Goal: Task Accomplishment & Management: Manage account settings

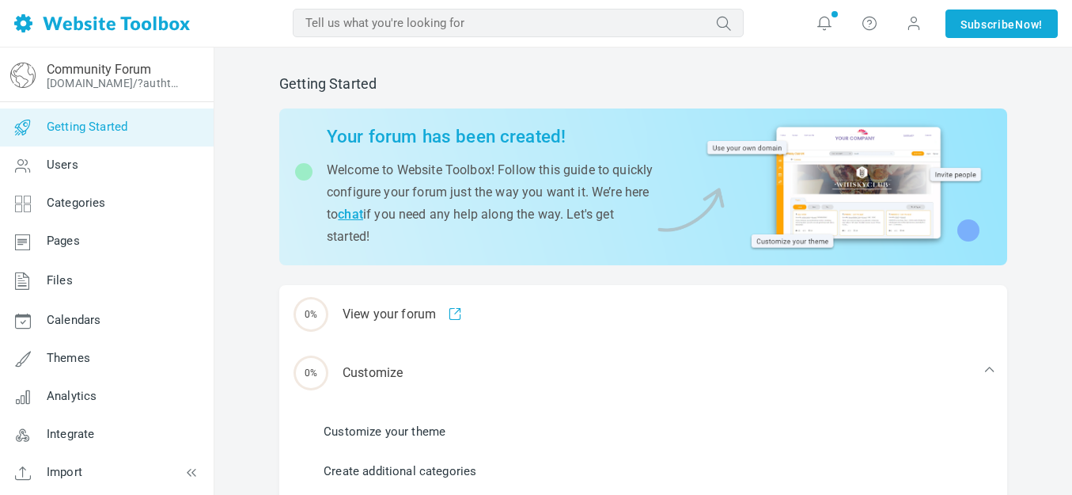
scroll to position [79, 0]
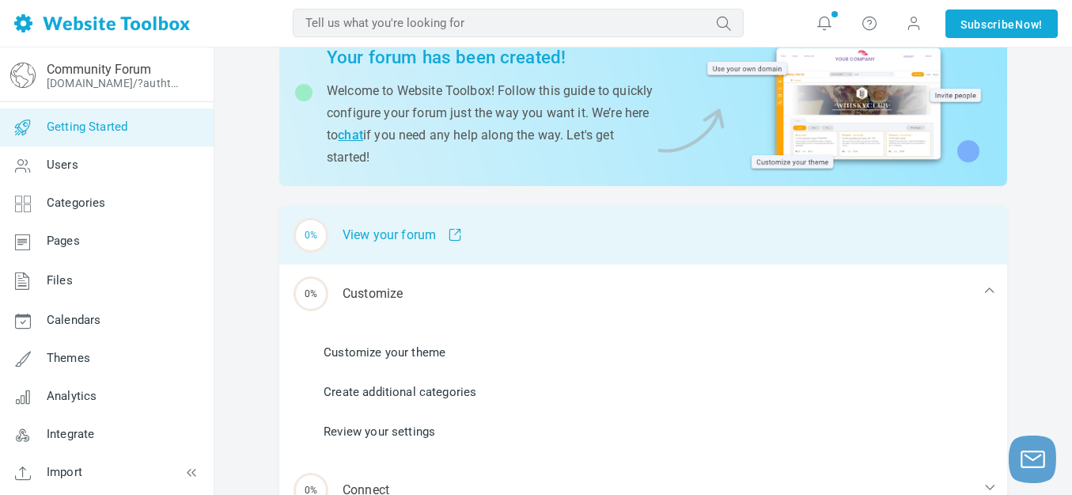
click at [413, 230] on div "0% View your forum" at bounding box center [643, 235] width 728 height 59
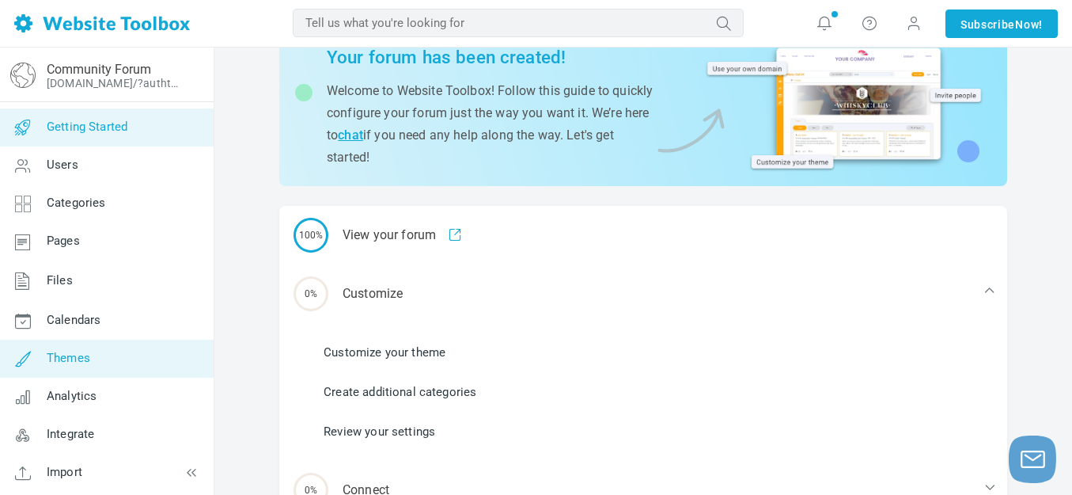
click at [73, 354] on span "Themes" at bounding box center [69, 358] width 44 height 14
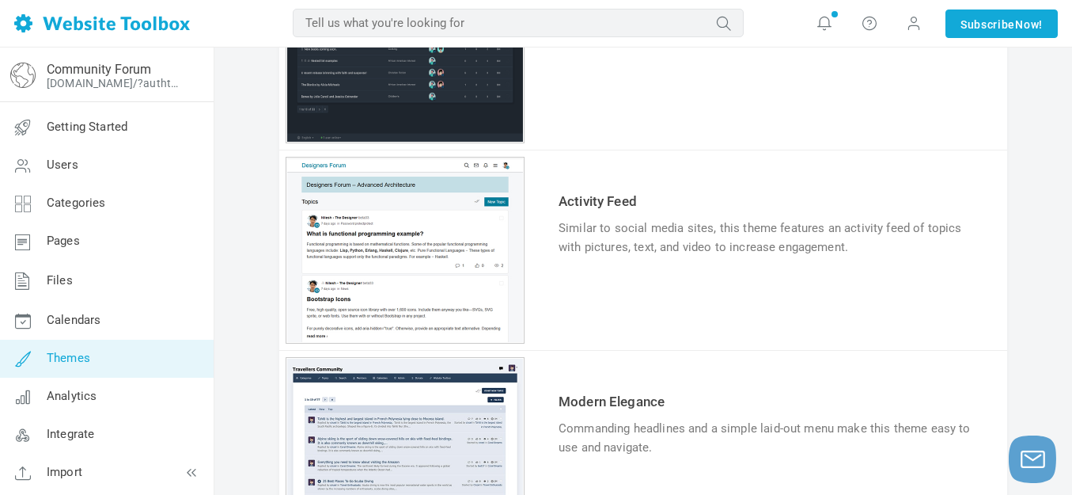
scroll to position [614, 0]
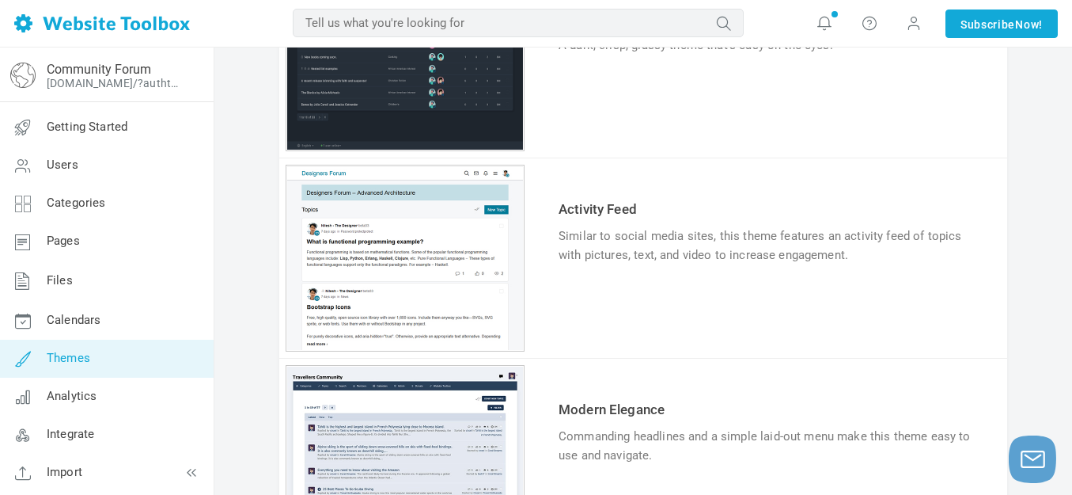
click at [628, 303] on link "Try & Customize" at bounding box center [617, 303] width 116 height 25
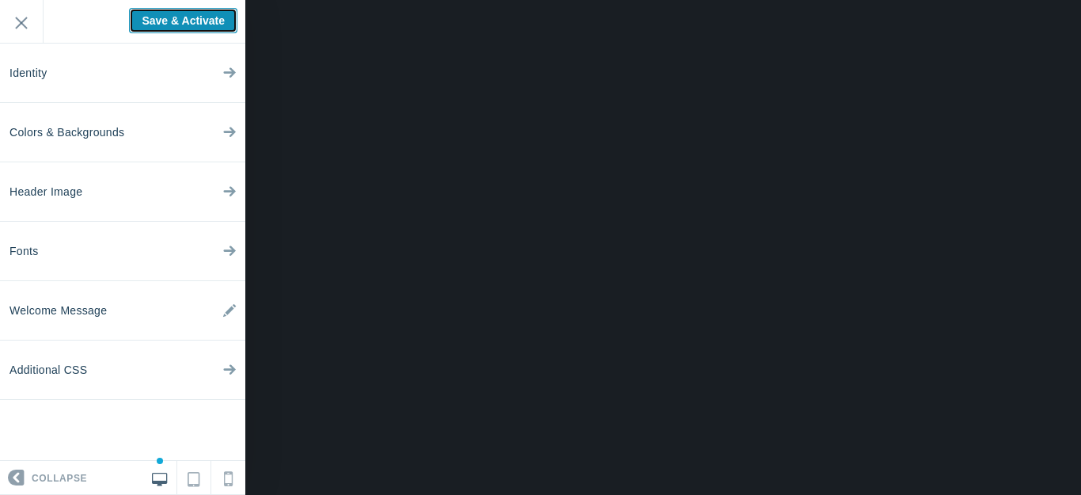
click at [176, 16] on input "Save & Activate" at bounding box center [183, 20] width 108 height 25
type input "Saving..."
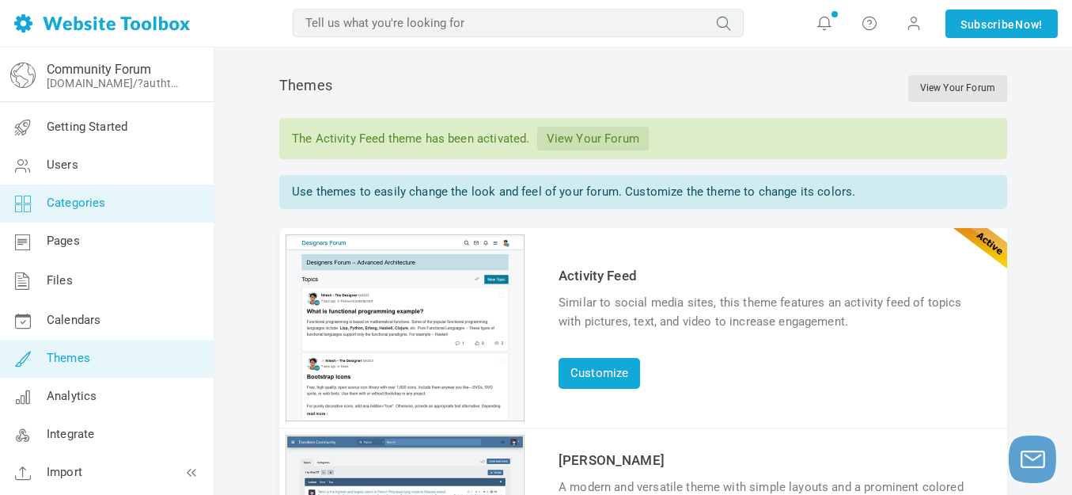
click at [74, 207] on span "Categories" at bounding box center [76, 202] width 59 height 14
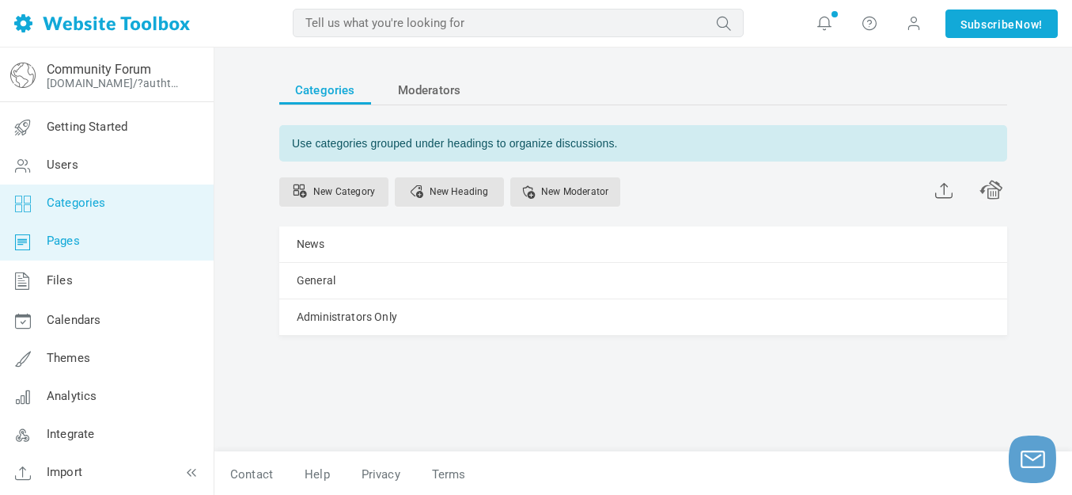
click at [66, 241] on span "Pages" at bounding box center [63, 240] width 33 height 14
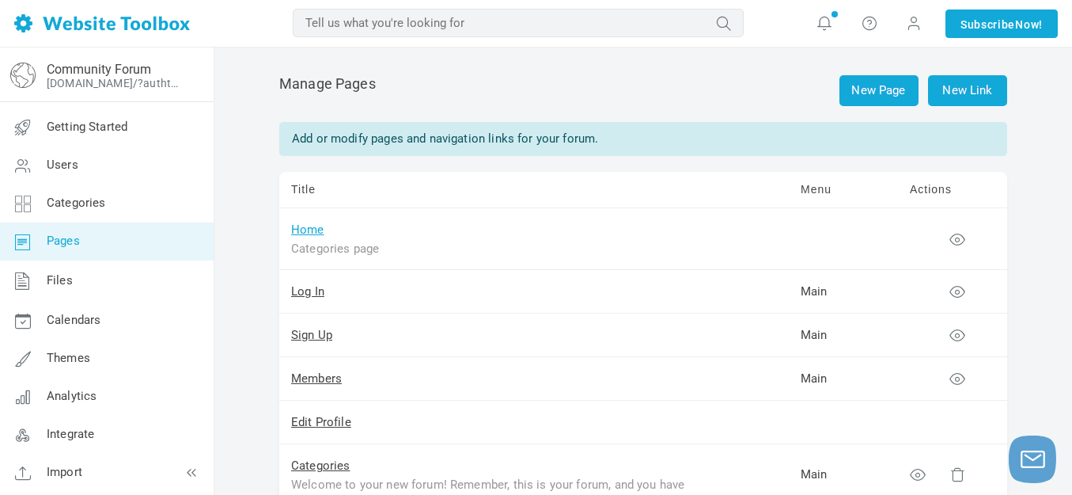
click at [314, 231] on link "Home" at bounding box center [307, 229] width 33 height 14
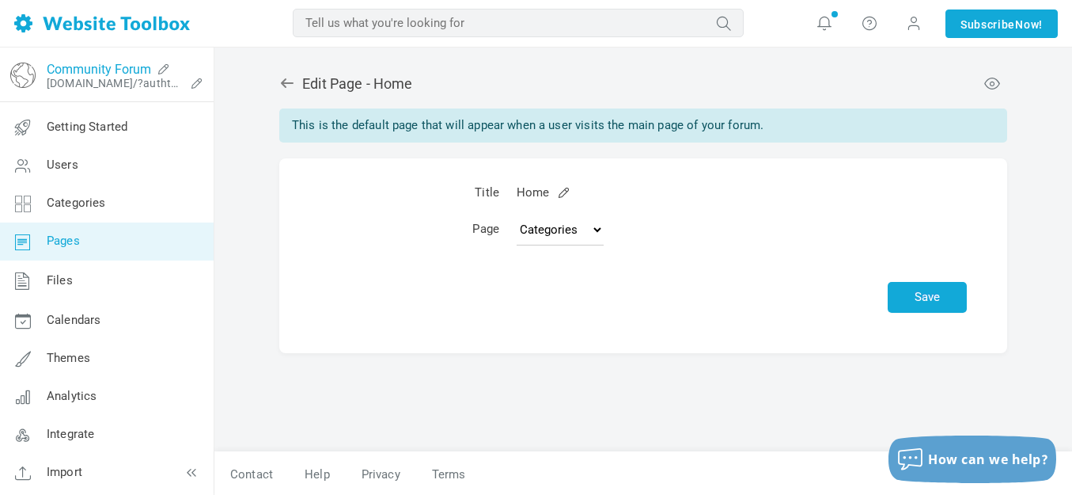
click at [100, 66] on link "Community Forum" at bounding box center [99, 69] width 104 height 15
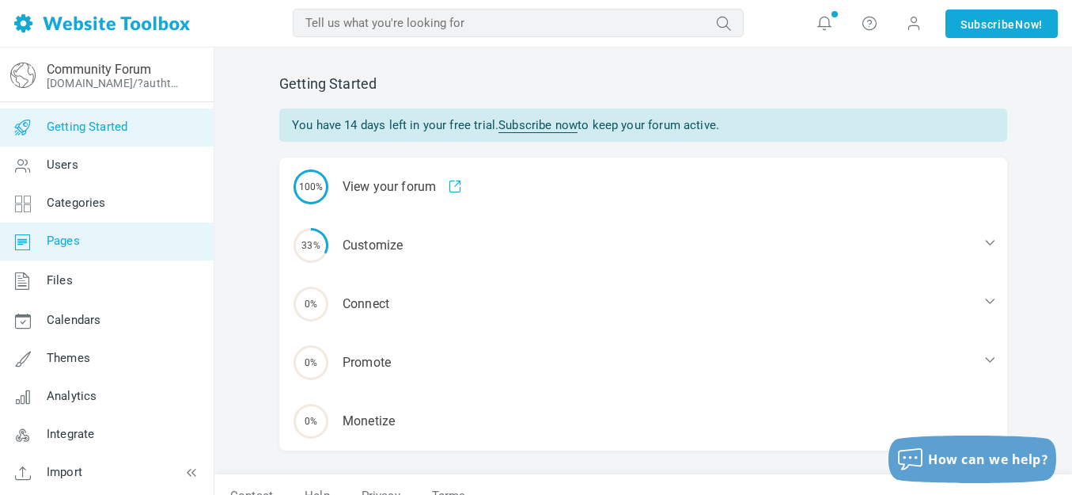
click at [69, 246] on span "Pages" at bounding box center [63, 240] width 33 height 14
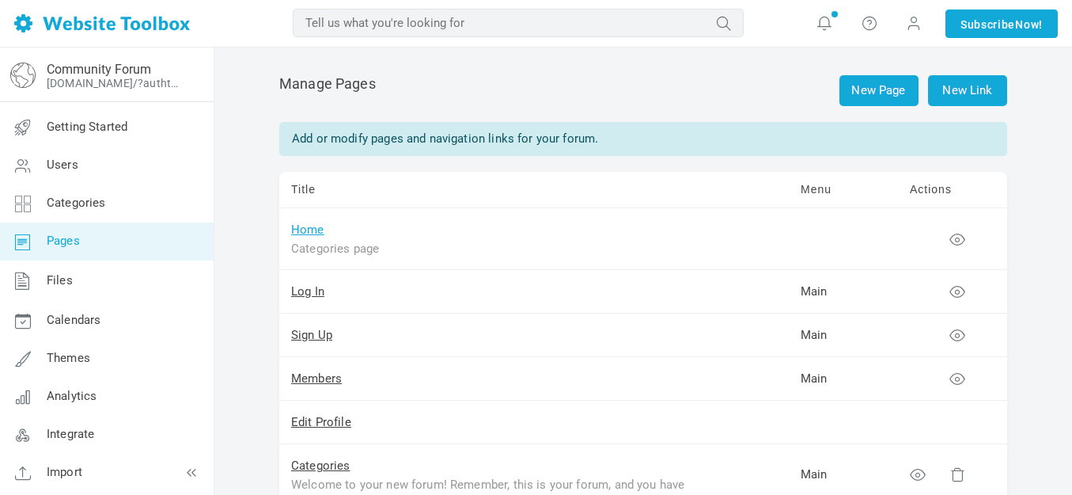
click at [307, 230] on link "Home" at bounding box center [307, 229] width 33 height 14
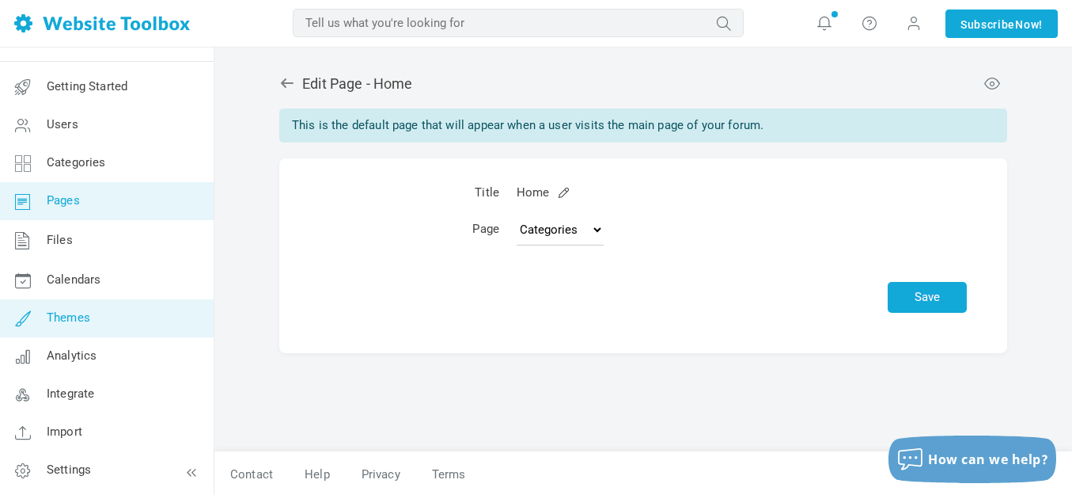
scroll to position [2, 0]
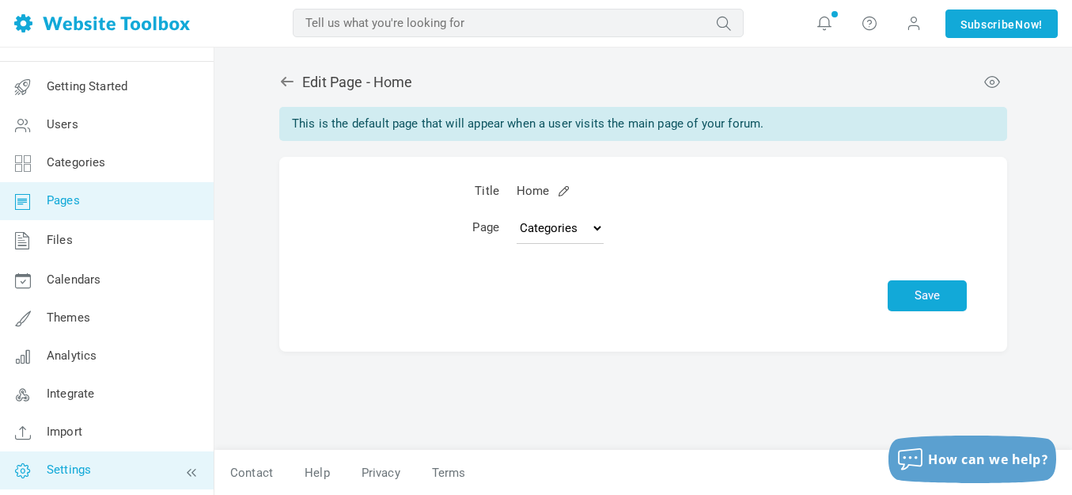
click at [68, 467] on span "Settings" at bounding box center [69, 469] width 44 height 14
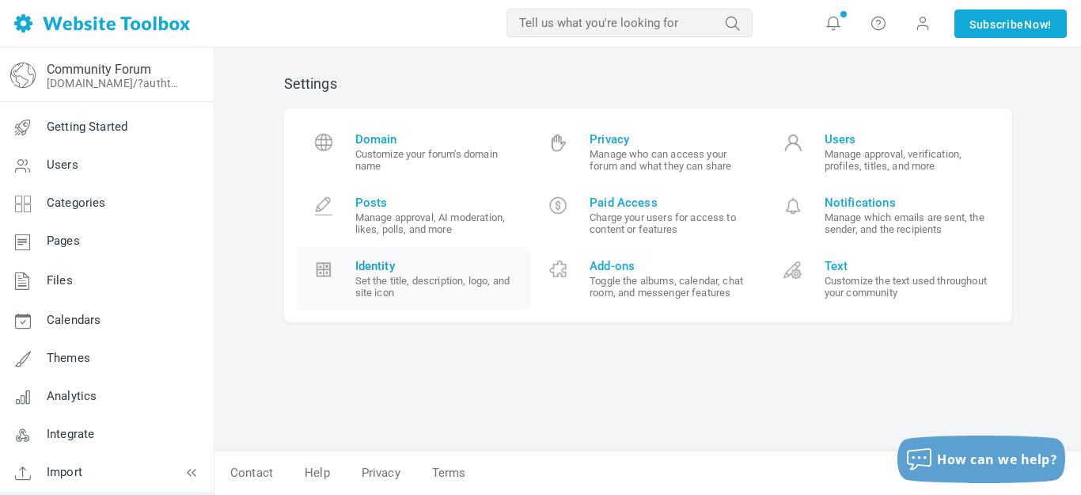
click at [394, 265] on span "Identity" at bounding box center [437, 266] width 164 height 14
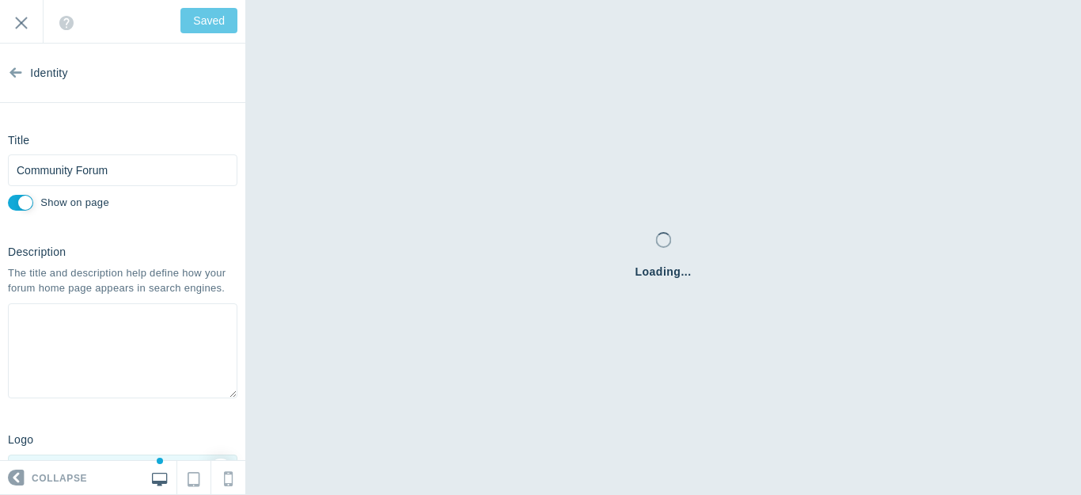
click at [16, 72] on icon at bounding box center [15, 69] width 13 height 59
click at [14, 72] on icon at bounding box center [15, 69] width 13 height 59
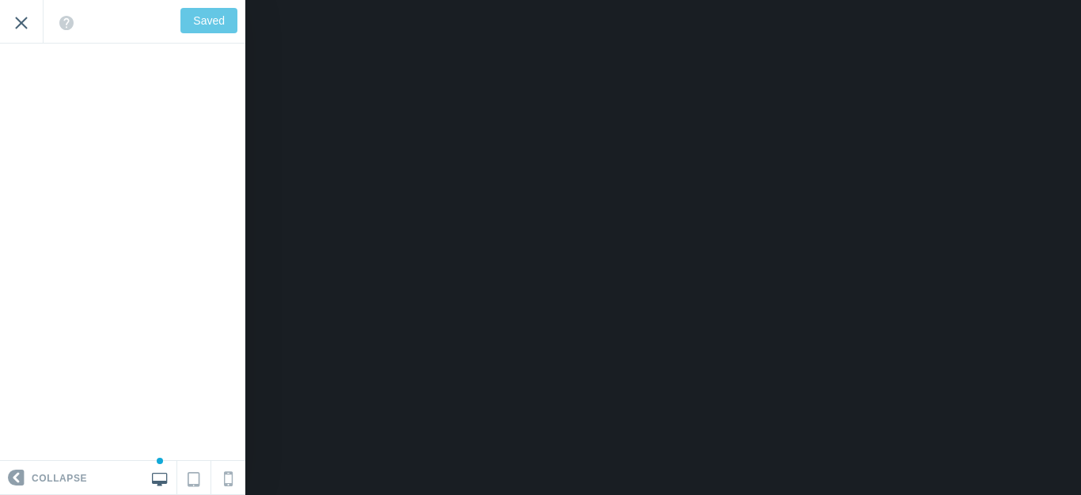
click at [21, 23] on input "Exit" at bounding box center [21, 22] width 43 height 44
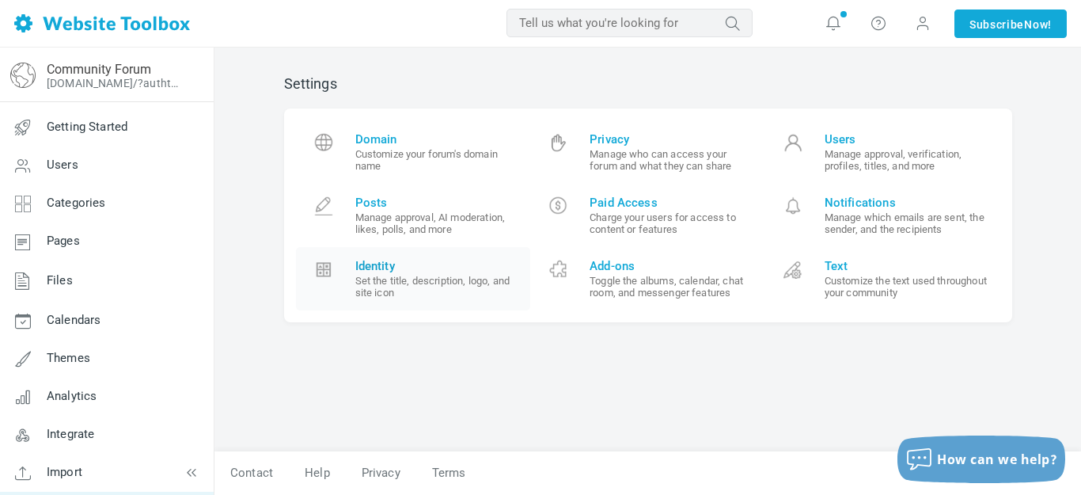
click at [384, 271] on span "Identity" at bounding box center [437, 266] width 164 height 14
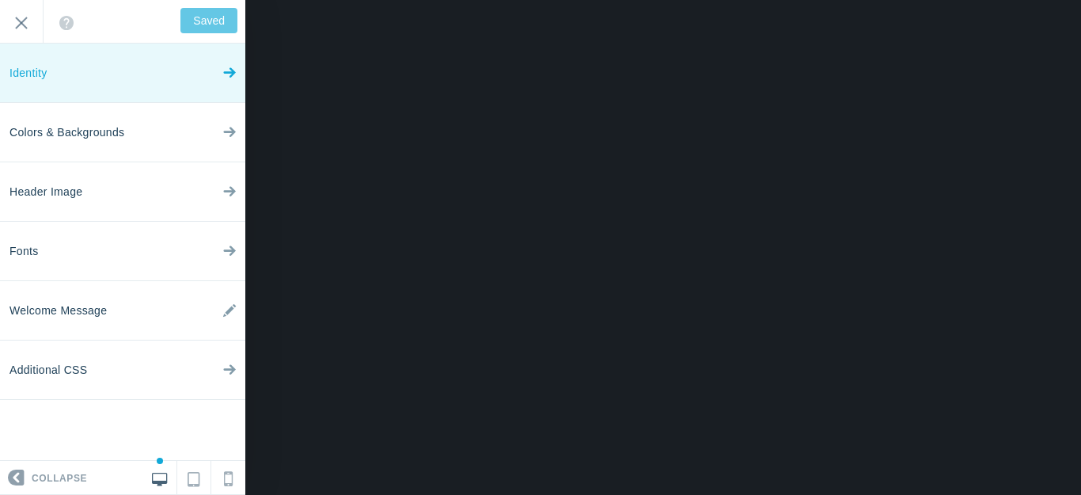
click at [223, 74] on icon at bounding box center [229, 69] width 13 height 59
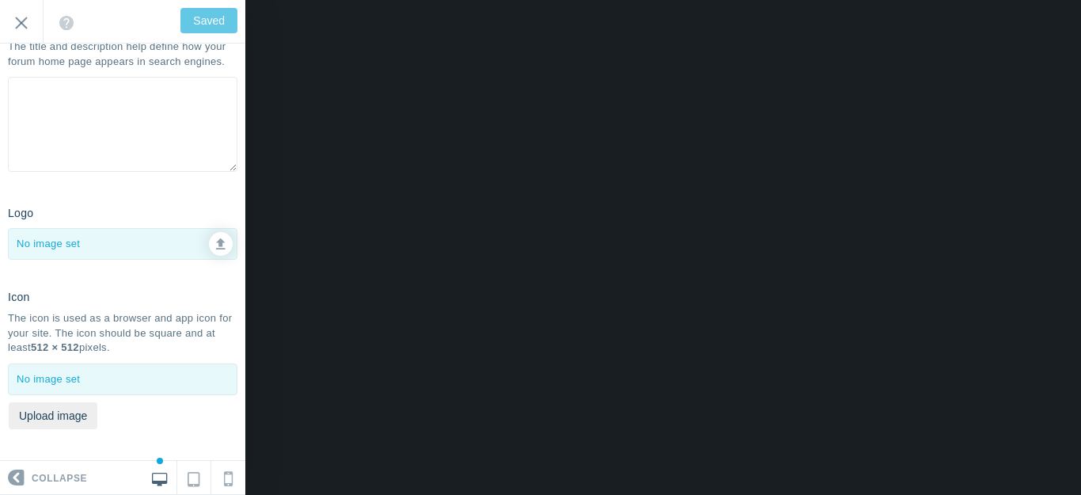
scroll to position [241, 0]
click at [216, 242] on icon at bounding box center [220, 241] width 9 height 11
type input "C:\fakepath\output-onlinepngtools - 2024-01-20T151441.402.png"
type input "Save"
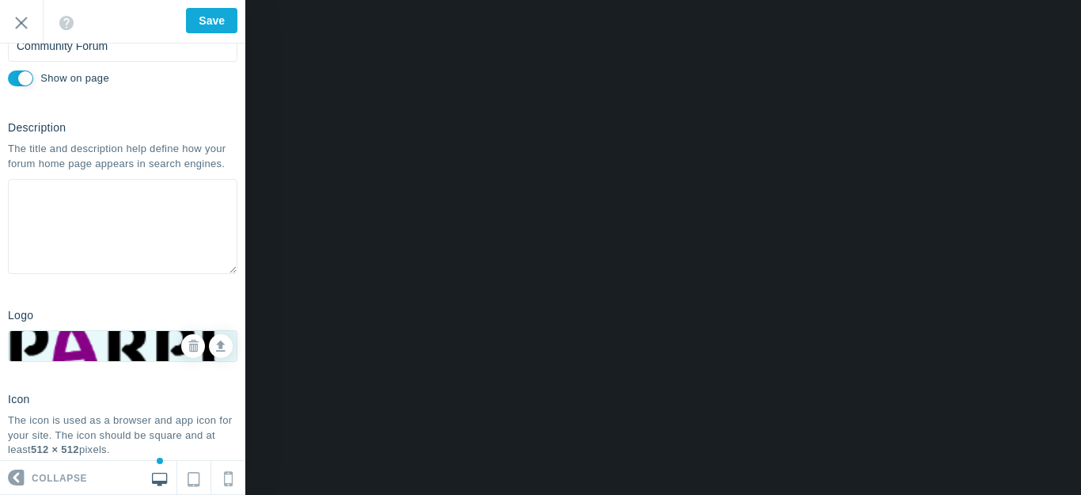
scroll to position [0, 0]
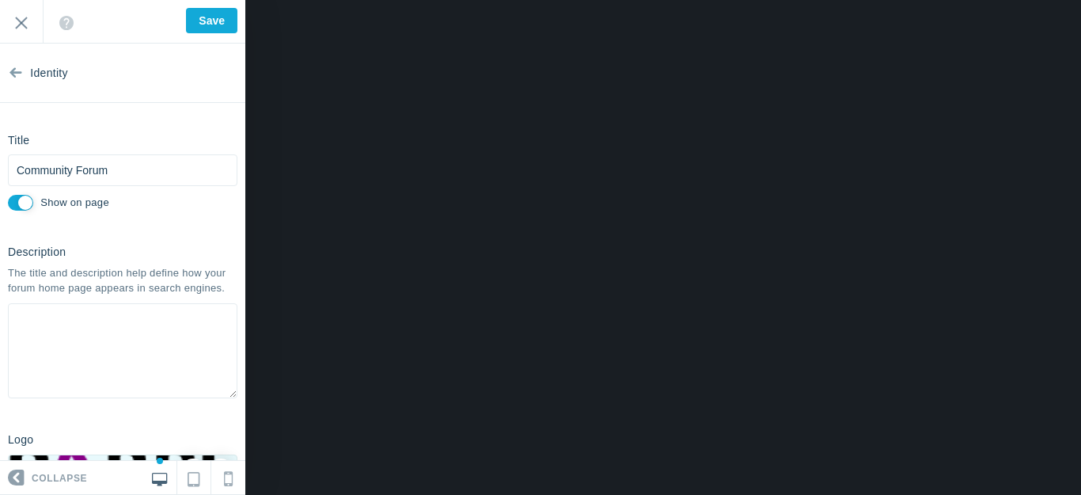
click at [15, 203] on input "Show on page" at bounding box center [20, 203] width 25 height 16
checkbox input "false"
click at [214, 19] on input "Save" at bounding box center [211, 20] width 51 height 25
type input "Saved"
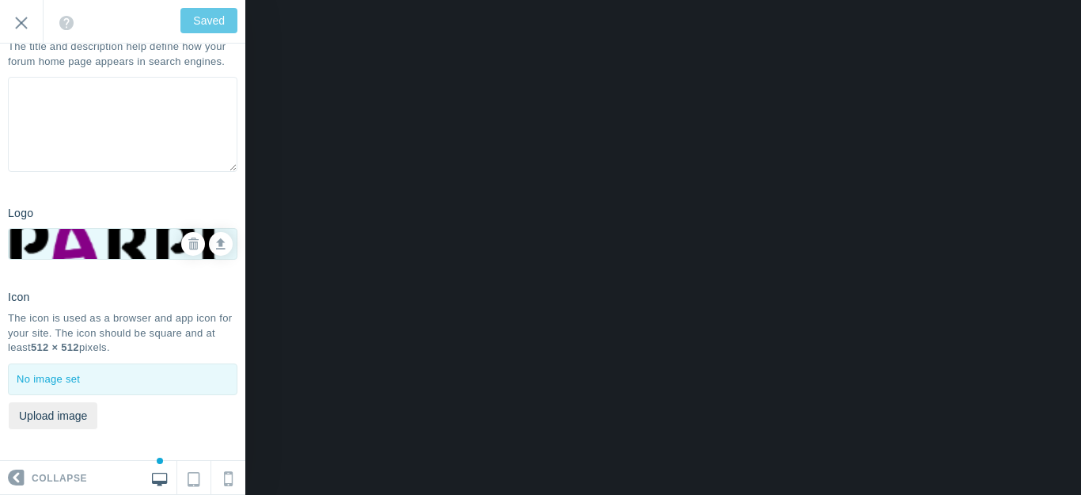
scroll to position [241, 0]
click at [68, 416] on button "Upload image" at bounding box center [53, 415] width 89 height 27
type input "C:\fakepath\output-onlinepngtools - 2025-05-26T183955.010.png"
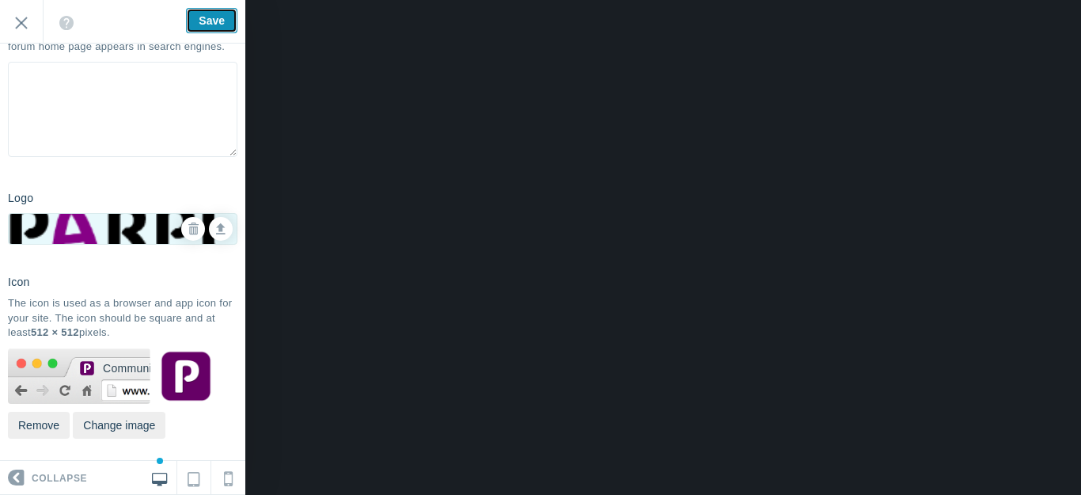
click at [212, 13] on input "Save" at bounding box center [211, 20] width 51 height 25
type input "Saved"
click at [24, 21] on input "Exit" at bounding box center [21, 22] width 43 height 44
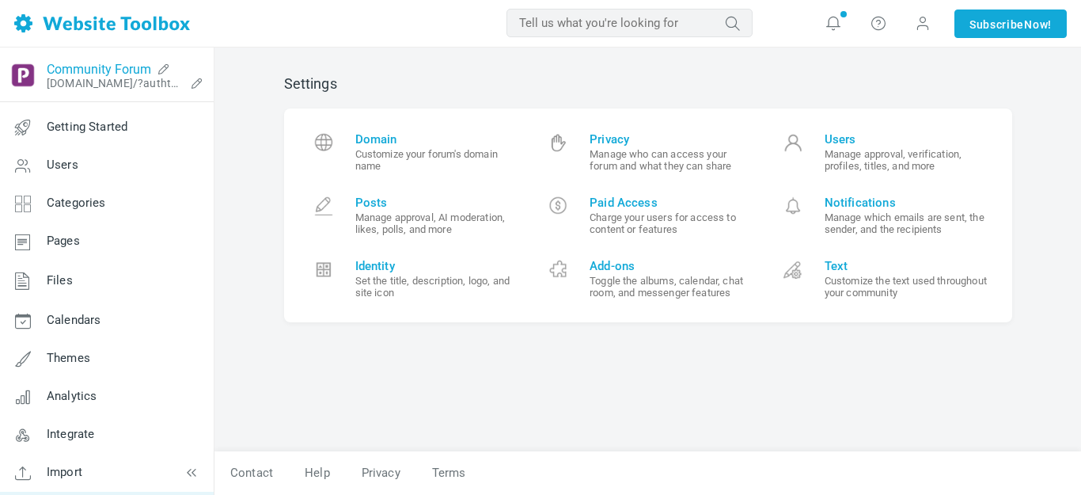
click at [127, 67] on link "Community Forum" at bounding box center [99, 69] width 104 height 15
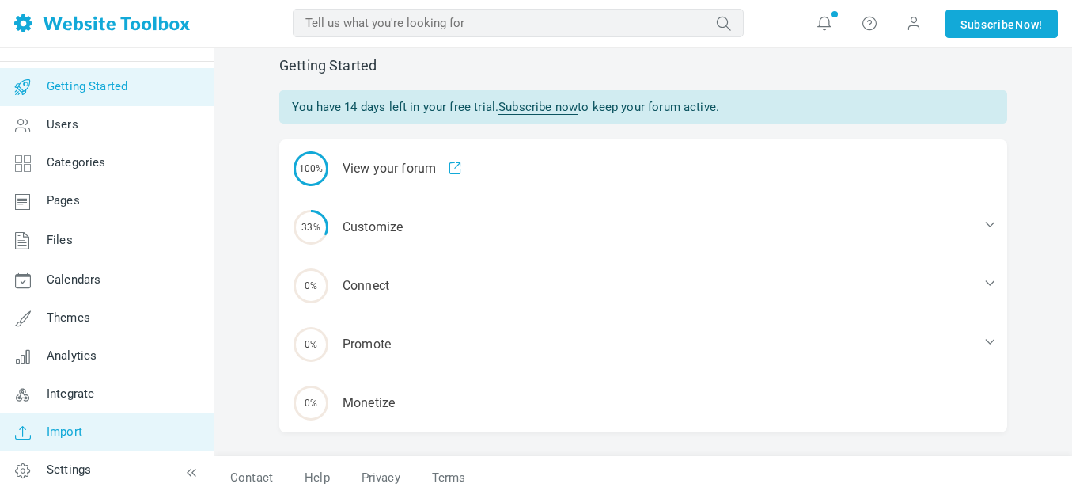
scroll to position [23, 0]
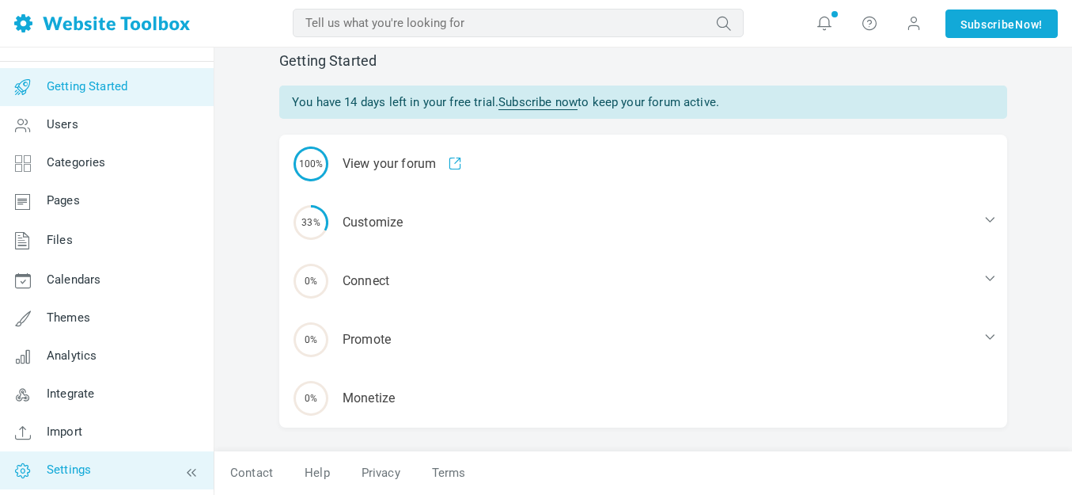
click at [80, 468] on span "Settings" at bounding box center [69, 469] width 44 height 14
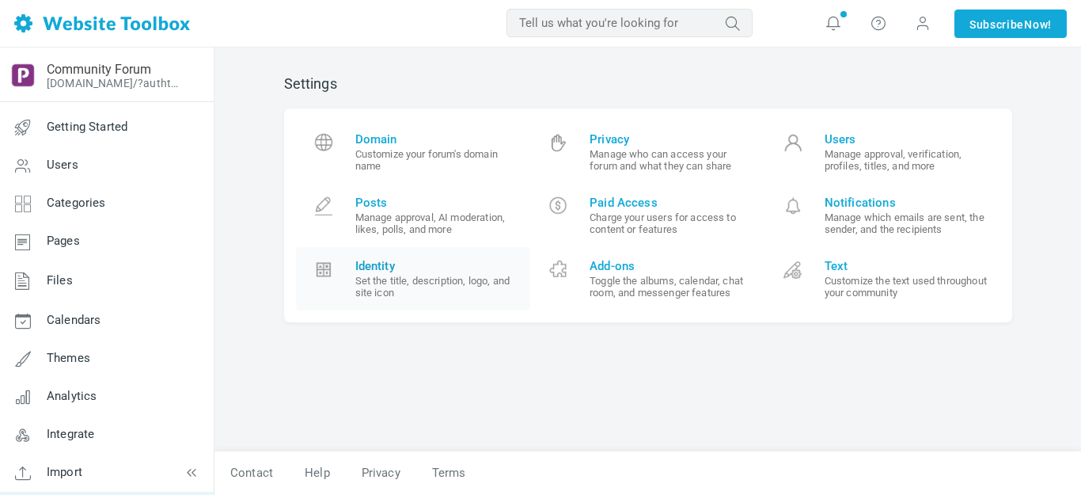
click at [378, 263] on span "Identity" at bounding box center [437, 266] width 164 height 14
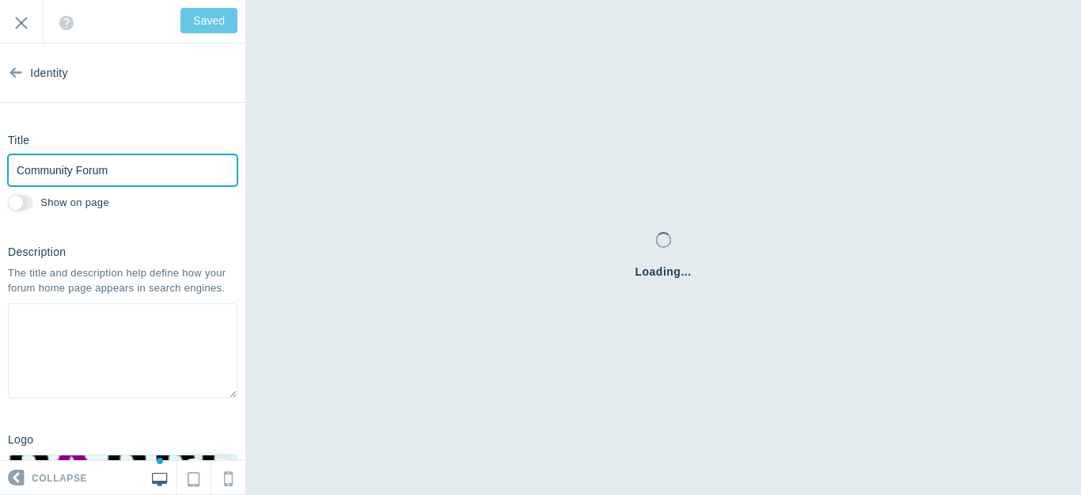
click at [69, 171] on input "Community Forum" at bounding box center [122, 170] width 229 height 32
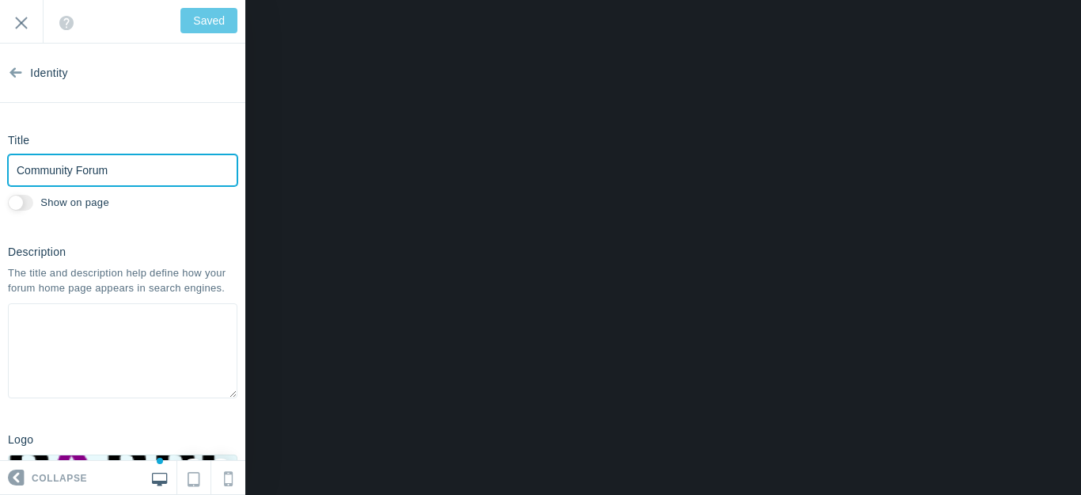
click at [69, 171] on input "Community Forum" at bounding box center [122, 170] width 229 height 32
type input "P"
type input "Save"
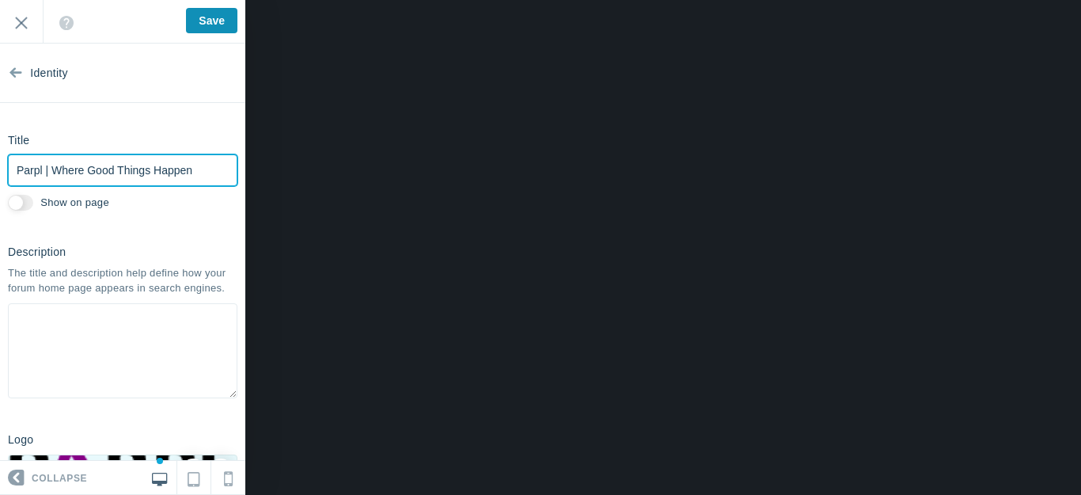
type input "Parpl | Where Good Things Happen"
click at [202, 24] on input "Save" at bounding box center [211, 20] width 51 height 25
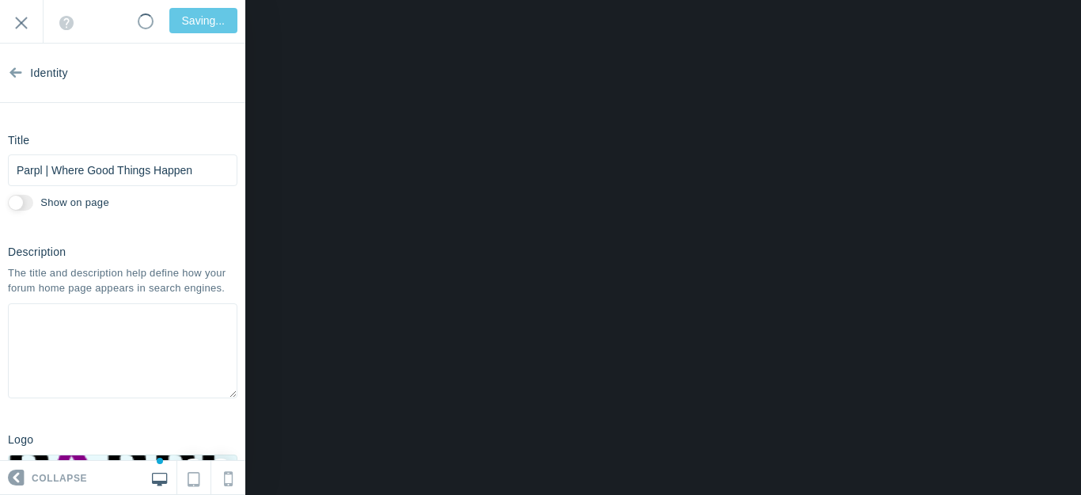
type input "Saved"
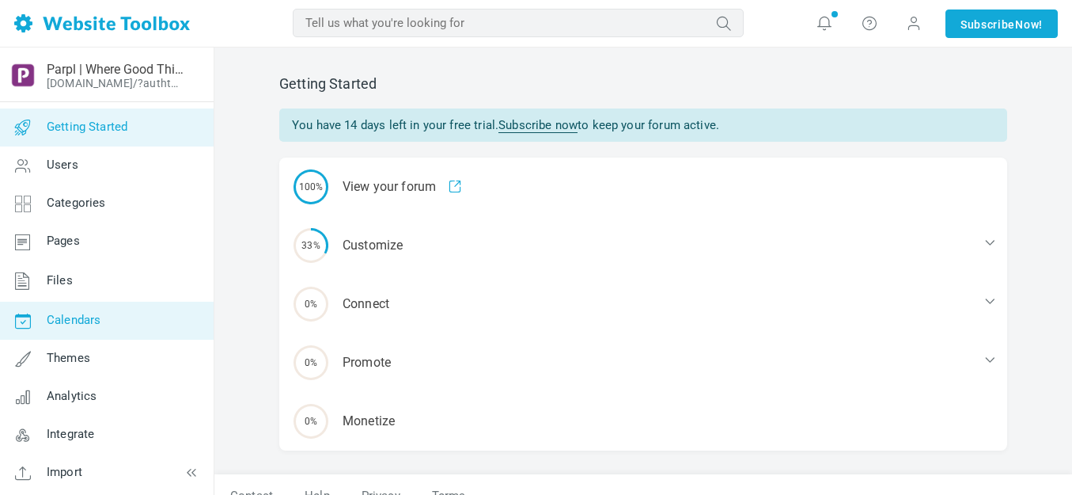
click at [85, 320] on span "Calendars" at bounding box center [74, 320] width 54 height 14
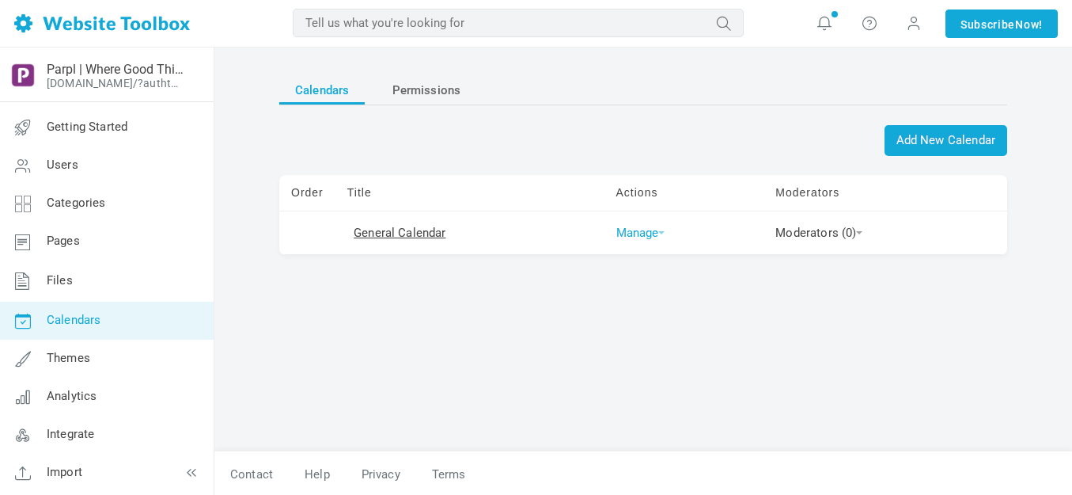
click at [656, 229] on link "Manage" at bounding box center [640, 232] width 49 height 14
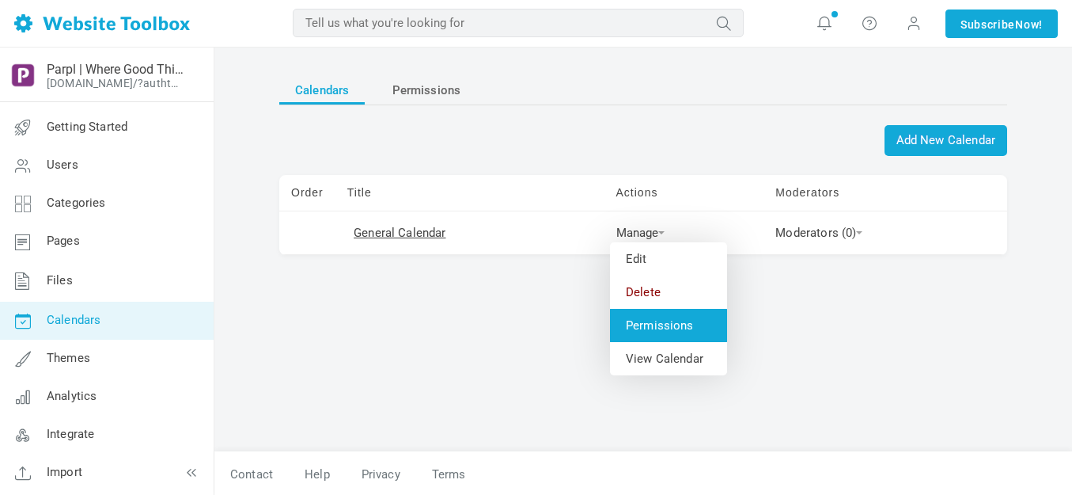
click at [655, 326] on link "Permissions" at bounding box center [668, 325] width 117 height 33
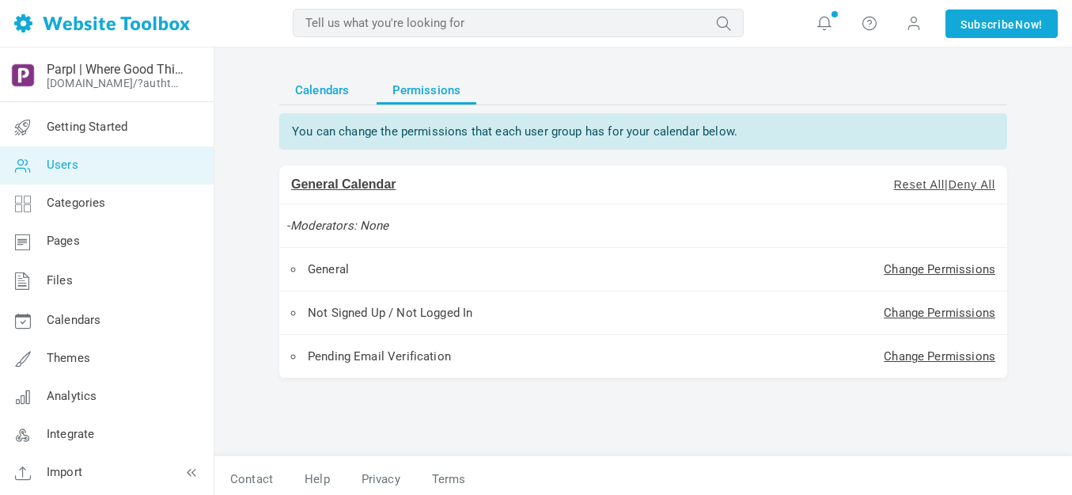
click at [328, 90] on span "Calendars" at bounding box center [322, 90] width 54 height 28
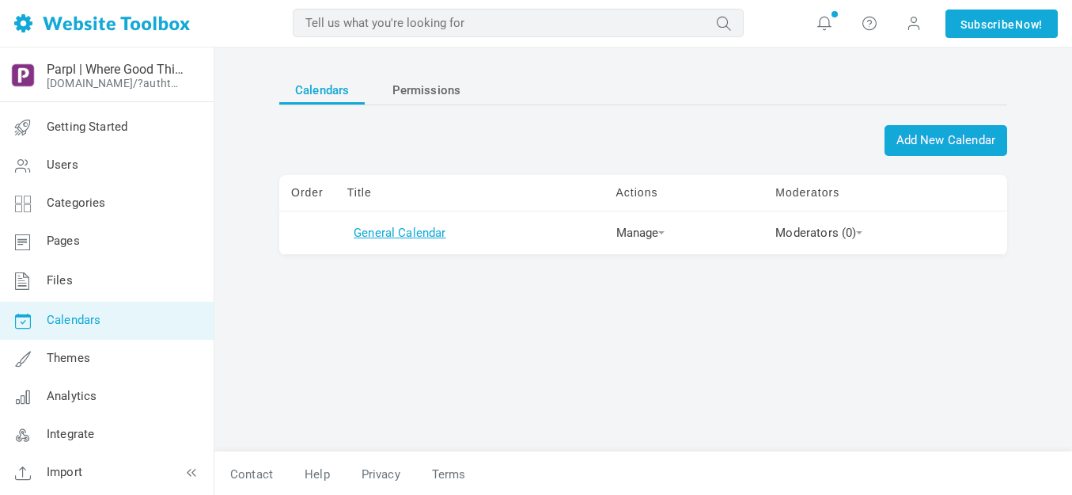
click at [432, 233] on link "General Calendar" at bounding box center [400, 232] width 92 height 14
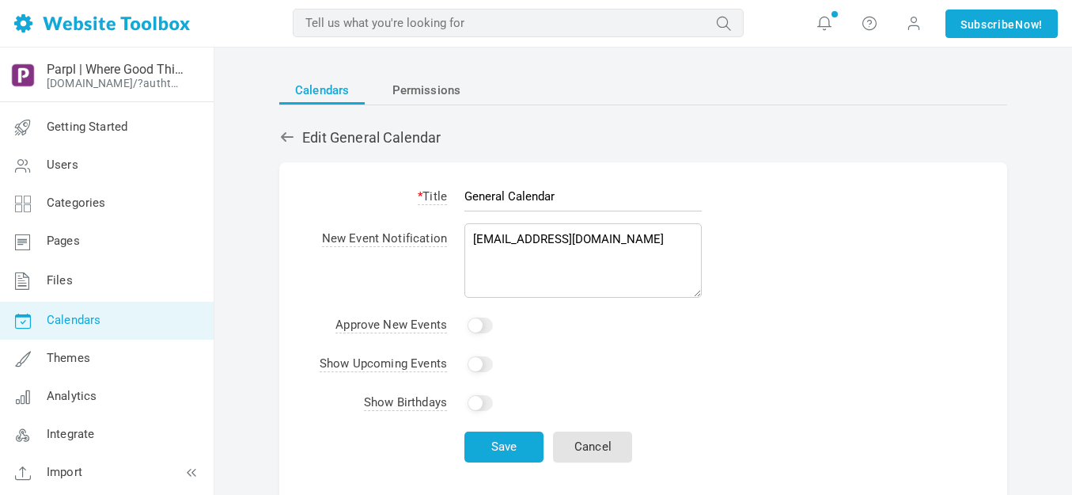
click at [520, 195] on input "General Calendar" at bounding box center [582, 196] width 237 height 30
type input "UpNorth Connect"
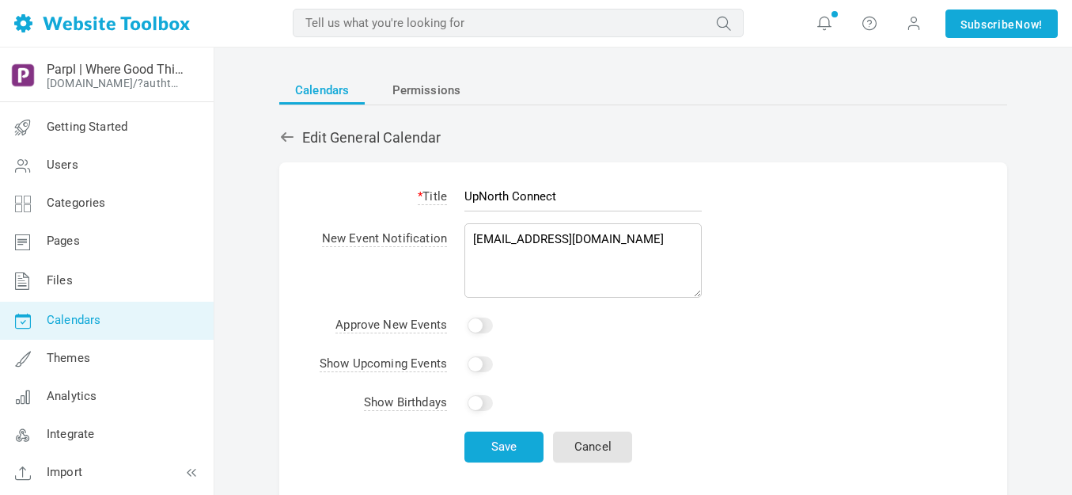
click at [490, 324] on input "Yes" at bounding box center [480, 325] width 25 height 16
checkbox input "true"
click at [487, 363] on input "Yes" at bounding box center [480, 364] width 25 height 16
checkbox input "true"
click at [515, 446] on button "Save" at bounding box center [503, 446] width 79 height 31
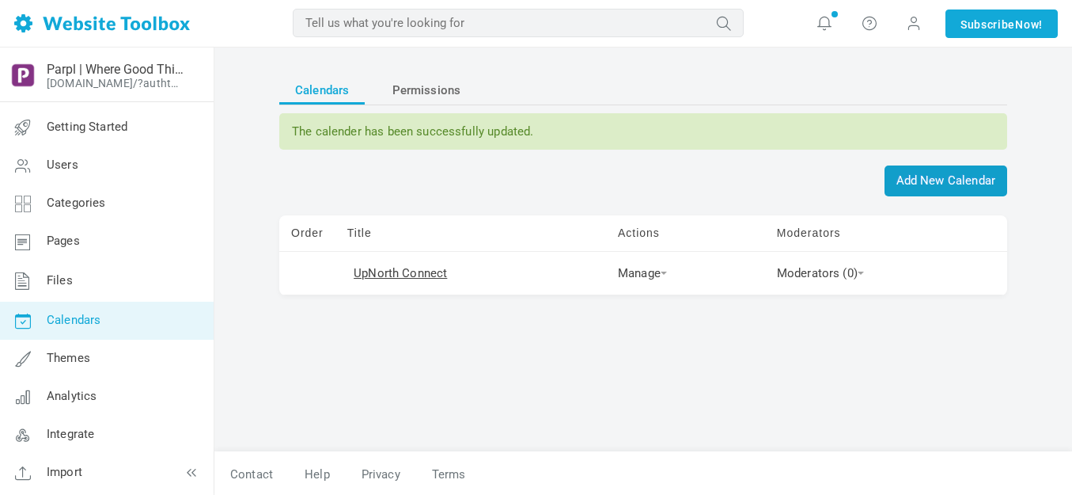
click at [931, 176] on span "Add New Calendar" at bounding box center [946, 180] width 123 height 31
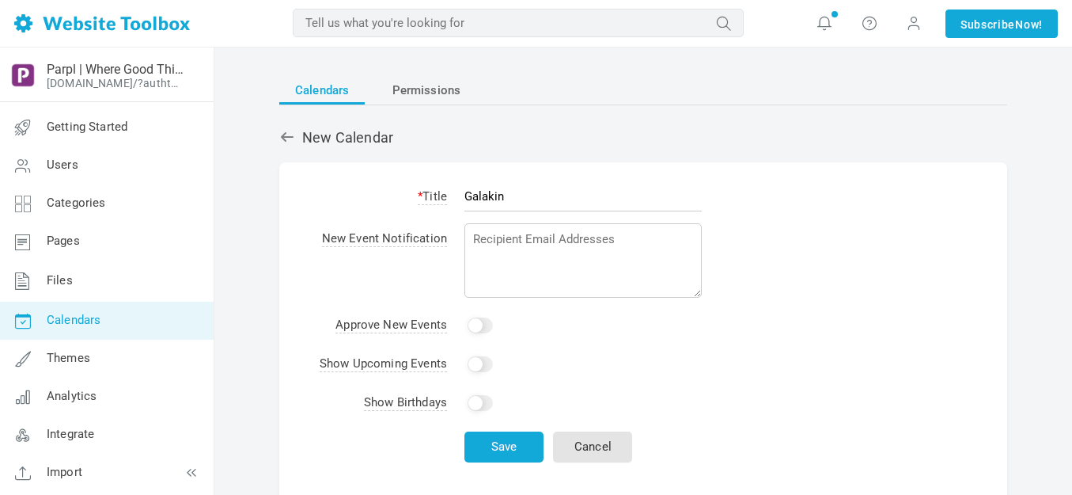
type input "Galakin"
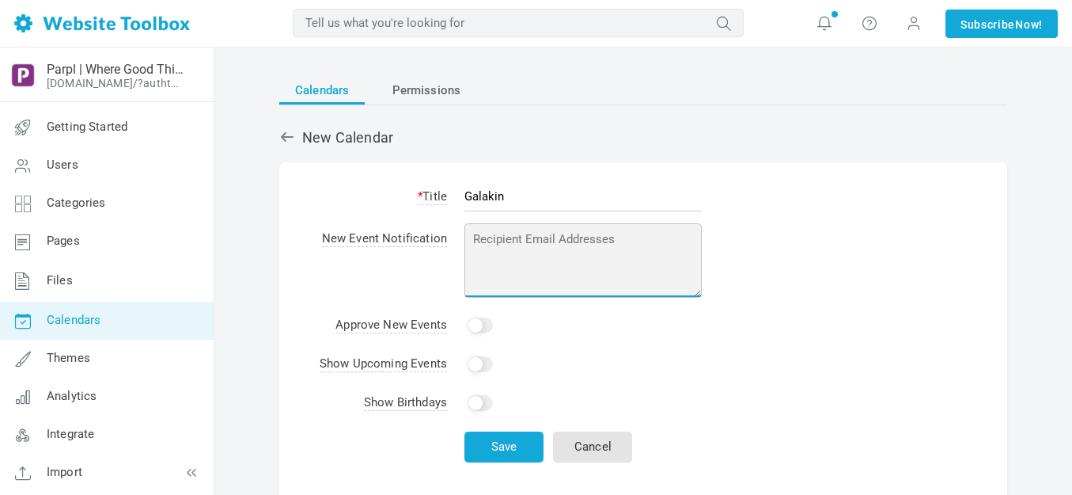
click at [555, 237] on textarea at bounding box center [582, 260] width 237 height 74
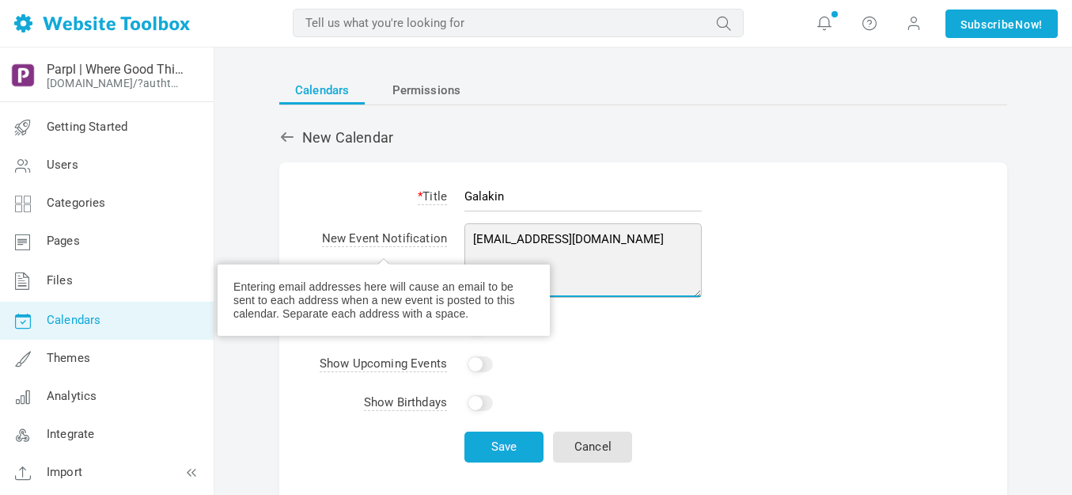
type textarea "[EMAIL_ADDRESS][DOMAIN_NAME]"
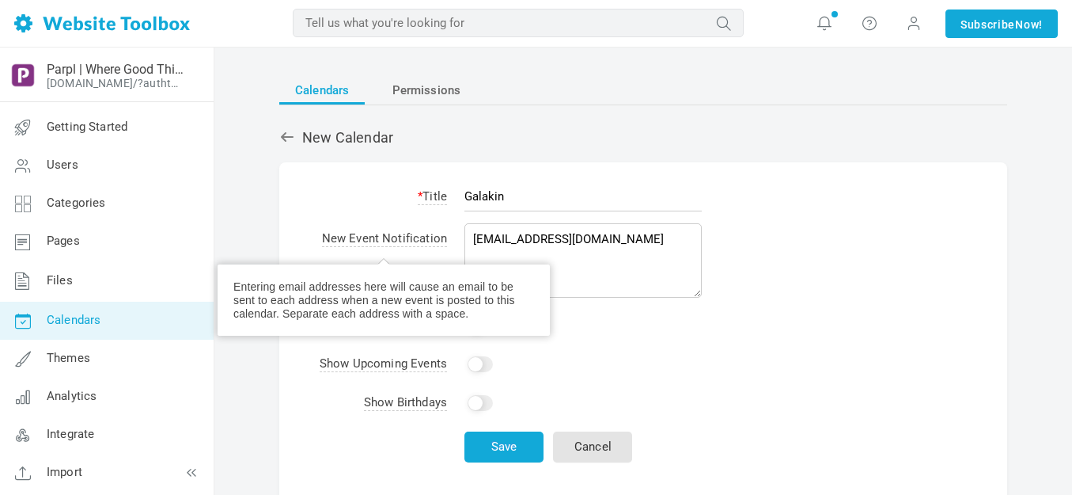
click at [428, 241] on span "New Event Notification" at bounding box center [384, 239] width 125 height 16
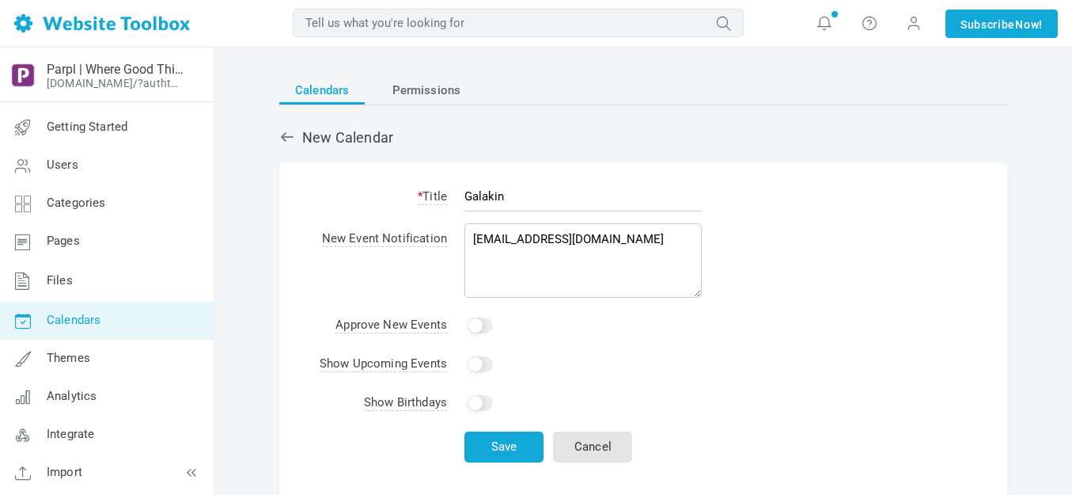
click at [642, 338] on td "Yes" at bounding box center [583, 325] width 255 height 39
click at [491, 322] on input "Yes" at bounding box center [480, 325] width 25 height 16
checkbox input "true"
click at [484, 364] on input "Yes" at bounding box center [480, 364] width 25 height 16
checkbox input "true"
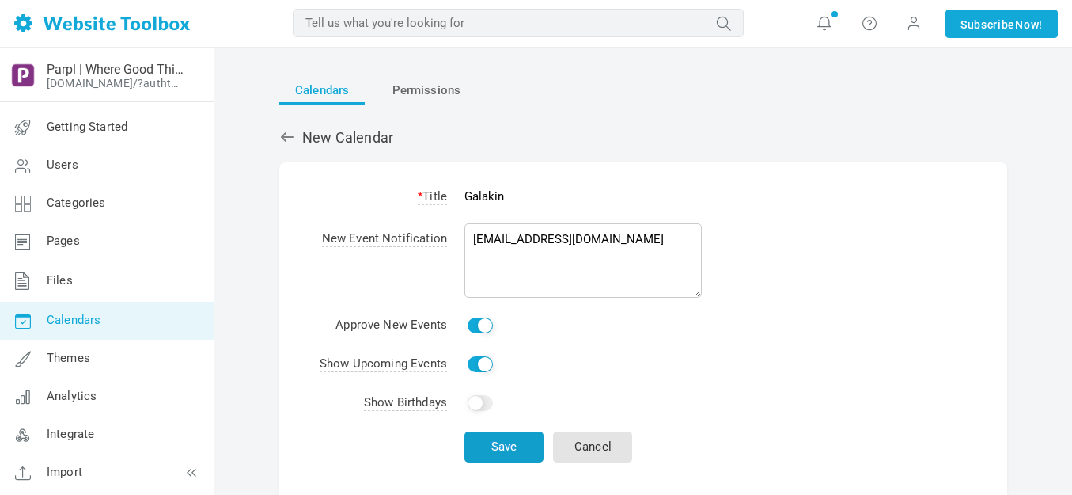
click at [502, 438] on button "Save" at bounding box center [503, 446] width 79 height 31
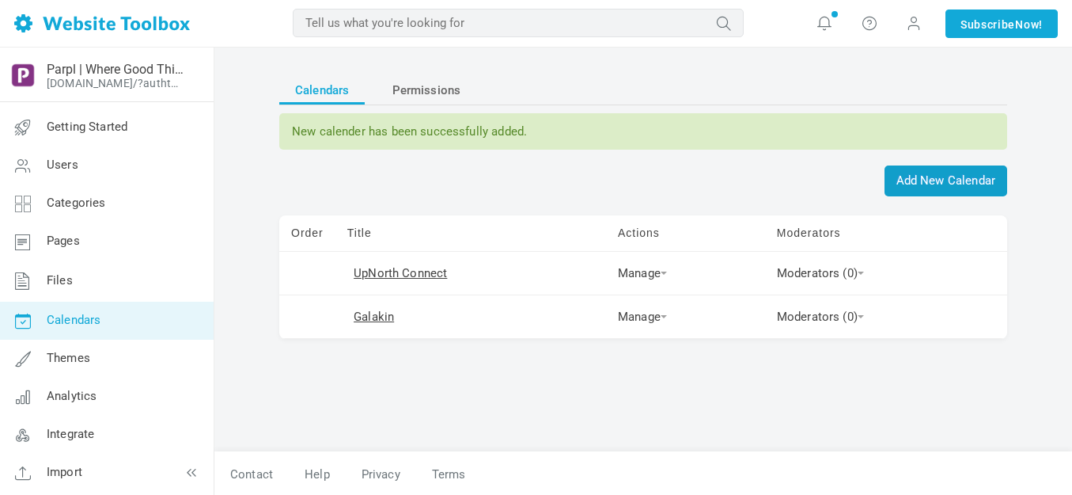
click at [925, 180] on span "Add New Calendar" at bounding box center [946, 180] width 123 height 31
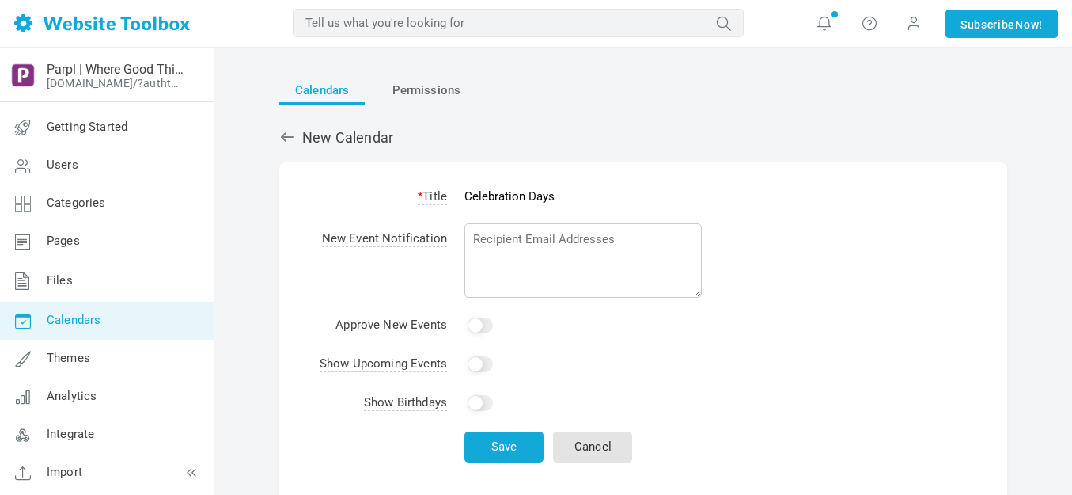
type input "Celebration Days"
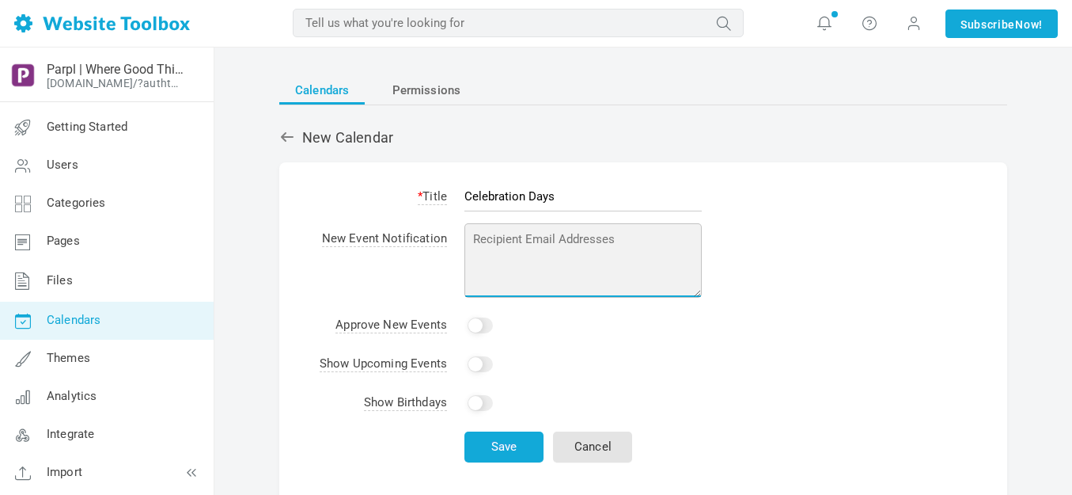
click at [513, 240] on textarea at bounding box center [582, 260] width 237 height 74
type textarea "parplmedia@outlook.com"
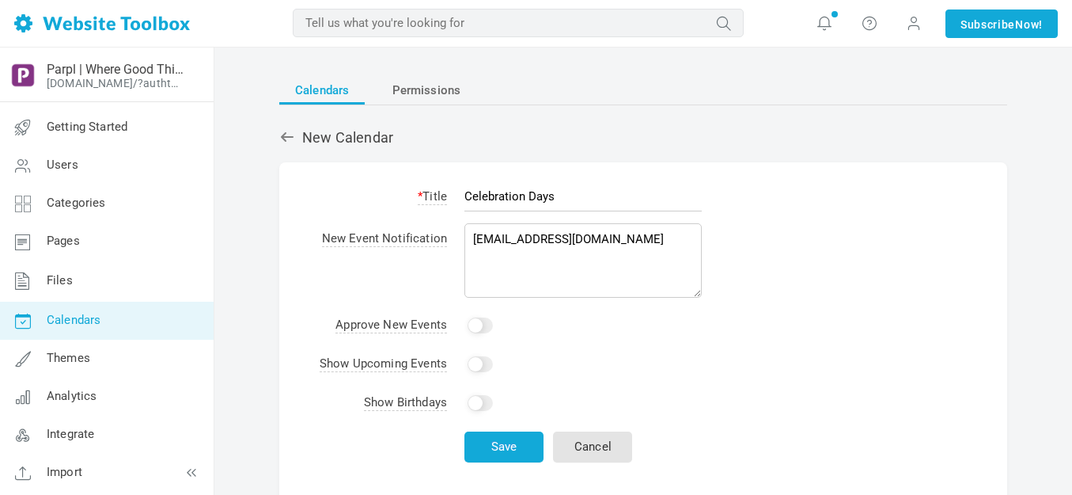
click at [485, 365] on input "Yes" at bounding box center [480, 364] width 25 height 16
checkbox input "true"
click at [515, 447] on button "Save" at bounding box center [503, 446] width 79 height 31
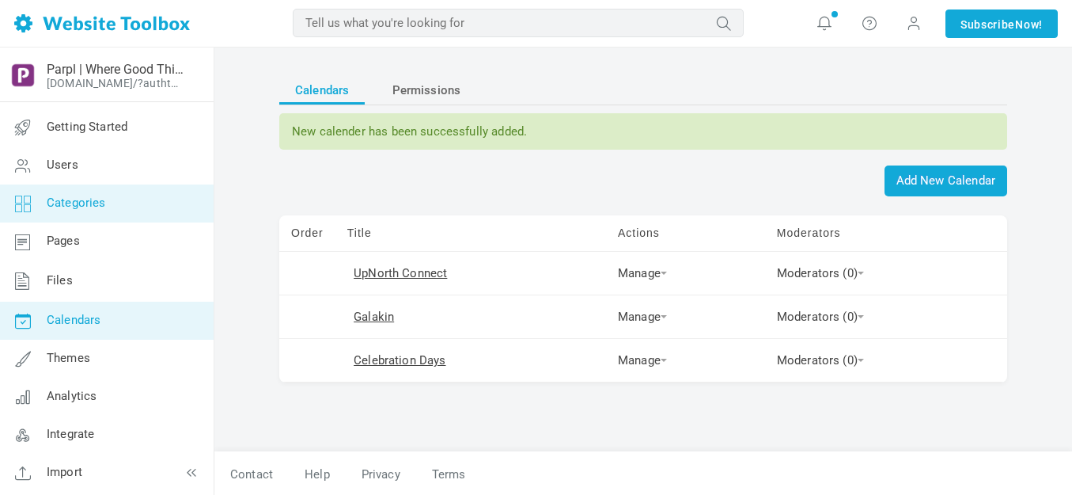
click at [81, 207] on span "Categories" at bounding box center [76, 202] width 59 height 14
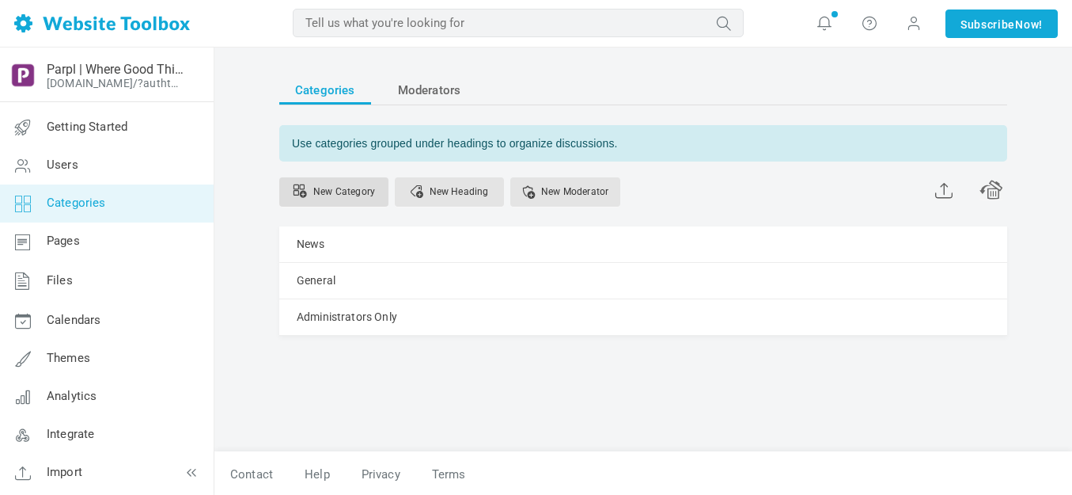
click at [354, 192] on link "New Category" at bounding box center [333, 191] width 109 height 29
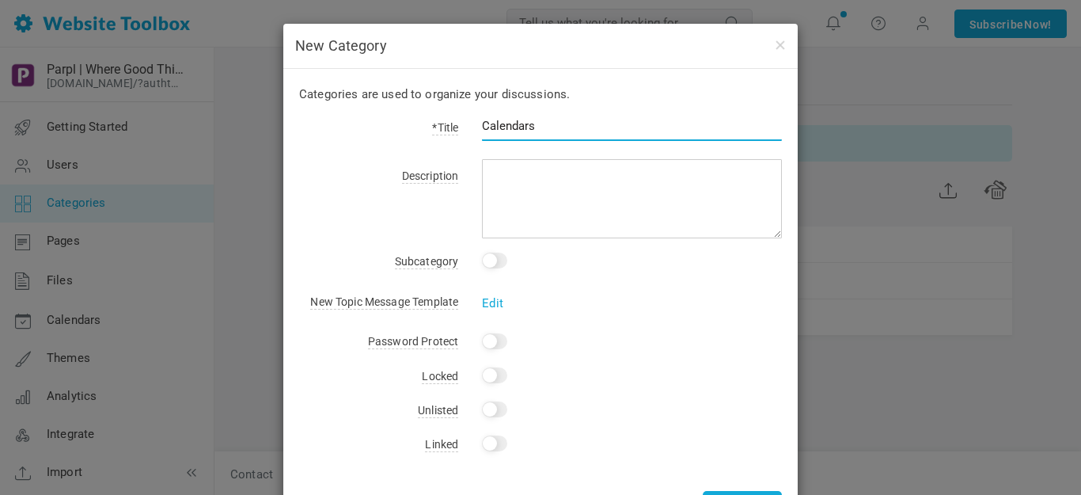
type input "Calendars"
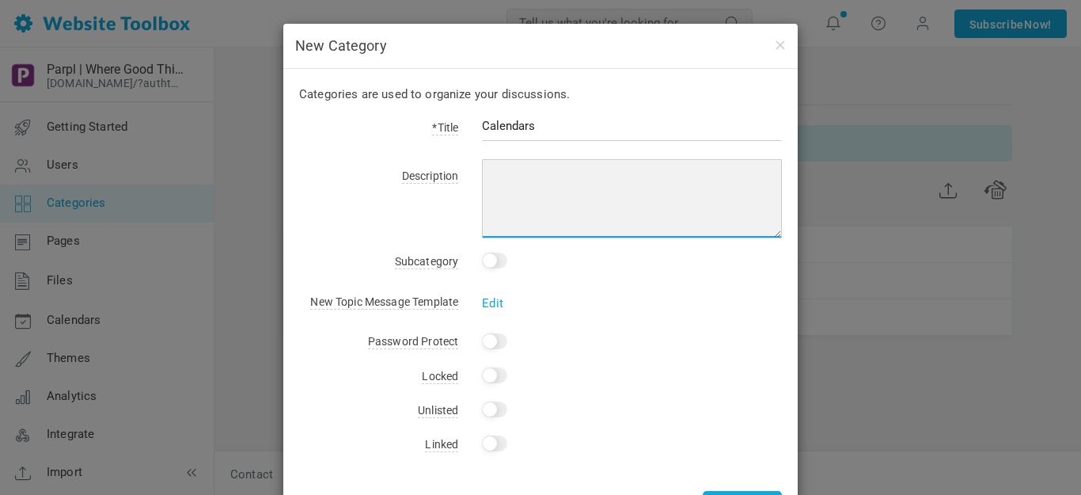
click at [513, 169] on textarea at bounding box center [632, 198] width 300 height 79
type textarea "Events & Activities"
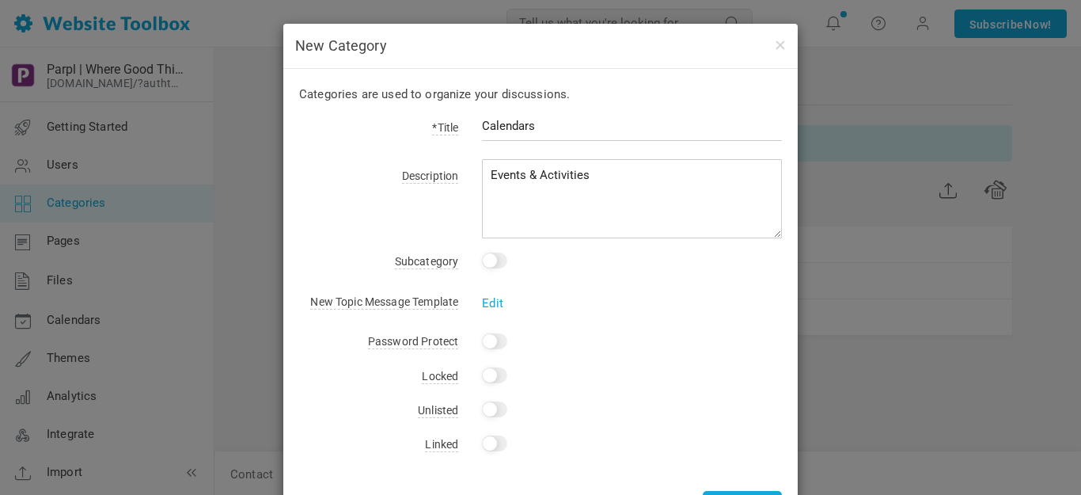
click at [629, 308] on div "Categories are used to organize your discussions. *Title Calendars Description …" at bounding box center [540, 303] width 514 height 468
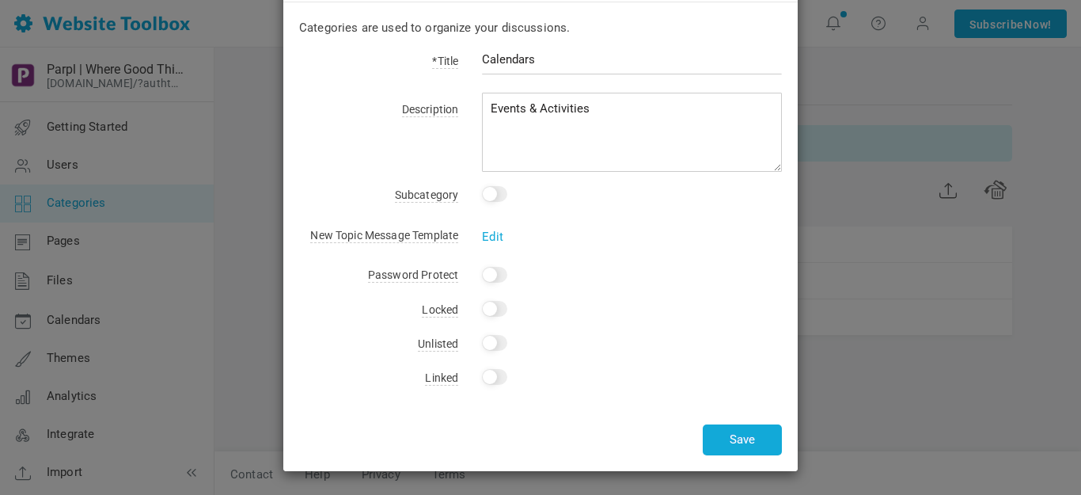
click at [499, 377] on input "Yes" at bounding box center [494, 377] width 25 height 16
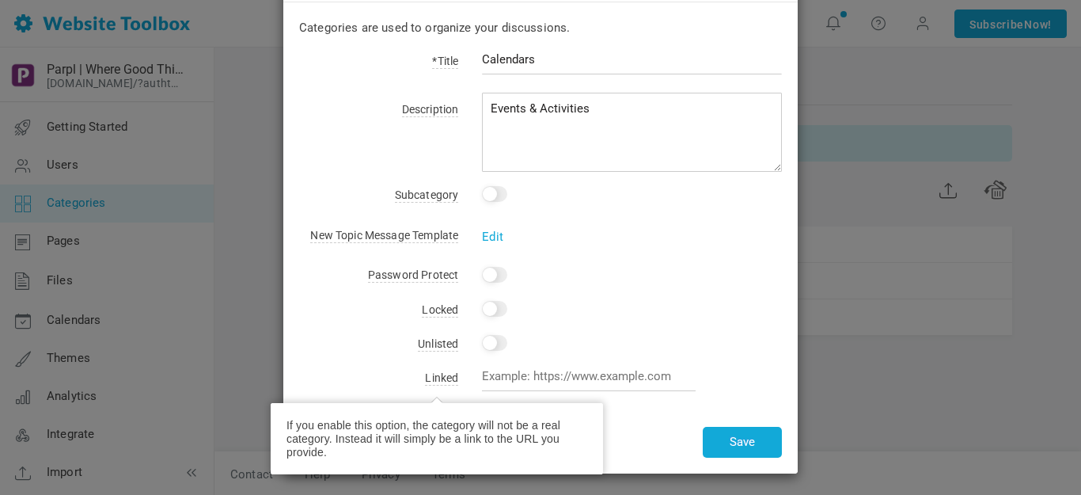
click at [438, 377] on span "Linked" at bounding box center [441, 378] width 33 height 14
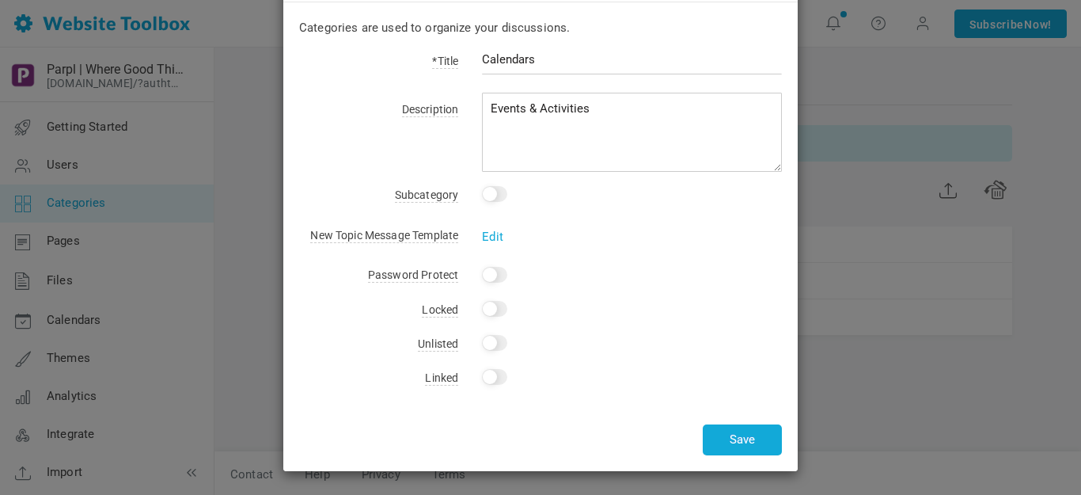
click at [500, 378] on input "Yes" at bounding box center [494, 377] width 25 height 16
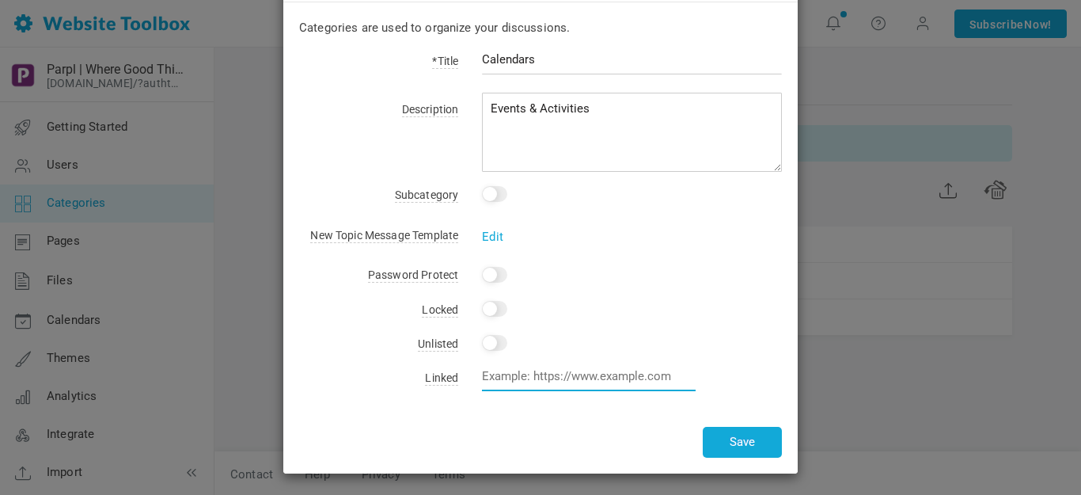
click at [521, 373] on input "text" at bounding box center [589, 376] width 214 height 30
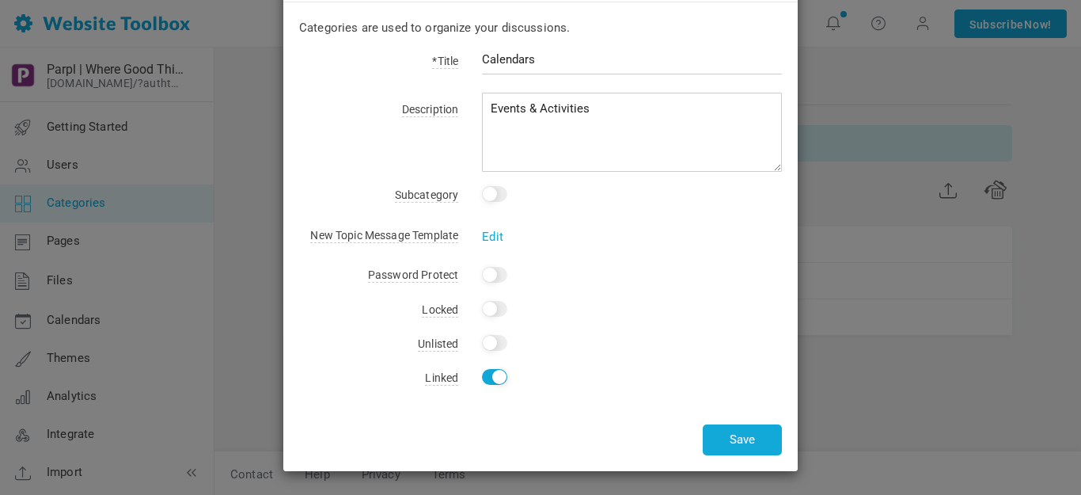
checkbox input "false"
click at [499, 378] on input "Yes" at bounding box center [494, 377] width 25 height 16
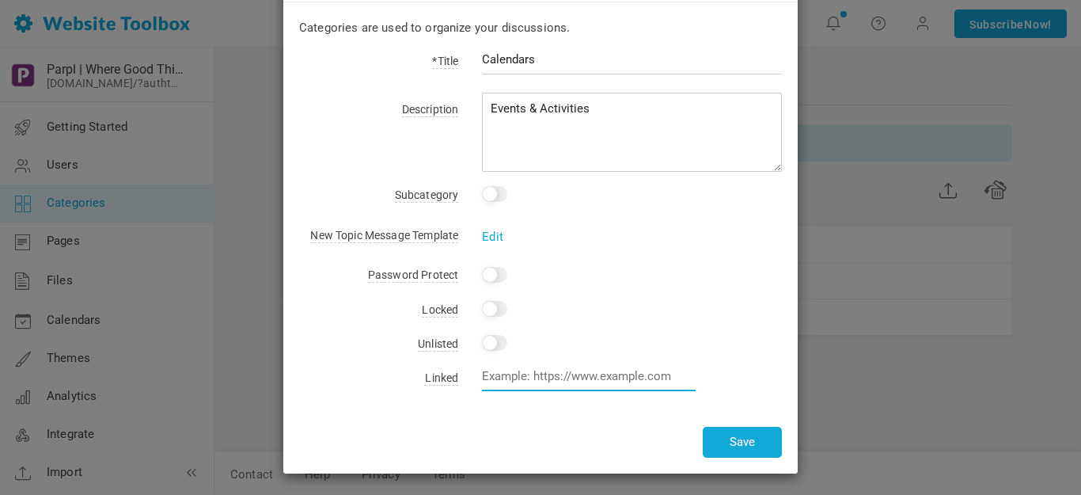
paste input "https://parplmedia.discussion.community/calendar"
type input "https://parplmedia.discussion.community/calendar"
click at [737, 434] on button "Save" at bounding box center [742, 441] width 79 height 31
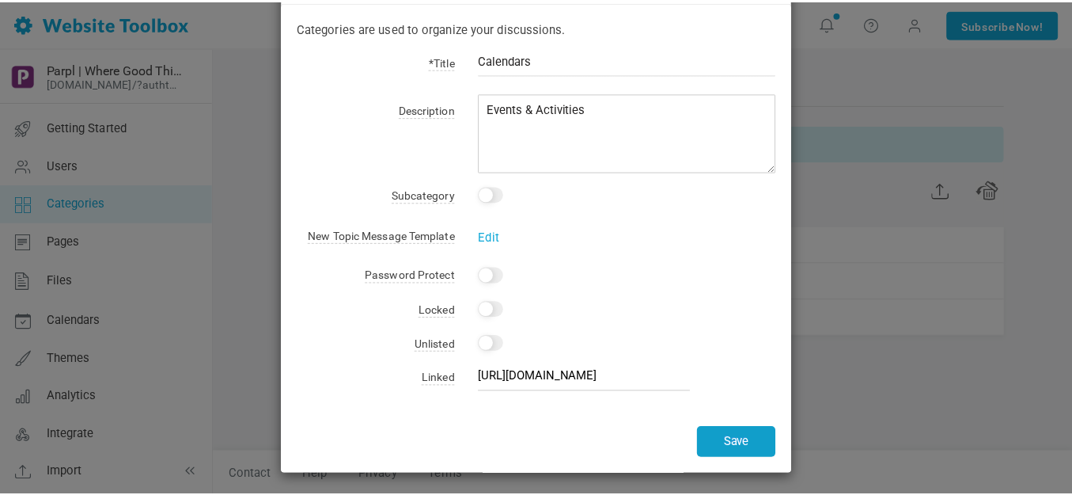
scroll to position [0, 0]
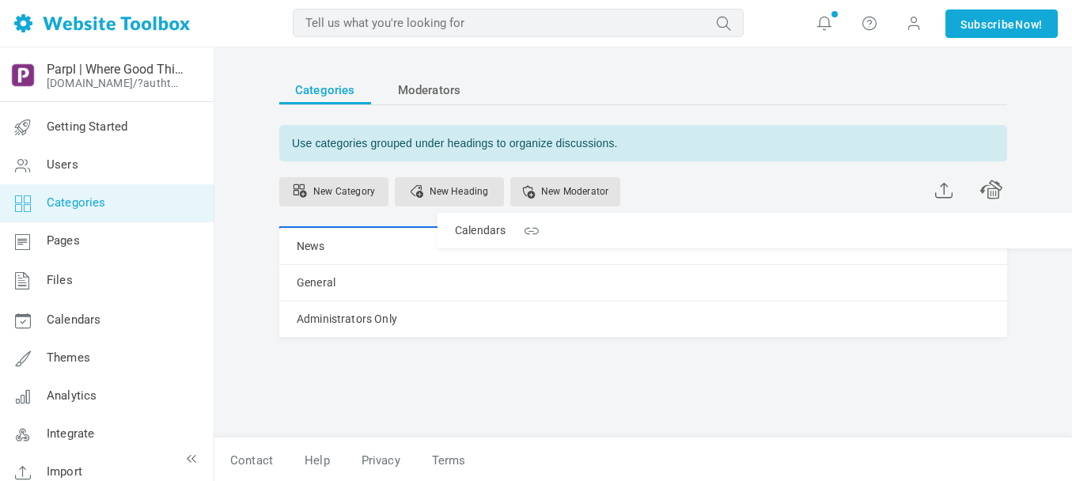
drag, startPoint x: 290, startPoint y: 354, endPoint x: 293, endPoint y: 212, distance: 142.4
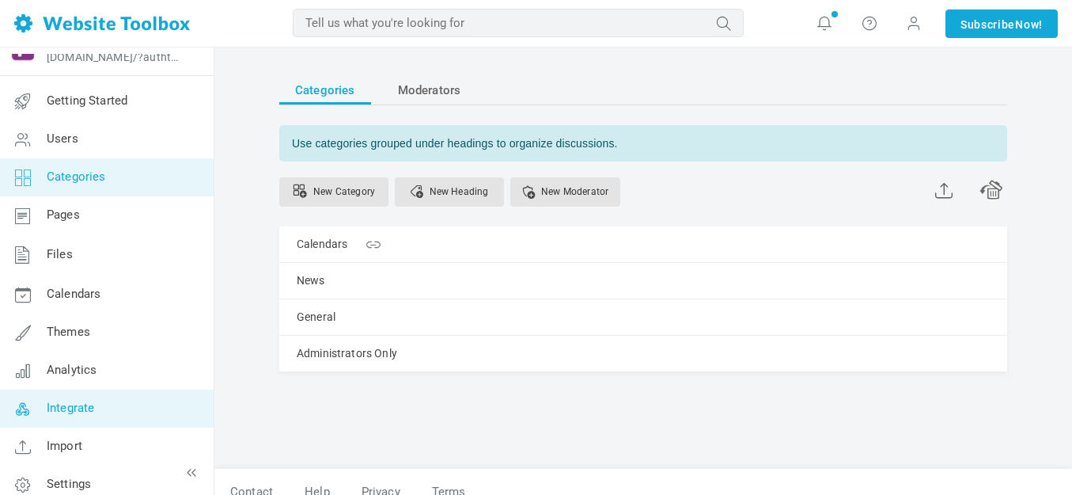
scroll to position [40, 0]
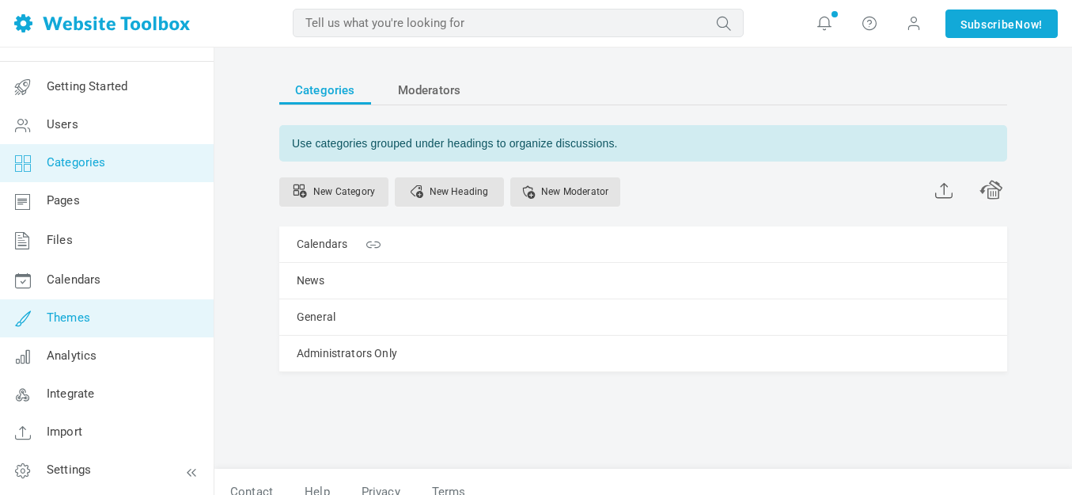
click at [70, 316] on span "Themes" at bounding box center [69, 317] width 44 height 14
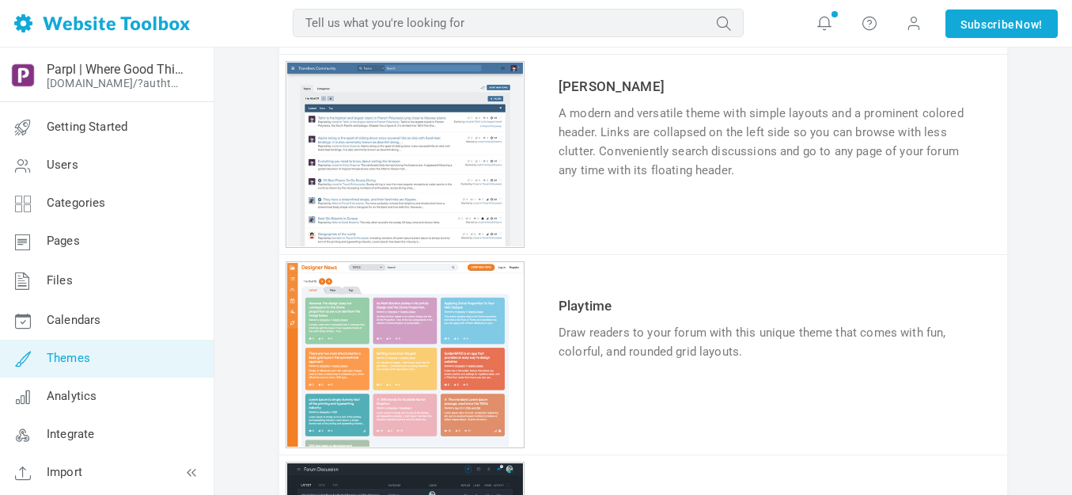
scroll to position [396, 0]
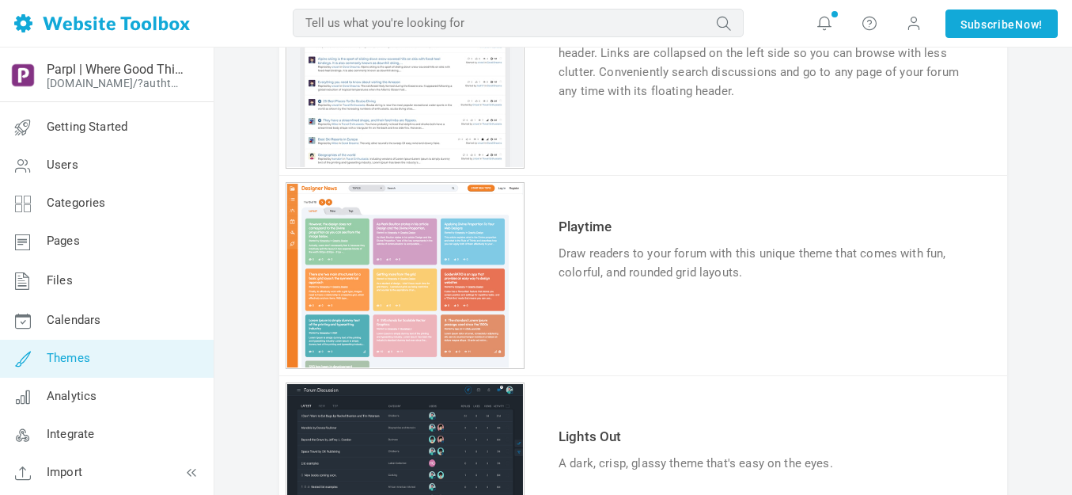
click at [627, 322] on link "Try & Customize" at bounding box center [617, 321] width 116 height 25
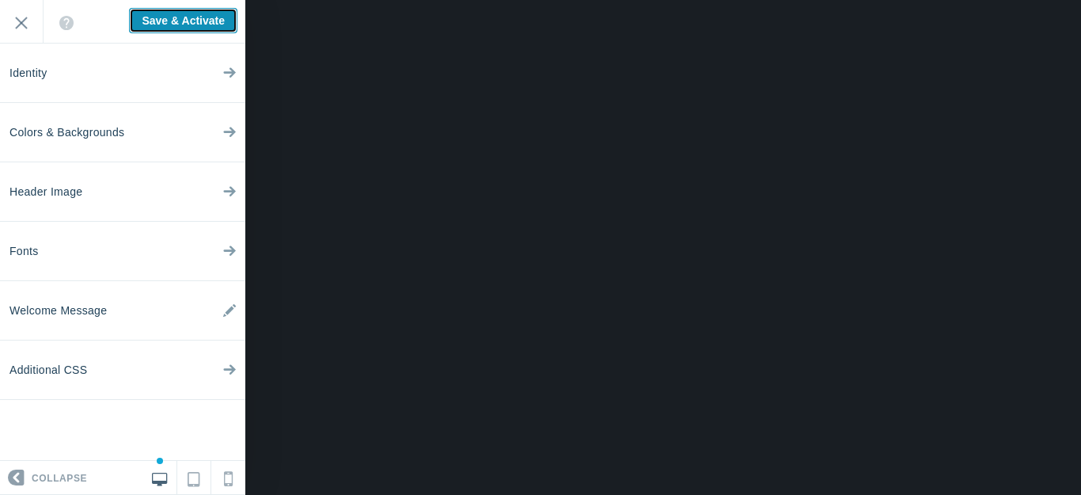
click at [212, 13] on input "Save & Activate" at bounding box center [183, 20] width 108 height 25
type input "Saving..."
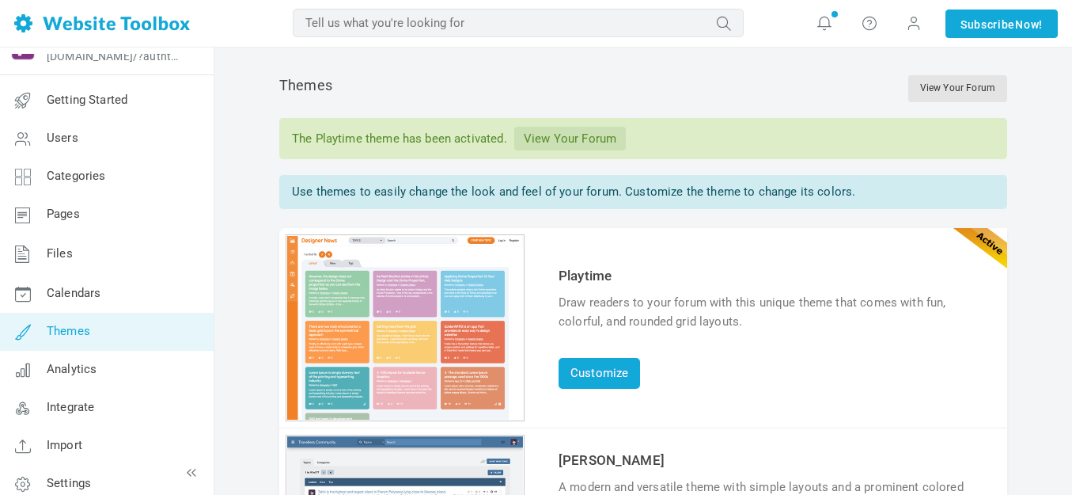
scroll to position [40, 0]
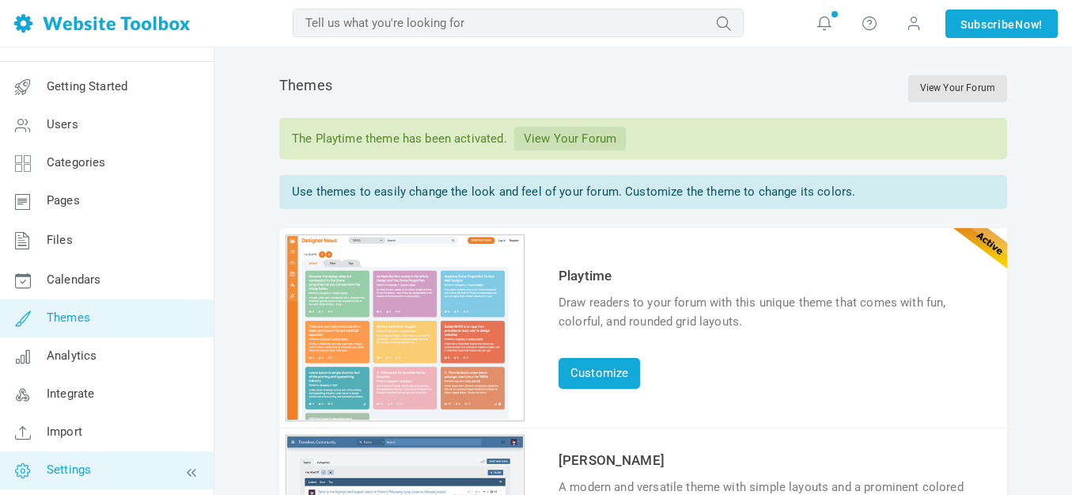
click at [72, 464] on span "Settings" at bounding box center [69, 469] width 44 height 14
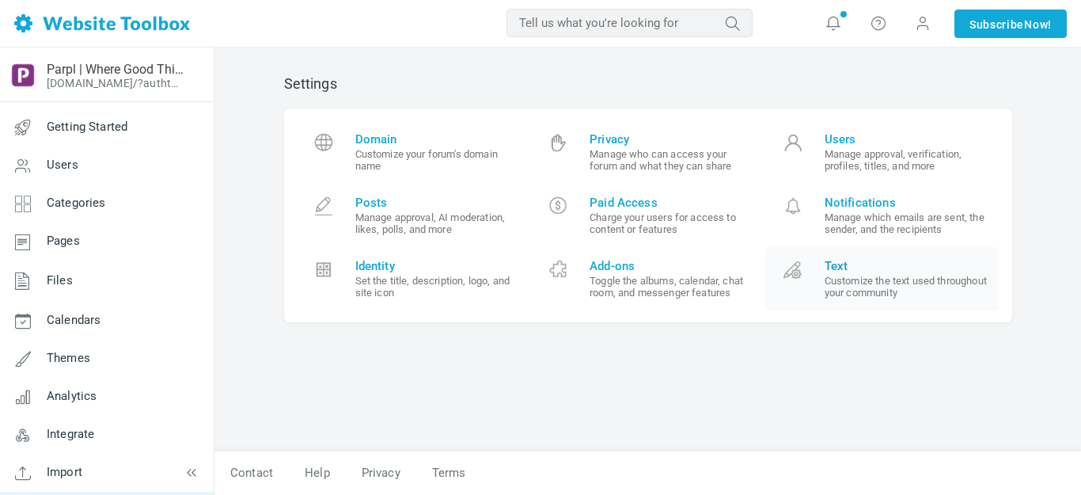
click at [837, 264] on span "Text" at bounding box center [906, 266] width 164 height 14
click at [377, 260] on span "Identity" at bounding box center [437, 266] width 164 height 14
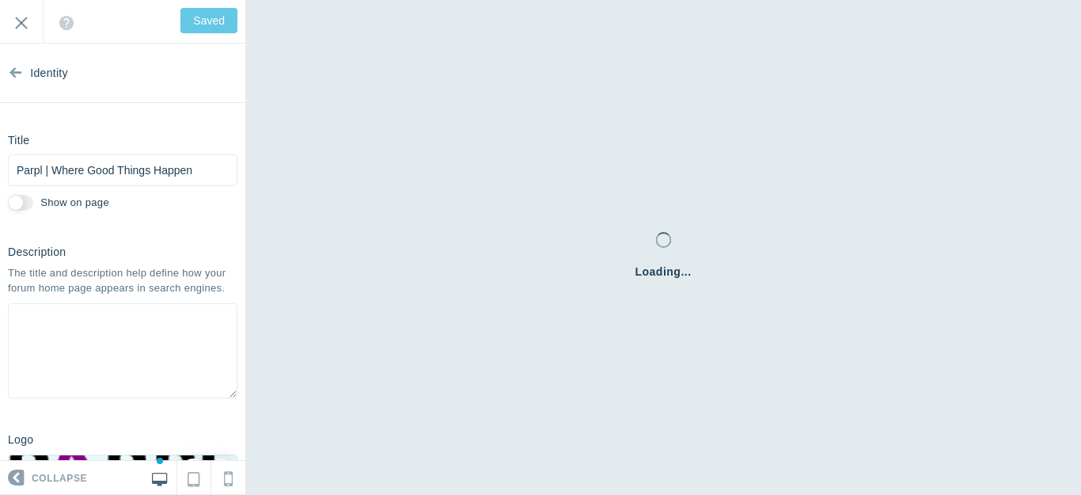
click at [15, 72] on icon at bounding box center [15, 69] width 13 height 59
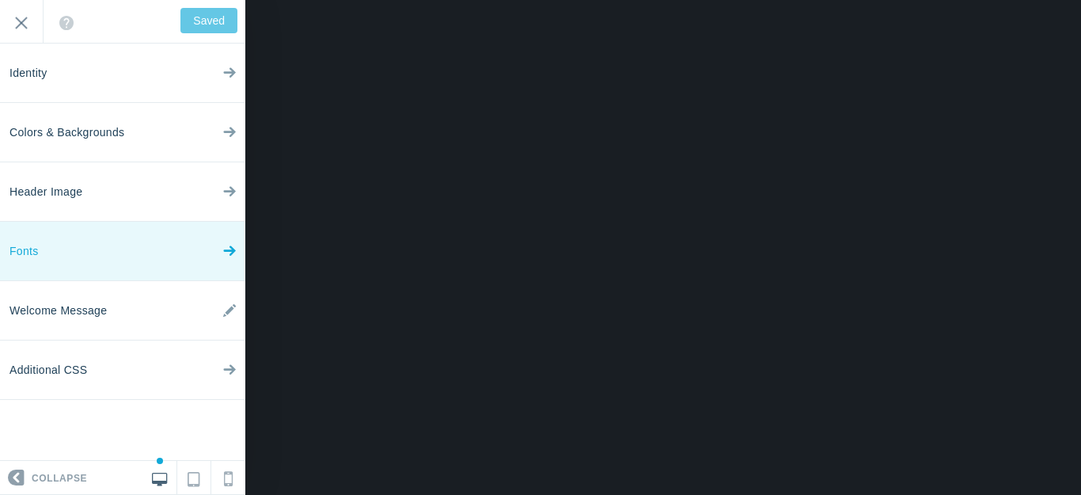
click at [230, 252] on icon at bounding box center [229, 247] width 13 height 59
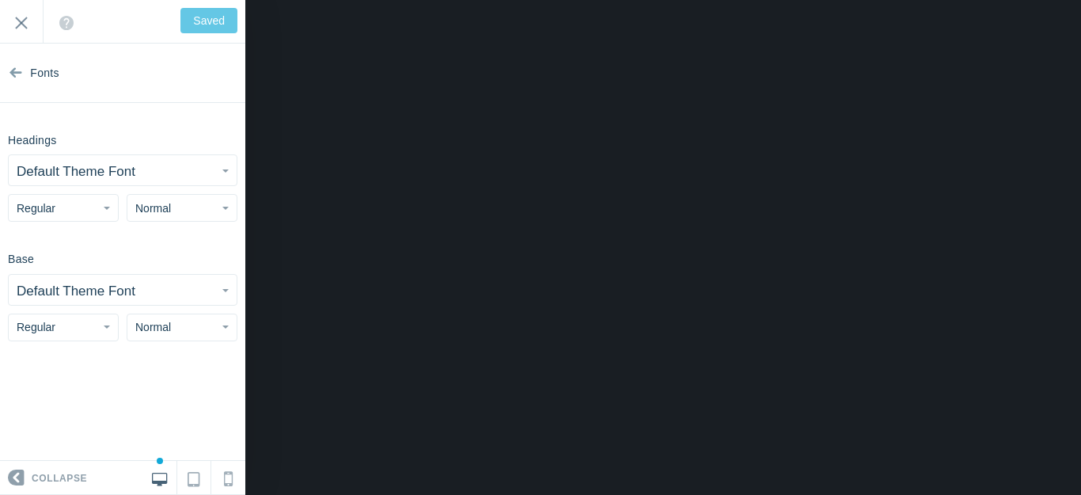
click at [225, 166] on button "Default Theme Font" at bounding box center [123, 170] width 228 height 30
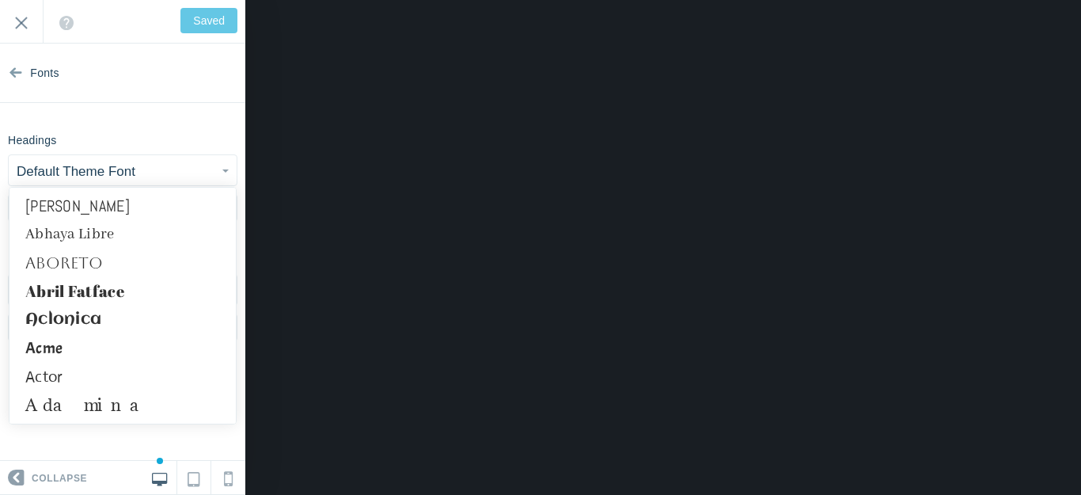
scroll to position [158, 0]
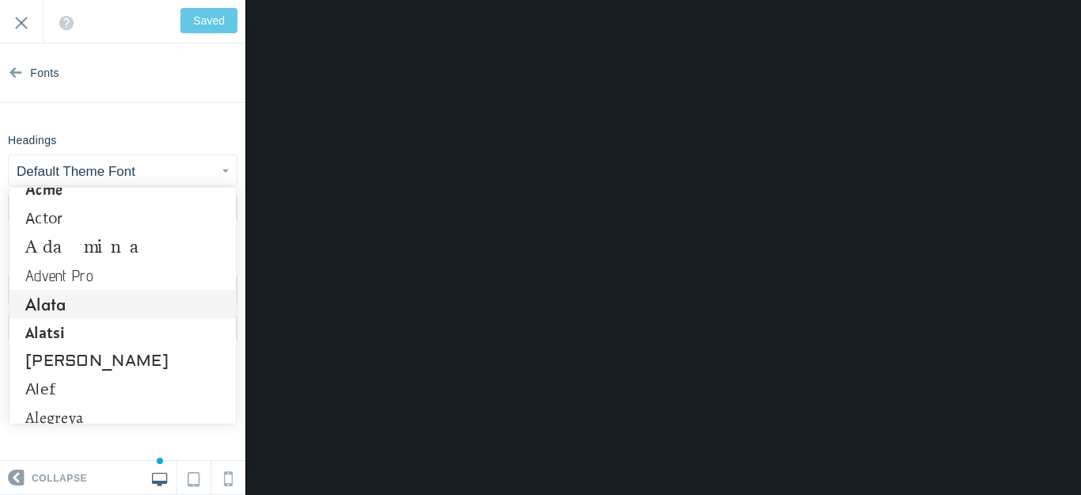
click at [68, 308] on link "Alata" at bounding box center [122, 304] width 226 height 28
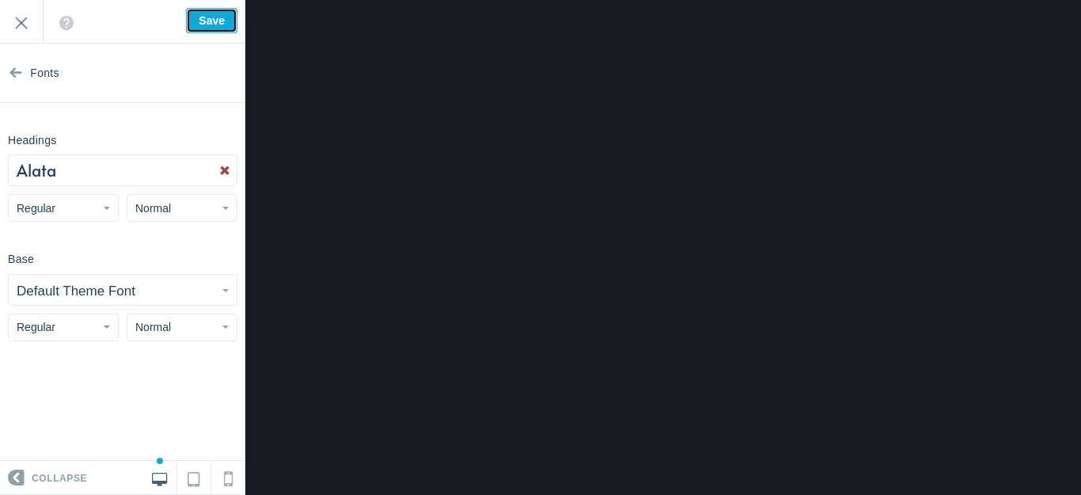
click at [212, 19] on input "Save" at bounding box center [211, 20] width 51 height 25
click at [225, 286] on button "Default Theme Font" at bounding box center [123, 290] width 228 height 30
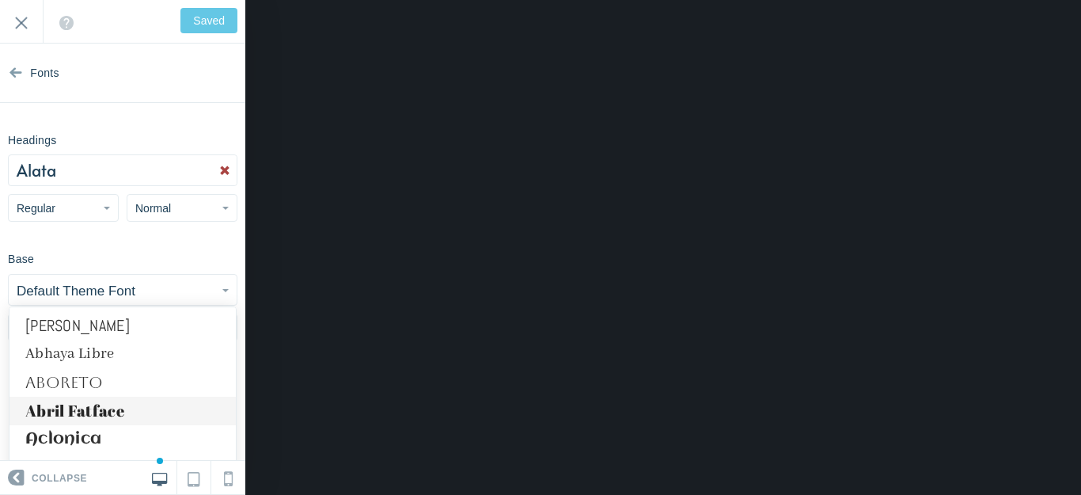
click at [103, 411] on link "Abril Fatface" at bounding box center [122, 410] width 226 height 28
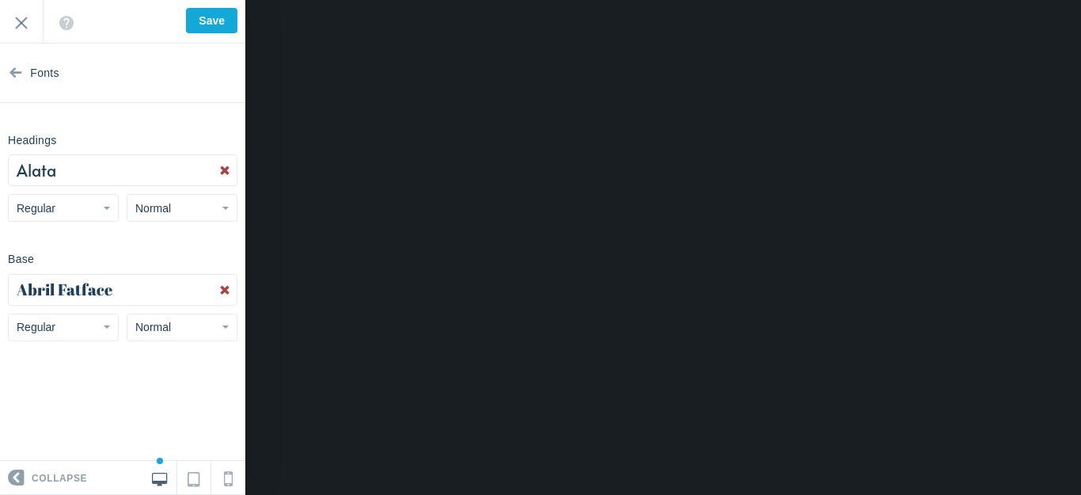
click at [161, 290] on button "Abril Fatface" at bounding box center [123, 290] width 228 height 30
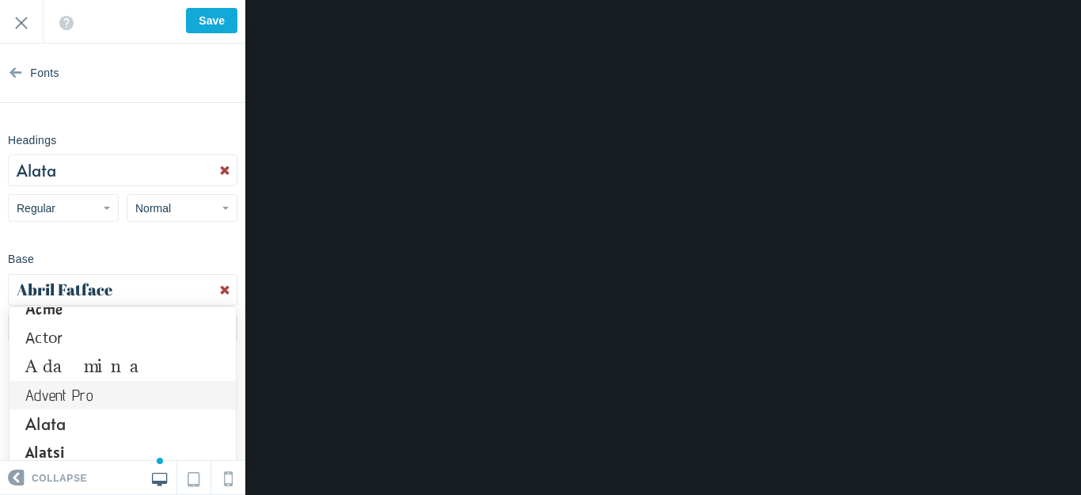
click at [81, 390] on link "Advent Pro" at bounding box center [122, 395] width 226 height 28
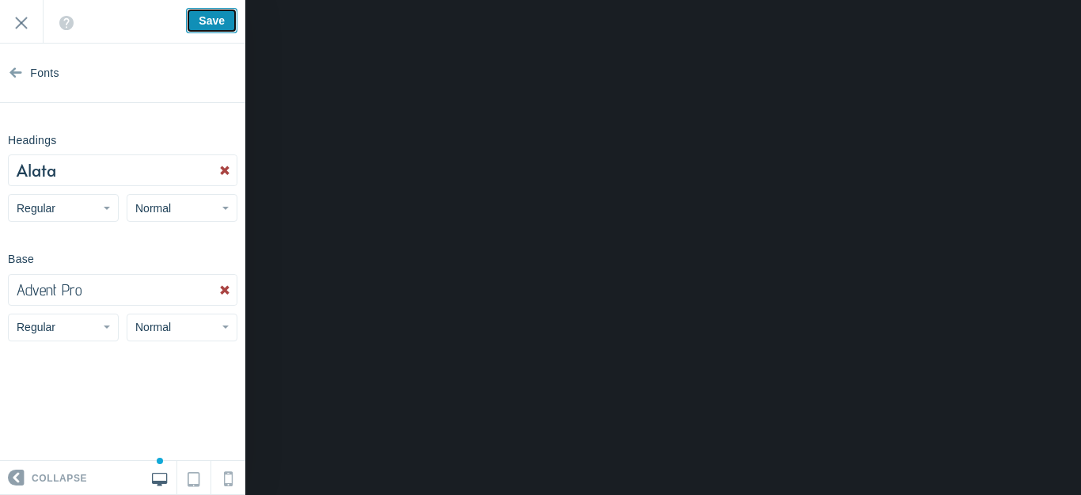
click at [208, 23] on input "Save" at bounding box center [211, 20] width 51 height 25
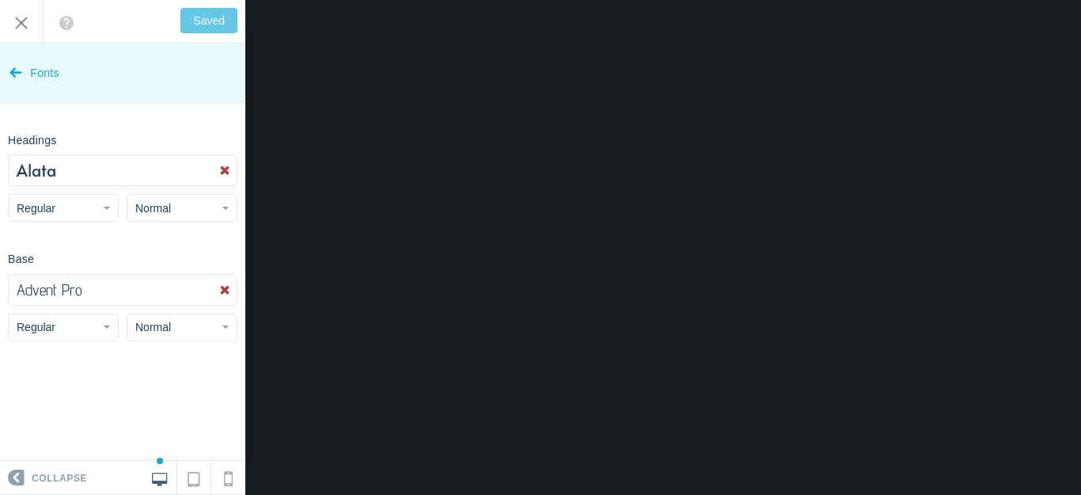
click at [20, 71] on icon at bounding box center [15, 69] width 13 height 59
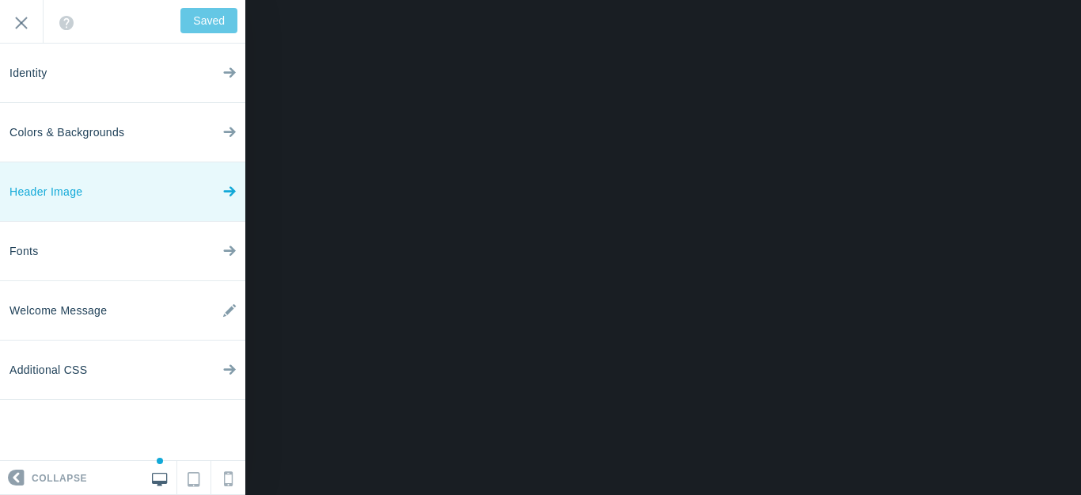
click at [227, 190] on icon at bounding box center [229, 187] width 13 height 59
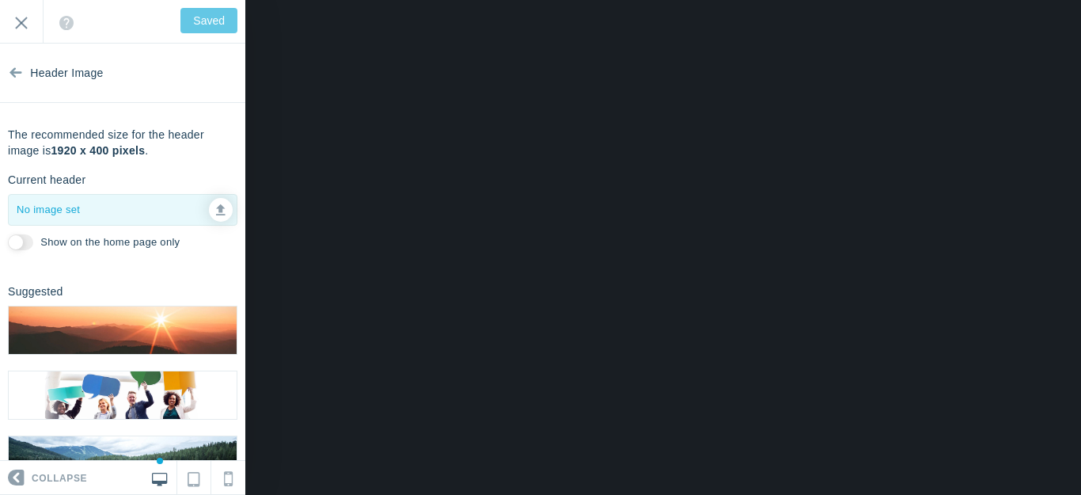
click at [164, 332] on img at bounding box center [123, 329] width 228 height 47
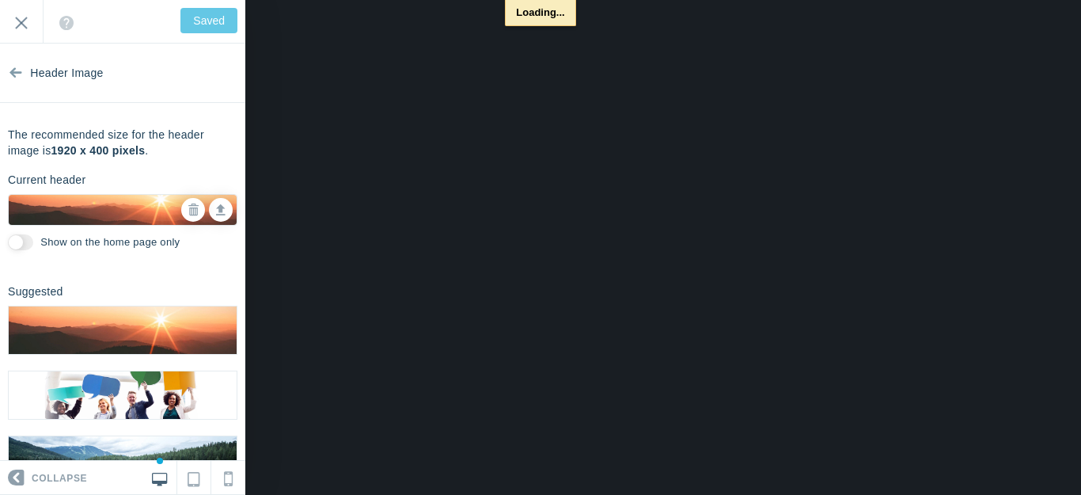
type input "Save"
click at [156, 384] on img at bounding box center [123, 394] width 228 height 47
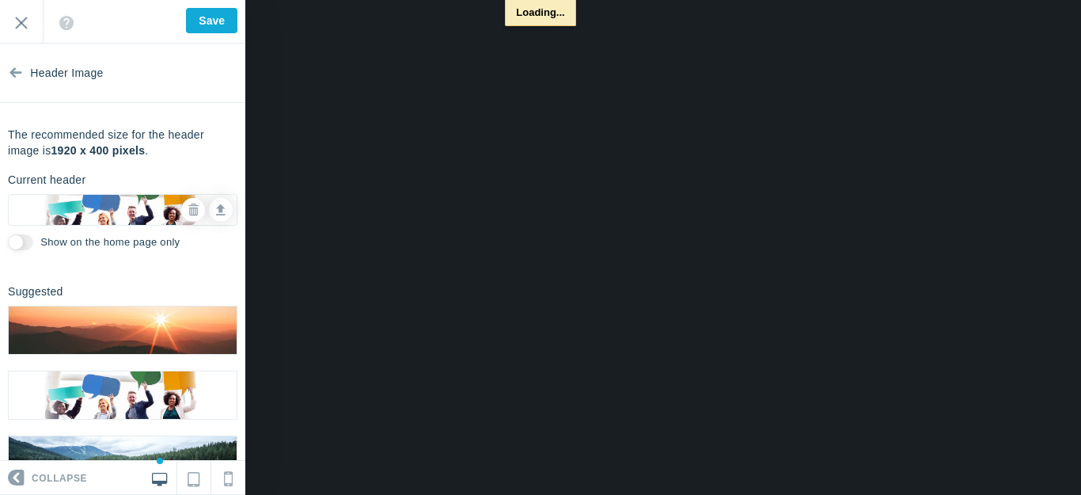
click at [156, 384] on img at bounding box center [123, 394] width 228 height 47
click at [29, 244] on input "Show on the home page only" at bounding box center [20, 242] width 25 height 16
checkbox input "true"
click at [209, 15] on input "Save" at bounding box center [211, 20] width 51 height 25
click at [18, 19] on input "Exit" at bounding box center [21, 22] width 43 height 44
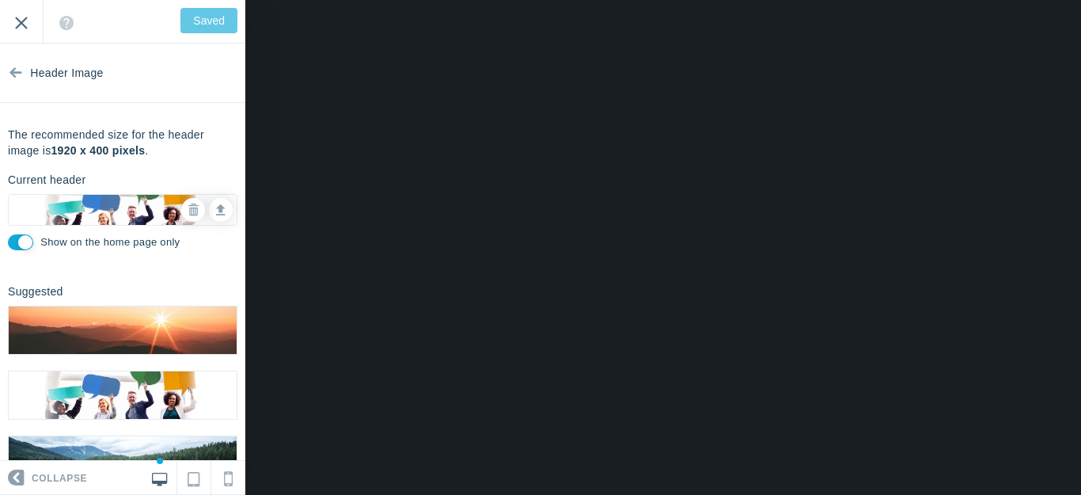
type input "Saved"
click at [22, 23] on input "Exit" at bounding box center [21, 22] width 43 height 44
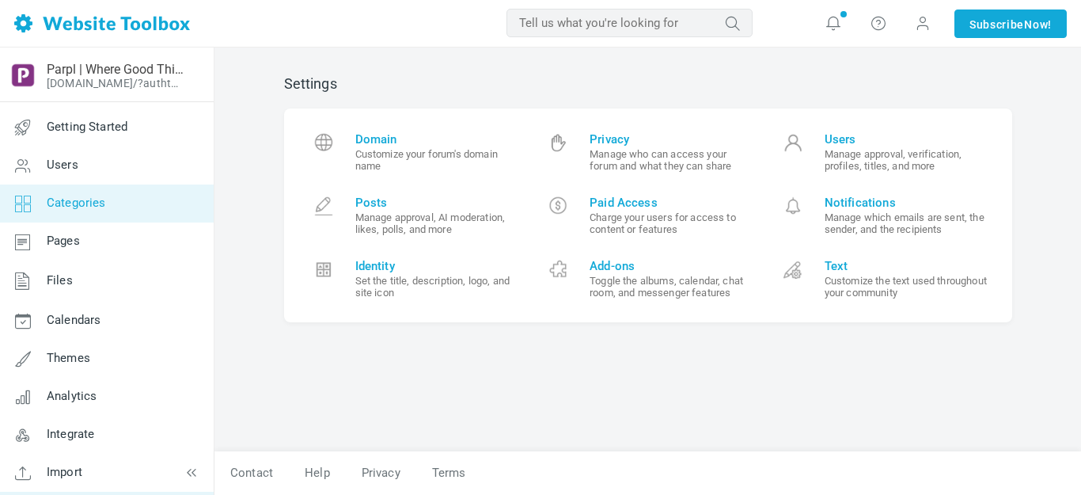
click at [81, 202] on span "Categories" at bounding box center [76, 202] width 59 height 14
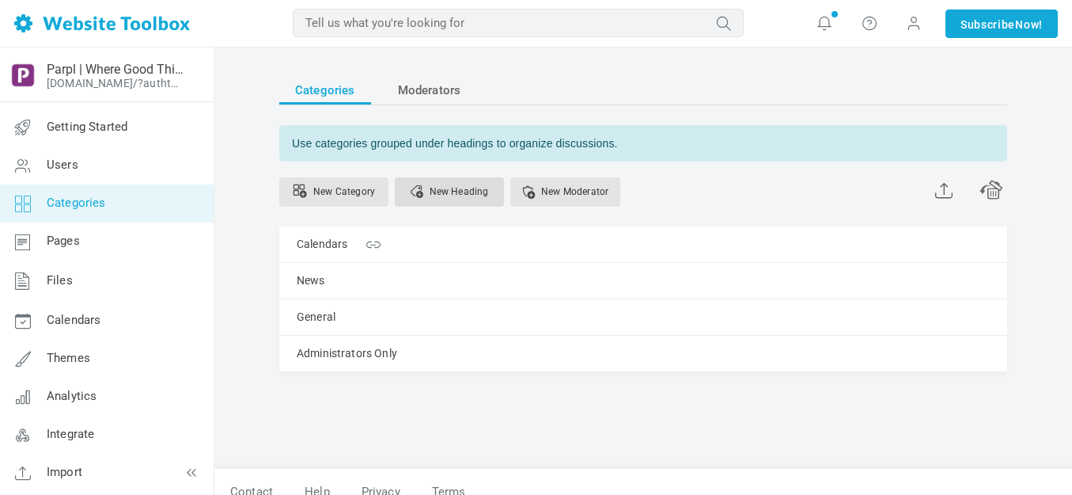
click at [458, 191] on link "New Heading" at bounding box center [449, 191] width 109 height 29
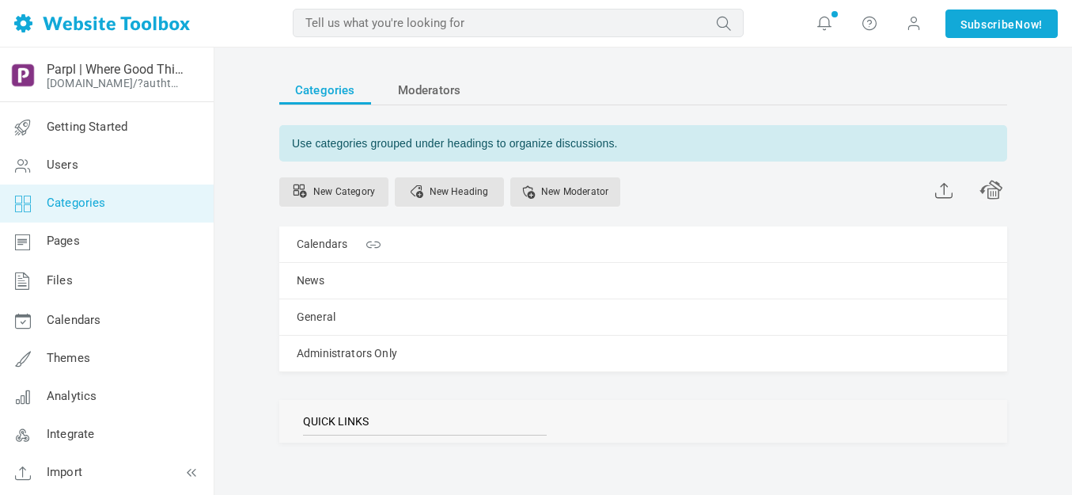
type input "QUICK LINKS"
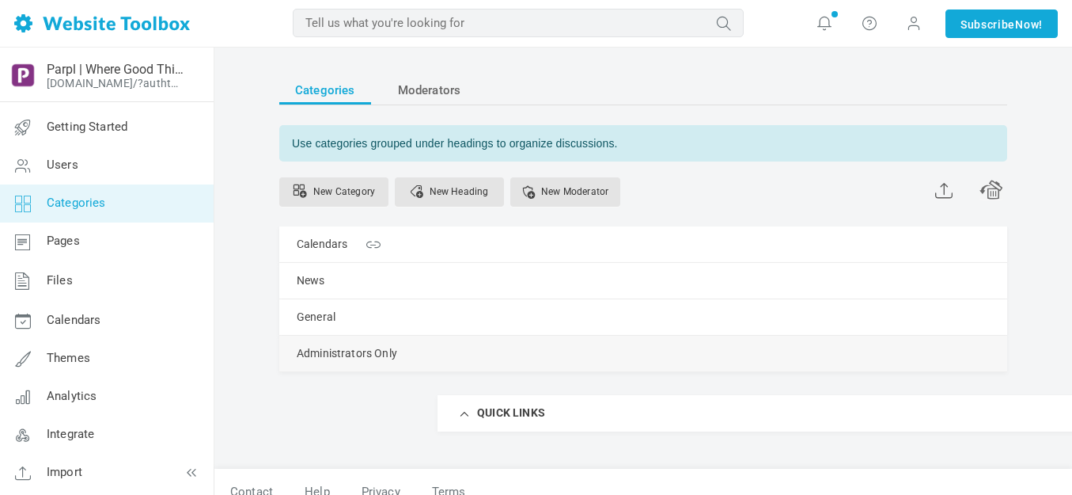
scroll to position [32, 0]
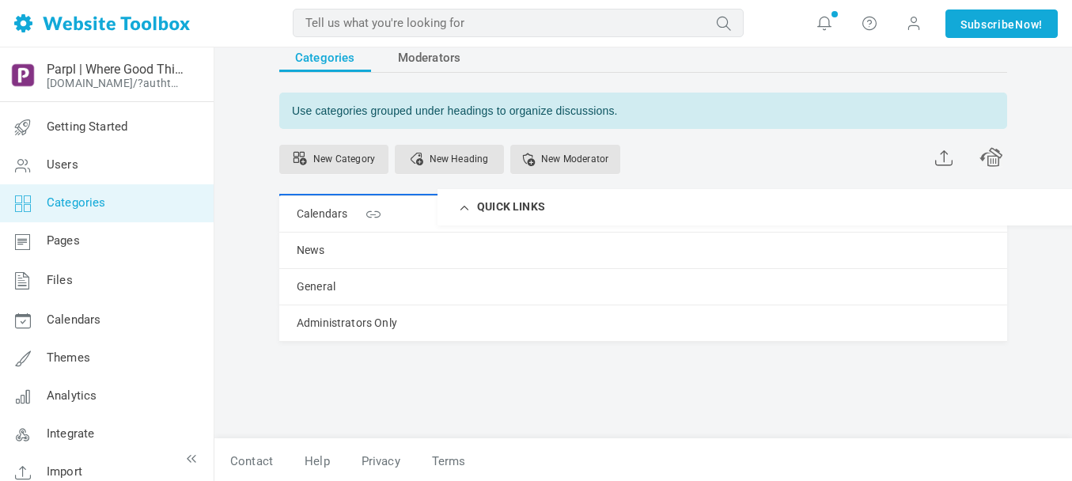
drag, startPoint x: 290, startPoint y: 419, endPoint x: 298, endPoint y: 188, distance: 231.2
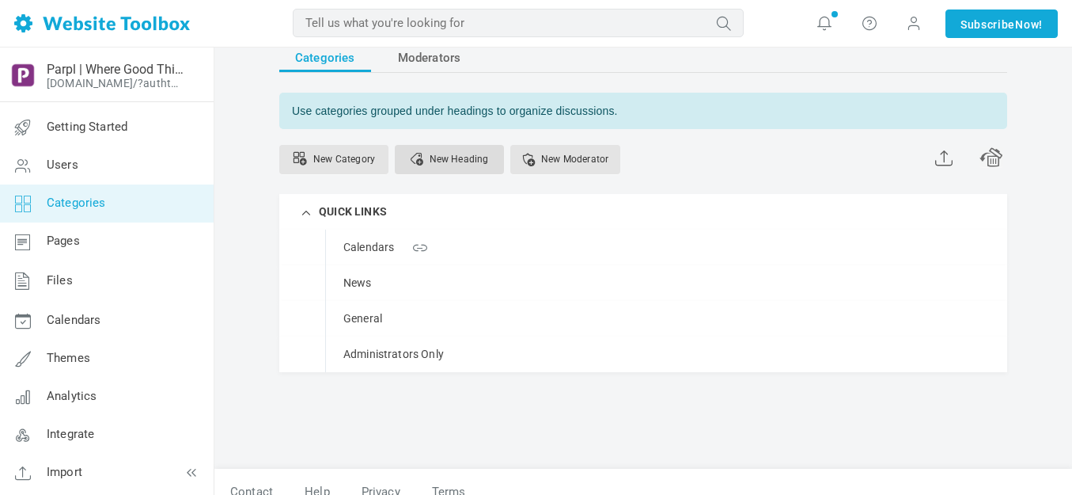
click at [463, 161] on link "New Heading" at bounding box center [449, 159] width 109 height 29
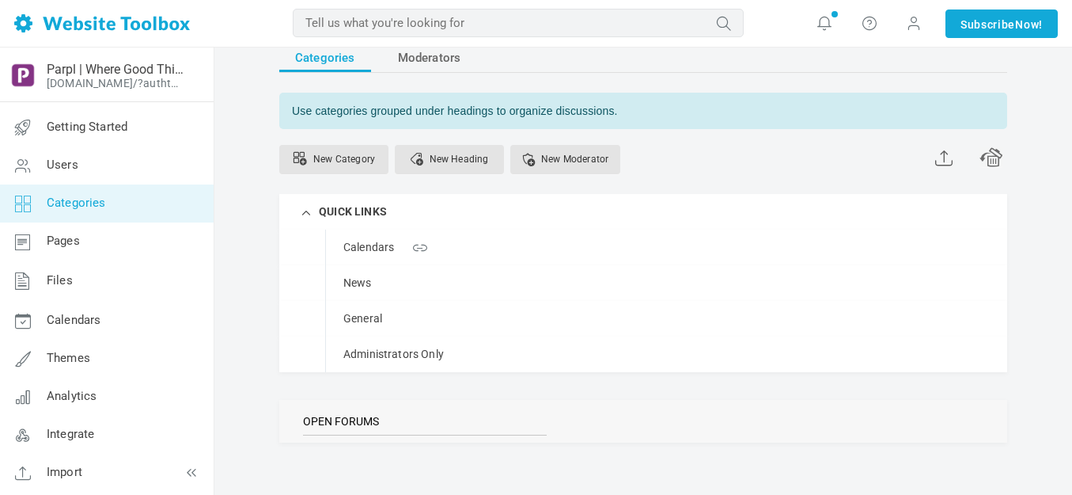
type input "OPEN FORUMS"
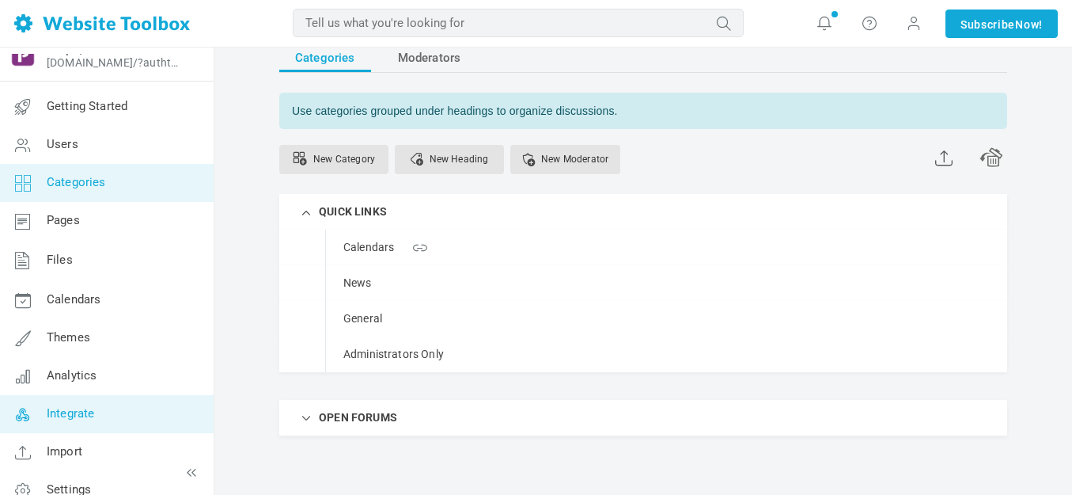
scroll to position [40, 0]
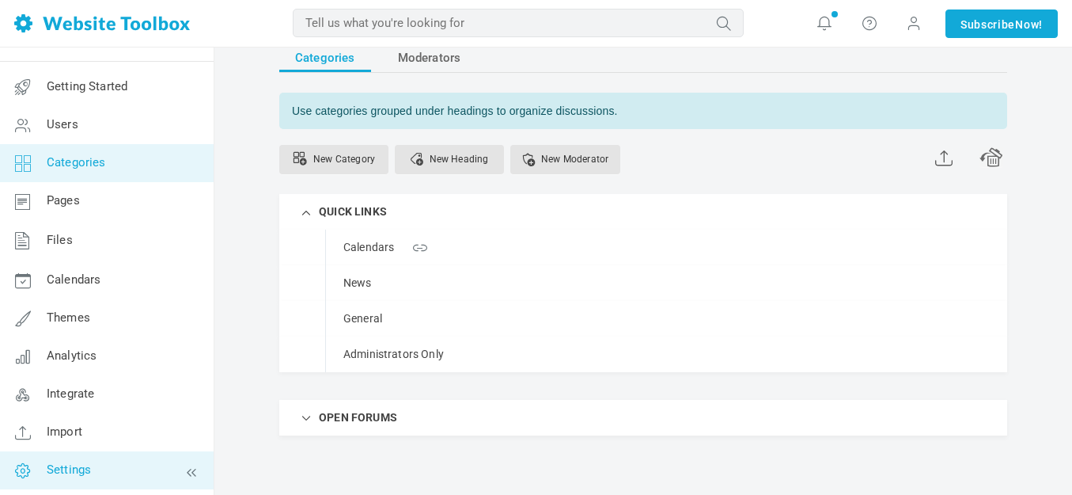
click at [85, 464] on span "Settings" at bounding box center [69, 469] width 44 height 14
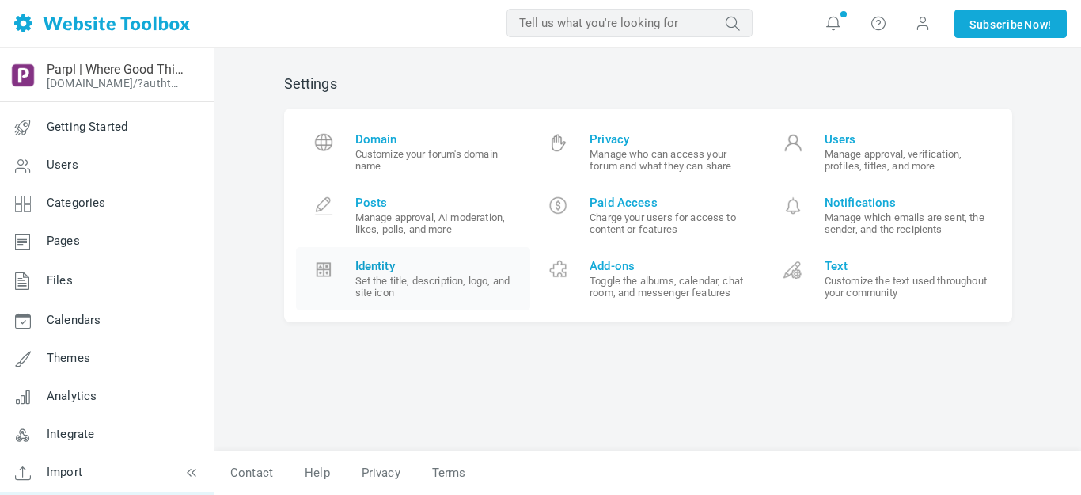
click at [377, 266] on span "Identity" at bounding box center [437, 266] width 164 height 14
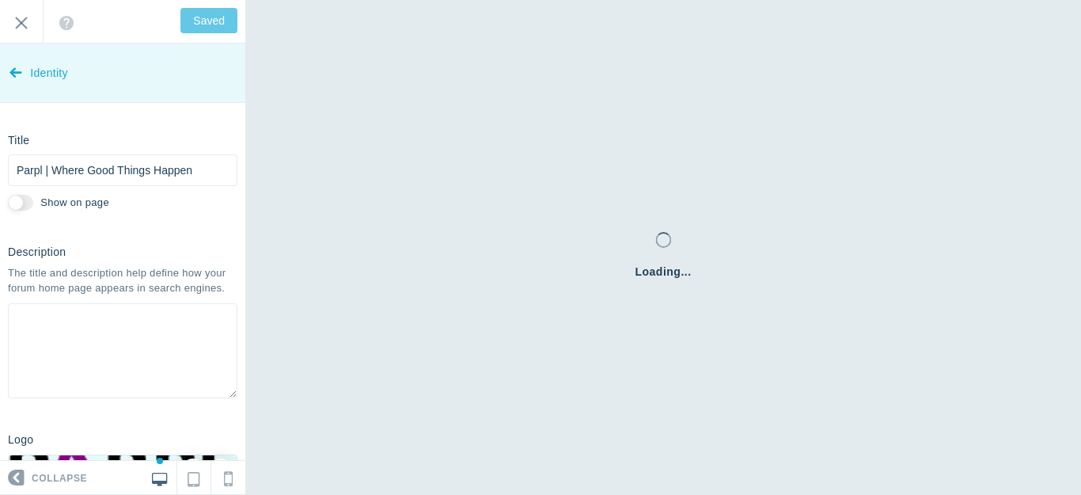
click at [14, 70] on icon at bounding box center [15, 69] width 13 height 59
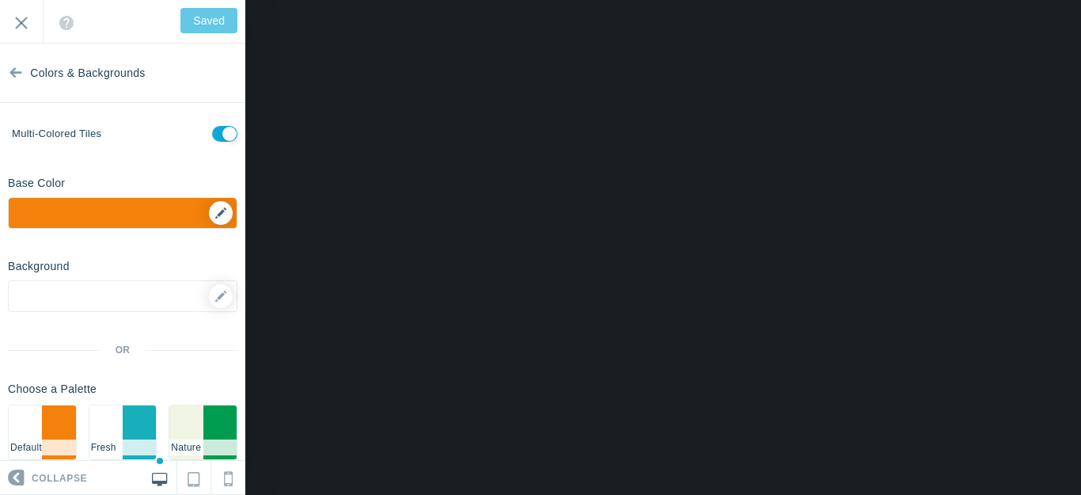
click at [207, 214] on div "▼" at bounding box center [123, 218] width 228 height 40
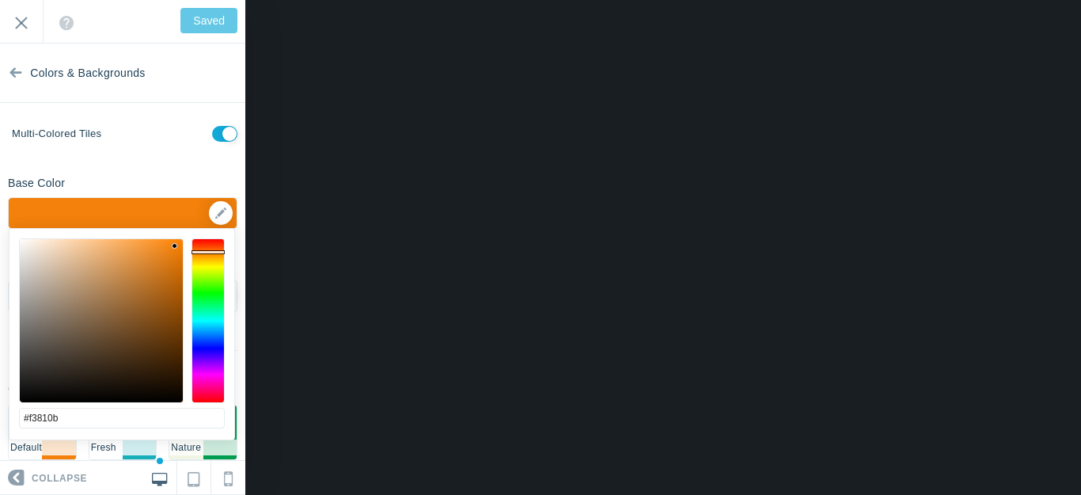
type input "#380bf3"
click at [207, 352] on div at bounding box center [207, 320] width 33 height 165
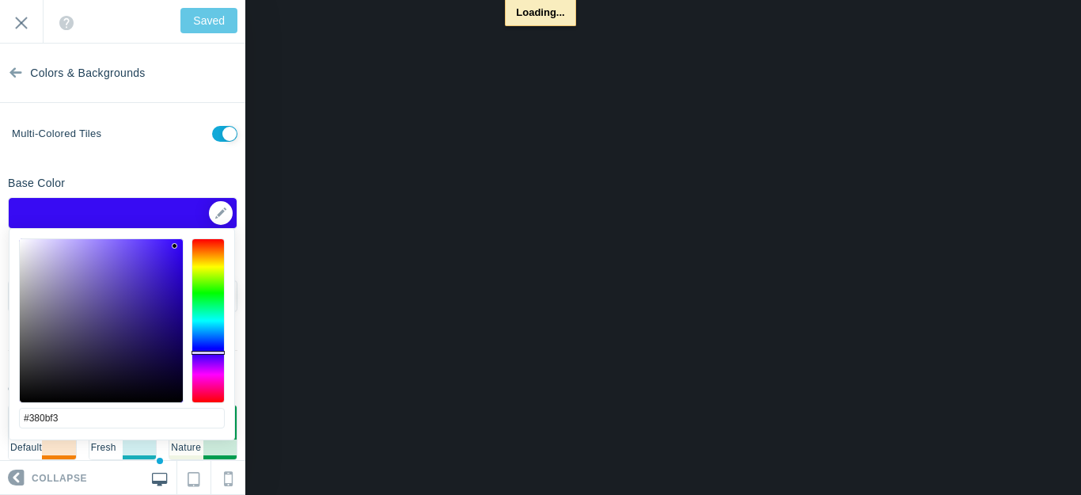
click at [209, 341] on div at bounding box center [207, 320] width 33 height 165
click at [209, 338] on div at bounding box center [207, 320] width 33 height 165
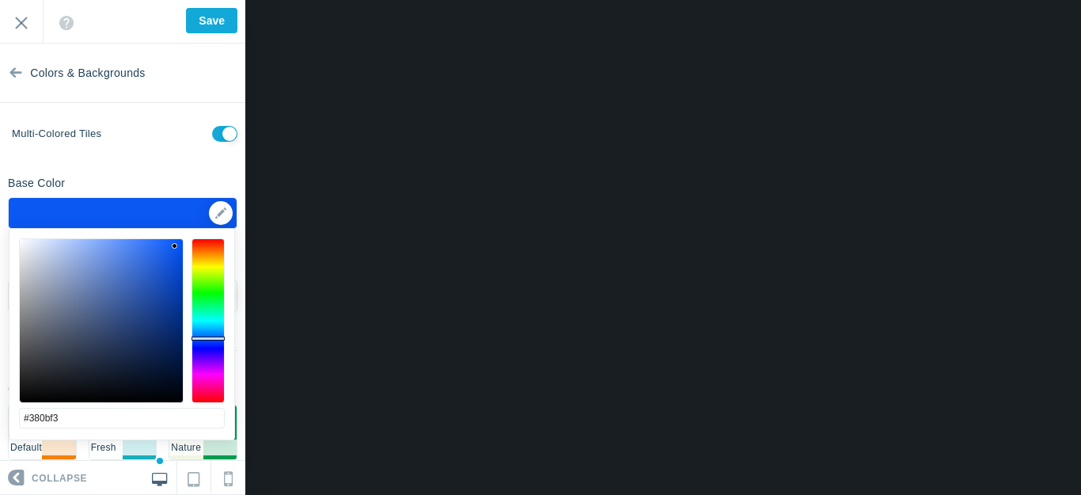
type input "Save"
click at [209, 354] on div at bounding box center [207, 320] width 33 height 165
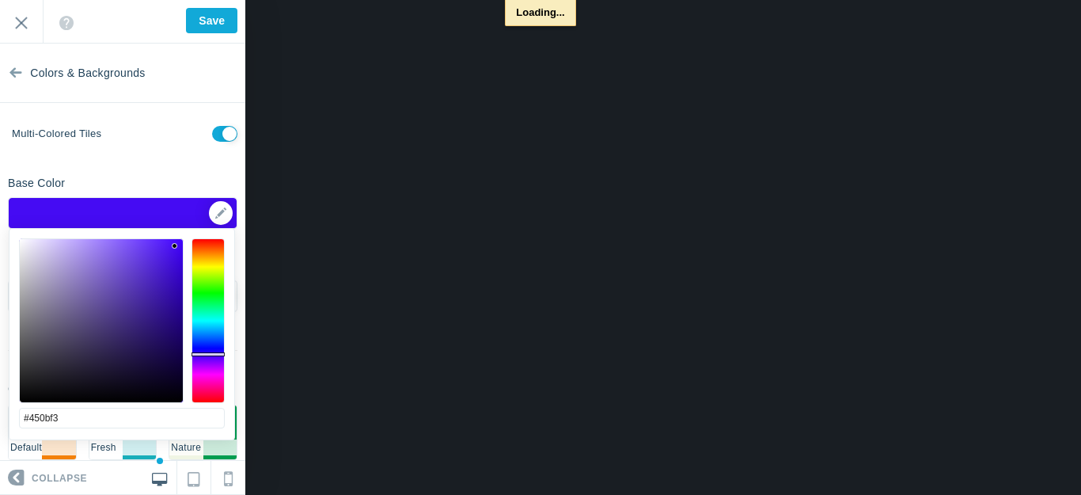
click at [176, 295] on div at bounding box center [101, 320] width 163 height 163
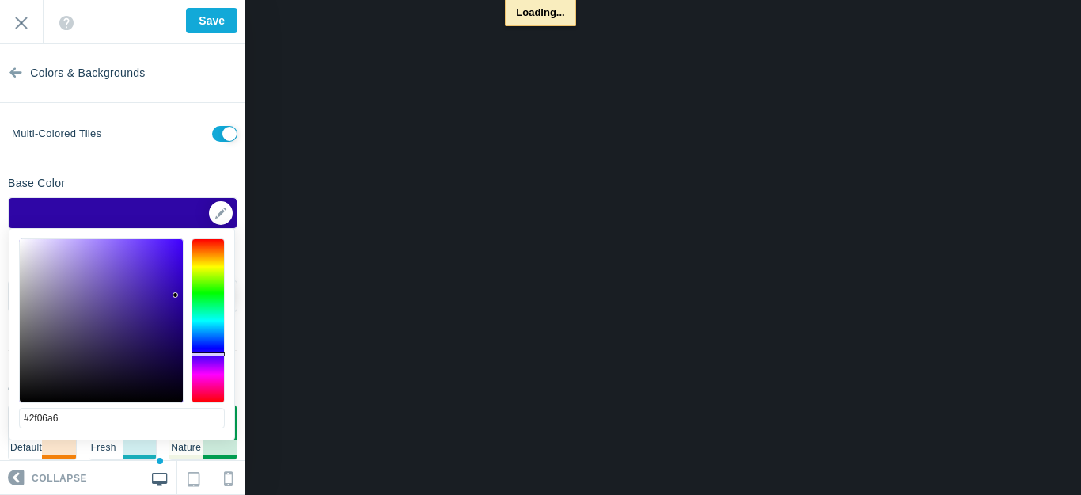
click at [176, 335] on div at bounding box center [101, 320] width 163 height 163
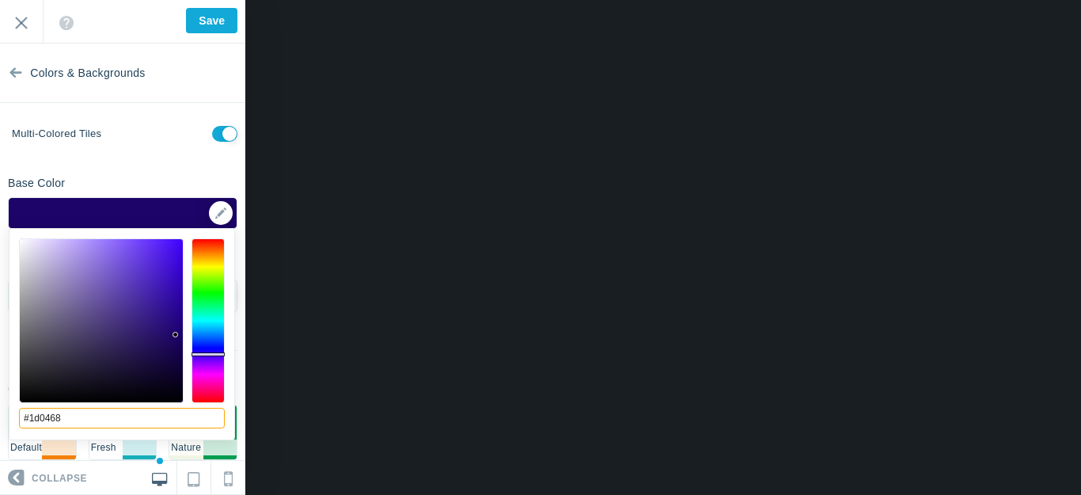
click at [95, 419] on input "#1d0468" at bounding box center [122, 417] width 206 height 21
paste input "800080"
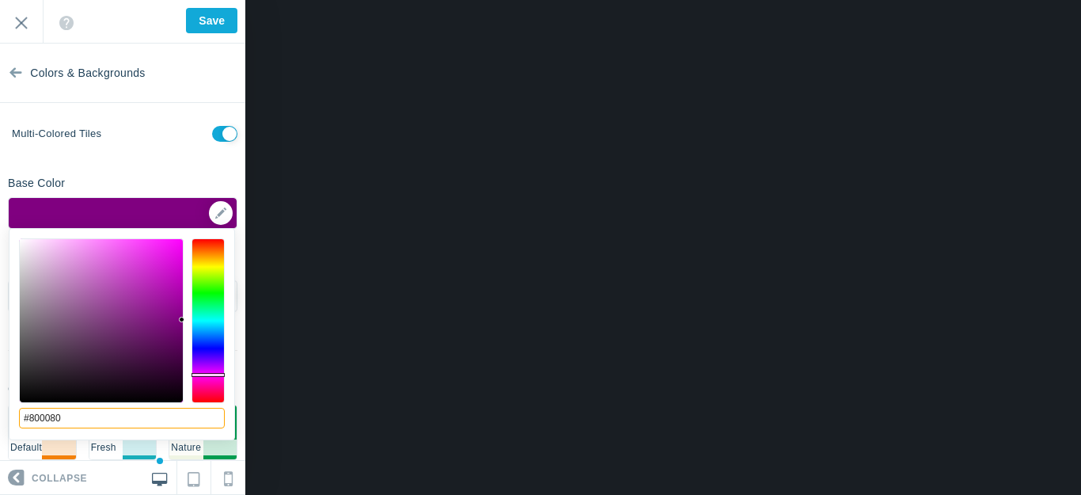
scroll to position [103, 0]
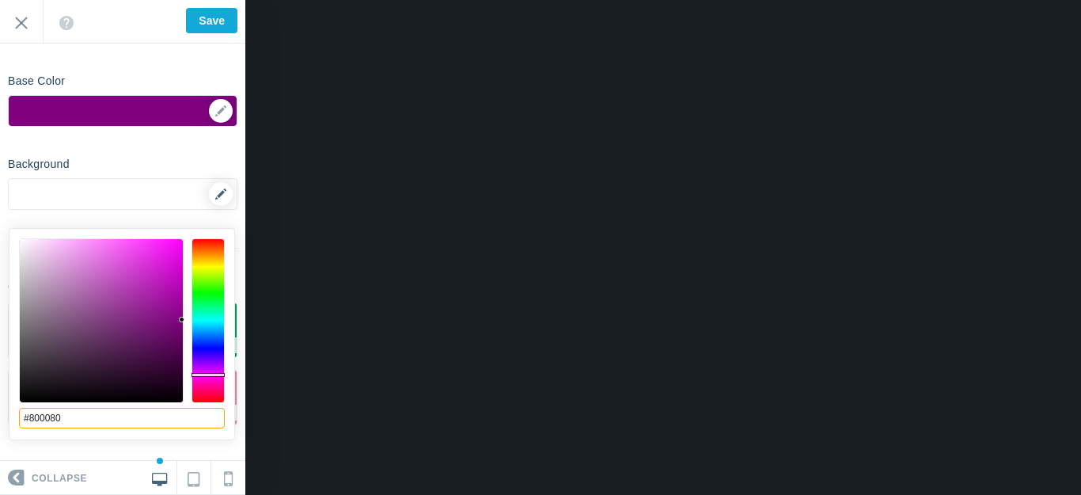
type input "#800080"
click at [215, 191] on icon at bounding box center [220, 193] width 11 height 11
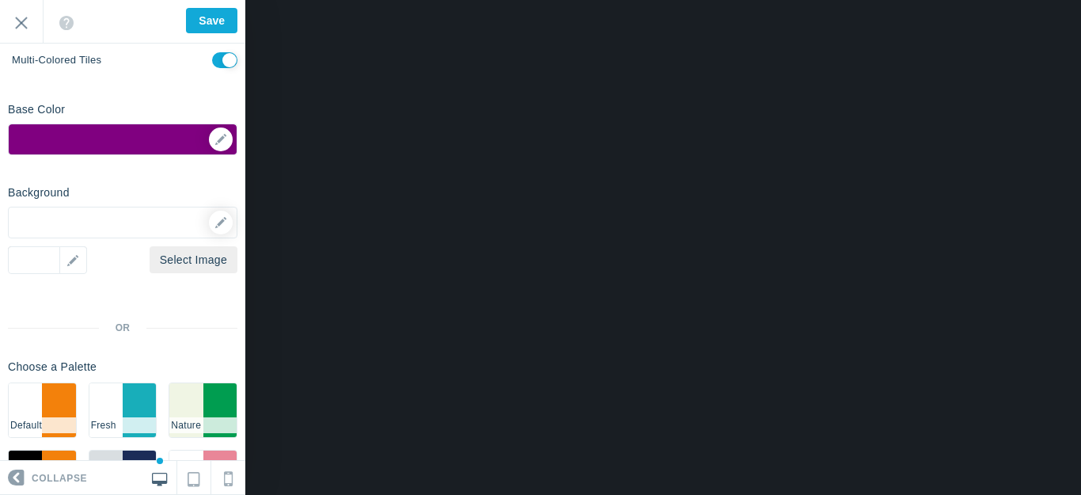
scroll to position [0, 0]
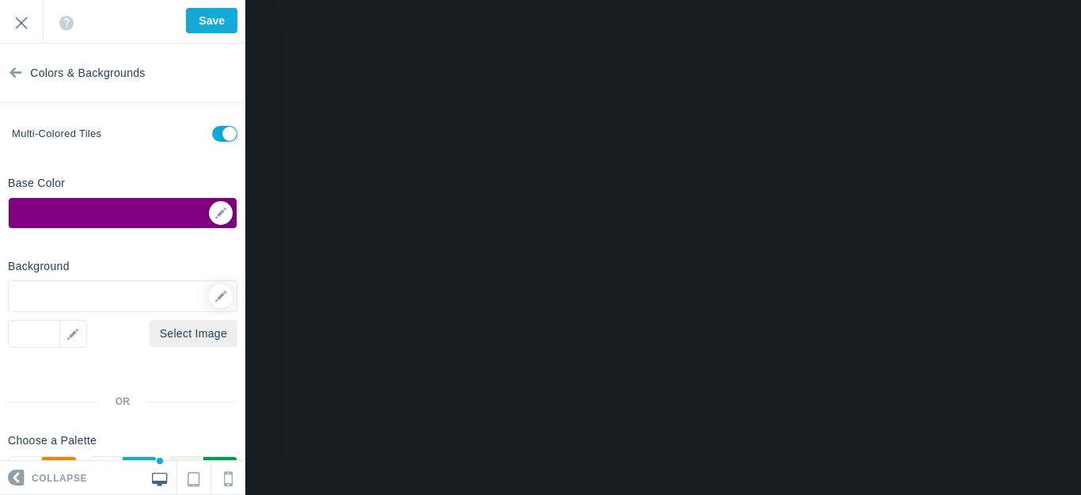
click at [212, 134] on input "checkbox" at bounding box center [224, 134] width 25 height 16
checkbox input "false"
click at [215, 294] on icon at bounding box center [220, 295] width 11 height 11
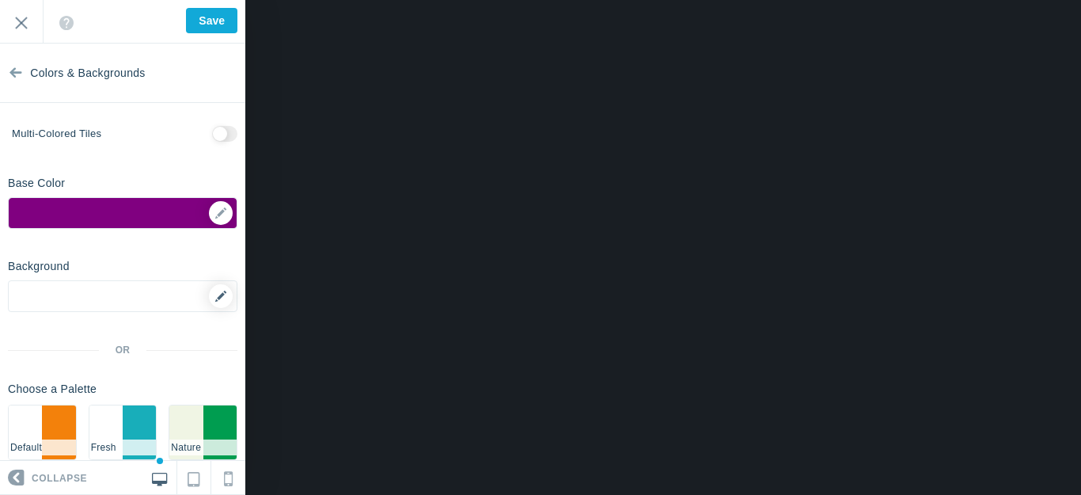
click at [215, 291] on icon at bounding box center [220, 295] width 11 height 11
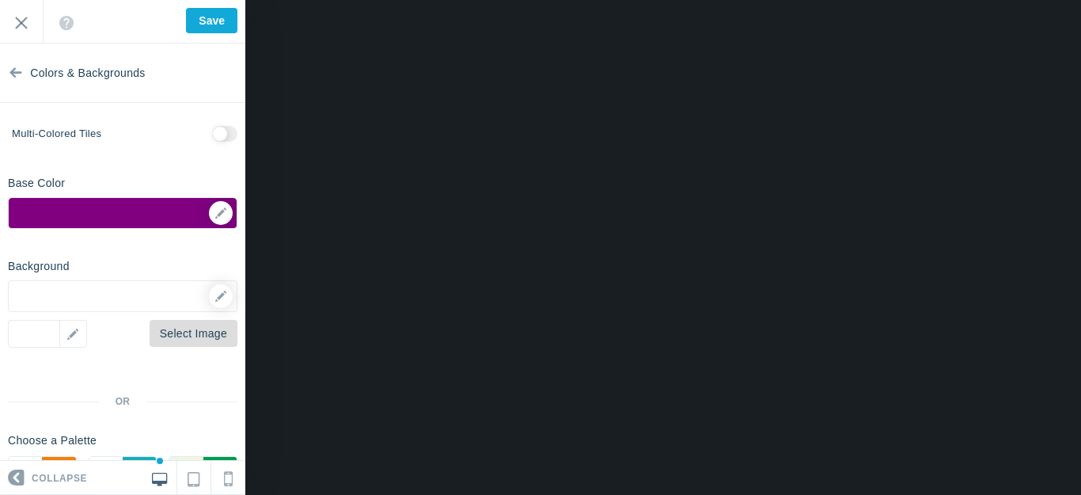
click at [163, 336] on link "Select Image" at bounding box center [194, 333] width 88 height 27
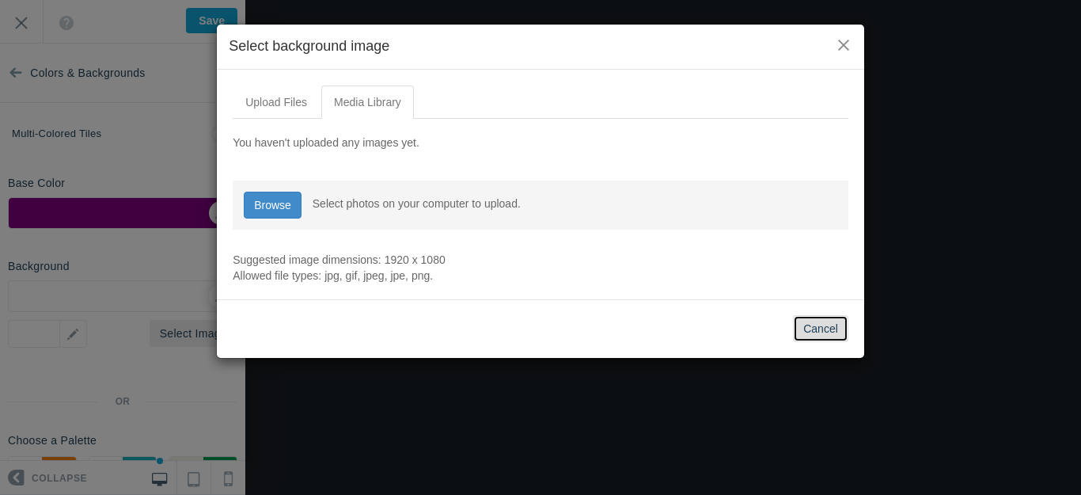
click at [820, 325] on button "Cancel" at bounding box center [820, 328] width 55 height 27
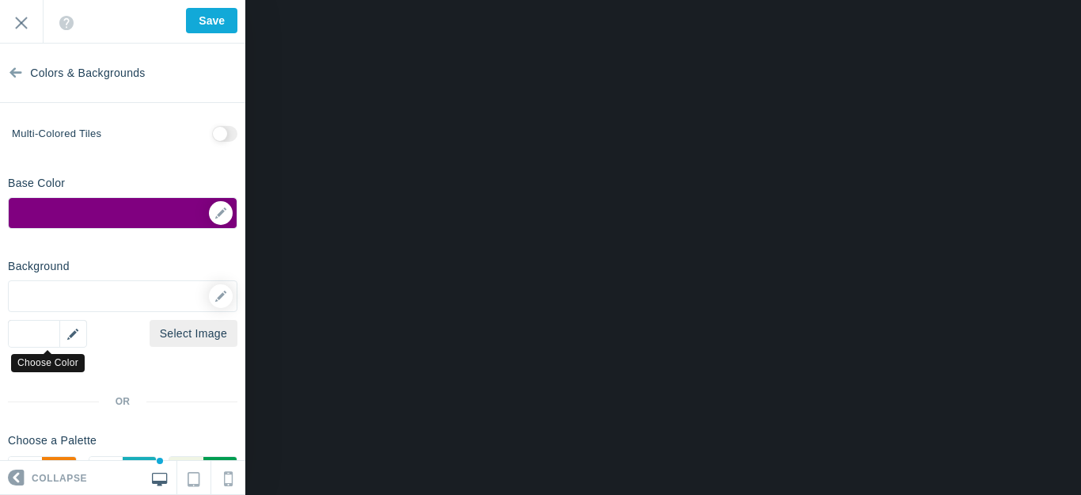
click at [76, 331] on div "▼" at bounding box center [47, 334] width 79 height 28
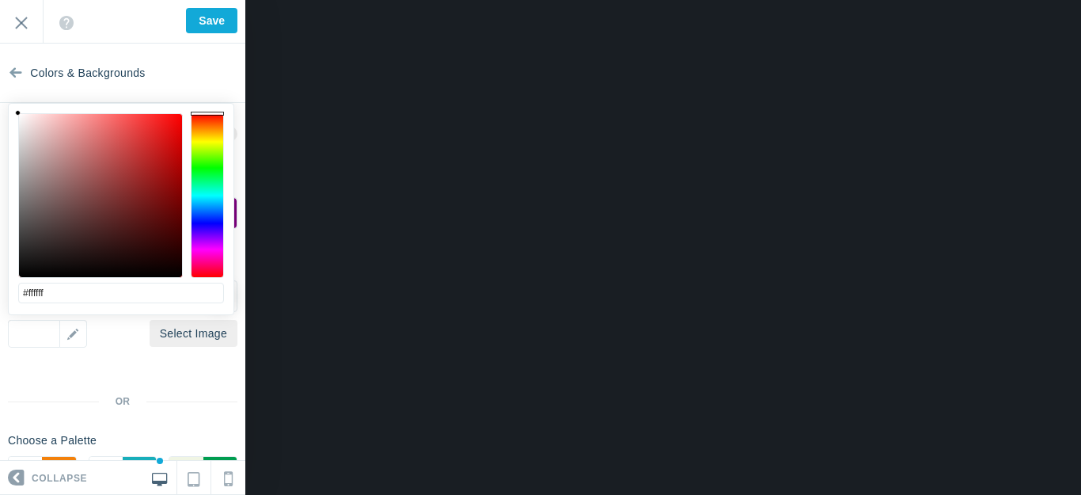
click at [127, 358] on div "Background Options Select Image ▼ Position Repeat Fixed Position Underlying Col…" at bounding box center [122, 421] width 245 height 339
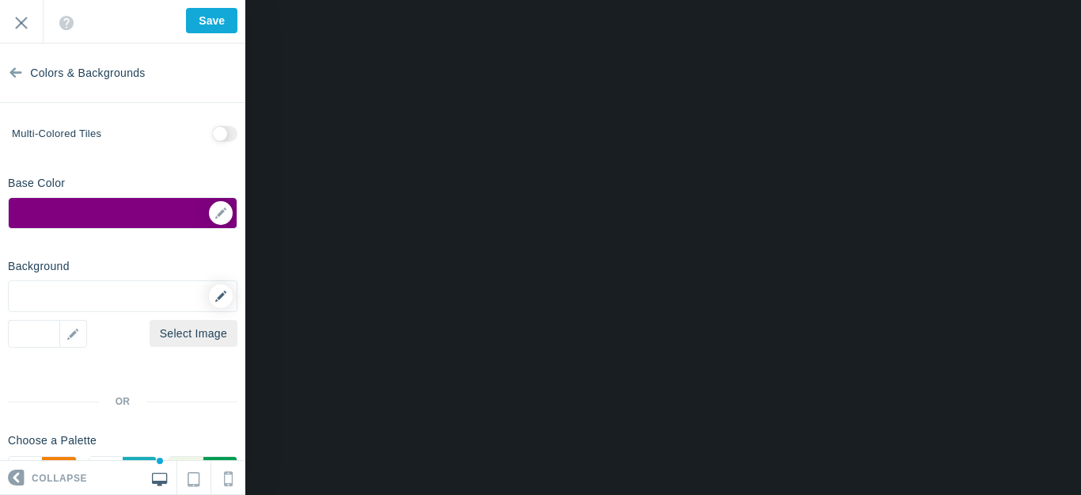
click at [215, 295] on icon at bounding box center [220, 295] width 11 height 11
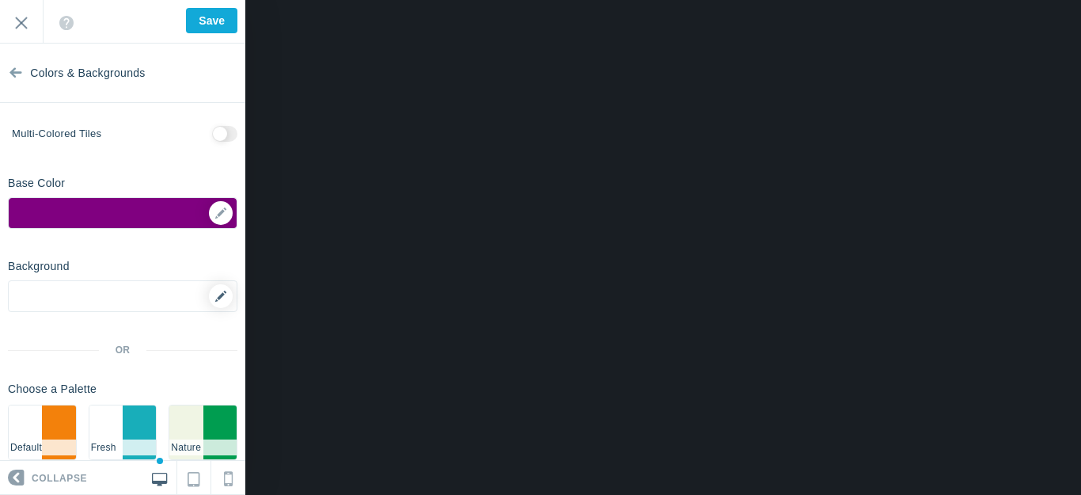
click at [215, 293] on icon at bounding box center [220, 295] width 11 height 11
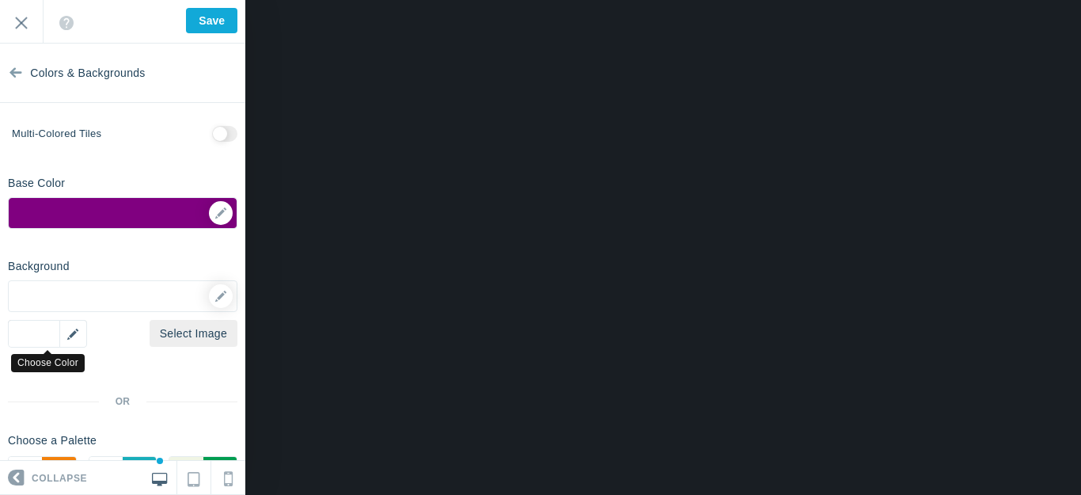
click at [71, 330] on div "▼" at bounding box center [47, 334] width 79 height 28
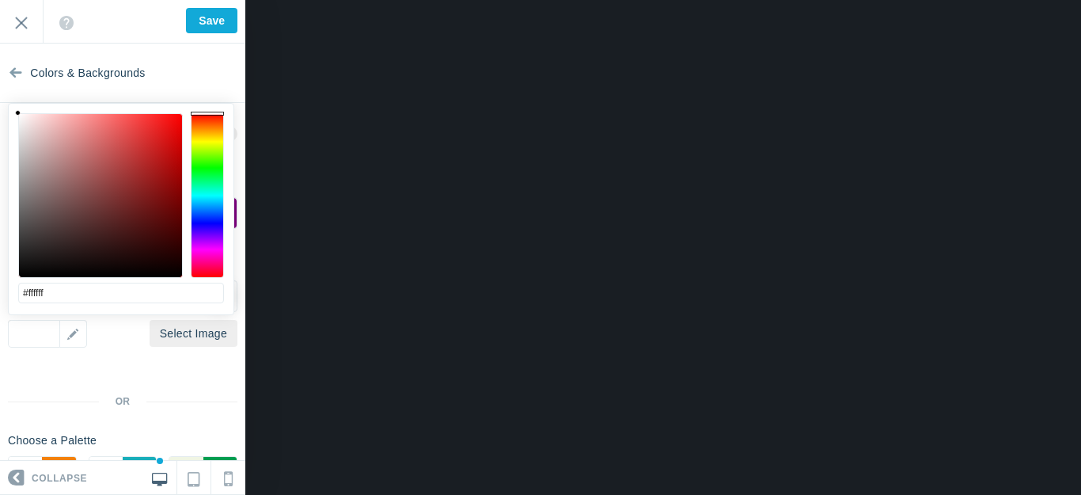
type input "#cecccc"
click at [20, 145] on div at bounding box center [100, 195] width 163 height 163
click at [209, 17] on input "Save" at bounding box center [211, 20] width 51 height 25
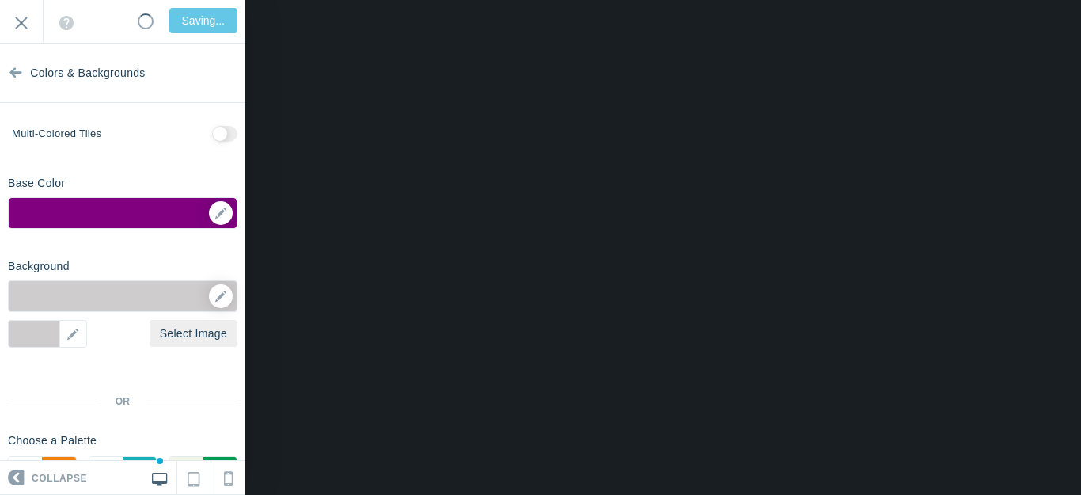
type input "Saved"
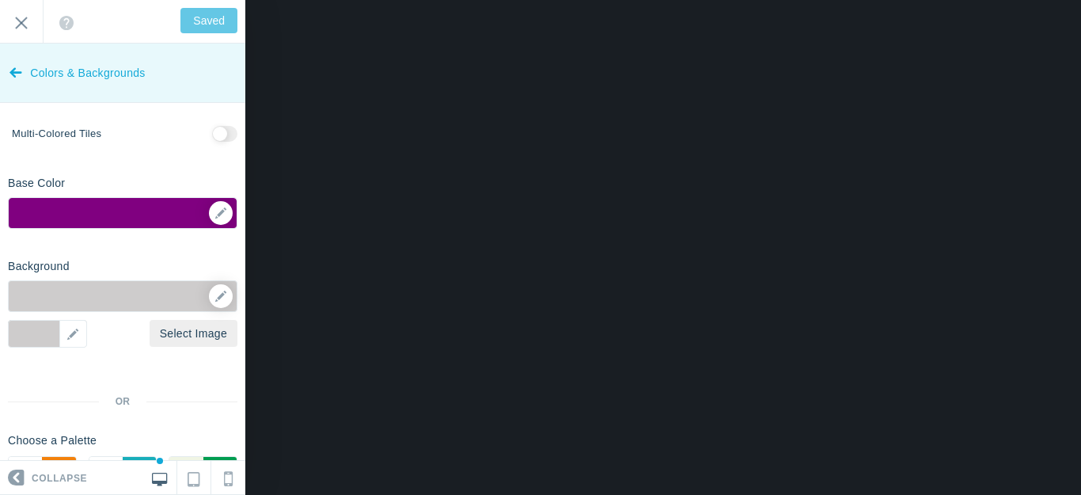
click at [15, 70] on icon at bounding box center [15, 69] width 13 height 59
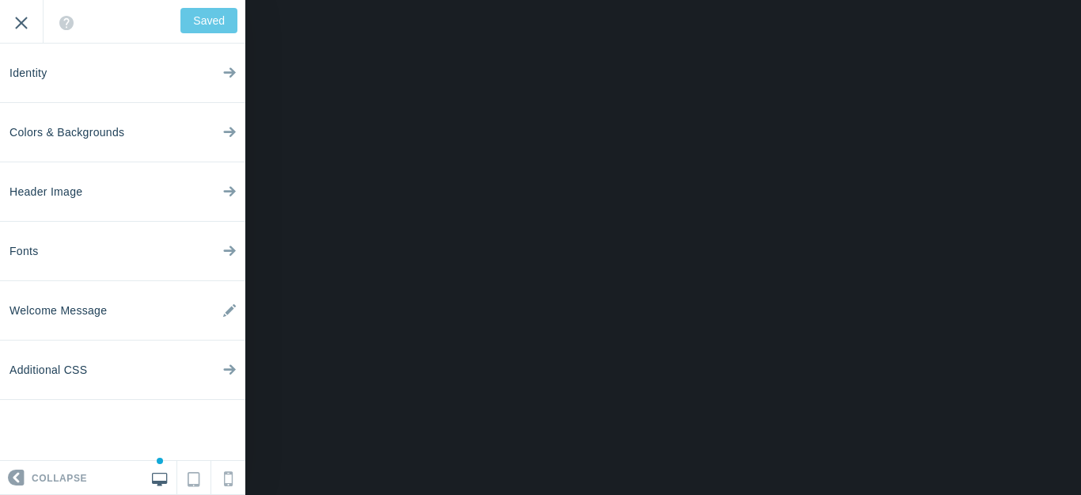
click at [21, 20] on input "Exit" at bounding box center [21, 22] width 43 height 44
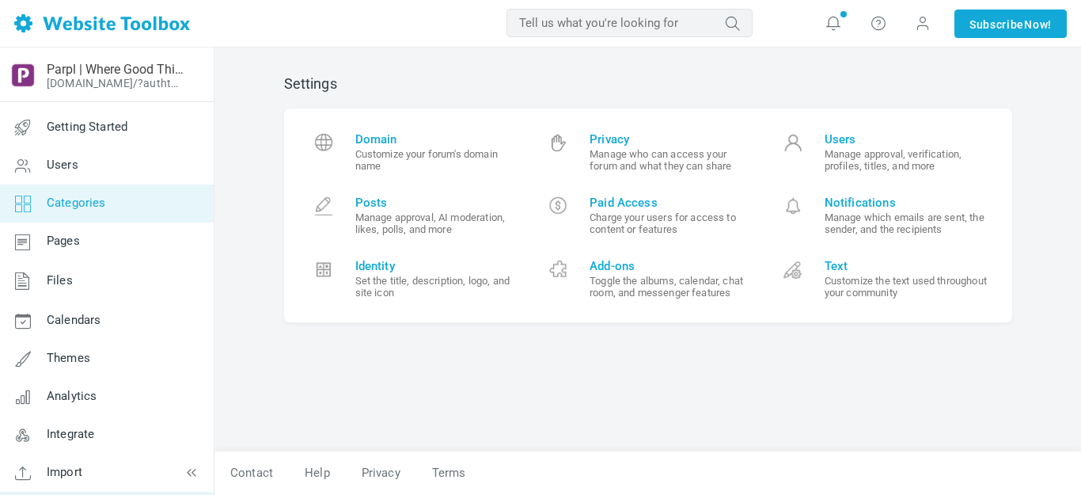
click at [90, 201] on span "Categories" at bounding box center [76, 202] width 59 height 14
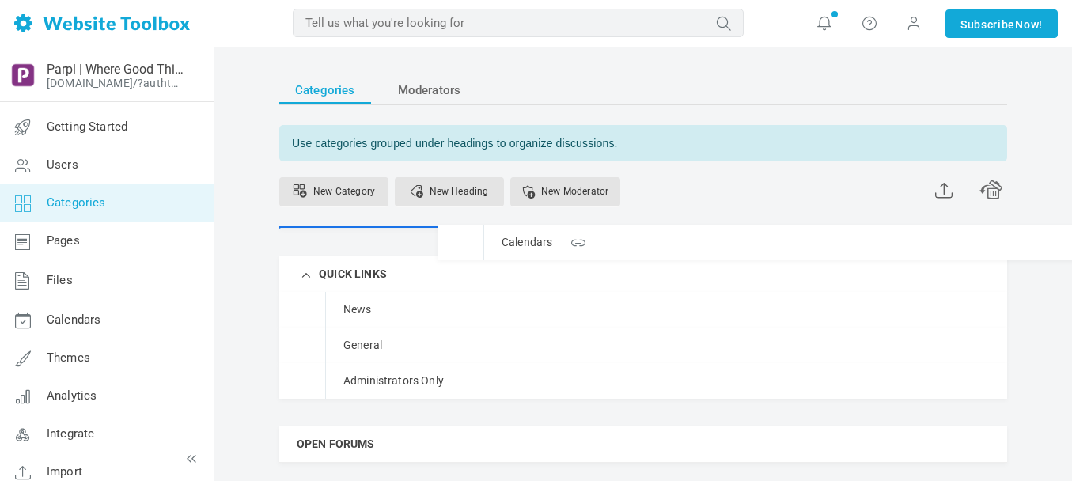
drag, startPoint x: 381, startPoint y: 276, endPoint x: 378, endPoint y: 224, distance: 52.3
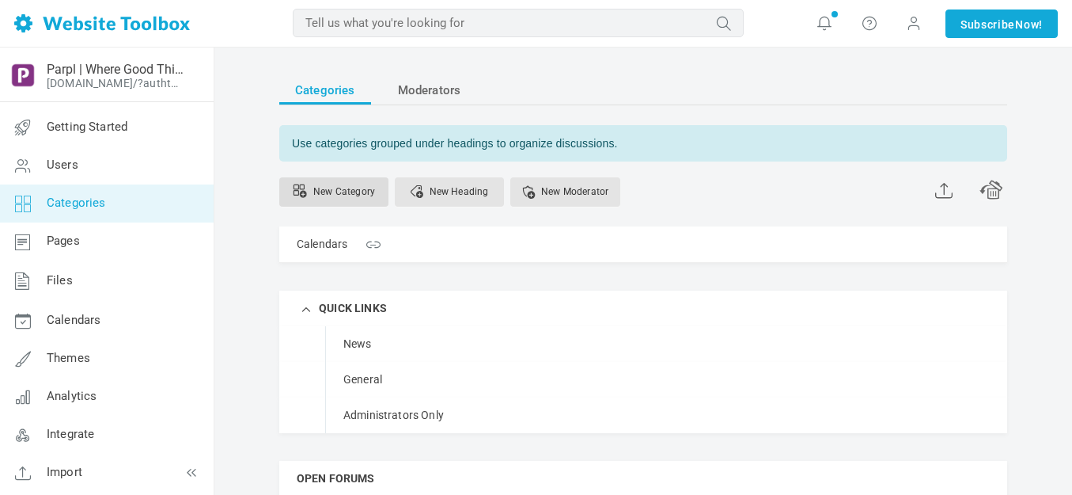
click at [345, 187] on link "New Category" at bounding box center [333, 191] width 109 height 29
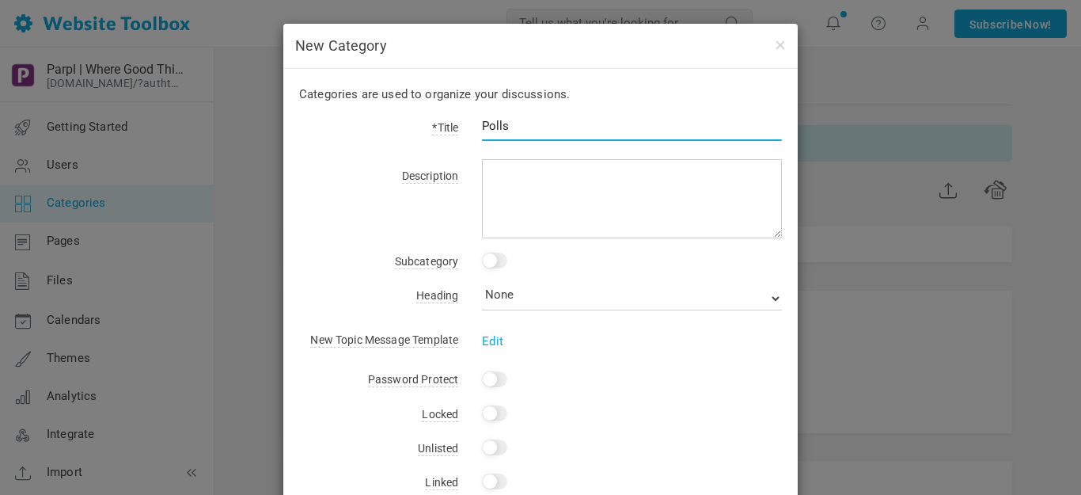
type input "Polls"
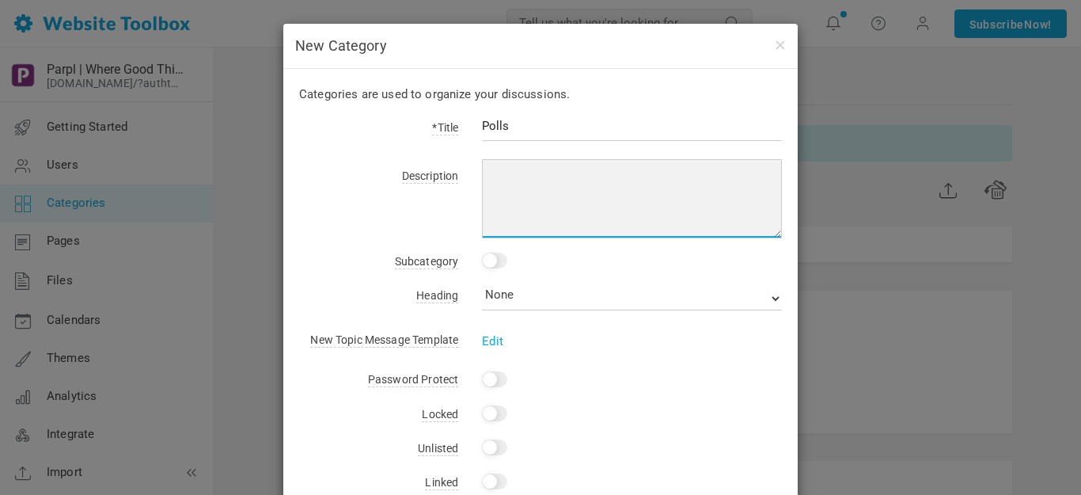
click at [522, 172] on textarea at bounding box center [632, 198] width 300 height 79
type textarea "Current Trends & Opinions"
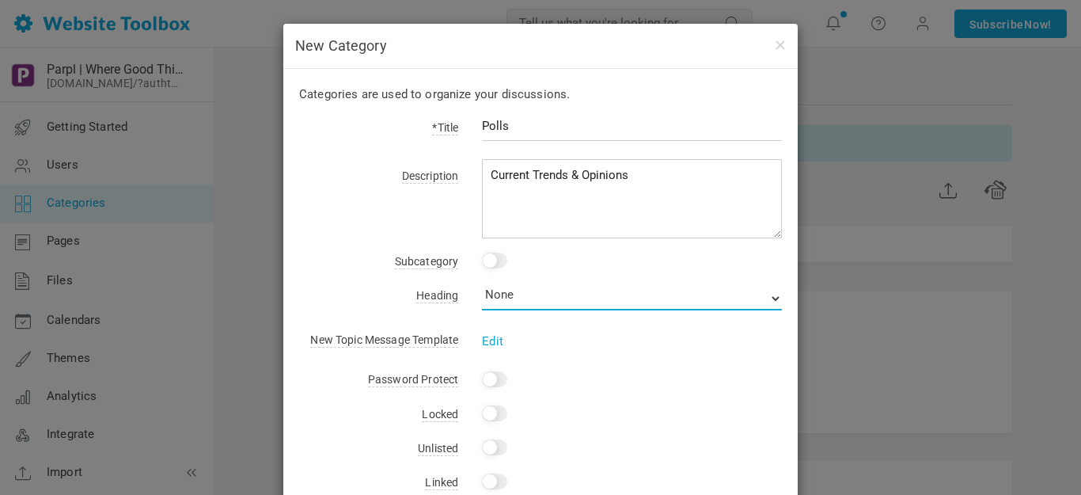
click at [589, 294] on select "None QUICK LINKS OPEN FORUMS" at bounding box center [632, 298] width 300 height 24
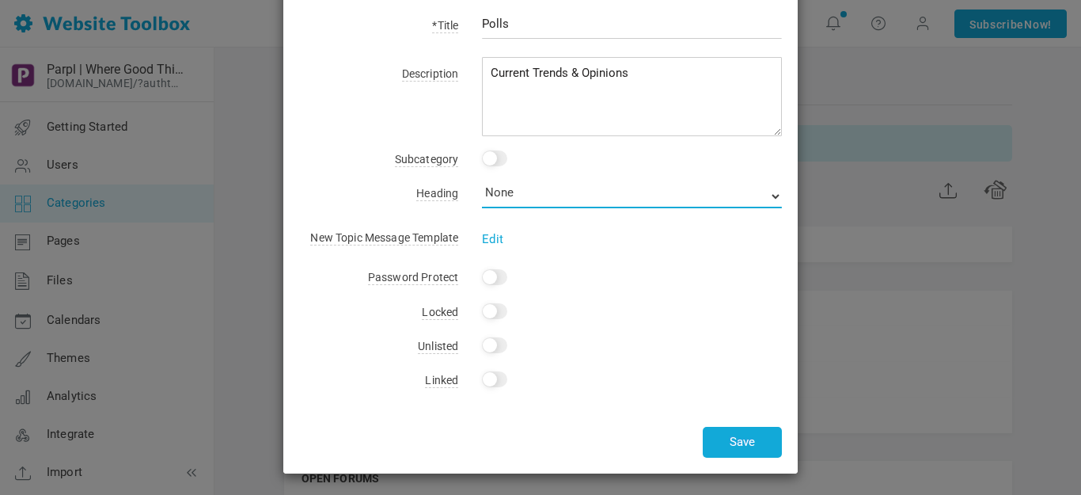
scroll to position [104, 0]
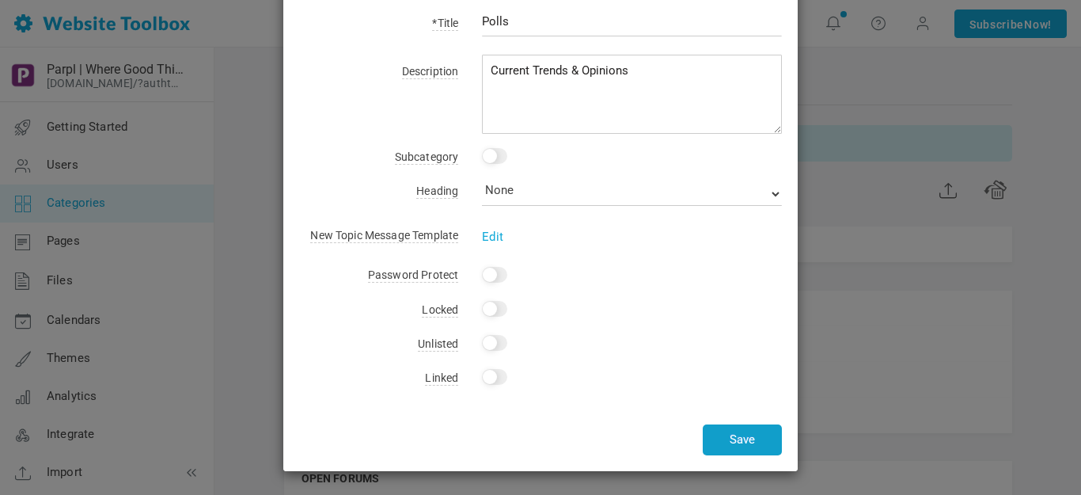
click at [741, 441] on button "Save" at bounding box center [742, 439] width 79 height 31
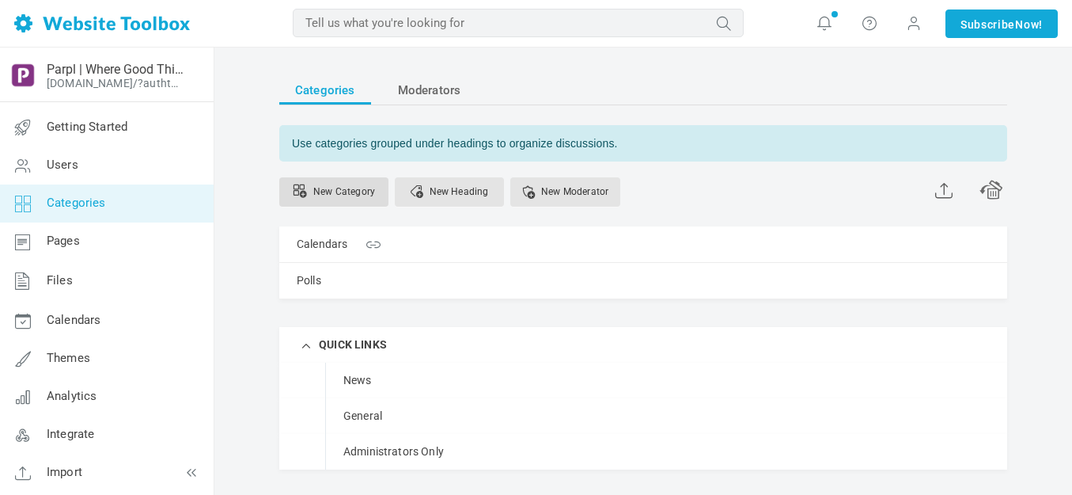
click at [354, 190] on link "New Category" at bounding box center [333, 191] width 109 height 29
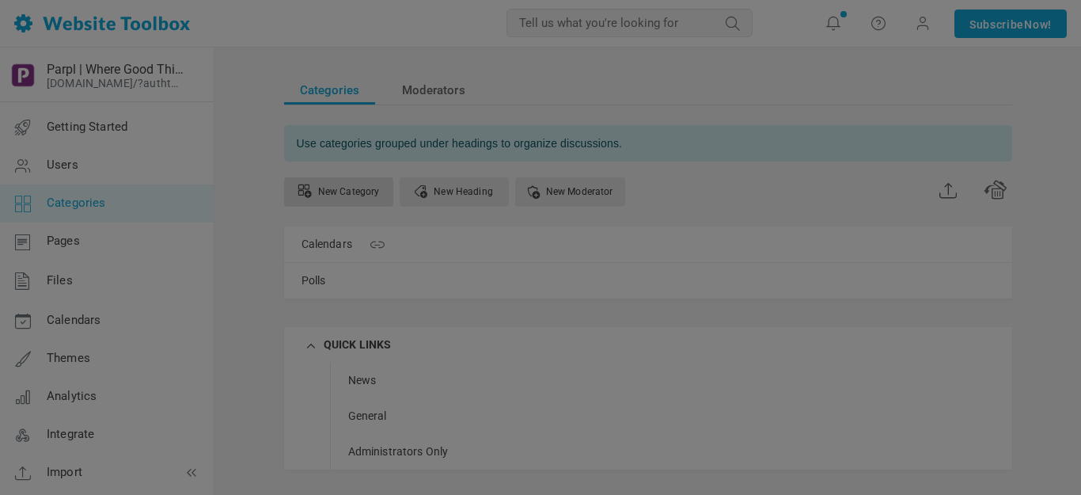
scroll to position [0, 0]
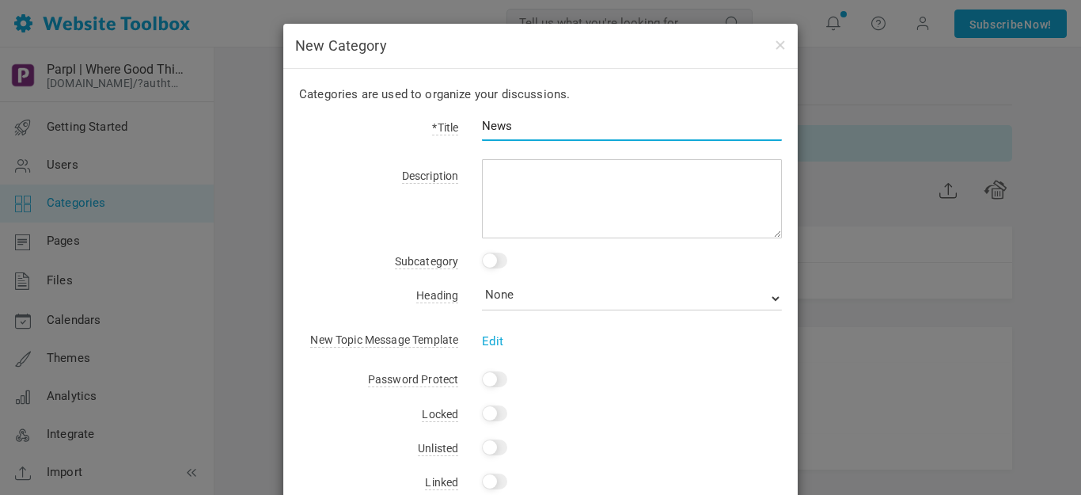
type input "News"
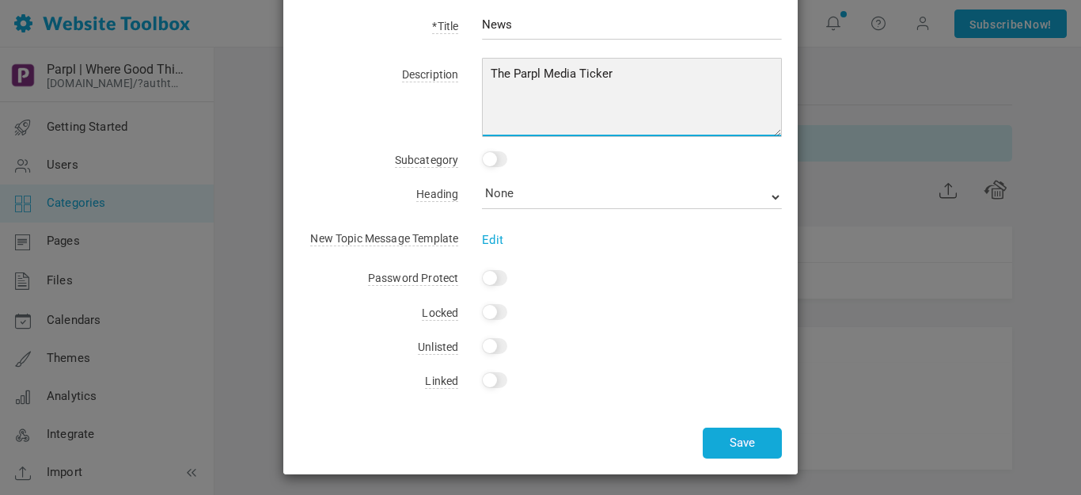
scroll to position [104, 0]
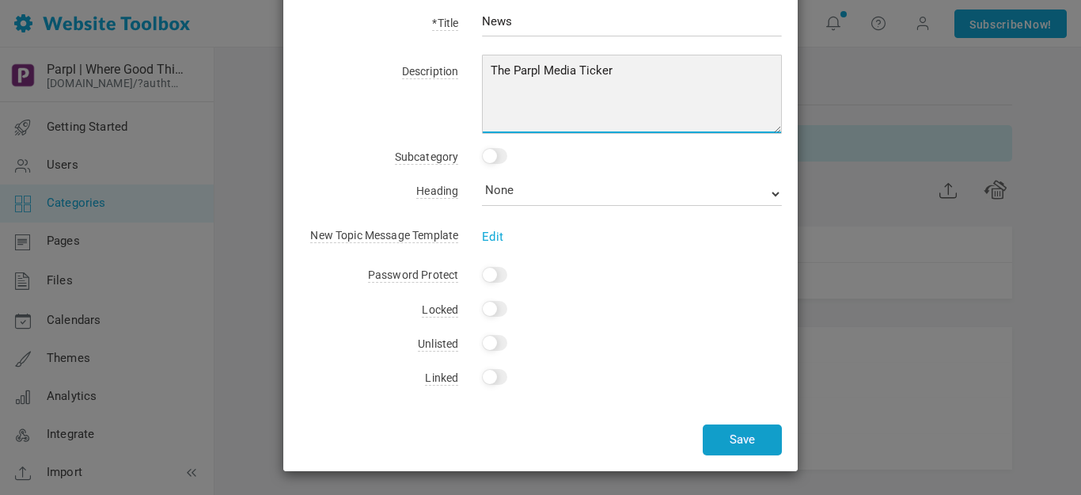
type textarea "The Parpl Media Ticker"
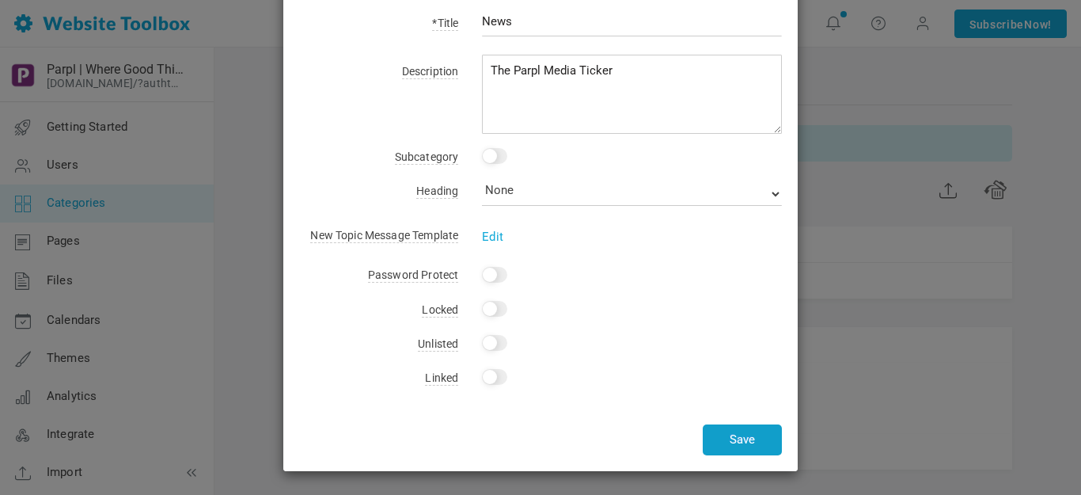
click at [752, 439] on button "Save" at bounding box center [742, 439] width 79 height 31
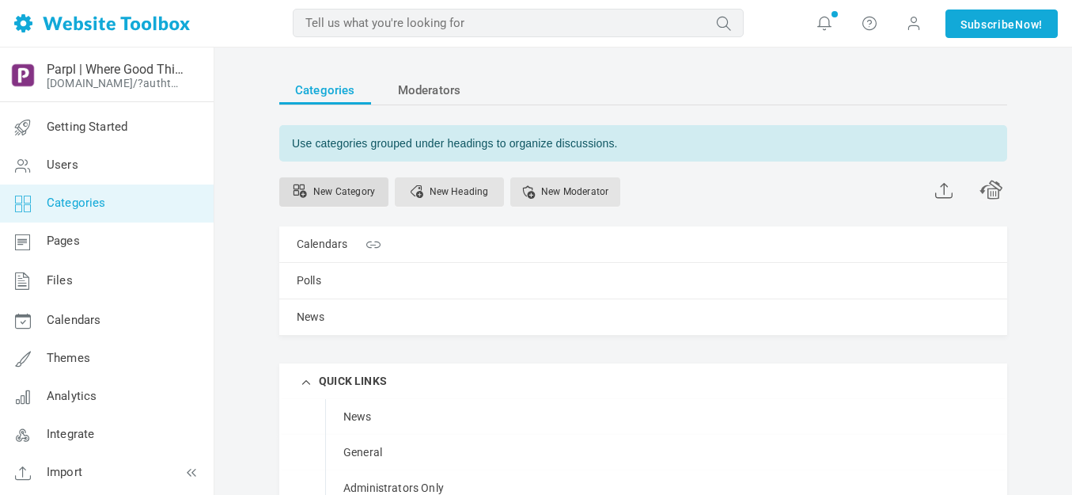
click at [363, 191] on link "New Category" at bounding box center [333, 191] width 109 height 29
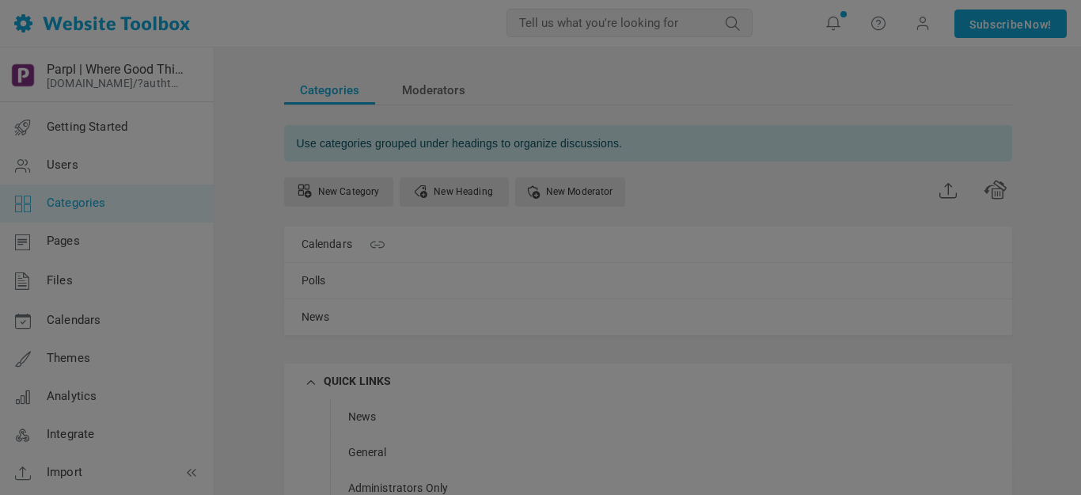
scroll to position [0, 0]
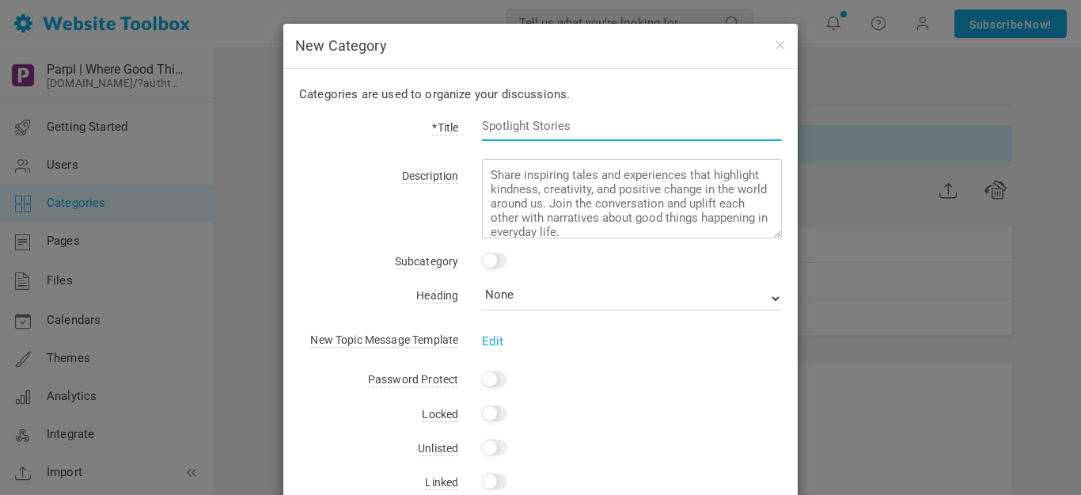
click at [506, 127] on input "text" at bounding box center [632, 126] width 300 height 30
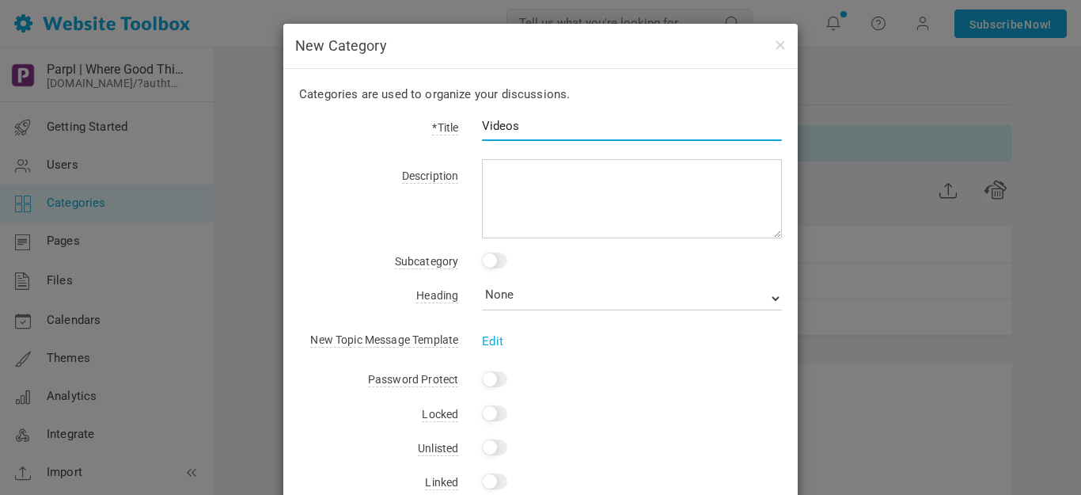
type input "Videos"
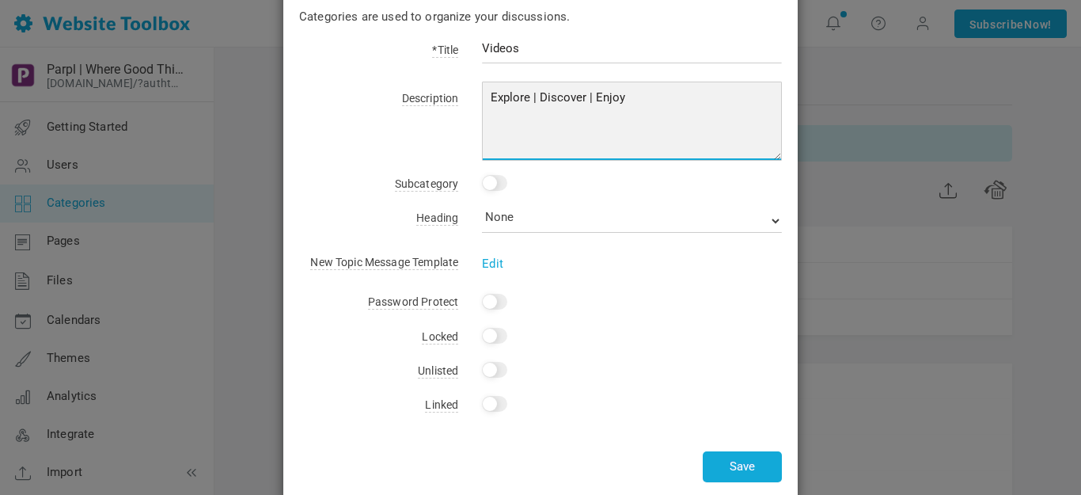
scroll to position [104, 0]
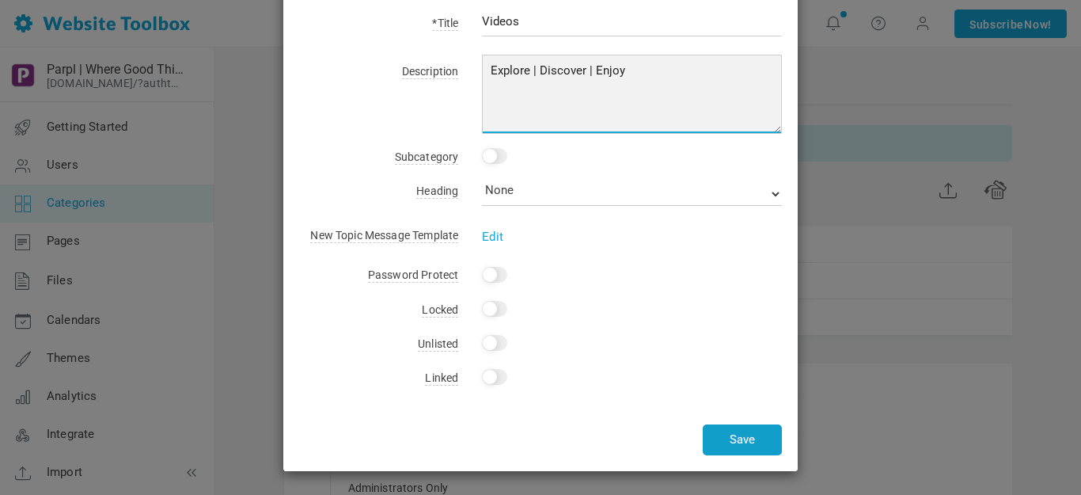
type textarea "Explore | Discover | Enjoy"
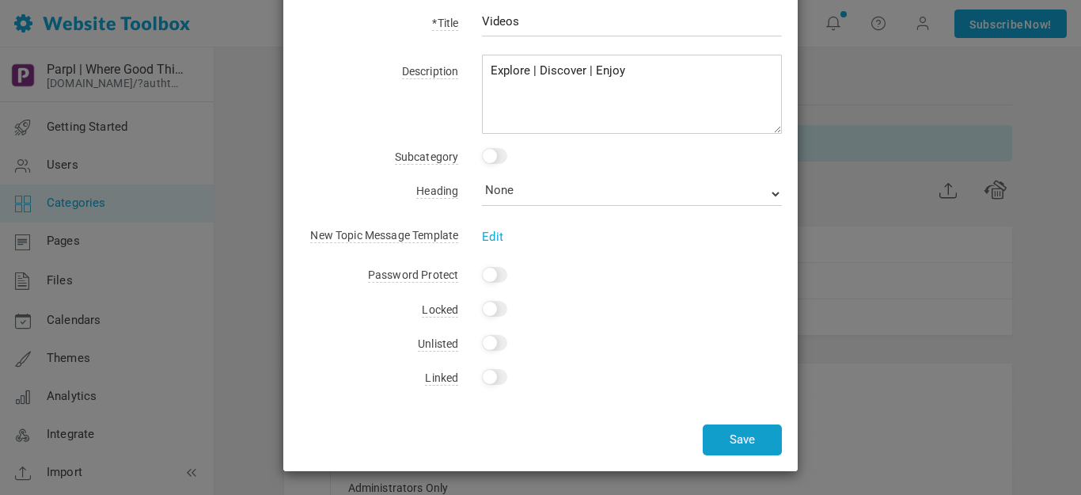
click at [739, 442] on button "Save" at bounding box center [742, 439] width 79 height 31
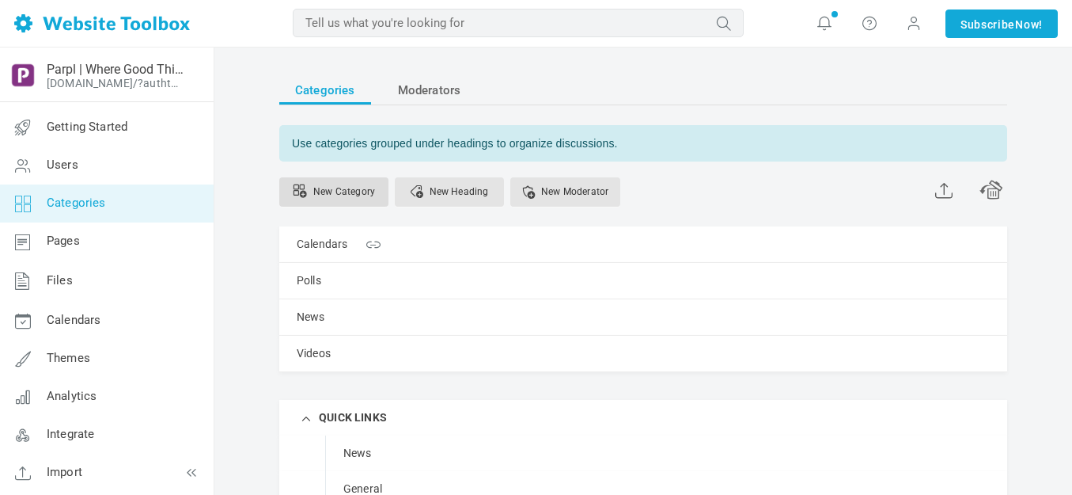
click at [349, 186] on link "New Category" at bounding box center [333, 191] width 109 height 29
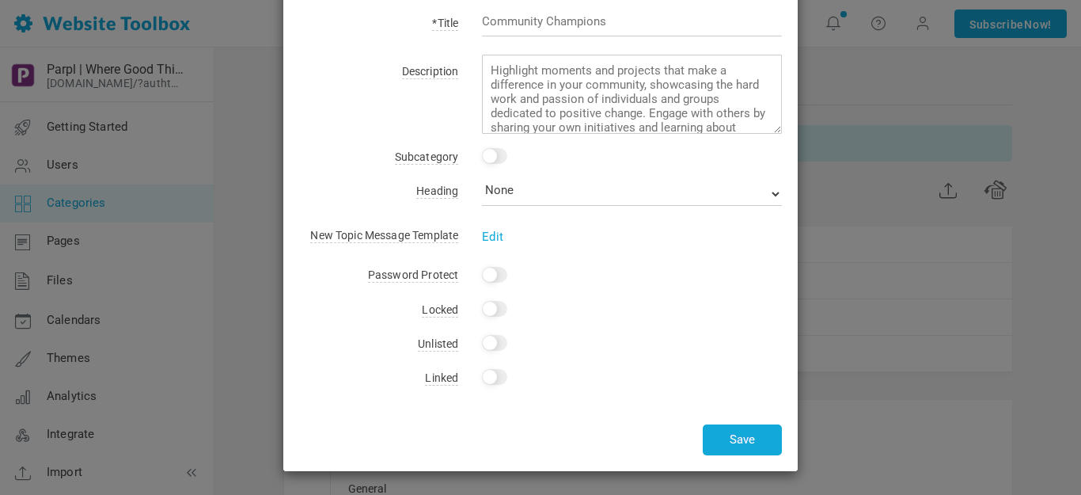
scroll to position [0, 0]
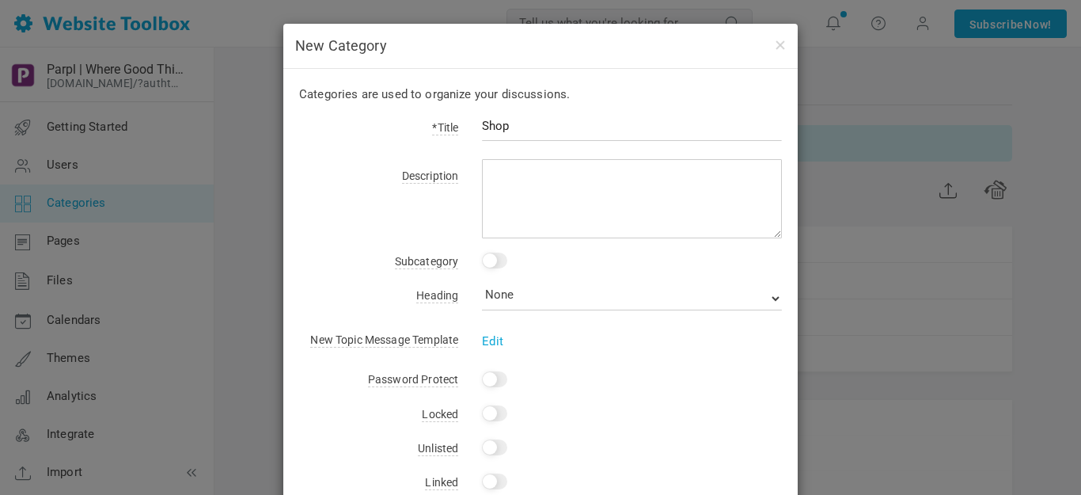
type input "Shop"
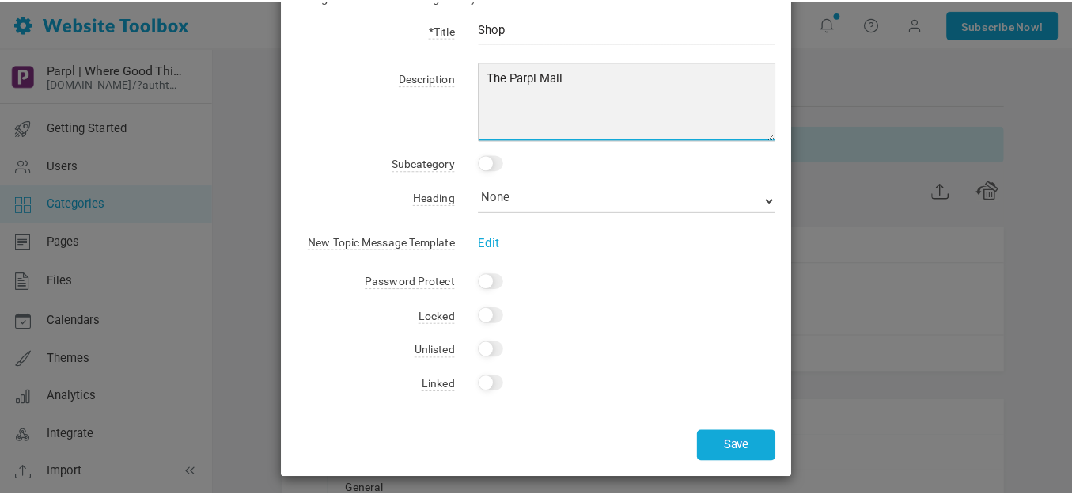
scroll to position [104, 0]
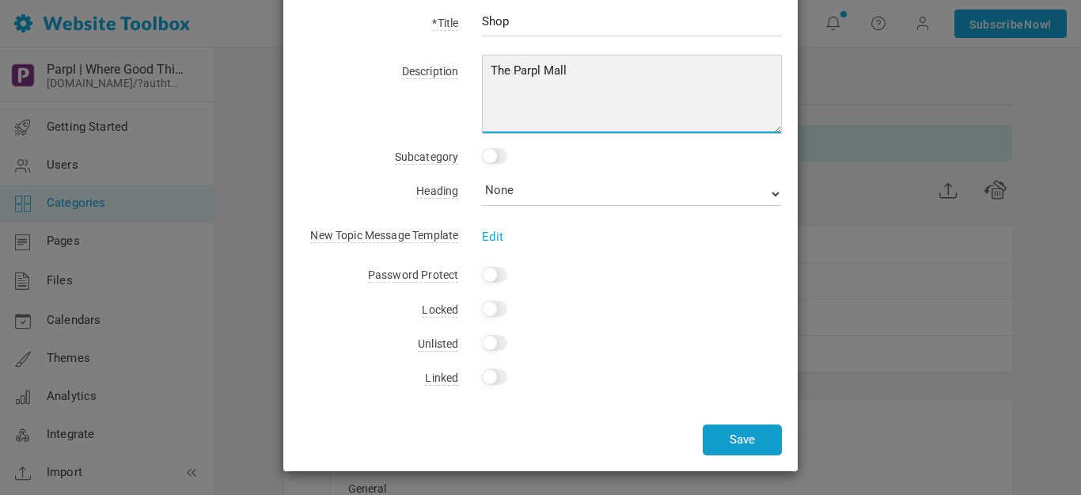
type textarea "The Parpl Mall"
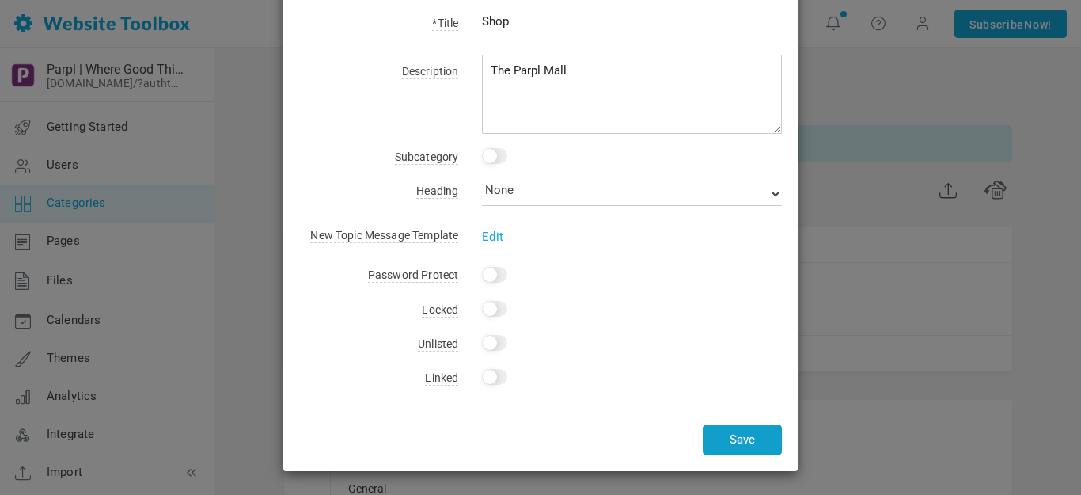
click at [732, 439] on button "Save" at bounding box center [742, 439] width 79 height 31
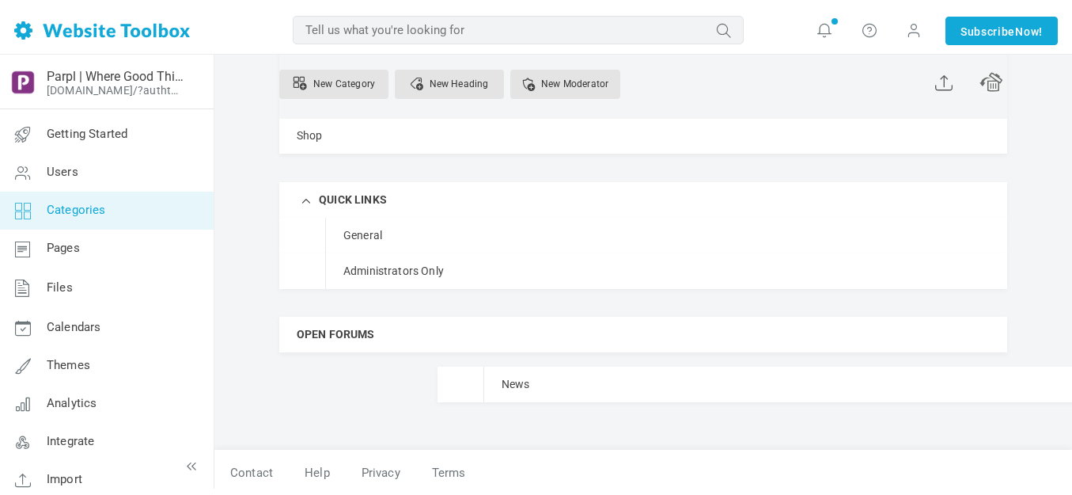
scroll to position [267, 0]
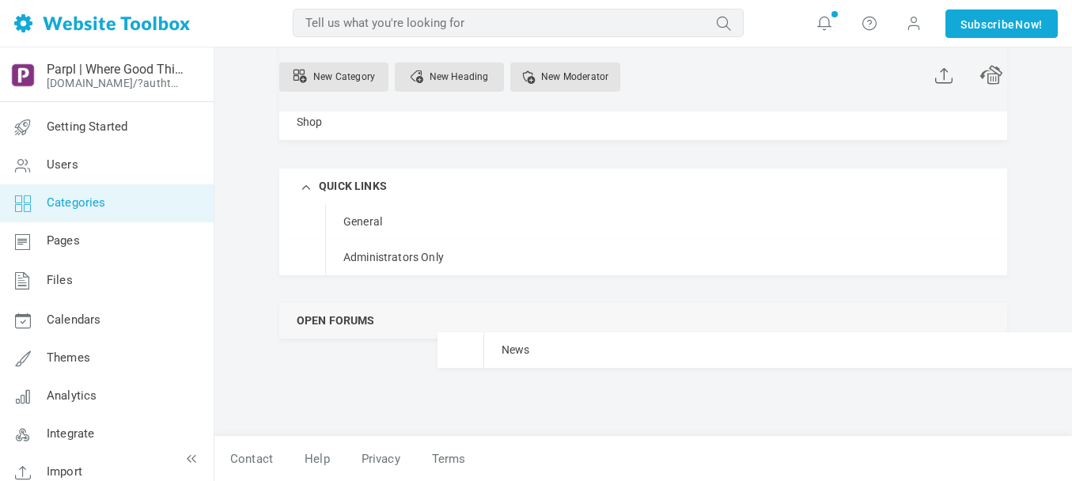
drag, startPoint x: 365, startPoint y: 250, endPoint x: 339, endPoint y: 332, distance: 85.3
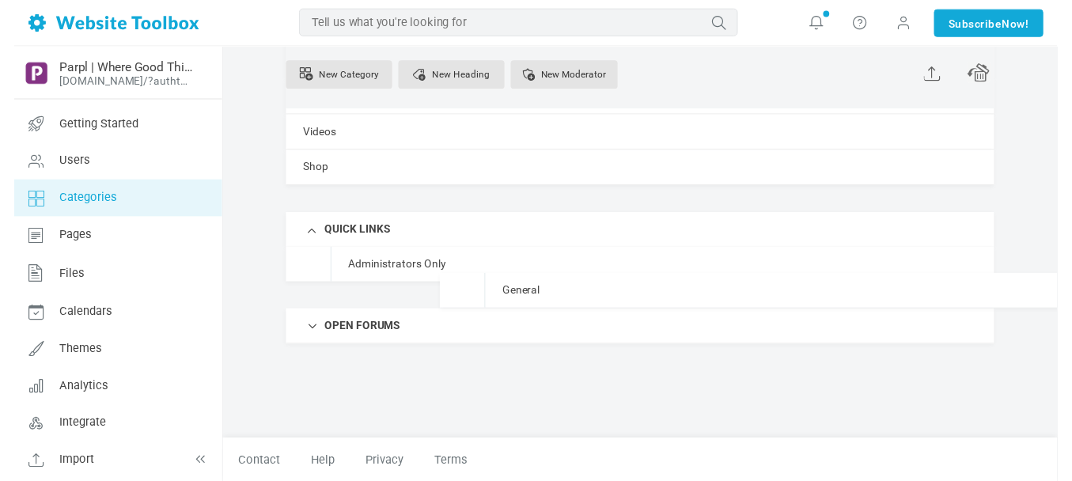
scroll to position [218, 0]
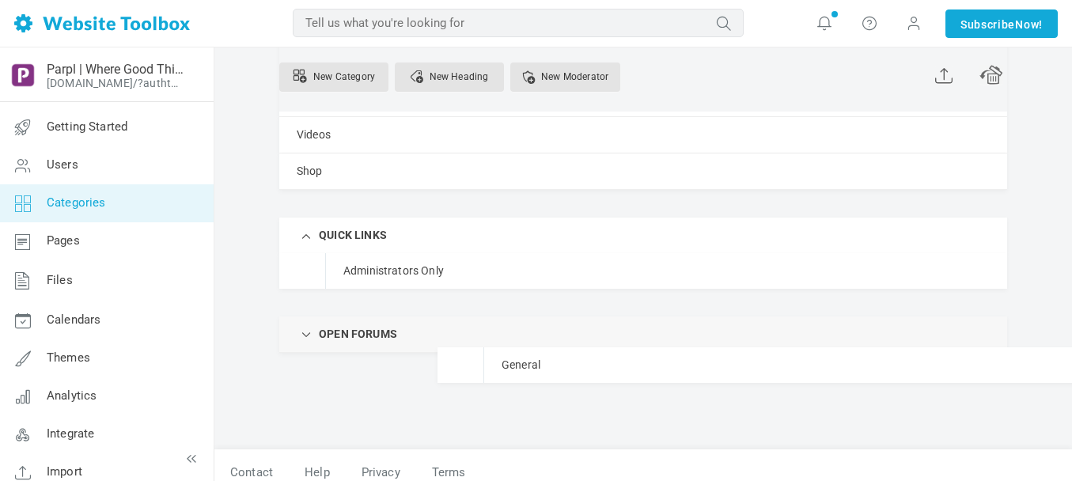
drag, startPoint x: 372, startPoint y: 226, endPoint x: 376, endPoint y: 347, distance: 120.3
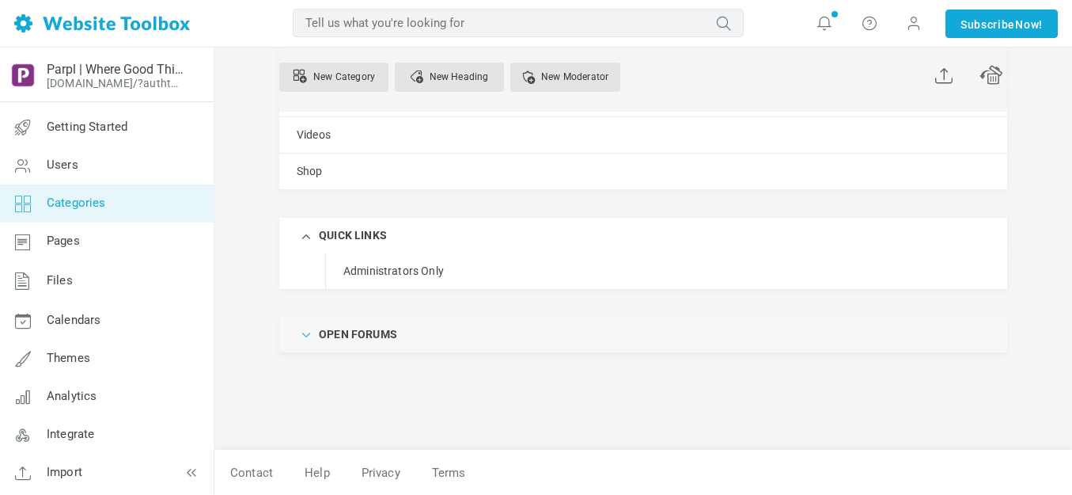
click at [312, 333] on span at bounding box center [307, 333] width 16 height 16
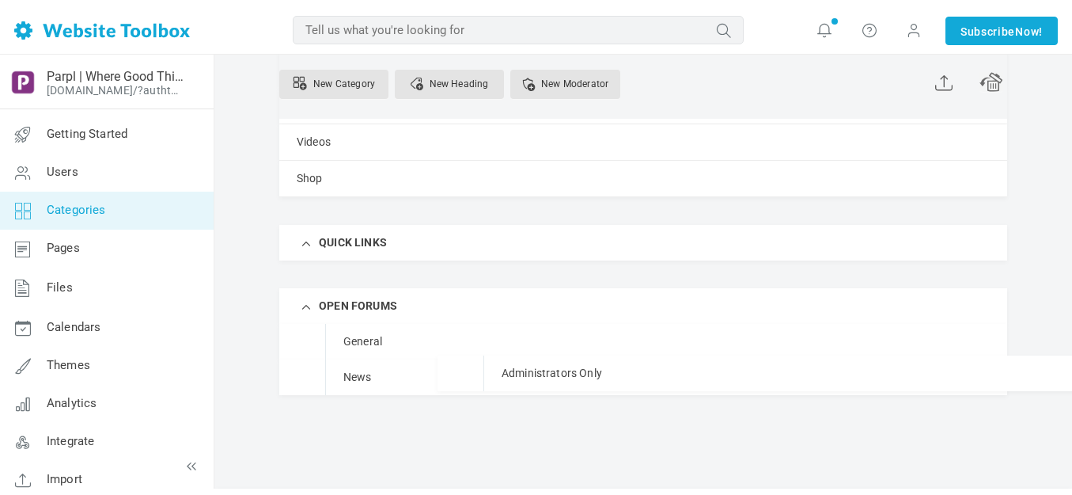
scroll to position [267, 0]
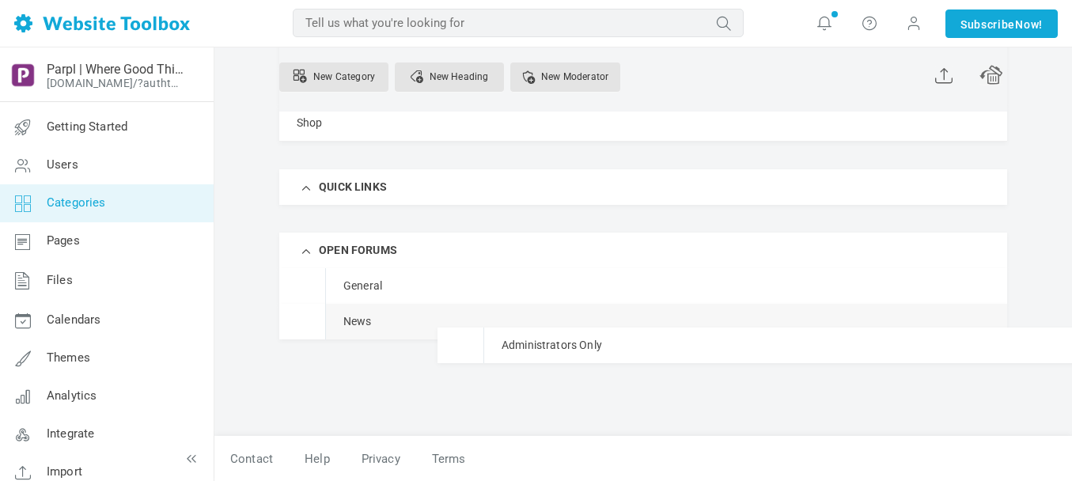
drag, startPoint x: 401, startPoint y: 271, endPoint x: 373, endPoint y: 327, distance: 63.0
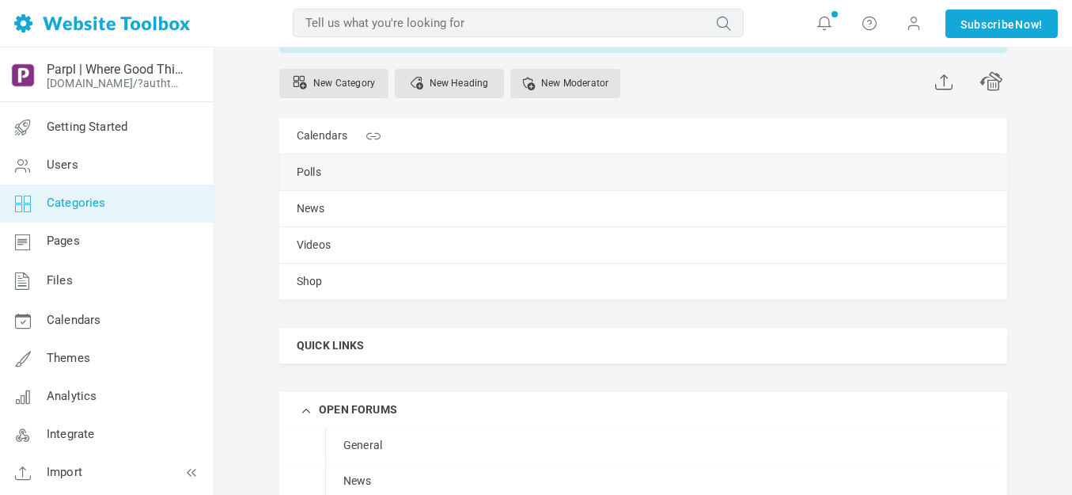
scroll to position [29, 0]
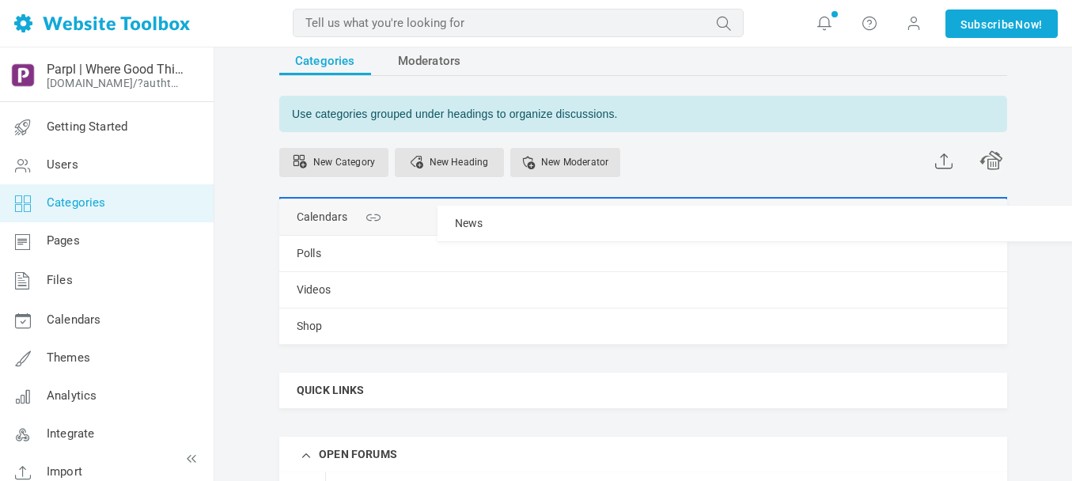
drag, startPoint x: 290, startPoint y: 290, endPoint x: 289, endPoint y: 205, distance: 84.7
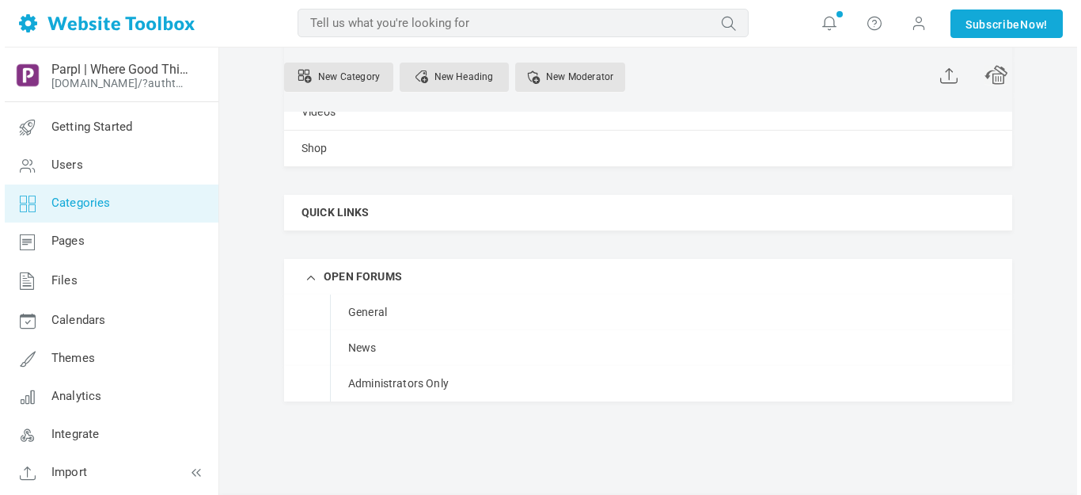
scroll to position [267, 0]
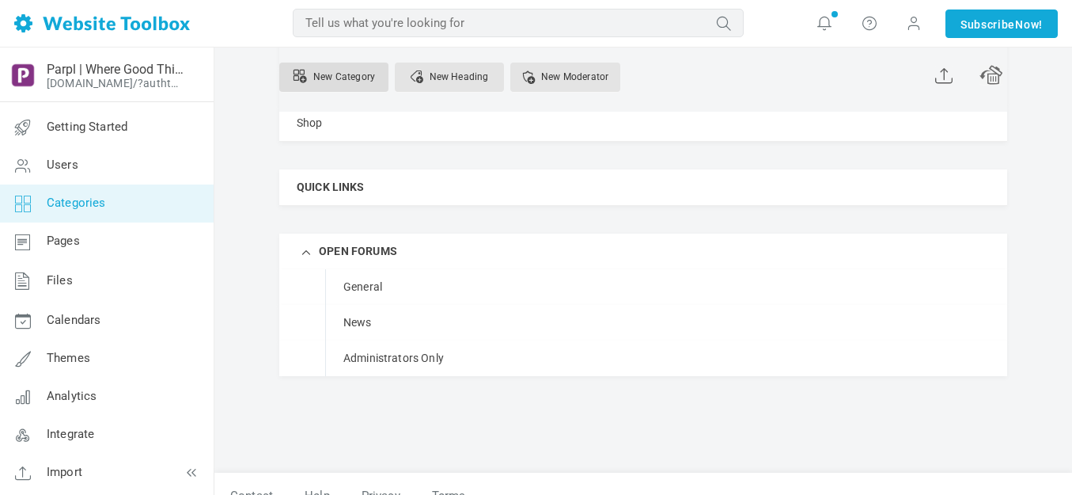
click at [338, 71] on link "New Category" at bounding box center [333, 77] width 109 height 29
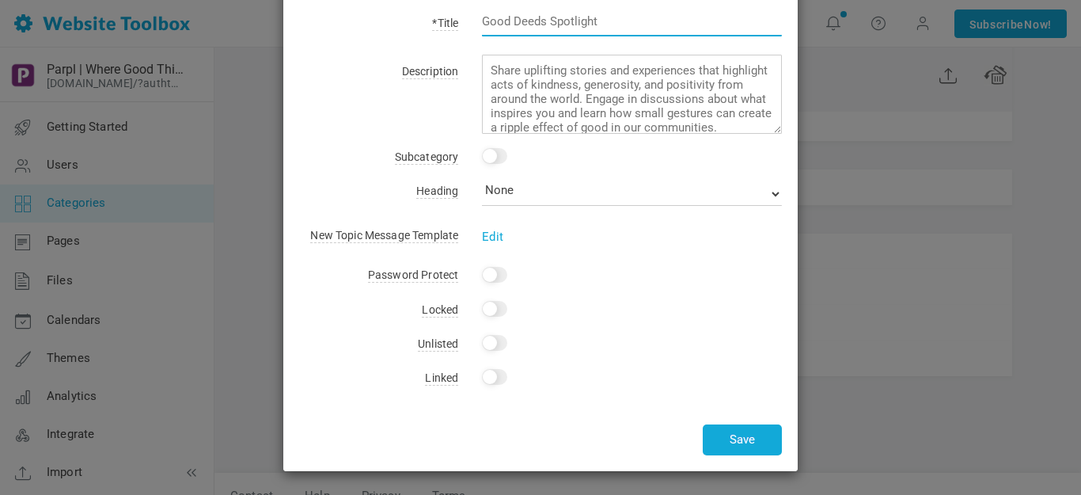
scroll to position [0, 0]
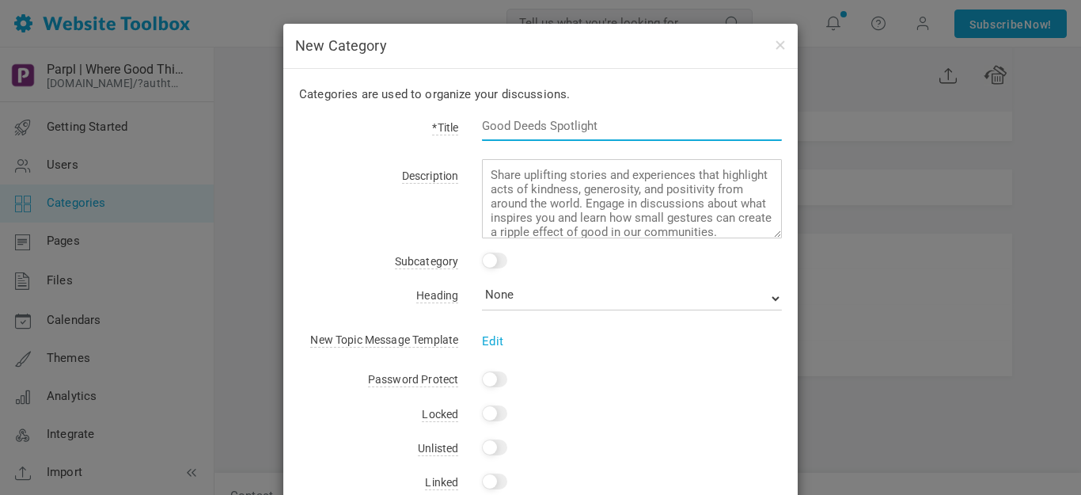
click at [513, 127] on input "text" at bounding box center [632, 126] width 300 height 30
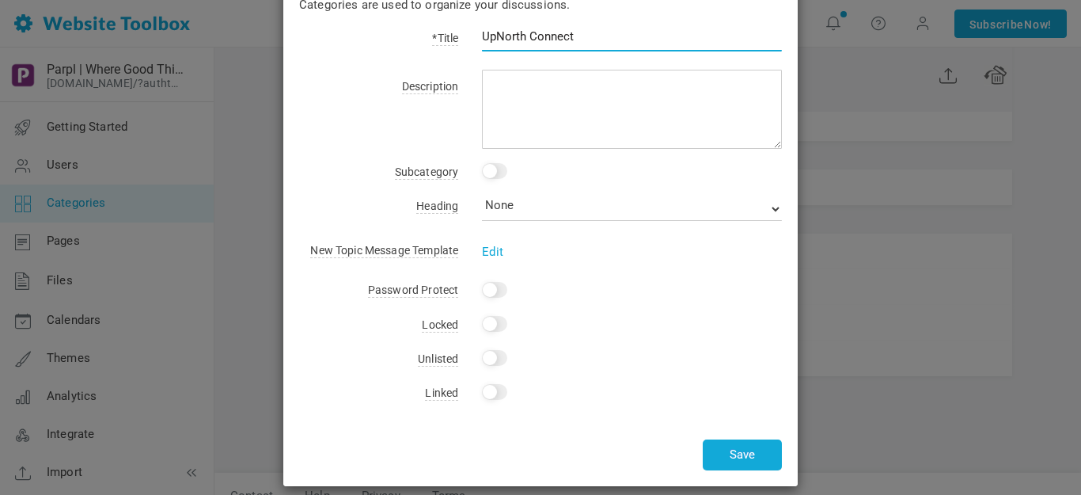
scroll to position [104, 0]
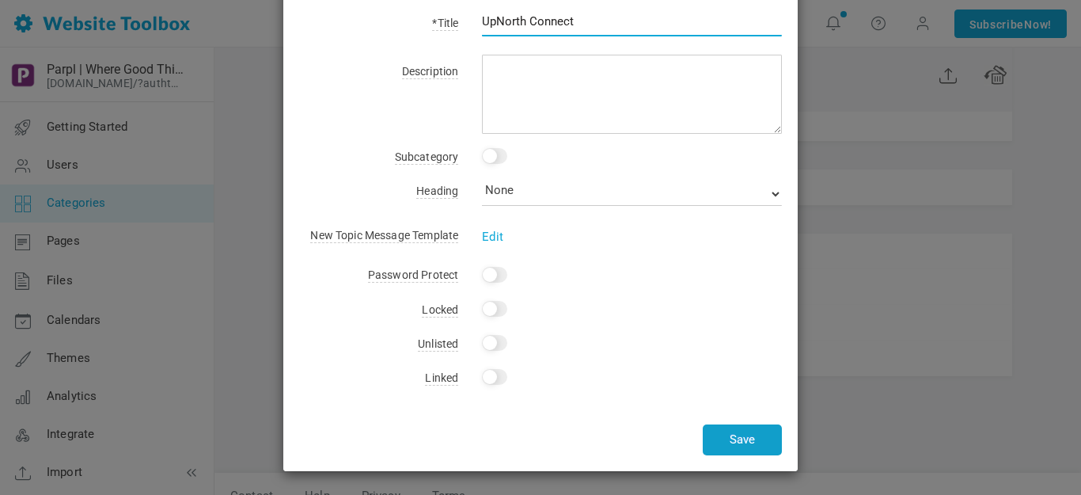
type input "UpNorth Connect"
click at [732, 438] on button "Save" at bounding box center [742, 439] width 79 height 31
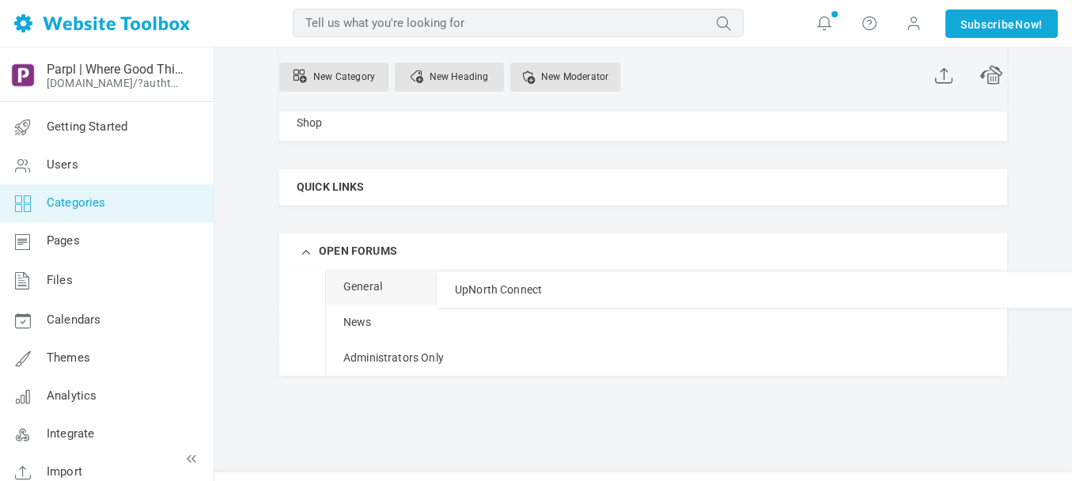
drag, startPoint x: 355, startPoint y: 156, endPoint x: 365, endPoint y: 271, distance: 115.9
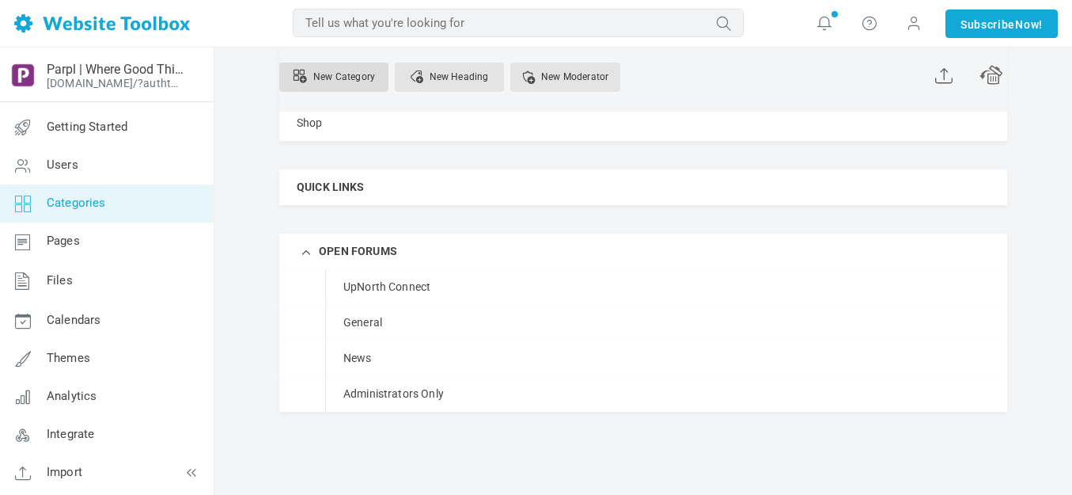
click at [348, 80] on link "New Category" at bounding box center [333, 77] width 109 height 29
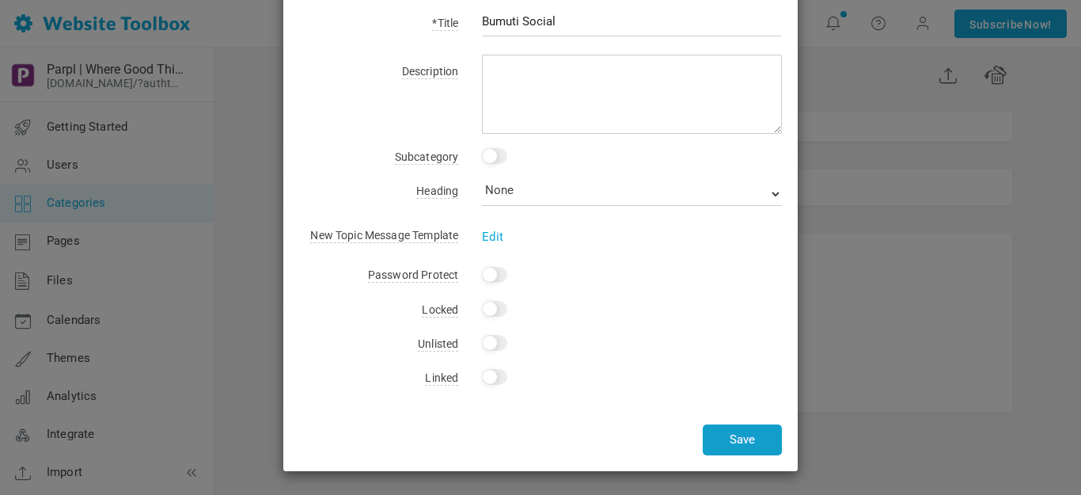
type input "Bumuti Social"
click at [737, 437] on button "Save" at bounding box center [742, 439] width 79 height 31
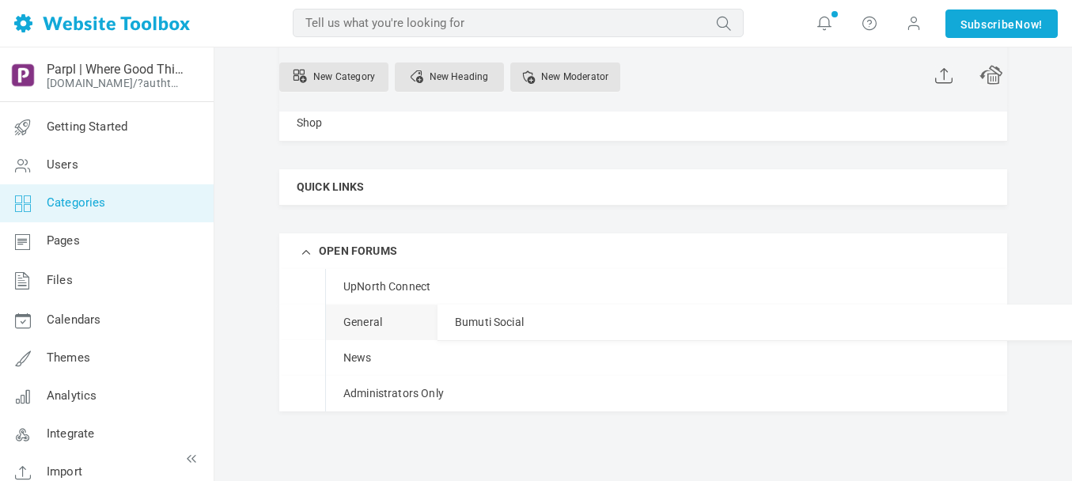
drag, startPoint x: 350, startPoint y: 153, endPoint x: 362, endPoint y: 304, distance: 150.8
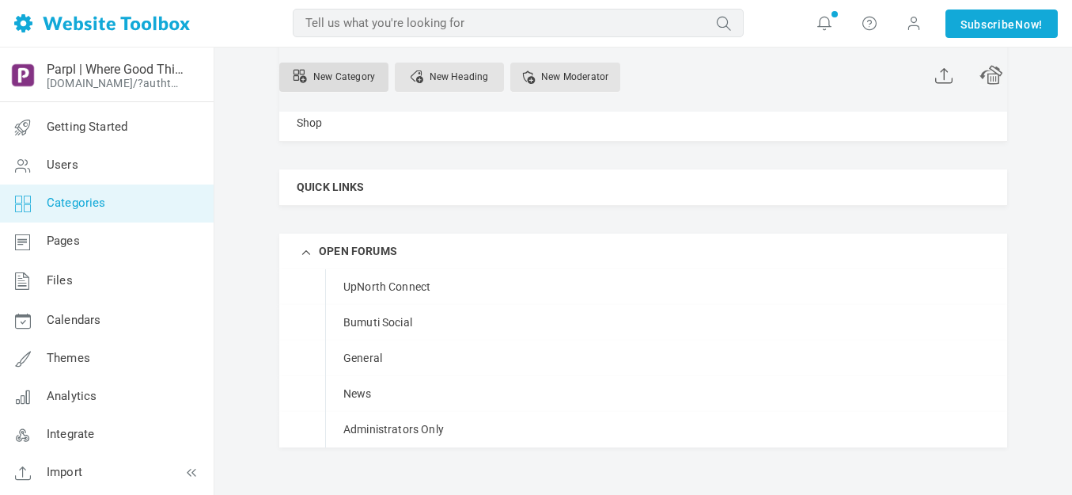
click at [359, 69] on link "New Category" at bounding box center [333, 77] width 109 height 29
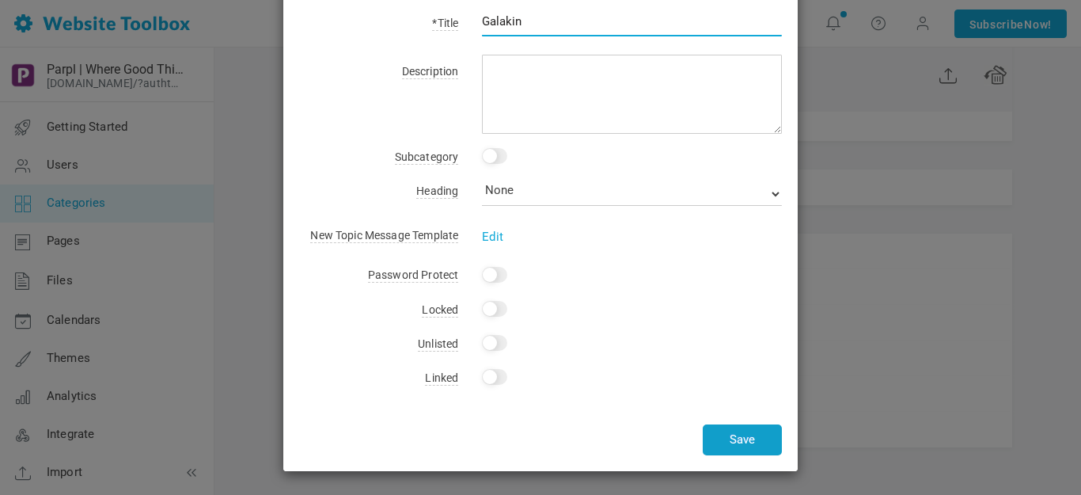
type input "Galakin"
click at [733, 432] on button "Save" at bounding box center [742, 439] width 79 height 31
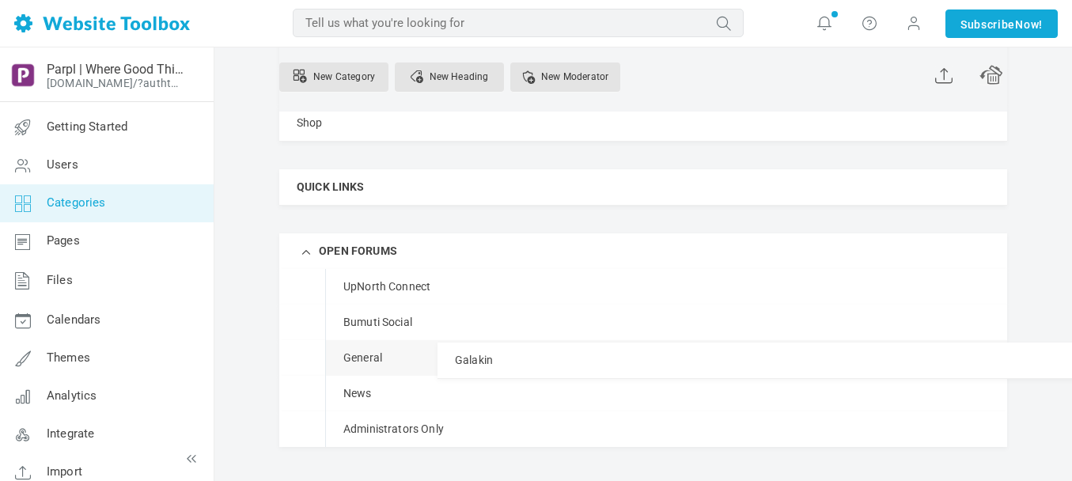
drag, startPoint x: 335, startPoint y: 157, endPoint x: 357, endPoint y: 342, distance: 186.5
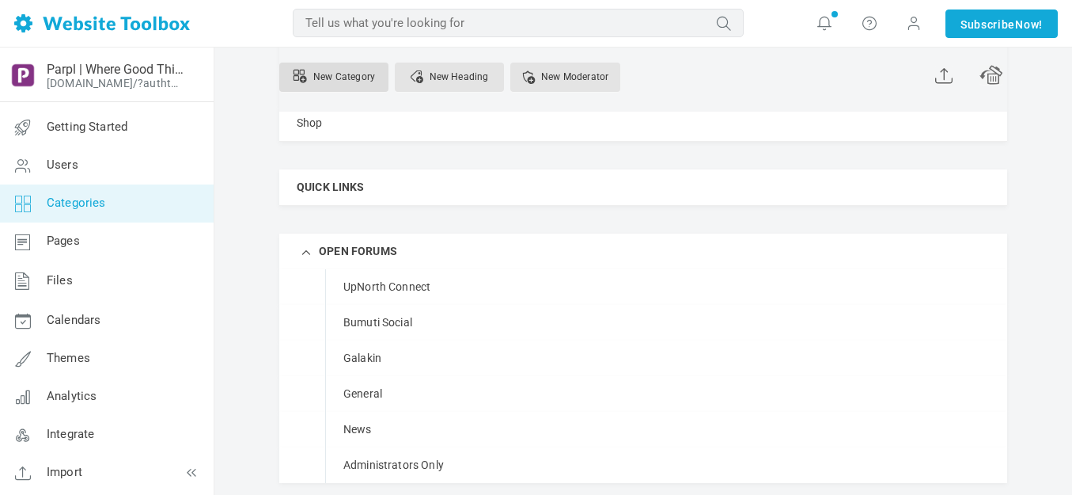
click at [357, 71] on link "New Category" at bounding box center [333, 77] width 109 height 29
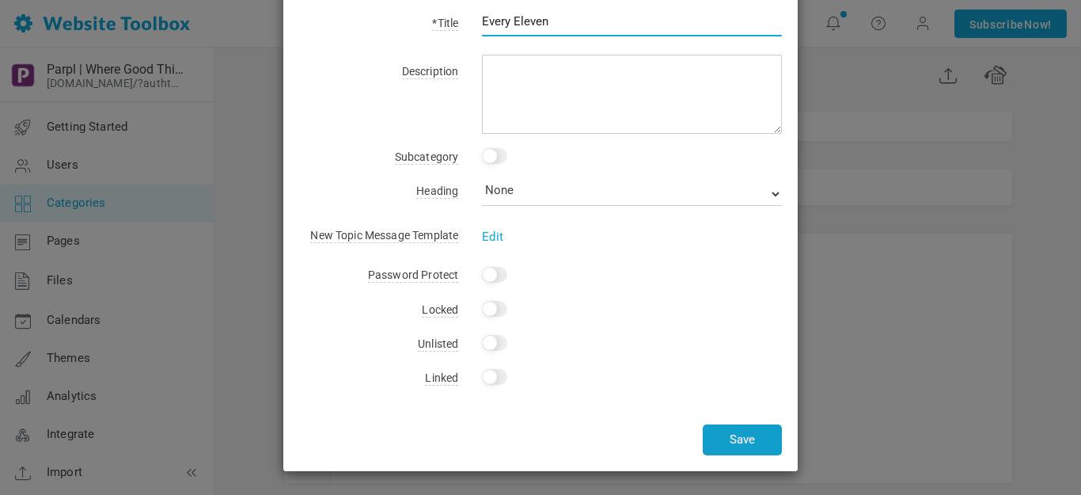
type input "Every Eleven"
click at [722, 430] on button "Save" at bounding box center [742, 439] width 79 height 31
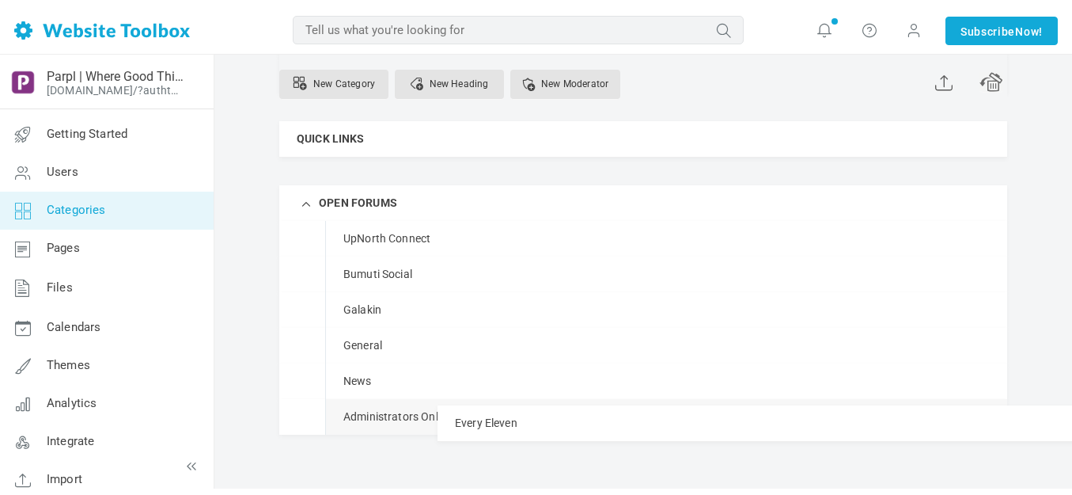
scroll to position [369, 0]
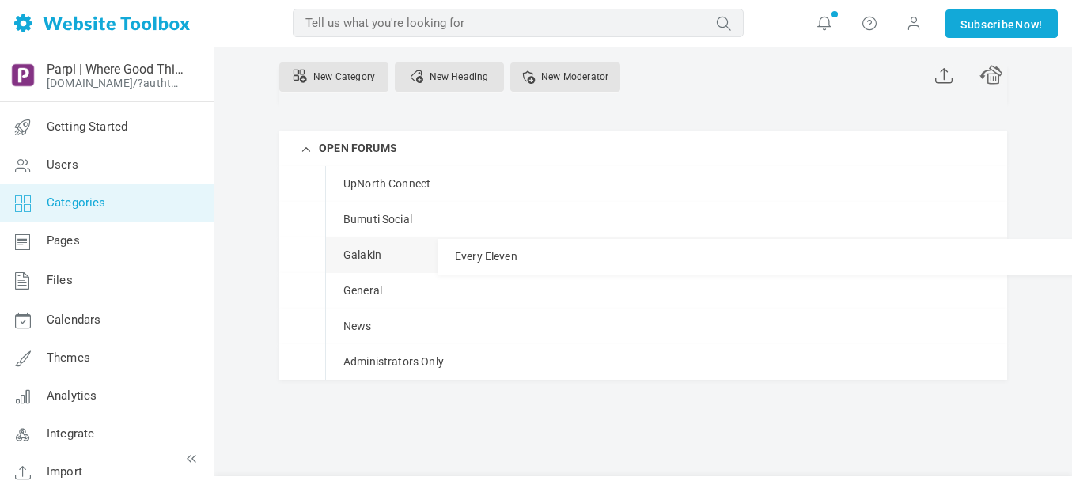
drag, startPoint x: 341, startPoint y: 237, endPoint x: 361, endPoint y: 238, distance: 19.8
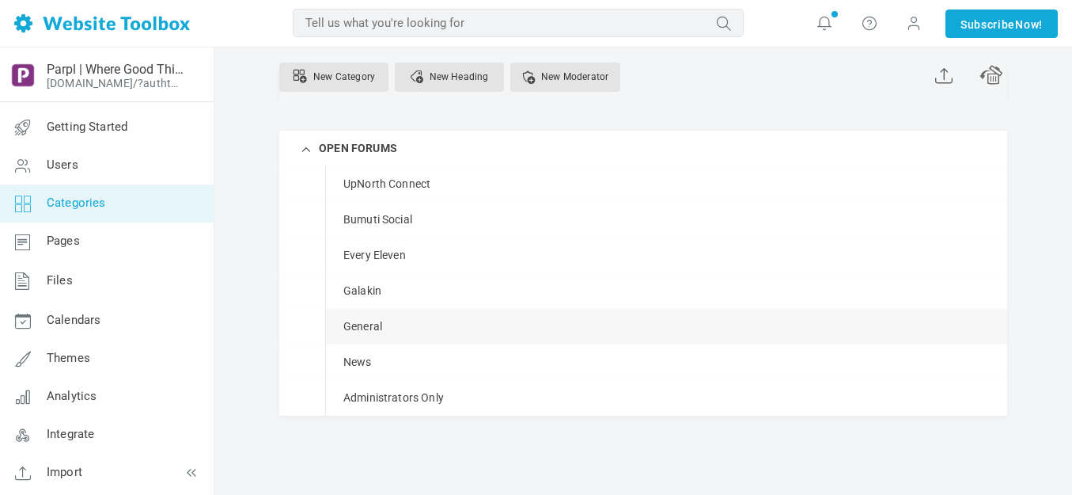
click at [0, 0] on link "Manage" at bounding box center [0, 0] width 0 height 0
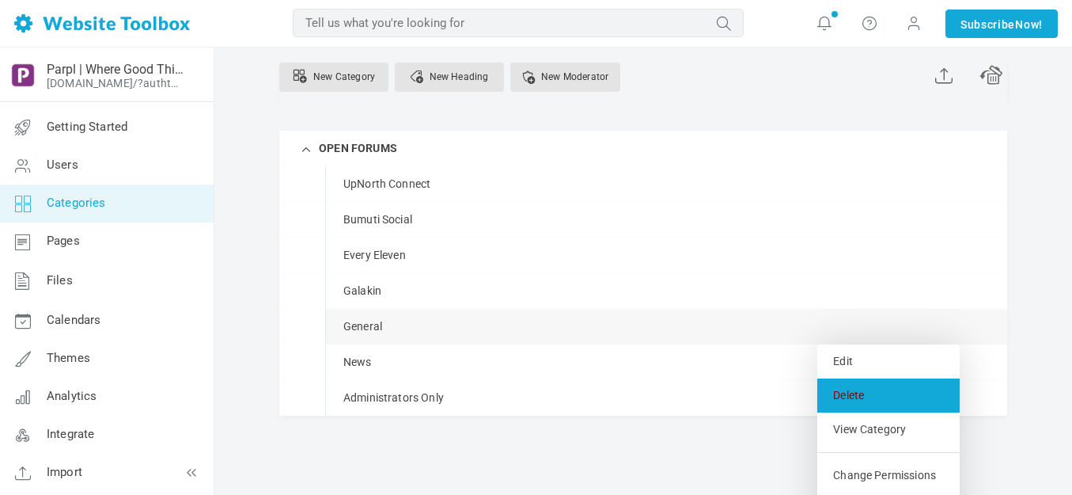
click at [860, 392] on link "Delete" at bounding box center [888, 395] width 142 height 34
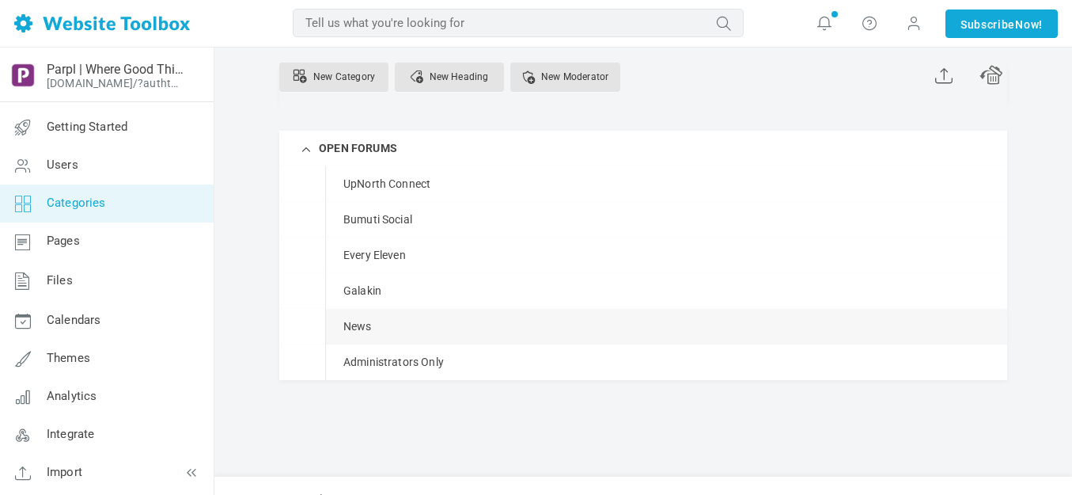
click at [0, 0] on span at bounding box center [0, 0] width 0 height 0
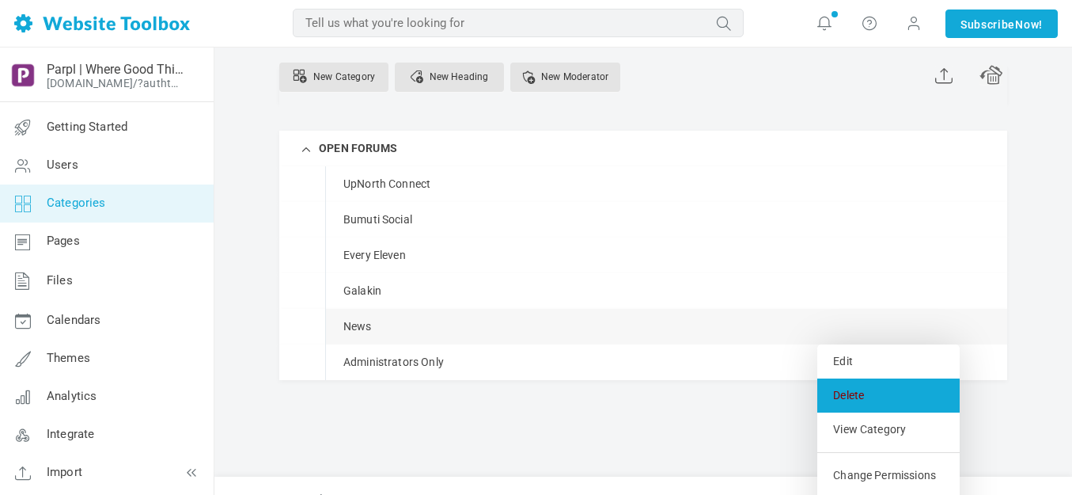
click at [852, 393] on link "Delete" at bounding box center [888, 395] width 142 height 34
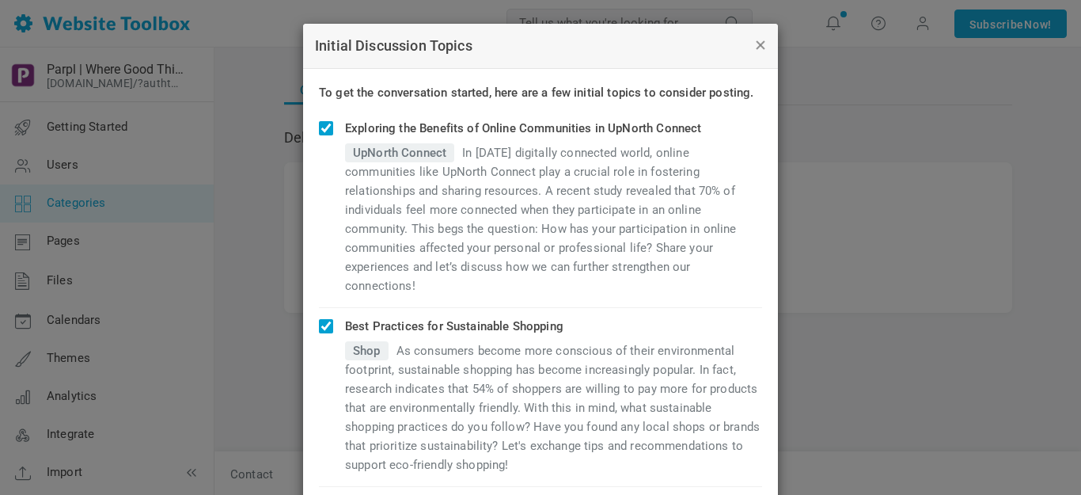
click at [754, 41] on button "button" at bounding box center [759, 44] width 13 height 17
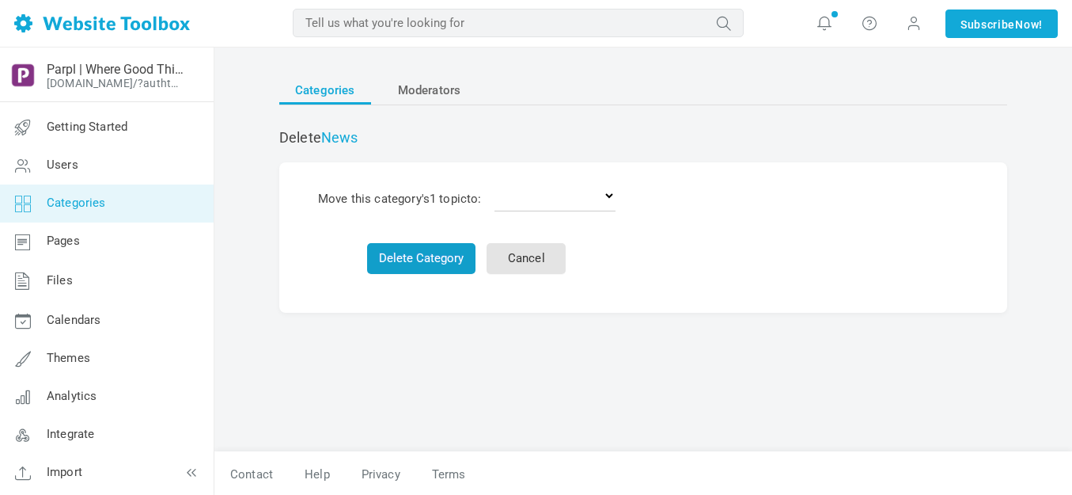
click at [440, 257] on button "Delete Category" at bounding box center [421, 258] width 108 height 31
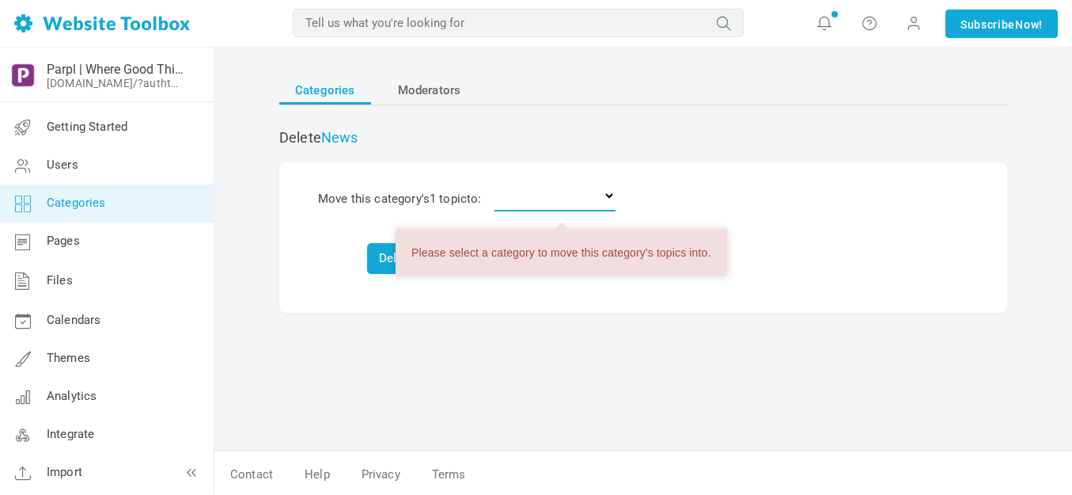
click at [616, 193] on select "Delete the topics News Calendars Polls Videos Shop OPEN FORUMS UpNorth Connect …" at bounding box center [555, 196] width 121 height 32
select select "988404"
click at [500, 180] on select "Delete the topics News Calendars Polls Videos Shop OPEN FORUMS UpNorth Connect …" at bounding box center [555, 196] width 121 height 32
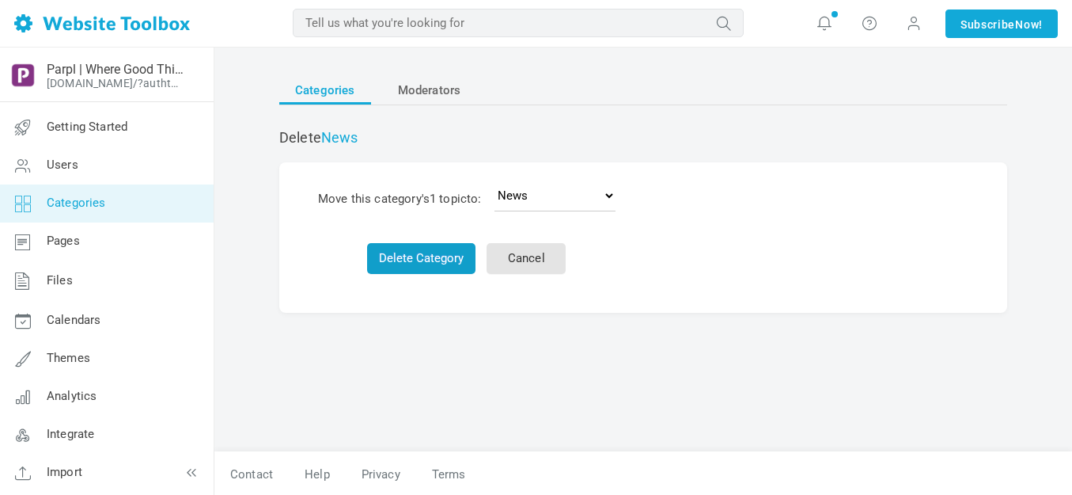
click at [415, 260] on button "Delete Category" at bounding box center [421, 258] width 108 height 31
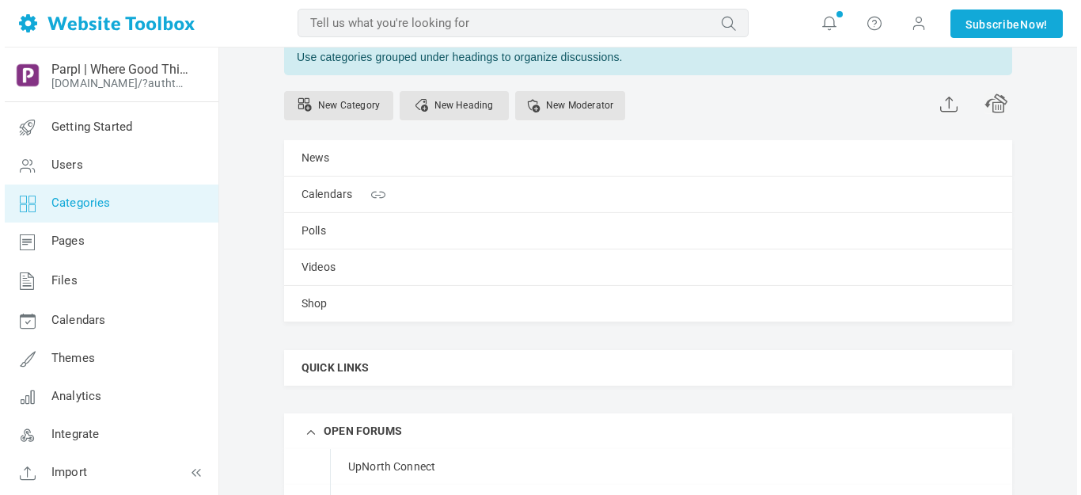
scroll to position [96, 0]
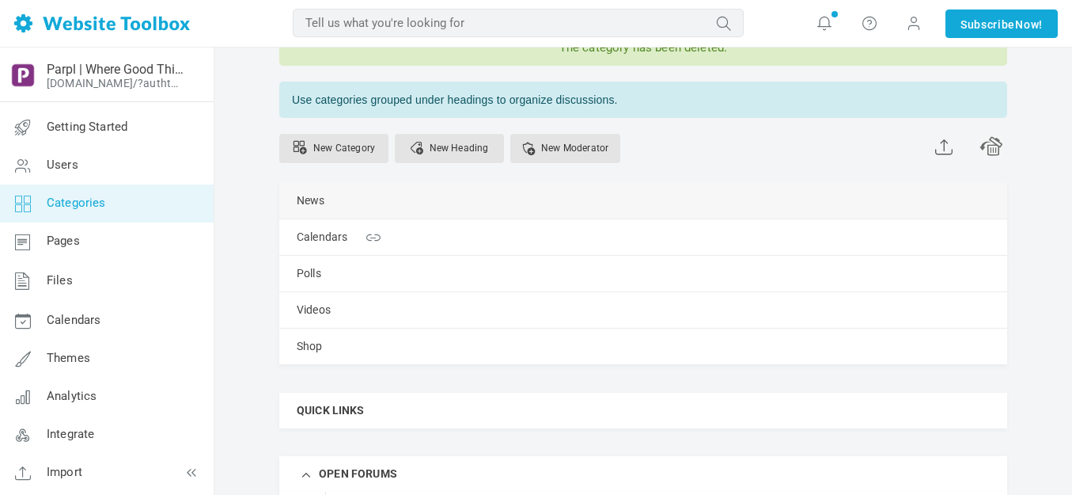
click at [390, 203] on div "News [GEOGRAPHIC_DATA] Edit [GEOGRAPHIC_DATA] View Category Copy Email Address …" at bounding box center [643, 201] width 728 height 36
click at [0, 0] on link "Manage" at bounding box center [0, 0] width 0 height 0
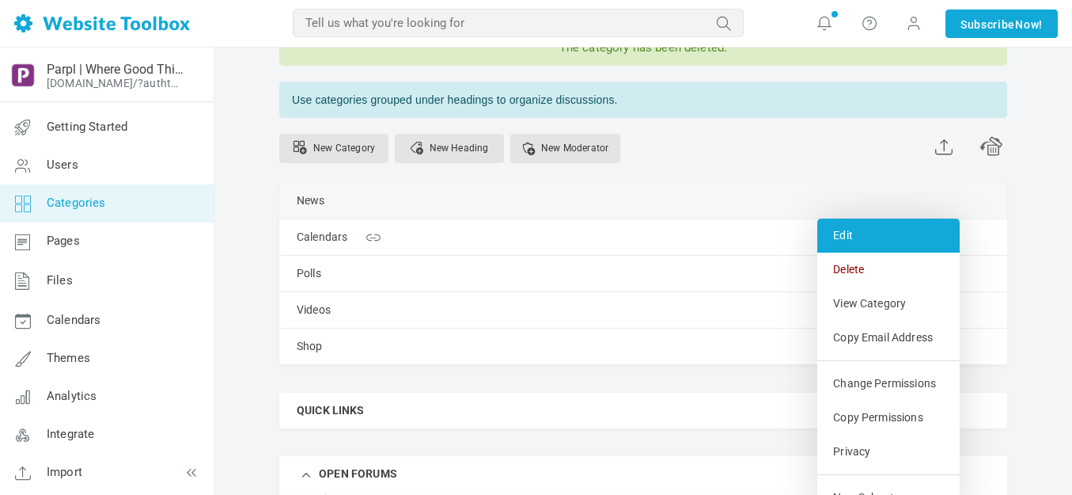
click at [839, 232] on link "Edit" at bounding box center [888, 235] width 142 height 34
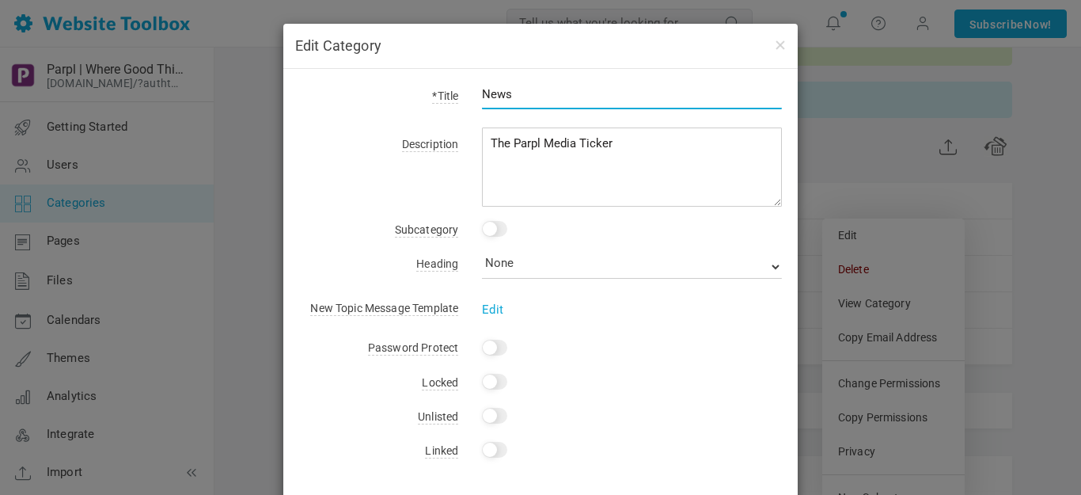
scroll to position [73, 0]
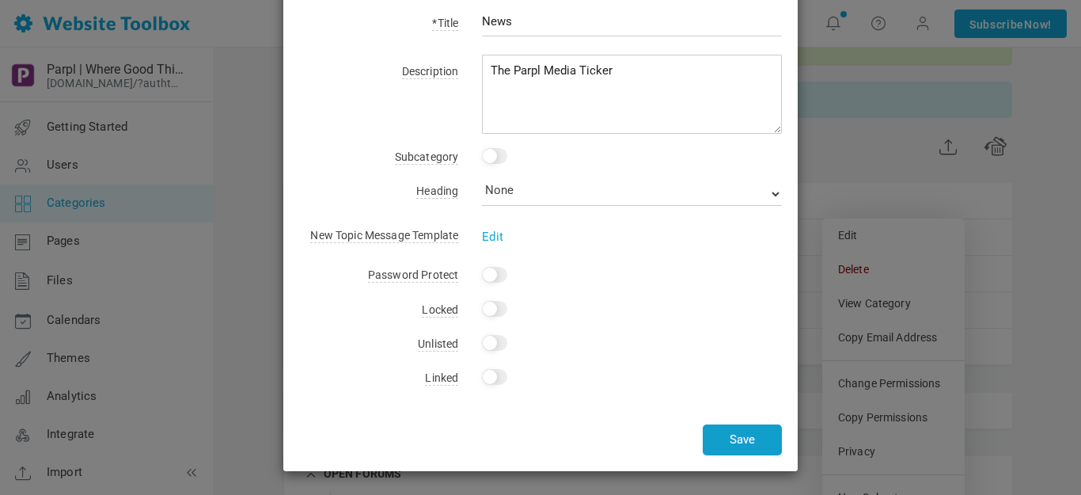
click at [741, 435] on button "Save" at bounding box center [742, 439] width 79 height 31
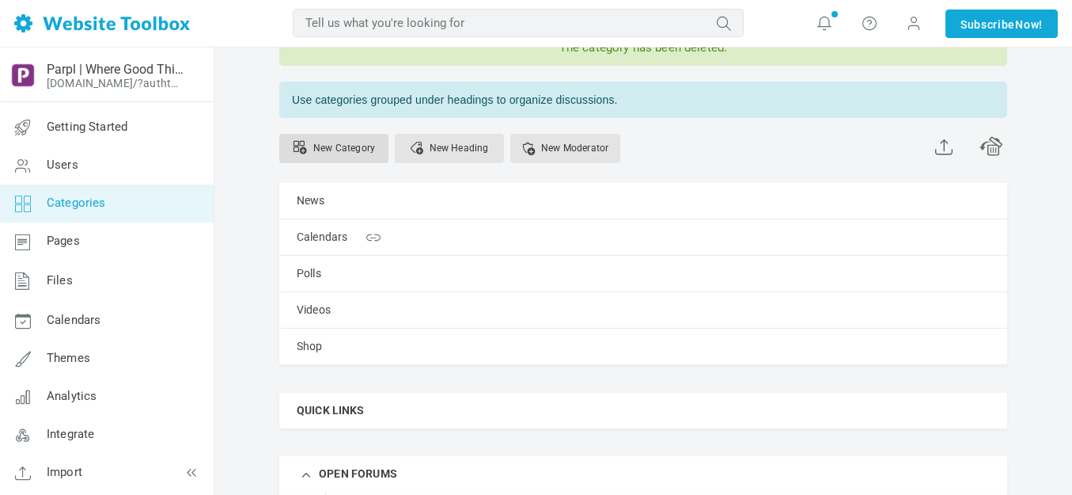
click at [351, 144] on link "New Category" at bounding box center [333, 148] width 109 height 29
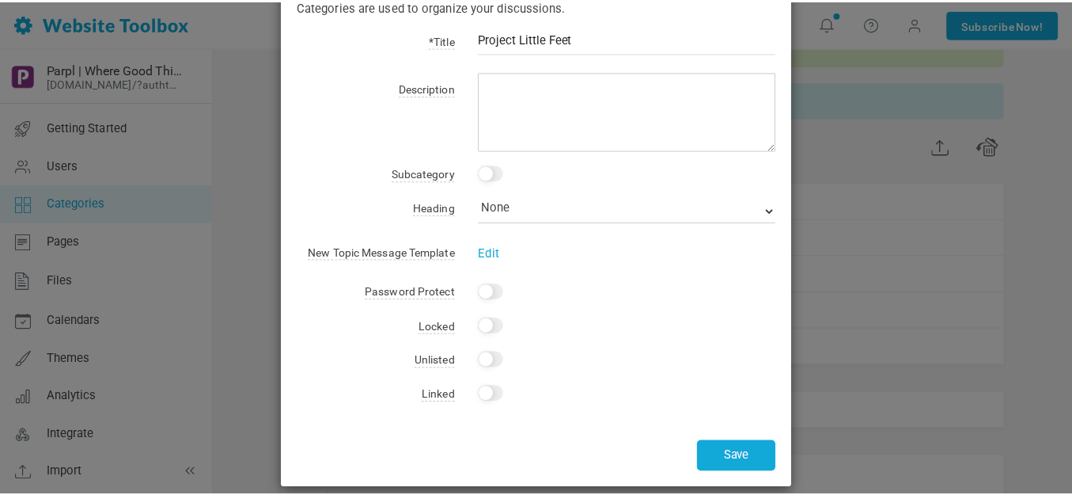
scroll to position [104, 0]
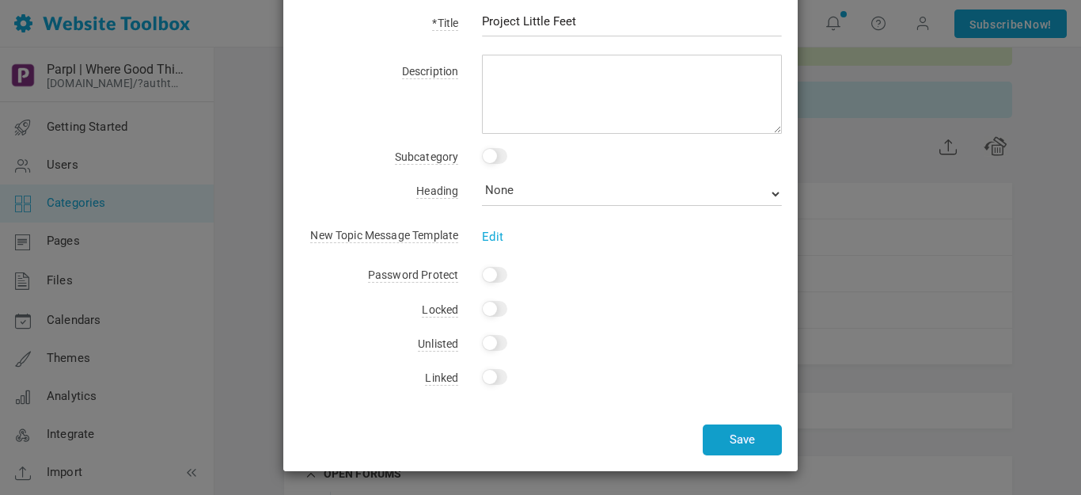
type input "Project Little Feet"
click at [737, 447] on button "Save" at bounding box center [742, 439] width 79 height 31
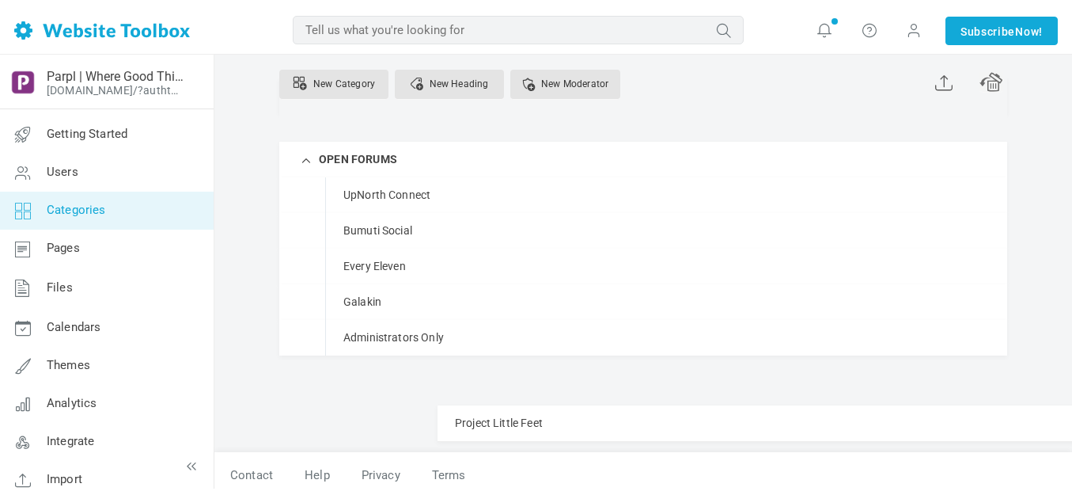
scroll to position [426, 0]
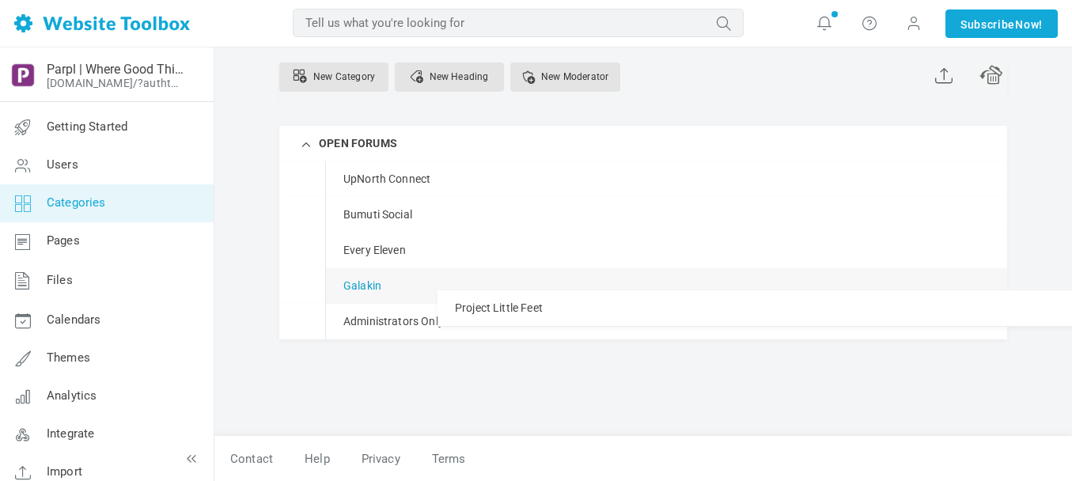
drag, startPoint x: 316, startPoint y: 187, endPoint x: 345, endPoint y: 290, distance: 106.9
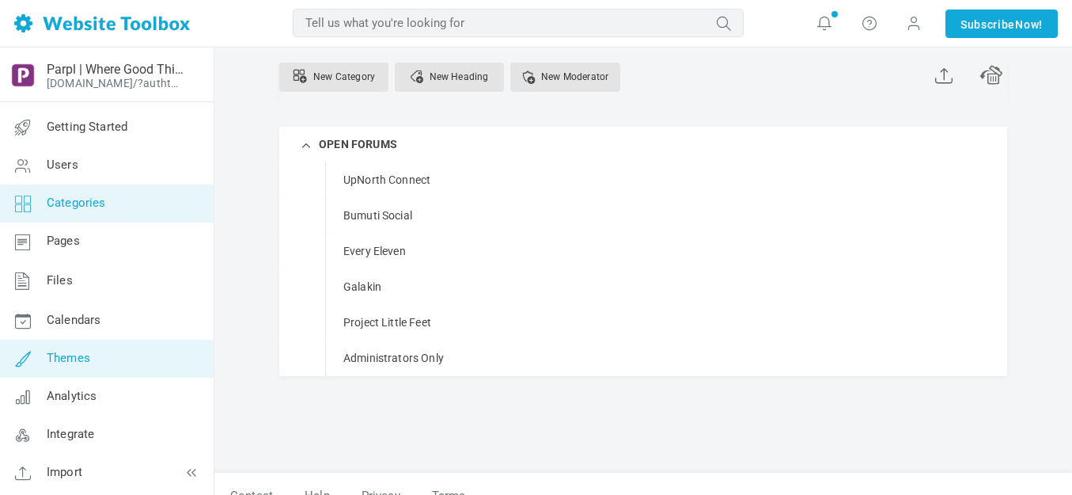
scroll to position [40, 0]
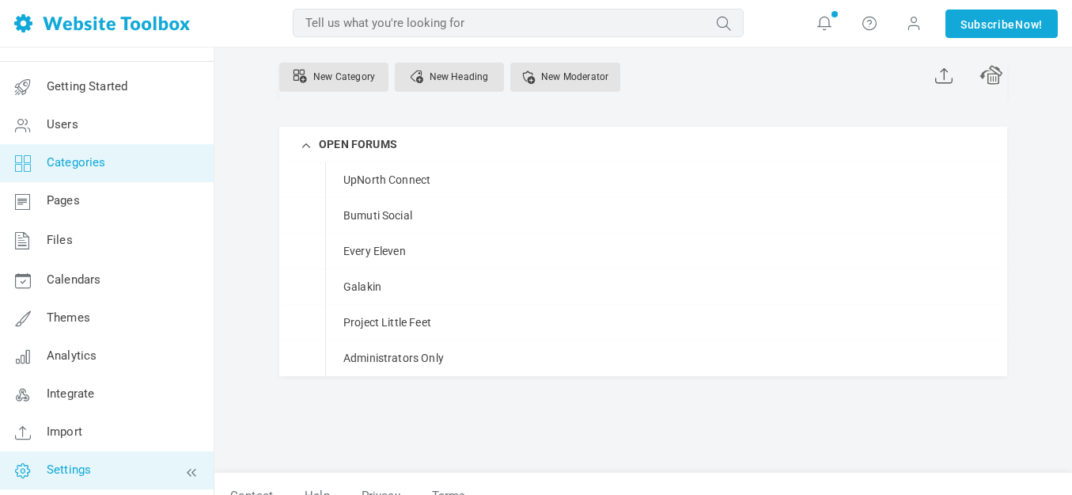
click at [76, 465] on span "Settings" at bounding box center [69, 469] width 44 height 14
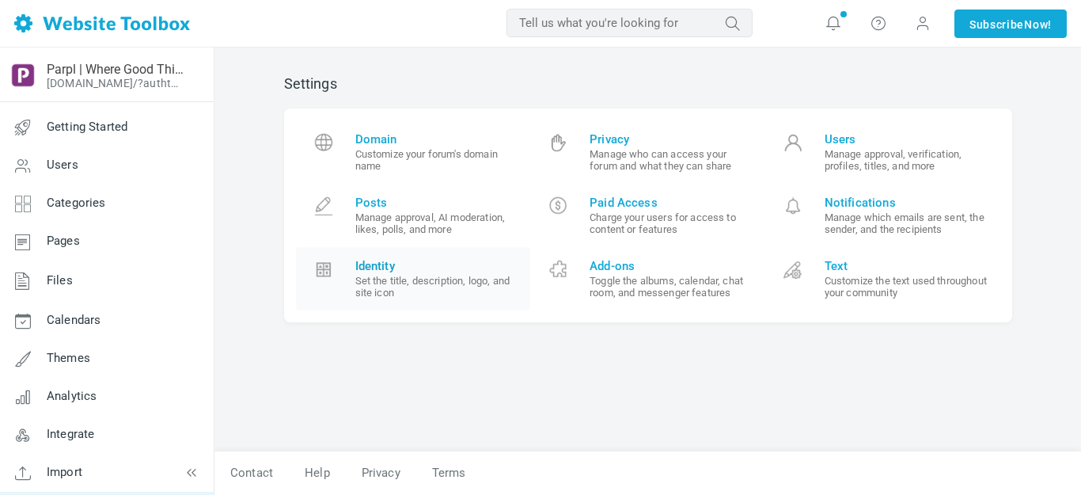
click at [369, 266] on span "Identity" at bounding box center [437, 266] width 164 height 14
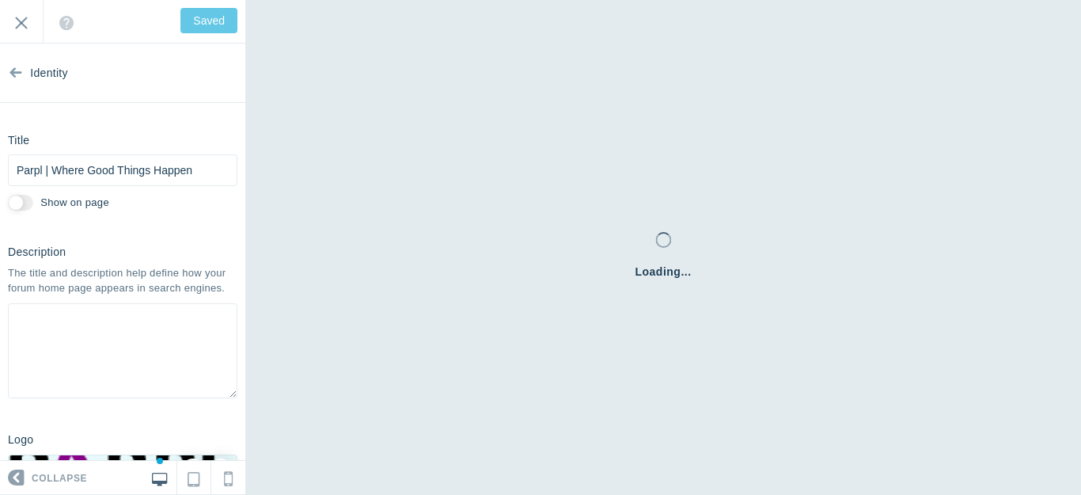
click at [17, 73] on icon at bounding box center [15, 69] width 13 height 59
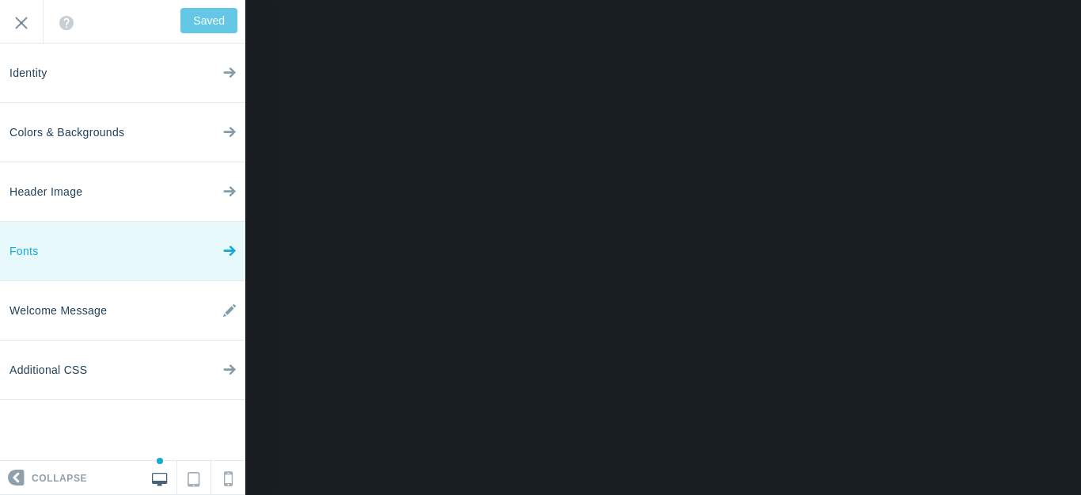
click at [225, 249] on icon at bounding box center [229, 247] width 13 height 59
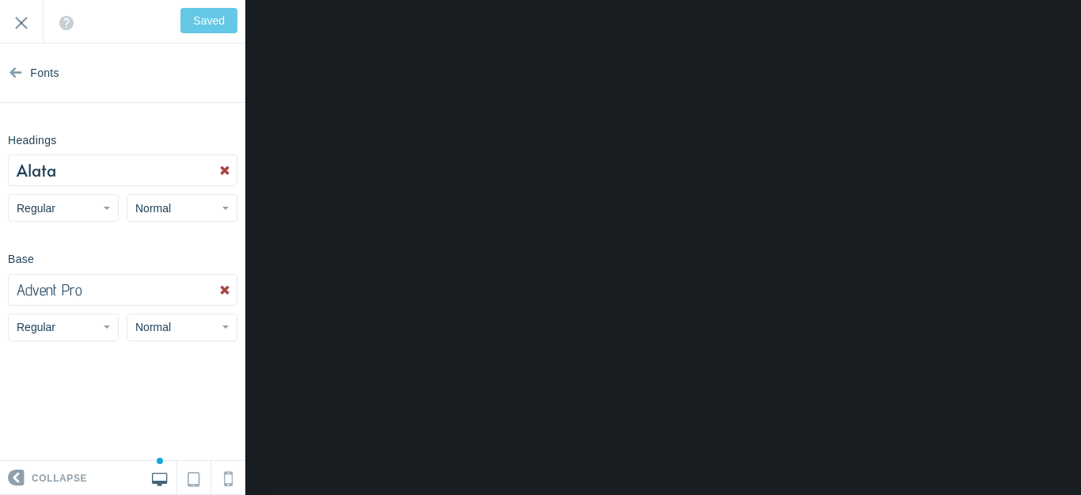
click at [141, 285] on button "Advent Pro" at bounding box center [123, 290] width 228 height 30
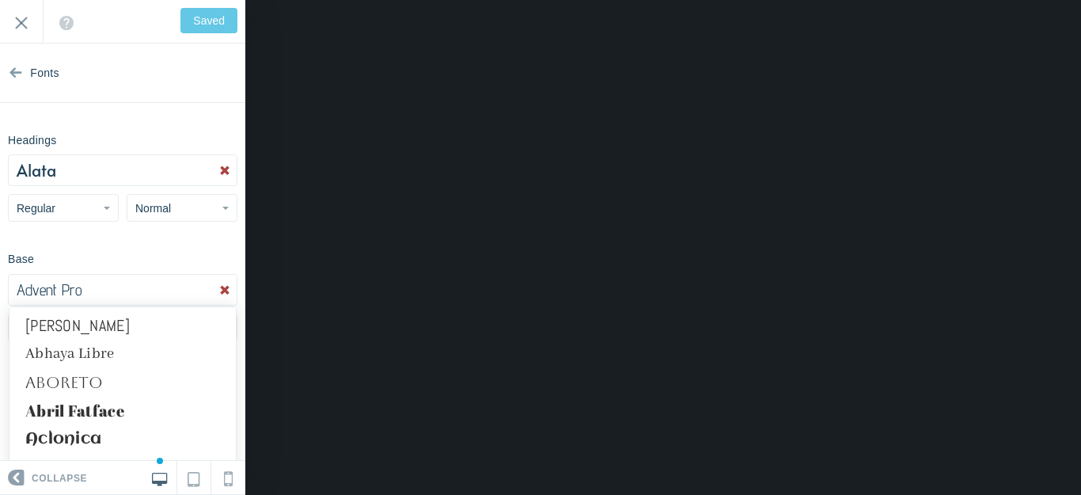
scroll to position [712, 0]
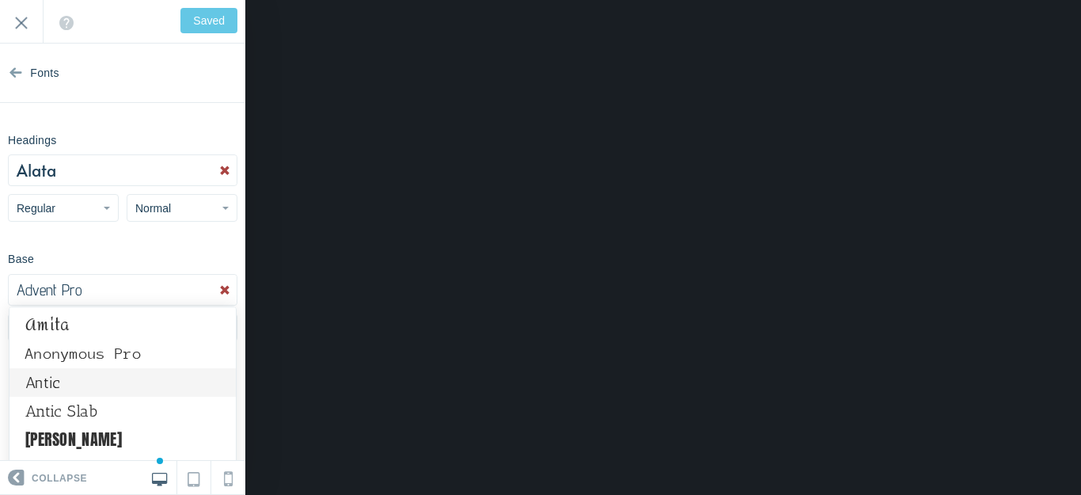
click at [46, 381] on link "Antic" at bounding box center [122, 382] width 226 height 28
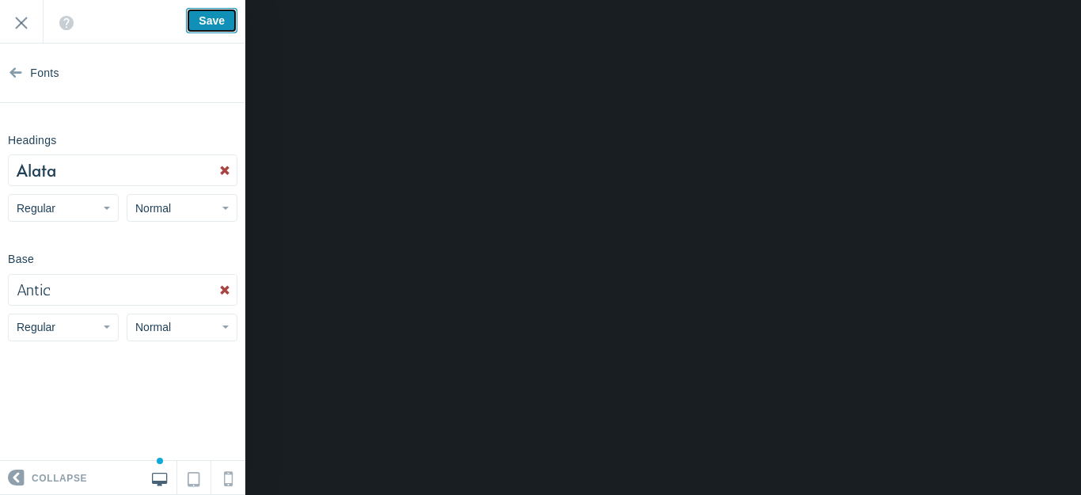
click at [211, 21] on input "Save" at bounding box center [211, 20] width 51 height 25
type input "Saved"
click at [17, 23] on input "Exit" at bounding box center [21, 22] width 43 height 44
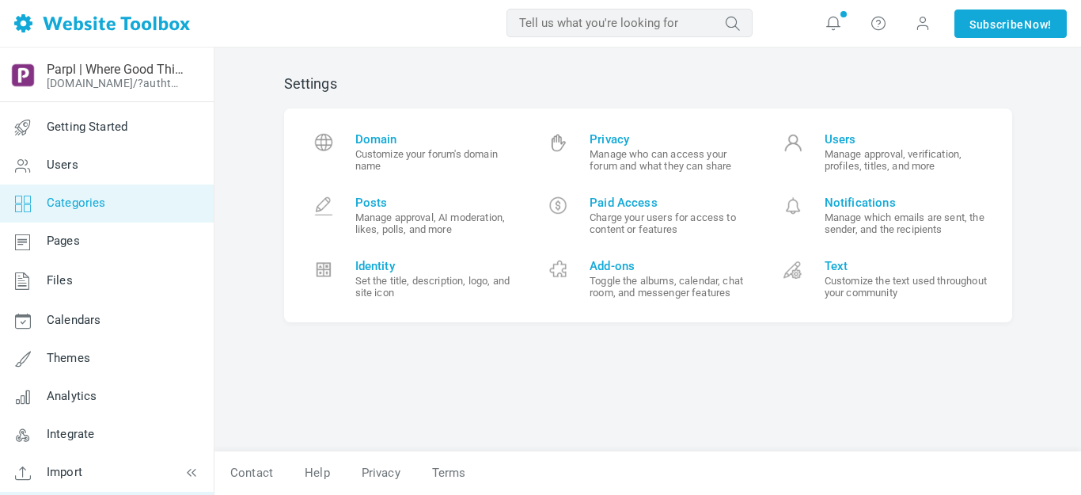
click at [76, 206] on span "Categories" at bounding box center [76, 202] width 59 height 14
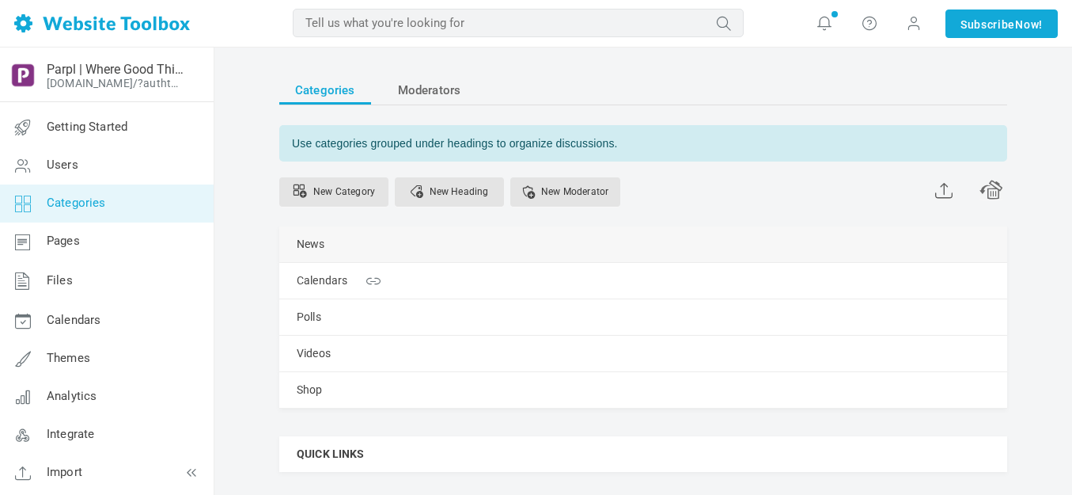
click at [0, 0] on link "Manage" at bounding box center [0, 0] width 0 height 0
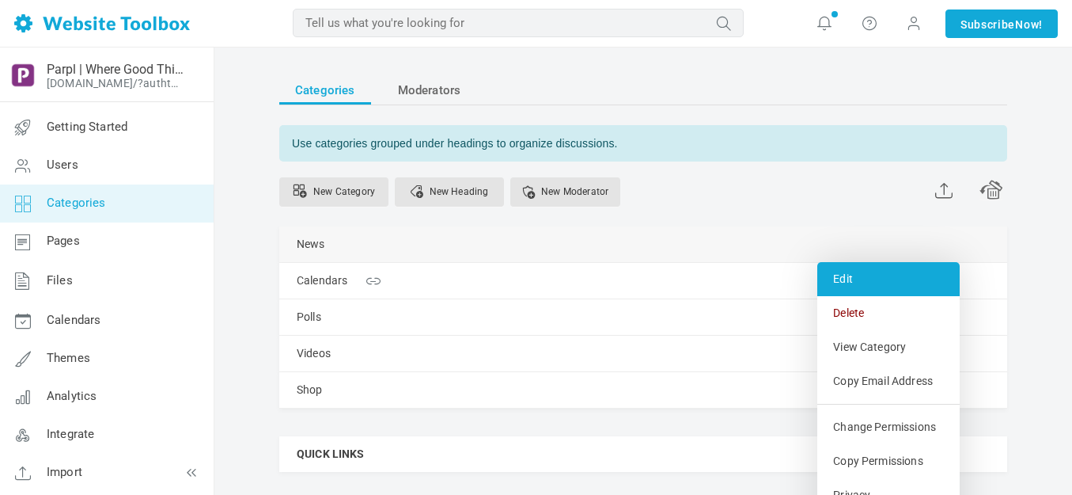
click at [847, 273] on link "Edit" at bounding box center [888, 279] width 142 height 34
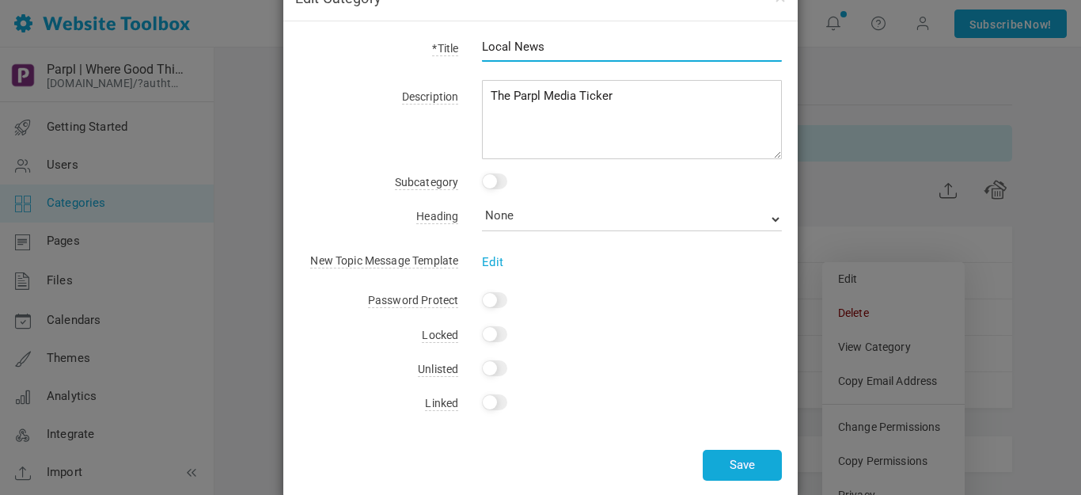
scroll to position [73, 0]
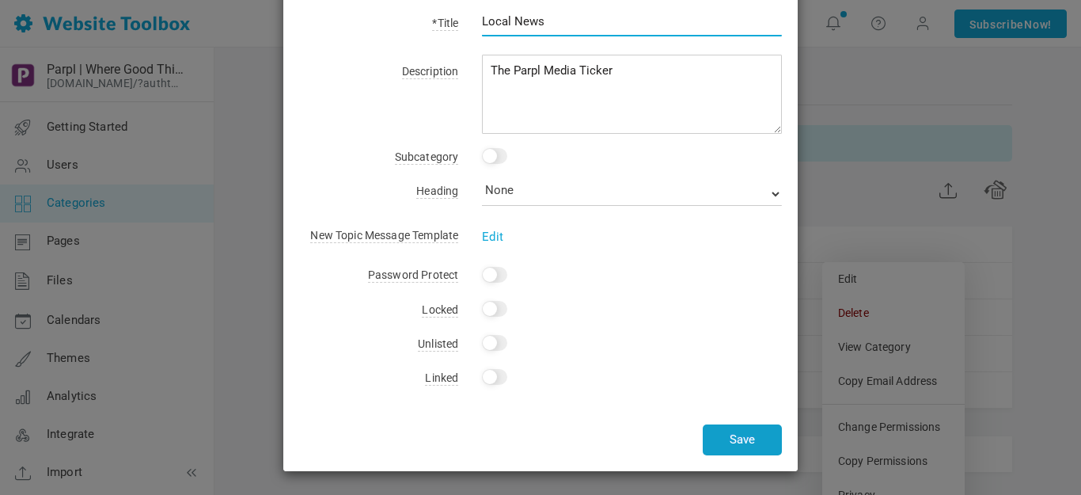
type input "Local News"
click at [741, 435] on button "Save" at bounding box center [742, 439] width 79 height 31
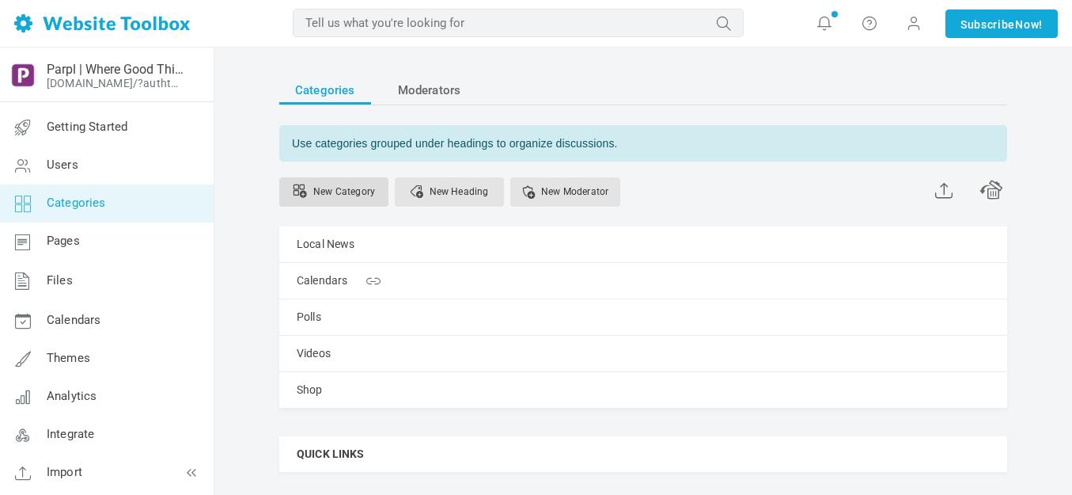
click at [366, 190] on link "New Category" at bounding box center [333, 191] width 109 height 29
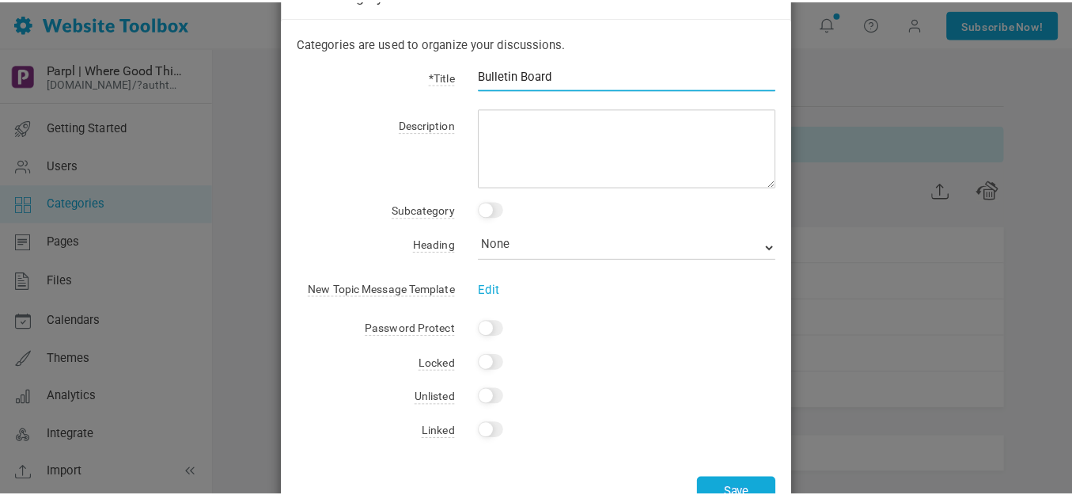
scroll to position [104, 0]
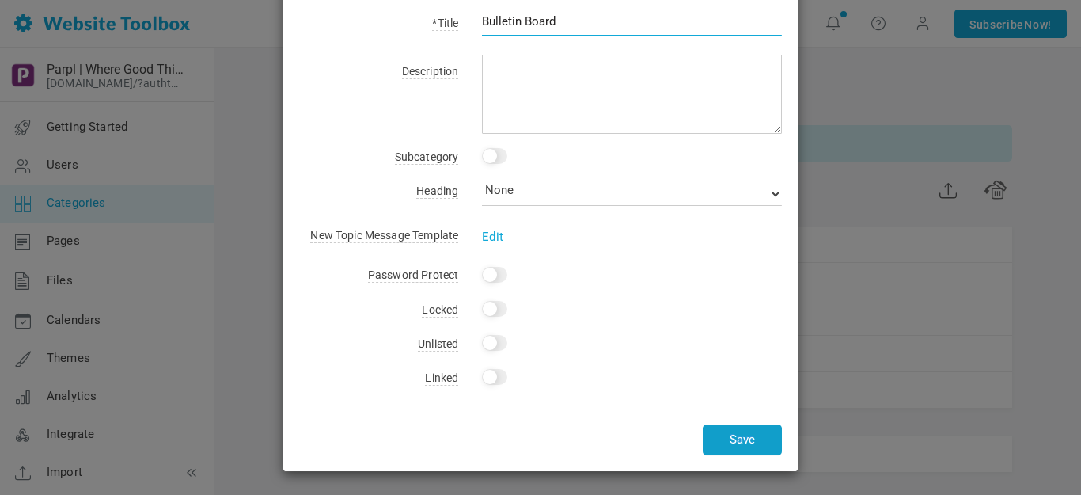
type input "Bulletin Board"
click at [735, 438] on button "Save" at bounding box center [742, 439] width 79 height 31
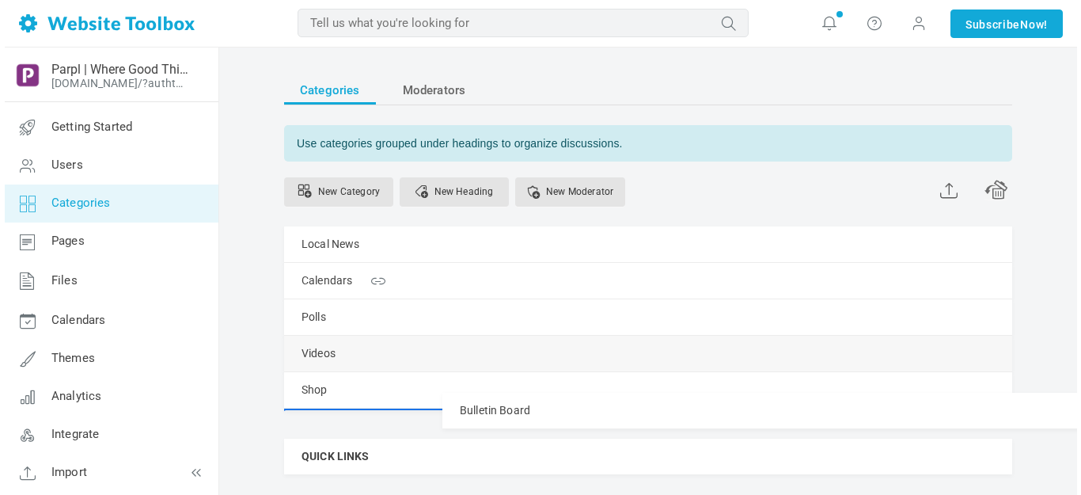
scroll to position [40, 0]
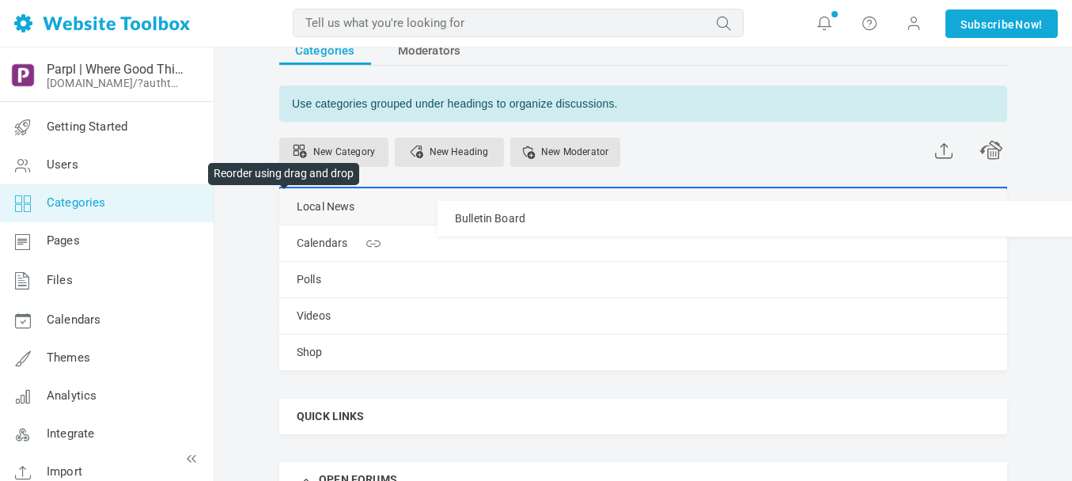
drag, startPoint x: 285, startPoint y: 426, endPoint x: 281, endPoint y: 200, distance: 226.3
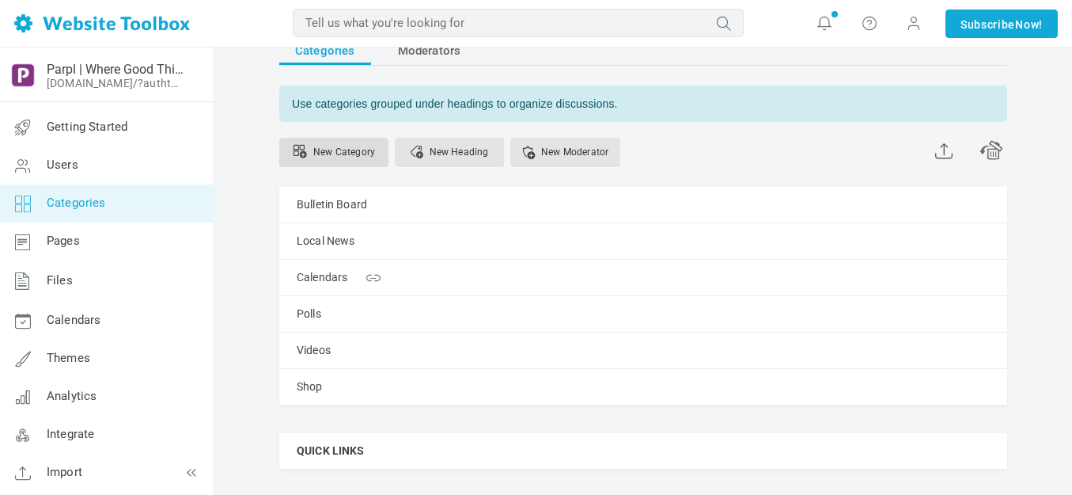
click at [351, 141] on link "New Category" at bounding box center [333, 152] width 109 height 29
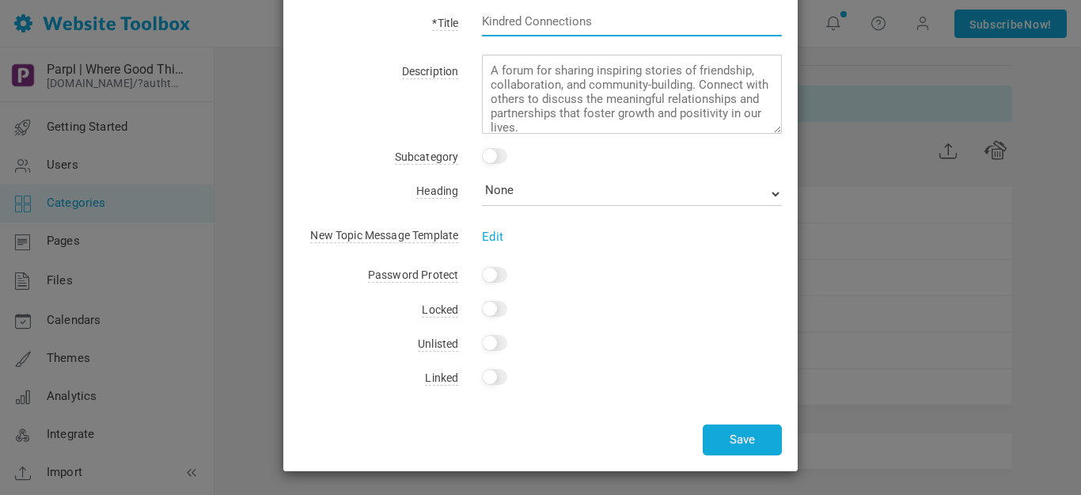
scroll to position [0, 0]
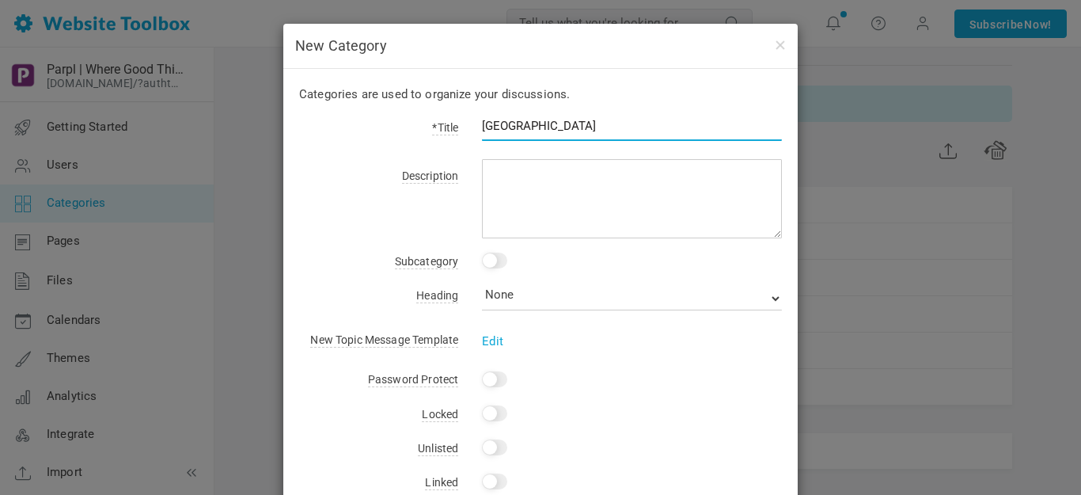
type input "[GEOGRAPHIC_DATA]"
click at [495, 258] on input "checkbox" at bounding box center [494, 260] width 25 height 16
checkbox input "true"
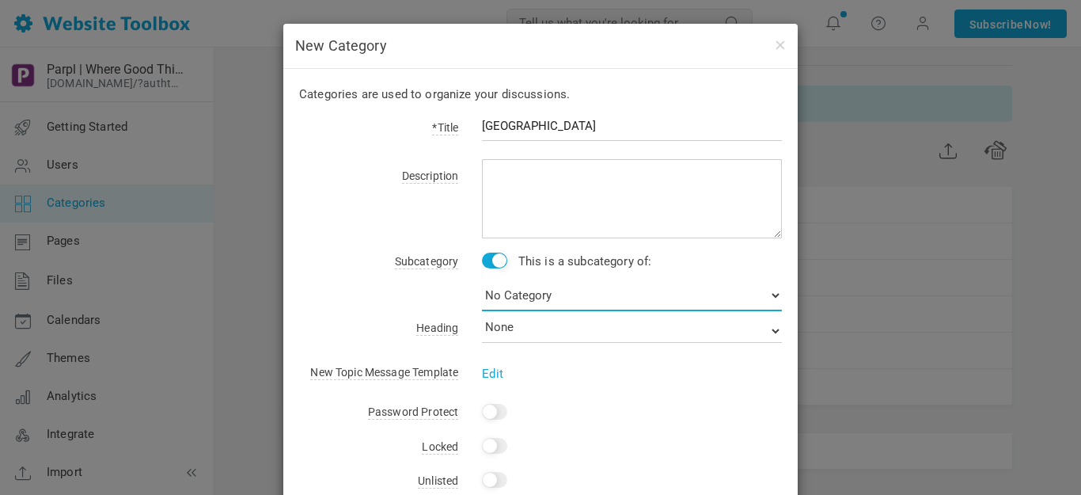
click at [542, 295] on select "No Category Bulletin Board Local News Calendars Polls Videos Shop OPEN FORUMS U…" at bounding box center [632, 295] width 300 height 32
select select "988407"
click at [482, 279] on select "No Category Bulletin Board Local News Calendars Polls Videos Shop OPEN FORUMS U…" at bounding box center [632, 295] width 300 height 32
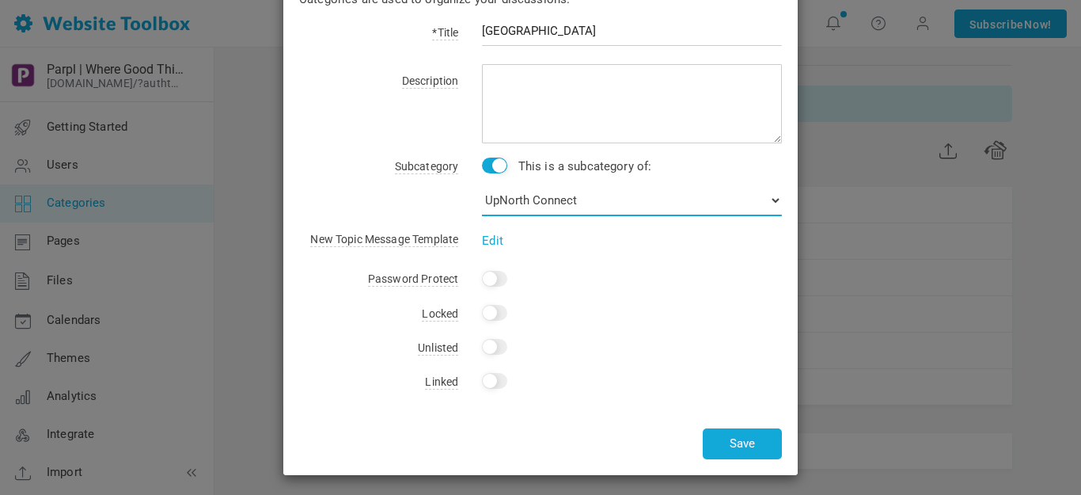
scroll to position [99, 0]
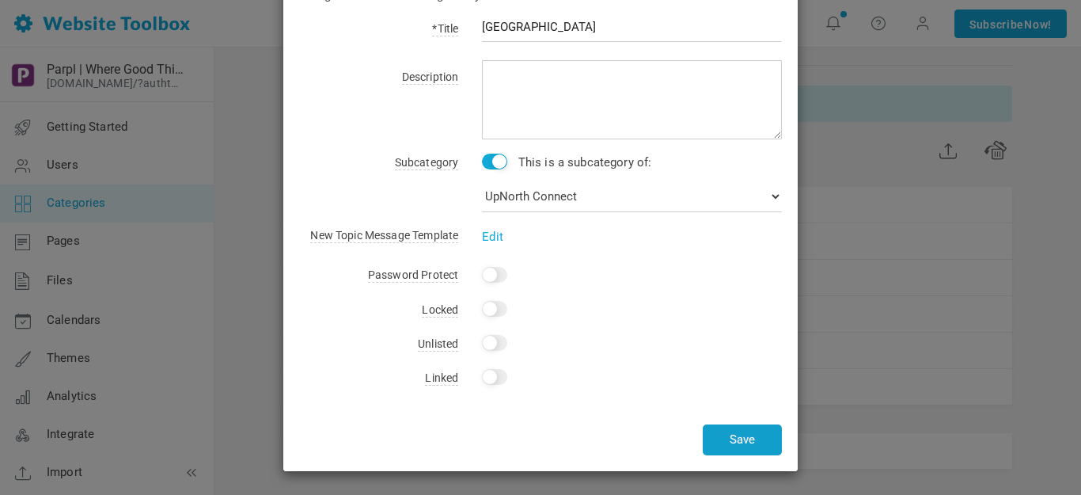
click at [745, 438] on button "Save" at bounding box center [742, 439] width 79 height 31
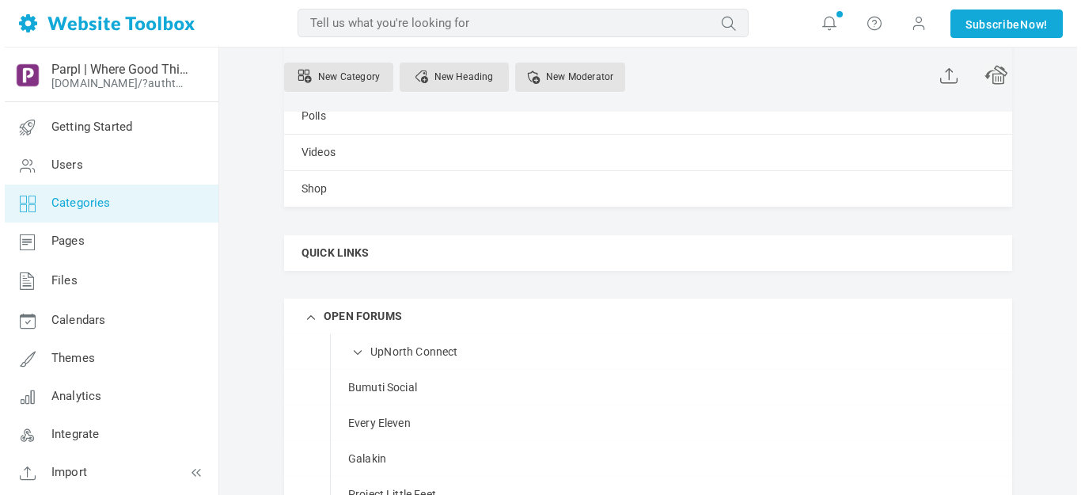
scroll to position [316, 0]
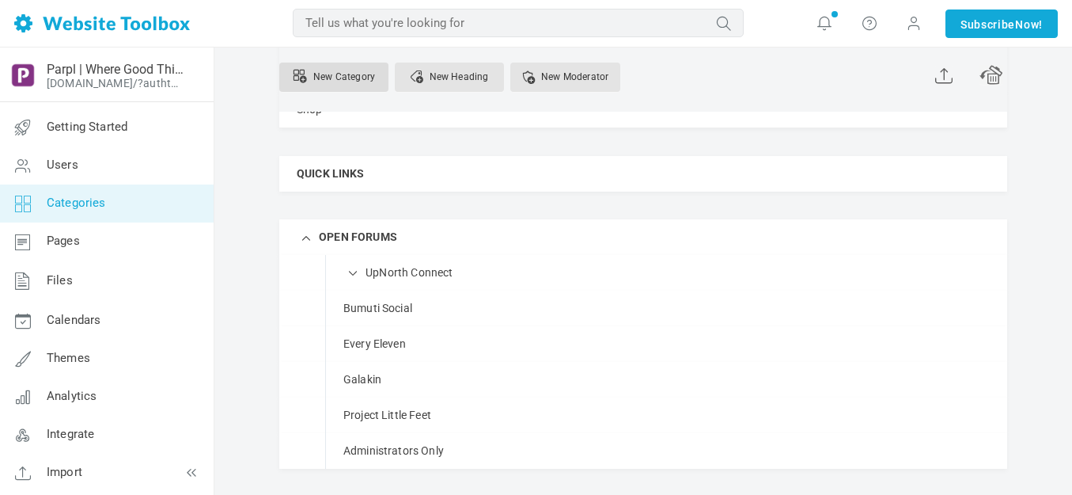
click at [356, 82] on link "New Category" at bounding box center [333, 77] width 109 height 29
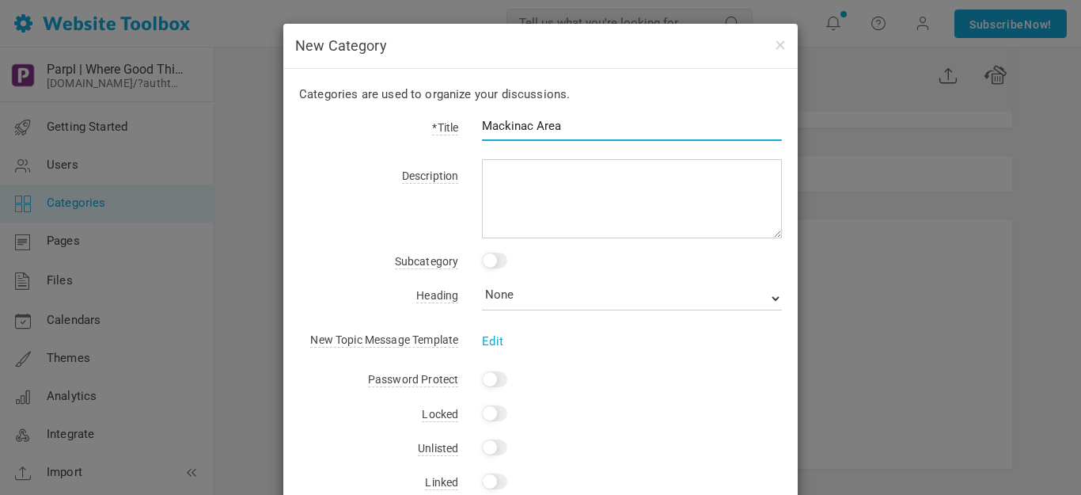
type input "Mackinac Area"
click at [496, 259] on input "checkbox" at bounding box center [494, 260] width 25 height 16
checkbox input "true"
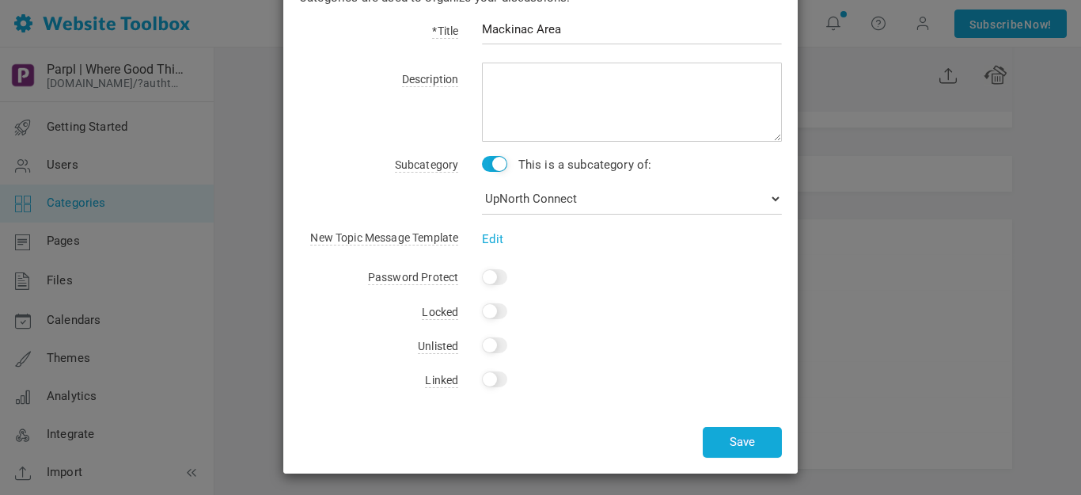
scroll to position [99, 0]
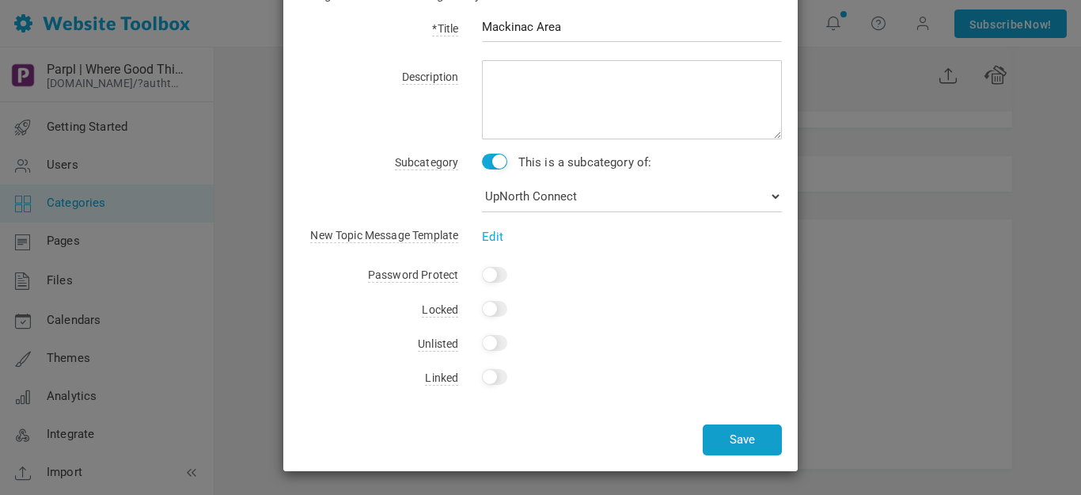
click at [737, 438] on button "Save" at bounding box center [742, 439] width 79 height 31
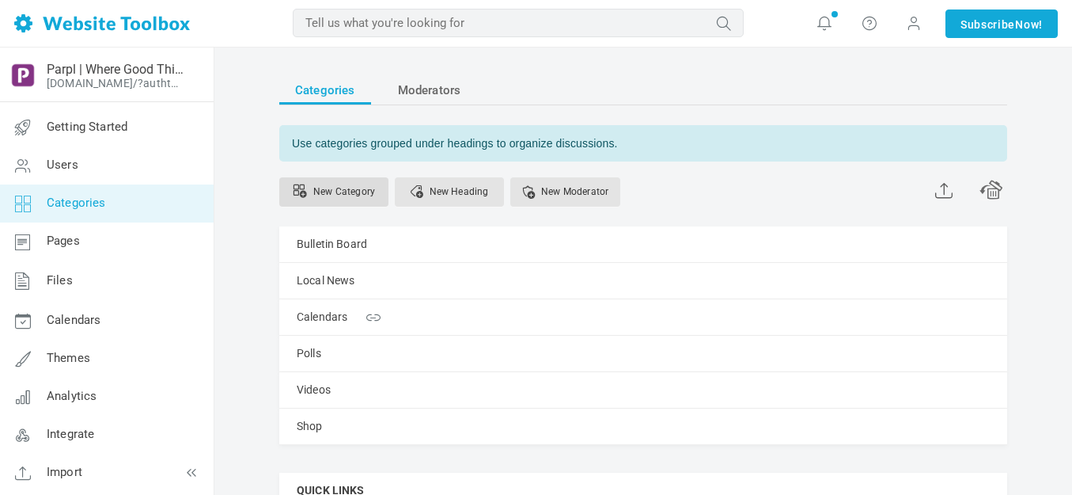
click at [363, 188] on link "New Category" at bounding box center [333, 191] width 109 height 29
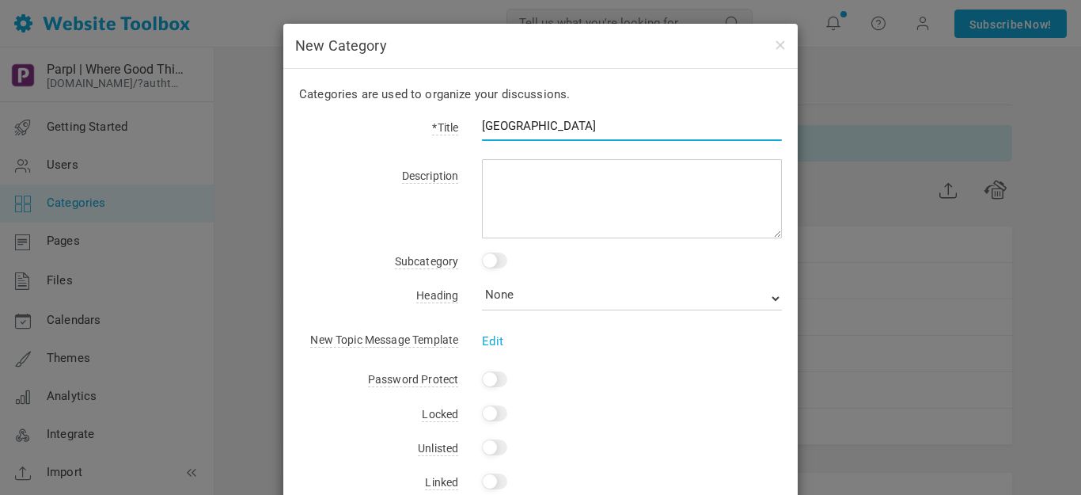
type input "Traverse Bay Area"
click at [497, 259] on input "checkbox" at bounding box center [494, 260] width 25 height 16
checkbox input "true"
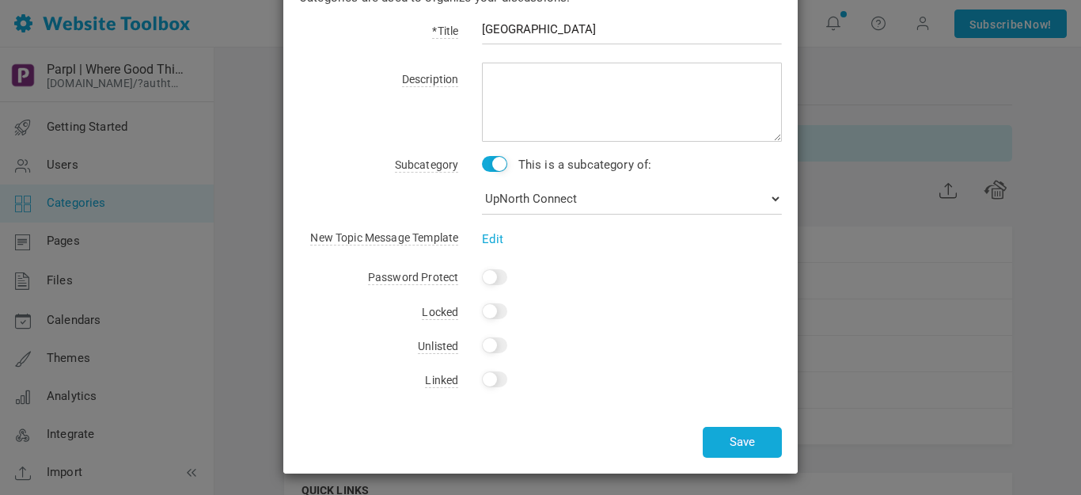
scroll to position [99, 0]
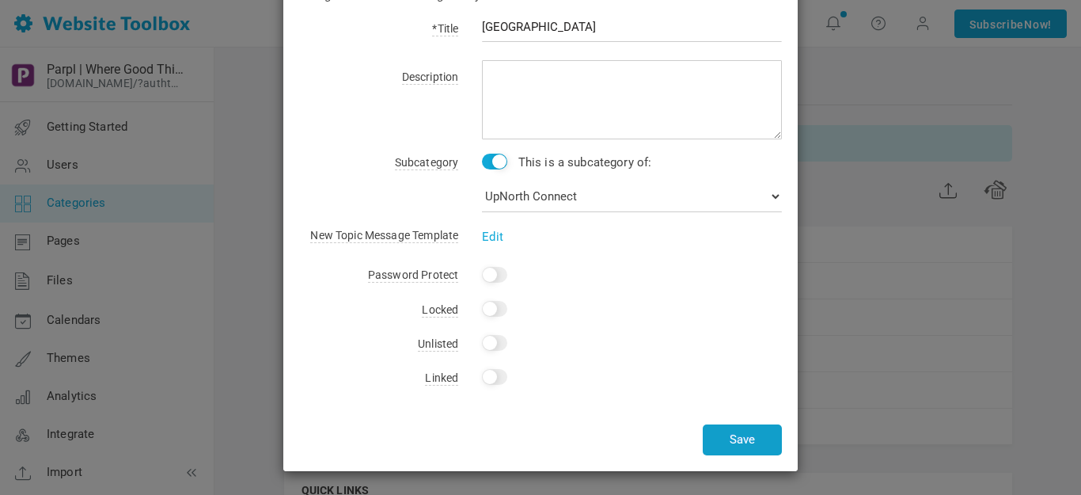
click at [726, 441] on button "Save" at bounding box center [742, 439] width 79 height 31
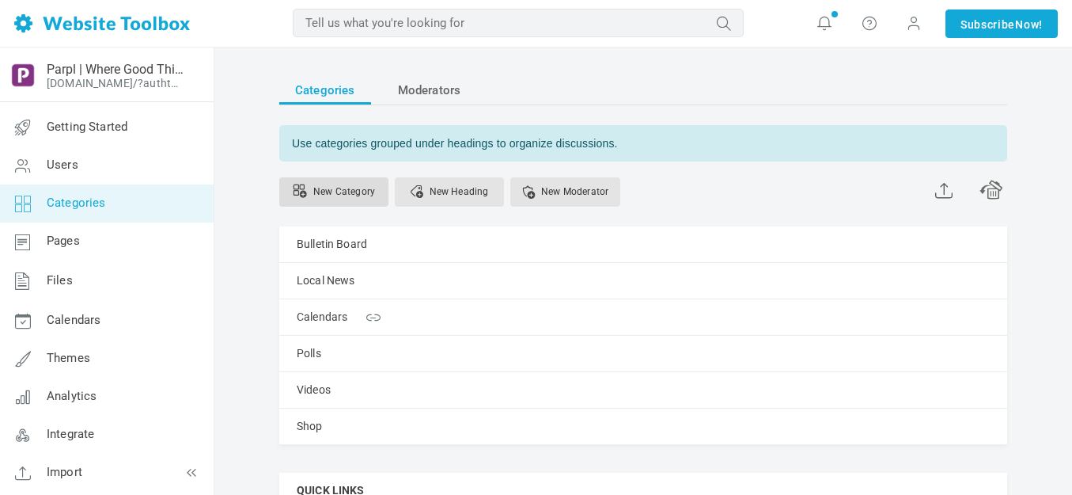
click at [359, 187] on link "New Category" at bounding box center [333, 191] width 109 height 29
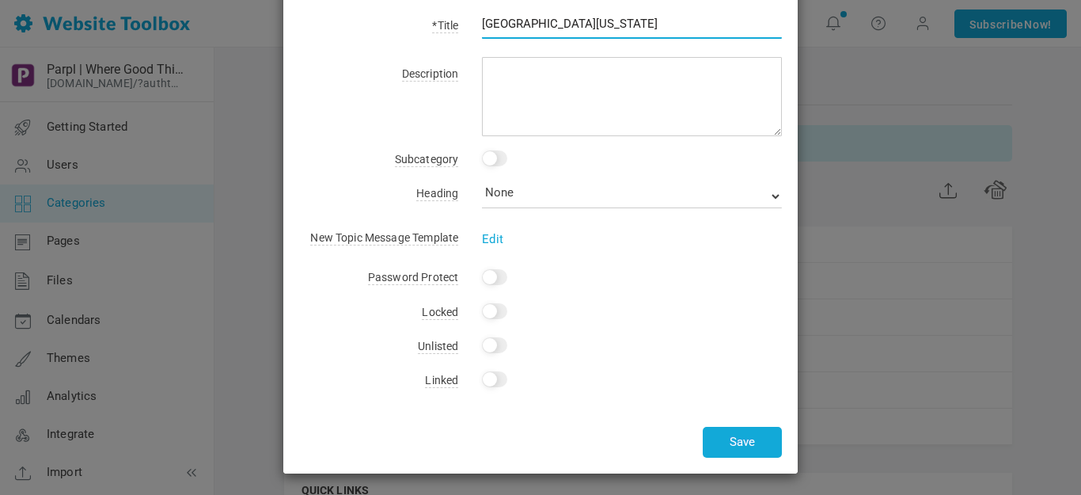
scroll to position [104, 0]
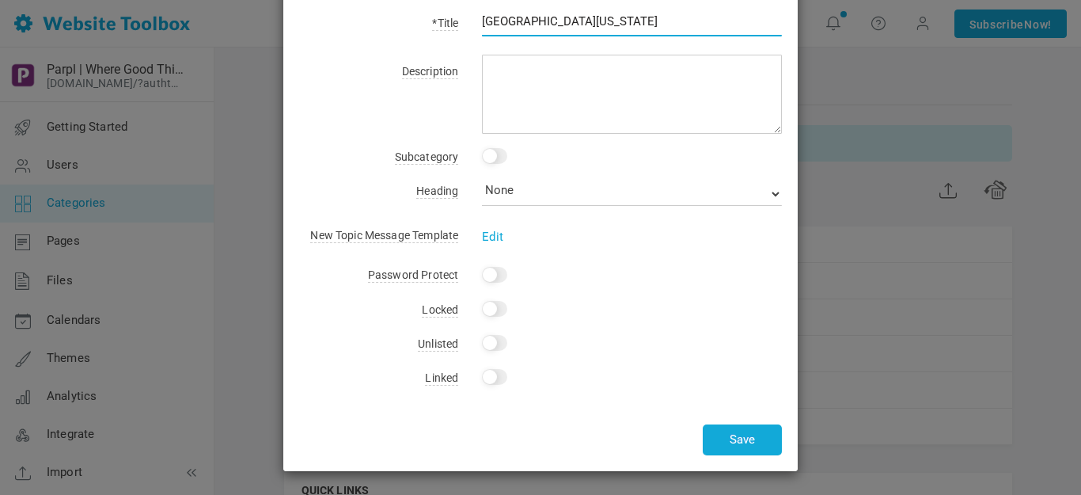
type input "[GEOGRAPHIC_DATA][US_STATE]"
click at [498, 155] on input "checkbox" at bounding box center [494, 156] width 25 height 16
checkbox input "true"
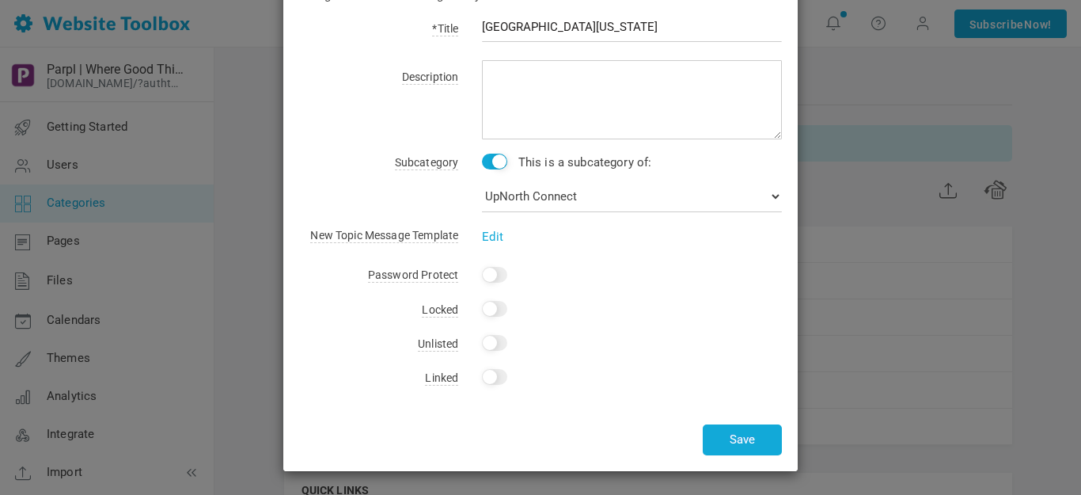
scroll to position [99, 0]
click at [738, 437] on button "Save" at bounding box center [742, 439] width 79 height 31
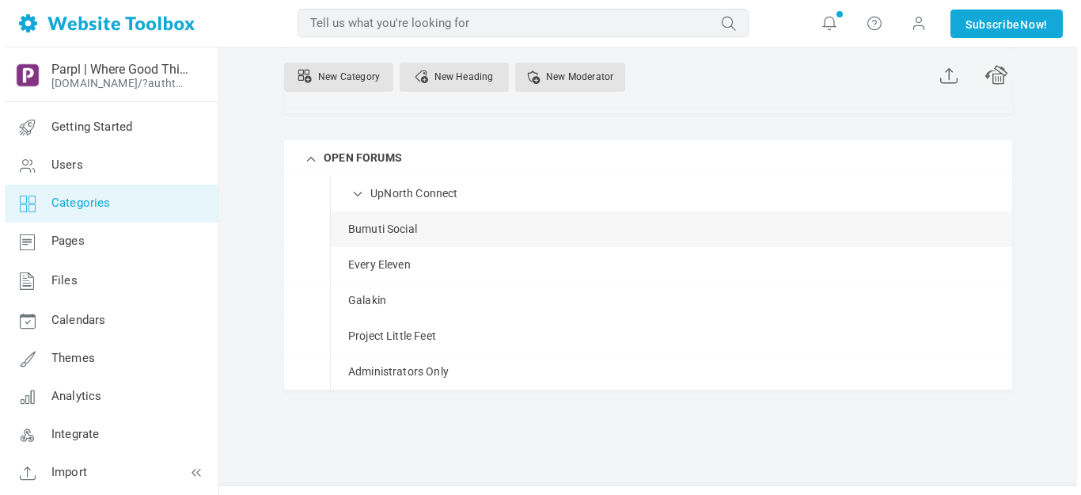
scroll to position [432, 0]
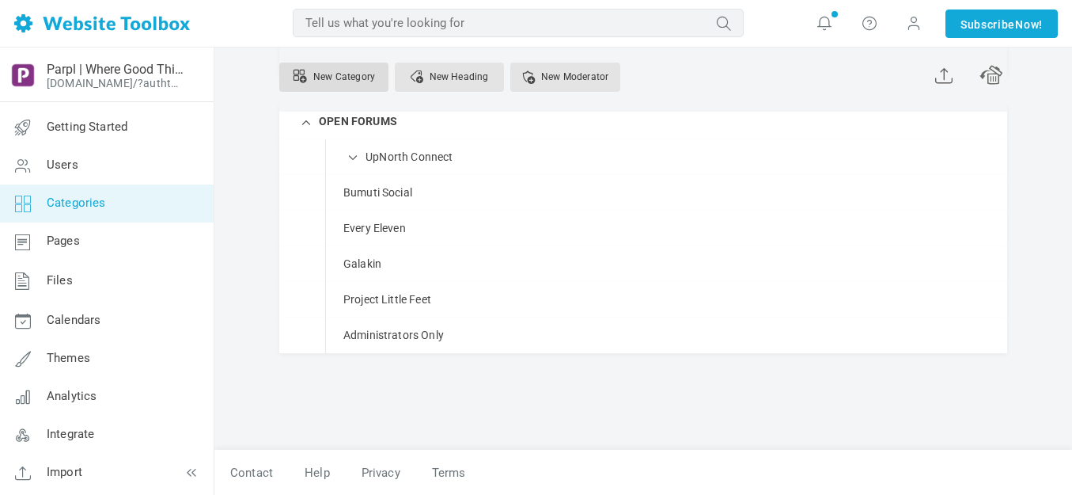
click at [350, 75] on link "New Category" at bounding box center [333, 77] width 109 height 29
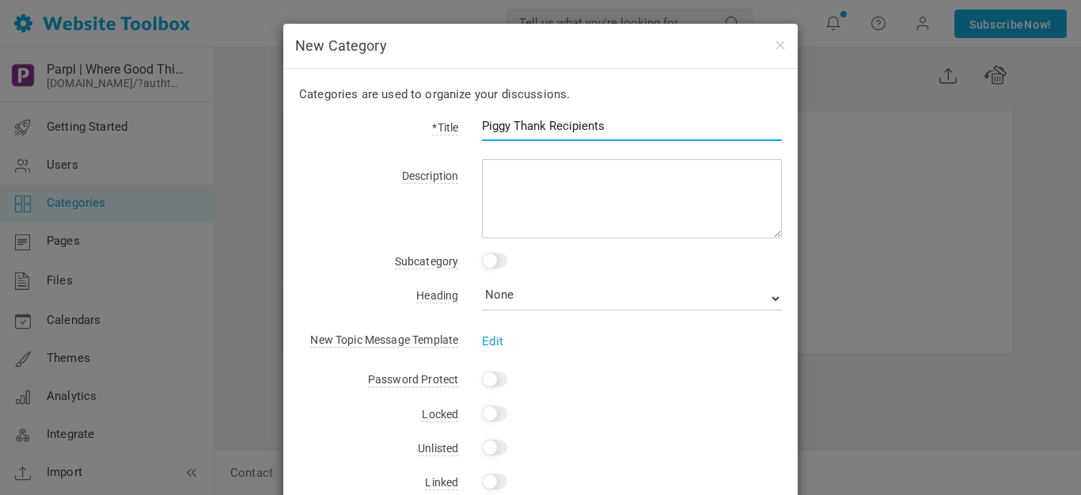
type input "Piggy Thank Recipients"
click at [499, 263] on input "checkbox" at bounding box center [494, 260] width 25 height 16
checkbox input "true"
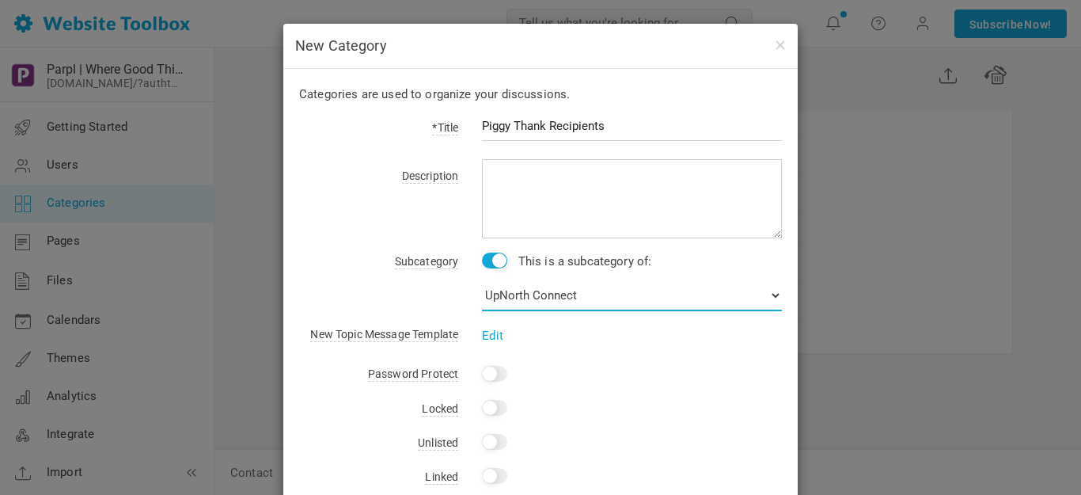
click at [531, 295] on select "No Category Bulletin Board Local News Calendars Polls Videos Shop OPEN FORUMS U…" at bounding box center [632, 295] width 300 height 32
select select "988410"
click at [482, 279] on select "No Category Bulletin Board Local News Calendars Polls Videos Shop OPEN FORUMS U…" at bounding box center [632, 295] width 300 height 32
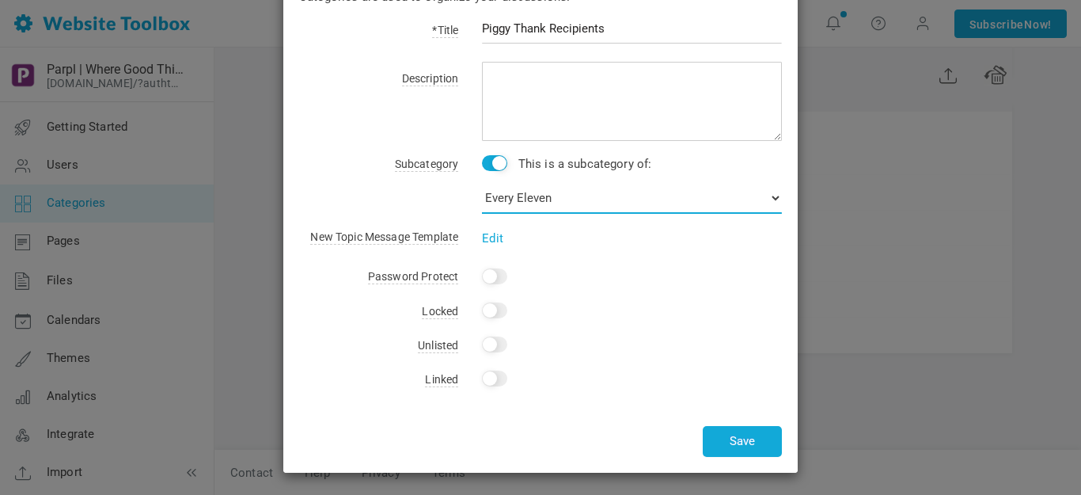
scroll to position [99, 0]
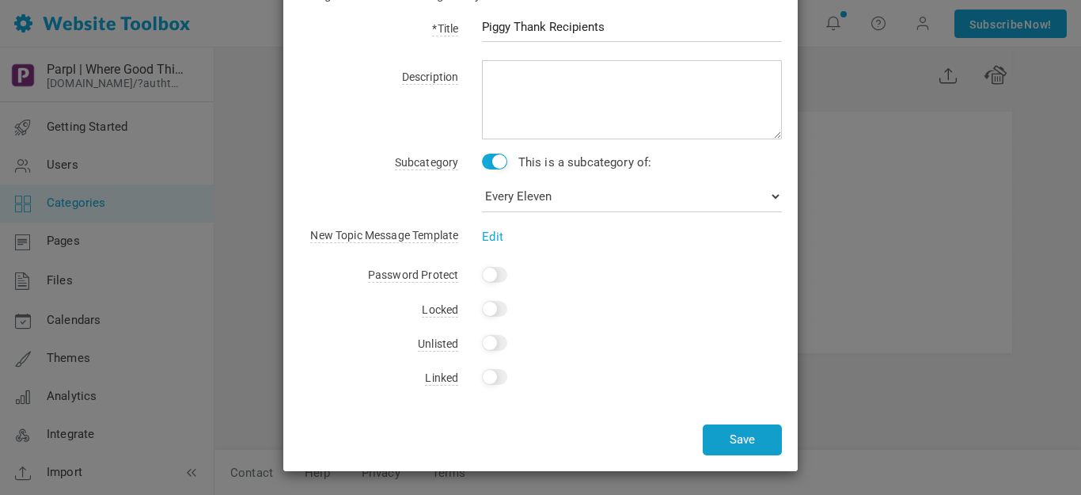
click at [728, 438] on button "Save" at bounding box center [742, 439] width 79 height 31
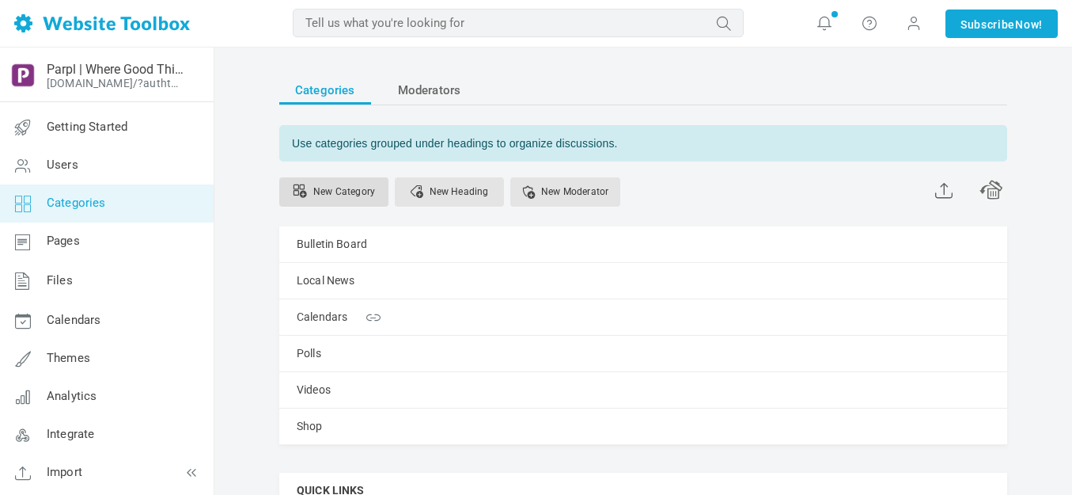
click at [354, 189] on link "New Category" at bounding box center [333, 191] width 109 height 29
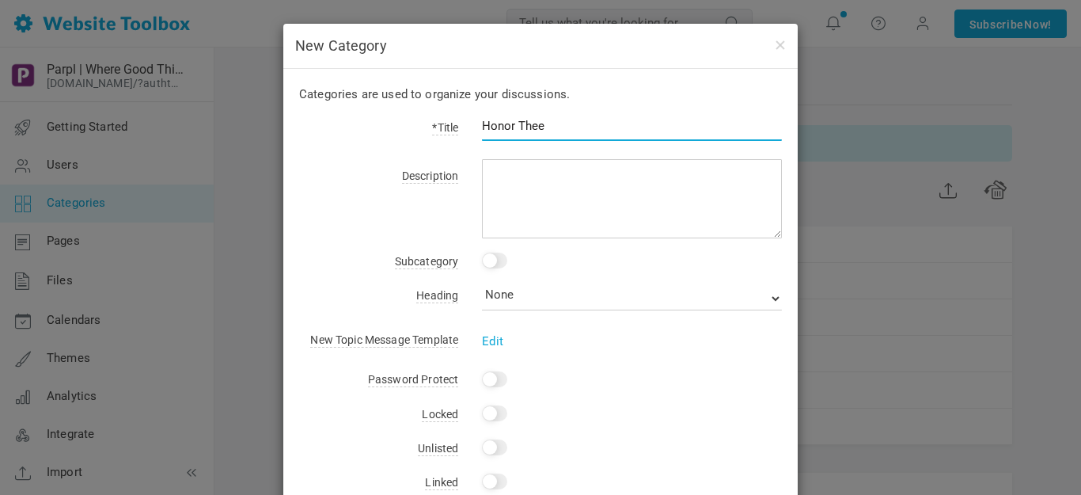
type input "Honor Thee"
click at [495, 258] on input "checkbox" at bounding box center [494, 260] width 25 height 16
checkbox input "true"
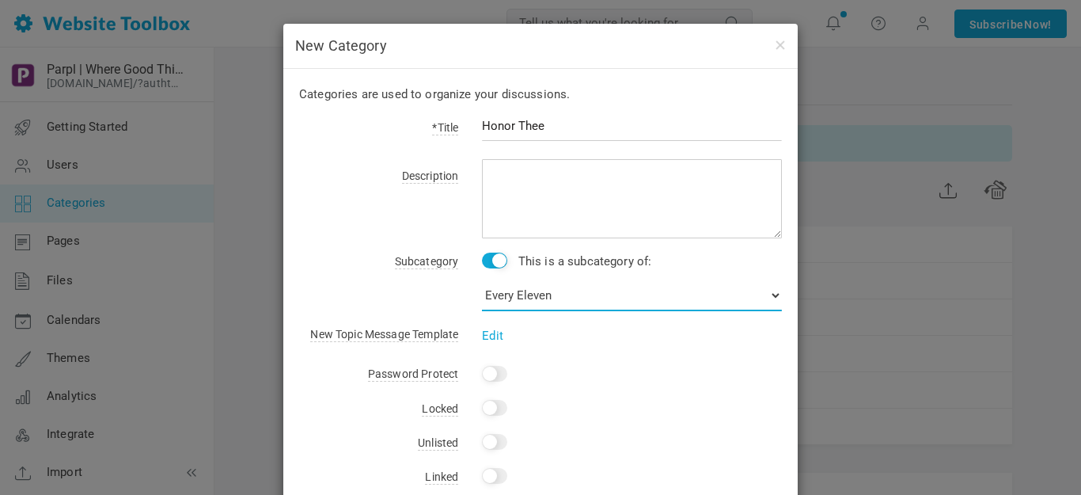
click at [515, 295] on select "No Category Bulletin Board Local News Calendars Polls Videos Shop OPEN FORUMS U…" at bounding box center [632, 295] width 300 height 32
select select "988408"
click at [482, 279] on select "No Category Bulletin Board Local News Calendars Polls Videos Shop OPEN FORUMS U…" at bounding box center [632, 295] width 300 height 32
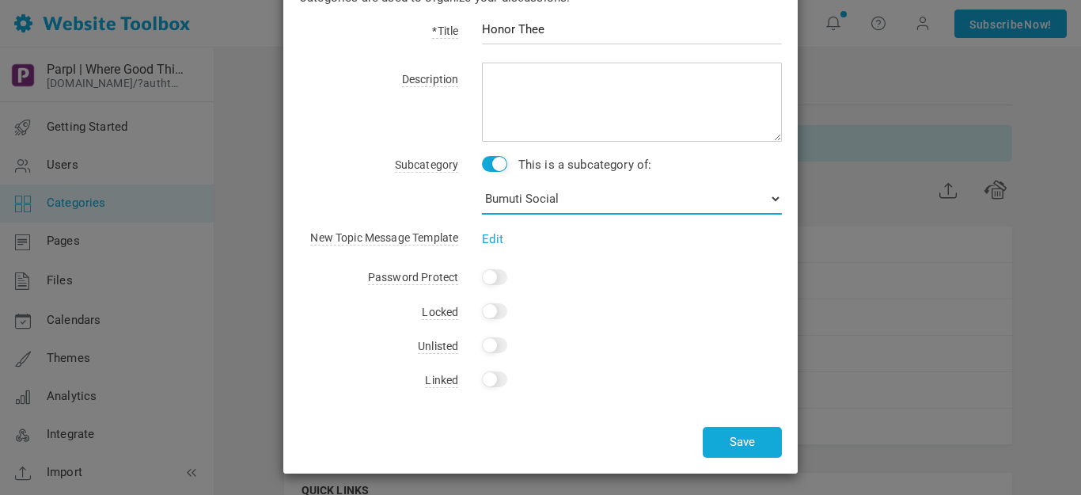
scroll to position [99, 0]
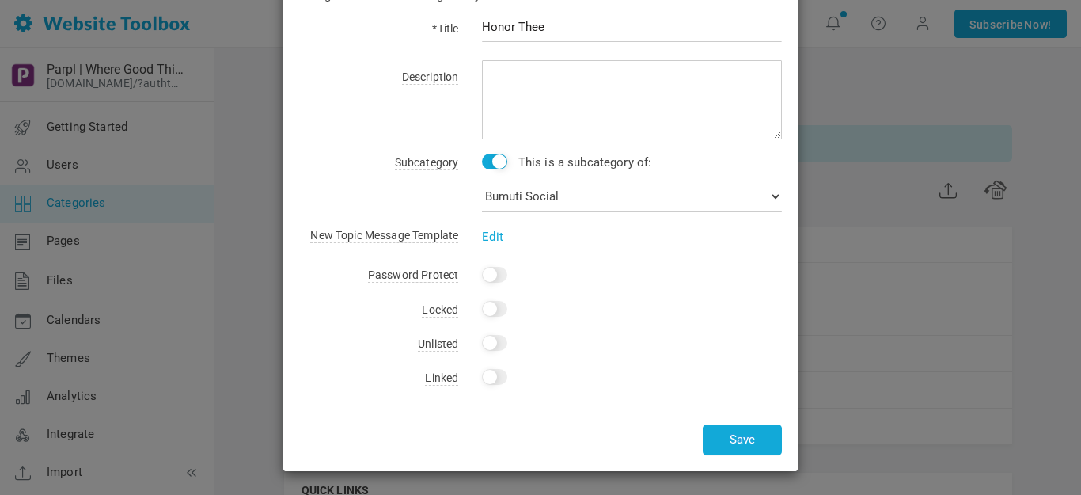
drag, startPoint x: 718, startPoint y: 389, endPoint x: 718, endPoint y: 400, distance: 11.1
click at [718, 391] on div "Categories are used to organize your discussions. *Title Honor Thee Description…" at bounding box center [540, 220] width 514 height 501
click at [737, 437] on button "Save" at bounding box center [742, 439] width 79 height 31
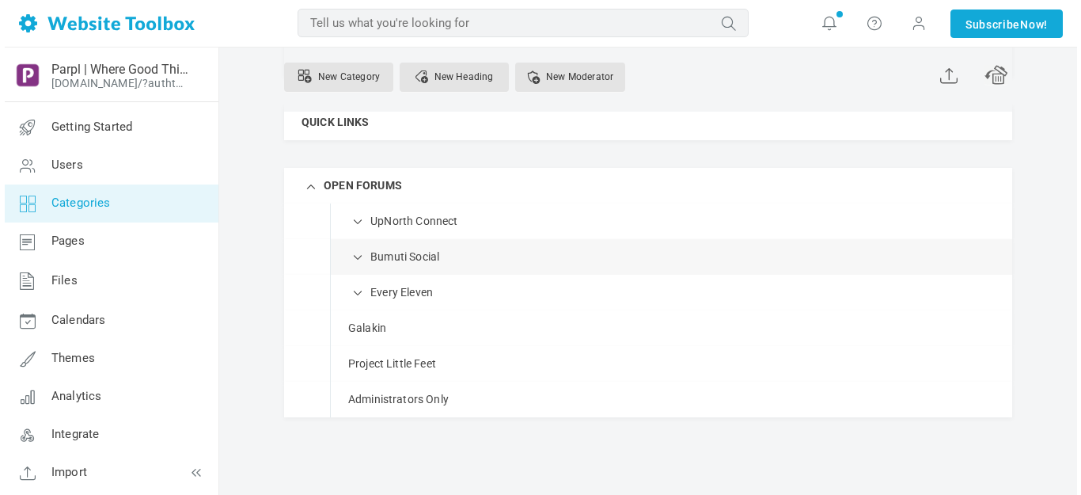
scroll to position [396, 0]
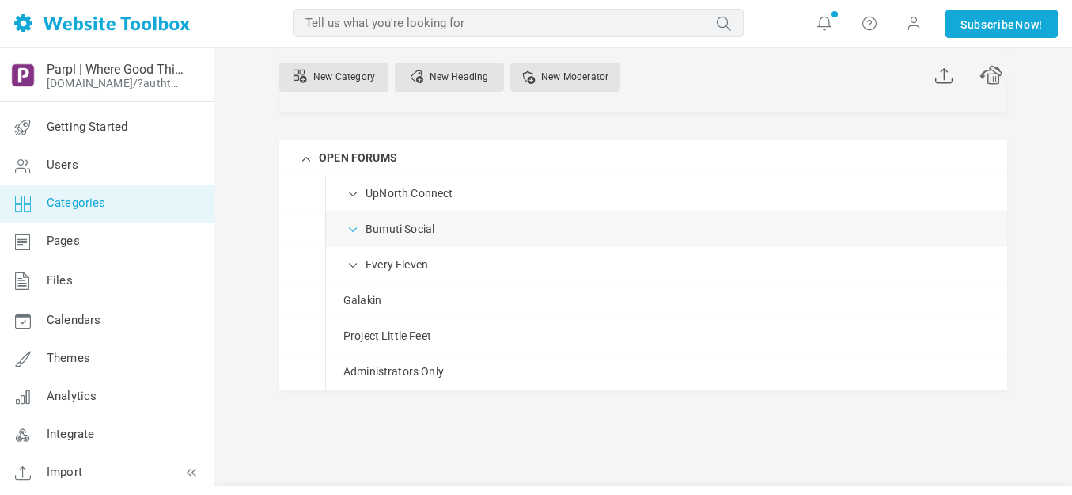
click at [354, 229] on span at bounding box center [354, 228] width 16 height 16
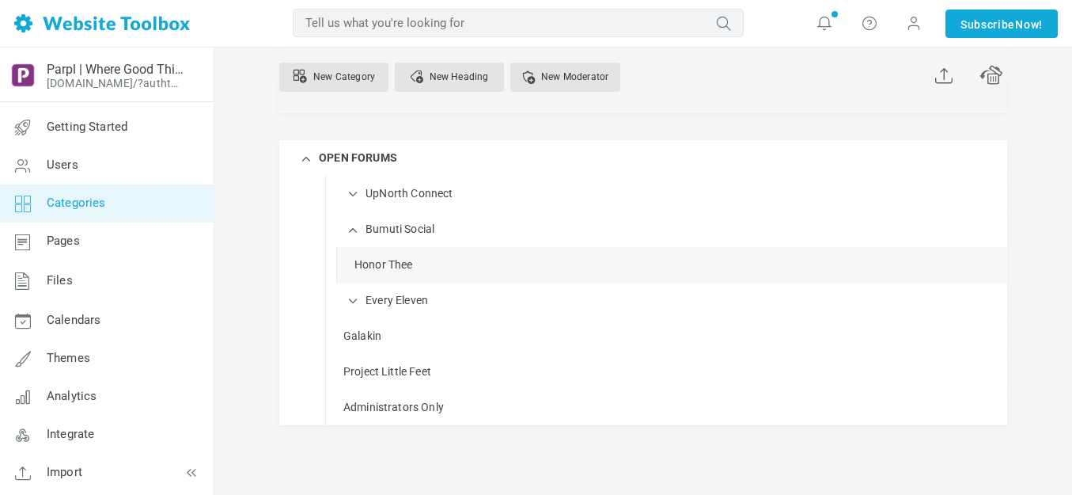
click at [0, 0] on link "Manage" at bounding box center [0, 0] width 0 height 0
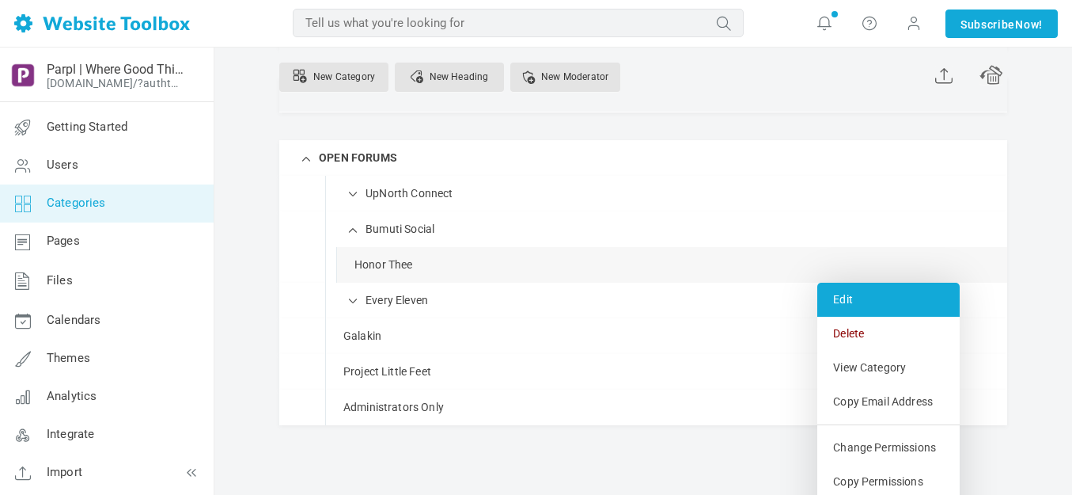
click at [850, 299] on link "Edit" at bounding box center [888, 299] width 142 height 34
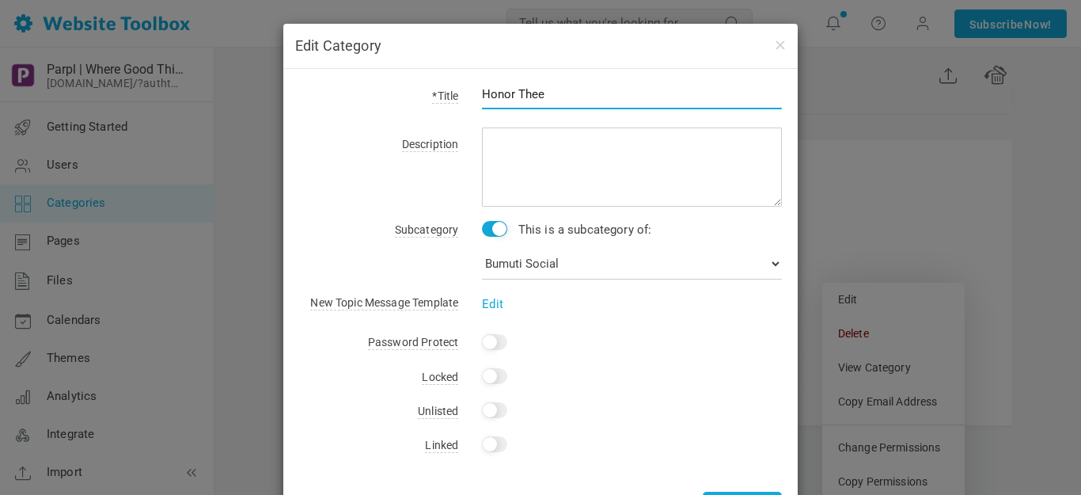
click at [579, 94] on input "Honor Thee" at bounding box center [632, 94] width 300 height 30
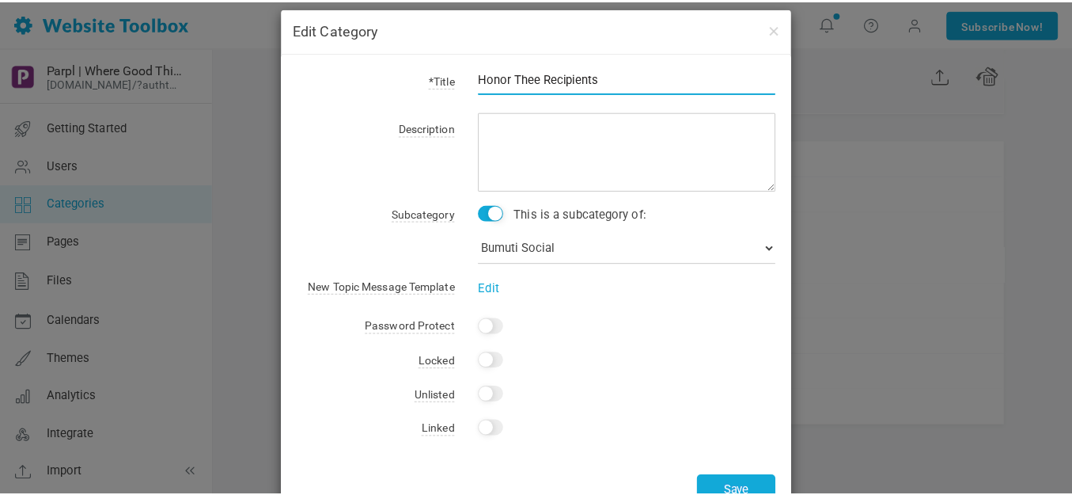
scroll to position [67, 0]
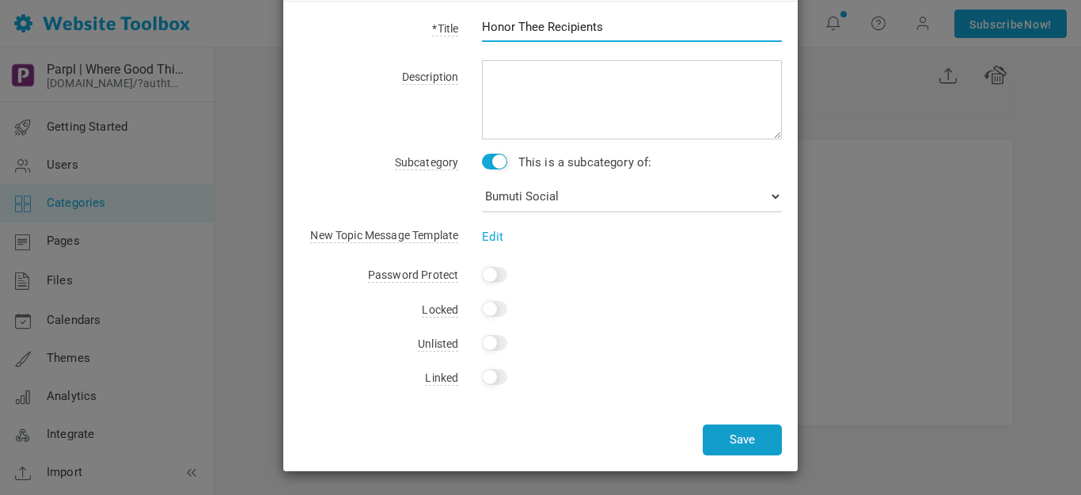
type input "Honor Thee Recipients"
click at [737, 431] on button "Save" at bounding box center [742, 439] width 79 height 31
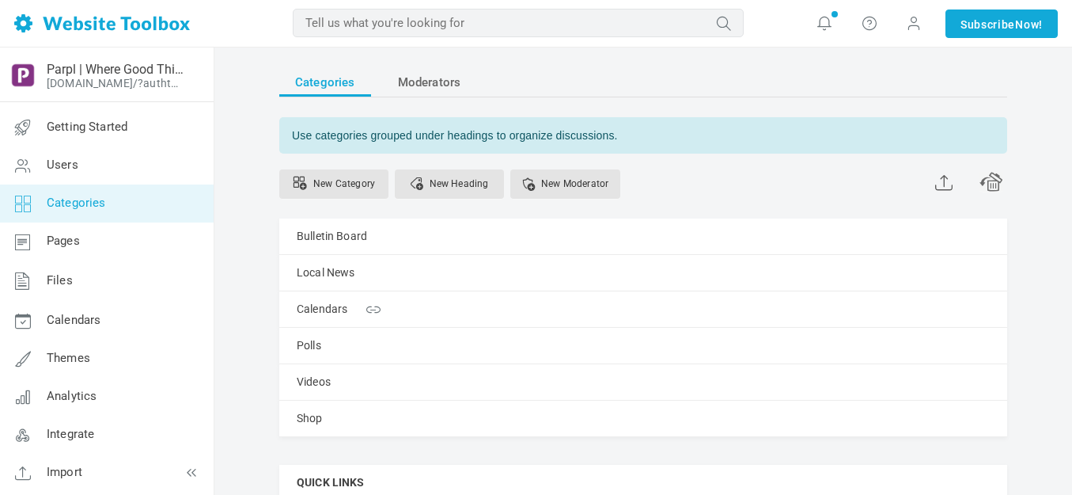
scroll to position [0, 0]
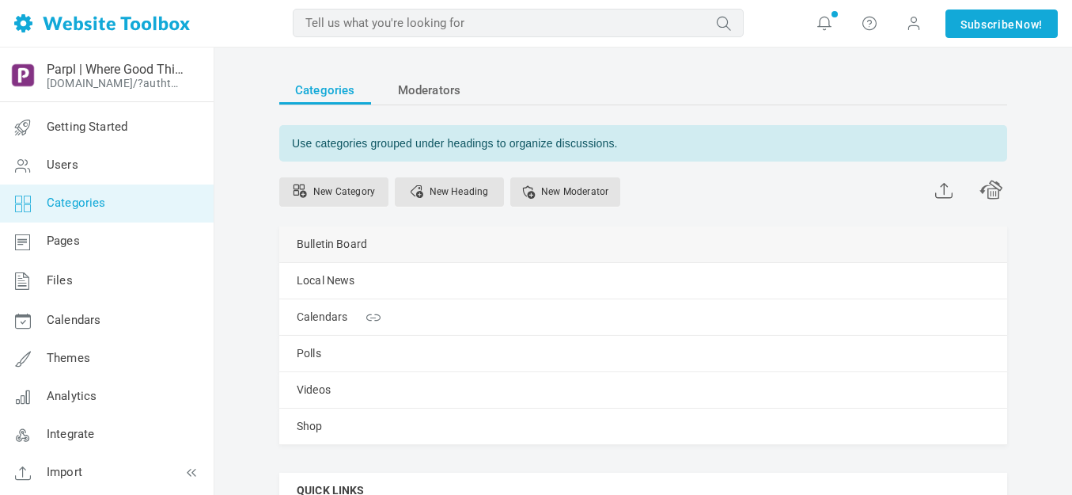
click at [0, 0] on link "Manage" at bounding box center [0, 0] width 0 height 0
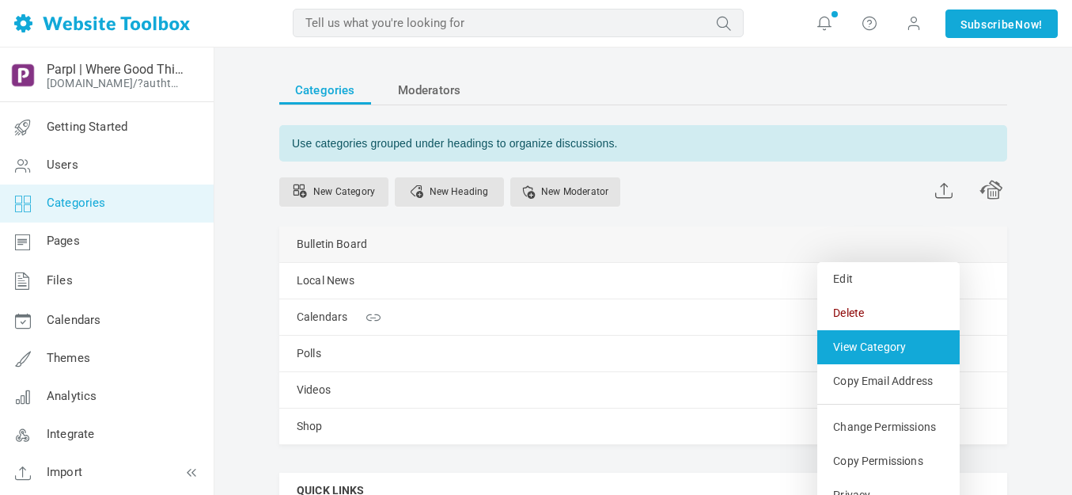
click at [854, 344] on link "View Category" at bounding box center [888, 347] width 142 height 34
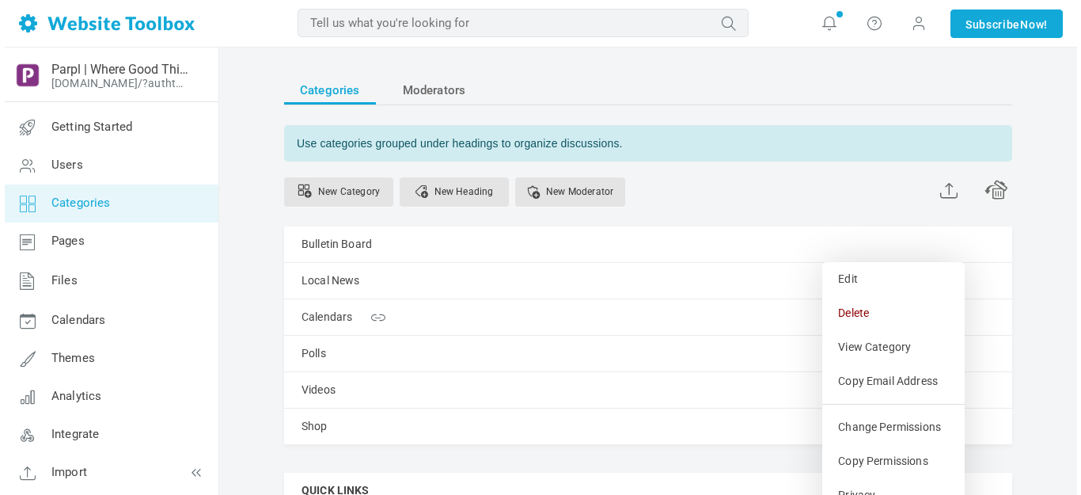
scroll to position [79, 0]
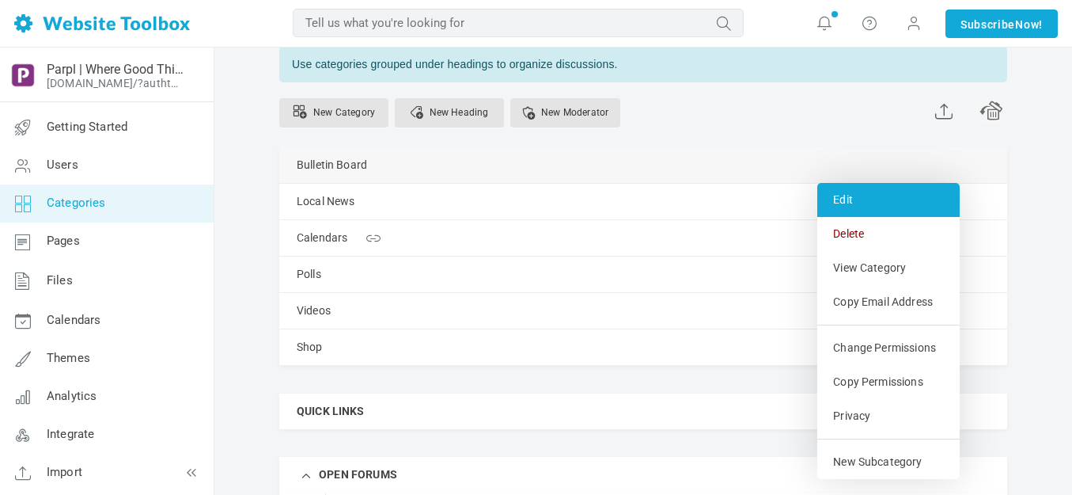
drag, startPoint x: 323, startPoint y: 201, endPoint x: 847, endPoint y: 195, distance: 523.8
click at [847, 195] on link "Edit" at bounding box center [888, 200] width 142 height 34
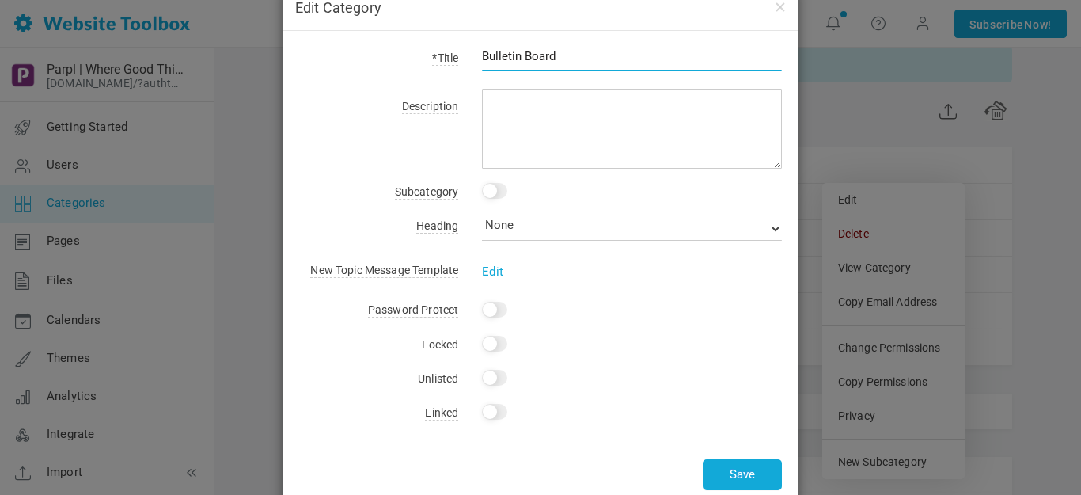
scroll to position [73, 0]
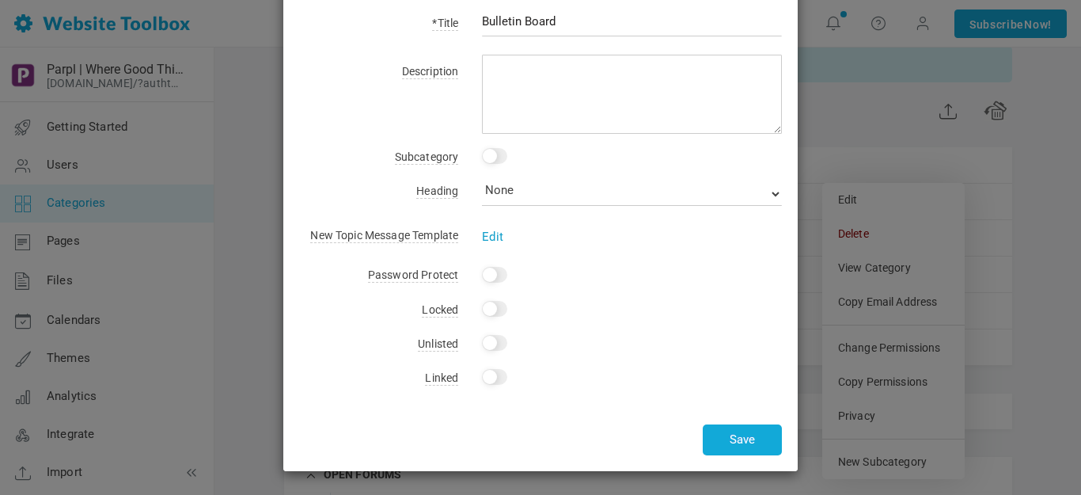
click at [493, 233] on link "Edit" at bounding box center [492, 236] width 21 height 14
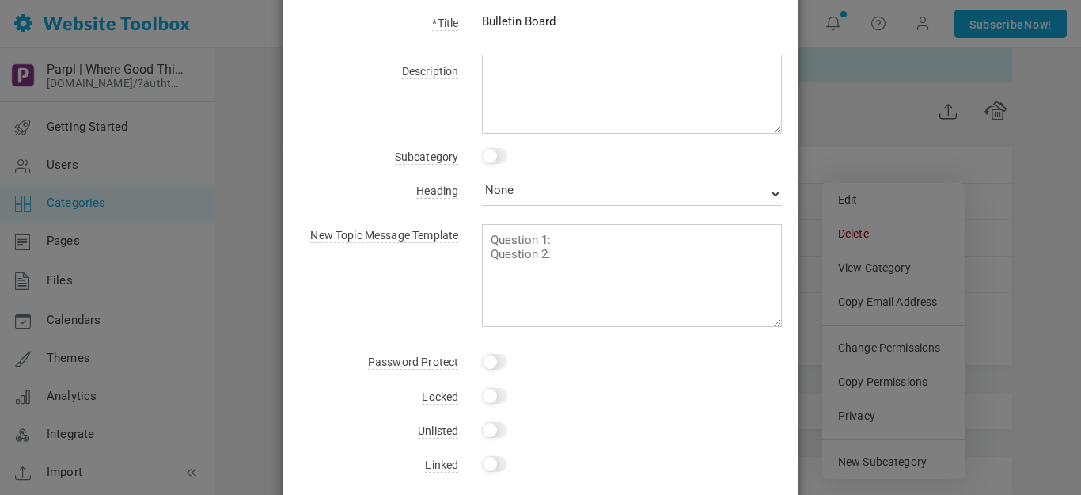
click at [453, 248] on div "New Topic Message Template Edit" at bounding box center [540, 272] width 483 height 109
click at [430, 267] on div "New Topic Message Template Edit" at bounding box center [540, 272] width 483 height 109
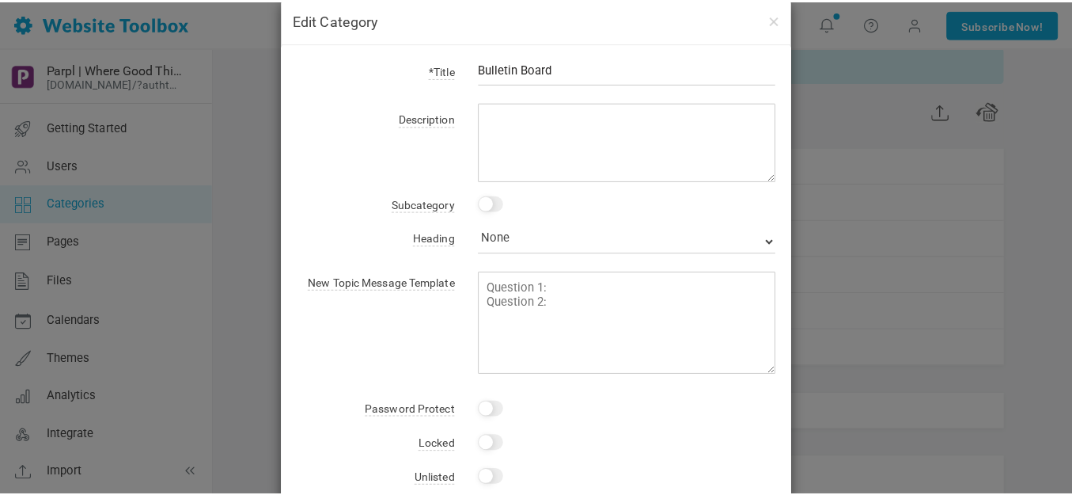
scroll to position [0, 0]
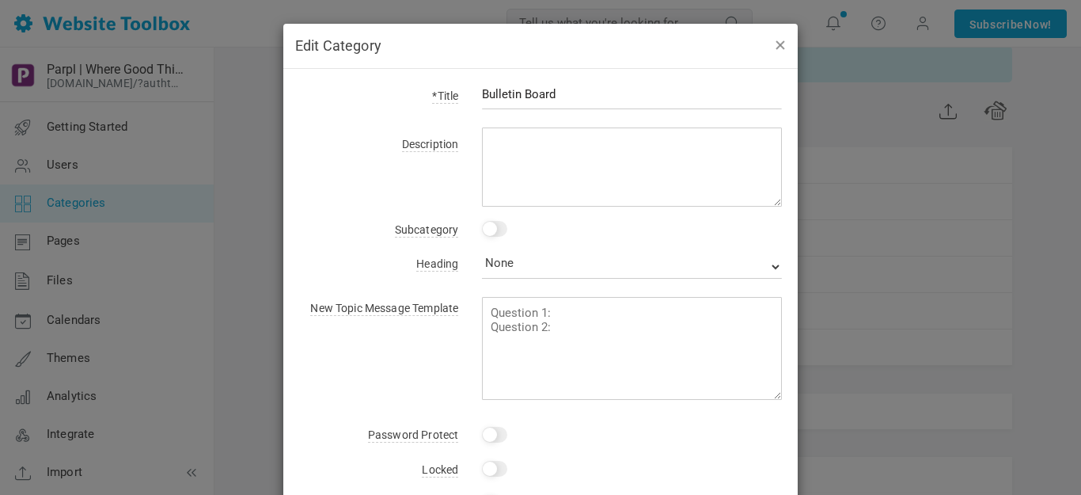
click at [776, 45] on button "button" at bounding box center [779, 44] width 13 height 17
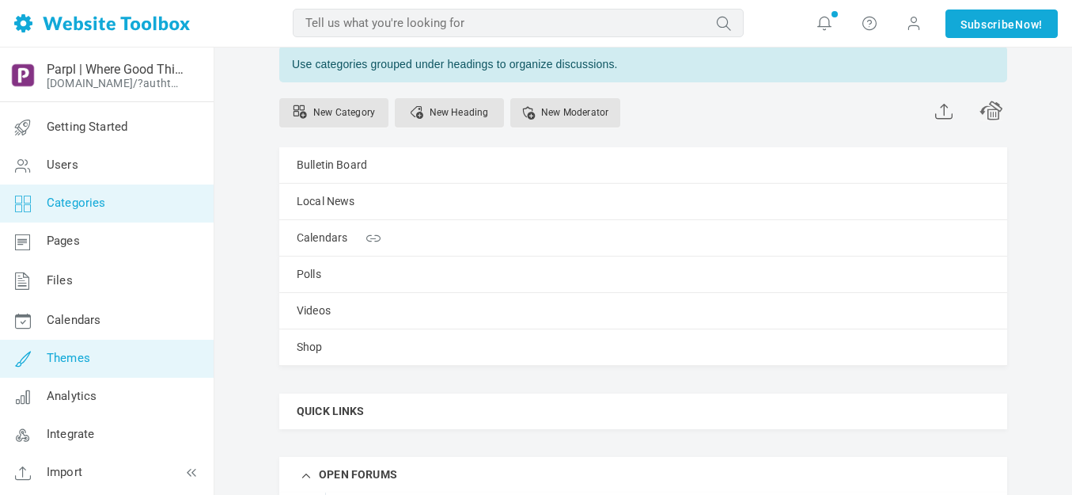
click at [74, 356] on span "Themes" at bounding box center [69, 358] width 44 height 14
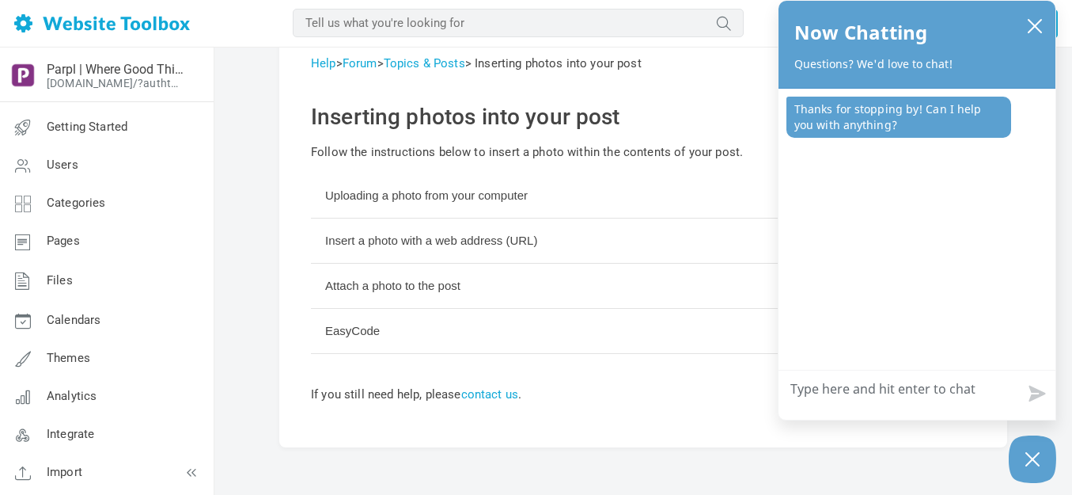
scroll to position [79, 0]
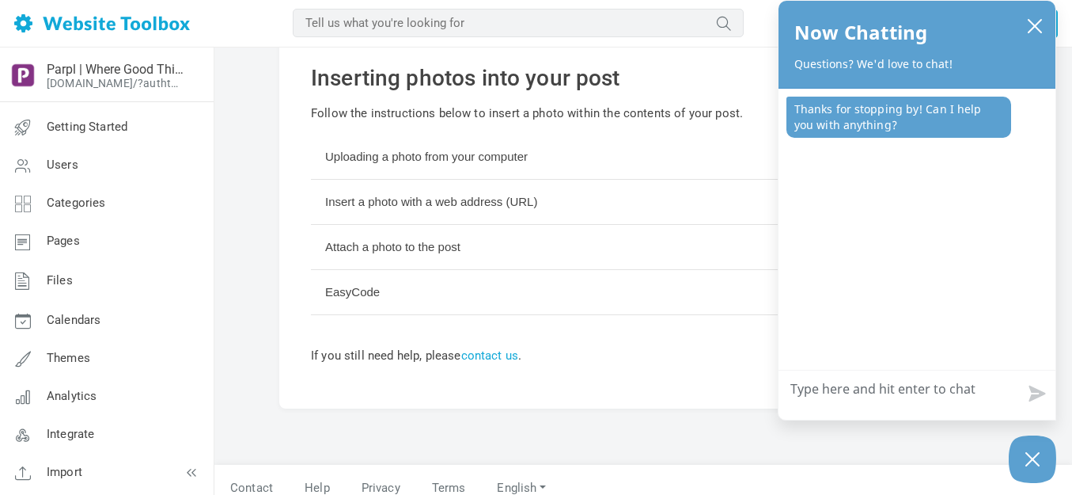
click at [445, 157] on button "Uploading a photo from your computer" at bounding box center [643, 157] width 665 height 45
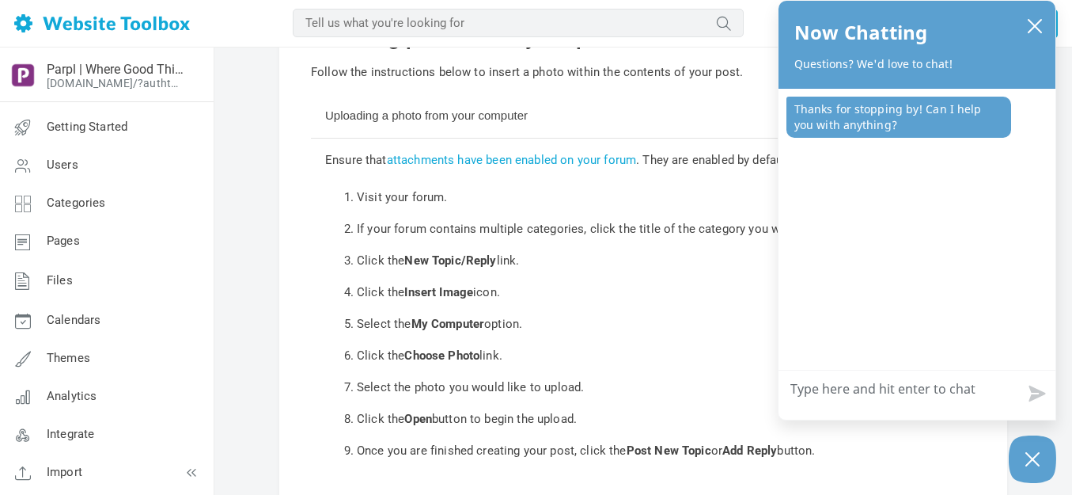
scroll to position [158, 0]
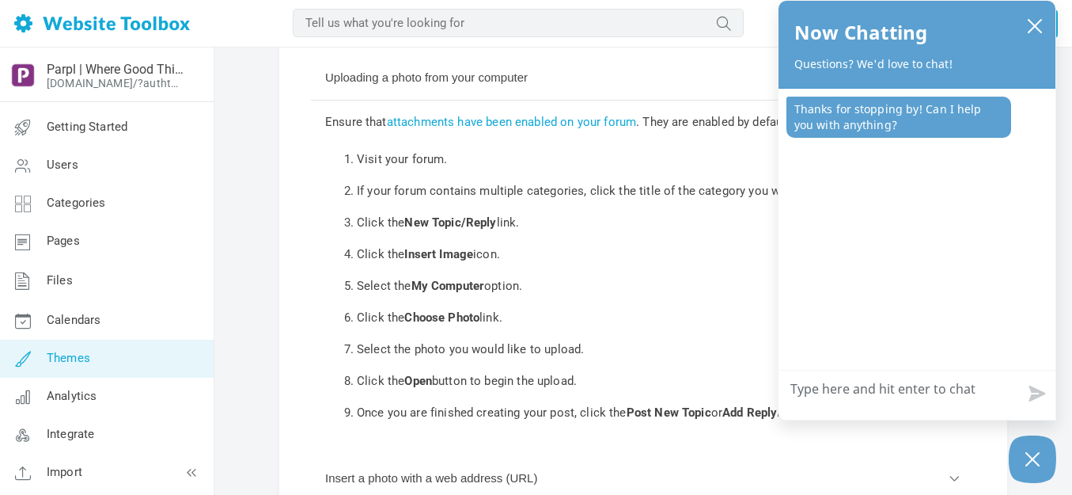
click at [75, 356] on span "Themes" at bounding box center [69, 358] width 44 height 14
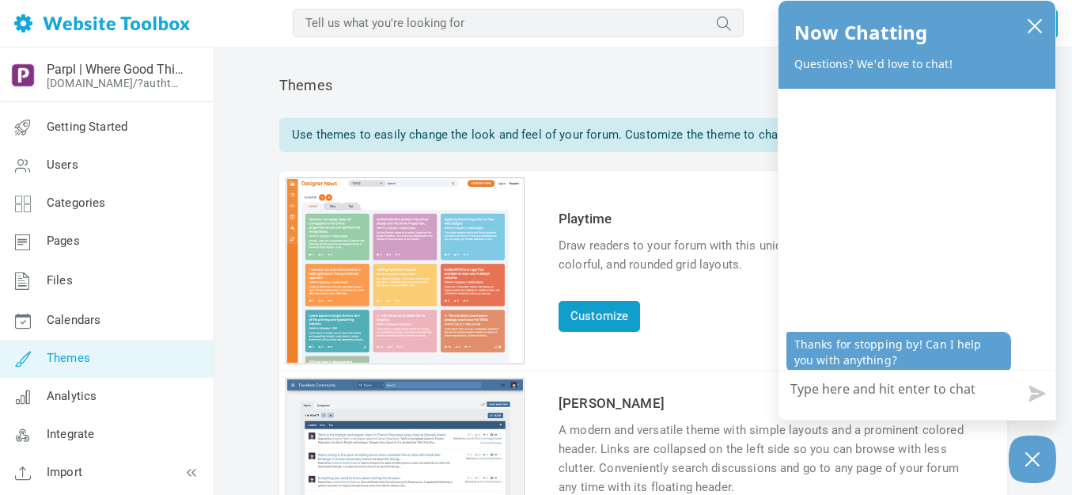
click at [602, 312] on link "Customize" at bounding box center [599, 316] width 81 height 31
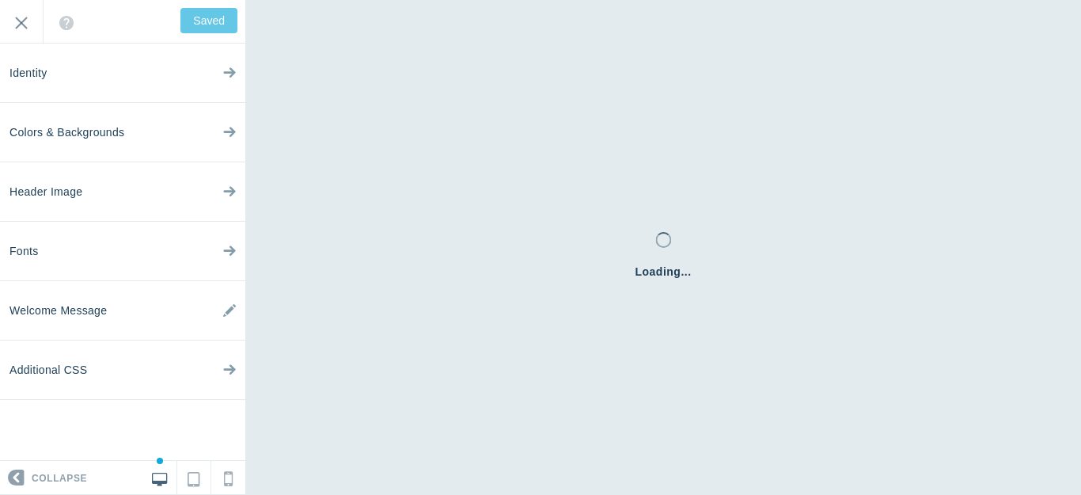
click at [21, 23] on input "Exit" at bounding box center [21, 22] width 43 height 44
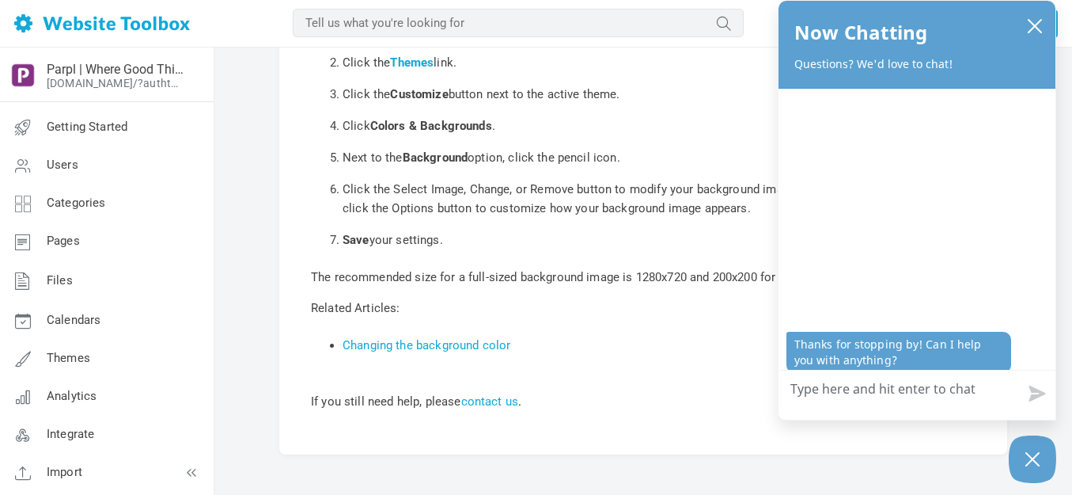
scroll to position [237, 0]
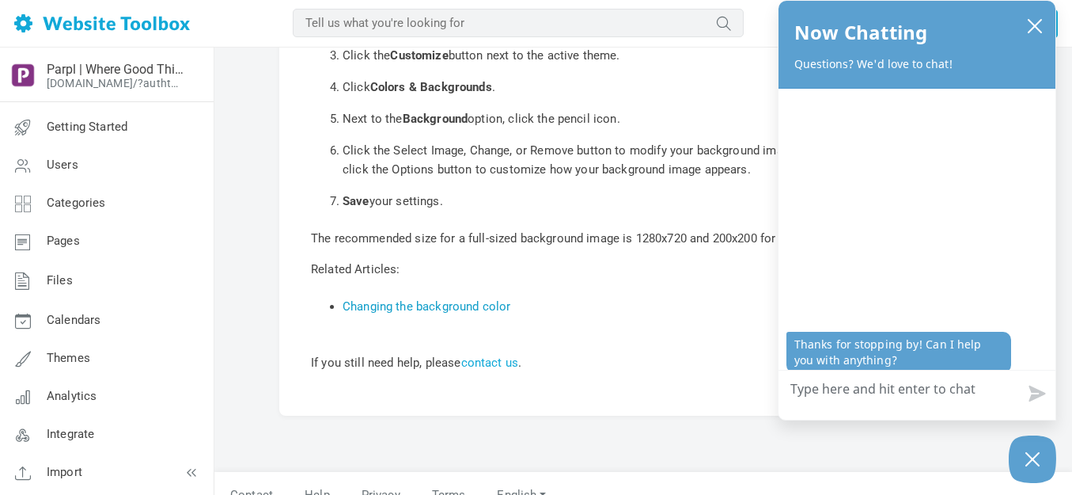
click at [427, 311] on link "Changing the background color" at bounding box center [427, 306] width 168 height 14
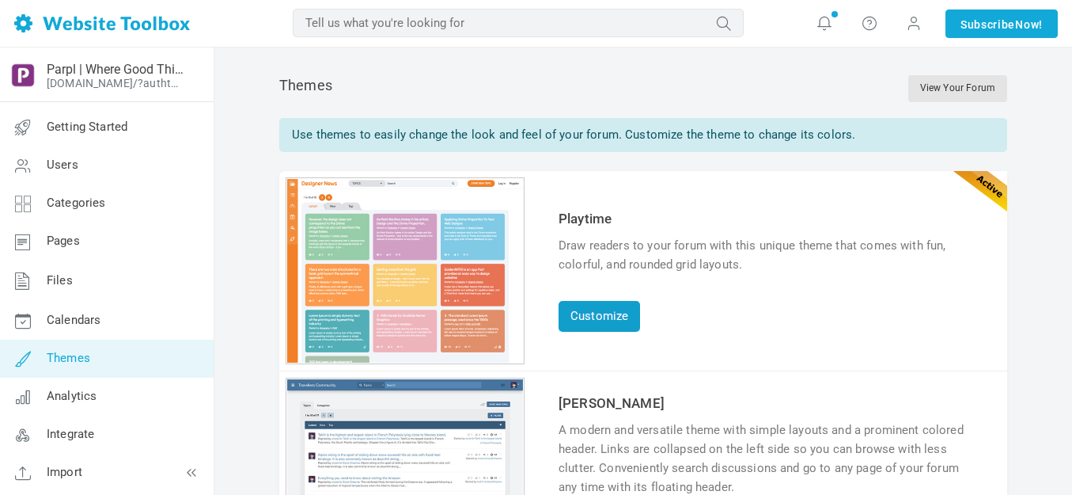
click at [597, 309] on link "Customize" at bounding box center [599, 316] width 81 height 31
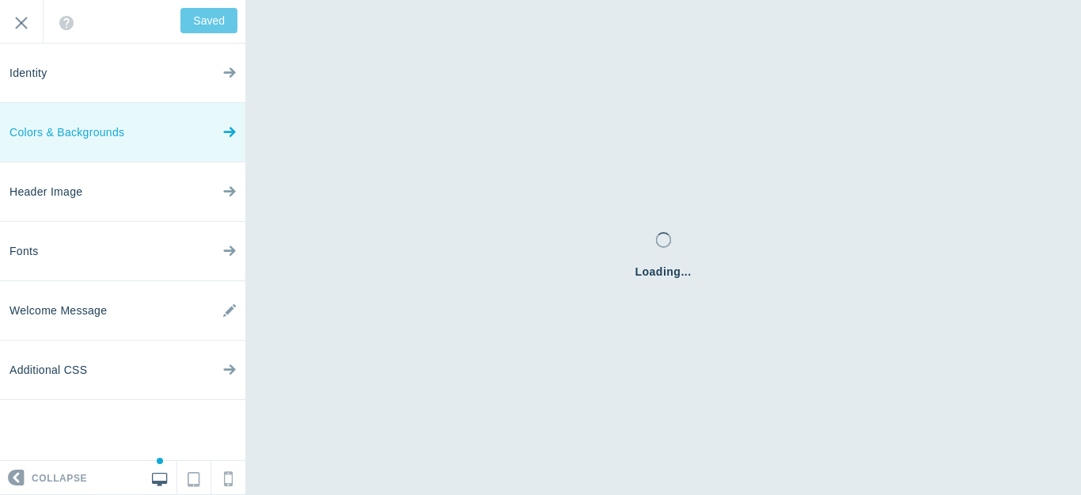
click at [228, 132] on icon at bounding box center [229, 128] width 13 height 59
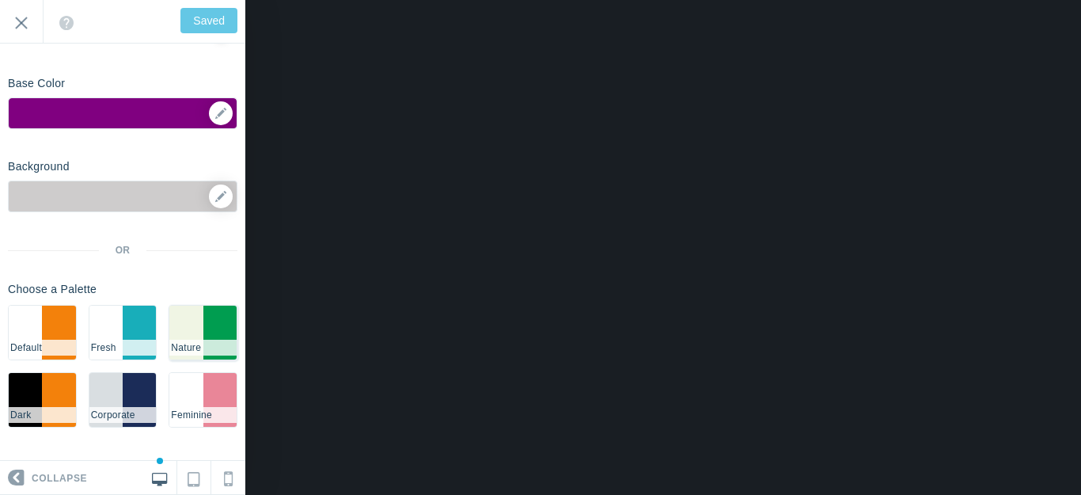
scroll to position [103, 0]
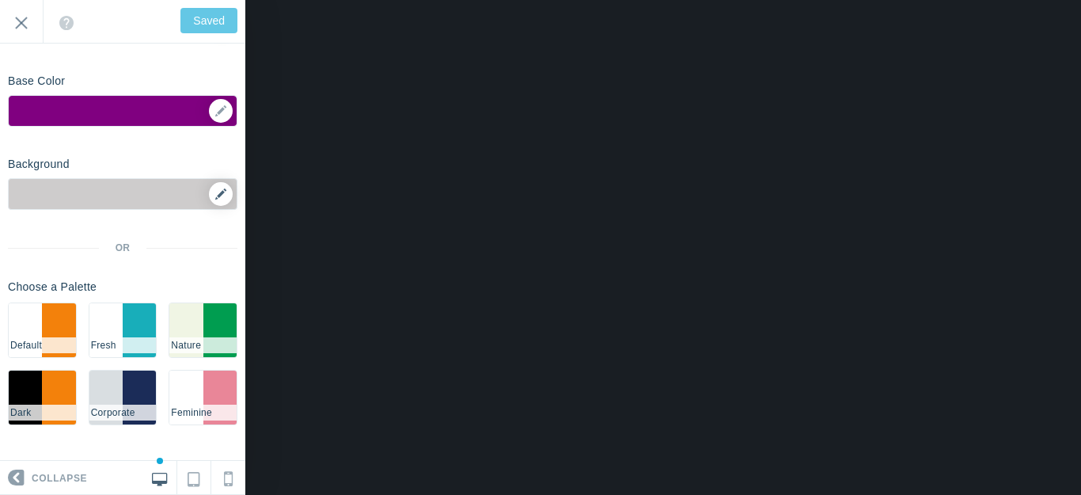
click at [215, 190] on icon at bounding box center [220, 193] width 11 height 11
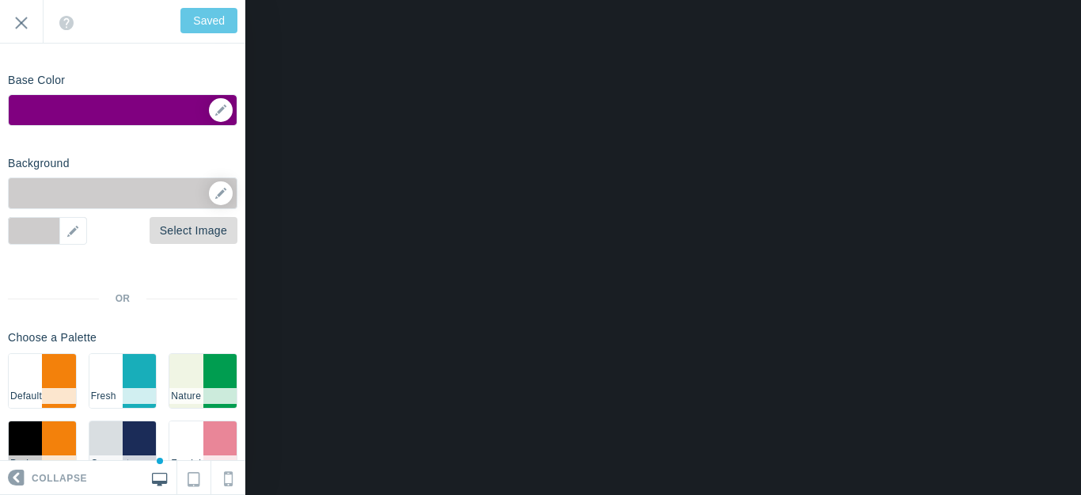
click at [195, 230] on link "Select Image" at bounding box center [194, 230] width 88 height 27
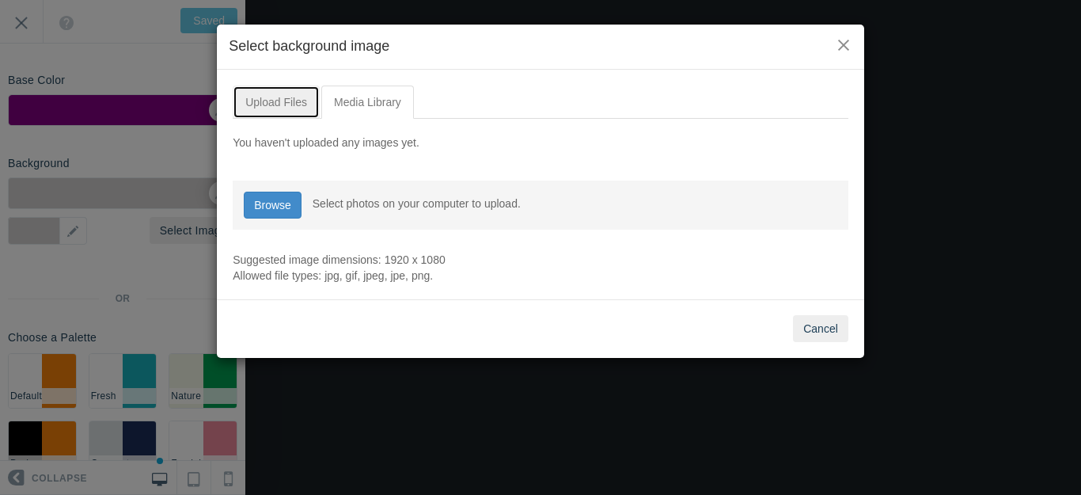
click at [276, 99] on link "Upload Files" at bounding box center [276, 101] width 87 height 33
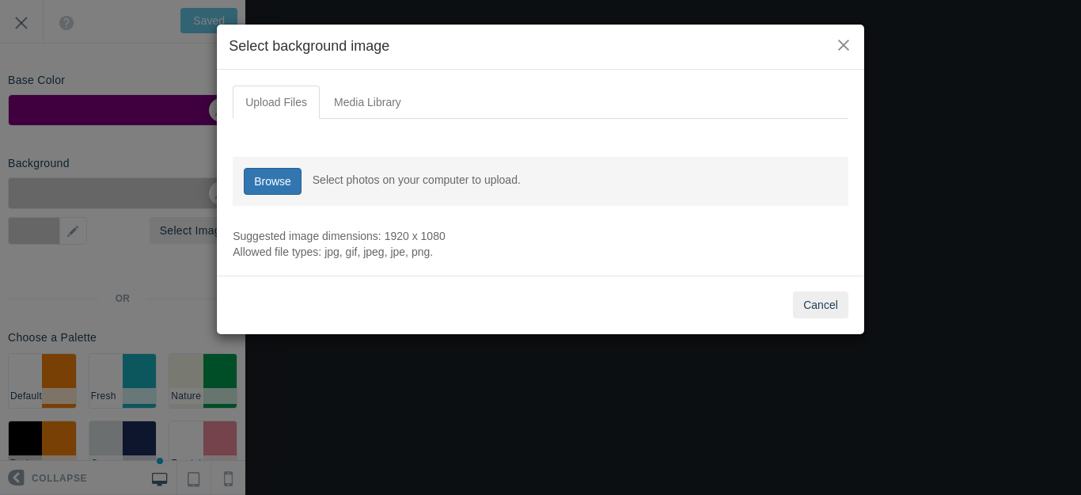
click at [272, 177] on link "Browse" at bounding box center [273, 181] width 58 height 27
type input "C:\fakepath\Slide8.PNG"
click at [286, 183] on input "file" at bounding box center [272, 180] width 58 height 27
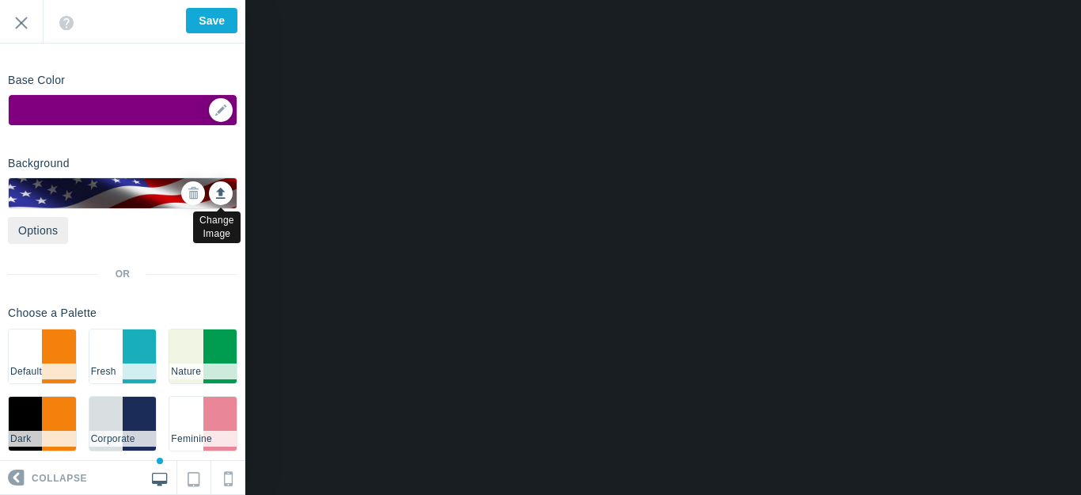
click at [216, 187] on icon at bounding box center [220, 190] width 9 height 11
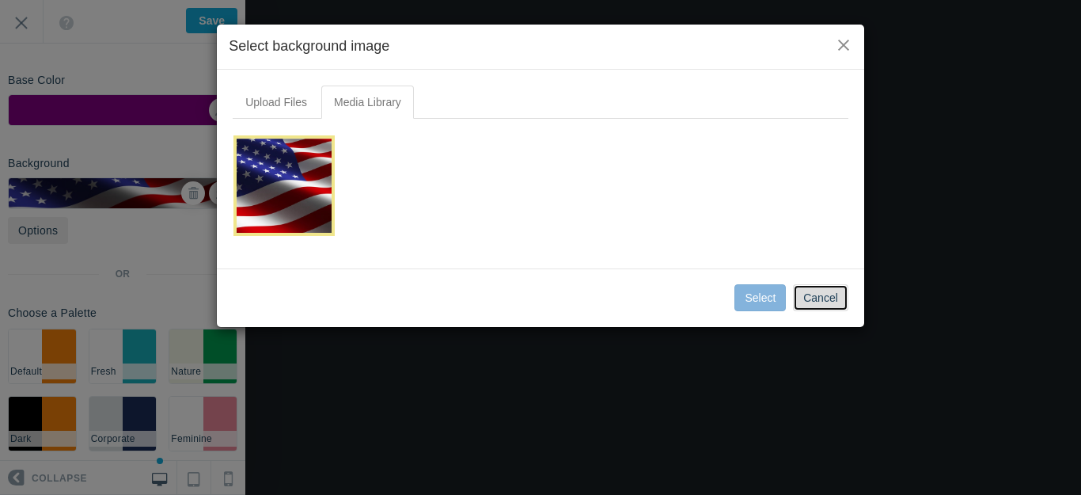
click at [821, 295] on button "Cancel" at bounding box center [820, 297] width 55 height 27
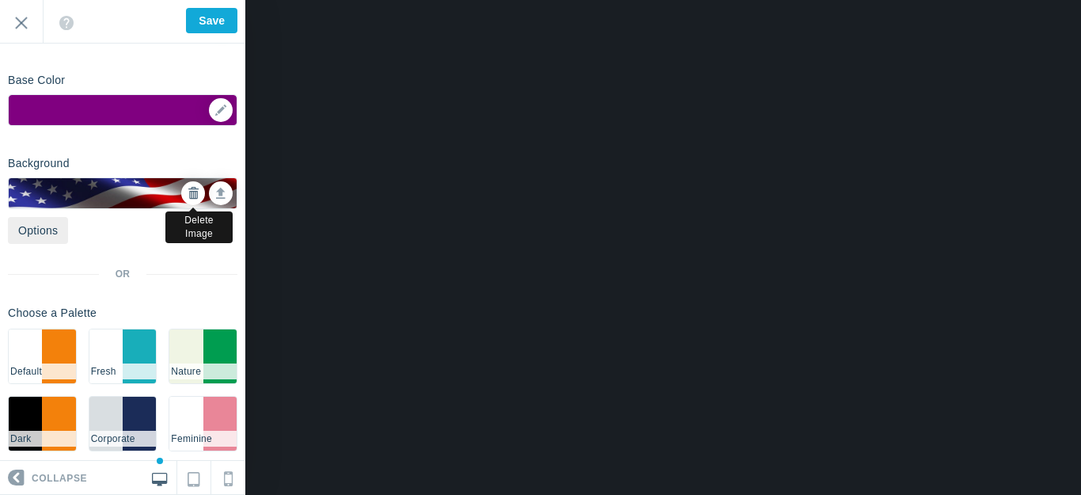
click at [188, 188] on icon at bounding box center [193, 193] width 11 height 11
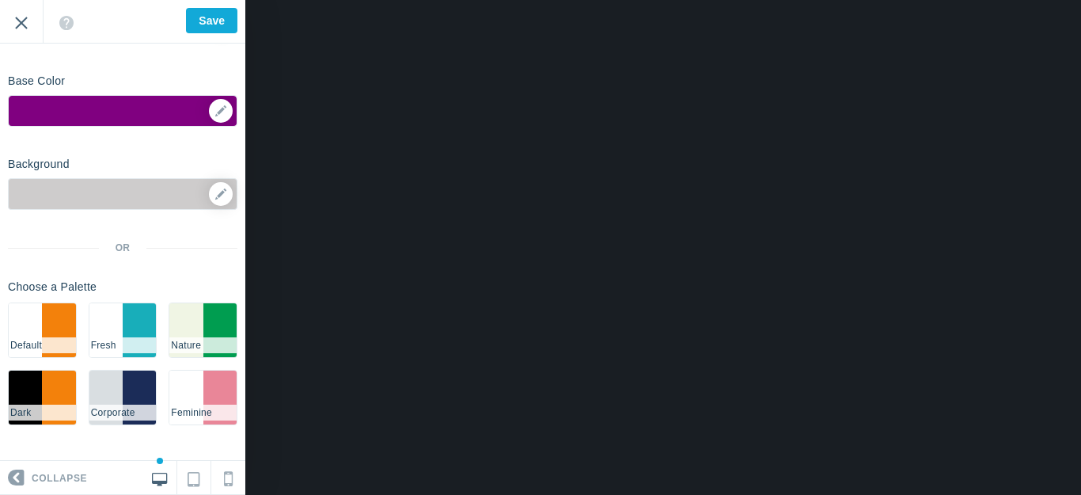
click at [17, 19] on input "Exit" at bounding box center [21, 22] width 43 height 44
click at [215, 21] on input "Save" at bounding box center [211, 20] width 51 height 25
type input "Saved"
click at [23, 22] on input "Exit" at bounding box center [21, 22] width 43 height 44
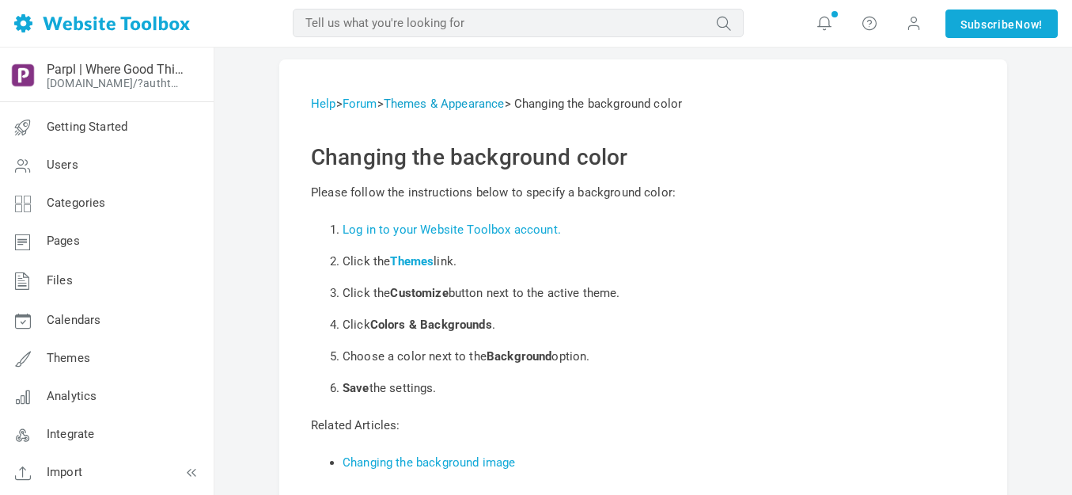
click at [484, 103] on link "Themes & Appearance" at bounding box center [444, 104] width 121 height 14
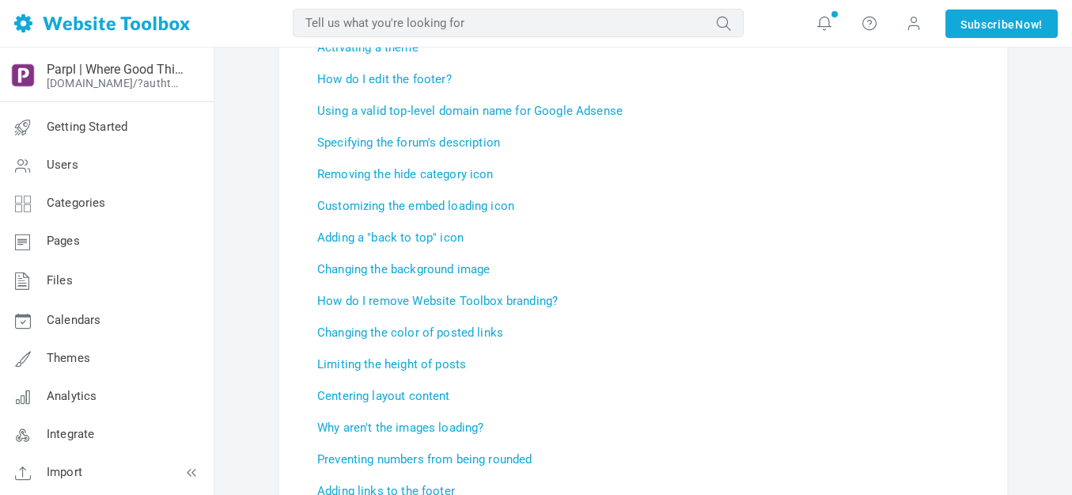
scroll to position [1266, 0]
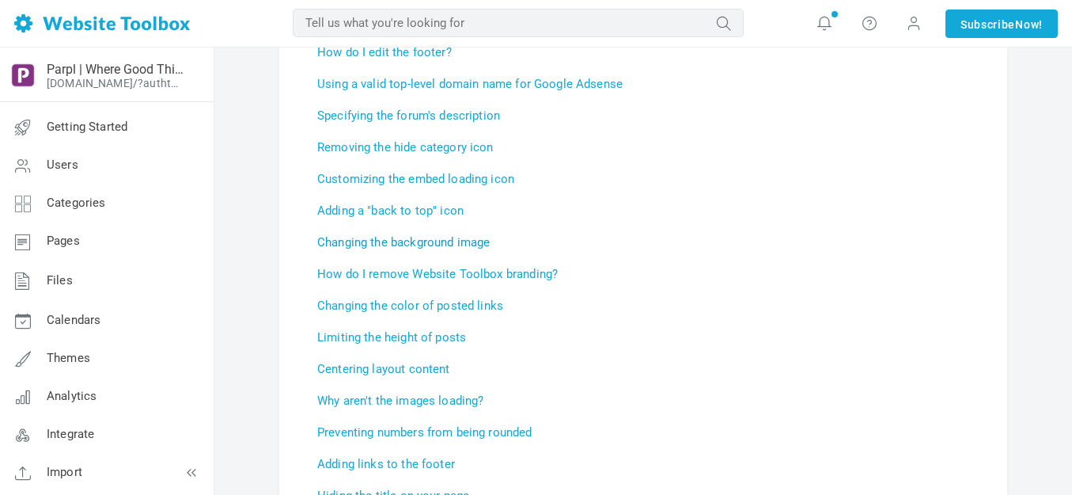
click at [469, 241] on link "Changing the background image" at bounding box center [403, 242] width 172 height 14
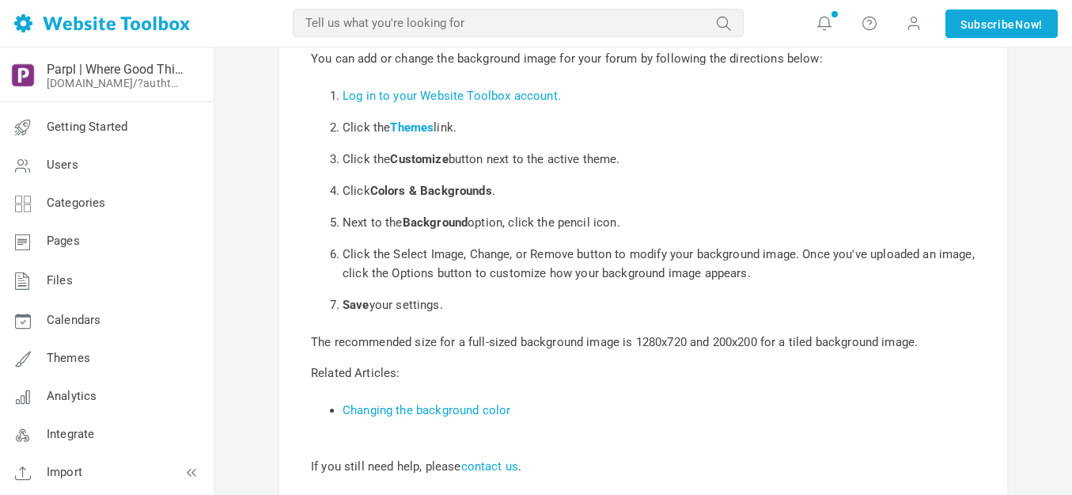
scroll to position [158, 0]
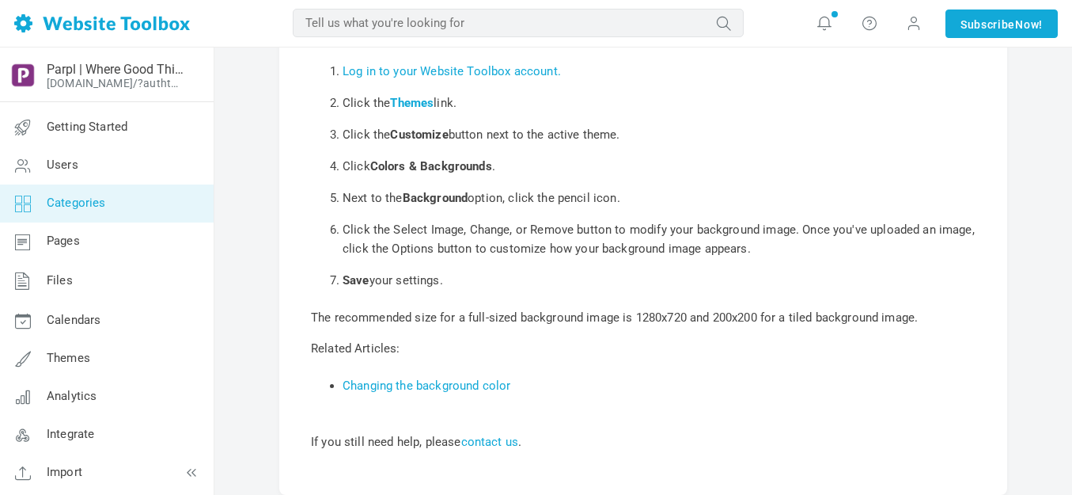
click at [103, 196] on span "Categories" at bounding box center [76, 202] width 59 height 14
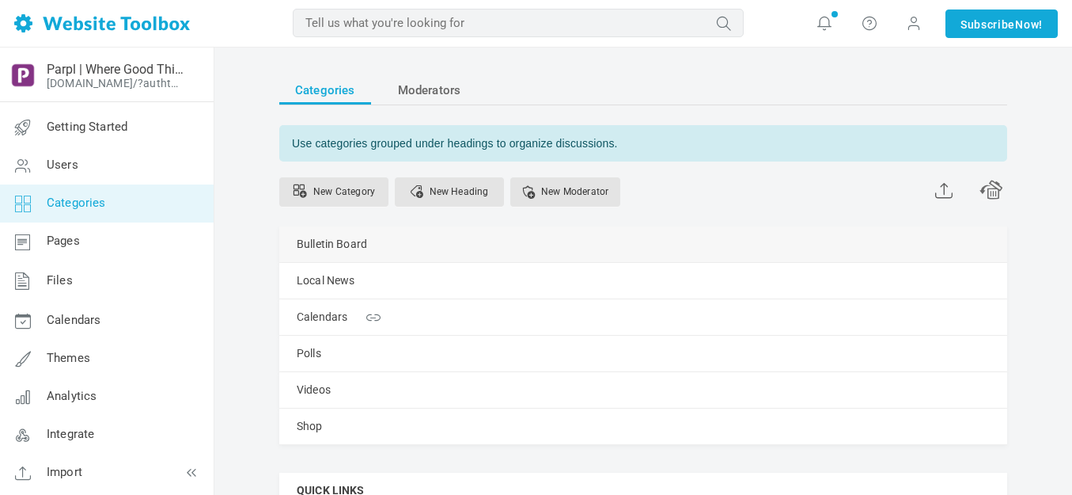
click at [0, 0] on link "Manage" at bounding box center [0, 0] width 0 height 0
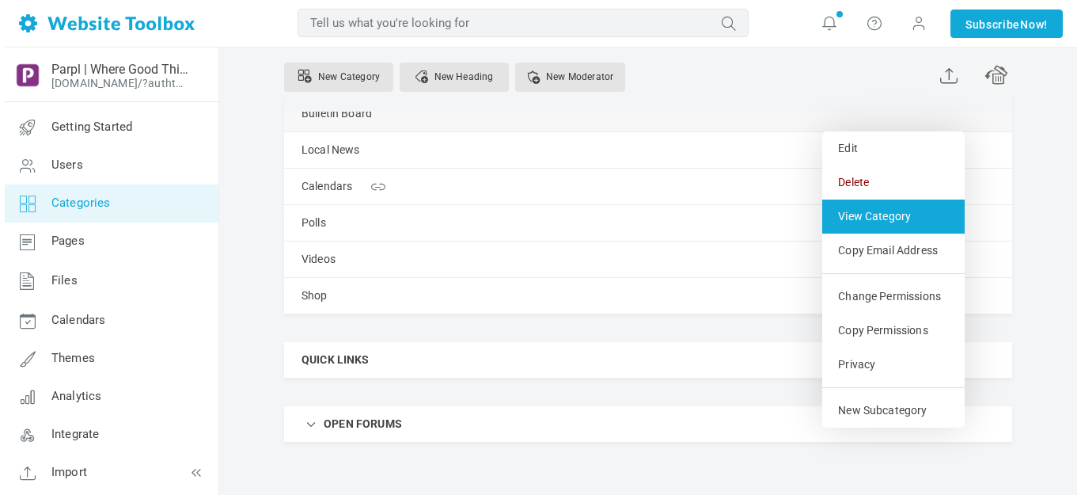
scroll to position [158, 0]
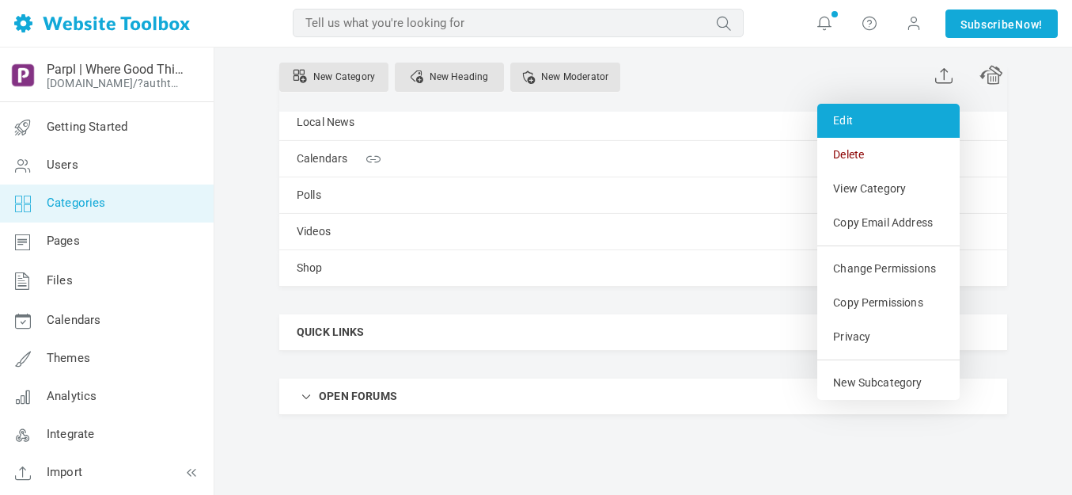
click at [845, 120] on link "Edit" at bounding box center [888, 121] width 142 height 34
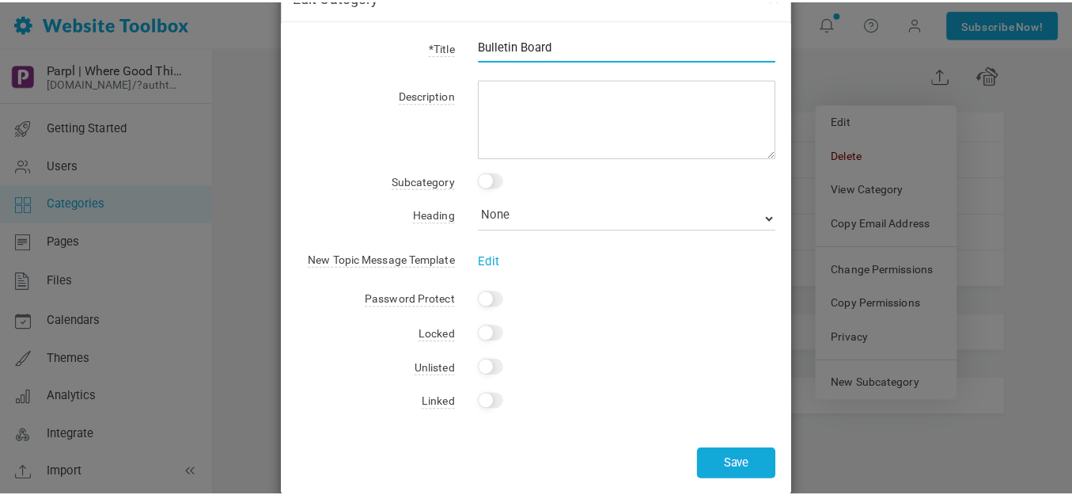
scroll to position [73, 0]
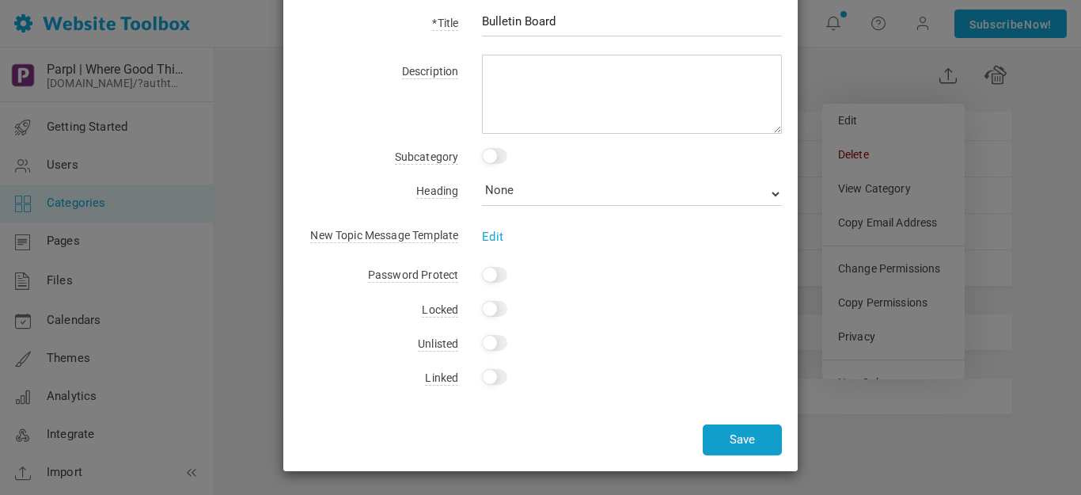
click at [737, 436] on button "Save" at bounding box center [742, 439] width 79 height 31
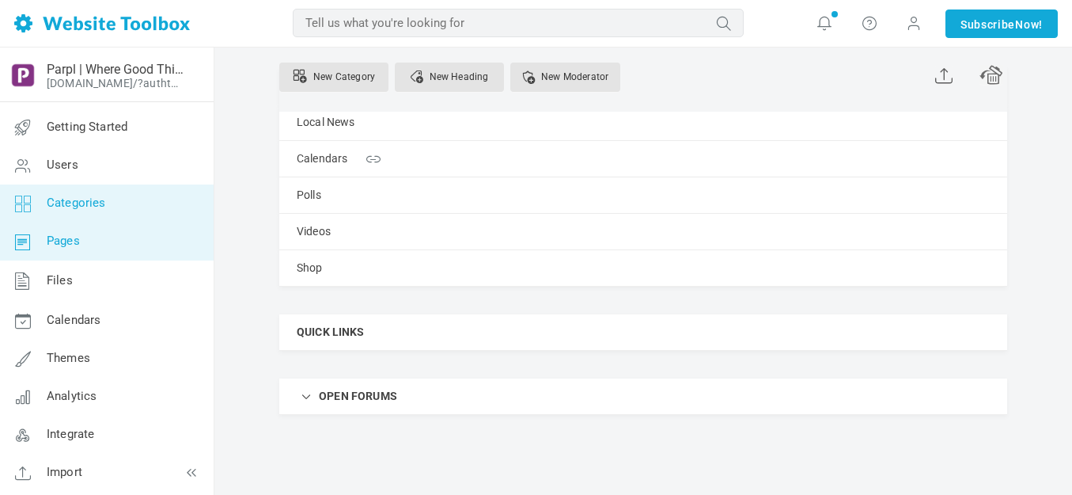
click at [72, 234] on span "Pages" at bounding box center [63, 240] width 33 height 14
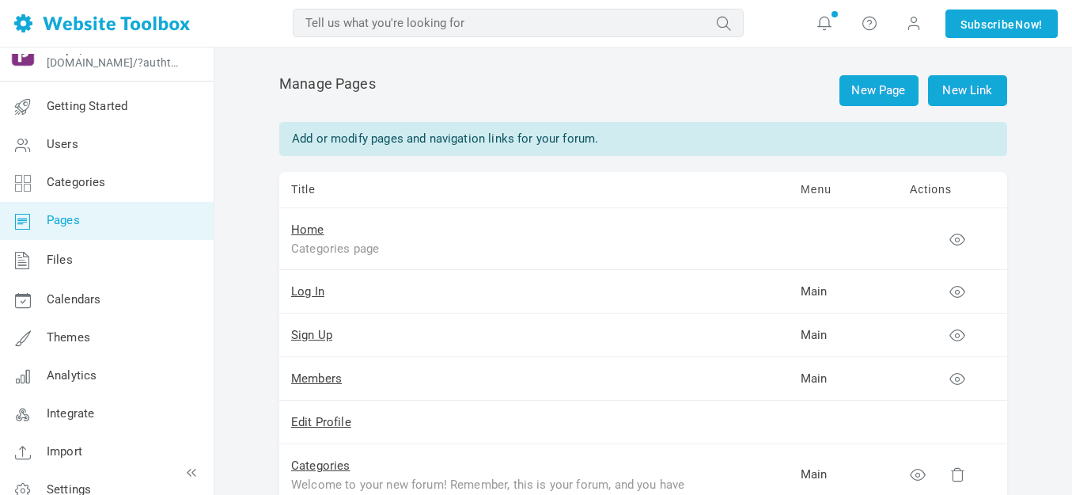
scroll to position [40, 0]
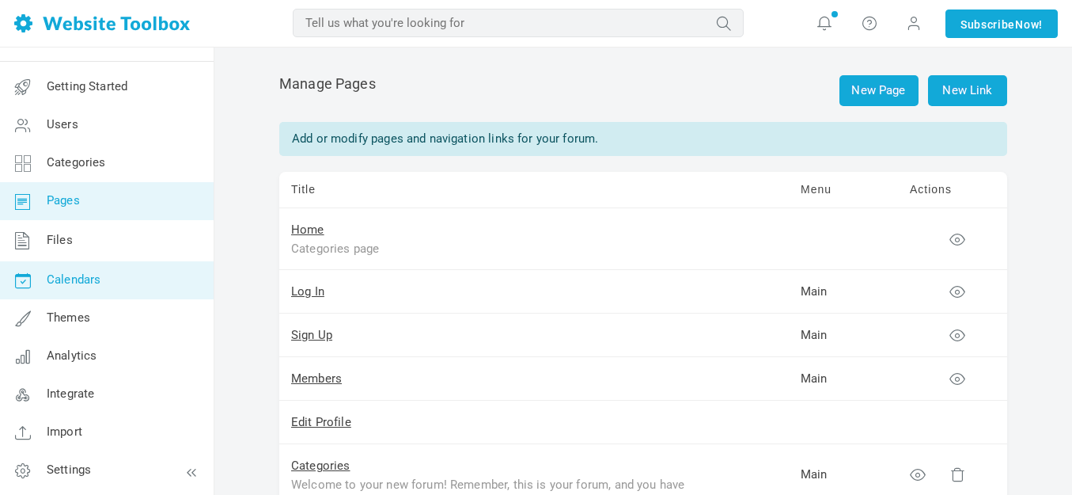
click at [82, 276] on span "Calendars" at bounding box center [74, 279] width 54 height 14
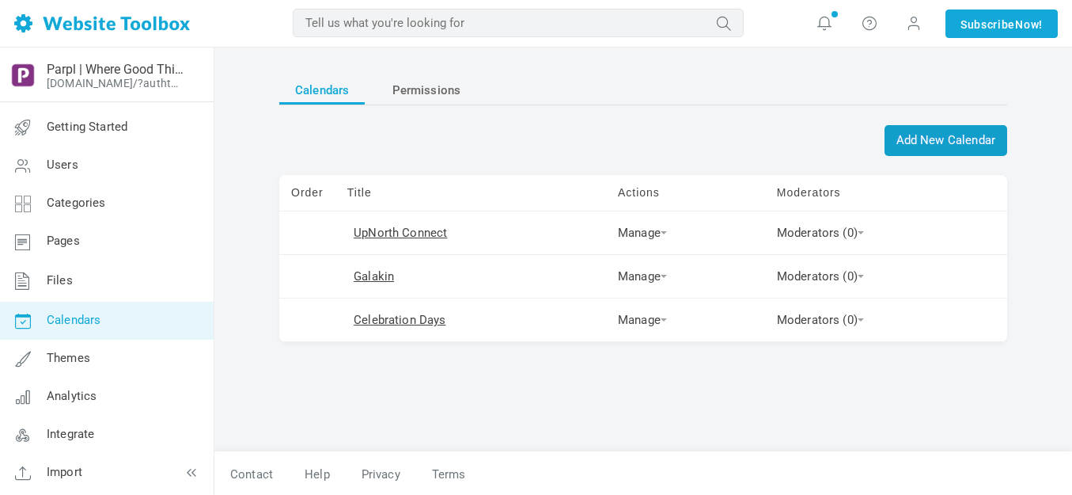
click at [930, 141] on span "Add New Calendar" at bounding box center [946, 140] width 123 height 31
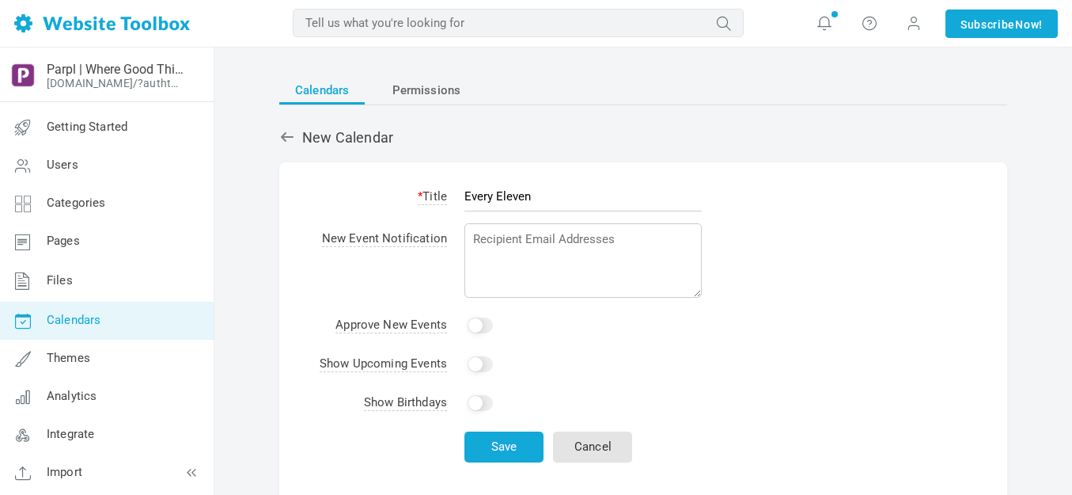
type input "Every Eleven"
click at [488, 362] on input "Yes" at bounding box center [480, 364] width 25 height 16
checkbox input "true"
click at [521, 445] on button "Save" at bounding box center [503, 446] width 79 height 31
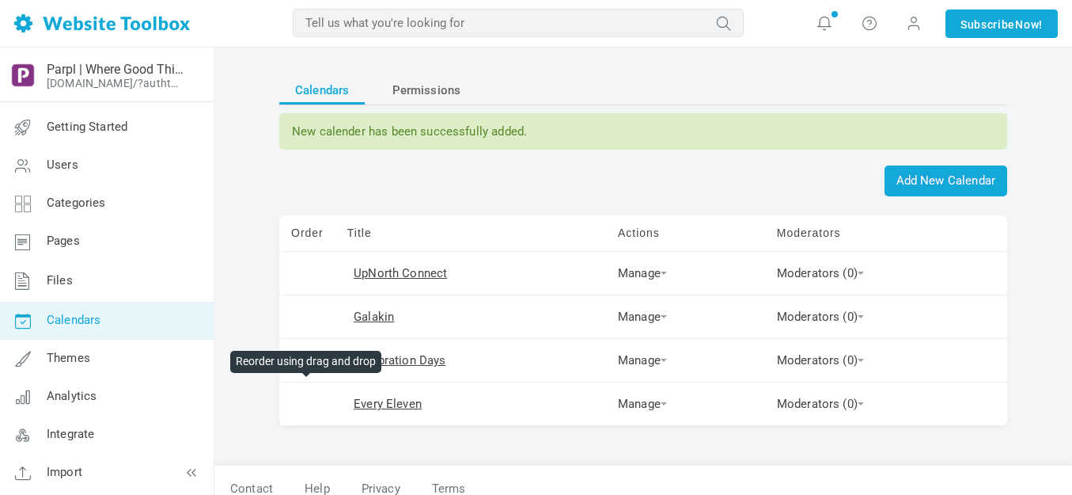
click at [325, 403] on td at bounding box center [307, 404] width 56 height 44
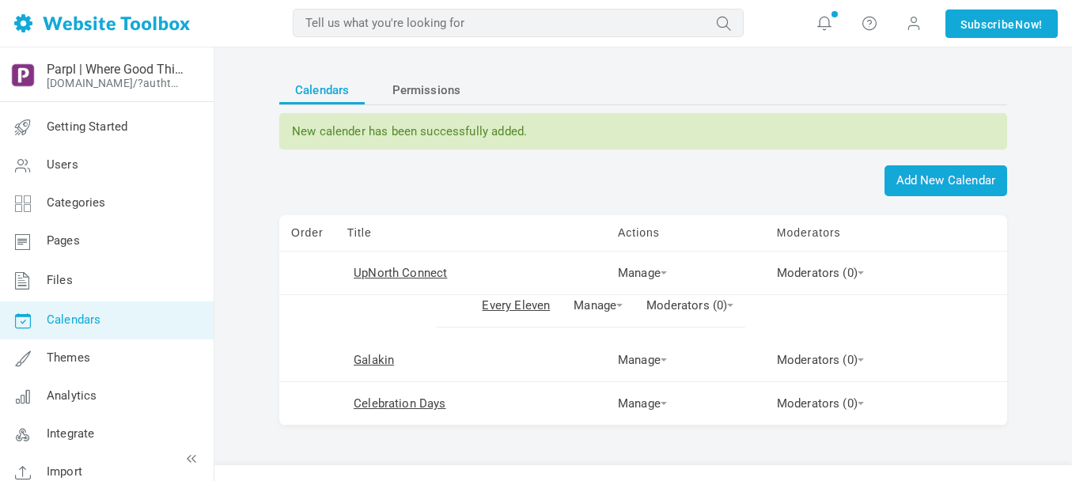
drag, startPoint x: 307, startPoint y: 409, endPoint x: 306, endPoint y: 311, distance: 98.1
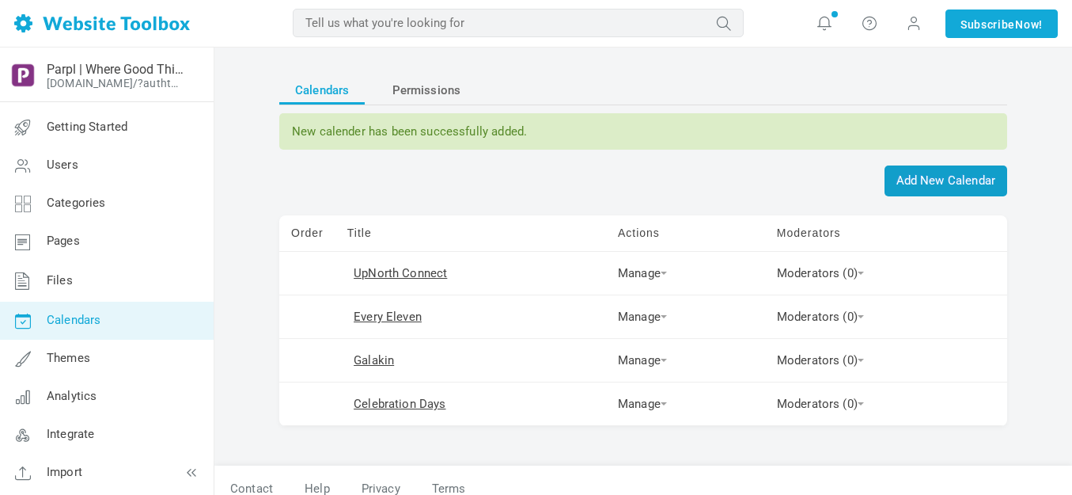
click at [947, 172] on span "Add New Calendar" at bounding box center [946, 180] width 123 height 31
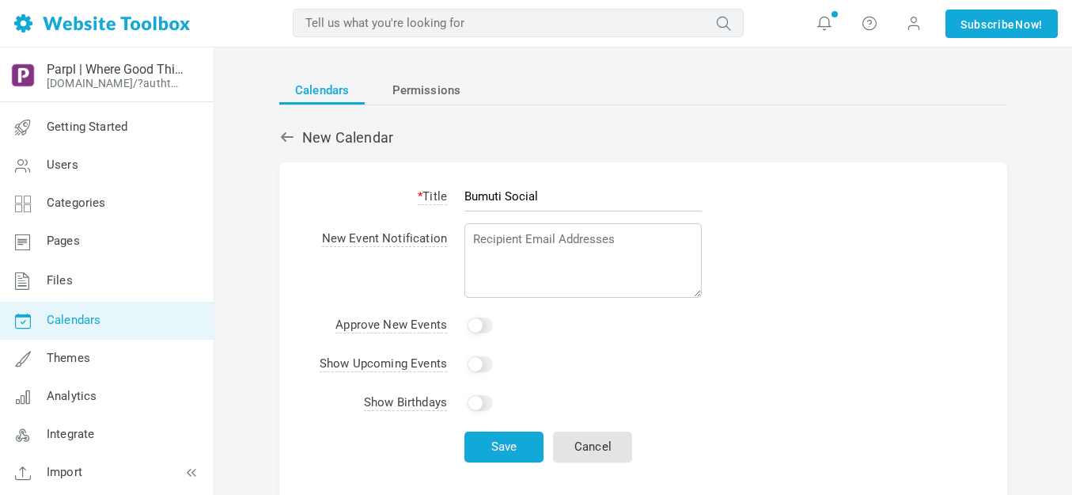
type input "Bumuti Social"
click at [491, 363] on input "Yes" at bounding box center [480, 364] width 25 height 16
checkbox input "true"
click at [506, 448] on button "Save" at bounding box center [503, 446] width 79 height 31
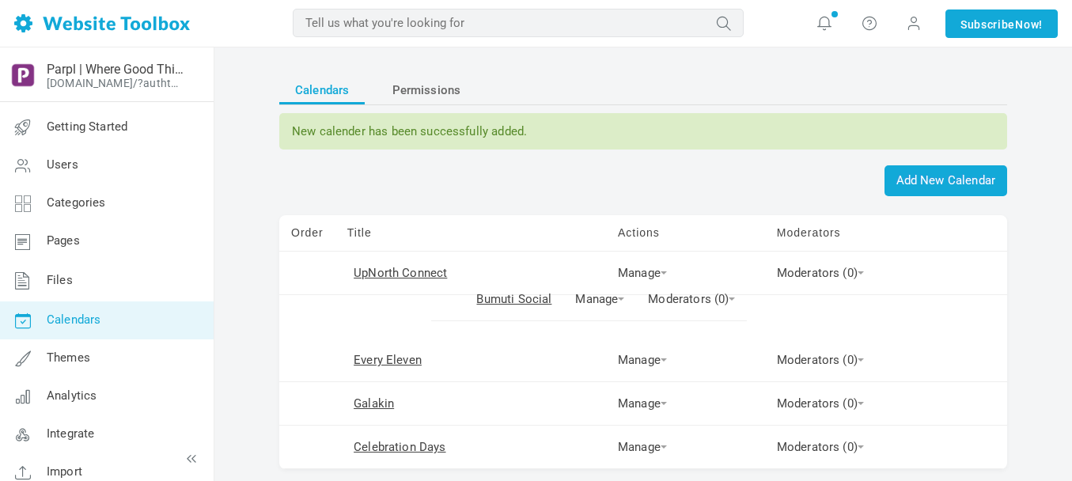
drag, startPoint x: 311, startPoint y: 453, endPoint x: 305, endPoint y: 305, distance: 148.1
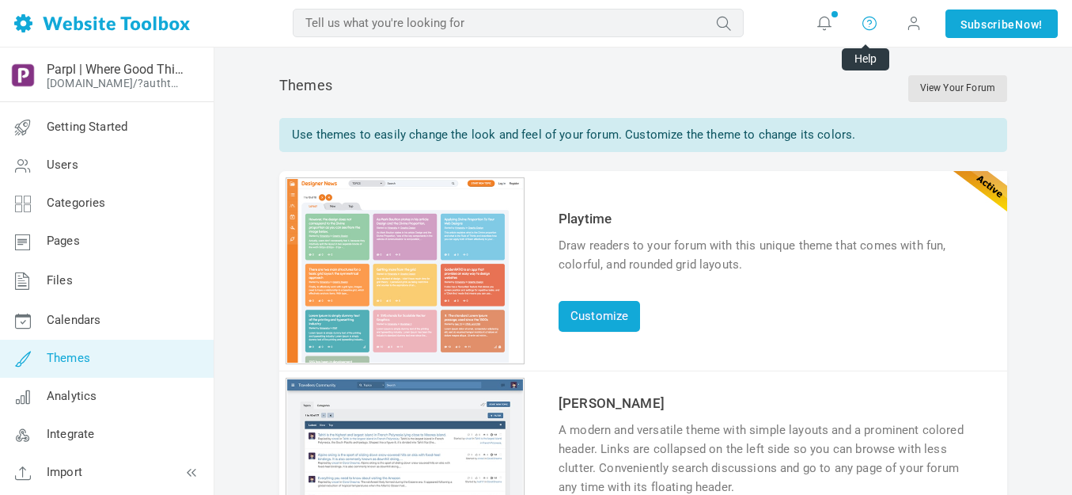
click at [865, 21] on icon at bounding box center [870, 22] width 16 height 17
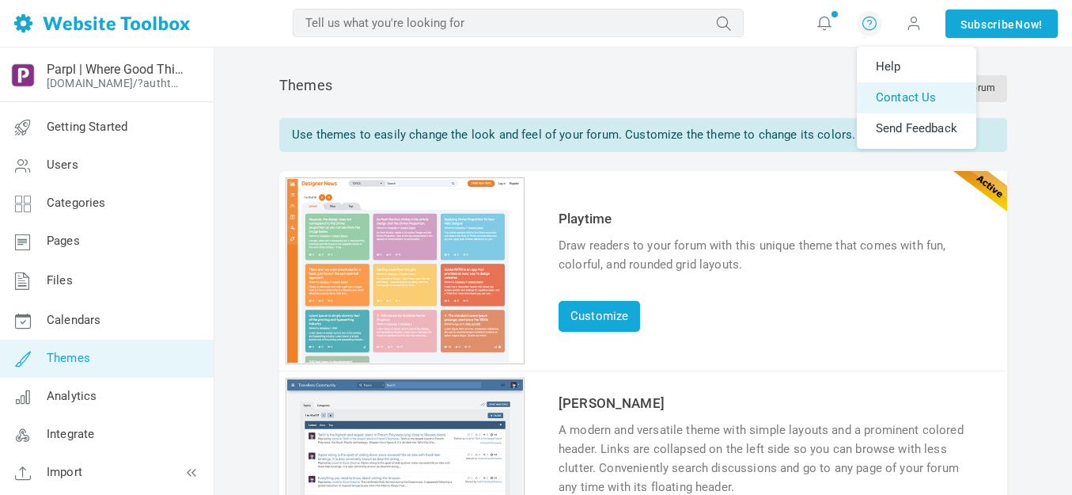
click at [898, 97] on link "Contact Us" at bounding box center [916, 97] width 119 height 31
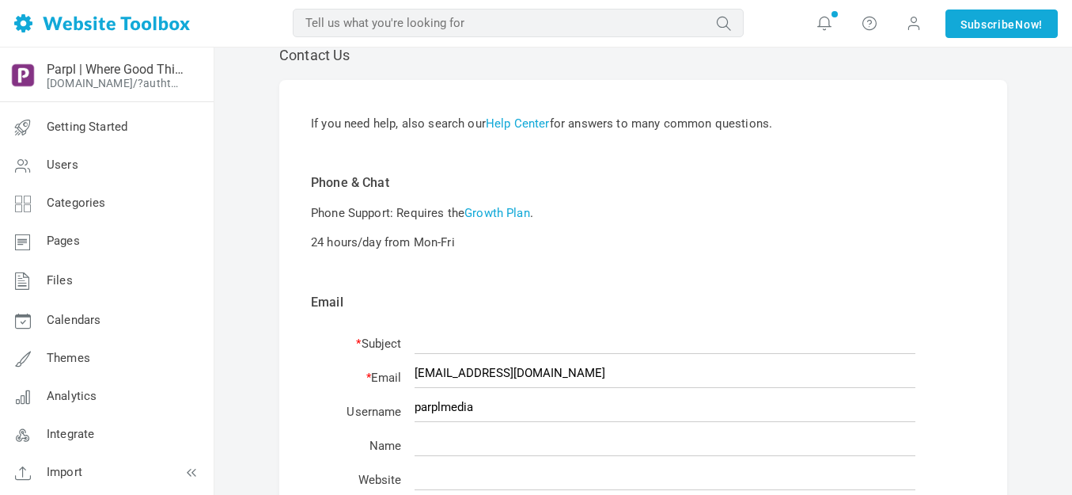
scroll to position [158, 0]
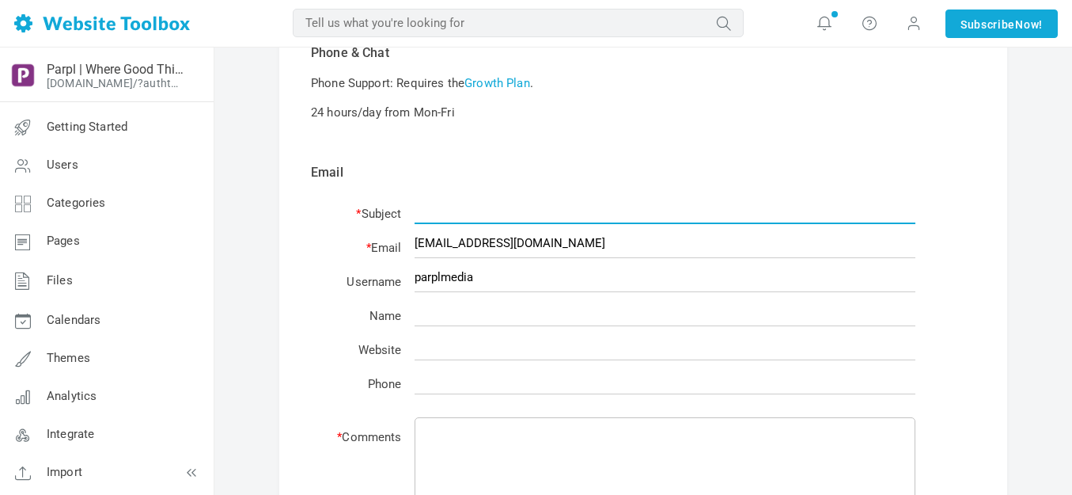
click at [550, 214] on input "text" at bounding box center [665, 209] width 501 height 30
type input "Category Box Images"
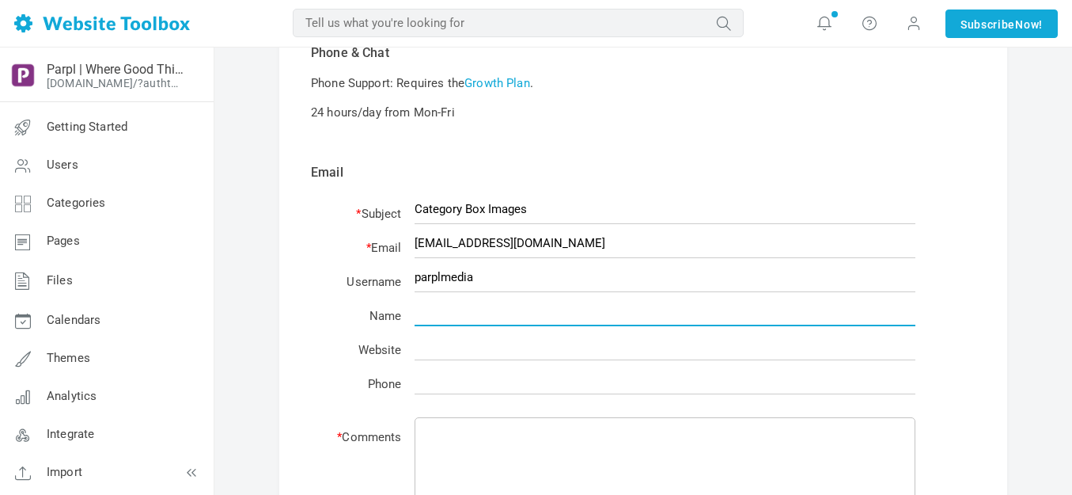
click at [510, 317] on input "text" at bounding box center [665, 311] width 501 height 30
type input "[PERSON_NAME]"
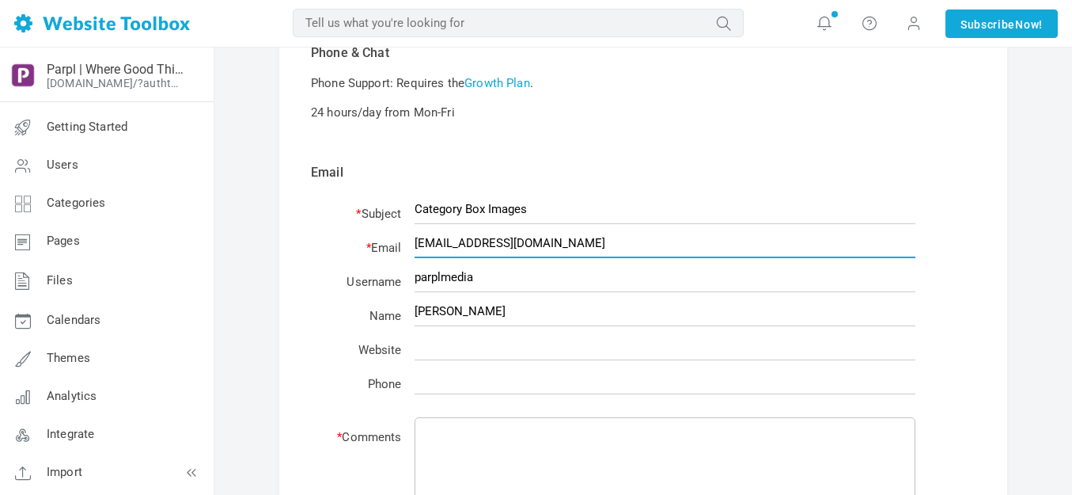
type input "[EMAIL_ADDRESS][DOMAIN_NAME]"
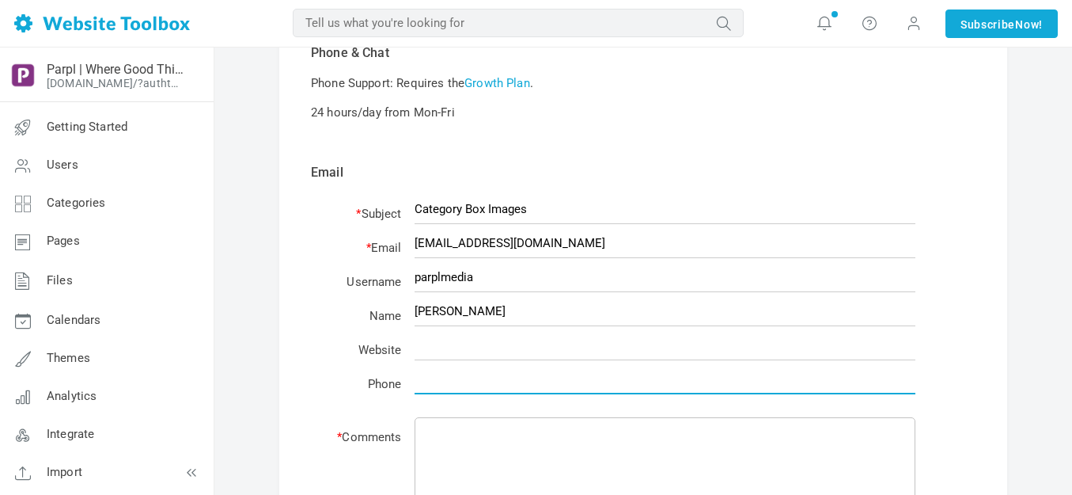
type input "2319032886"
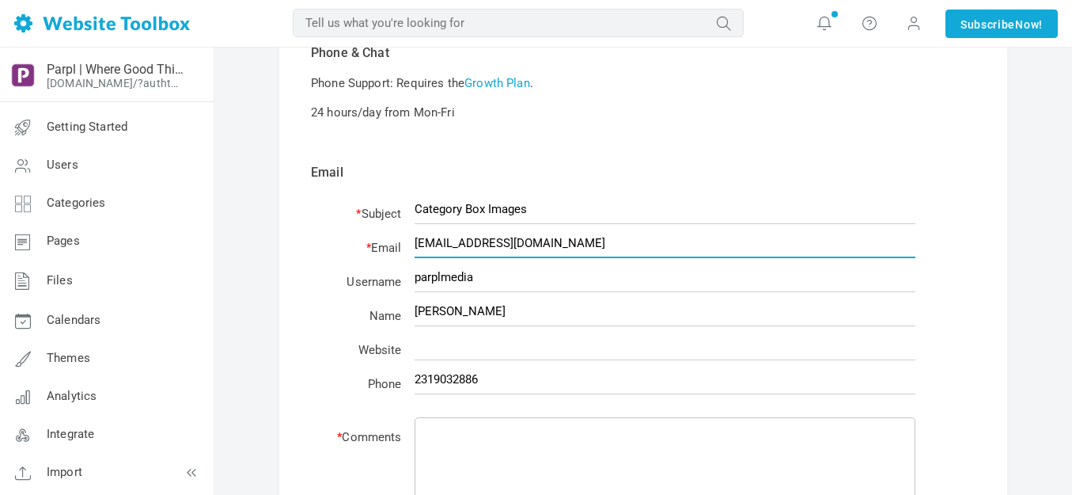
click at [550, 245] on input "[EMAIL_ADDRESS][DOMAIN_NAME]" at bounding box center [665, 243] width 501 height 30
click at [550, 245] on input "chrisjcollier@live.com" at bounding box center [665, 243] width 501 height 30
type input "parplmedia@outlook.com"
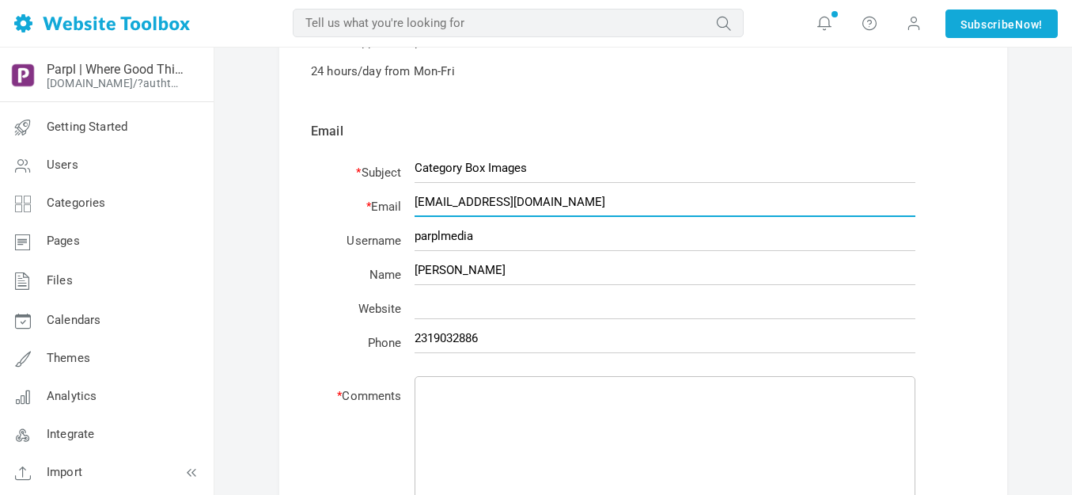
scroll to position [237, 0]
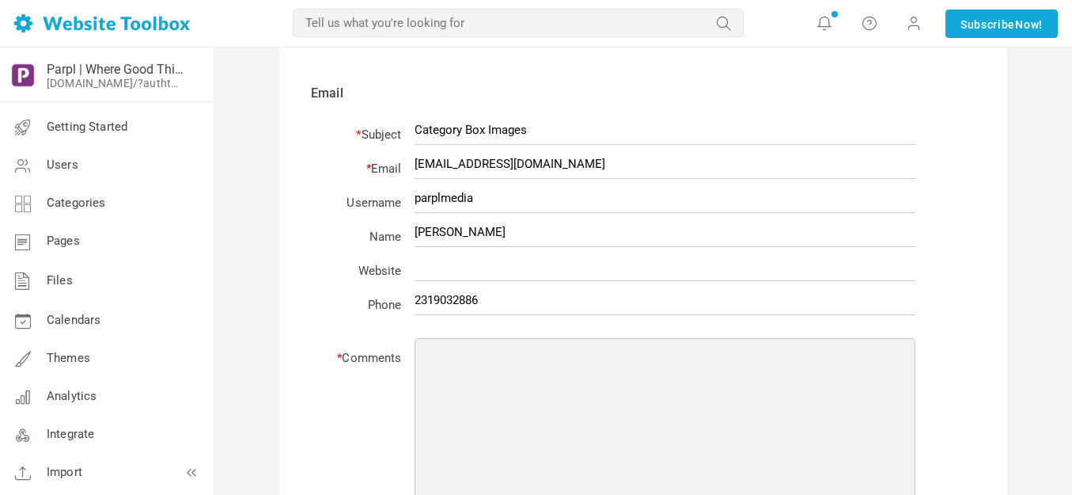
click at [529, 367] on textarea at bounding box center [665, 453] width 501 height 231
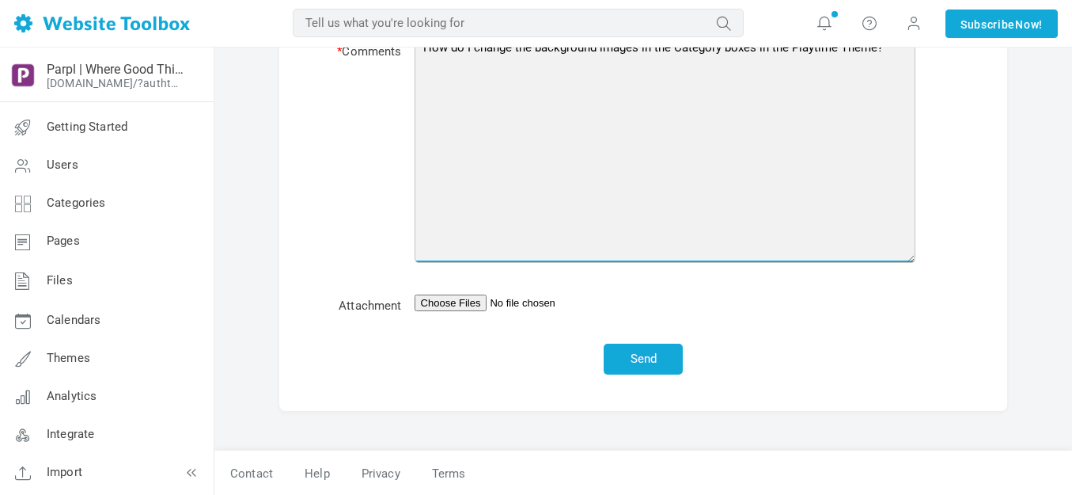
scroll to position [544, 0]
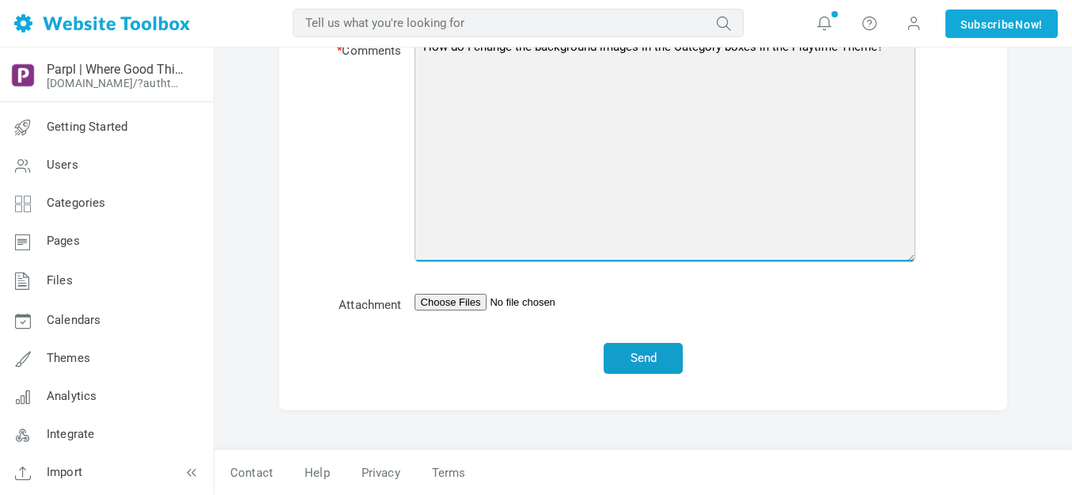
type textarea "How do I change the background images in the Category boxes in the Playtime The…"
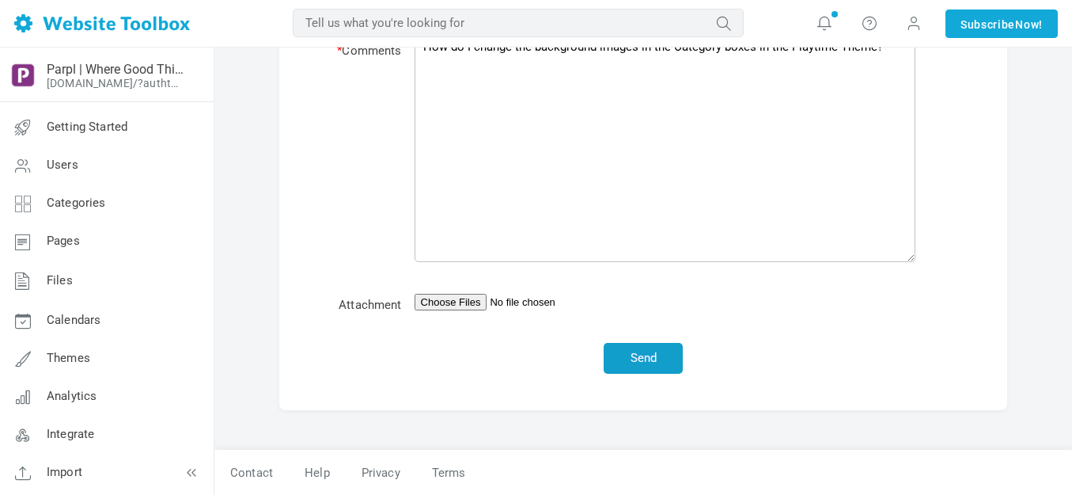
click at [650, 358] on button "Send" at bounding box center [643, 358] width 79 height 31
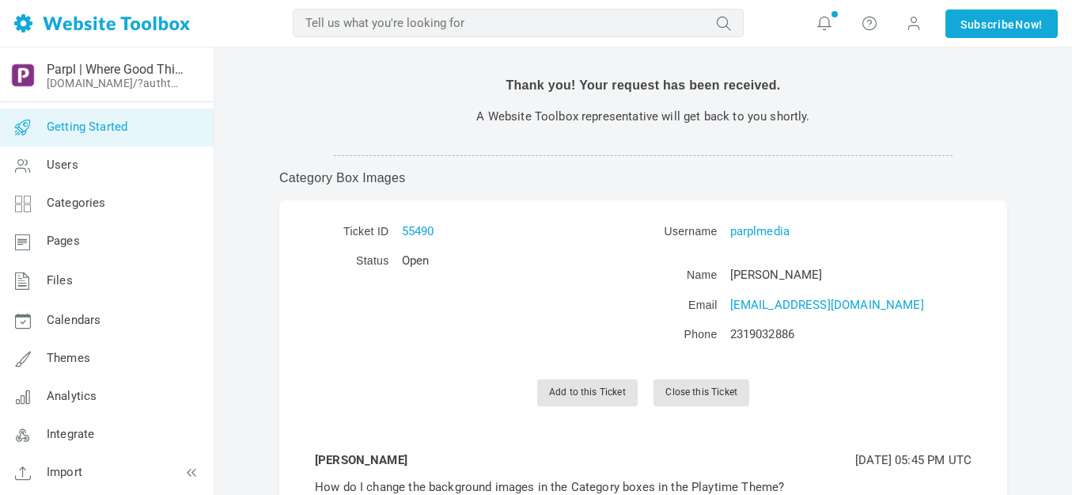
click at [127, 128] on span "Getting Started" at bounding box center [87, 126] width 81 height 14
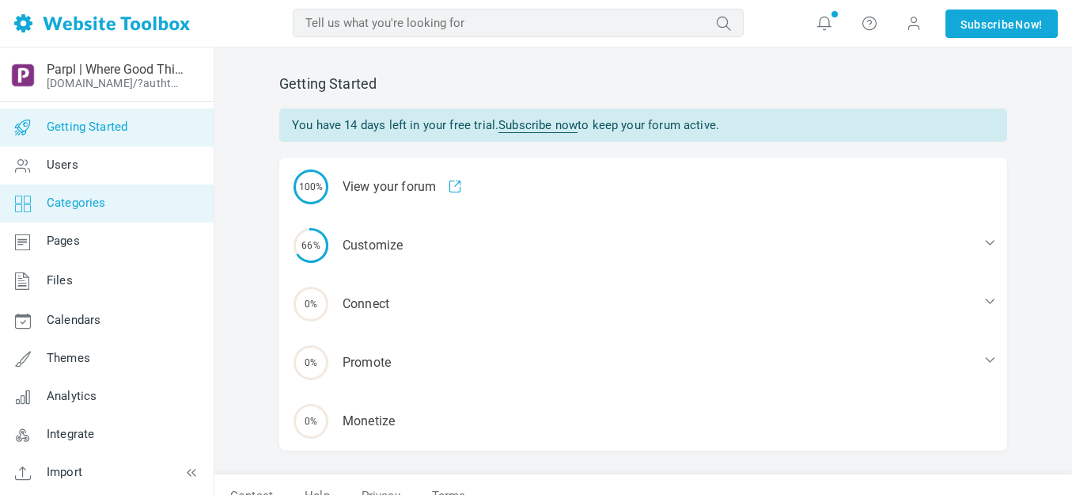
click at [87, 203] on span "Categories" at bounding box center [76, 202] width 59 height 14
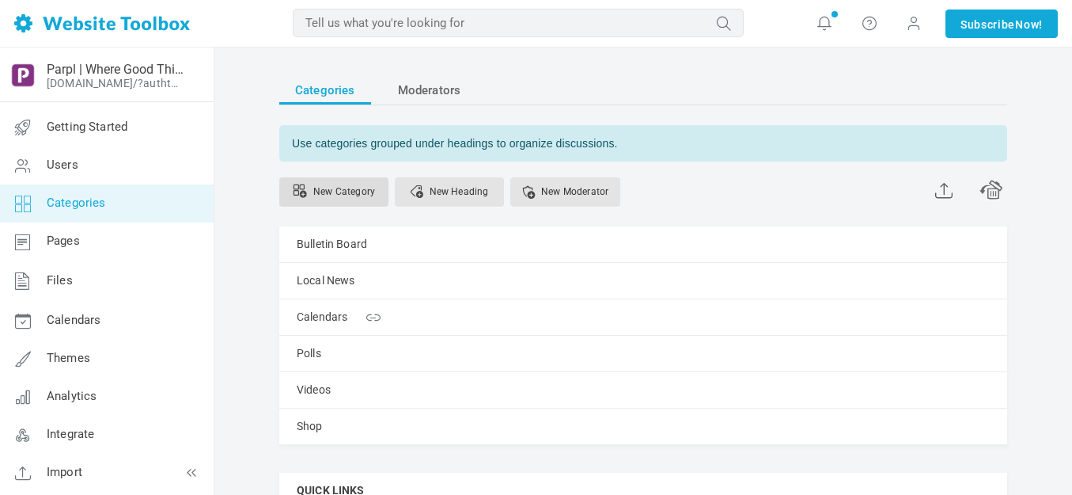
click at [352, 191] on link "New Category" at bounding box center [333, 191] width 109 height 29
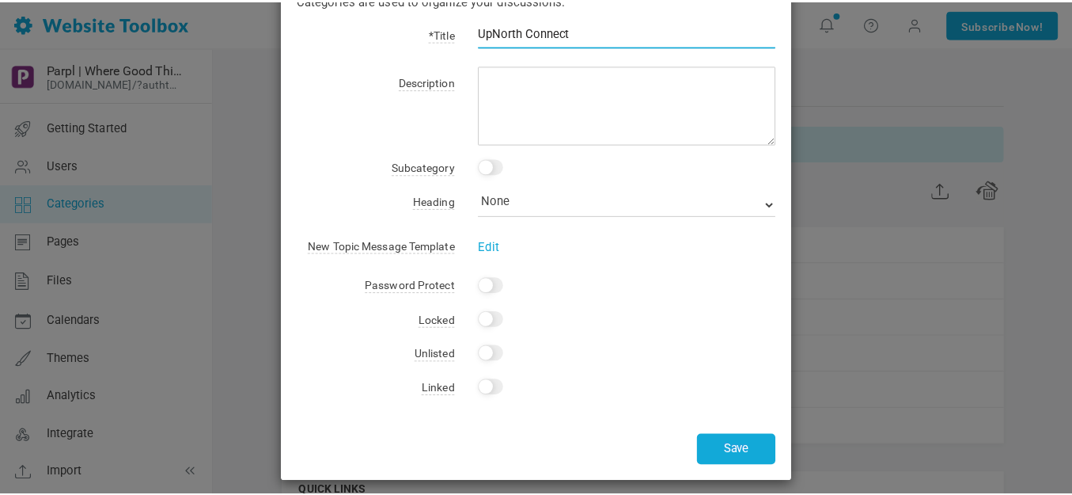
scroll to position [104, 0]
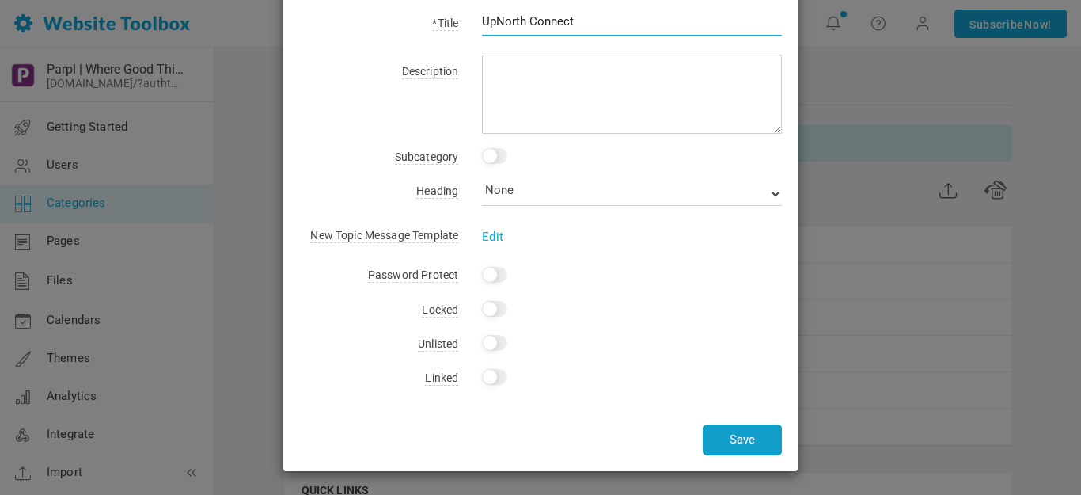
type input "UpNorth Connect"
click at [748, 441] on button "Save" at bounding box center [742, 439] width 79 height 31
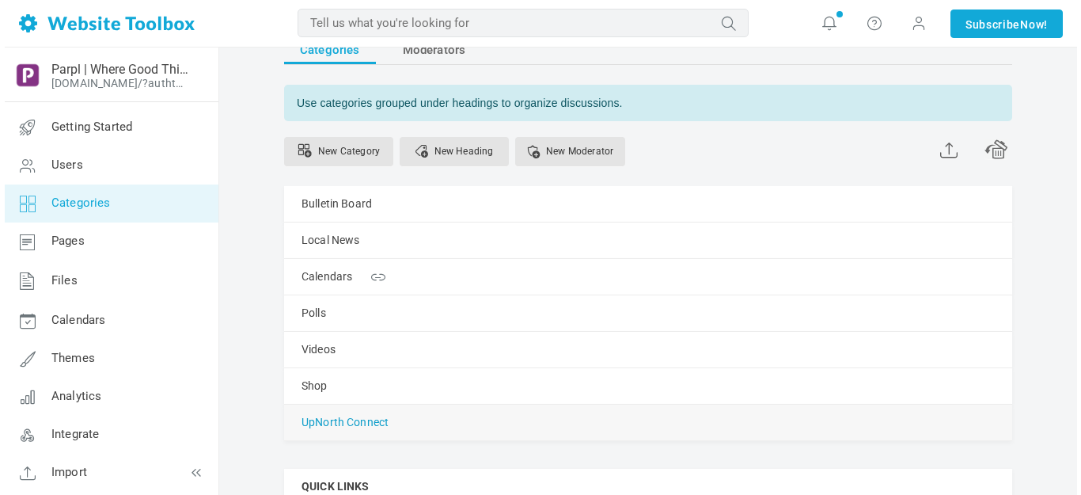
scroll to position [79, 0]
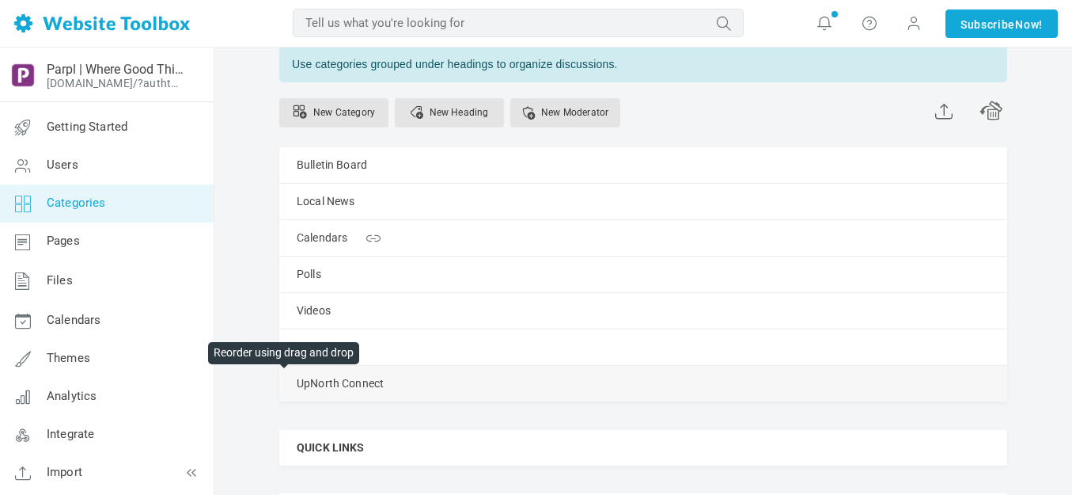
click at [0, 0] on span at bounding box center [0, 0] width 0 height 0
click at [351, 109] on link "New Category" at bounding box center [333, 112] width 109 height 29
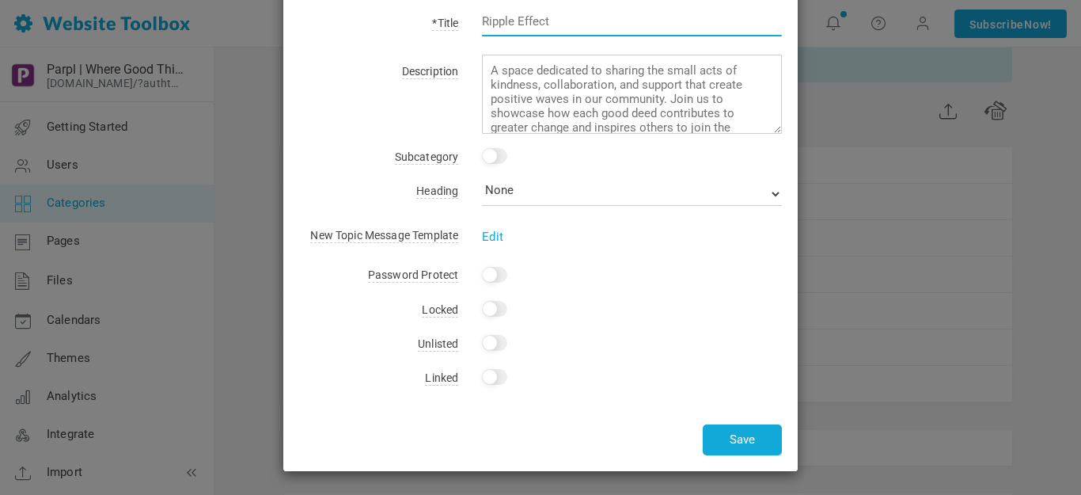
scroll to position [0, 0]
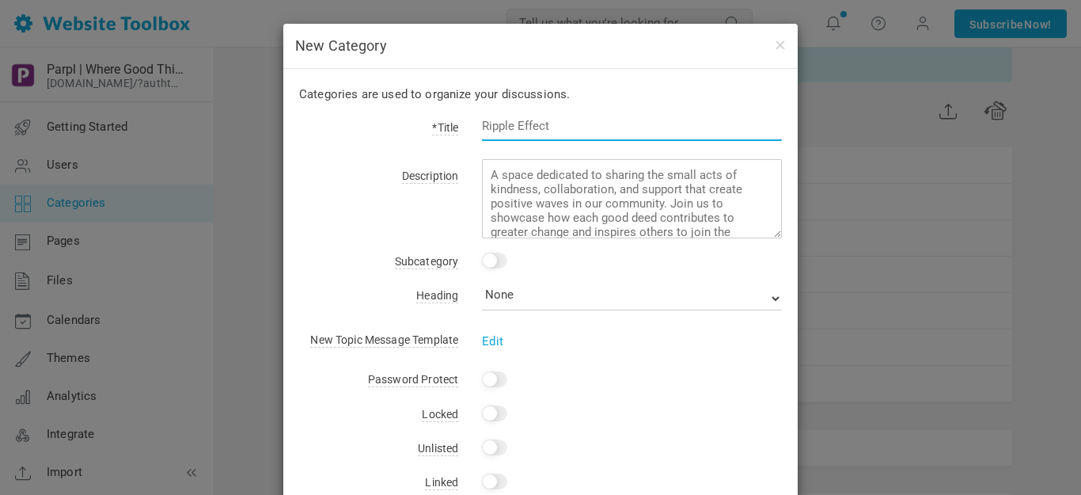
click at [525, 125] on input "text" at bounding box center [632, 126] width 300 height 30
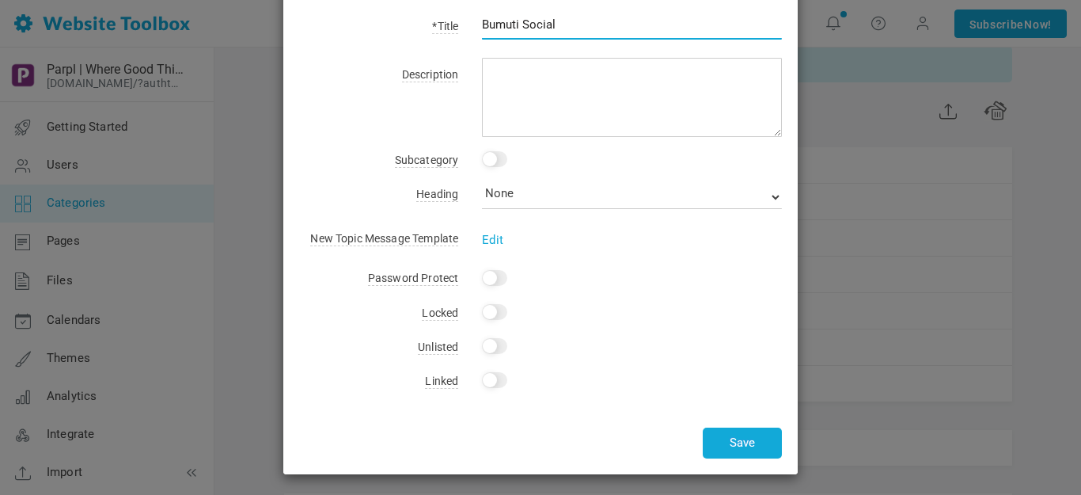
scroll to position [104, 0]
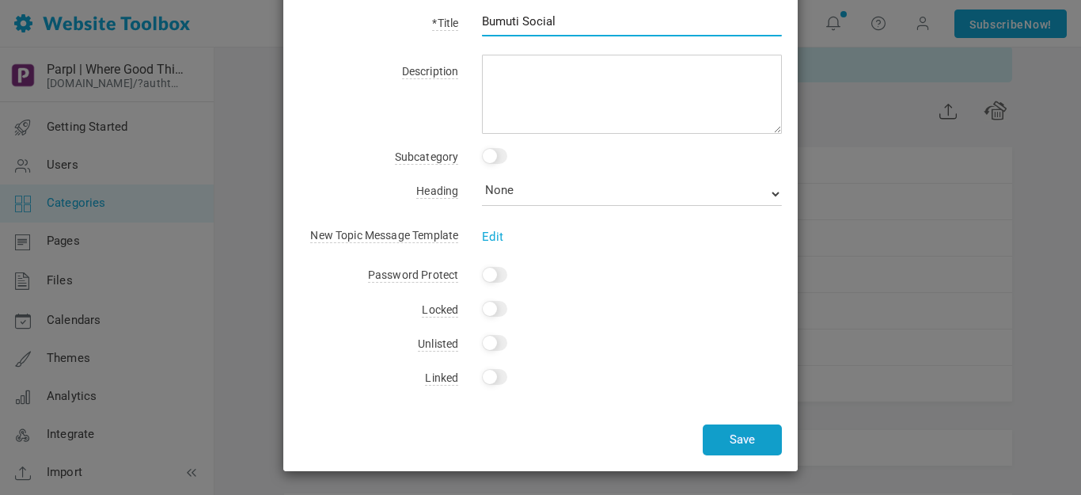
type input "Bumuti Social"
click at [725, 432] on button "Save" at bounding box center [742, 439] width 79 height 31
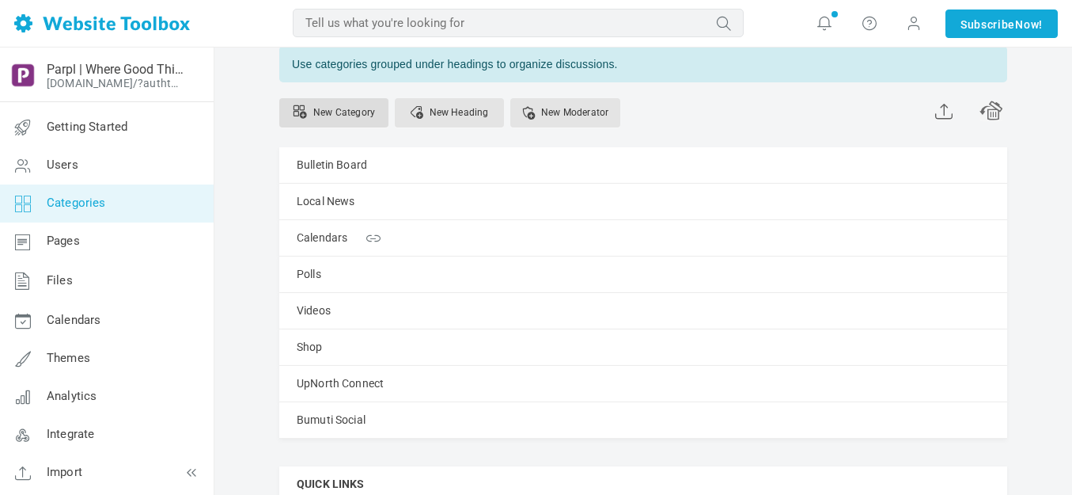
click at [373, 111] on link "New Category" at bounding box center [333, 112] width 109 height 29
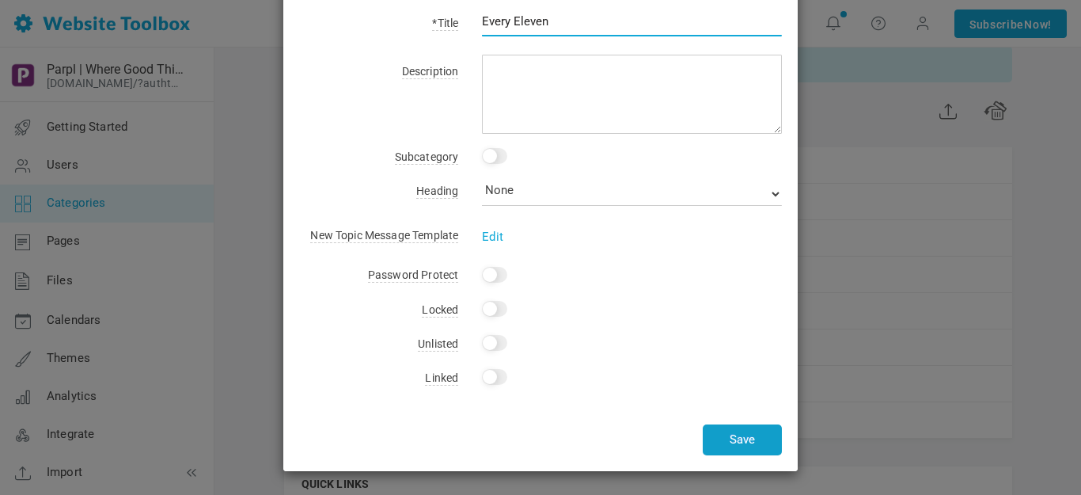
type input "Every Eleven"
click at [741, 433] on button "Save" at bounding box center [742, 439] width 79 height 31
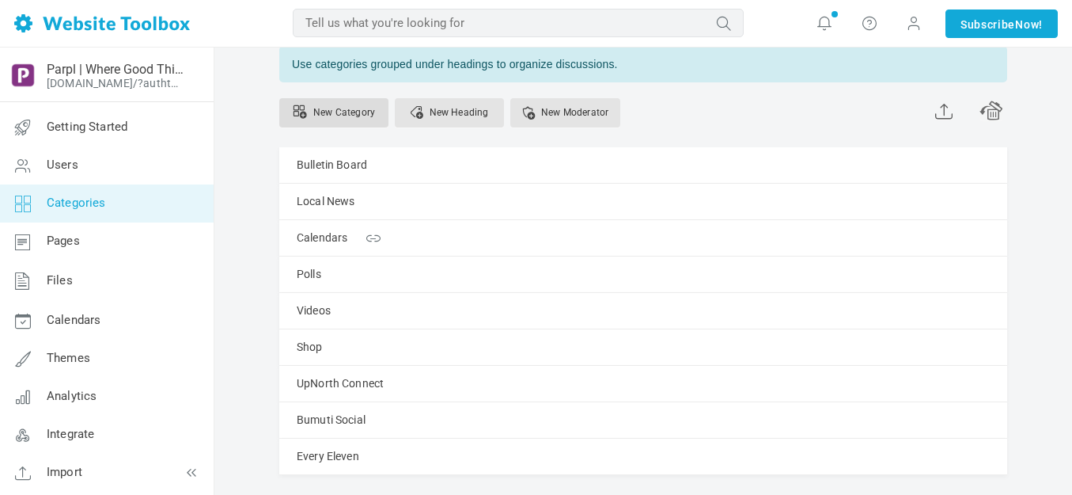
click at [366, 109] on link "New Category" at bounding box center [333, 112] width 109 height 29
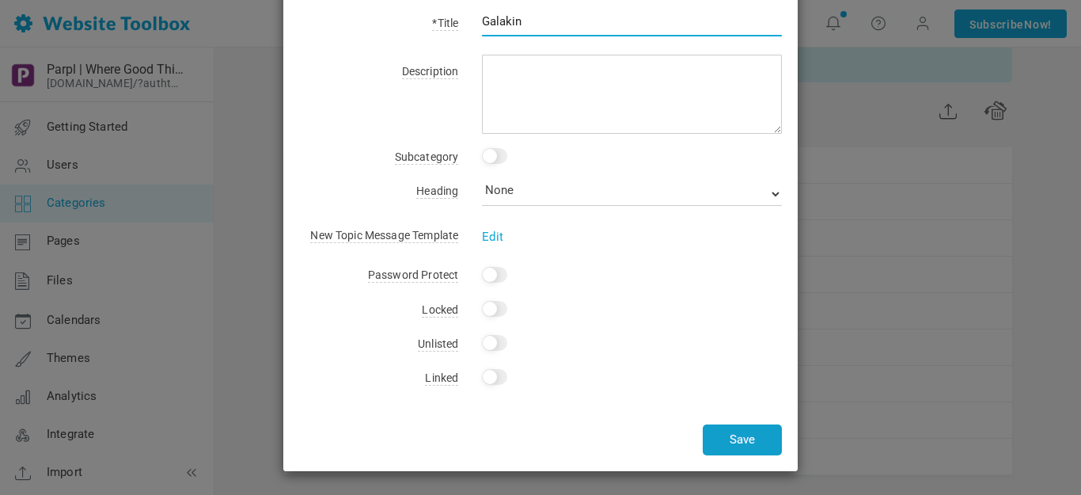
type input "Galakin"
click at [728, 438] on button "Save" at bounding box center [742, 439] width 79 height 31
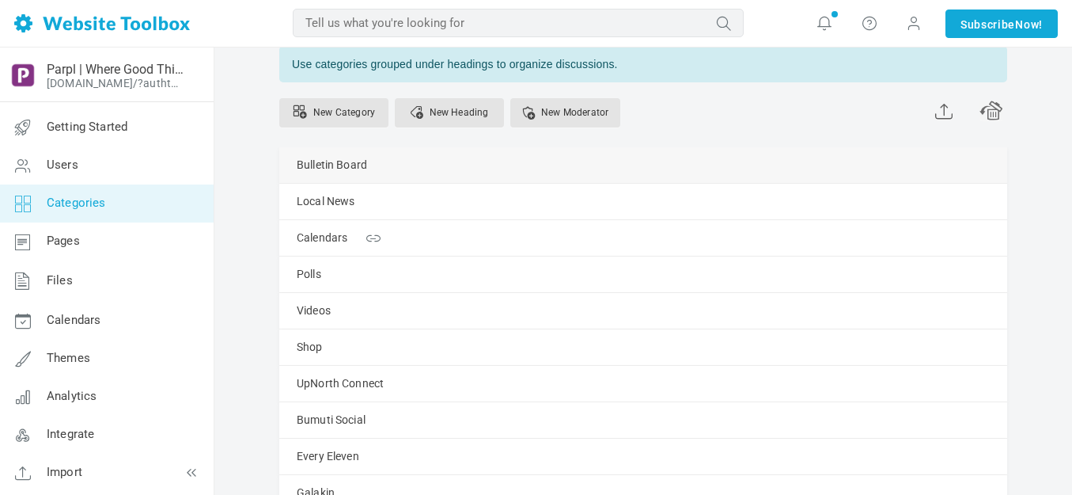
click at [0, 0] on link "Manage" at bounding box center [0, 0] width 0 height 0
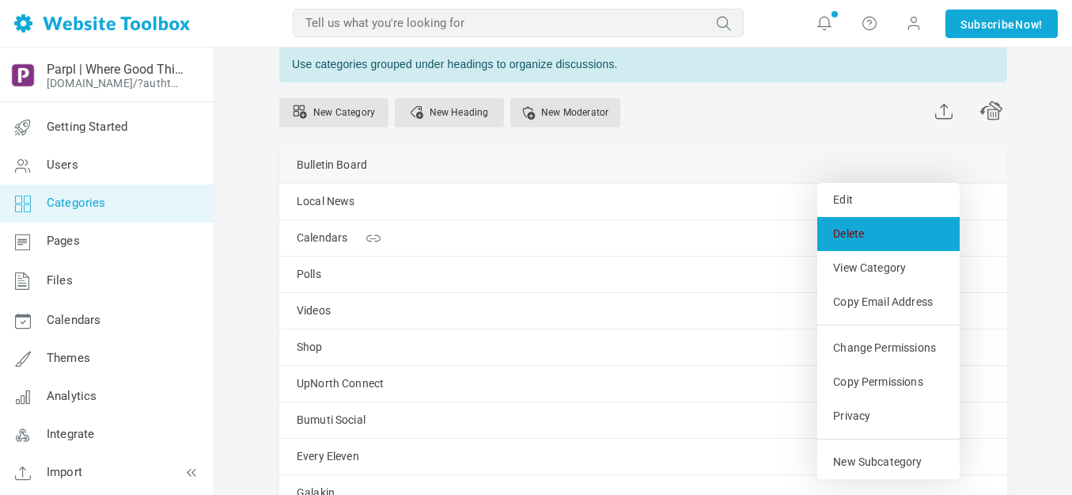
click at [847, 237] on link "Delete" at bounding box center [888, 234] width 142 height 34
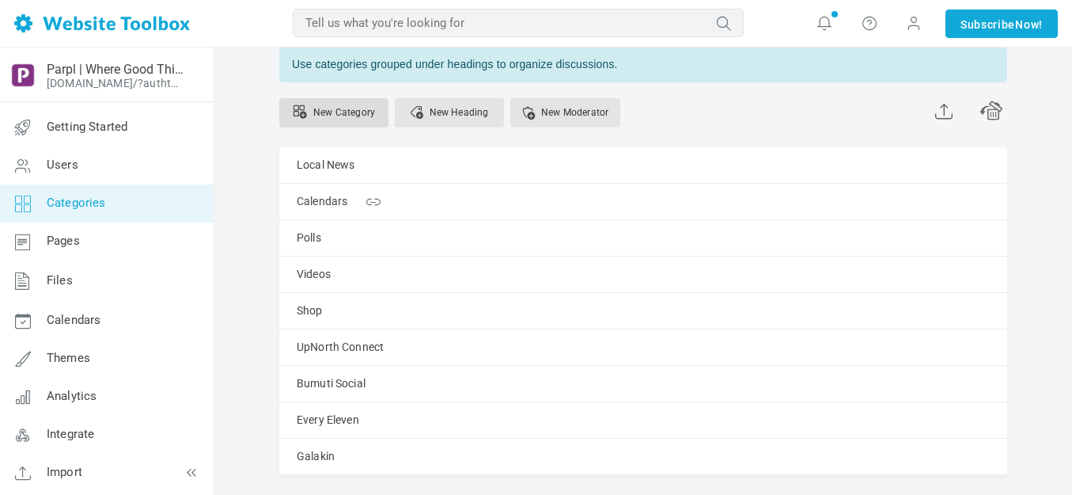
click at [364, 116] on link "New Category" at bounding box center [333, 112] width 109 height 29
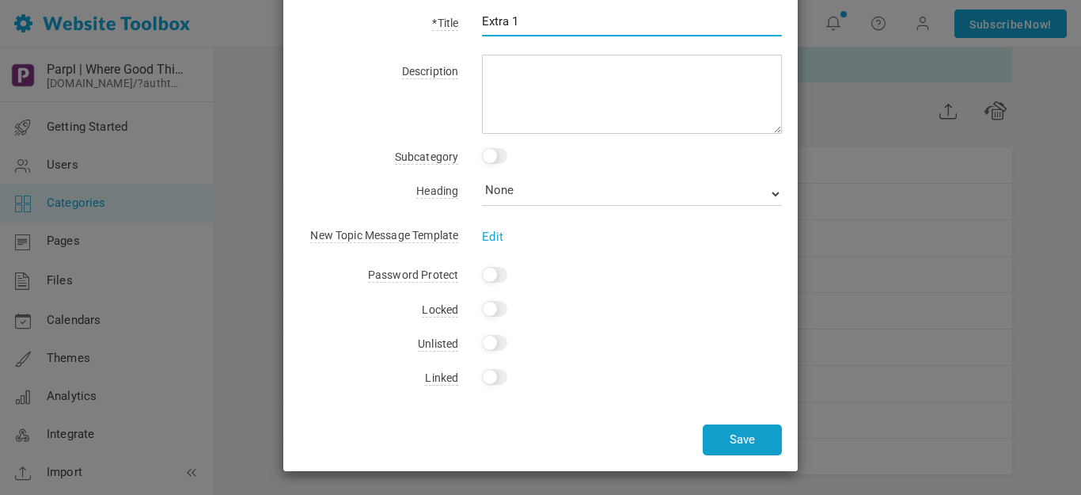
type input "Extra 1"
click at [732, 445] on button "Save" at bounding box center [742, 439] width 79 height 31
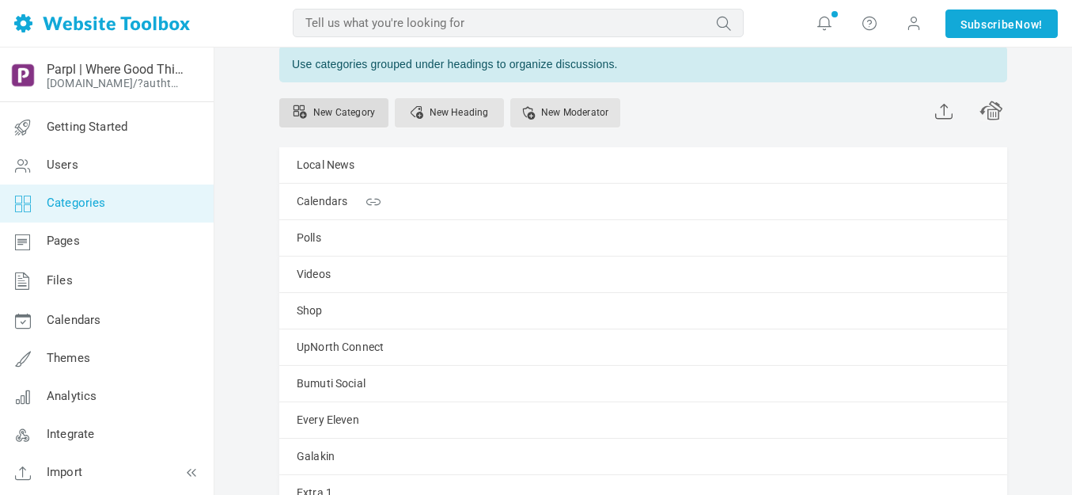
click at [357, 110] on link "New Category" at bounding box center [333, 112] width 109 height 29
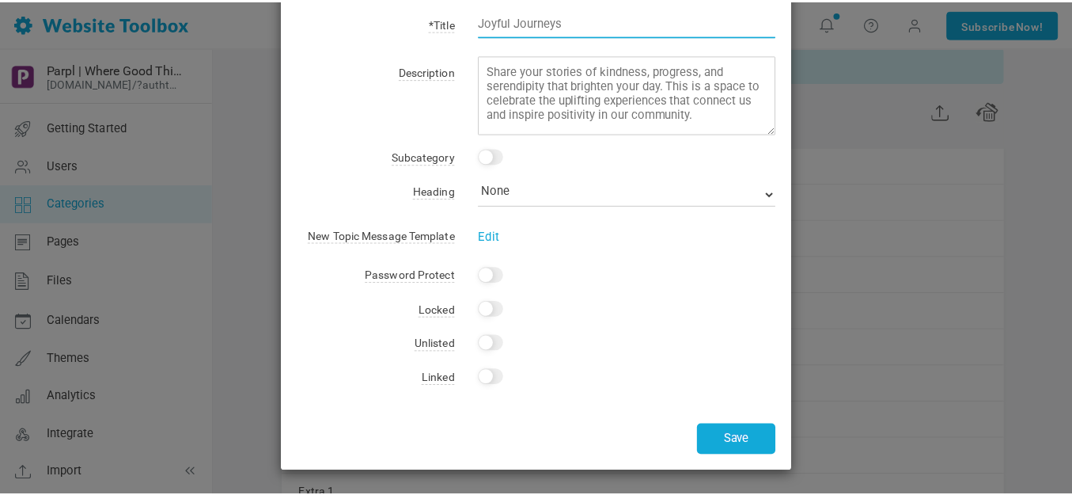
scroll to position [0, 0]
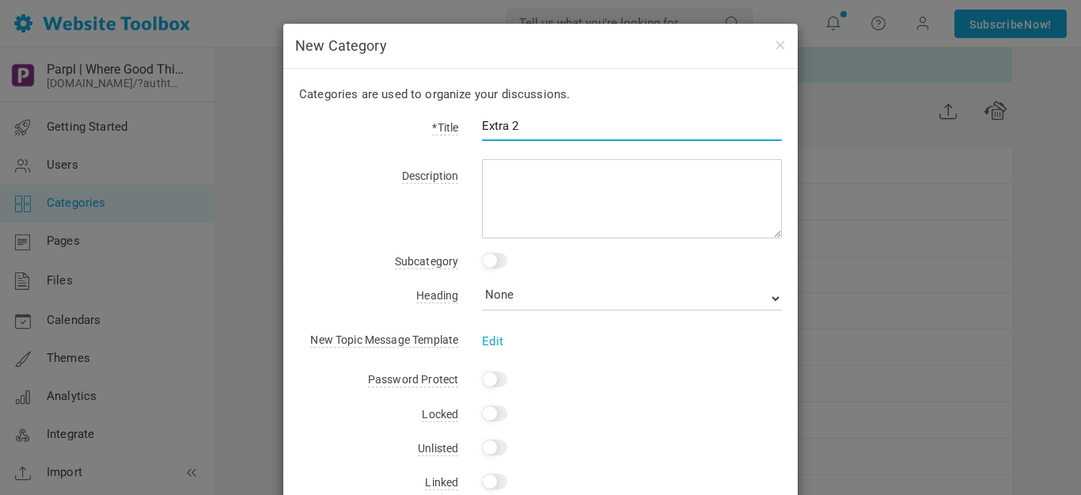
type input "Extra 2"
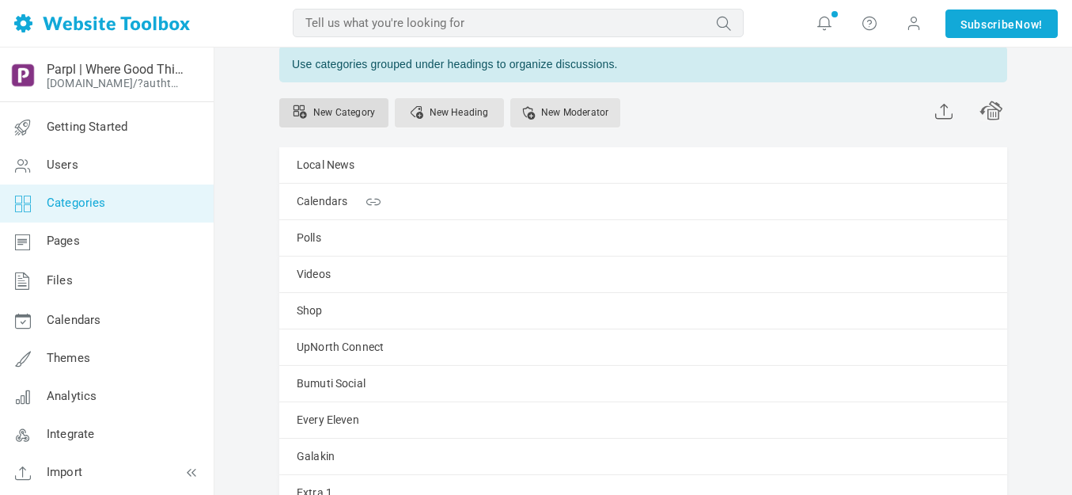
click at [357, 114] on link "New Category" at bounding box center [333, 112] width 109 height 29
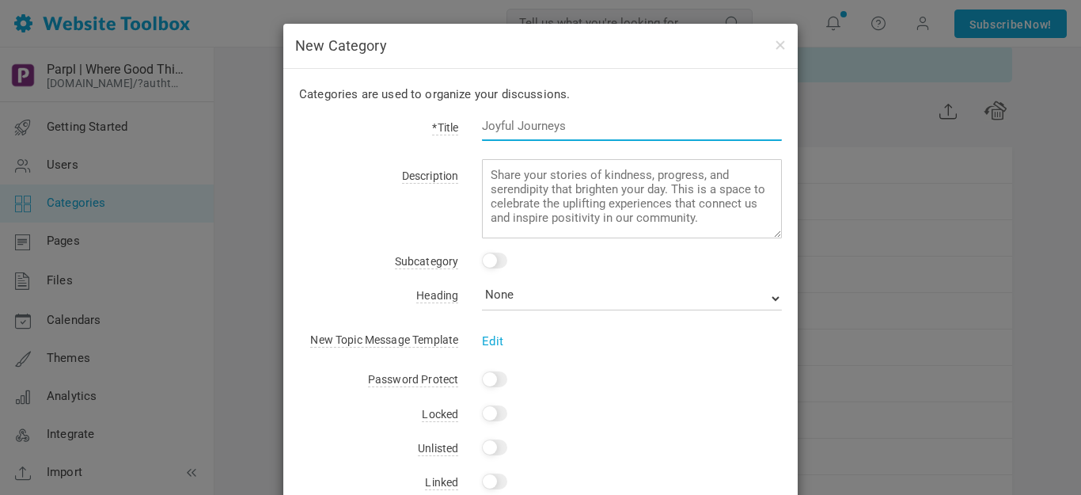
click at [514, 120] on input "text" at bounding box center [632, 126] width 300 height 30
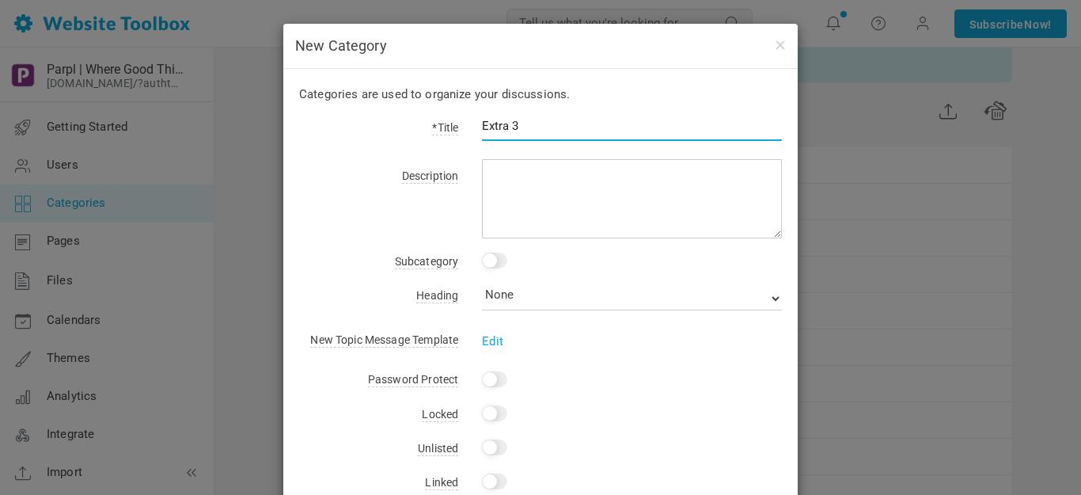
type input "Extra 3"
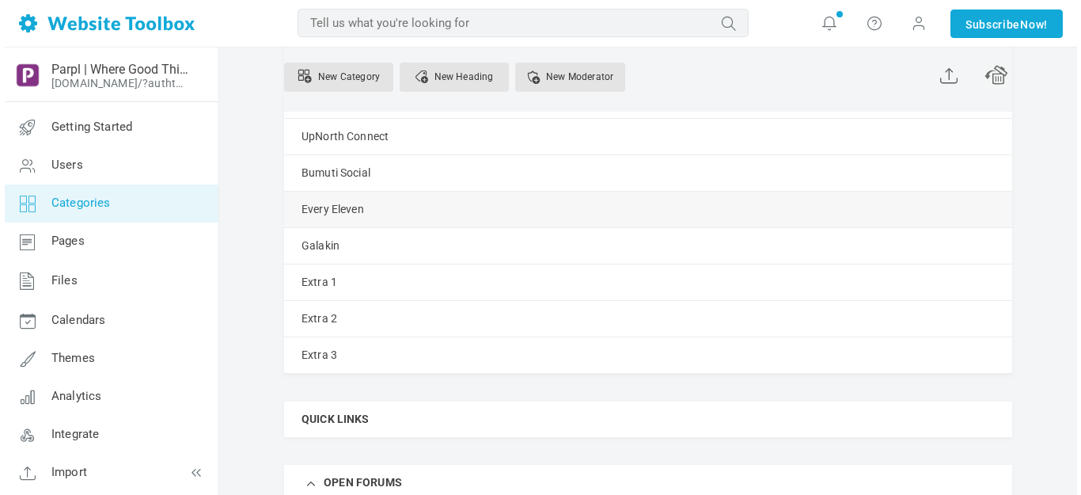
scroll to position [316, 0]
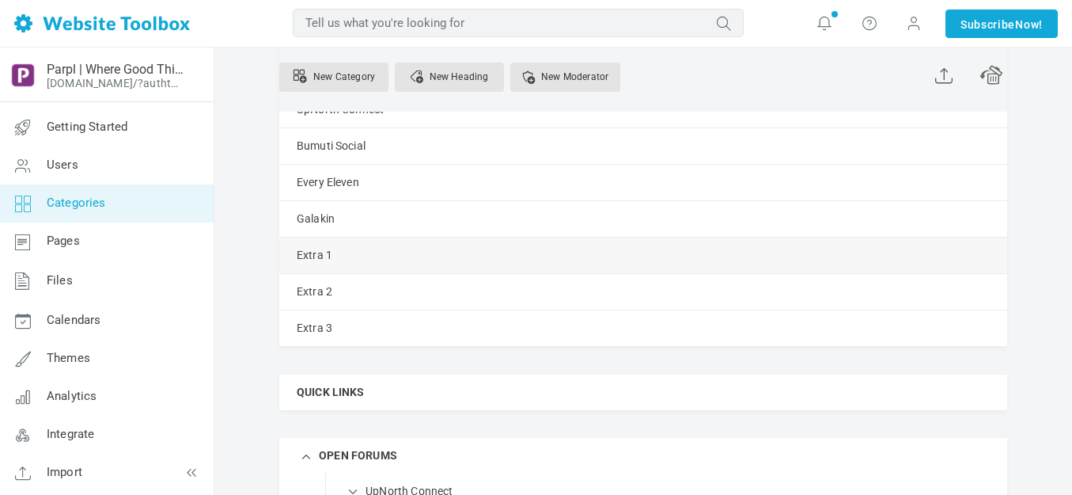
click at [0, 0] on link "Manage" at bounding box center [0, 0] width 0 height 0
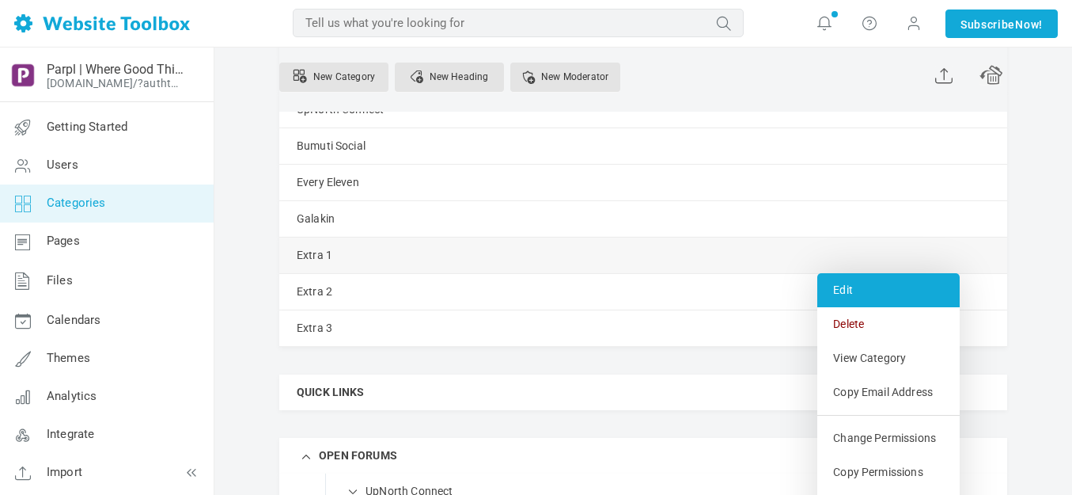
click at [847, 290] on link "Edit" at bounding box center [888, 290] width 142 height 34
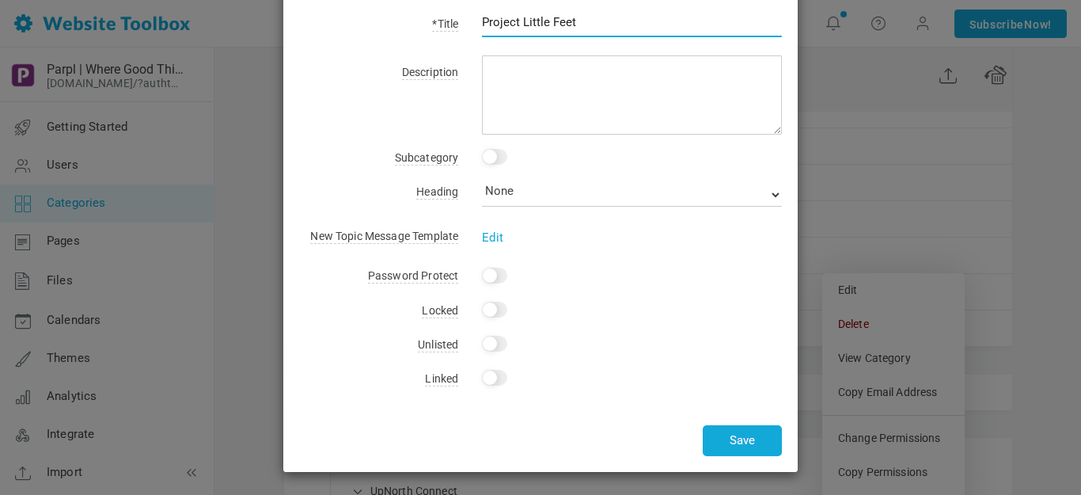
scroll to position [73, 0]
type input "Project Little Feet"
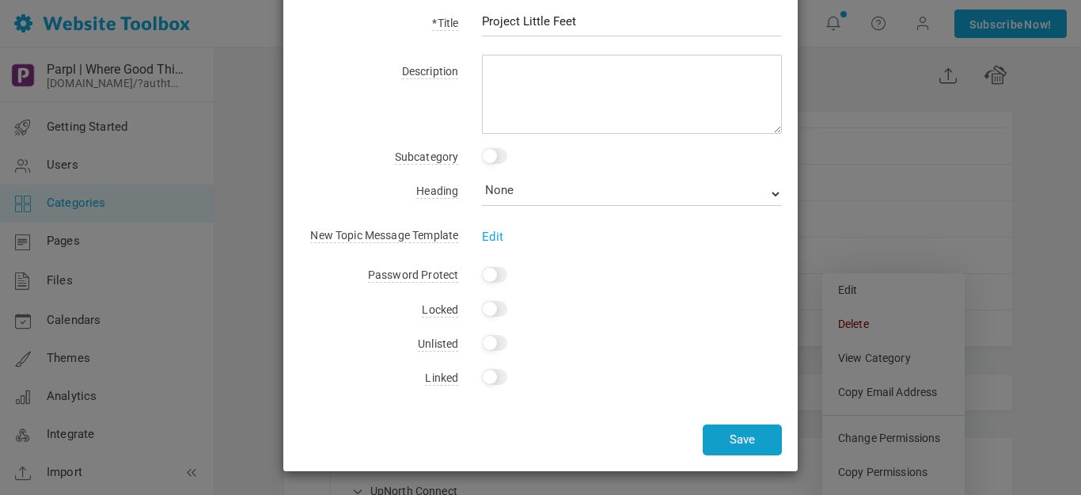
click button "Save"
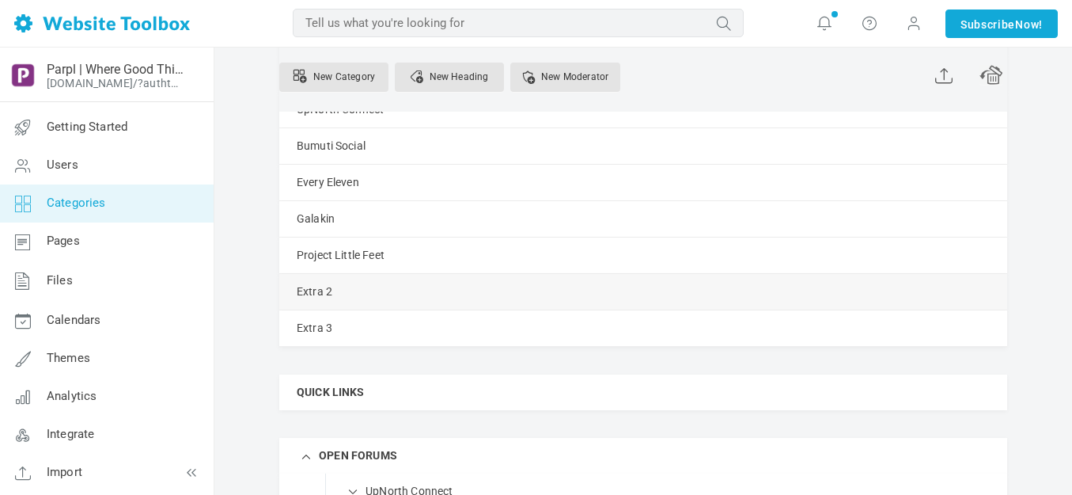
click link "Manage"
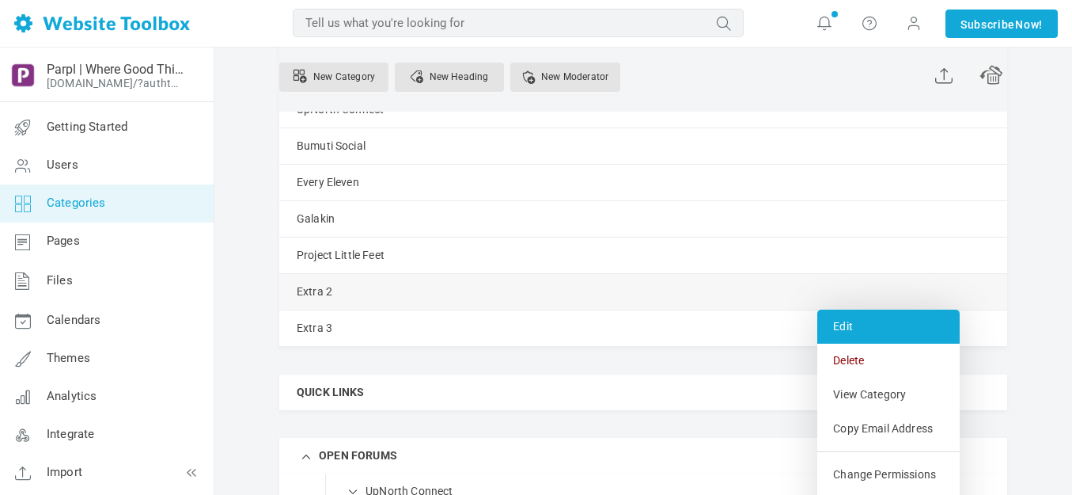
click link "Edit"
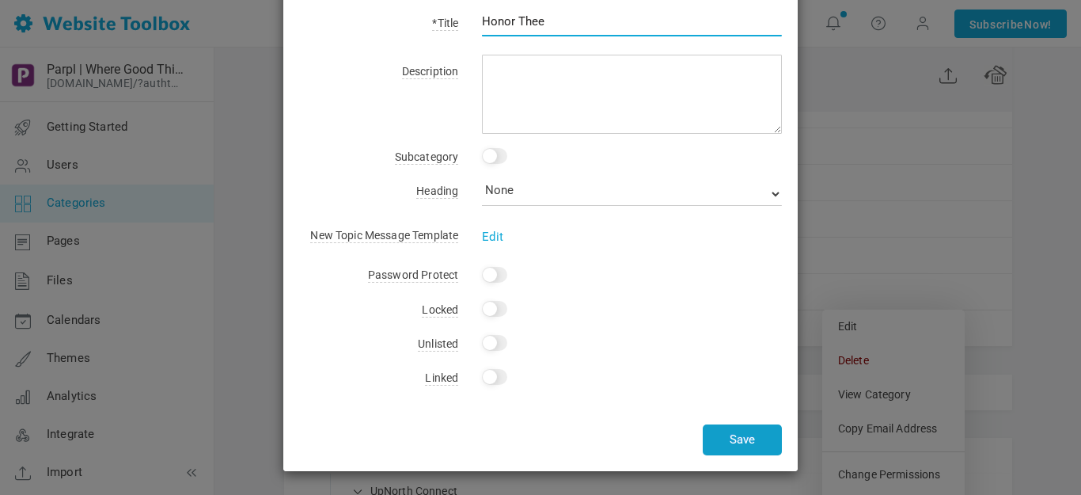
type input "Honor Thee"
click button "Save"
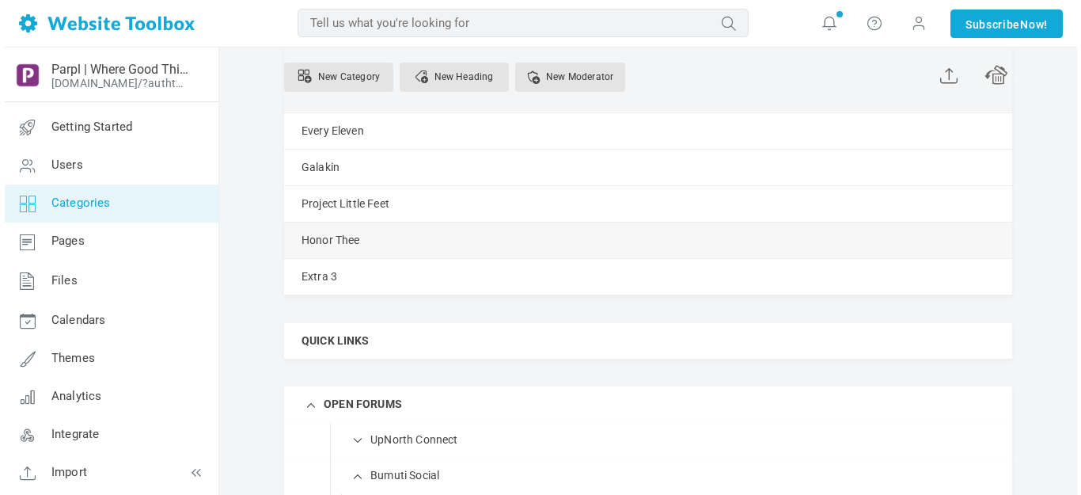
scroll to position [396, 0]
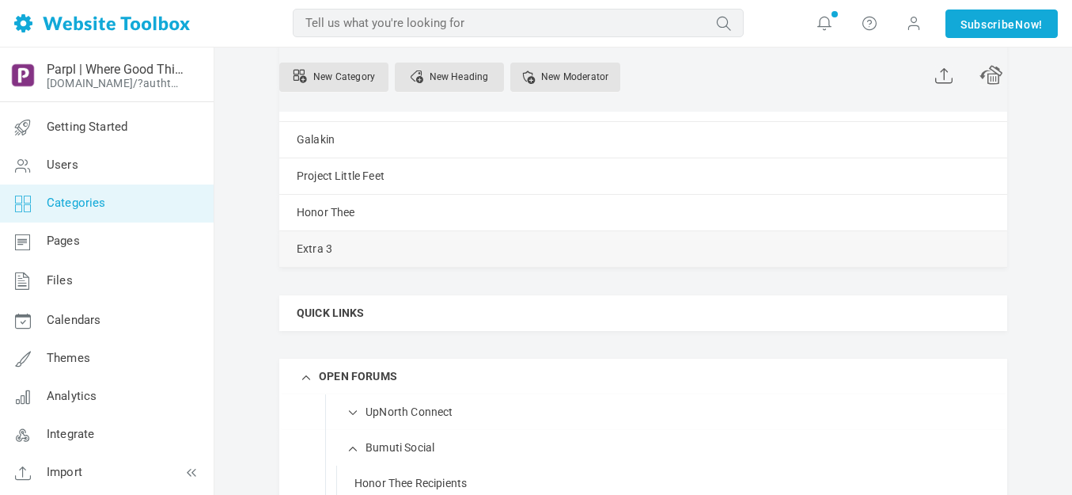
click link "Manage"
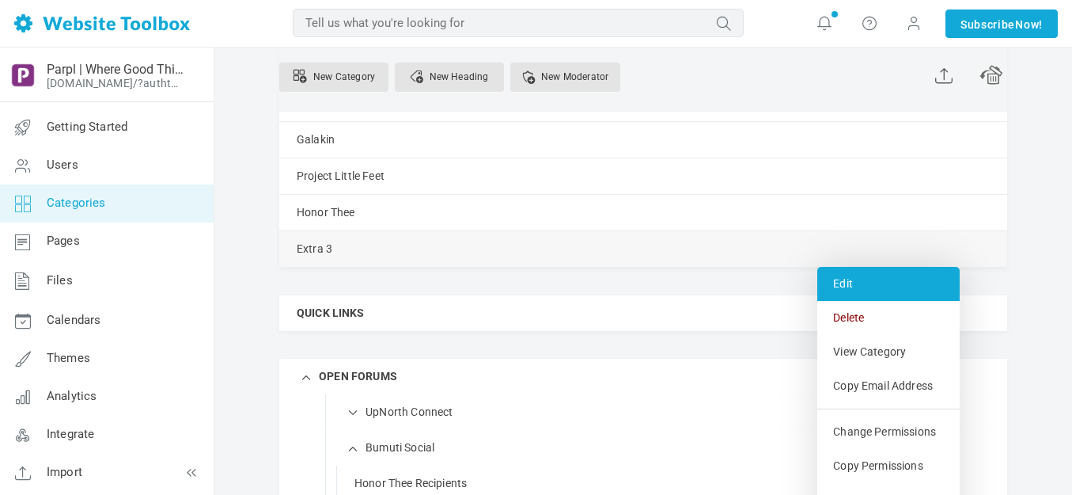
click link "Edit"
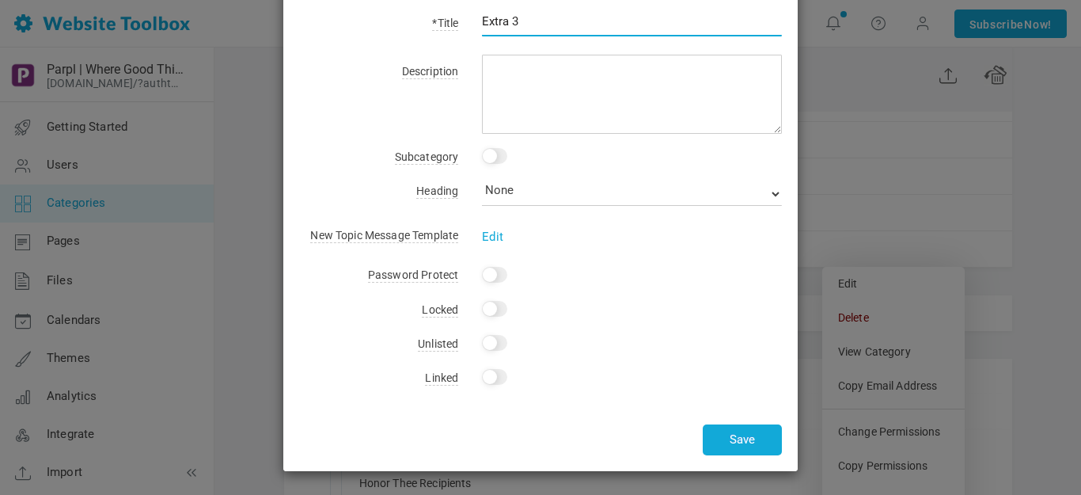
scroll to position [0, 0]
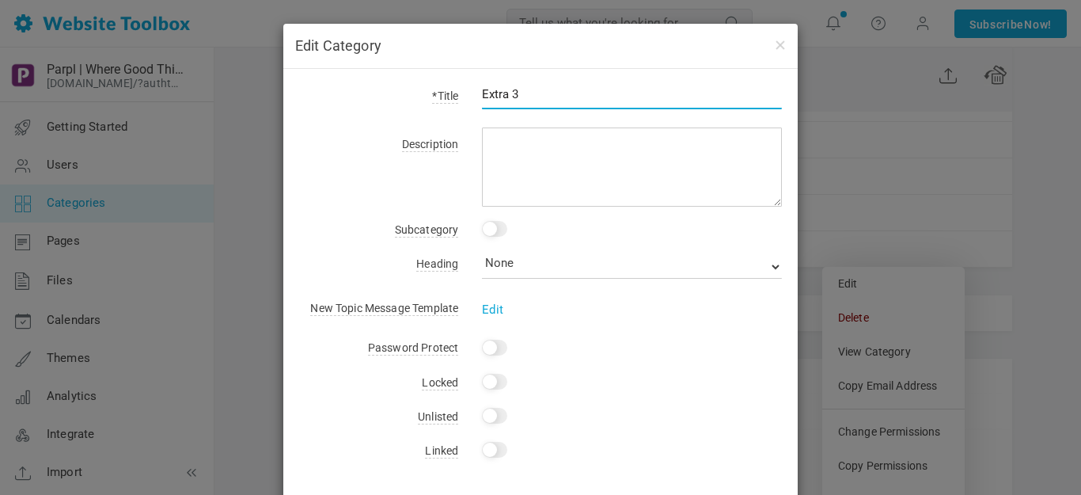
click input "Extra 3"
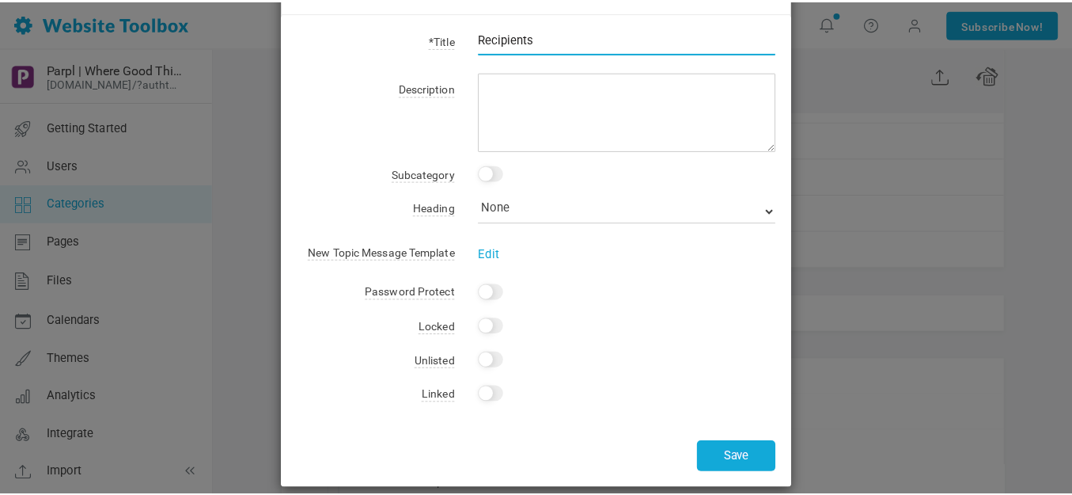
scroll to position [73, 0]
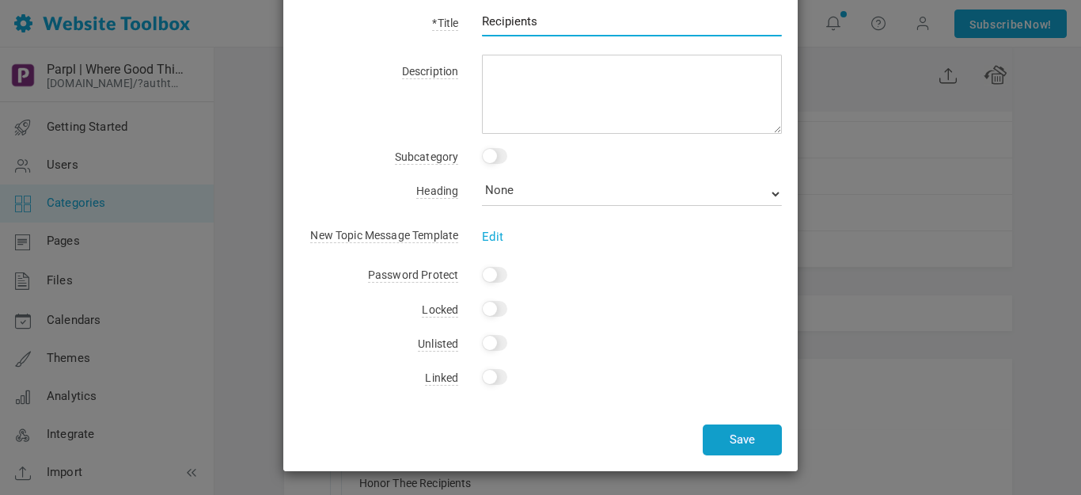
type input "Recipients"
click button "Save"
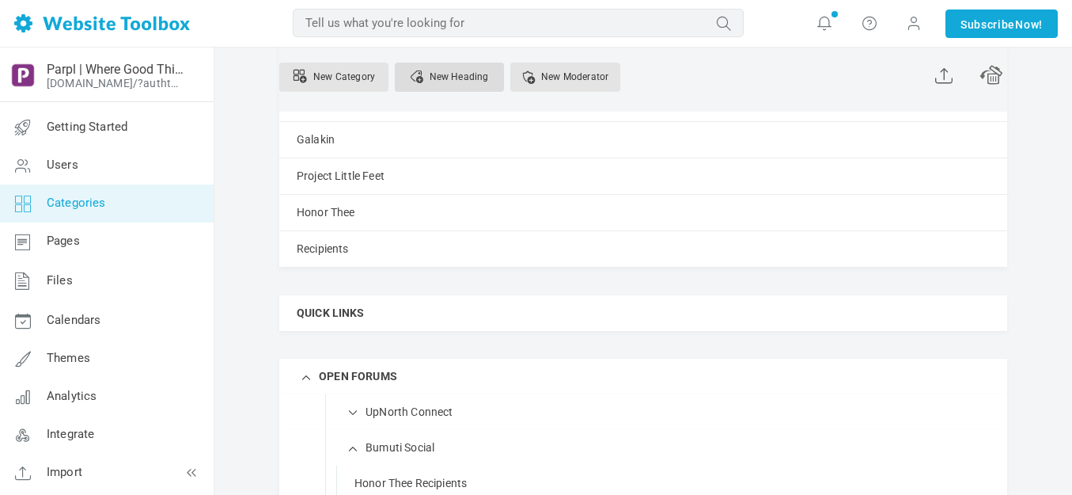
click link "New Heading"
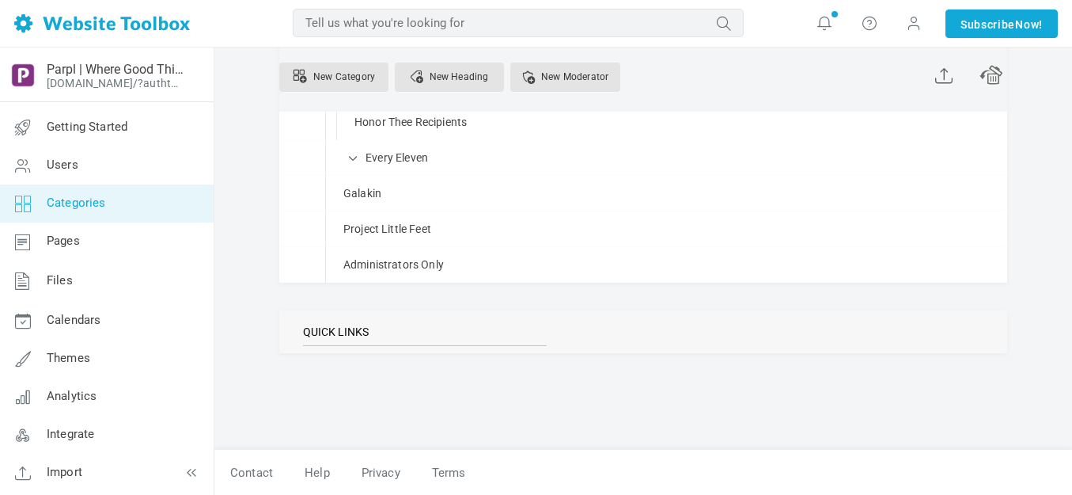
type input "QUICK LINKS"
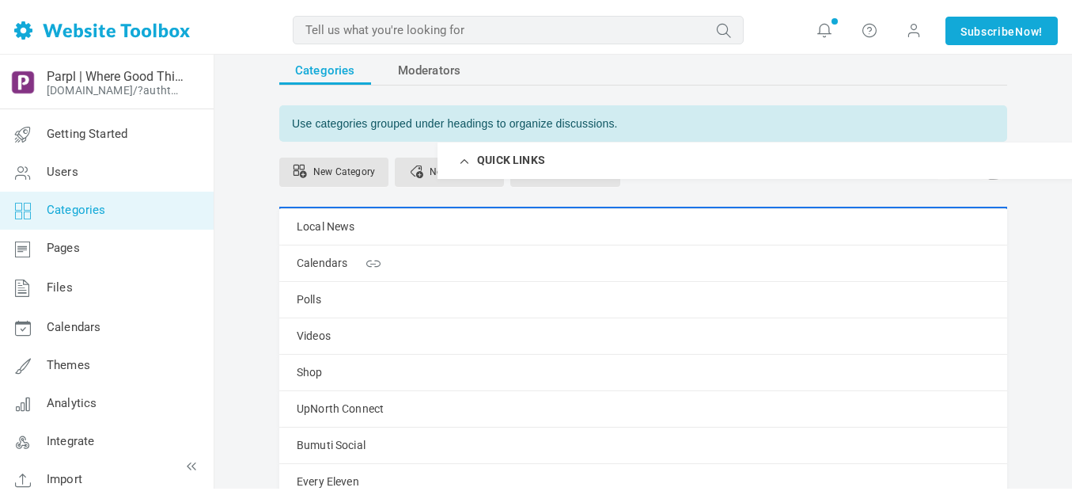
scroll to position [3, 0]
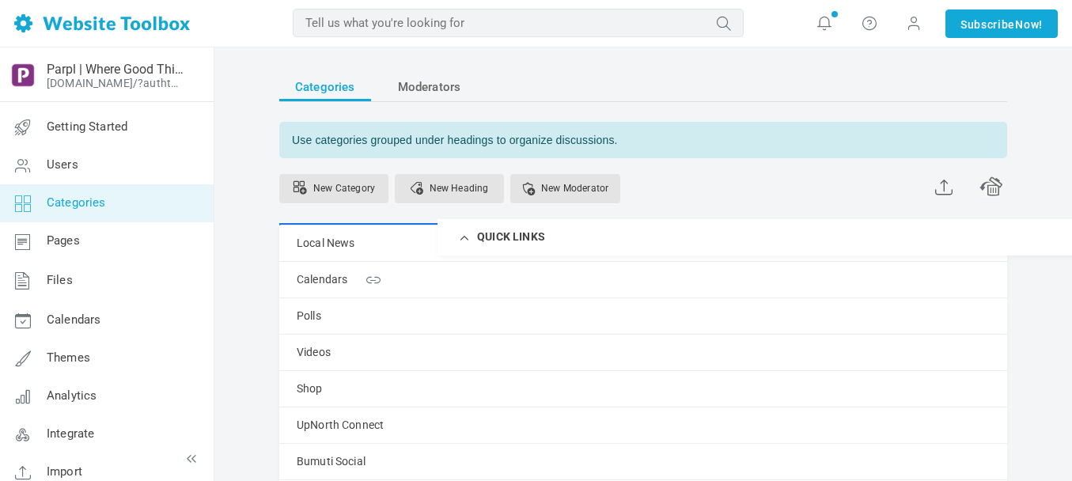
drag, startPoint x: 287, startPoint y: 335, endPoint x: 291, endPoint y: 218, distance: 117.2
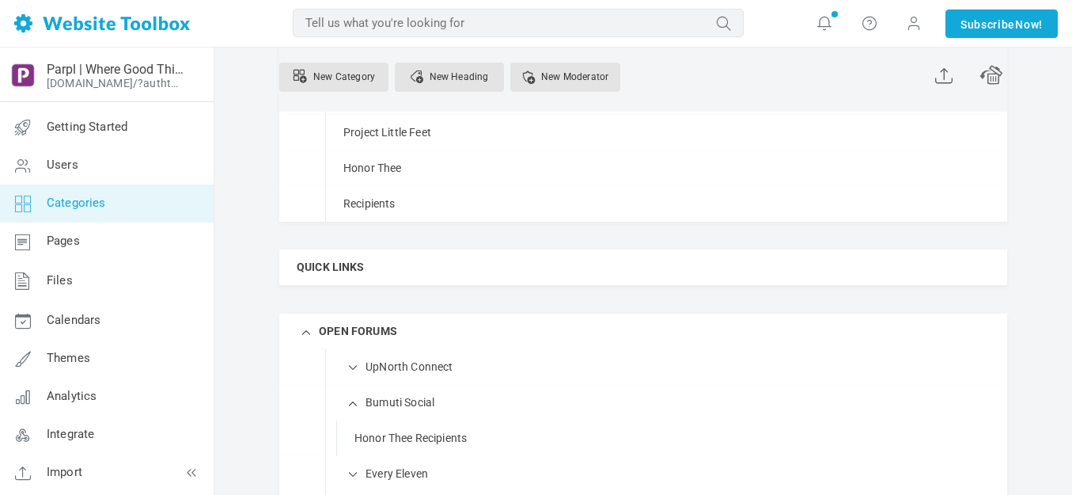
scroll to position [478, 0]
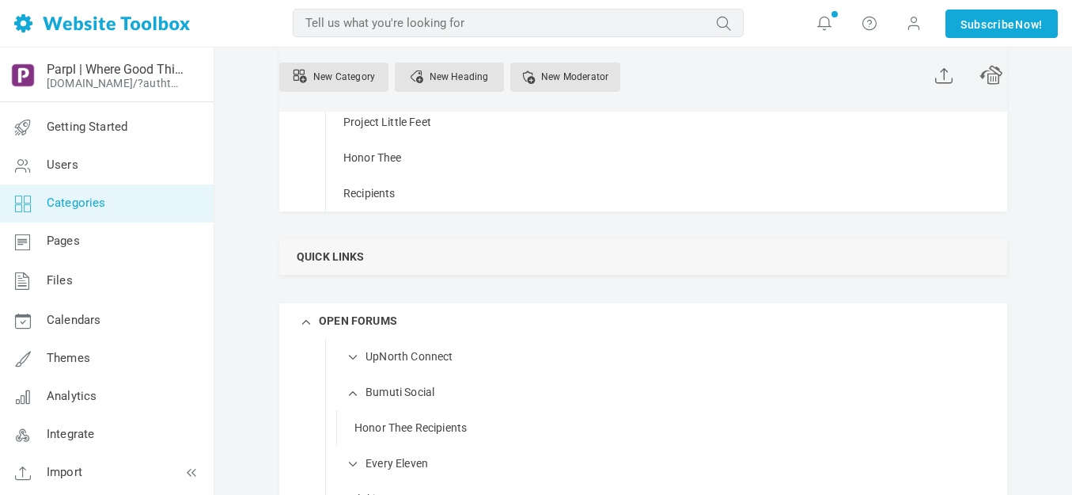
click link "Manage"
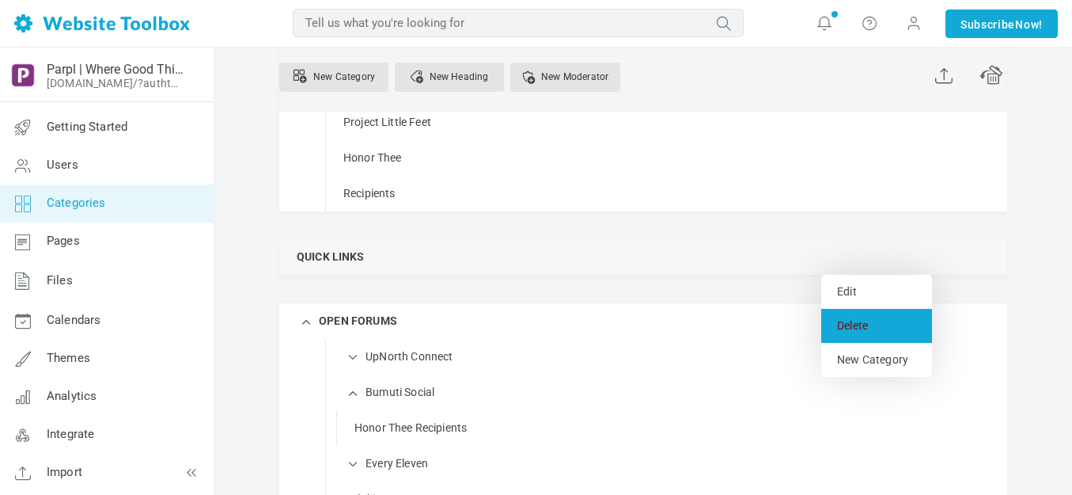
click link "Delete"
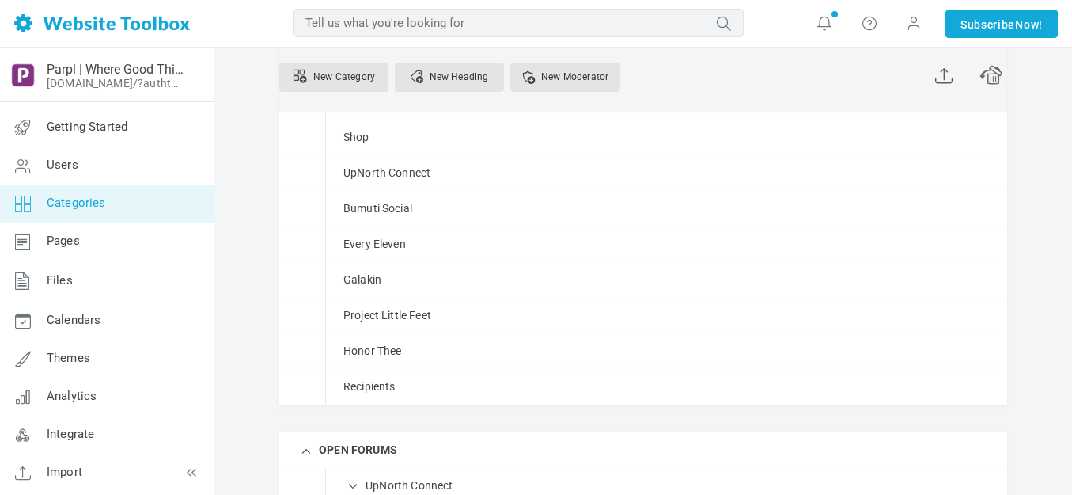
scroll to position [475, 0]
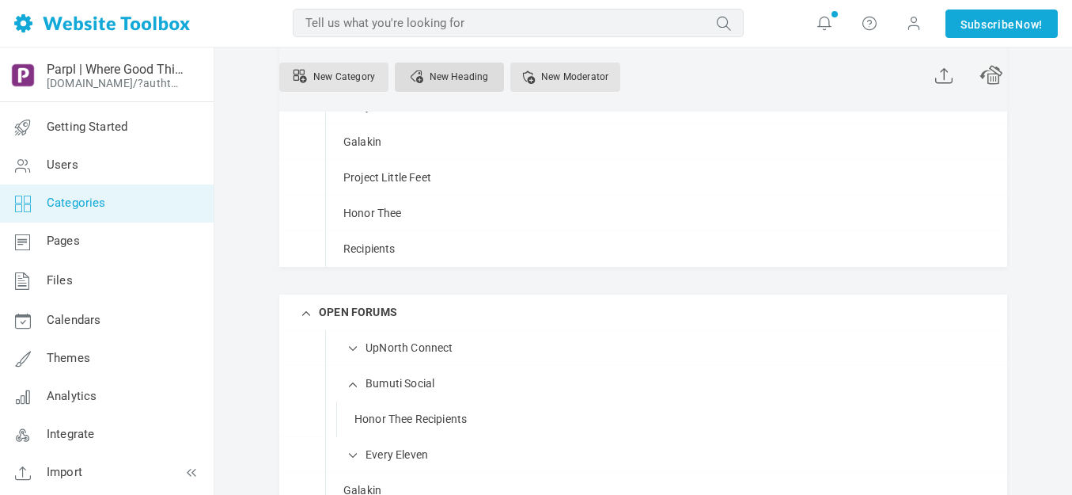
click at [449, 74] on link "New Heading" at bounding box center [449, 77] width 109 height 29
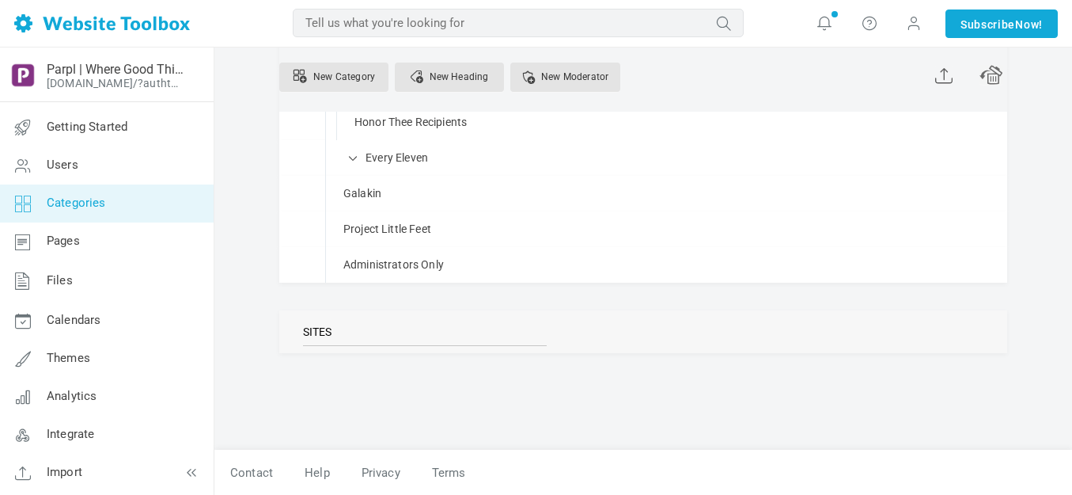
type input "SITES"
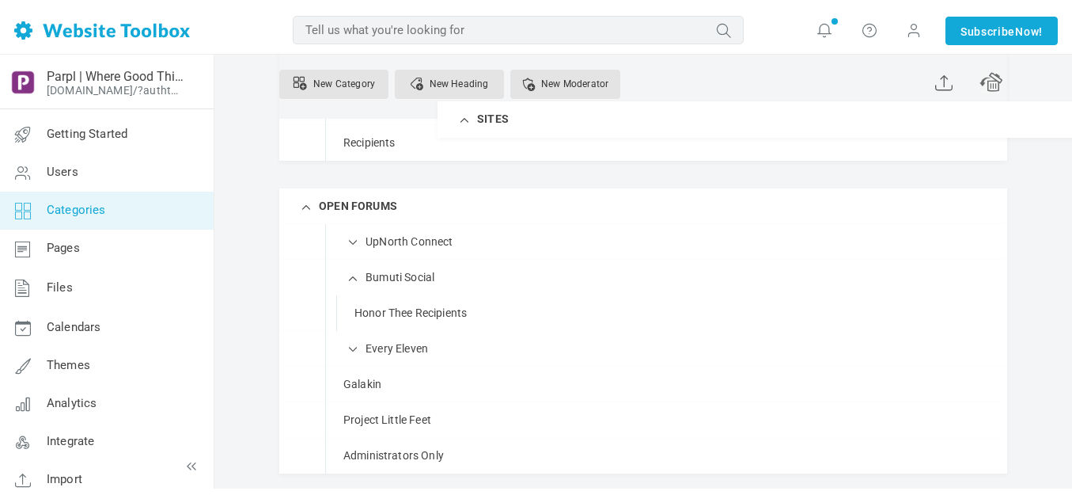
scroll to position [556, 0]
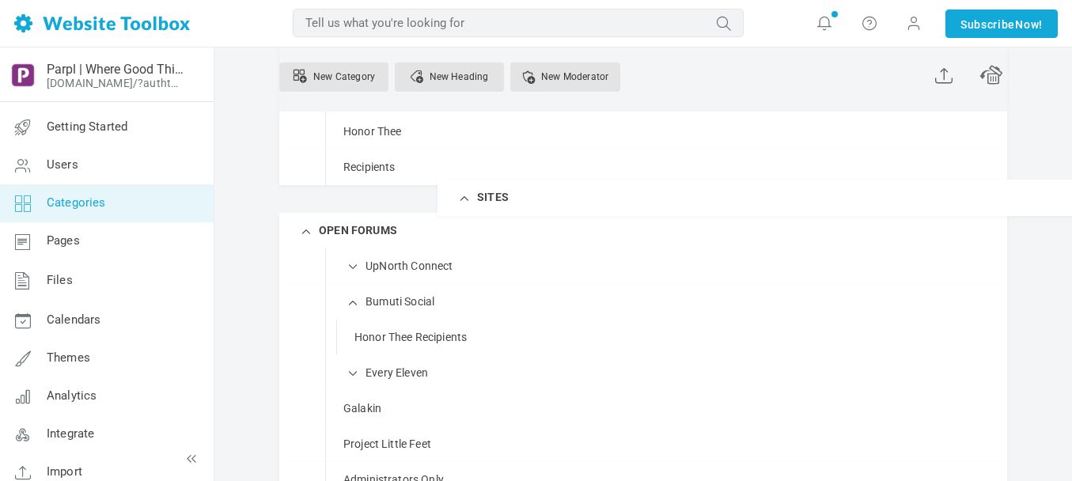
drag, startPoint x: 291, startPoint y: 335, endPoint x: 293, endPoint y: 179, distance: 156.7
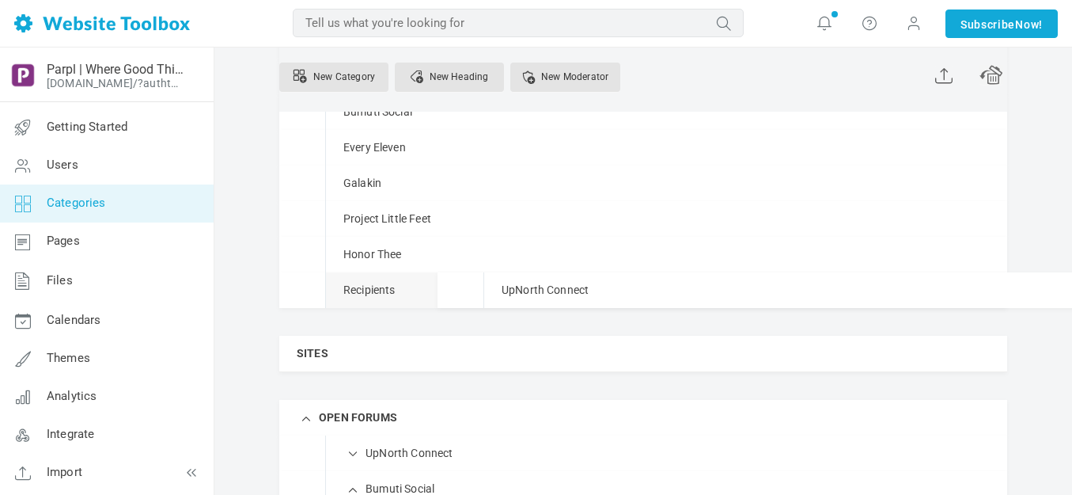
scroll to position [390, 0]
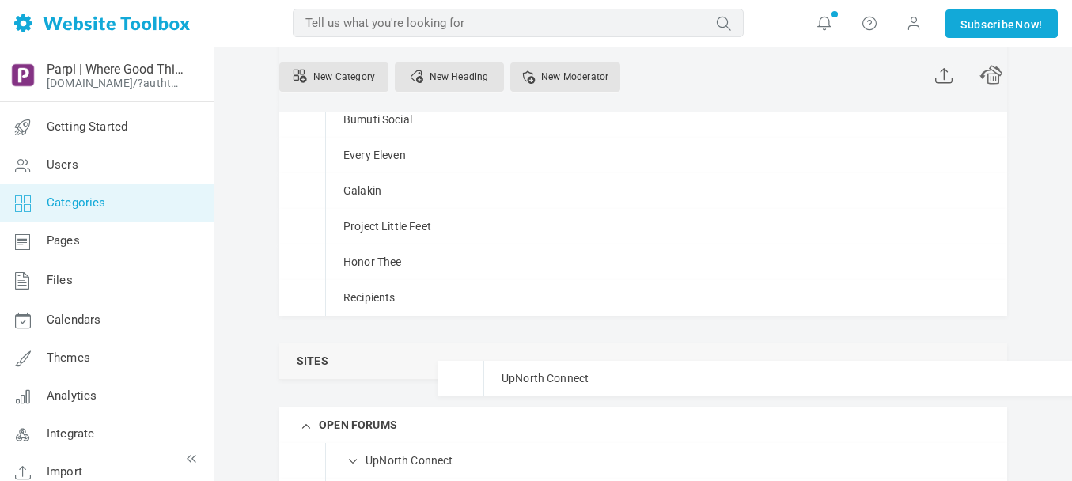
drag, startPoint x: 393, startPoint y: 116, endPoint x: 374, endPoint y: 360, distance: 245.2
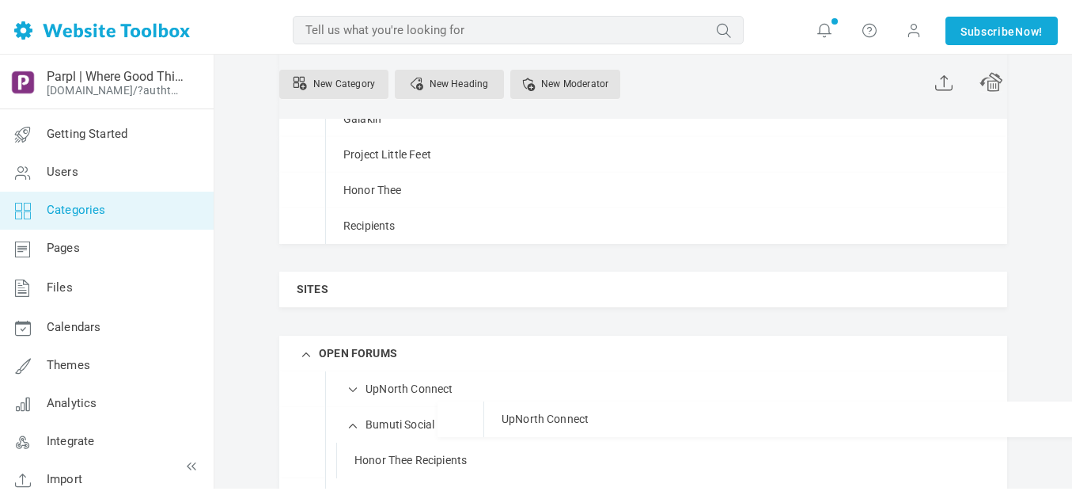
scroll to position [525, 0]
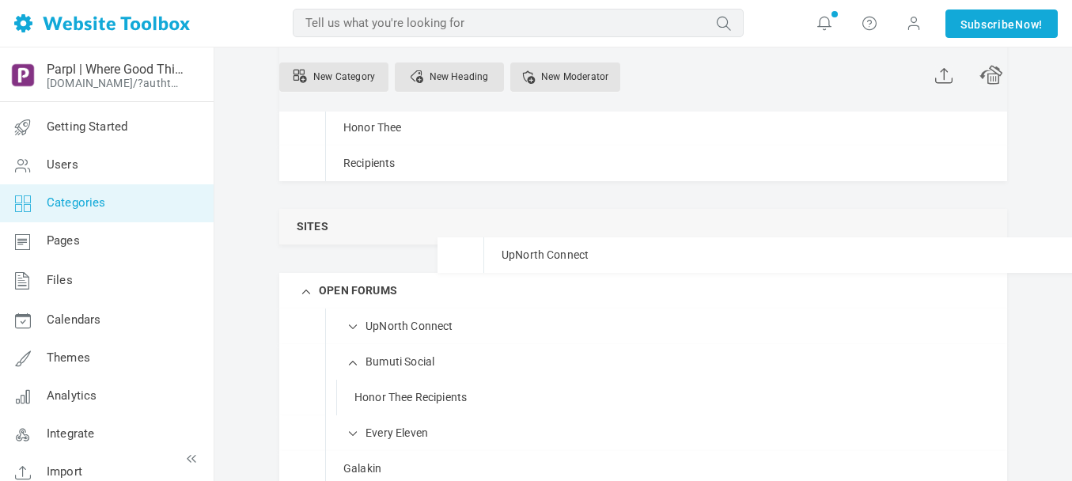
drag, startPoint x: 381, startPoint y: 332, endPoint x: 339, endPoint y: 237, distance: 104.1
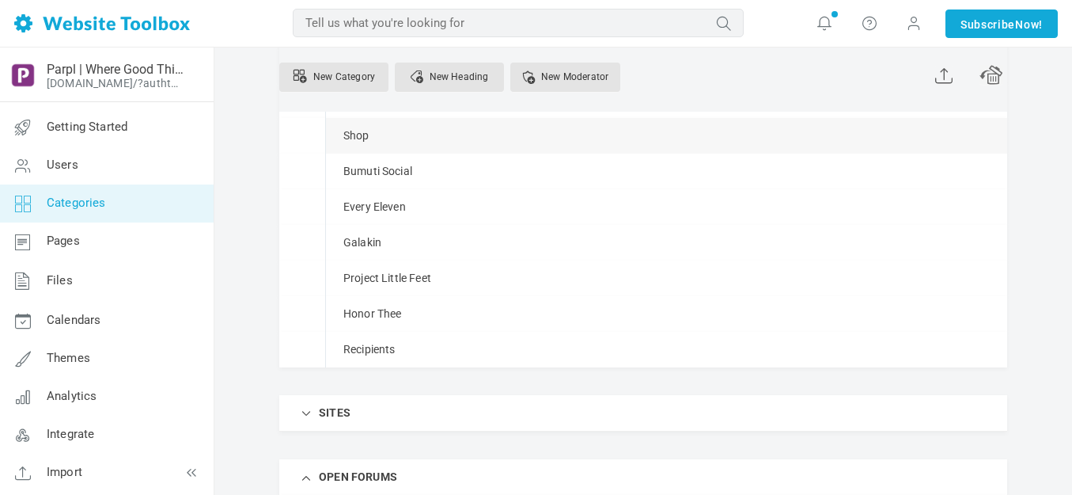
scroll to position [366, 0]
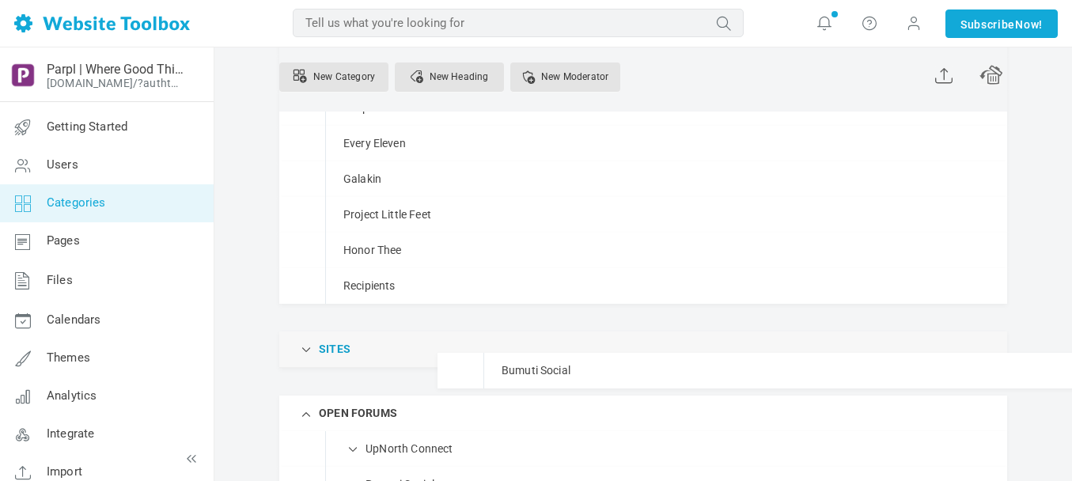
drag, startPoint x: 392, startPoint y: 142, endPoint x: 341, endPoint y: 352, distance: 216.5
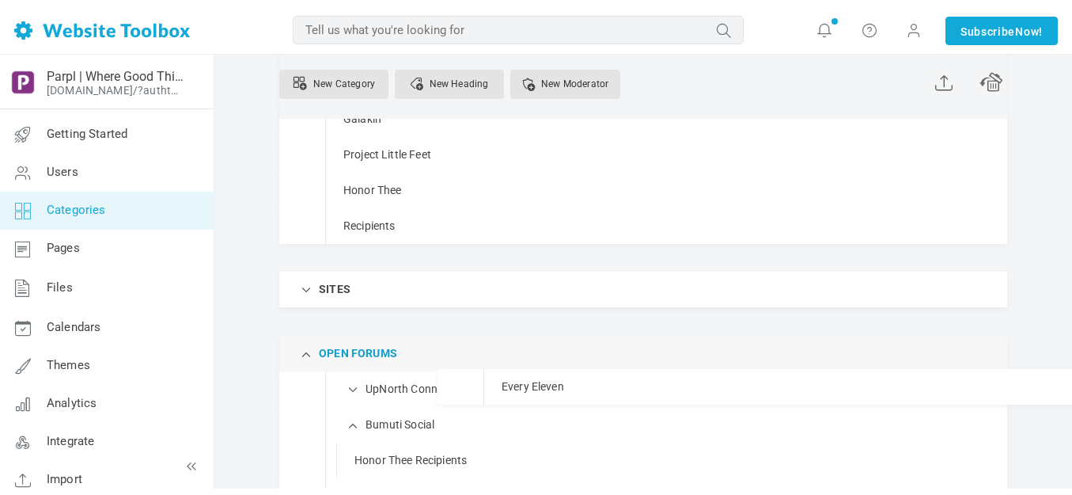
scroll to position [422, 0]
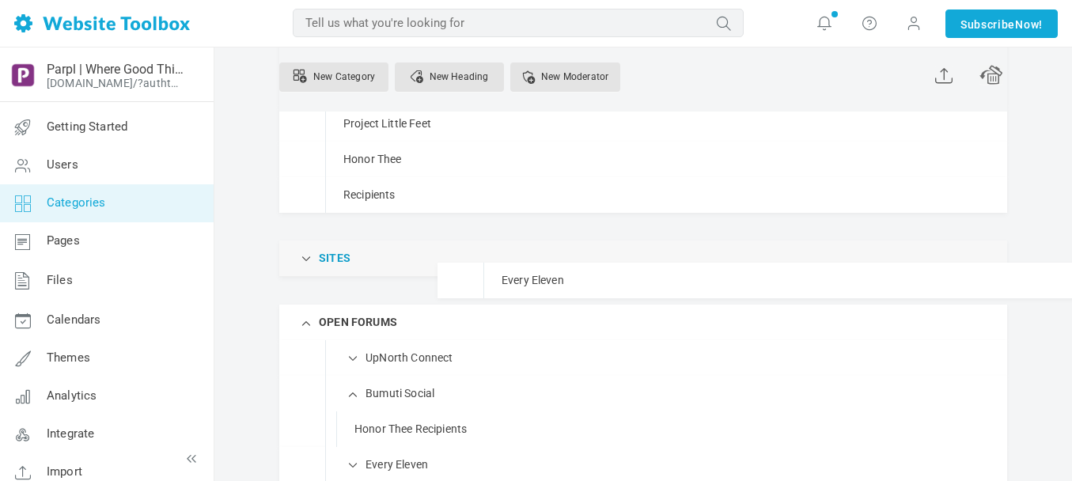
drag, startPoint x: 370, startPoint y: 220, endPoint x: 341, endPoint y: 262, distance: 51.1
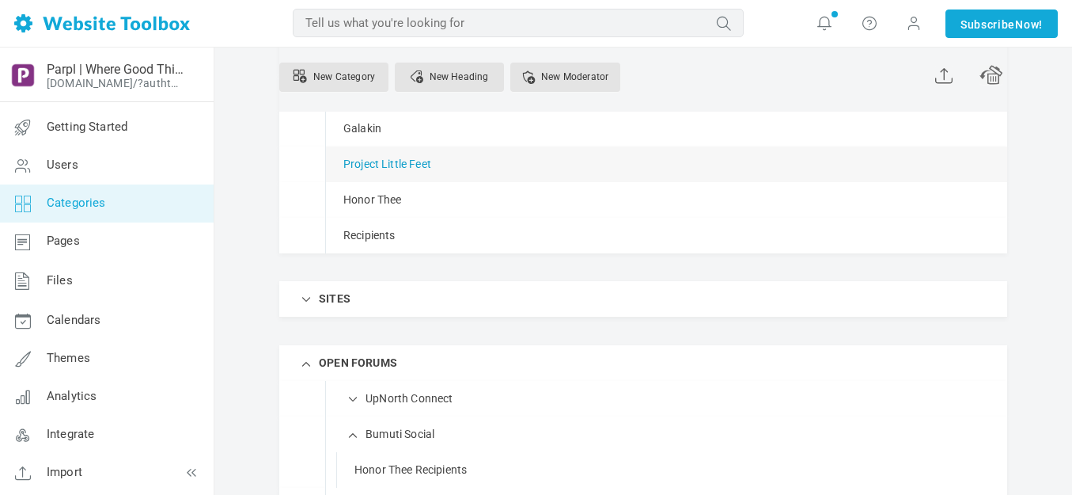
scroll to position [343, 0]
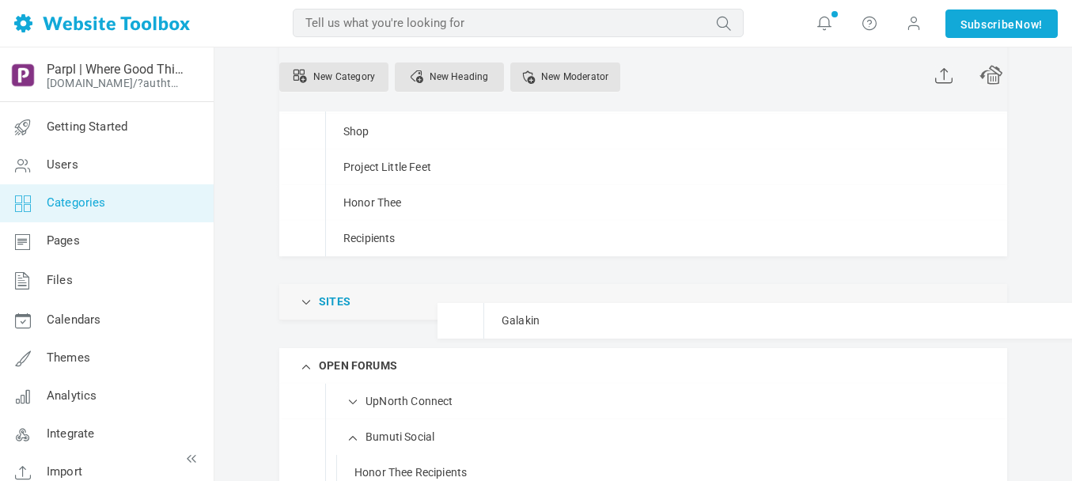
drag, startPoint x: 369, startPoint y: 169, endPoint x: 349, endPoint y: 302, distance: 134.4
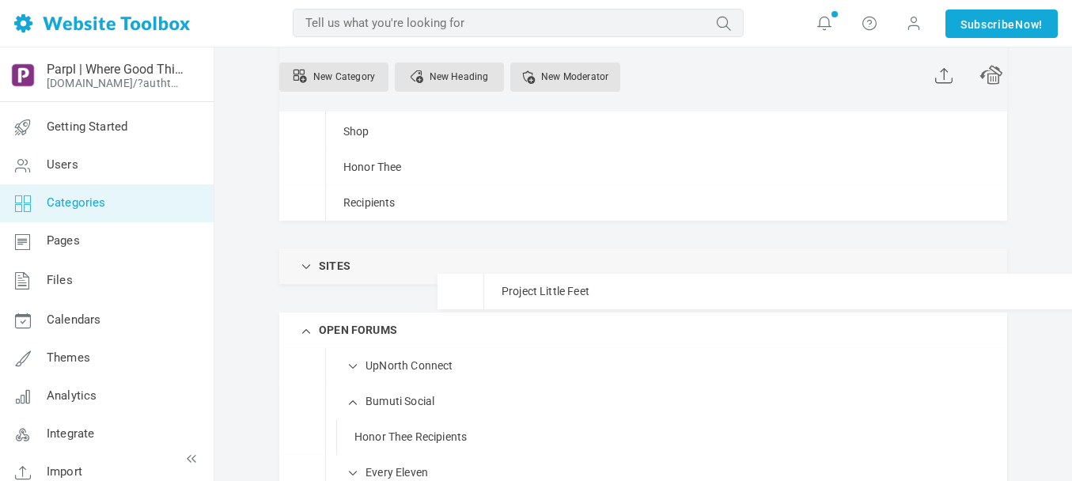
drag, startPoint x: 385, startPoint y: 164, endPoint x: 352, endPoint y: 273, distance: 114.1
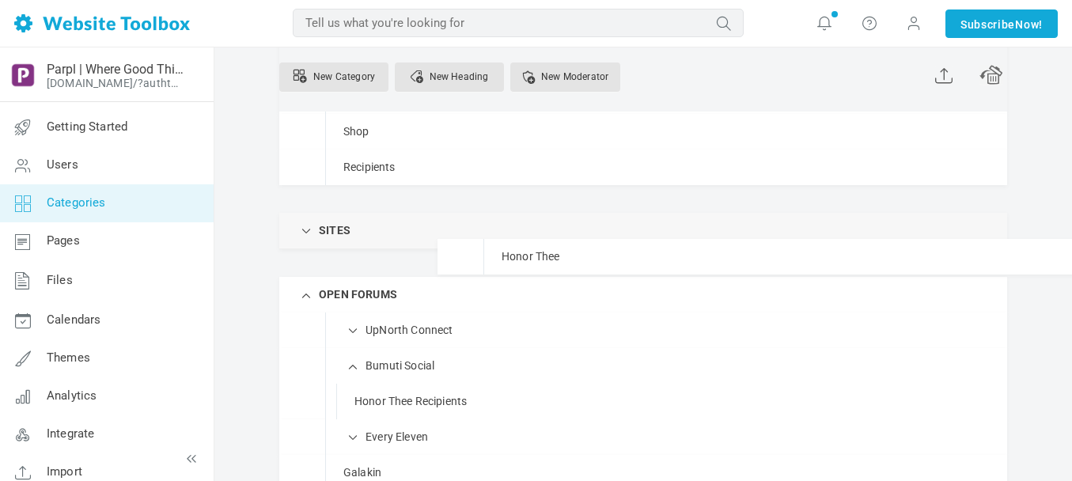
drag, startPoint x: 394, startPoint y: 165, endPoint x: 351, endPoint y: 238, distance: 84.8
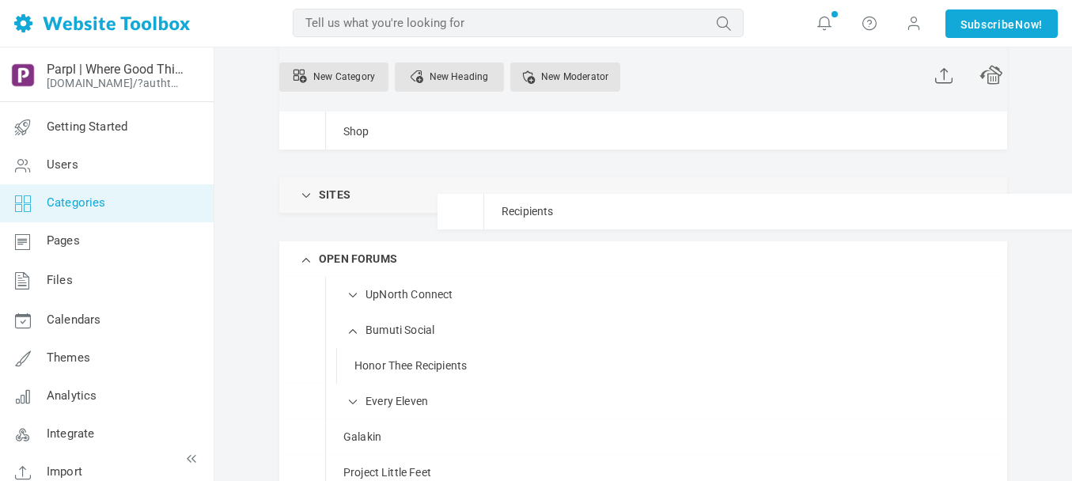
drag, startPoint x: 384, startPoint y: 165, endPoint x: 358, endPoint y: 193, distance: 38.1
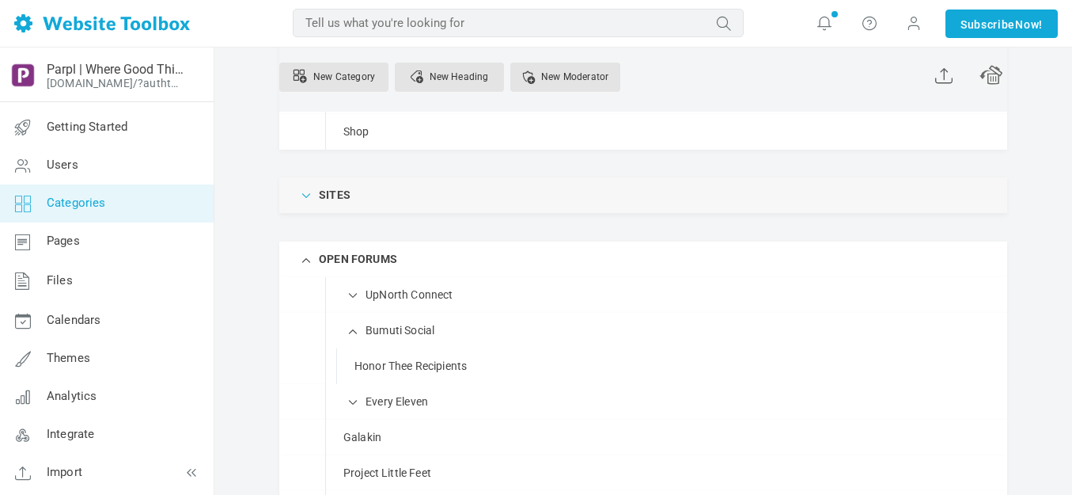
click at [309, 195] on span at bounding box center [307, 194] width 16 height 16
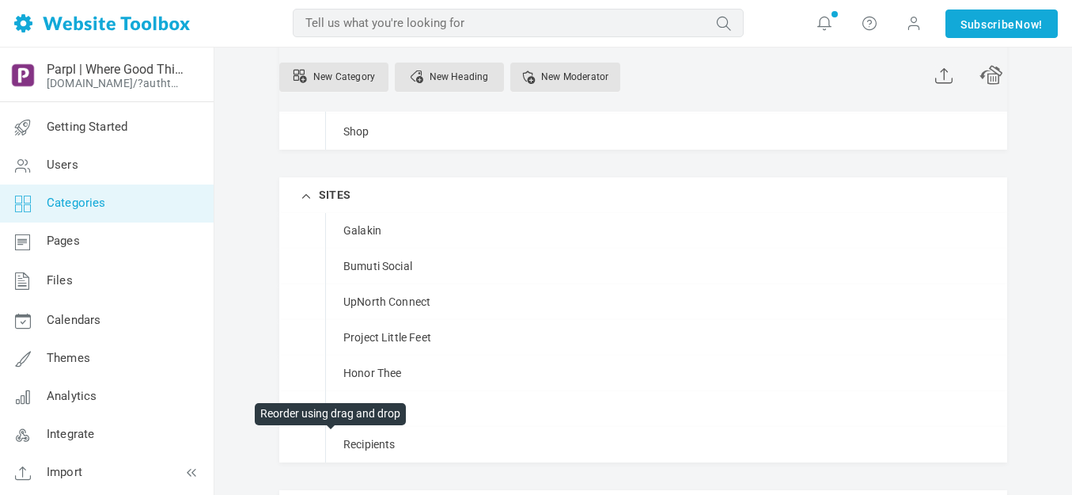
scroll to position [358, 0]
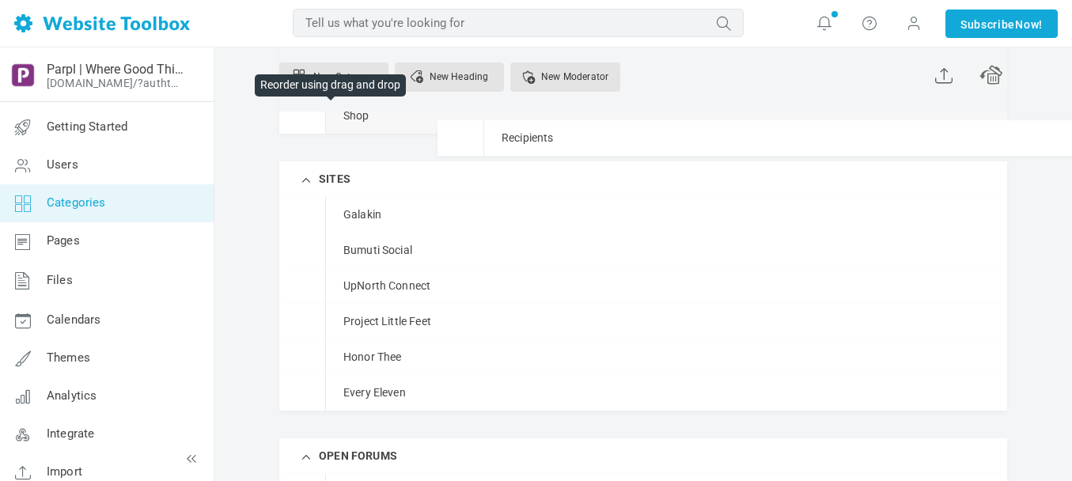
drag, startPoint x: 334, startPoint y: 444, endPoint x: 334, endPoint y: 119, distance: 324.4
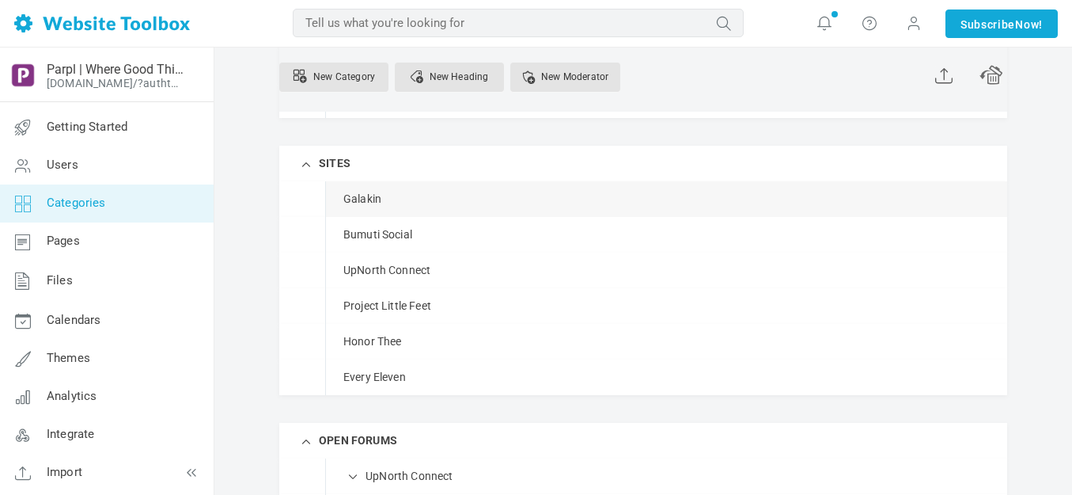
scroll to position [438, 0]
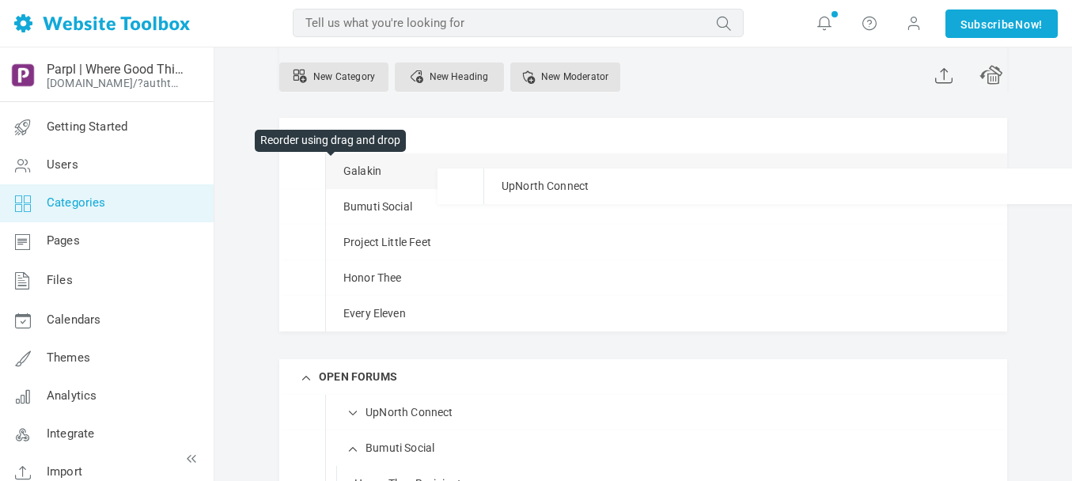
drag, startPoint x: 329, startPoint y: 243, endPoint x: 328, endPoint y: 168, distance: 75.2
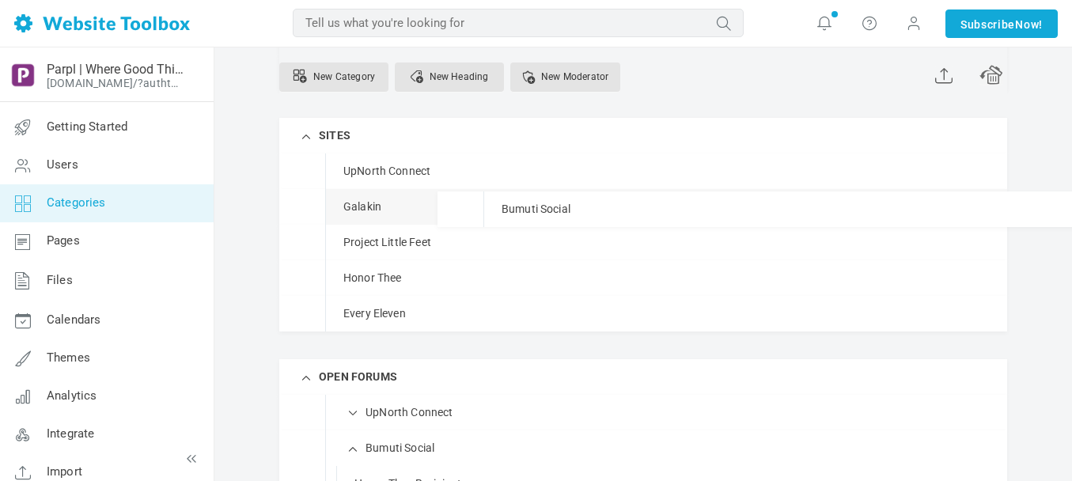
drag, startPoint x: 332, startPoint y: 243, endPoint x: 335, endPoint y: 191, distance: 52.3
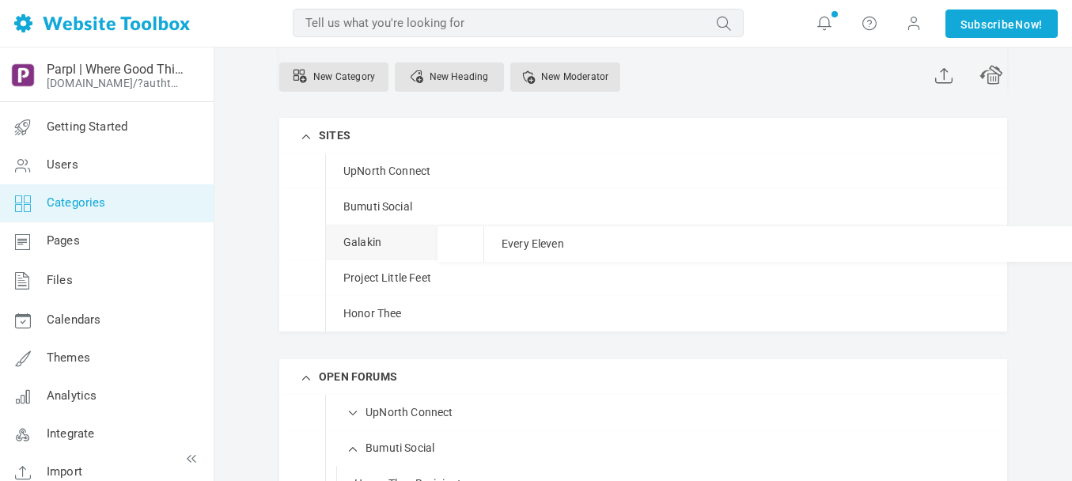
drag, startPoint x: 332, startPoint y: 351, endPoint x: 327, endPoint y: 225, distance: 125.1
drag, startPoint x: 332, startPoint y: 354, endPoint x: 332, endPoint y: 220, distance: 133.7
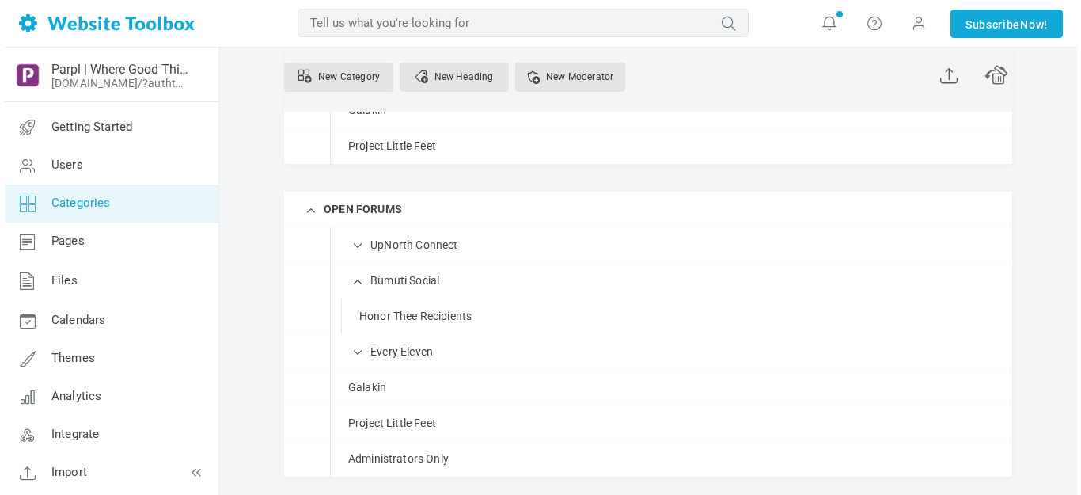
scroll to position [675, 0]
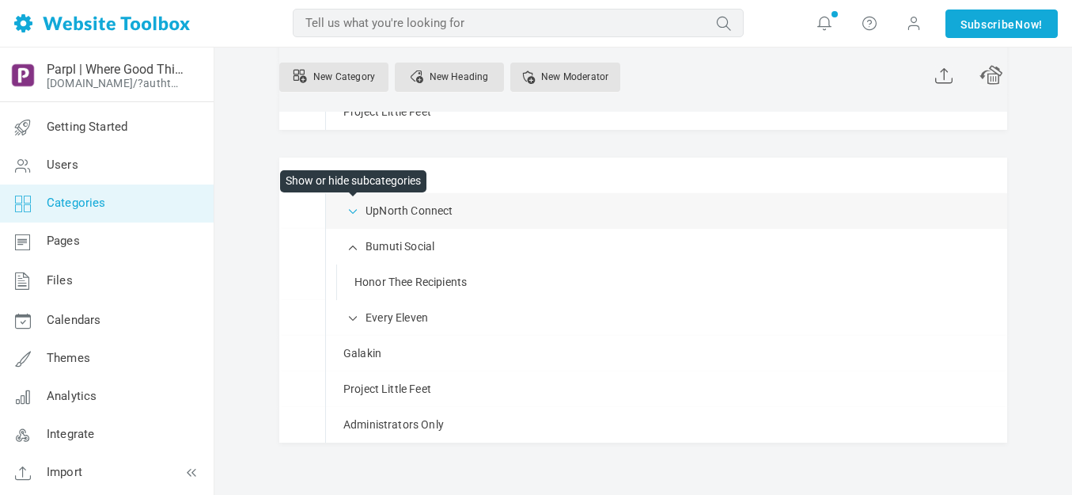
click at [354, 209] on span at bounding box center [354, 210] width 16 height 16
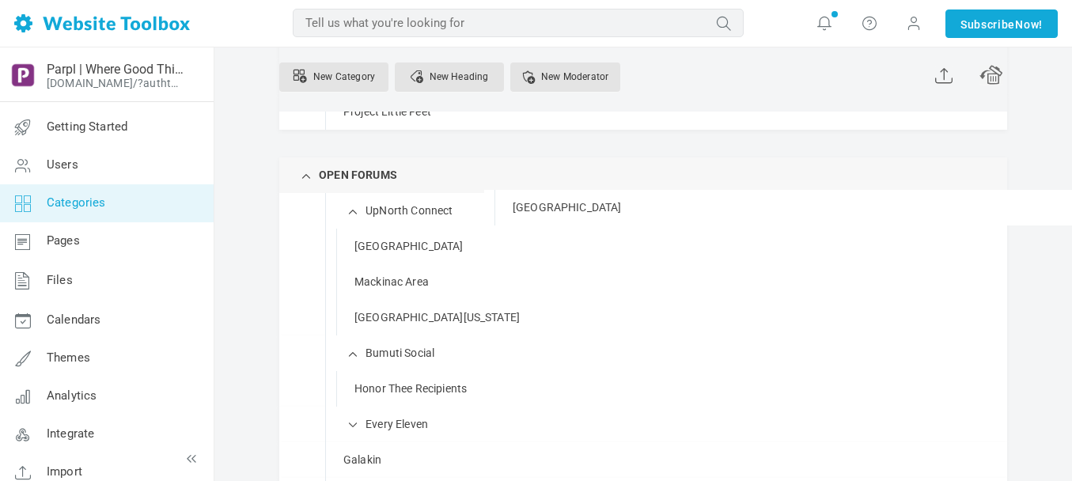
drag, startPoint x: 400, startPoint y: 320, endPoint x: 364, endPoint y: 189, distance: 135.5
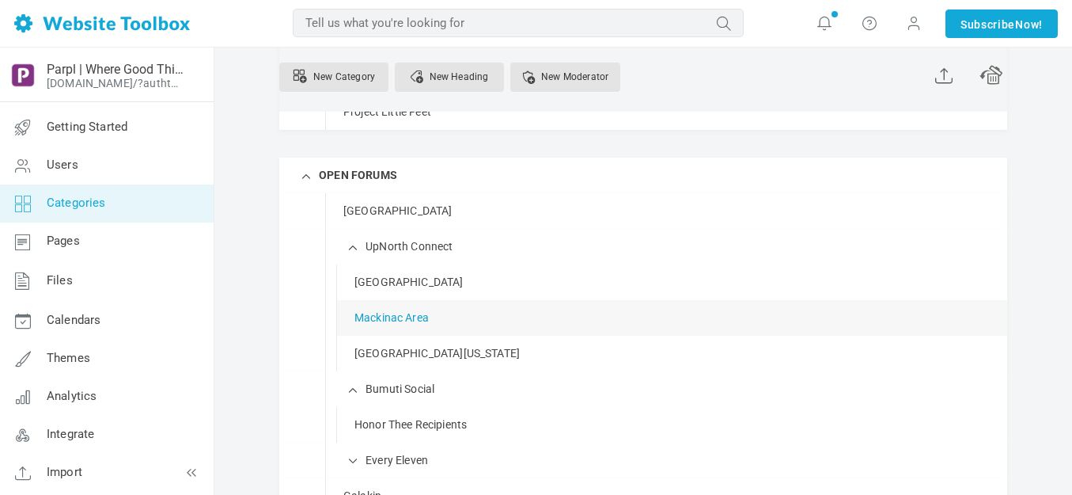
click at [404, 317] on link "Mackinac Area" at bounding box center [391, 318] width 74 height 20
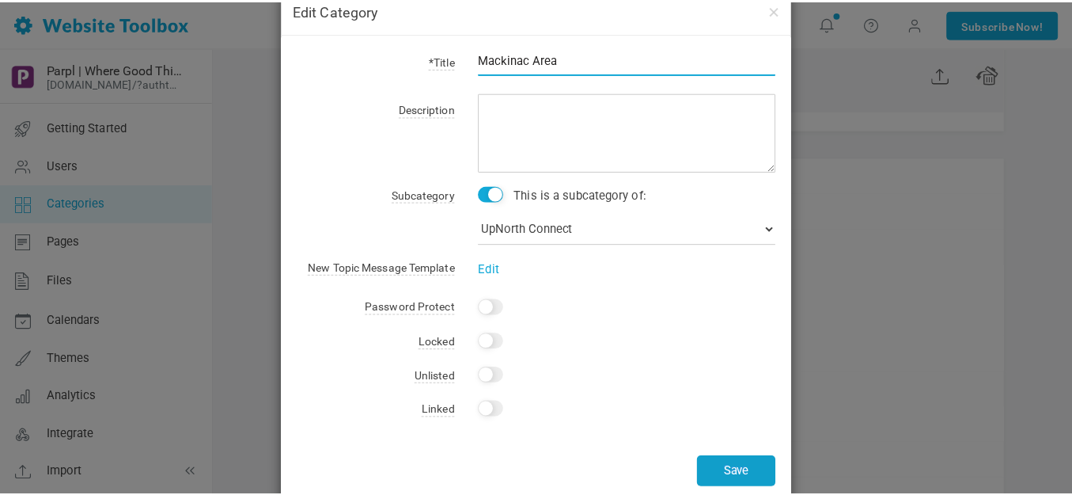
scroll to position [67, 0]
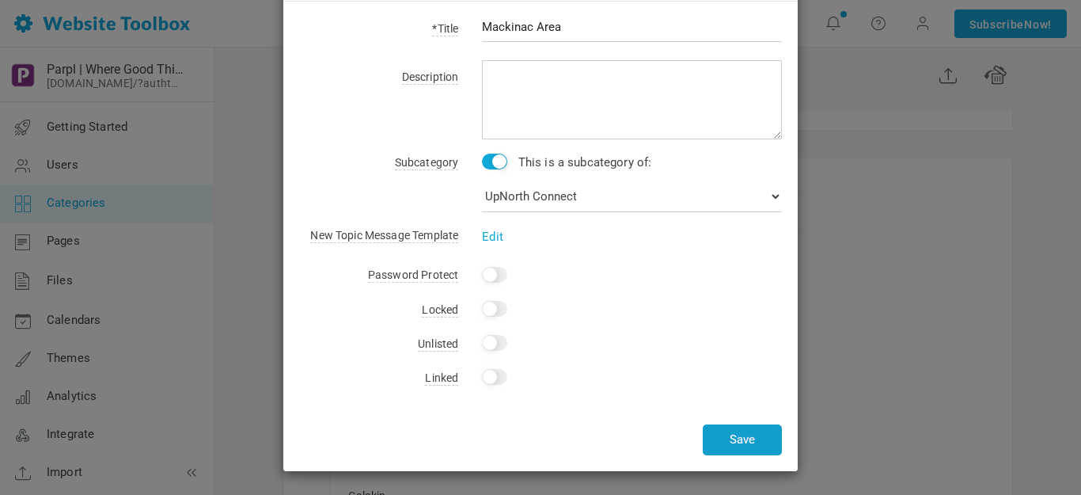
click at [730, 438] on button "Save" at bounding box center [742, 439] width 79 height 31
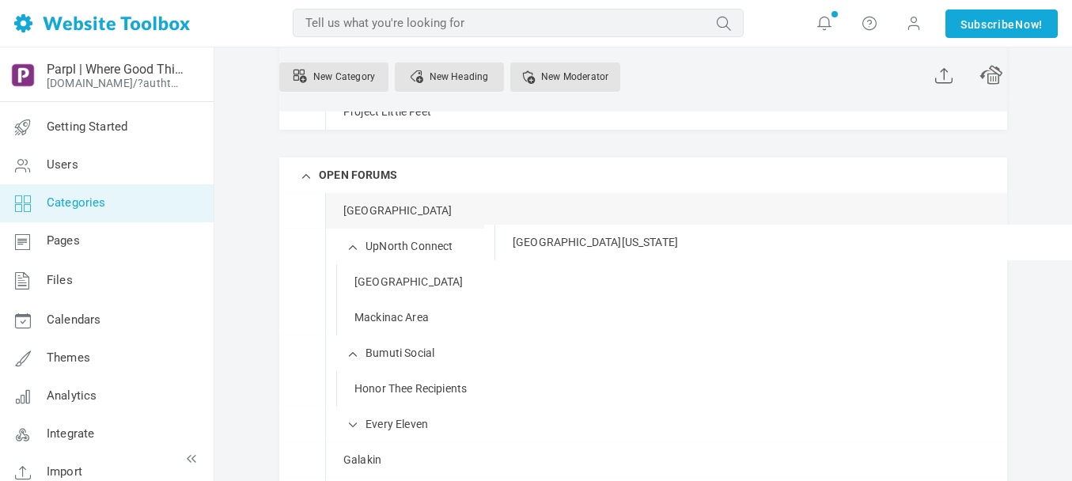
drag, startPoint x: 420, startPoint y: 351, endPoint x: 395, endPoint y: 224, distance: 129.1
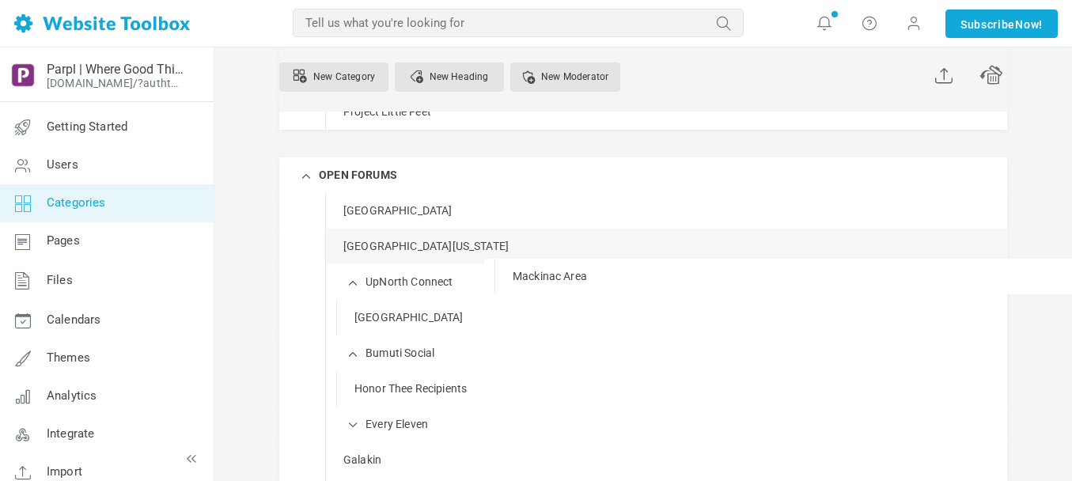
drag, startPoint x: 411, startPoint y: 349, endPoint x: 403, endPoint y: 258, distance: 91.4
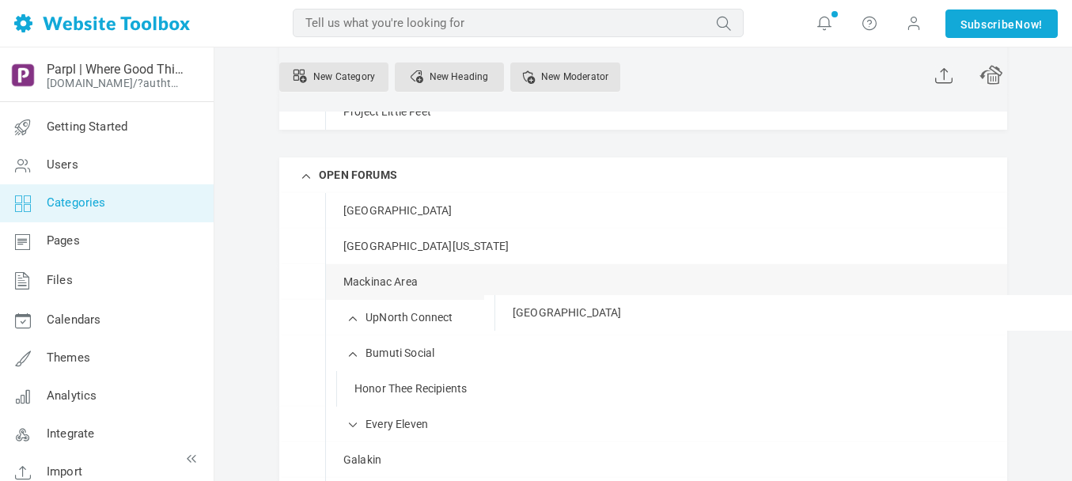
drag, startPoint x: 414, startPoint y: 354, endPoint x: 408, endPoint y: 294, distance: 59.6
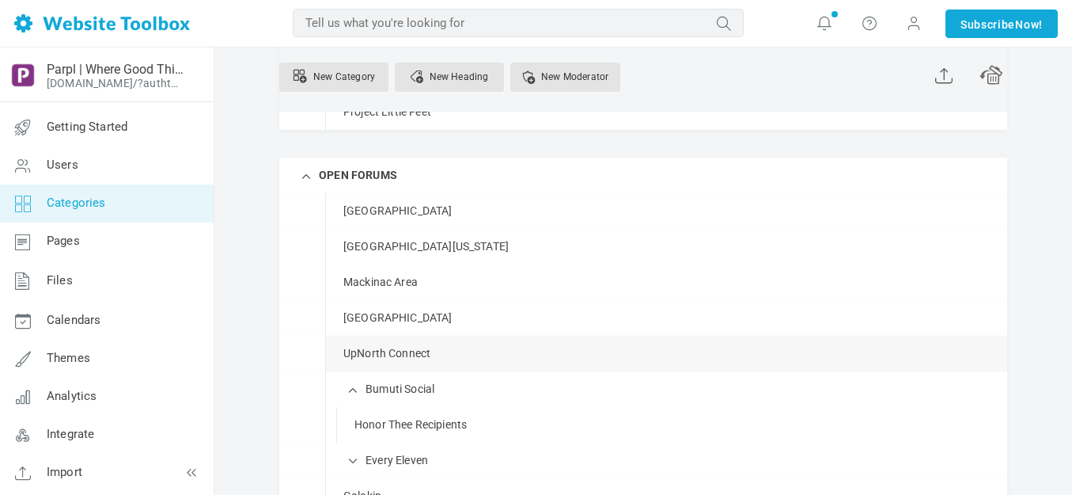
click at [0, 0] on link "Manage" at bounding box center [0, 0] width 0 height 0
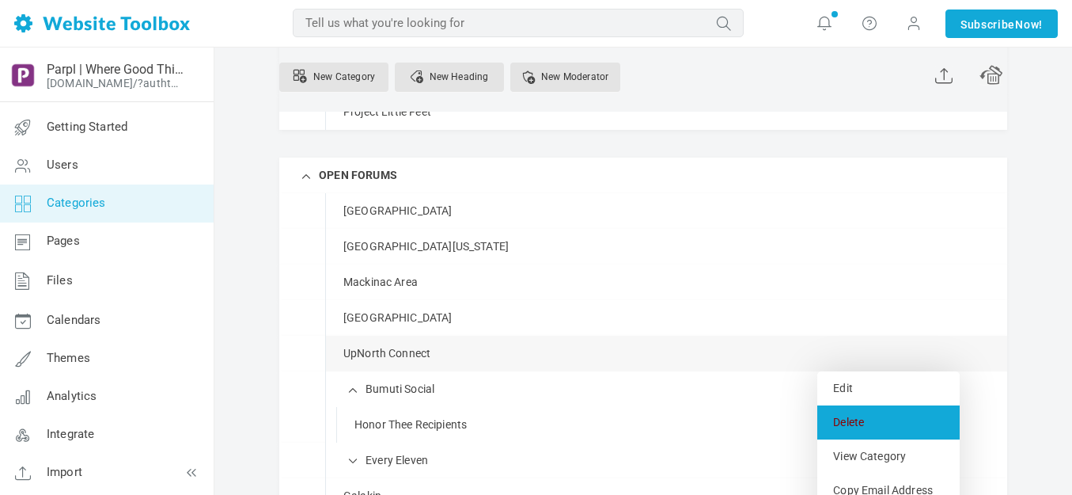
click at [855, 422] on link "Delete" at bounding box center [888, 422] width 142 height 34
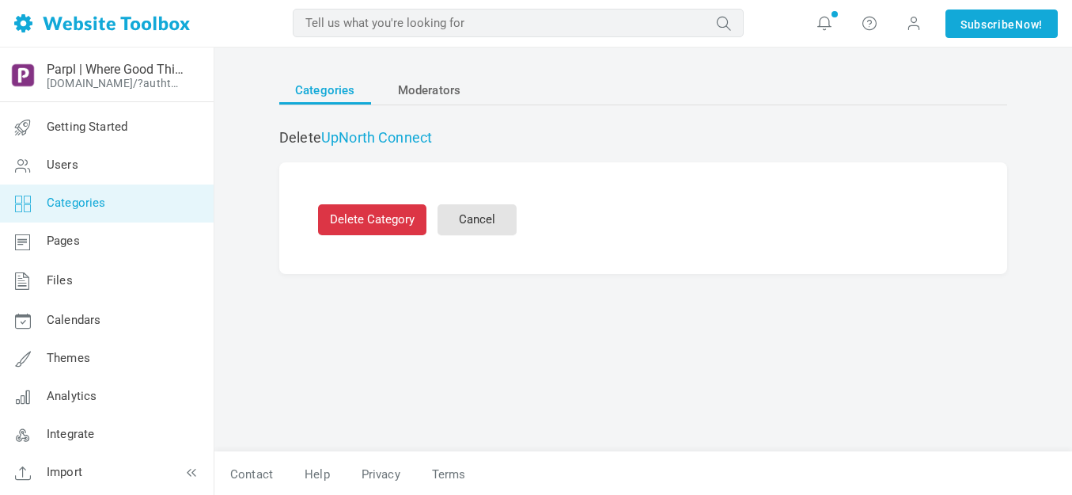
click at [391, 215] on button "Delete Category" at bounding box center [372, 219] width 108 height 31
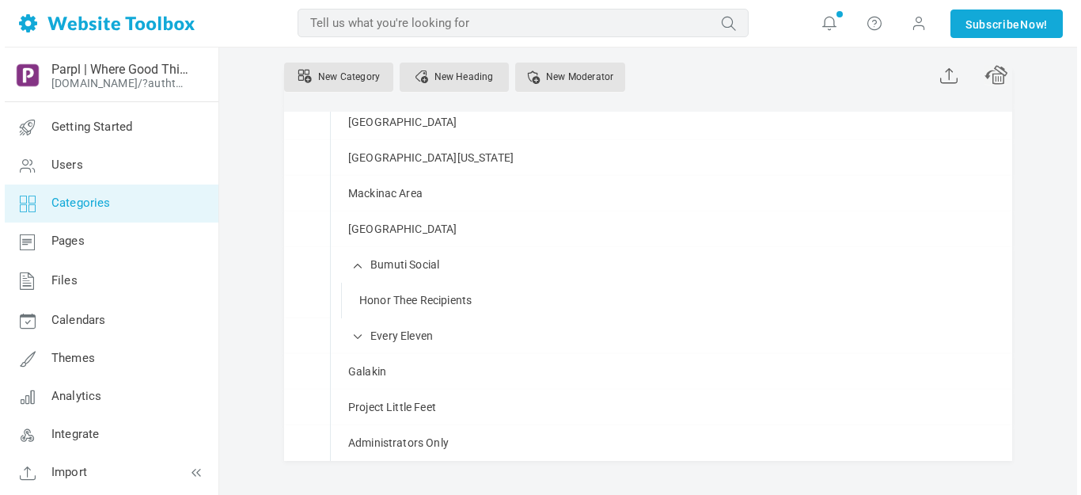
scroll to position [791, 0]
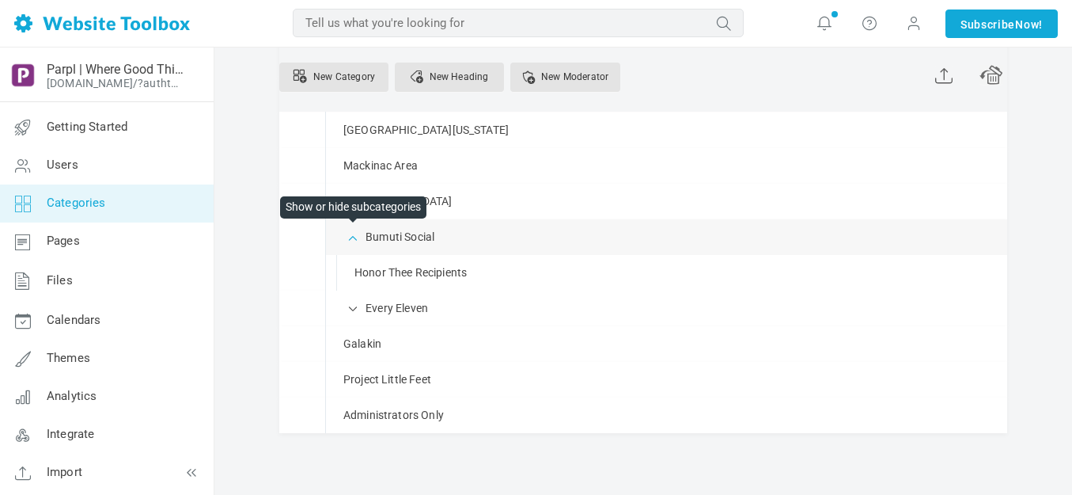
click at [354, 241] on span at bounding box center [354, 236] width 16 height 16
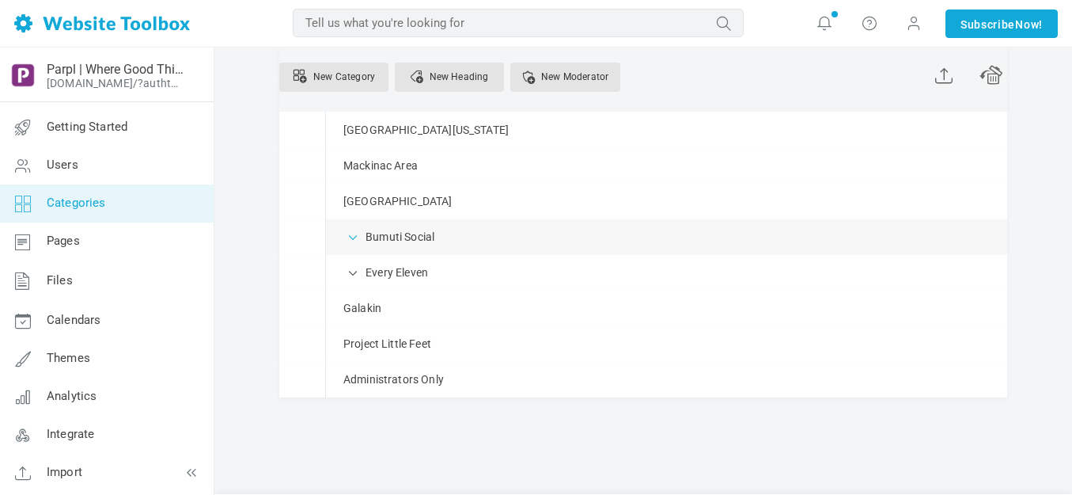
click at [354, 241] on span at bounding box center [354, 236] width 16 height 16
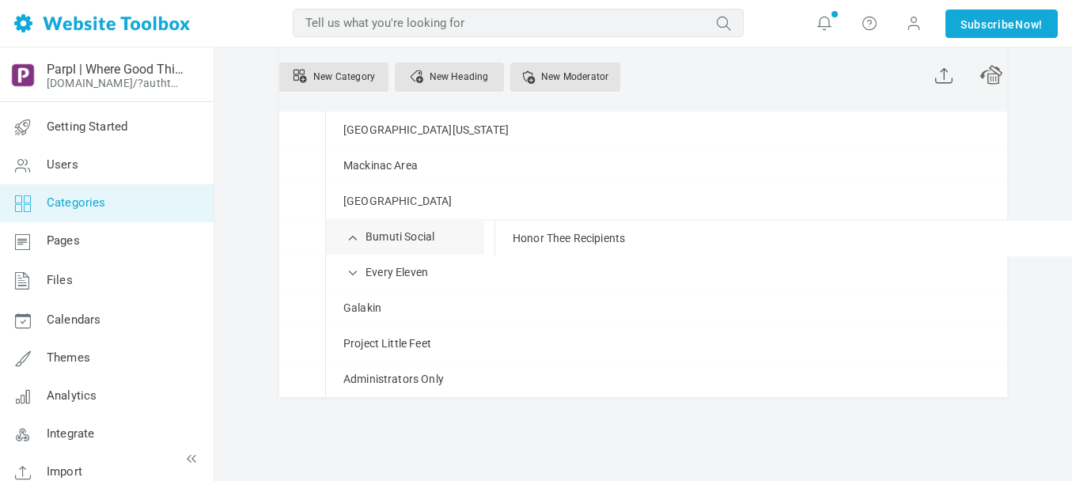
drag, startPoint x: 438, startPoint y: 272, endPoint x: 418, endPoint y: 220, distance: 56.1
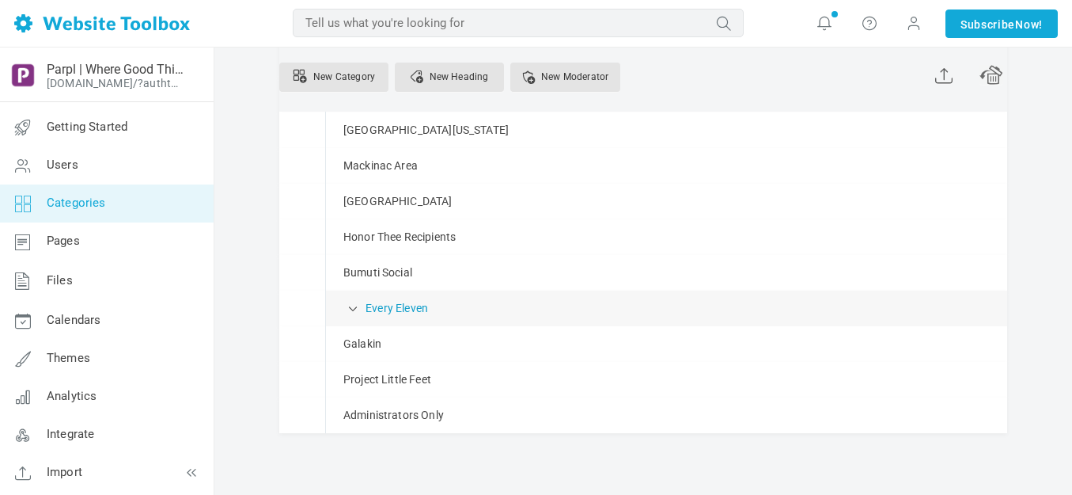
click at [404, 309] on link "Every Eleven" at bounding box center [397, 308] width 63 height 20
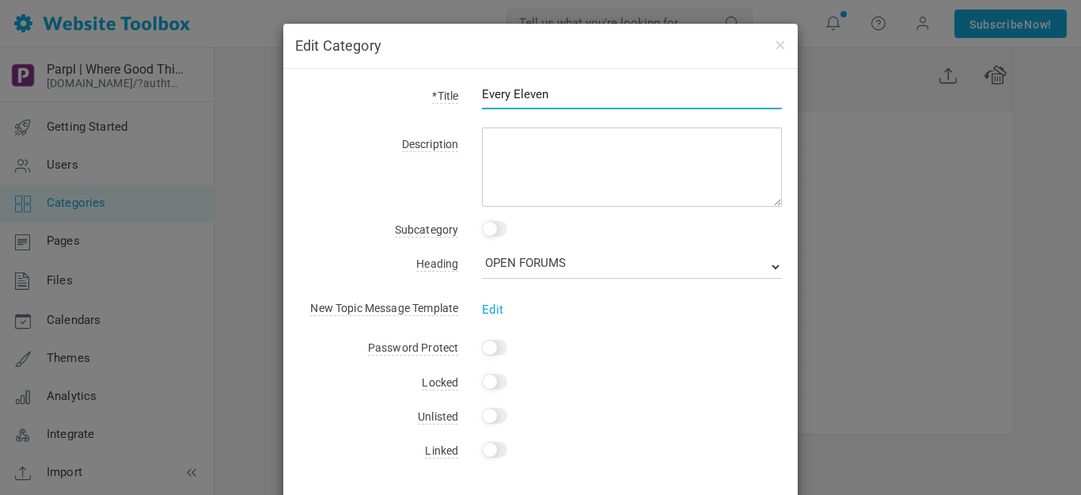
scroll to position [73, 0]
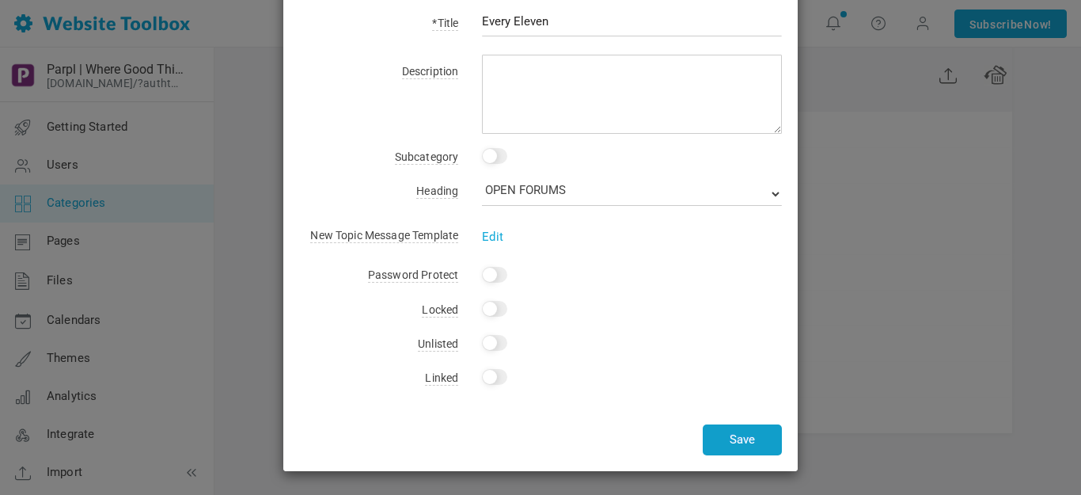
click at [743, 434] on button "Save" at bounding box center [742, 439] width 79 height 31
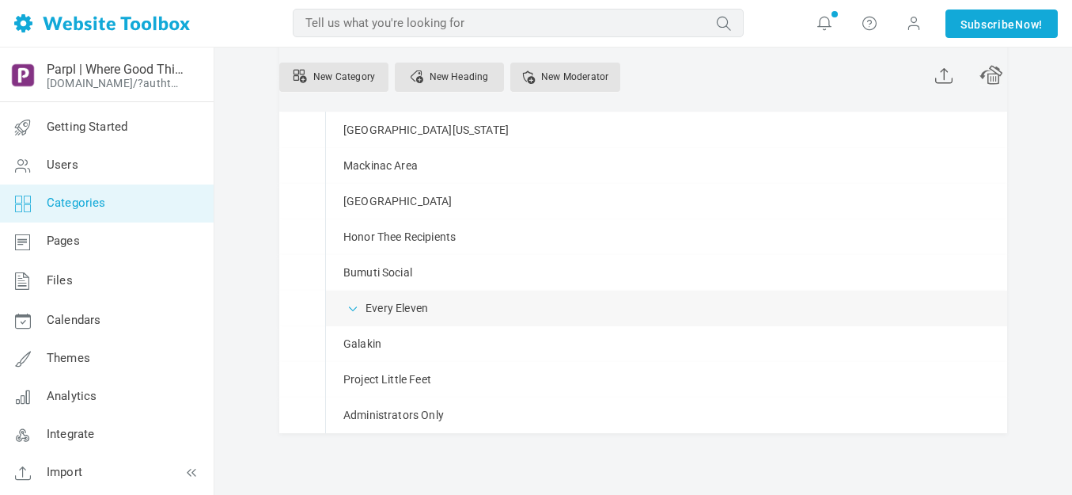
click at [355, 308] on span at bounding box center [354, 307] width 16 height 16
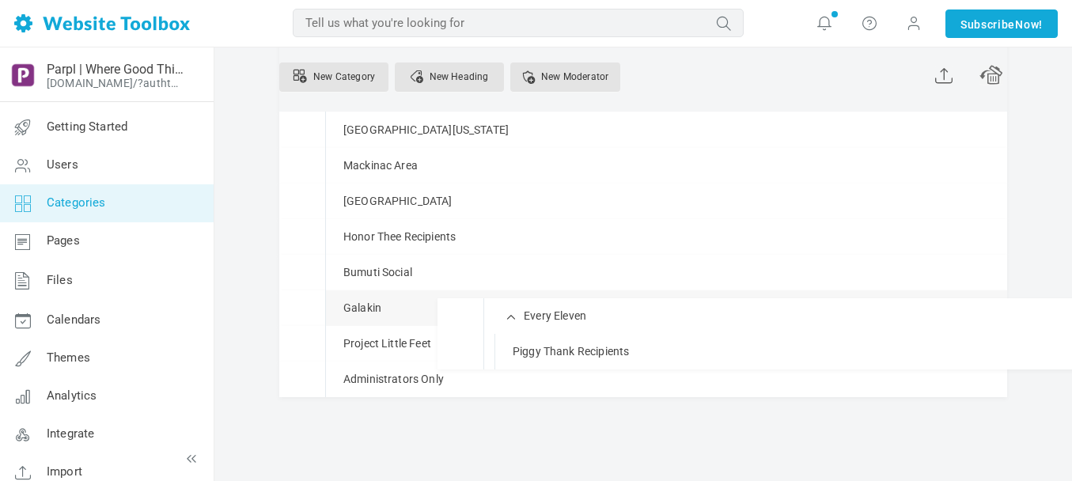
drag, startPoint x: 392, startPoint y: 340, endPoint x: 389, endPoint y: 297, distance: 42.8
drag, startPoint x: 344, startPoint y: 344, endPoint x: 352, endPoint y: 288, distance: 56.7
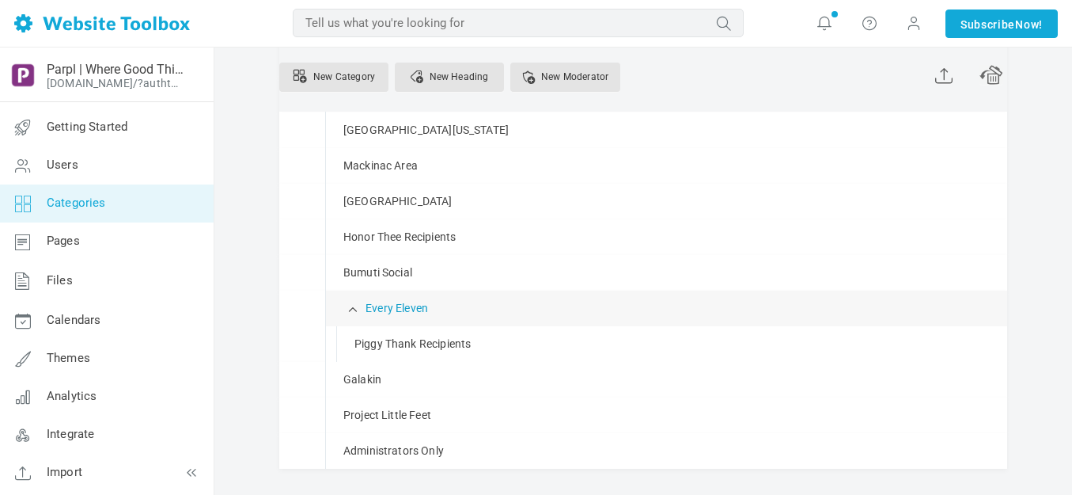
click at [380, 309] on link "Every Eleven" at bounding box center [397, 308] width 63 height 20
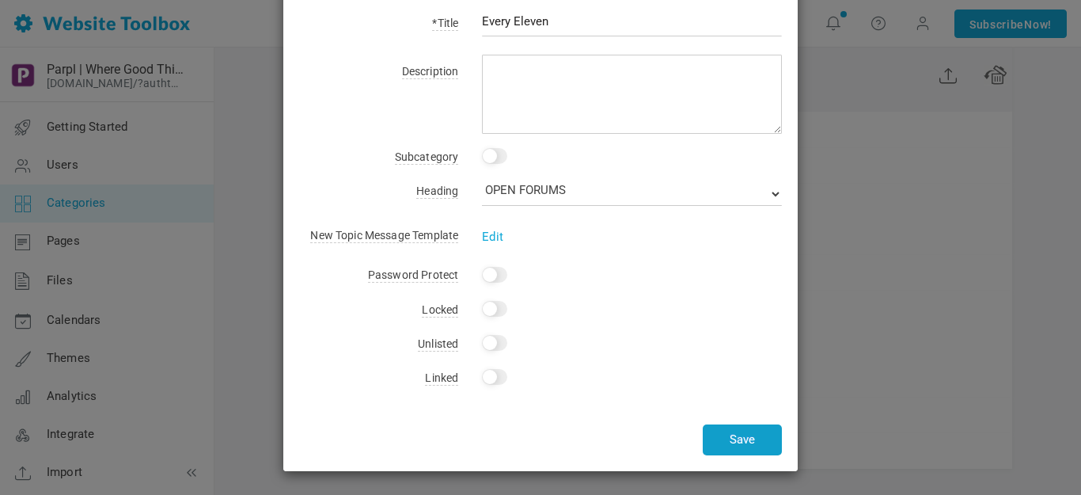
click at [730, 431] on button "Save" at bounding box center [742, 439] width 79 height 31
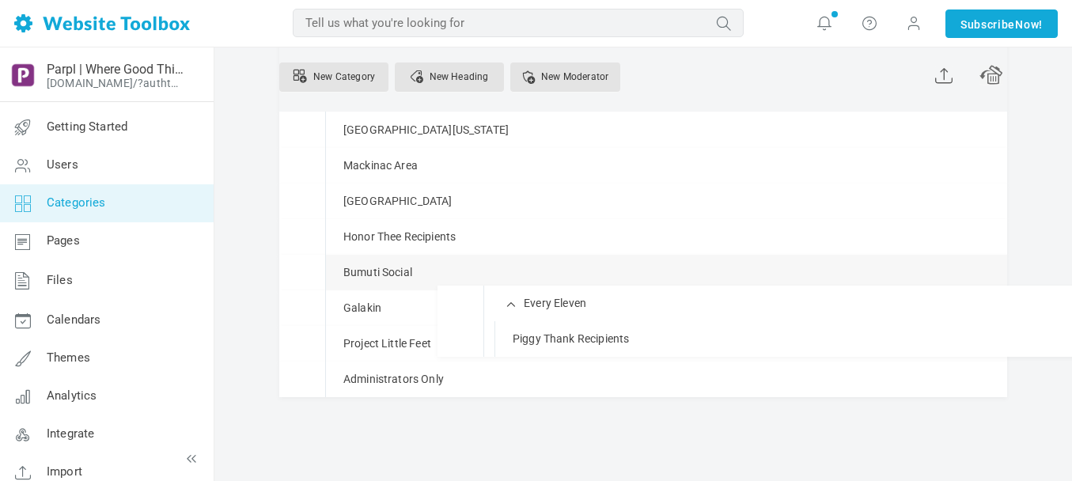
drag, startPoint x: 343, startPoint y: 347, endPoint x: 339, endPoint y: 285, distance: 61.8
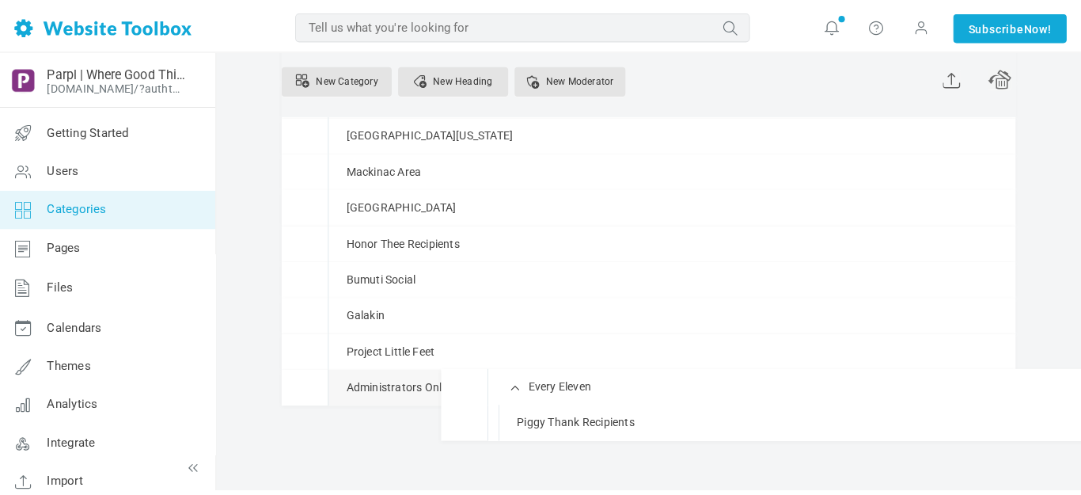
scroll to position [799, 0]
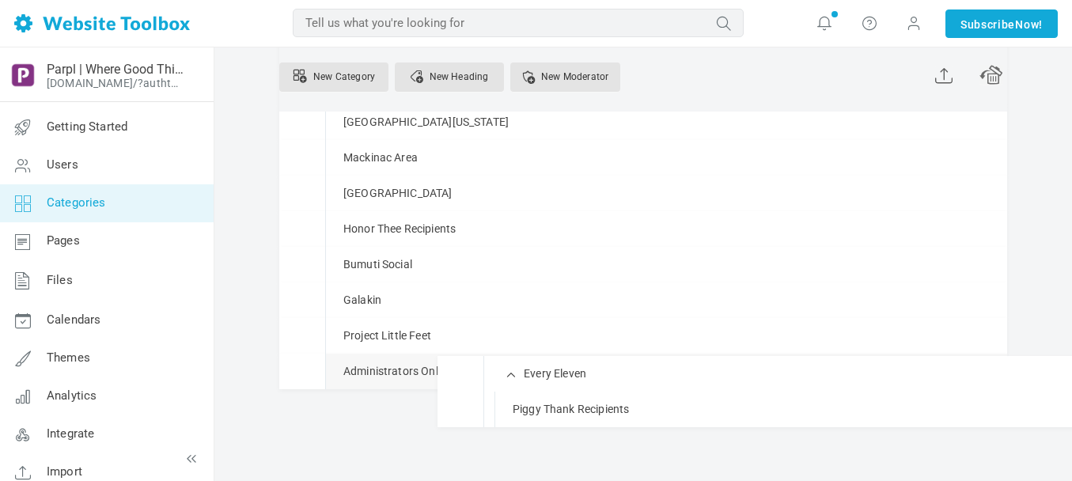
drag, startPoint x: 340, startPoint y: 340, endPoint x: 343, endPoint y: 363, distance: 23.1
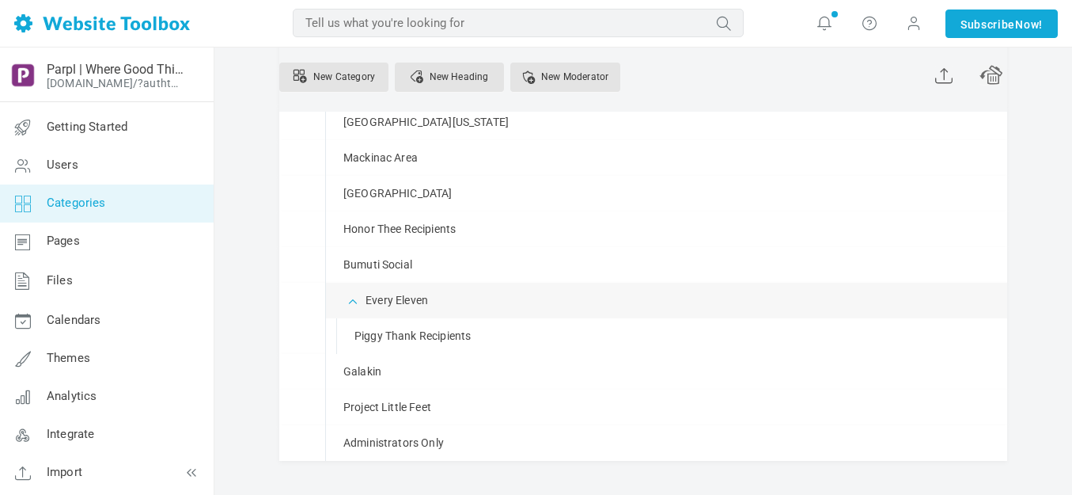
click at [351, 298] on span at bounding box center [354, 299] width 16 height 16
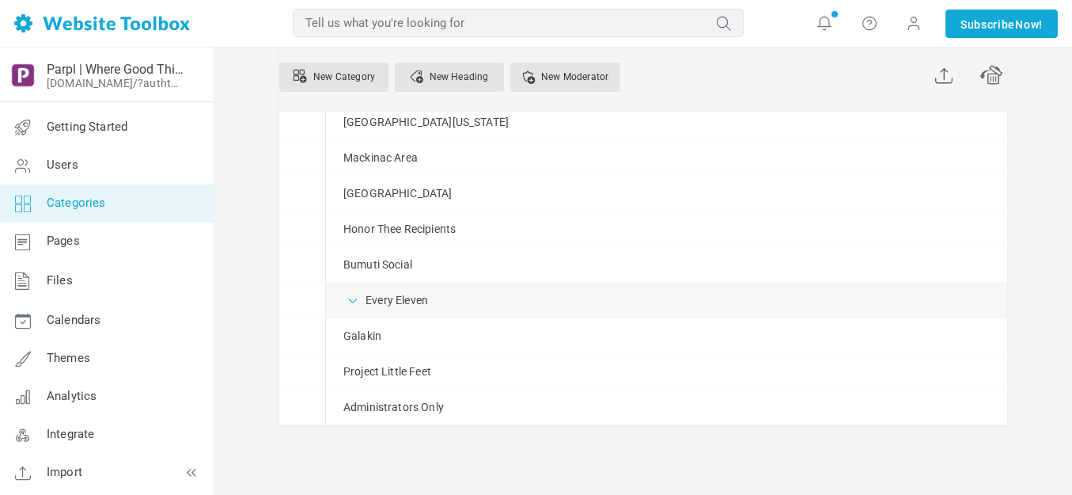
click at [351, 298] on span at bounding box center [354, 299] width 16 height 16
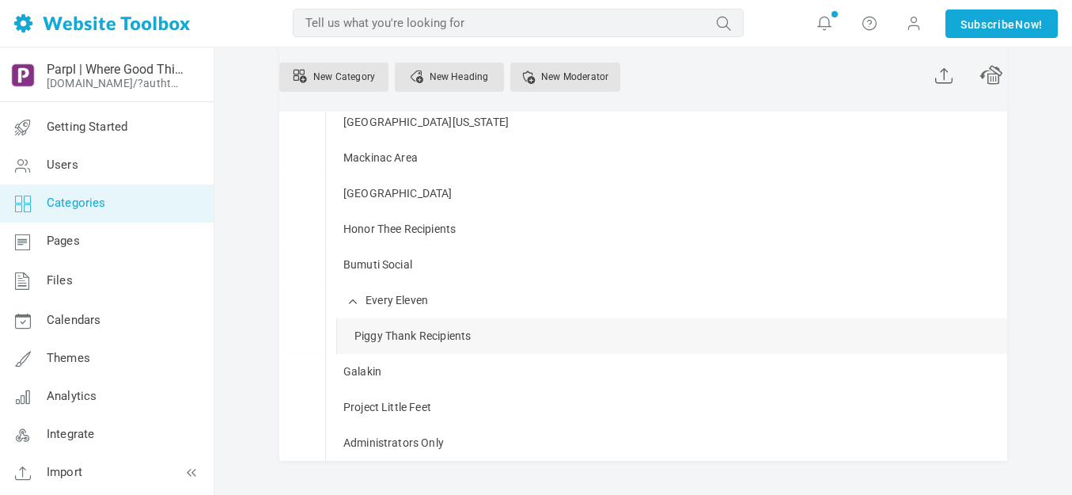
click at [0, 0] on link "Manage" at bounding box center [0, 0] width 0 height 0
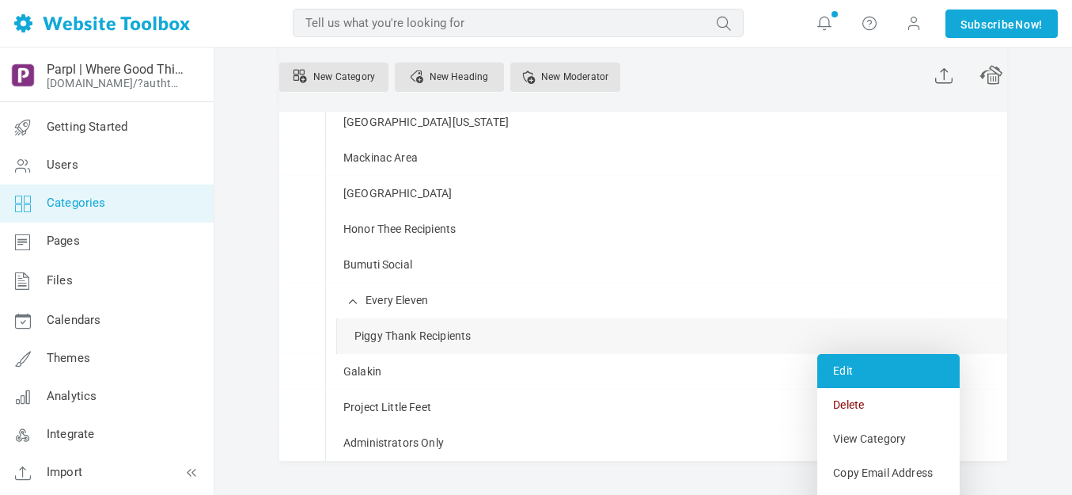
click at [846, 371] on link "Edit" at bounding box center [888, 371] width 142 height 34
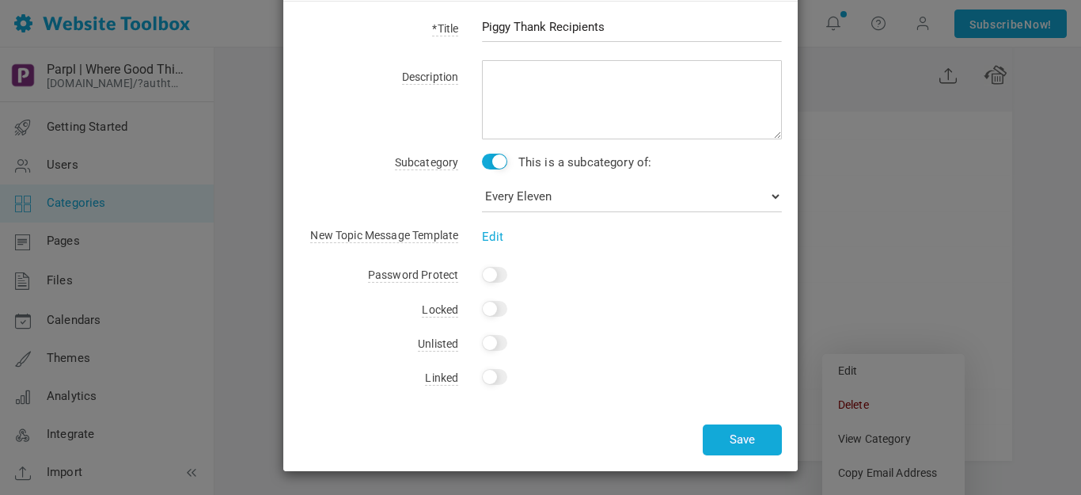
scroll to position [0, 0]
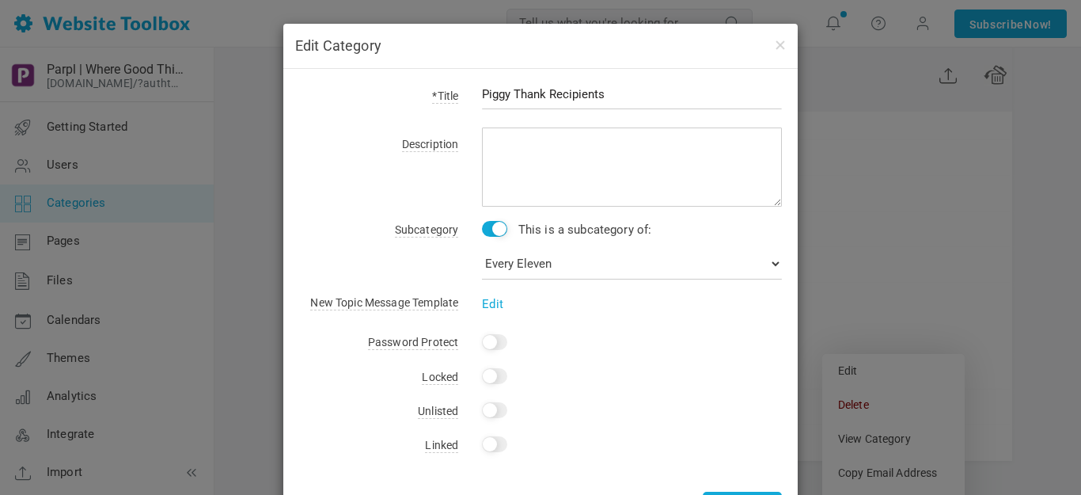
click at [484, 229] on input "checkbox" at bounding box center [494, 229] width 25 height 16
checkbox input "false"
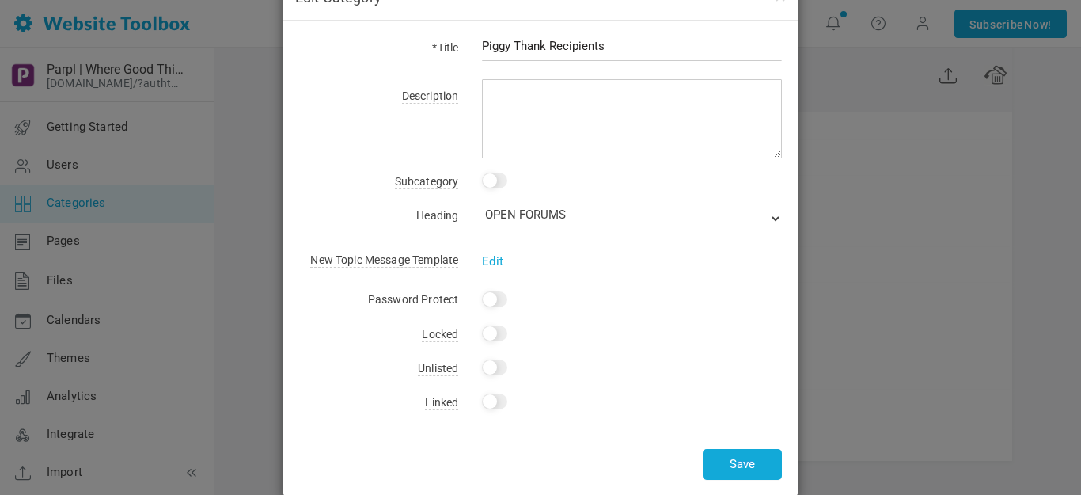
scroll to position [73, 0]
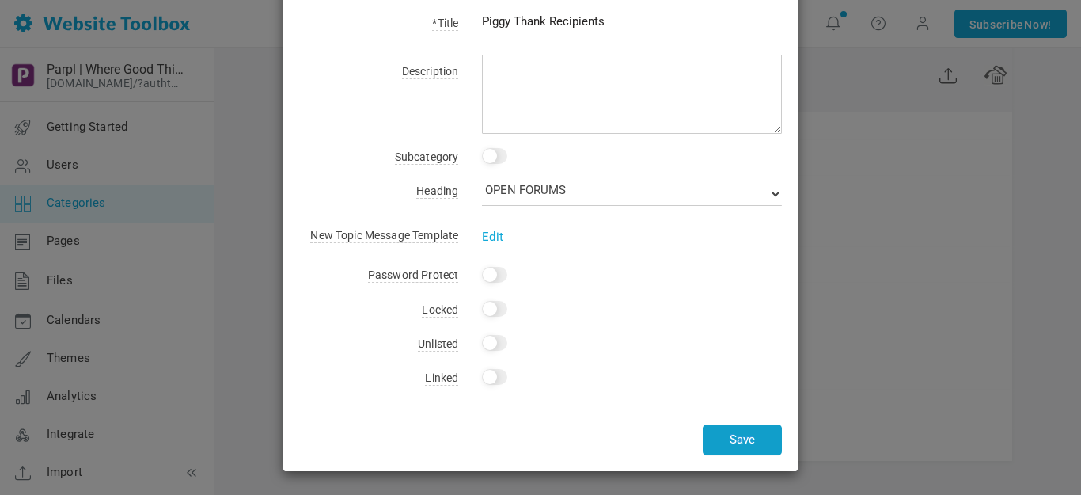
drag, startPoint x: 730, startPoint y: 428, endPoint x: 725, endPoint y: 419, distance: 10.3
click at [731, 428] on button "Save" at bounding box center [742, 439] width 79 height 31
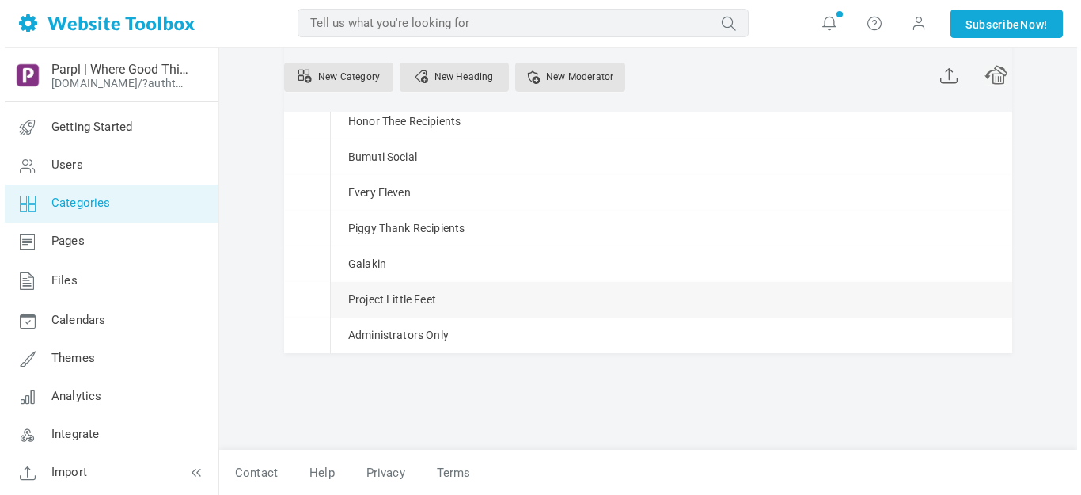
scroll to position [828, 0]
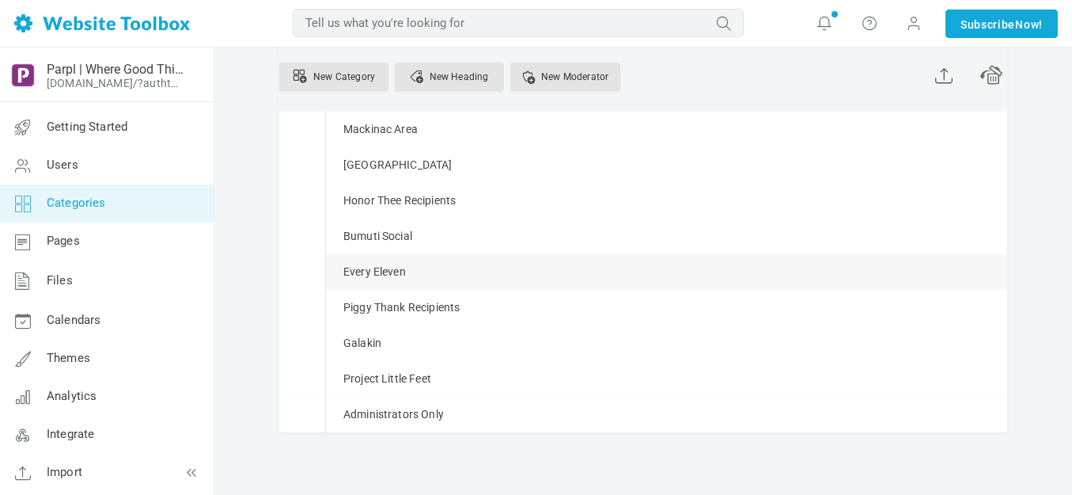
click at [0, 0] on span at bounding box center [0, 0] width 0 height 0
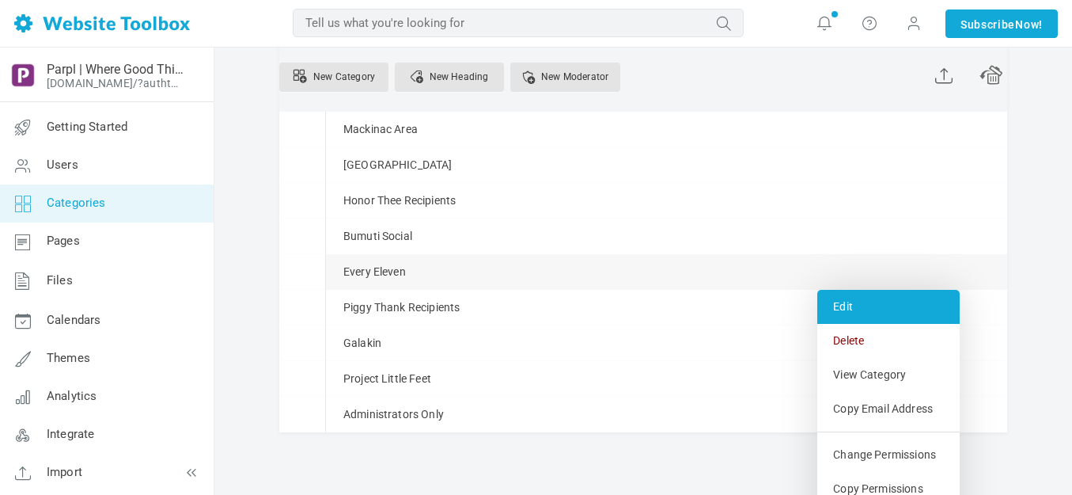
drag, startPoint x: 847, startPoint y: 305, endPoint x: 843, endPoint y: 297, distance: 8.5
click at [847, 304] on link "Edit" at bounding box center [888, 307] width 142 height 34
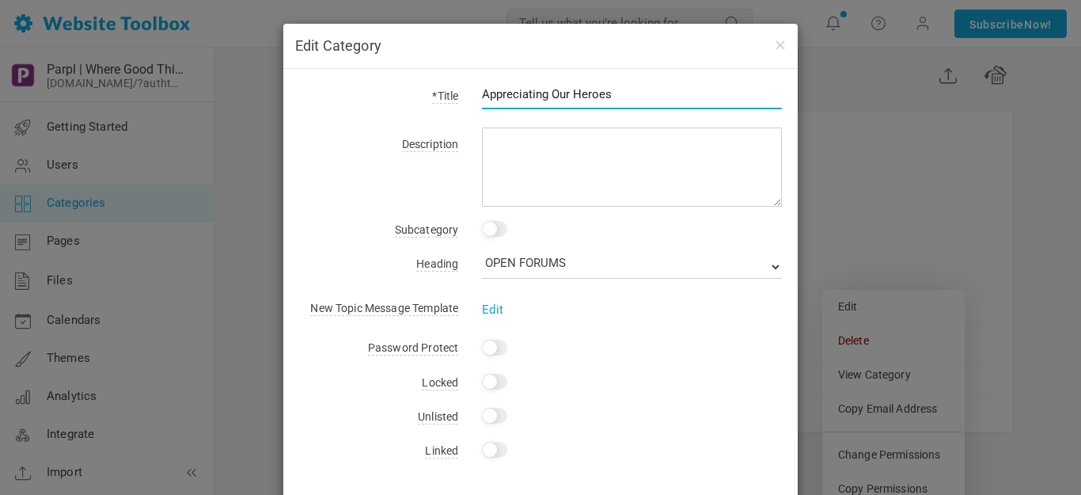
type input "Appreciating Our Heroes"
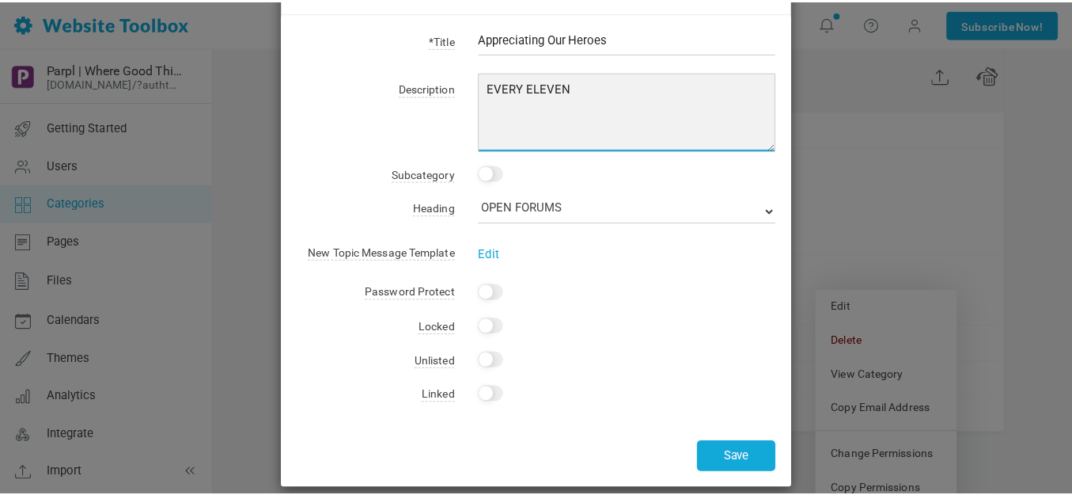
scroll to position [73, 0]
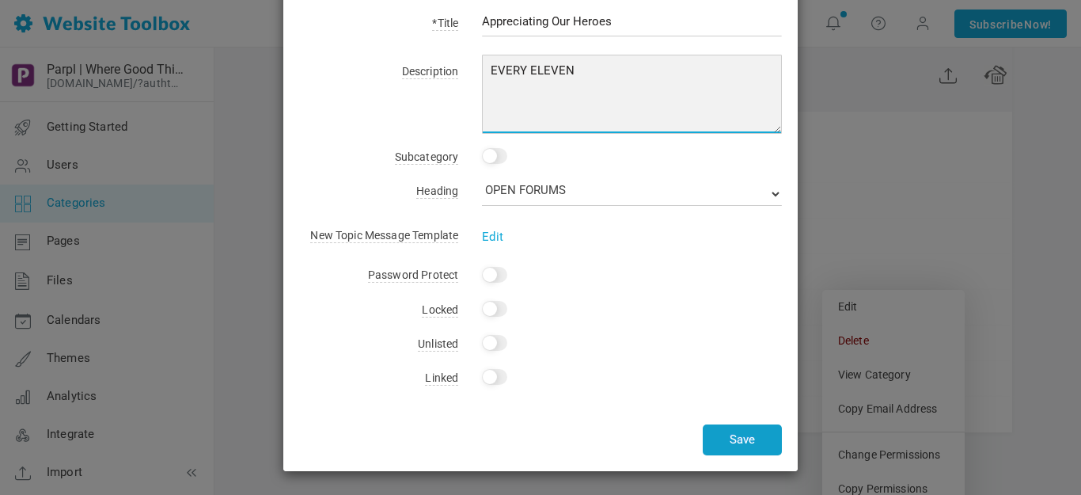
type textarea "EVERY ELEVEN"
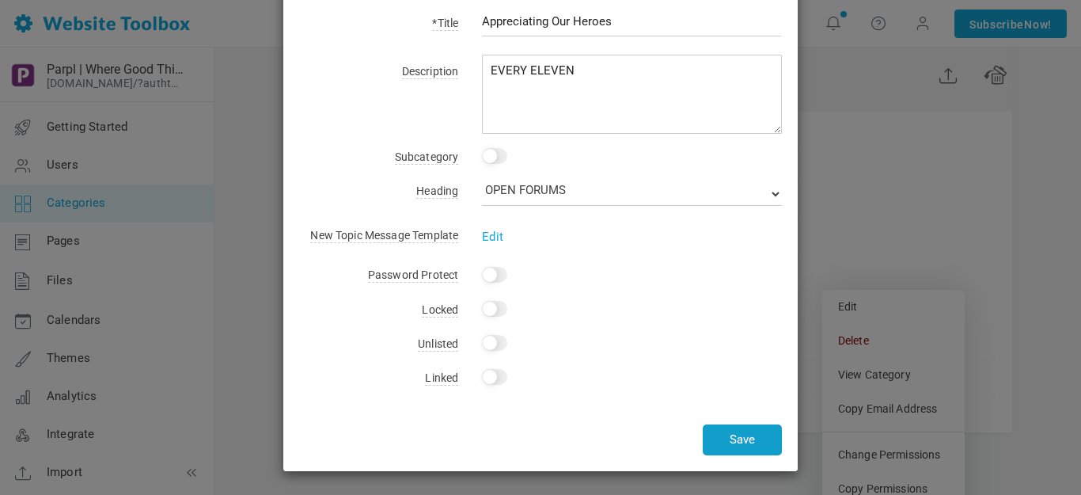
click at [737, 444] on button "Save" at bounding box center [742, 439] width 79 height 31
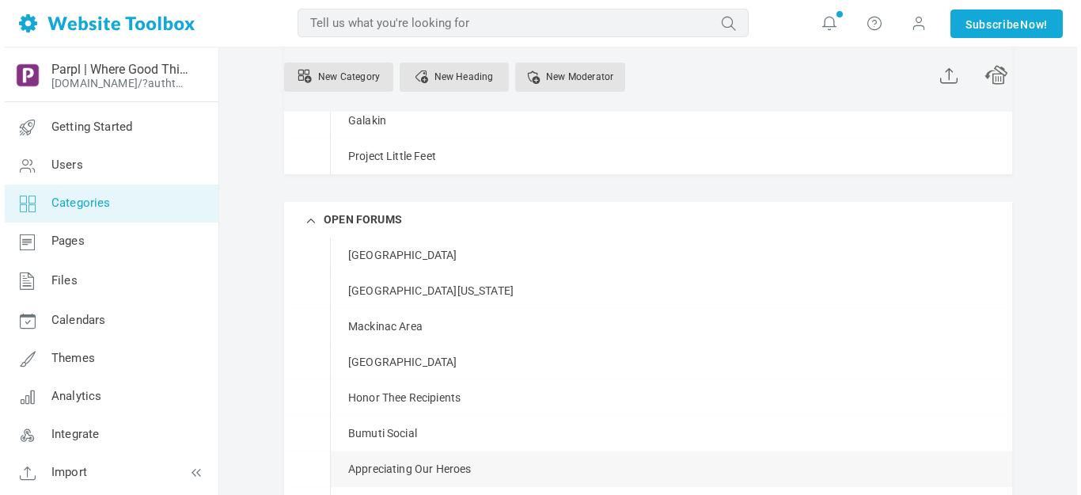
scroll to position [669, 0]
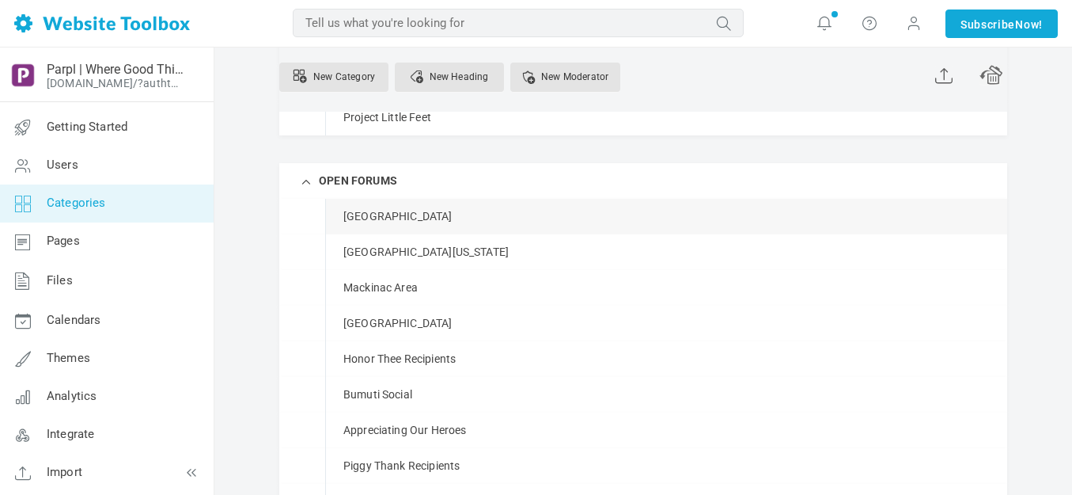
click at [0, 0] on span at bounding box center [0, 0] width 0 height 0
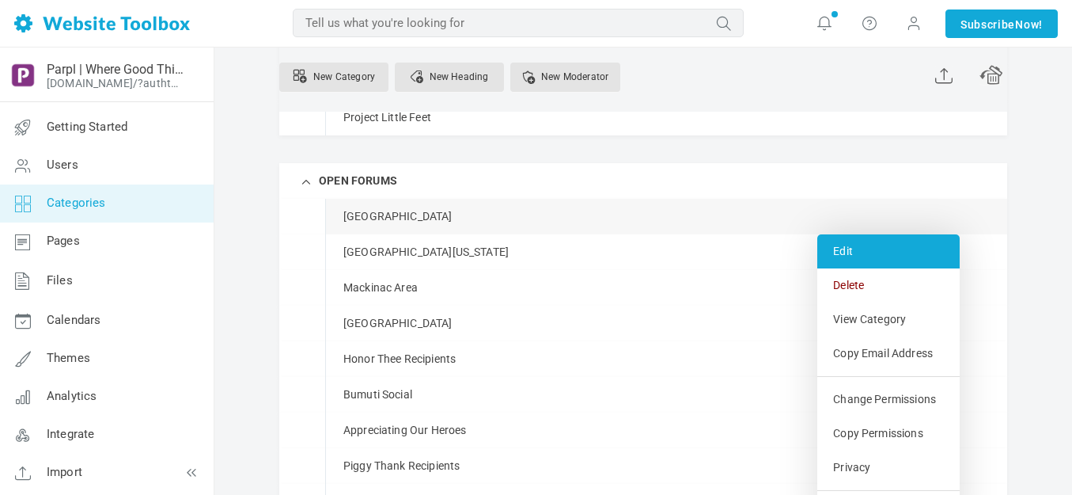
click at [850, 252] on link "Edit" at bounding box center [888, 251] width 142 height 34
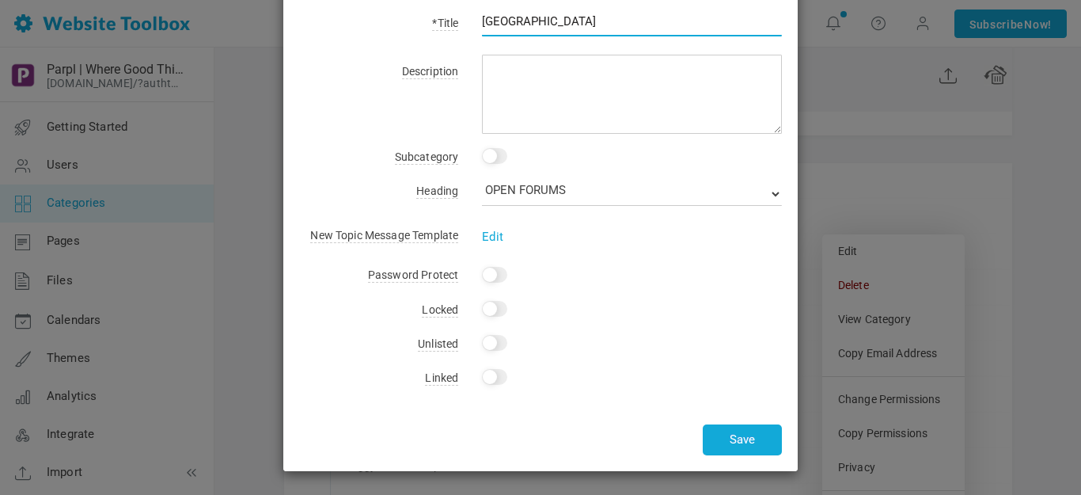
scroll to position [0, 0]
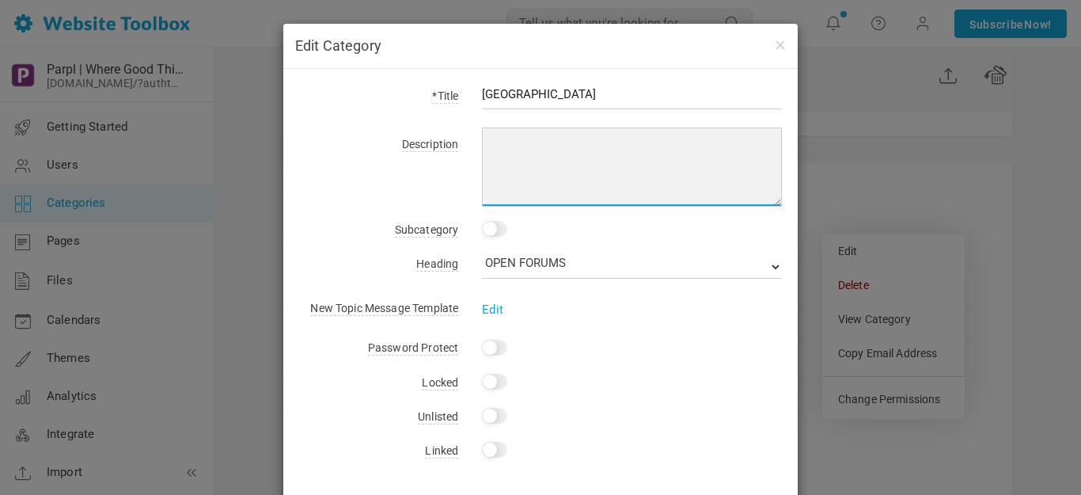
click at [521, 151] on textarea at bounding box center [632, 166] width 300 height 79
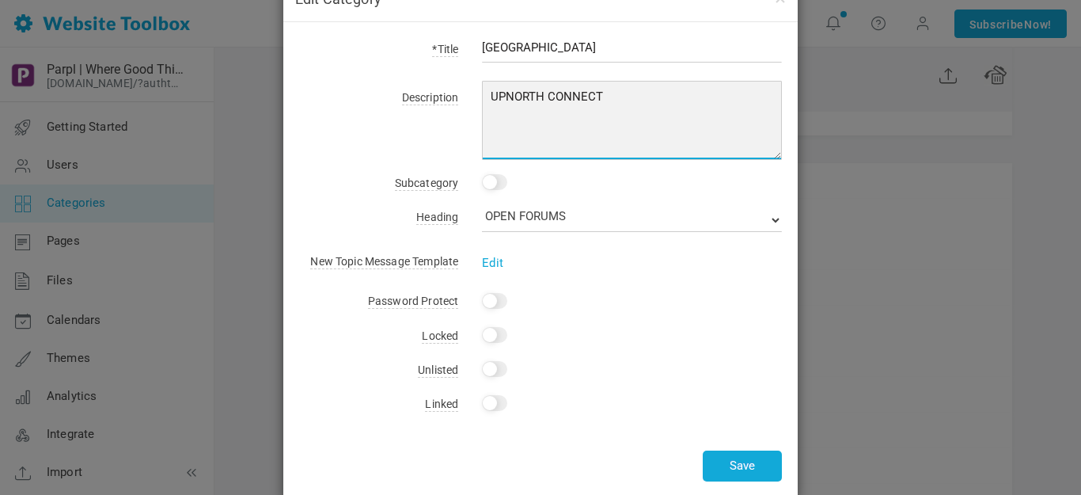
scroll to position [73, 0]
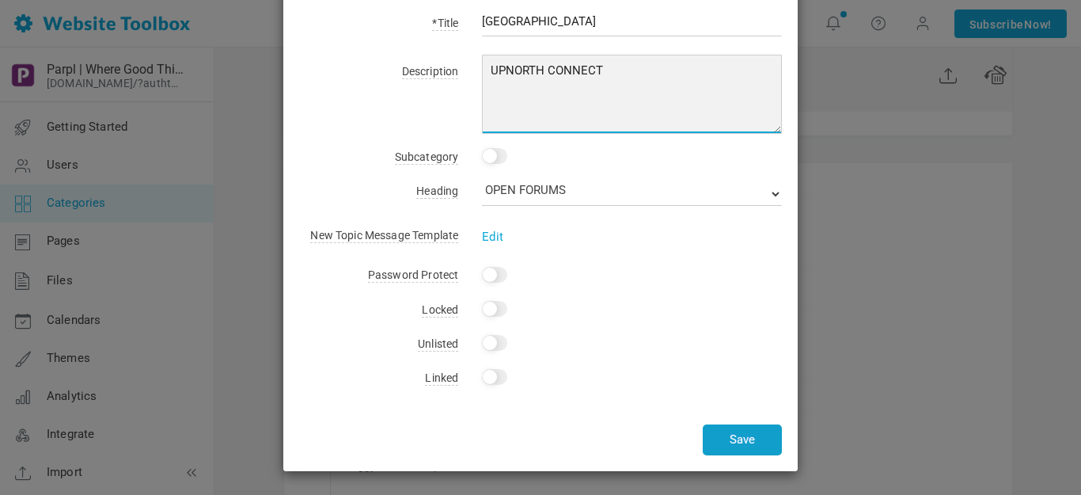
type textarea "UPNORTH CONNECT"
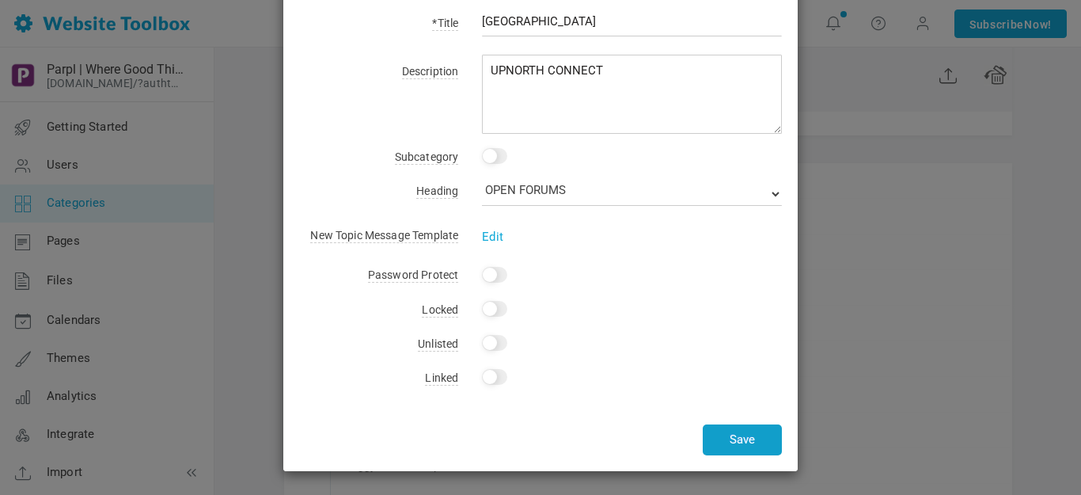
click at [728, 437] on button "Save" at bounding box center [742, 439] width 79 height 31
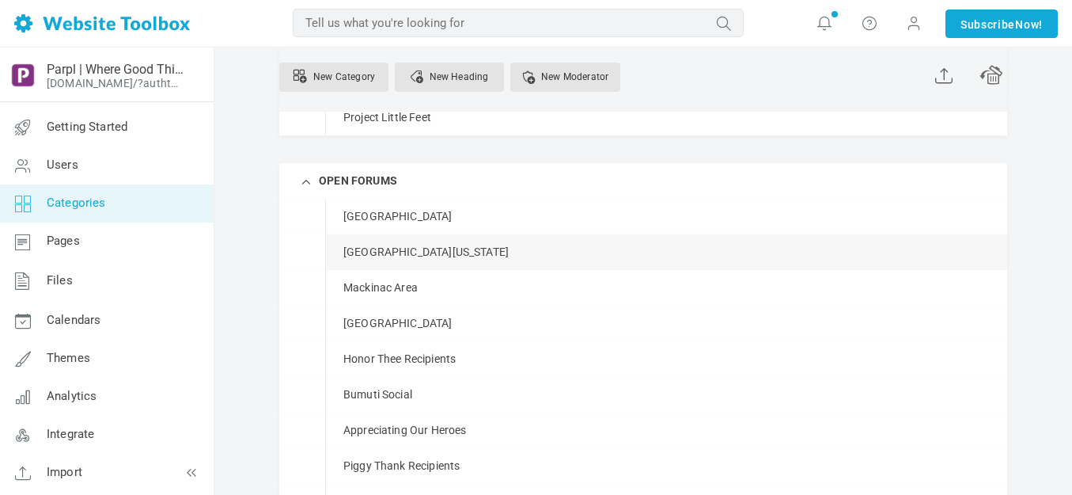
click at [0, 0] on span at bounding box center [0, 0] width 0 height 0
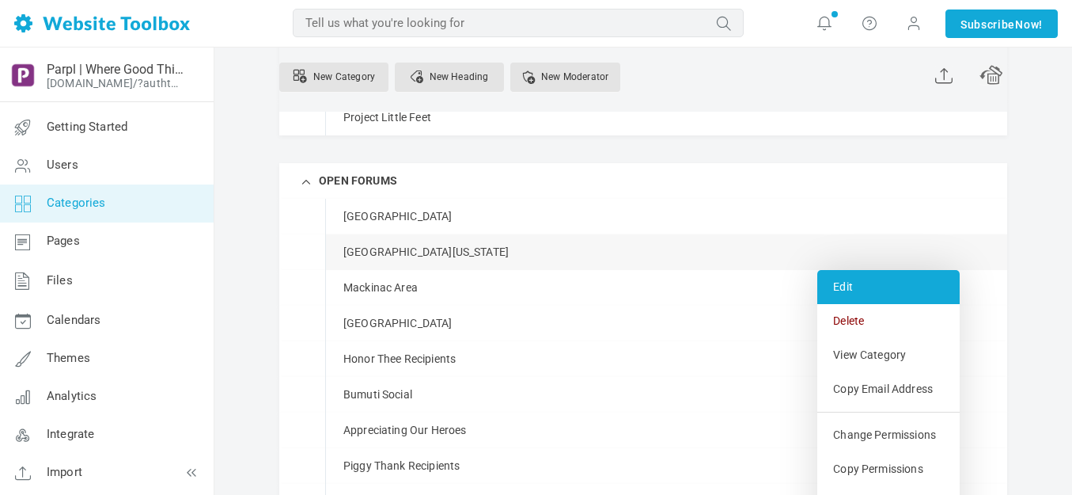
click at [847, 282] on link "Edit" at bounding box center [888, 287] width 142 height 34
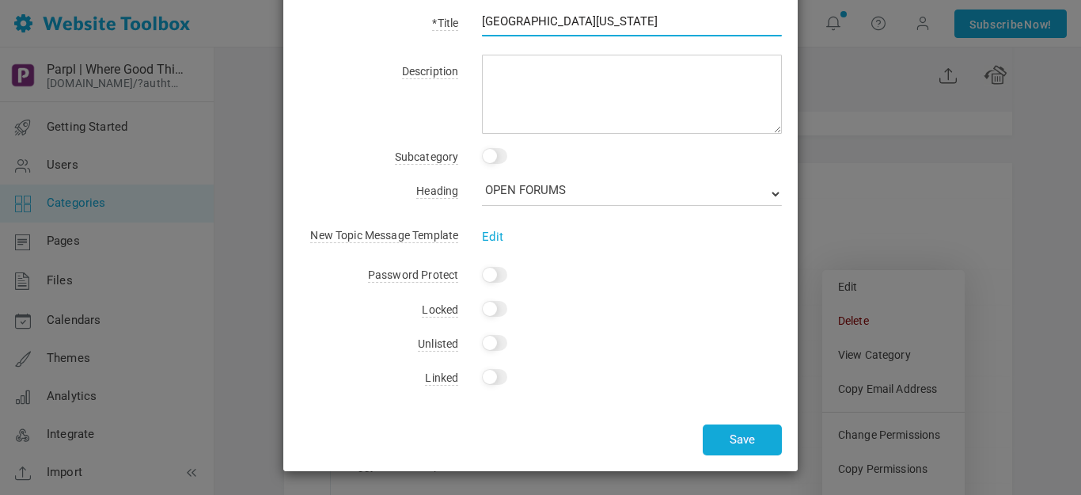
scroll to position [0, 0]
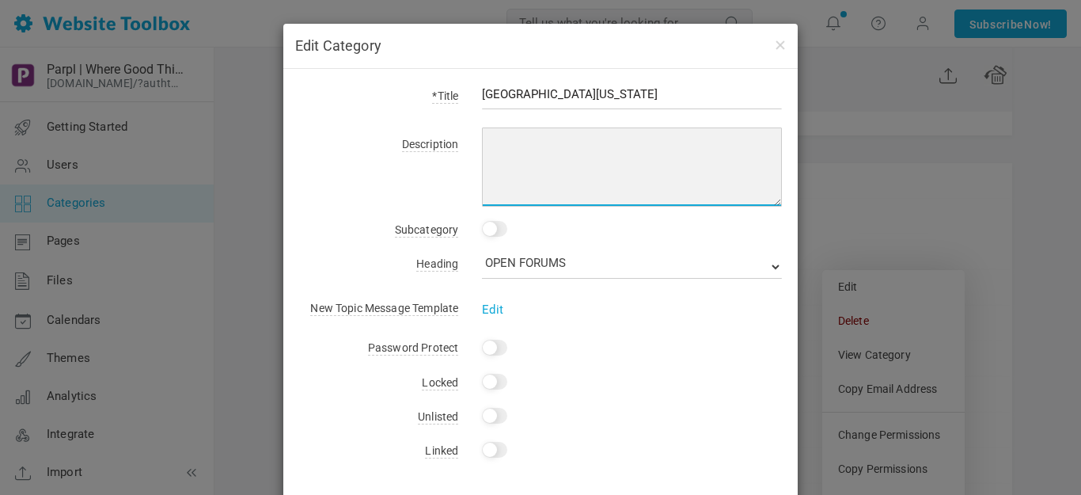
click at [559, 143] on textarea at bounding box center [632, 166] width 300 height 79
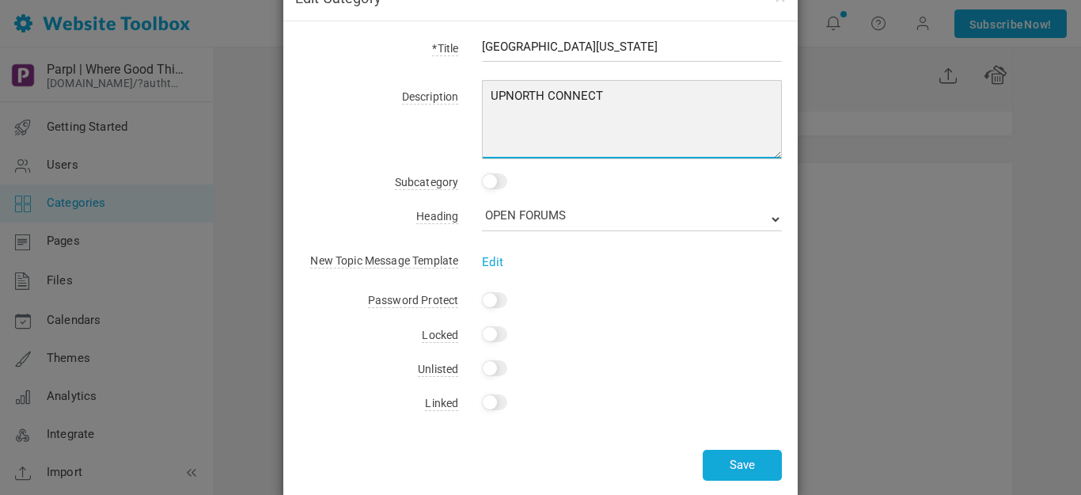
scroll to position [73, 0]
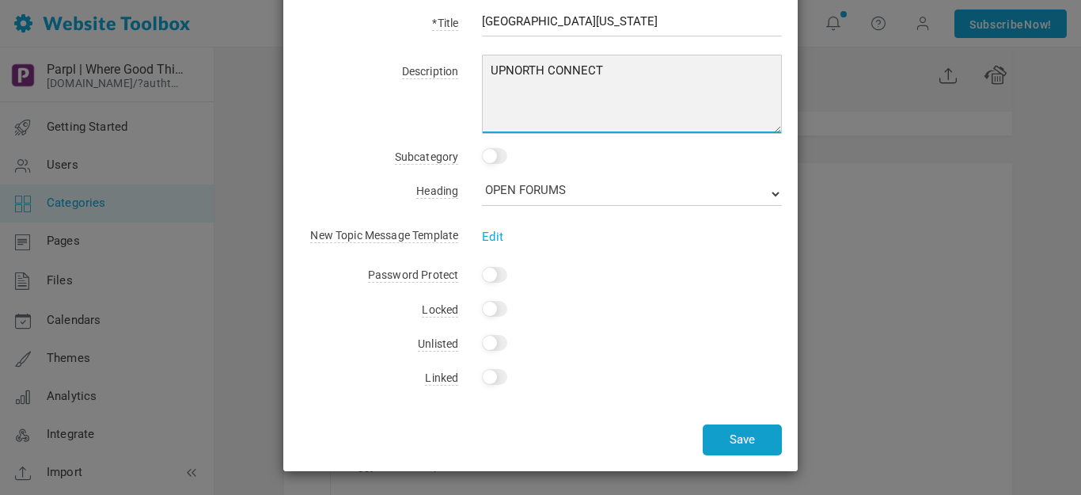
type textarea "UPNORTH CONNECT"
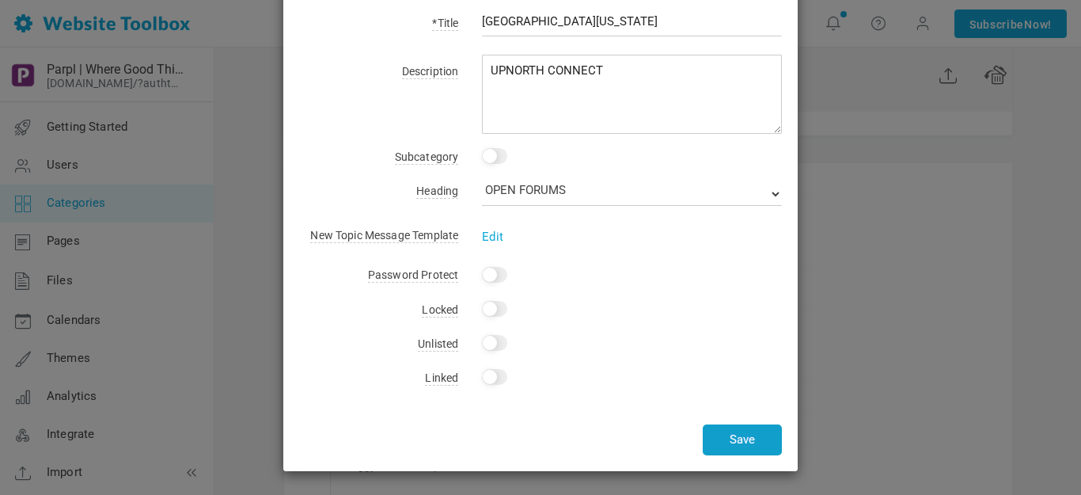
click at [734, 442] on button "Save" at bounding box center [742, 439] width 79 height 31
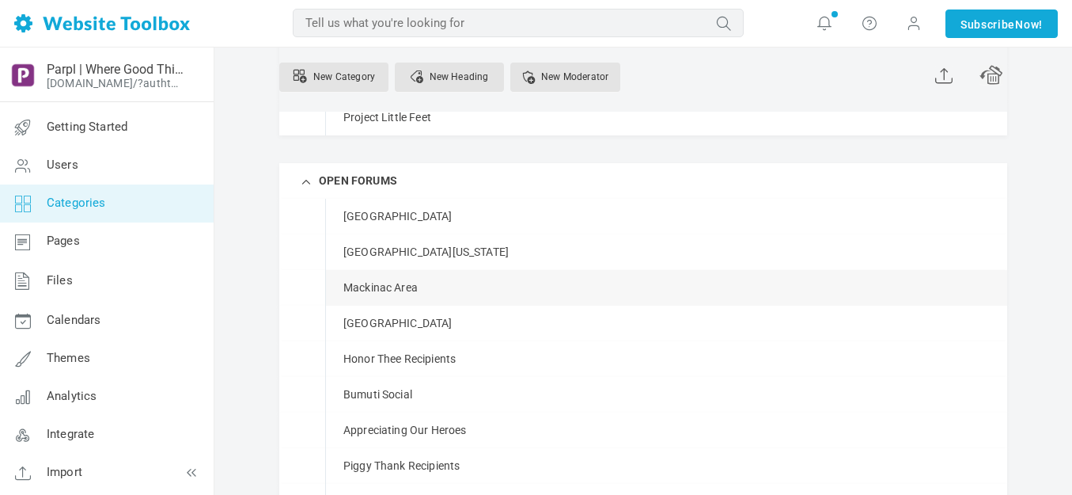
click at [0, 0] on link "Manage" at bounding box center [0, 0] width 0 height 0
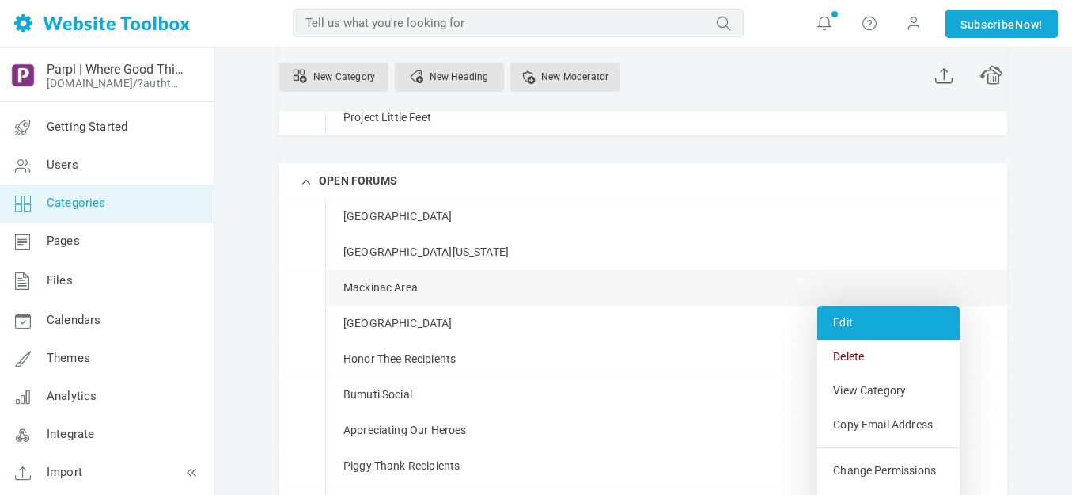
click at [851, 320] on link "Edit" at bounding box center [888, 322] width 142 height 34
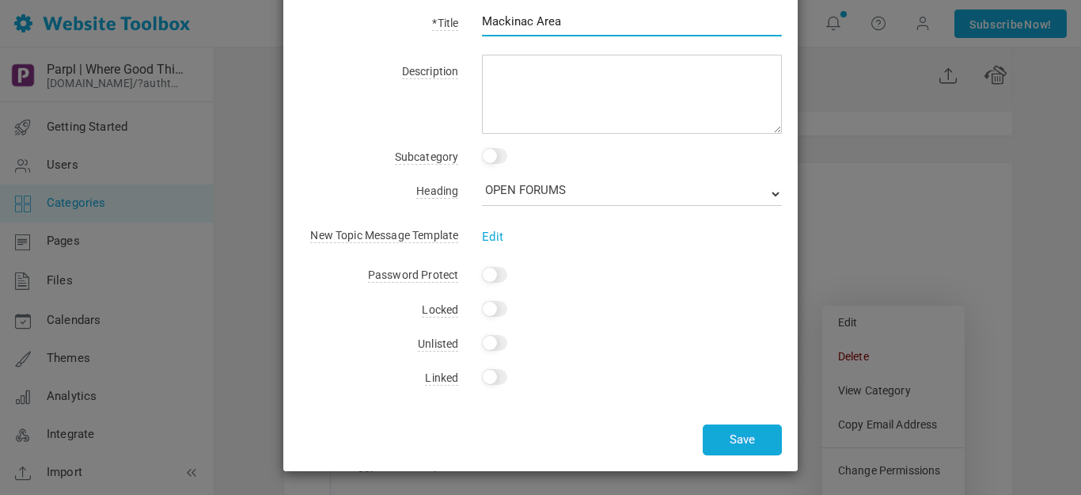
scroll to position [0, 0]
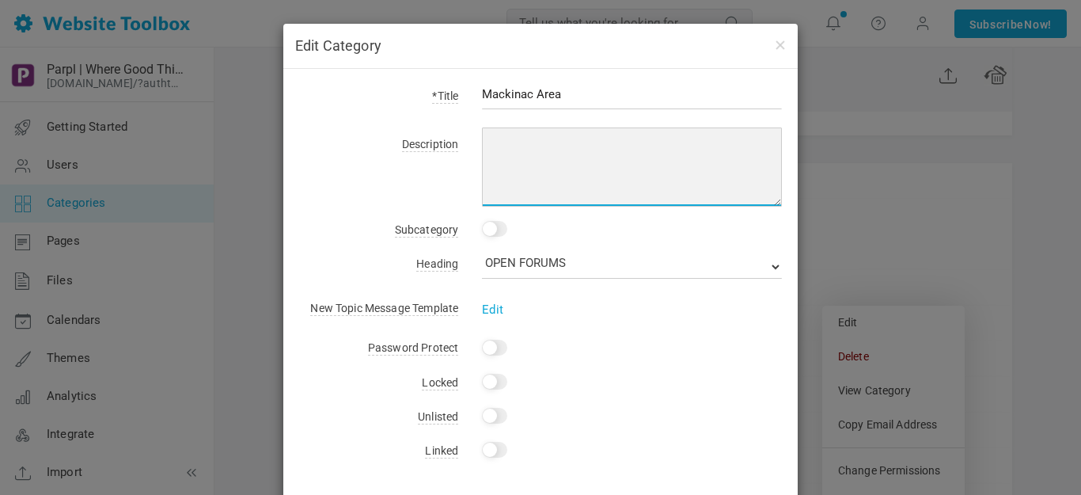
click at [518, 140] on textarea at bounding box center [632, 166] width 300 height 79
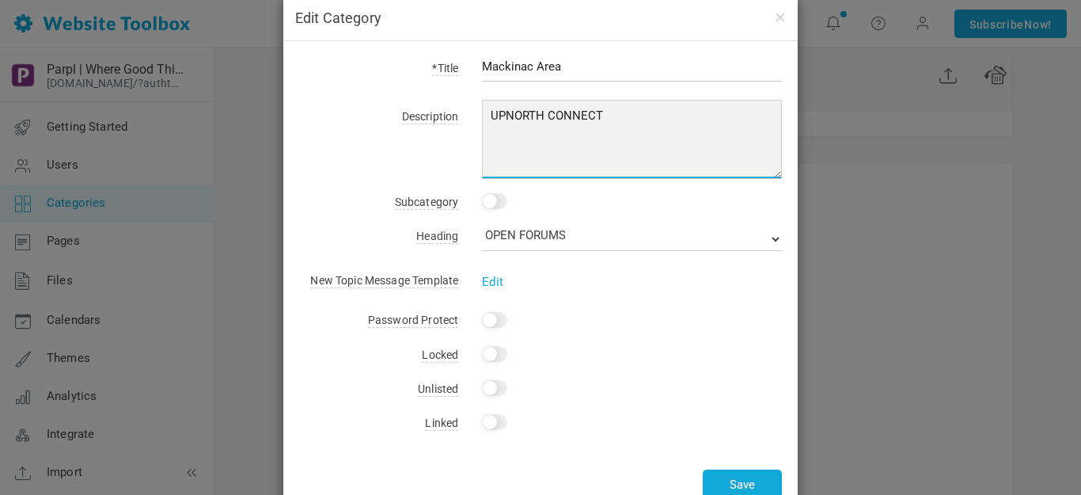
scroll to position [73, 0]
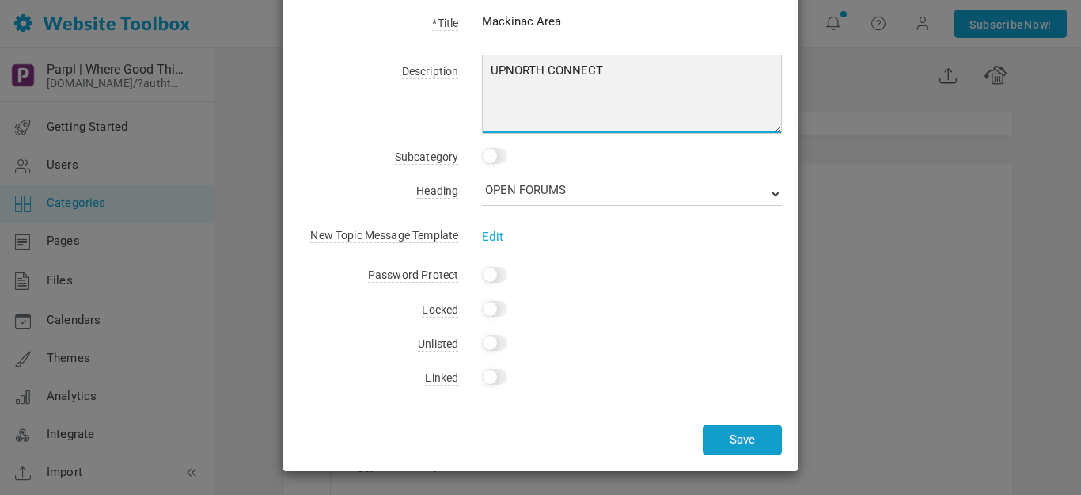
type textarea "UPNORTH CONNECT"
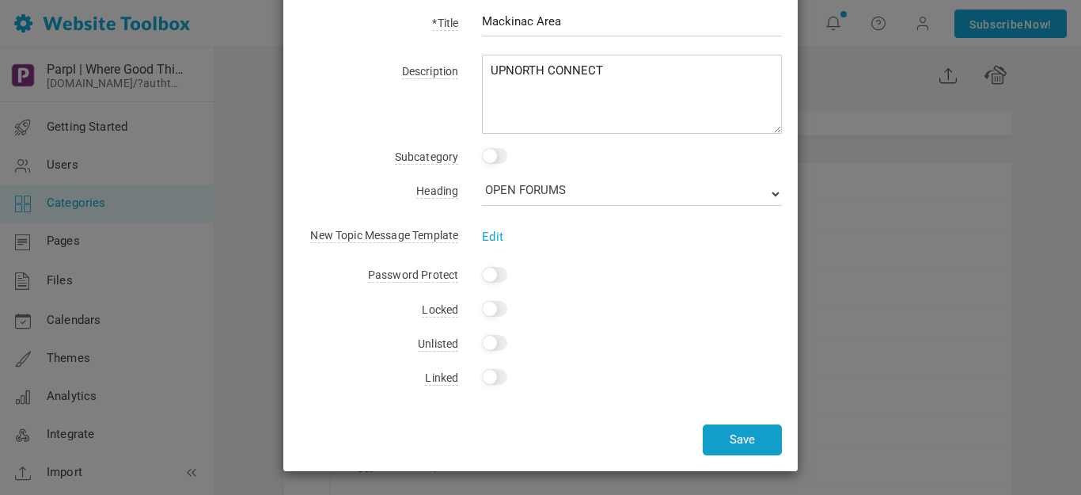
click at [726, 438] on button "Save" at bounding box center [742, 439] width 79 height 31
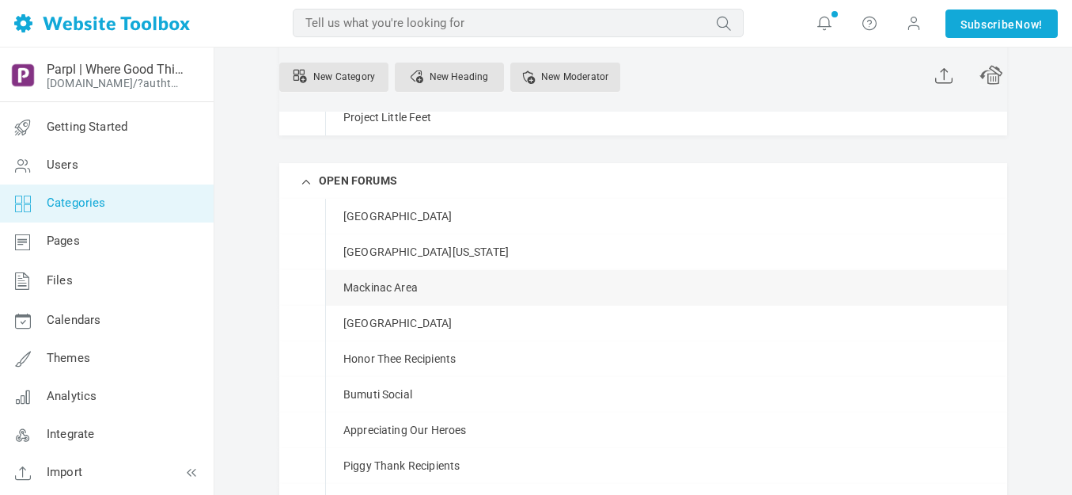
click at [0, 0] on span at bounding box center [0, 0] width 0 height 0
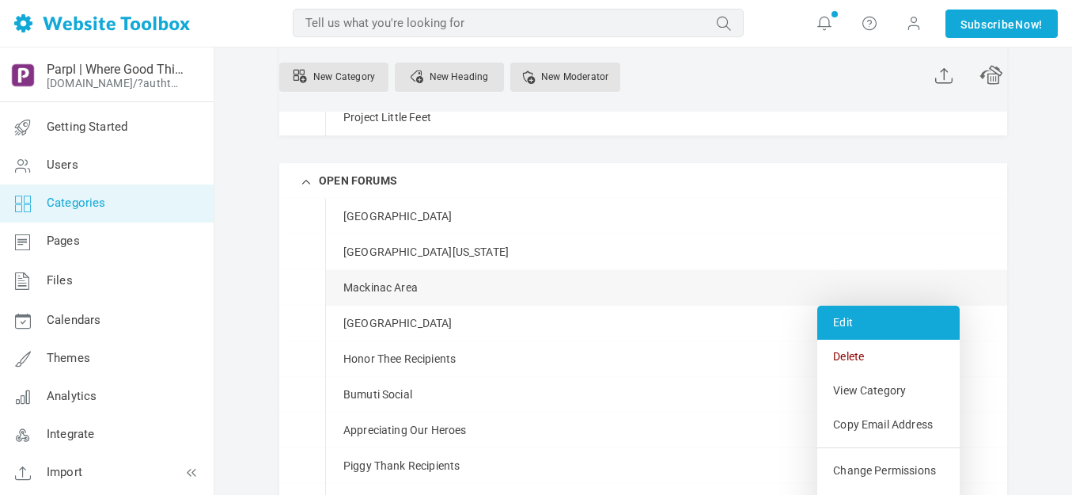
click at [854, 324] on link "Edit" at bounding box center [888, 322] width 142 height 34
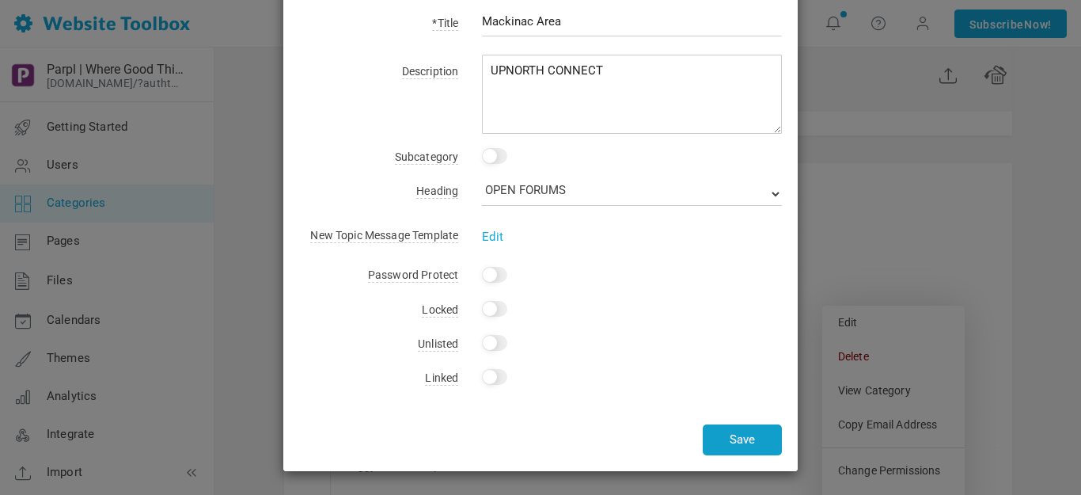
click at [740, 434] on button "Save" at bounding box center [742, 439] width 79 height 31
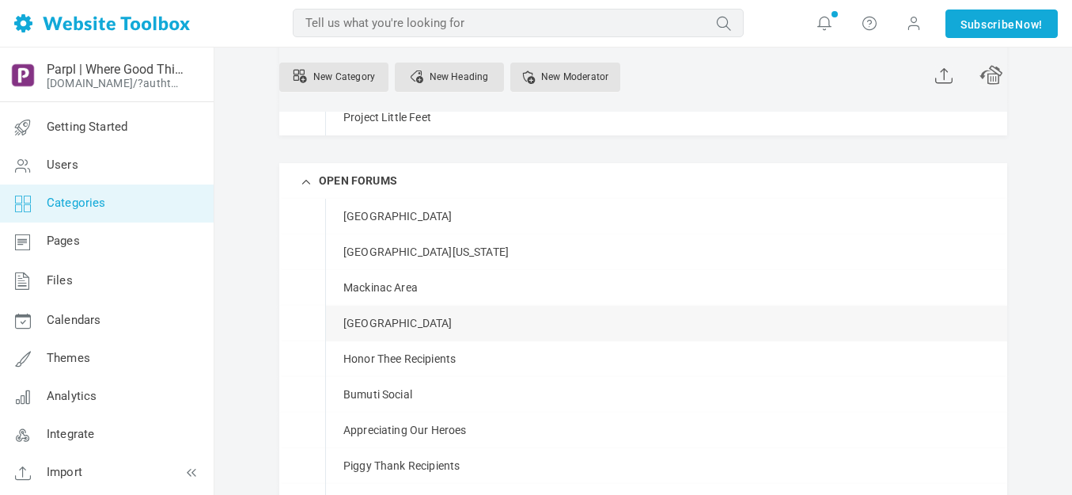
click at [0, 0] on link "Manage" at bounding box center [0, 0] width 0 height 0
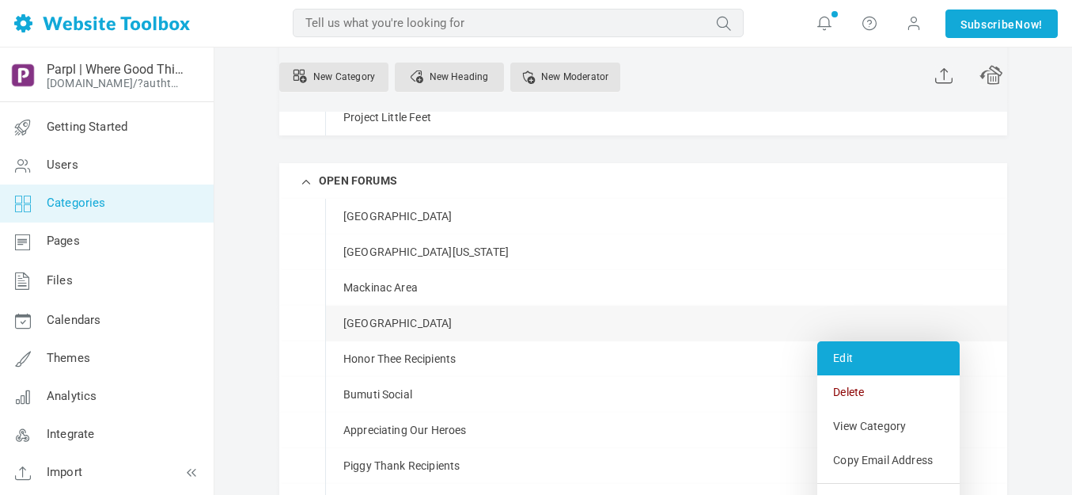
click at [848, 361] on link "Edit" at bounding box center [888, 358] width 142 height 34
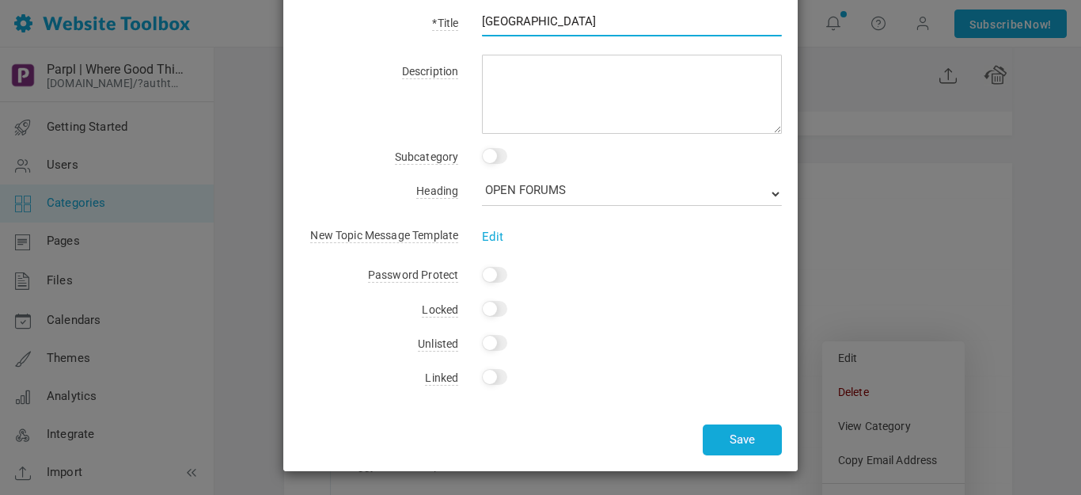
scroll to position [0, 0]
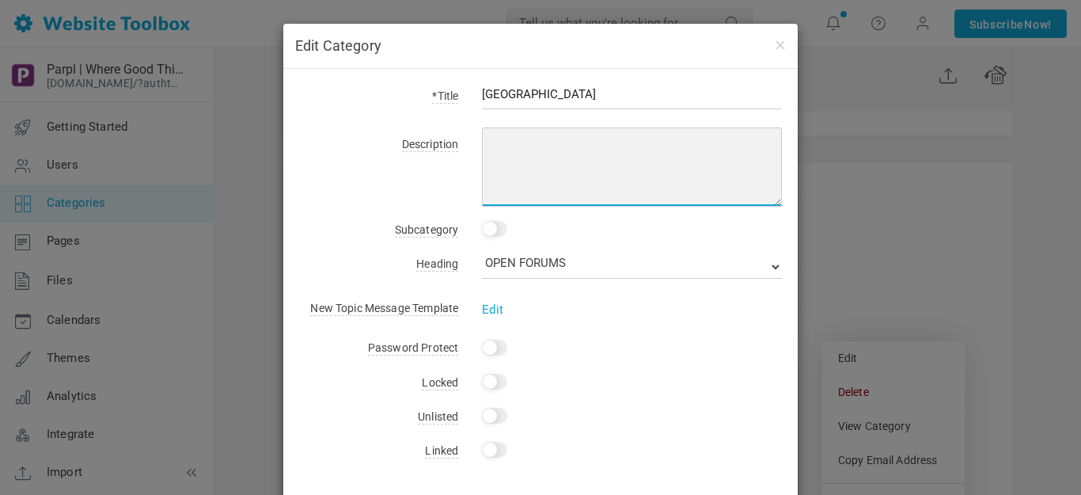
click at [538, 142] on textarea at bounding box center [632, 166] width 300 height 79
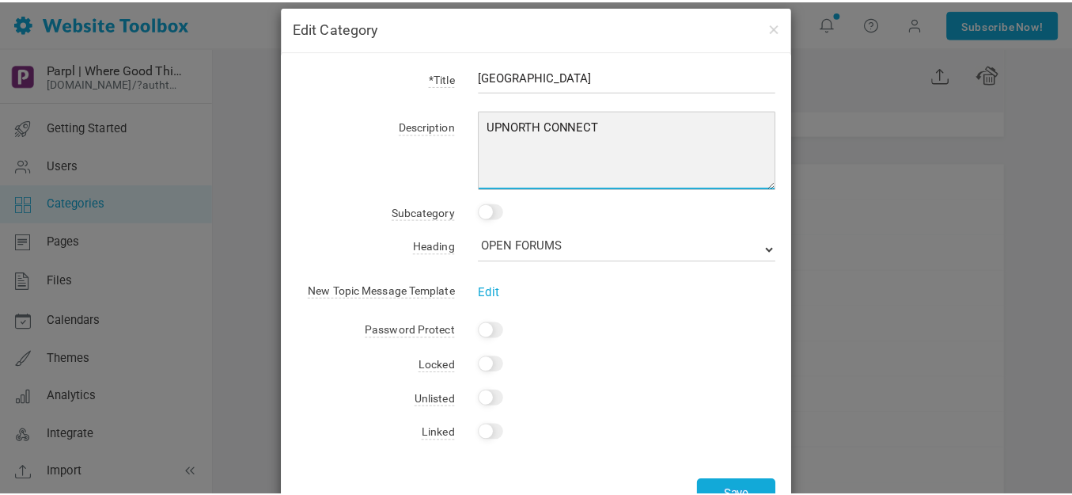
scroll to position [73, 0]
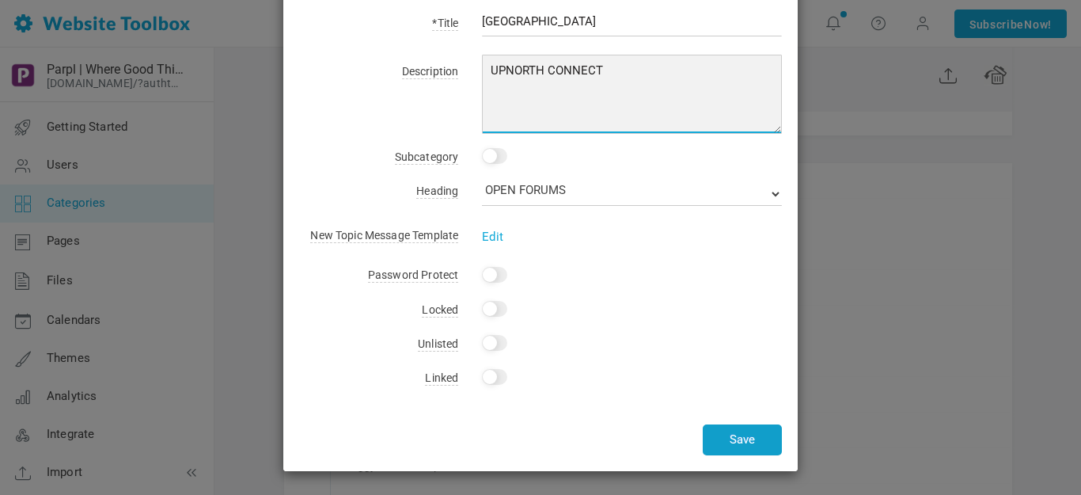
type textarea "UPNORTH CONNECT"
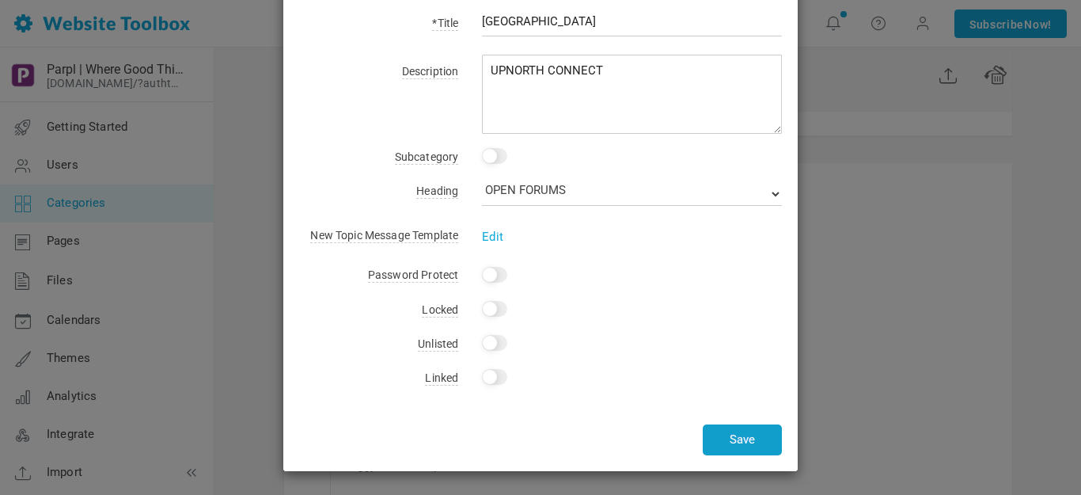
click at [725, 443] on button "Save" at bounding box center [742, 439] width 79 height 31
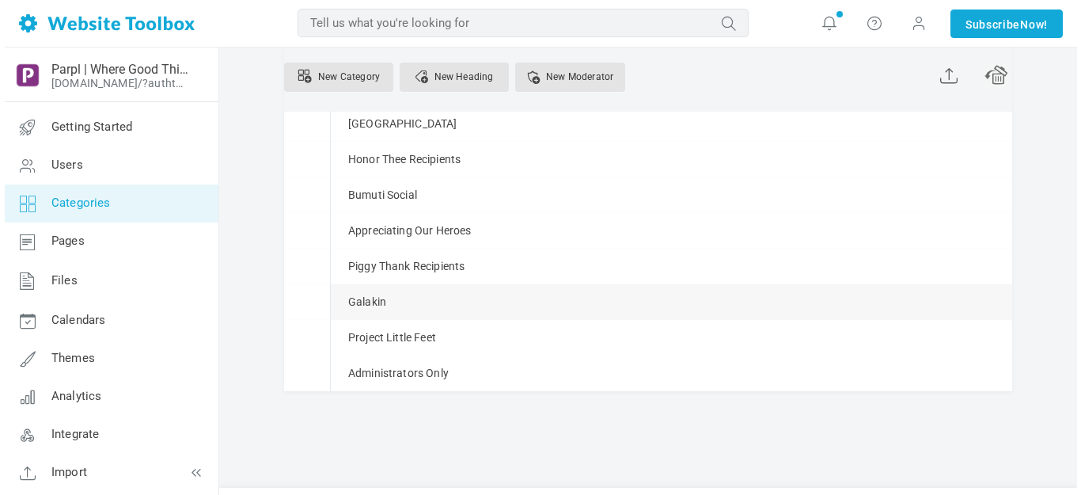
scroll to position [907, 0]
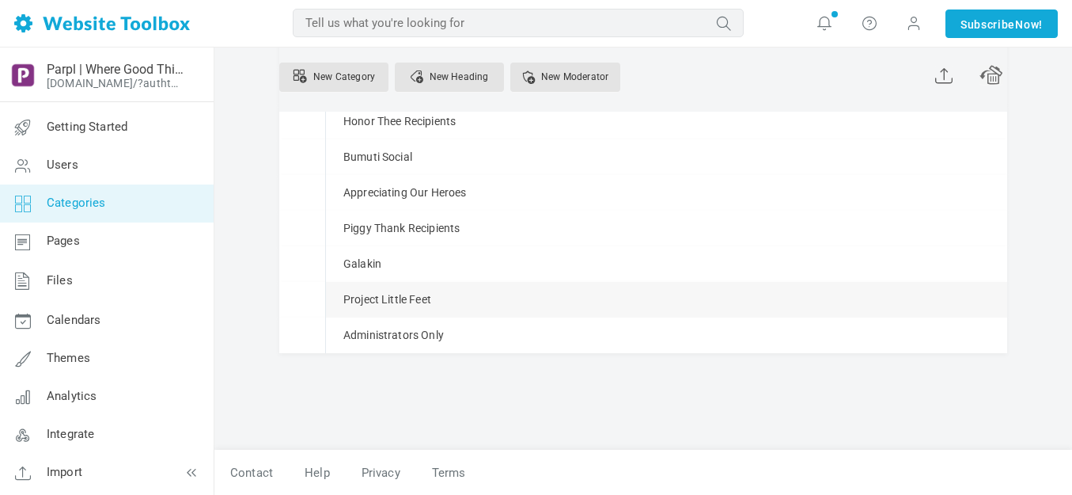
click at [0, 0] on span at bounding box center [0, 0] width 0 height 0
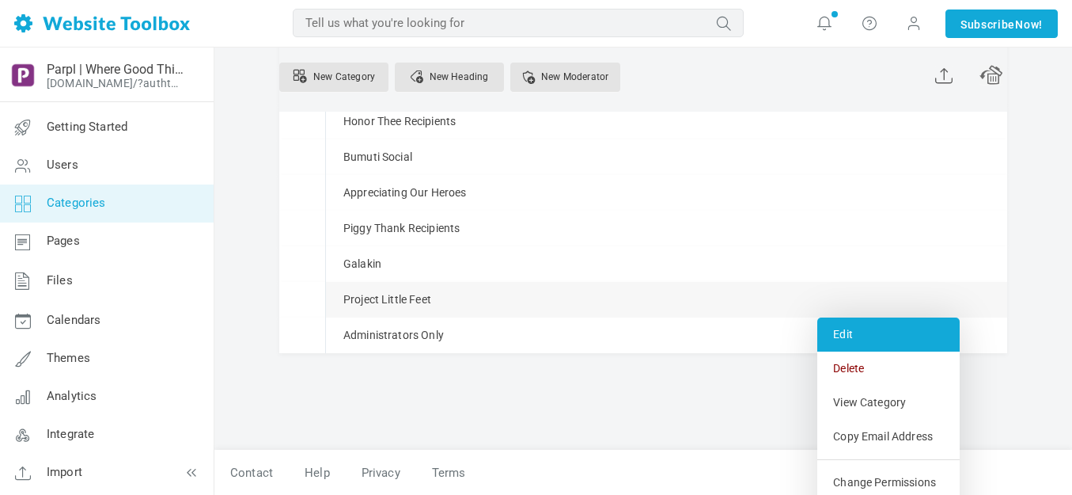
click at [847, 335] on link "Edit" at bounding box center [888, 334] width 142 height 34
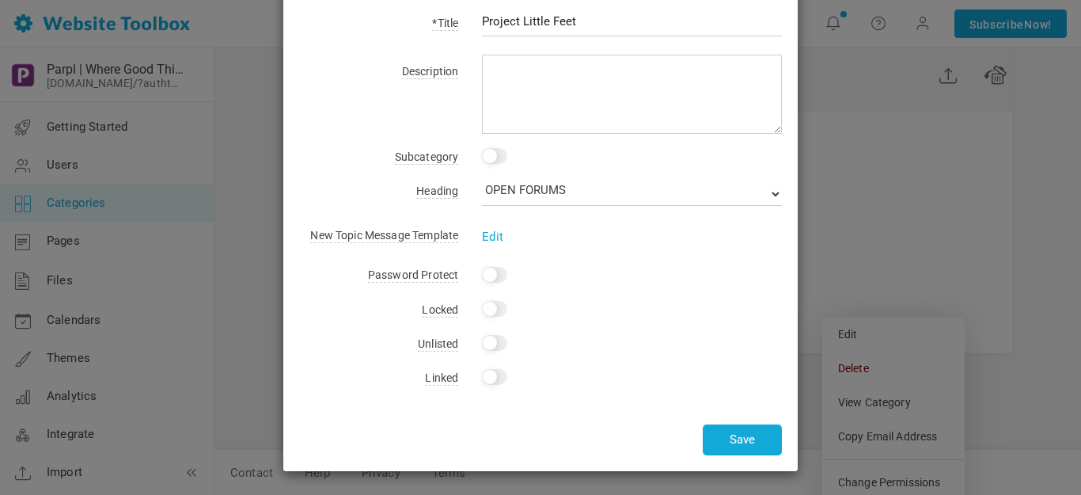
scroll to position [0, 0]
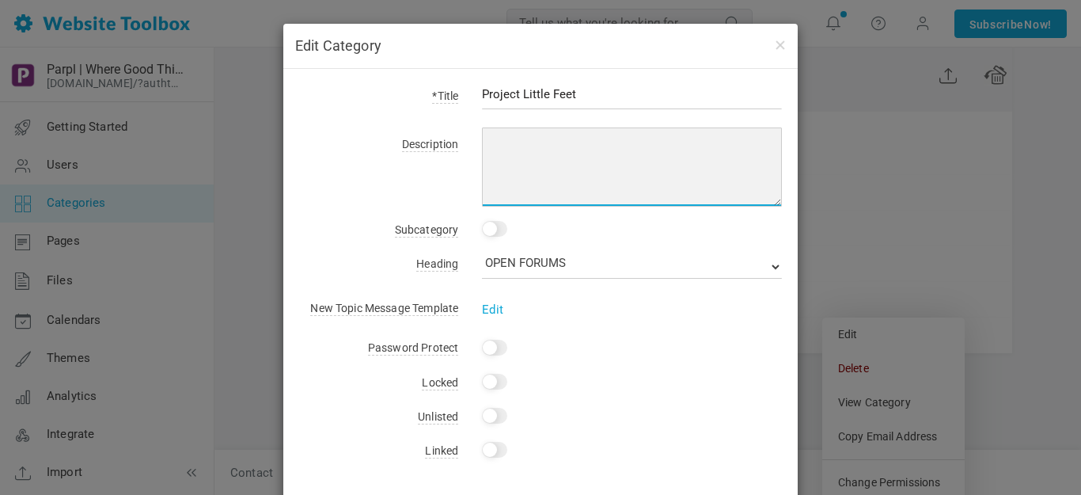
click at [507, 148] on textarea at bounding box center [632, 166] width 300 height 79
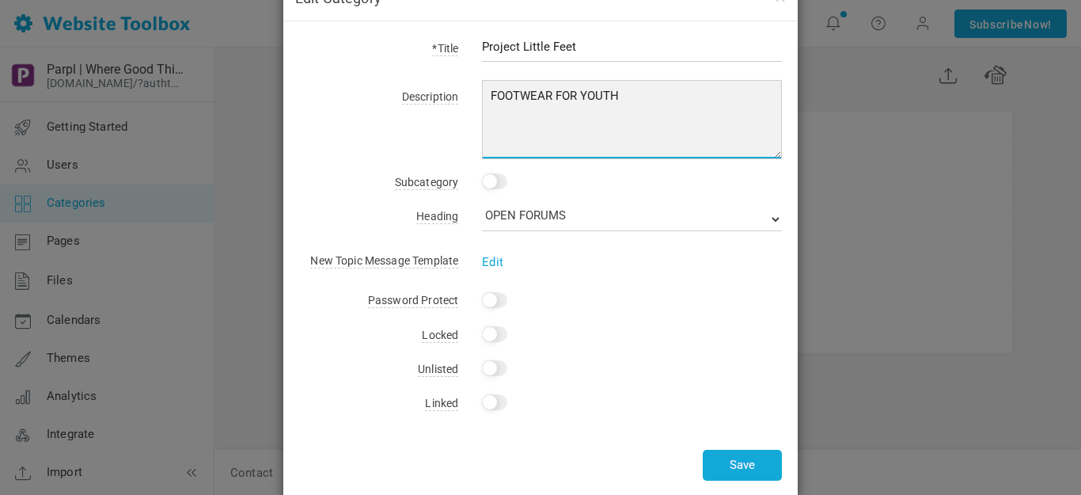
scroll to position [73, 0]
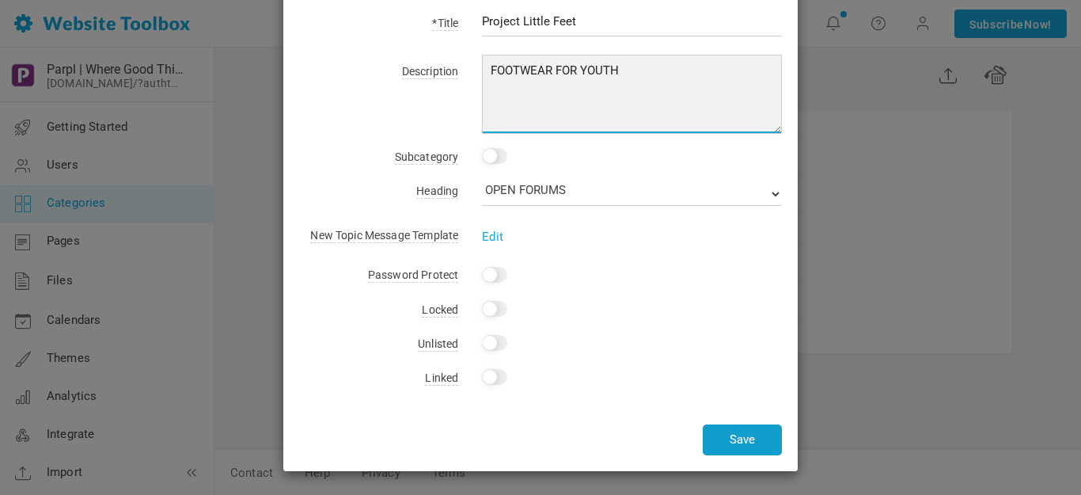
type textarea "FOOTWEAR FOR YOUTH"
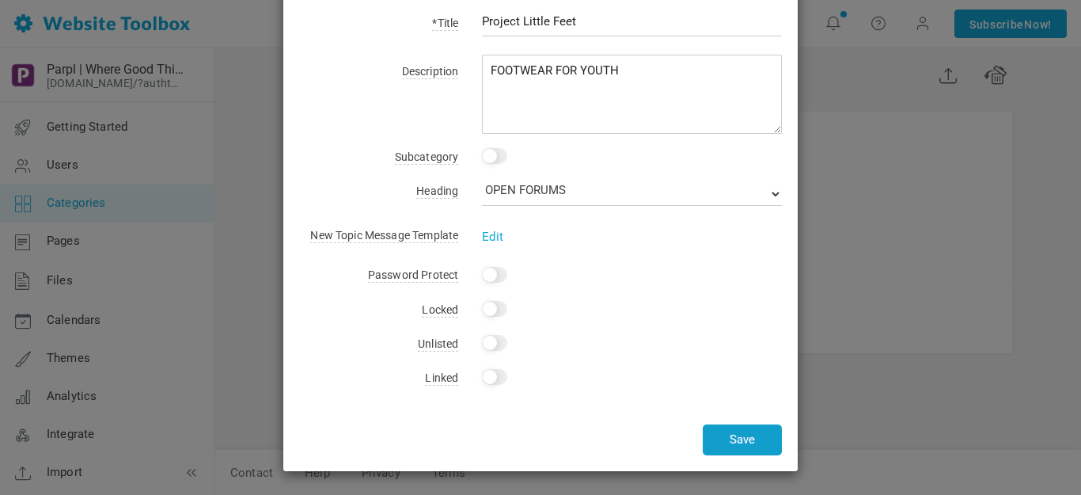
click at [748, 435] on button "Save" at bounding box center [742, 439] width 79 height 31
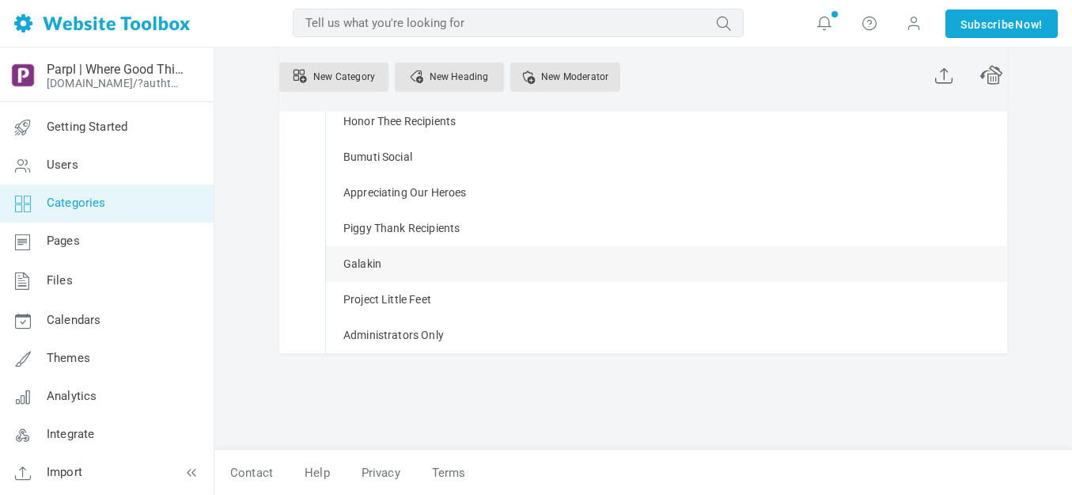
click at [0, 0] on span at bounding box center [0, 0] width 0 height 0
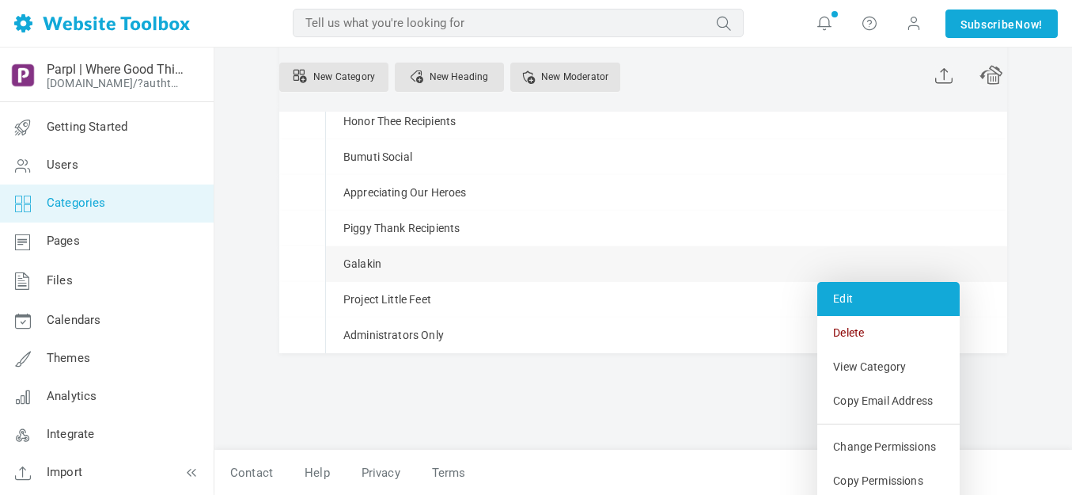
click at [857, 300] on link "Edit" at bounding box center [888, 299] width 142 height 34
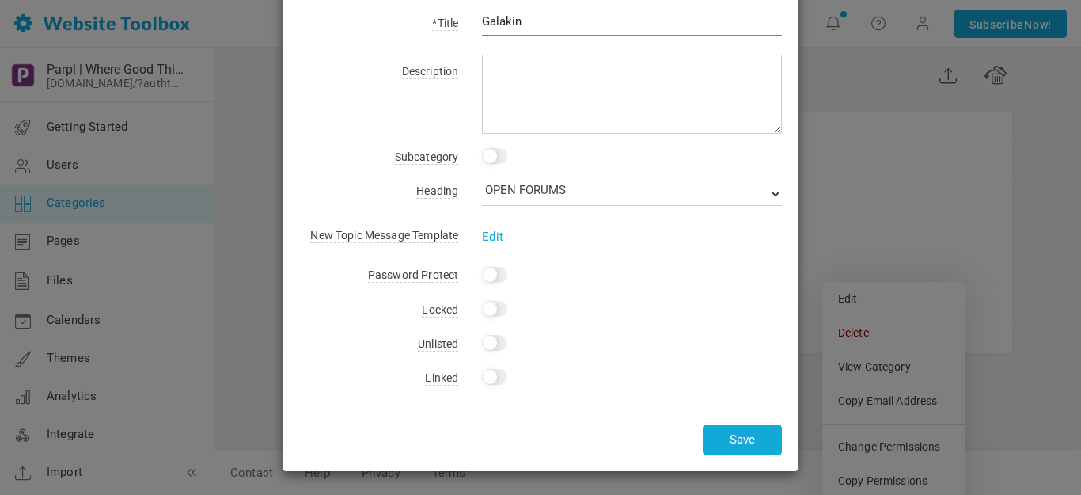
scroll to position [0, 0]
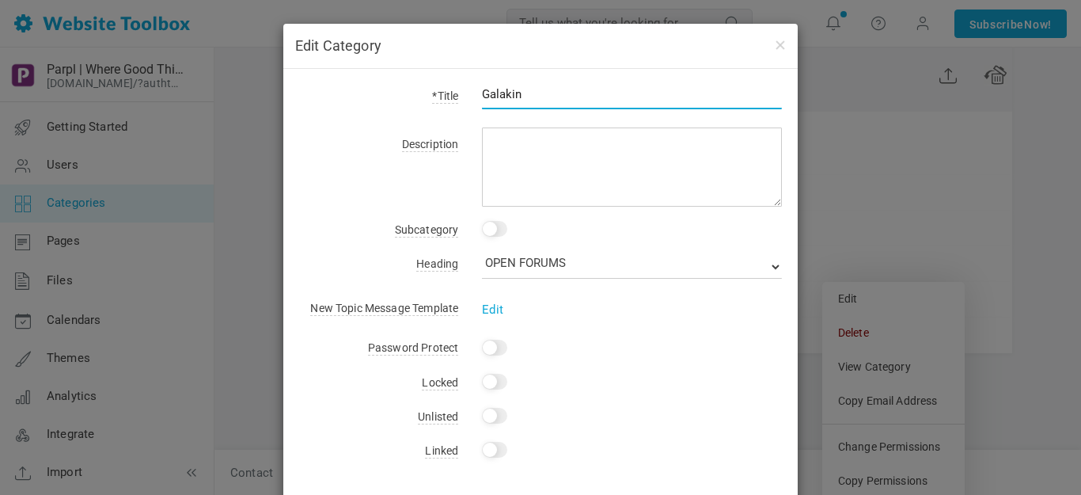
click at [605, 100] on input "Galakin" at bounding box center [632, 94] width 300 height 30
paste input "•"
click at [530, 96] on input "Philippine•American Community" at bounding box center [632, 94] width 300 height 30
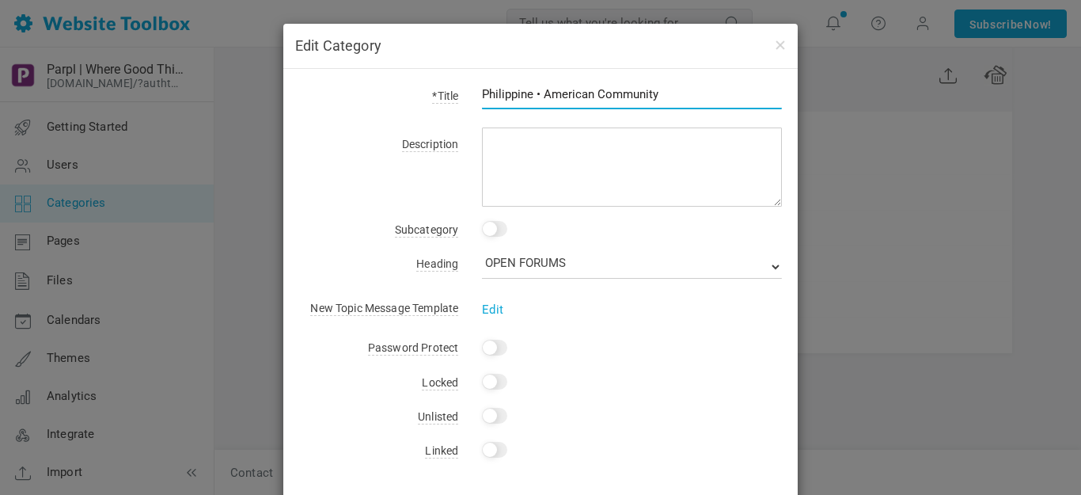
type input "Philippine • American Community"
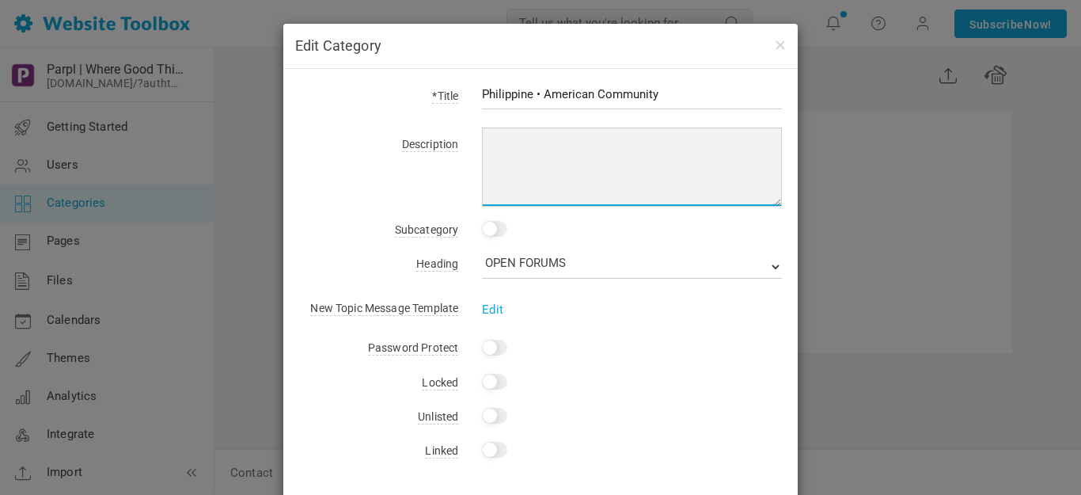
click at [544, 134] on textarea at bounding box center [632, 166] width 300 height 79
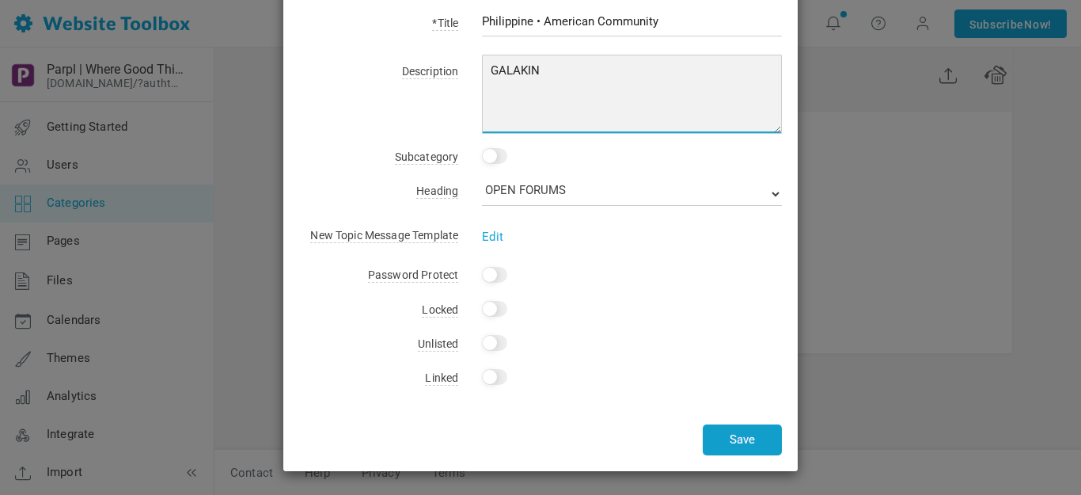
type textarea "GALAKIN"
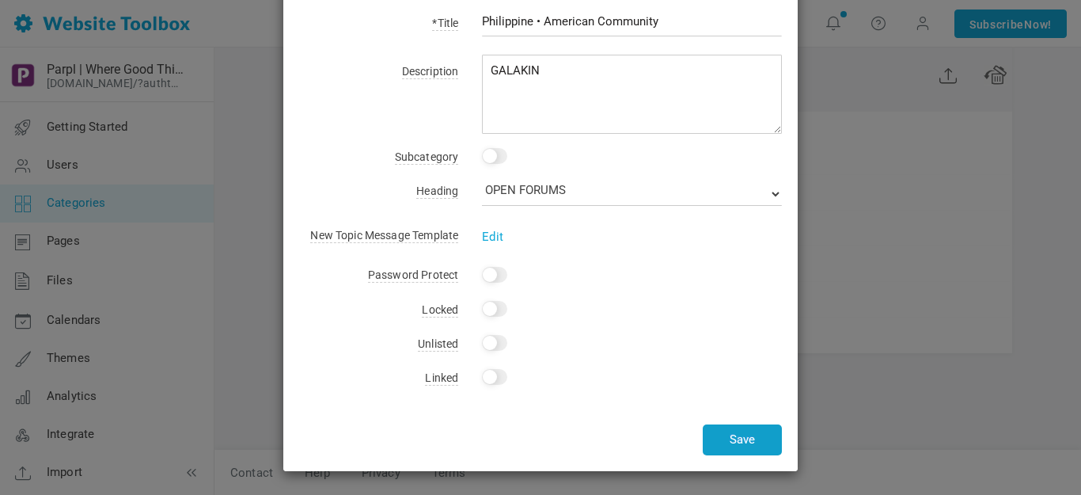
click at [744, 444] on button "Save" at bounding box center [742, 439] width 79 height 31
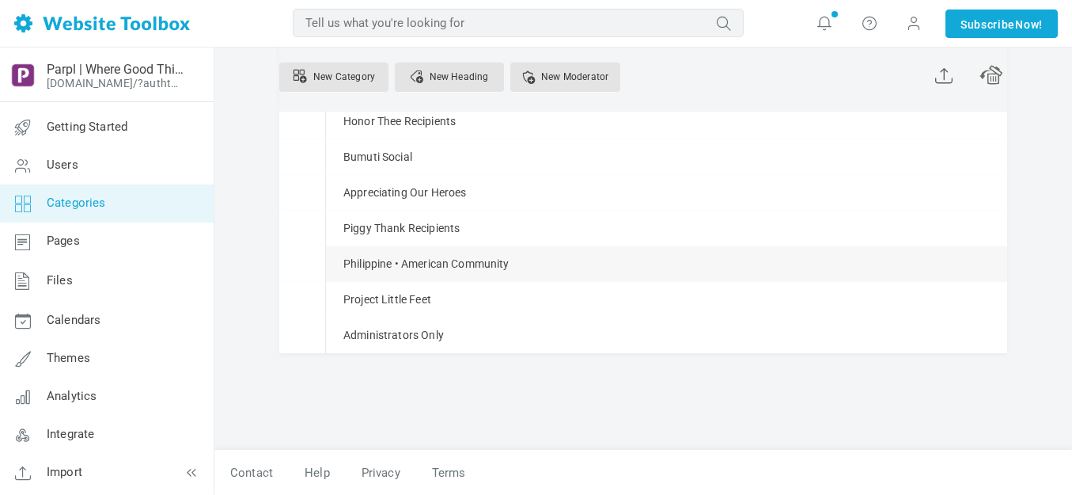
click at [0, 0] on link "Manage" at bounding box center [0, 0] width 0 height 0
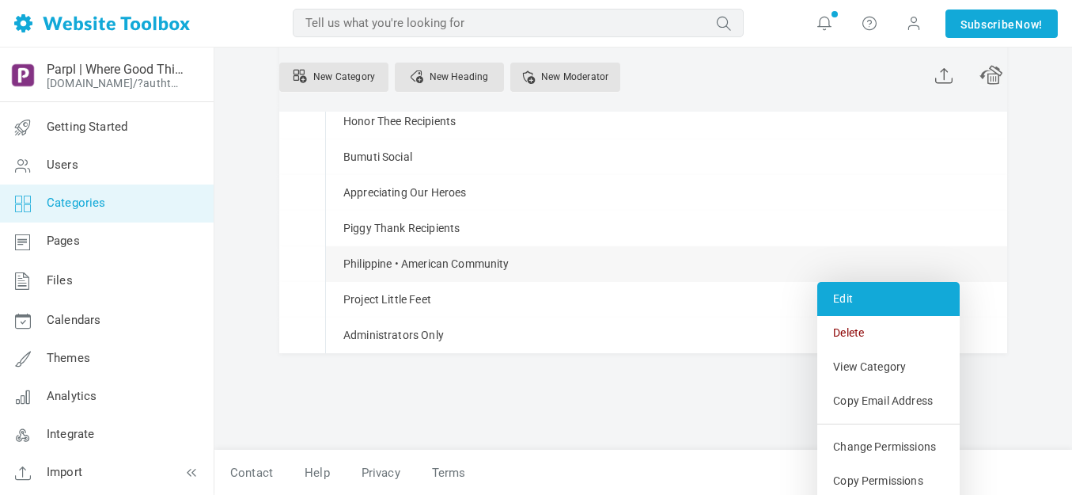
click at [845, 302] on link "Edit" at bounding box center [888, 299] width 142 height 34
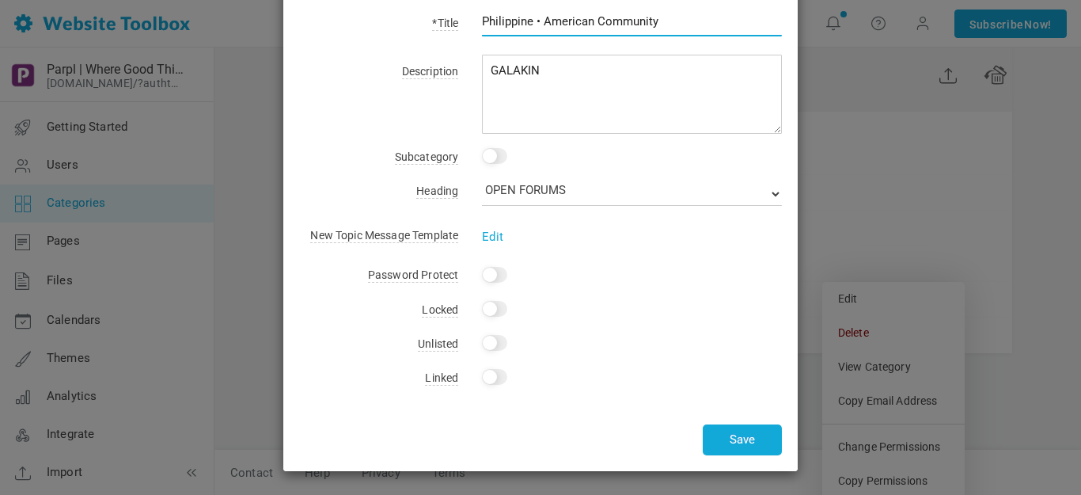
scroll to position [0, 0]
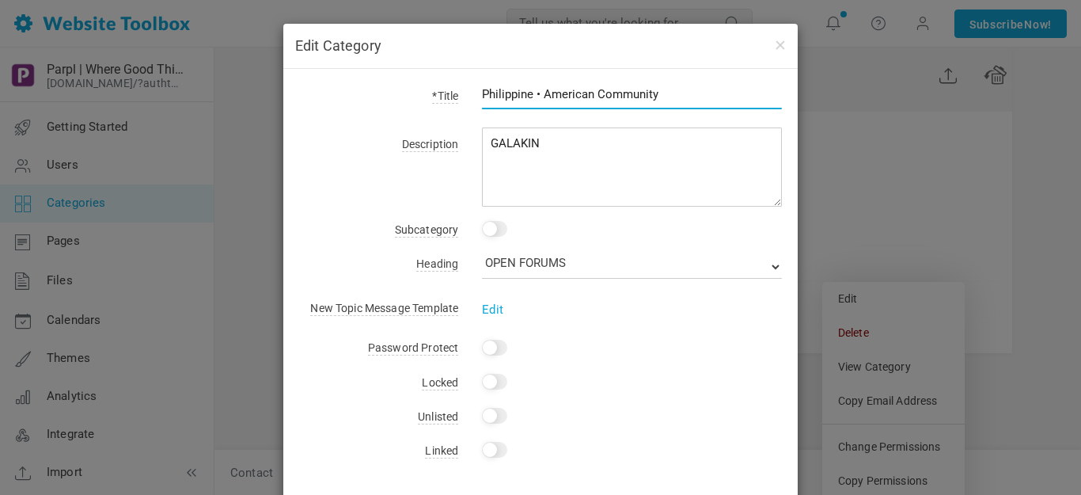
click at [541, 93] on input "Philippine • American Community" at bounding box center [632, 94] width 300 height 30
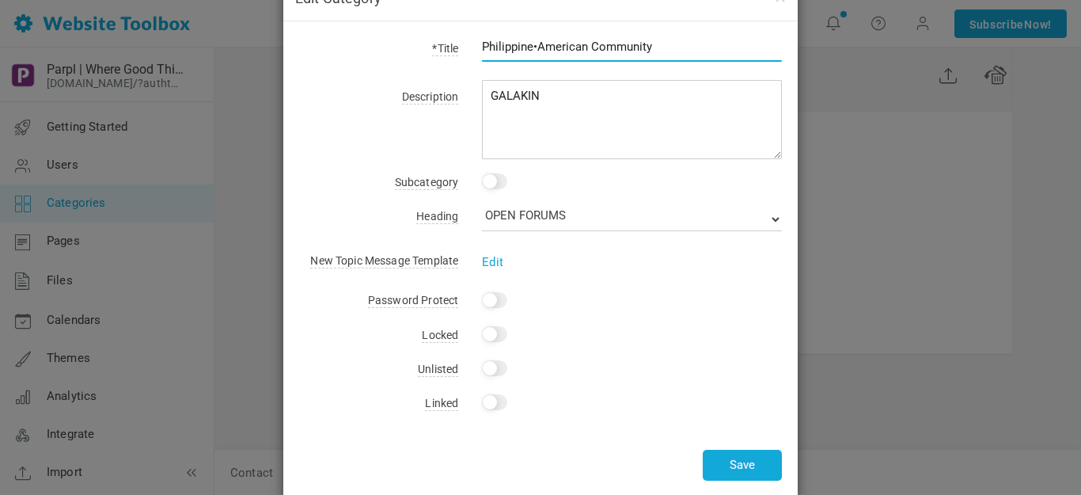
scroll to position [73, 0]
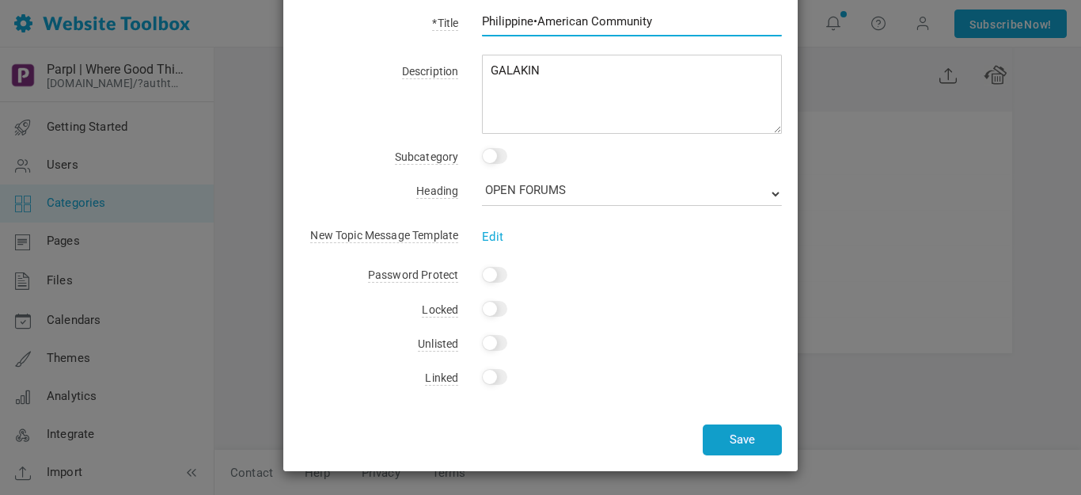
type input "Philippine•American Community"
click at [747, 434] on button "Save" at bounding box center [742, 439] width 79 height 31
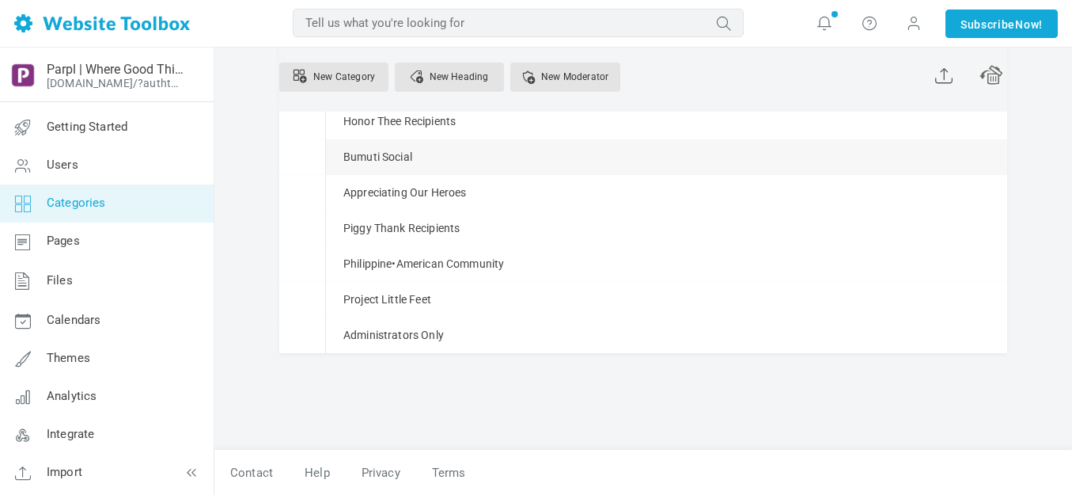
click at [0, 0] on link "Manage" at bounding box center [0, 0] width 0 height 0
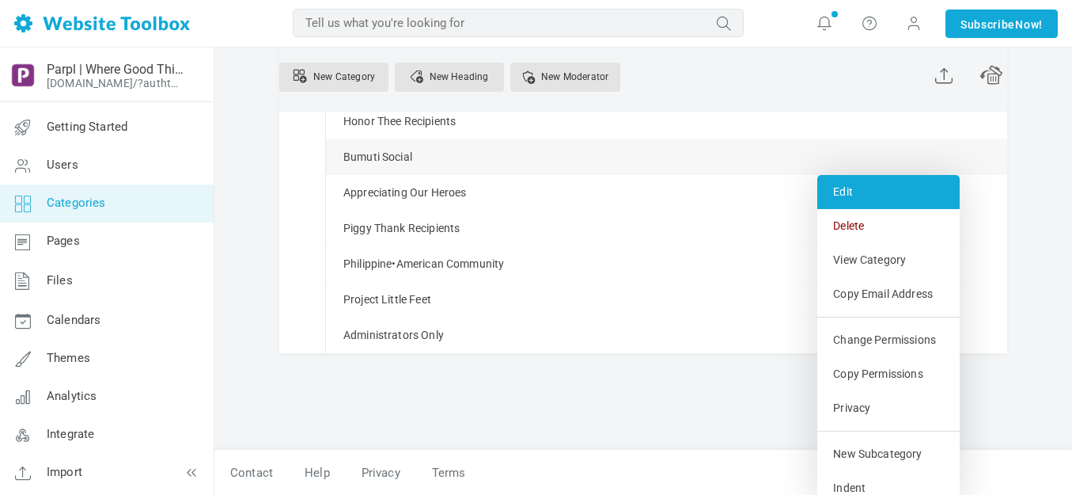
click at [851, 193] on link "Edit" at bounding box center [888, 192] width 142 height 34
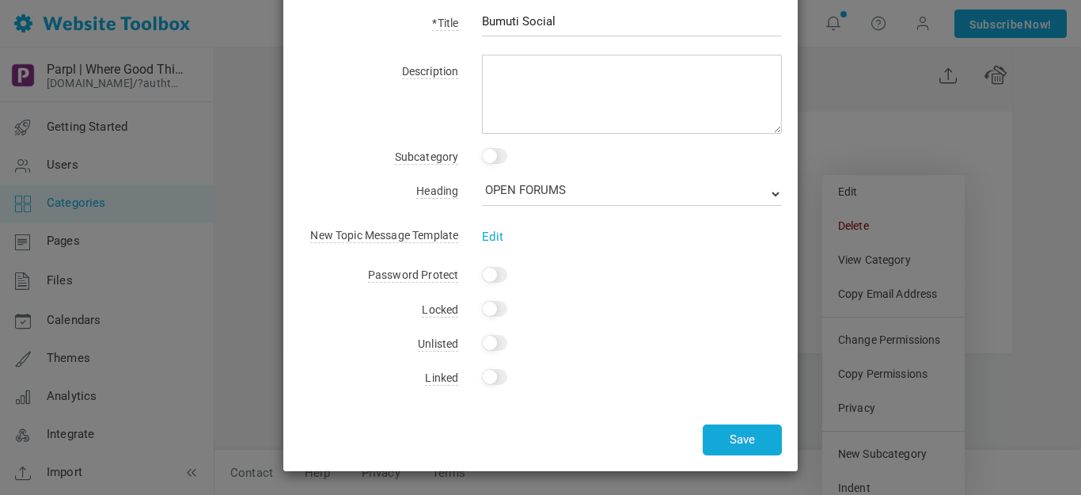
scroll to position [0, 0]
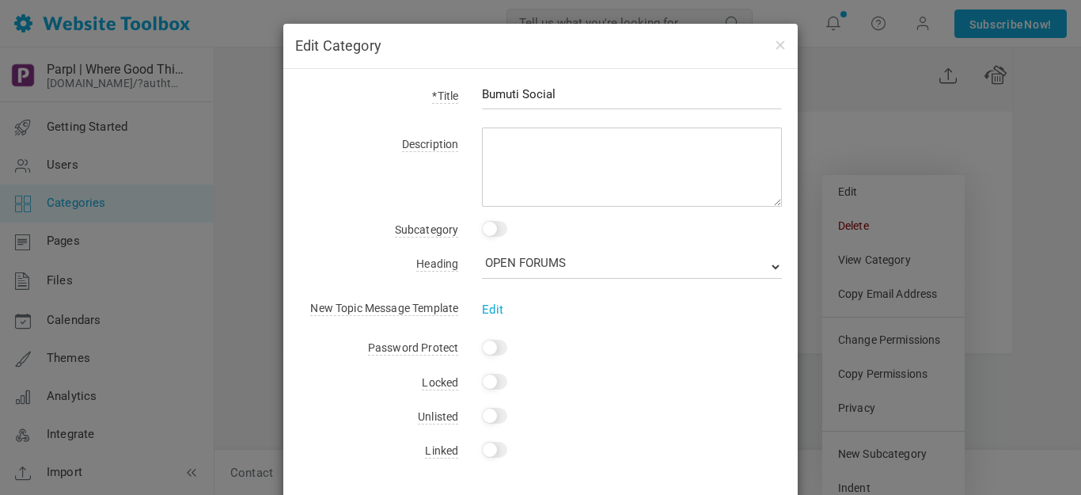
click at [527, 93] on input "Bumuti Social" at bounding box center [632, 94] width 300 height 30
type input "Random Acts of Kindness"
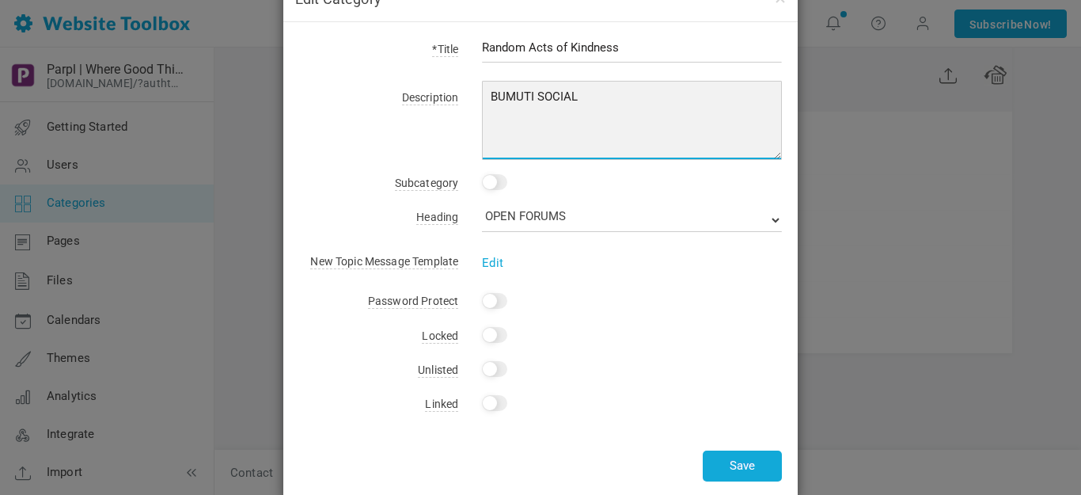
scroll to position [73, 0]
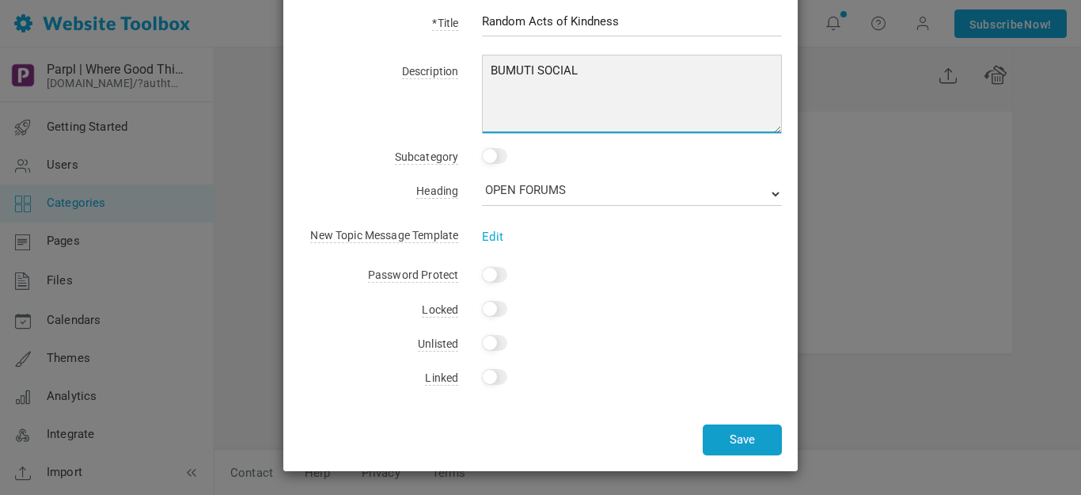
type textarea "BUMUTI SOCIAL"
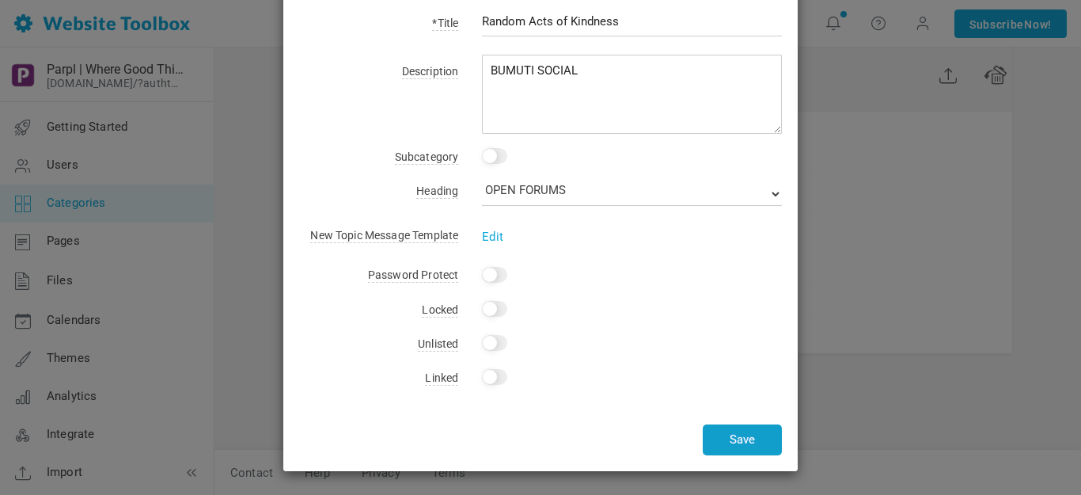
click at [748, 436] on button "Save" at bounding box center [742, 439] width 79 height 31
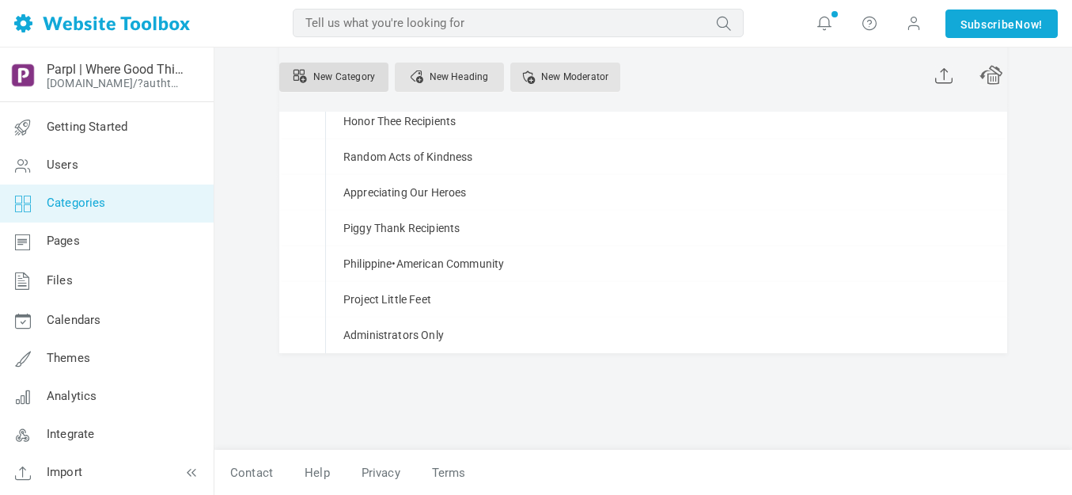
click at [358, 77] on link "New Category" at bounding box center [333, 77] width 109 height 29
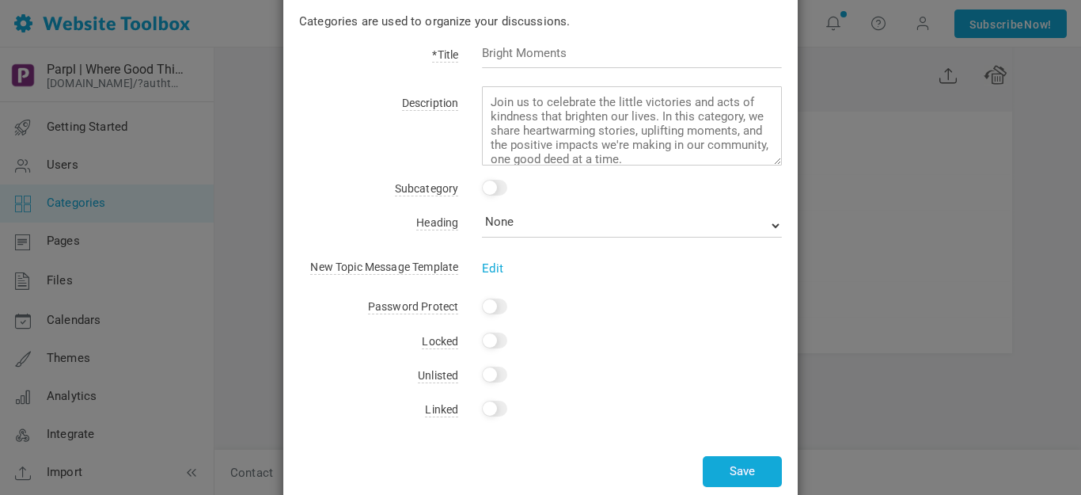
scroll to position [0, 0]
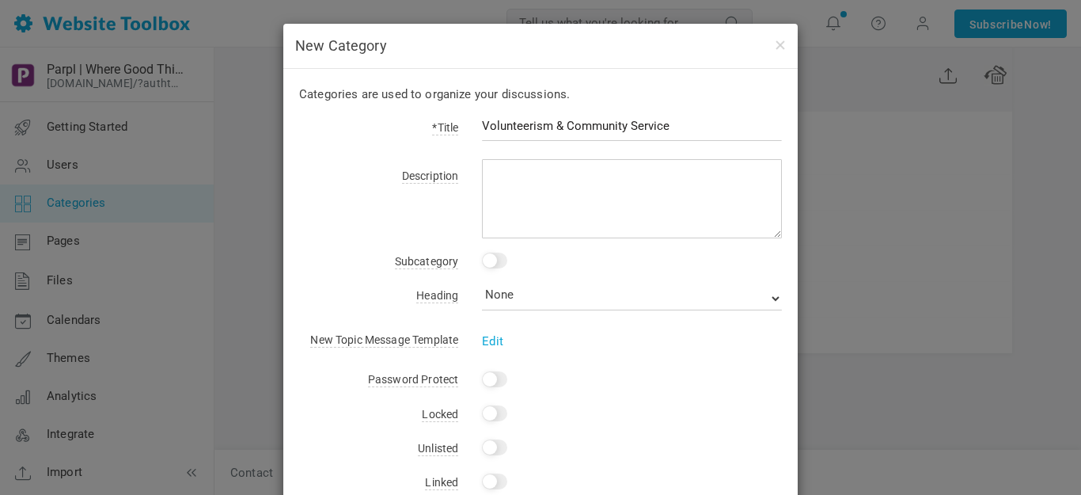
type input "Volunteerism & Community Service"
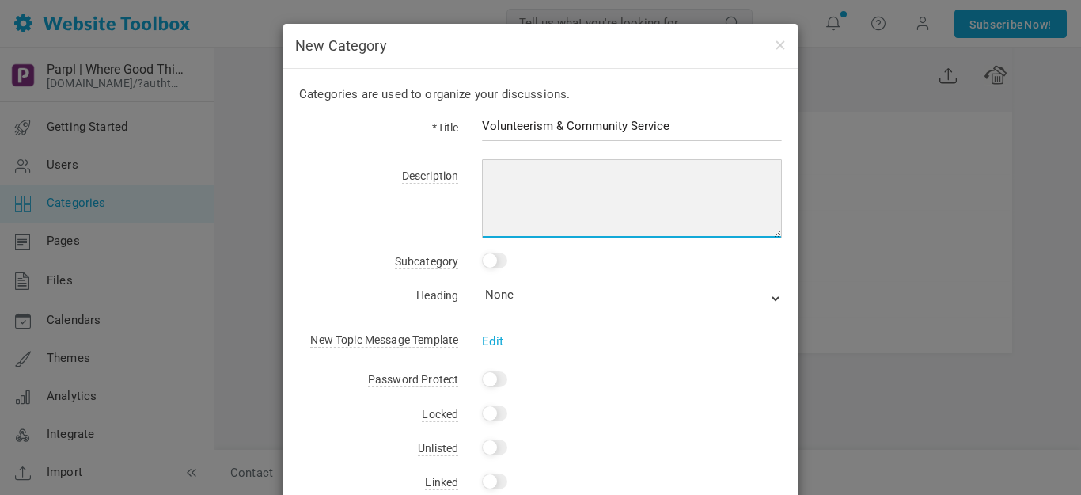
click at [520, 169] on textarea at bounding box center [632, 198] width 300 height 79
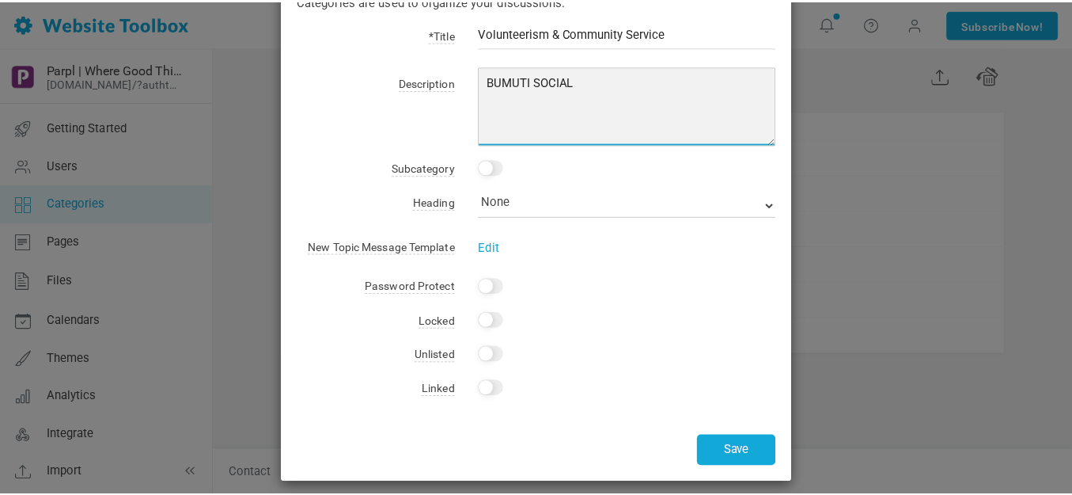
scroll to position [104, 0]
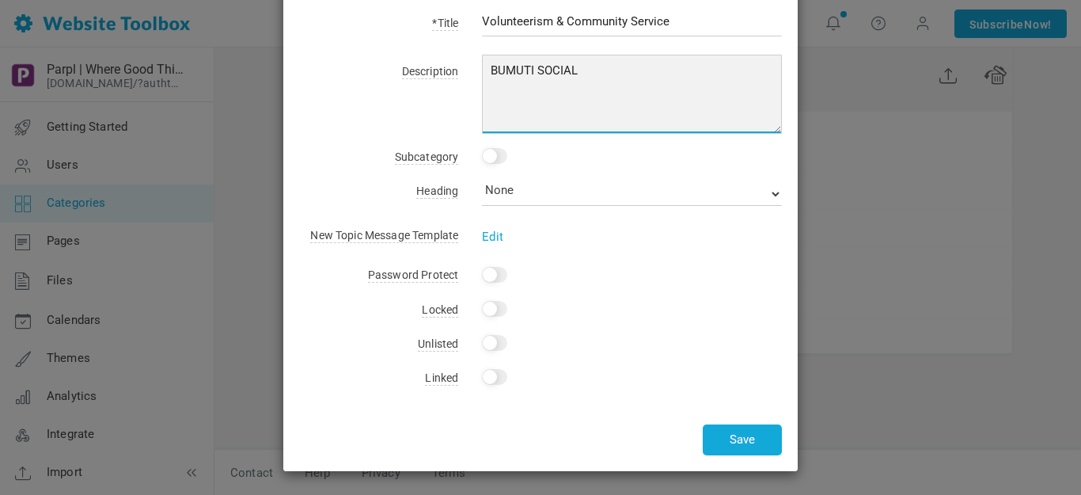
type textarea "BUMUTI SOCIAL"
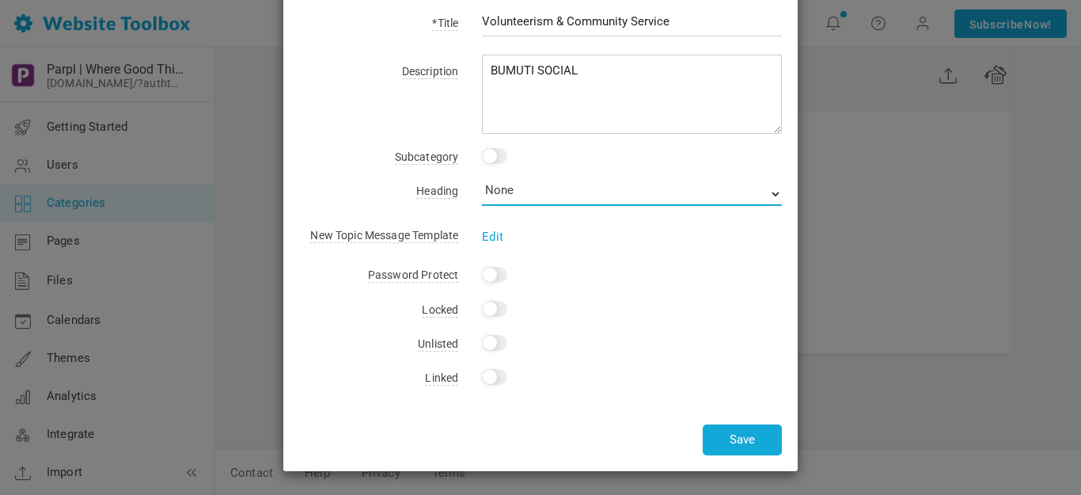
click at [513, 191] on select "None QUICK LINKS SITES OPEN FORUMS" at bounding box center [632, 194] width 300 height 24
select select "988402"
click at [482, 182] on select "None QUICK LINKS SITES OPEN FORUMS" at bounding box center [632, 194] width 300 height 24
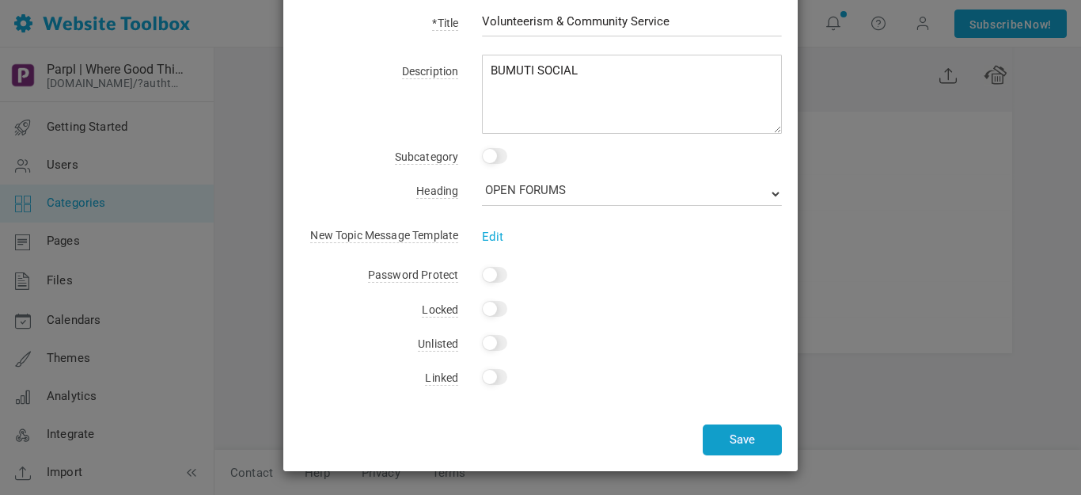
click at [726, 431] on button "Save" at bounding box center [742, 439] width 79 height 31
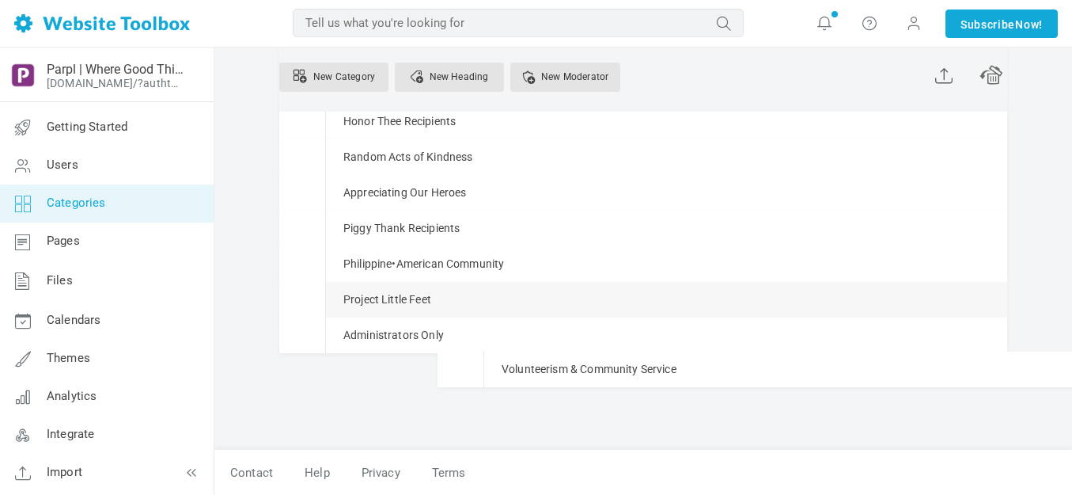
scroll to position [920, 0]
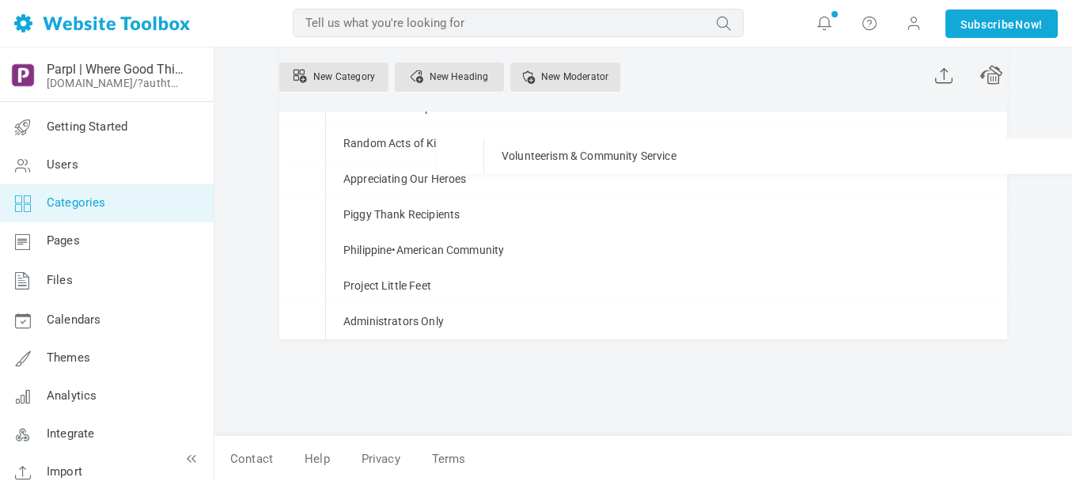
drag, startPoint x: 332, startPoint y: 373, endPoint x: 255, endPoint y: 138, distance: 247.2
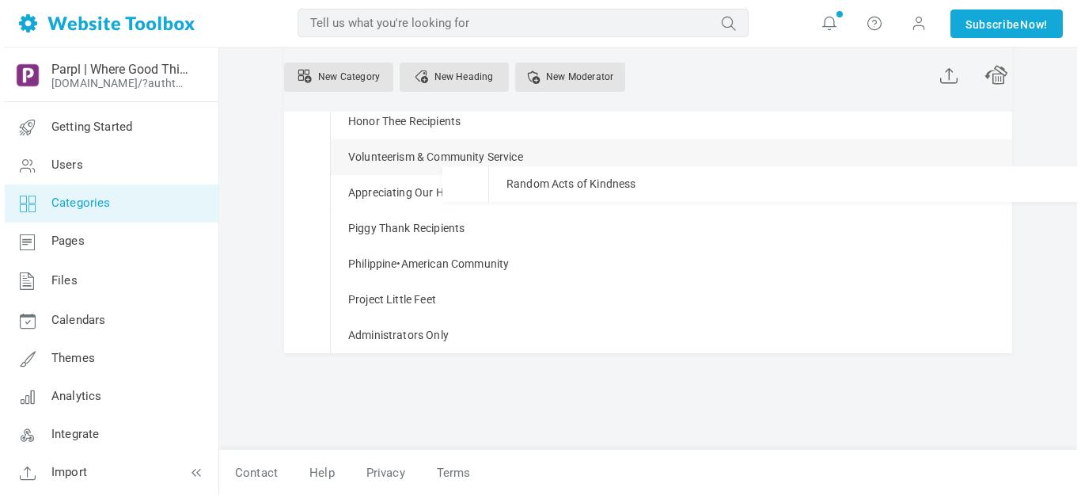
scroll to position [907, 0]
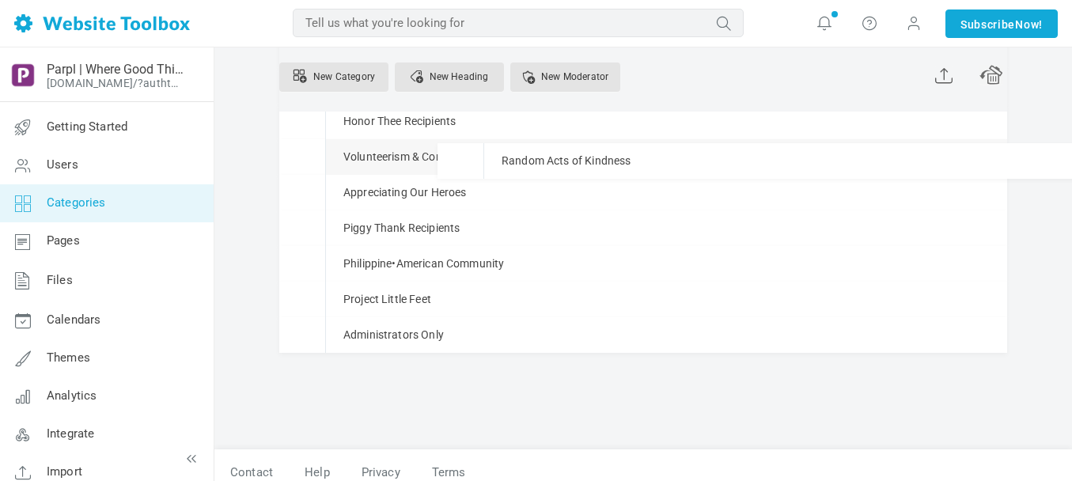
drag, startPoint x: 330, startPoint y: 177, endPoint x: 330, endPoint y: 142, distance: 34.8
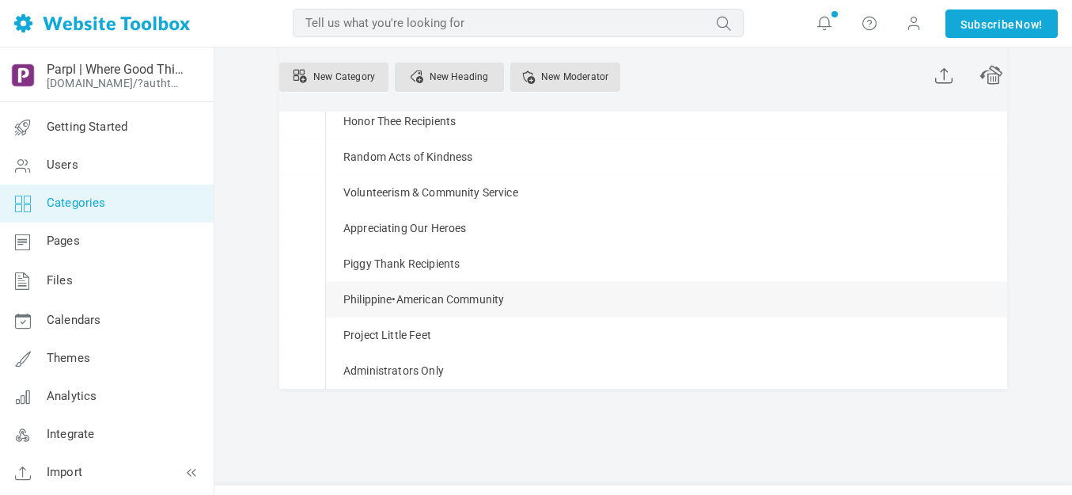
click at [0, 0] on link "Manage" at bounding box center [0, 0] width 0 height 0
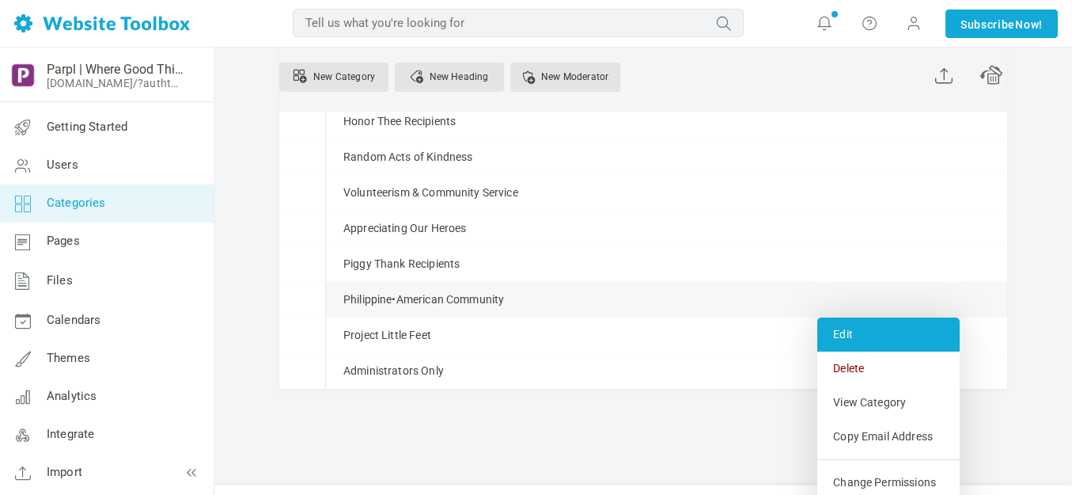
click at [852, 334] on link "Edit" at bounding box center [888, 334] width 142 height 34
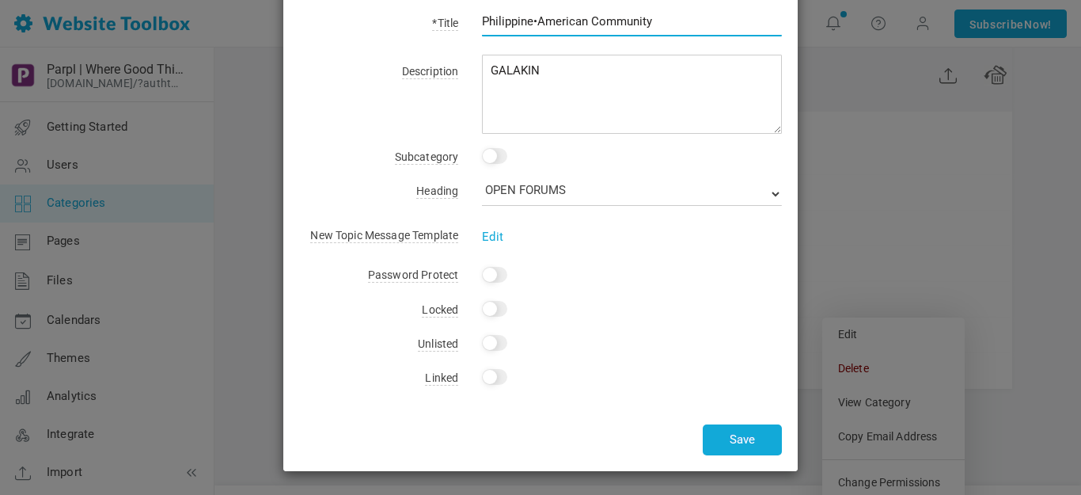
scroll to position [0, 0]
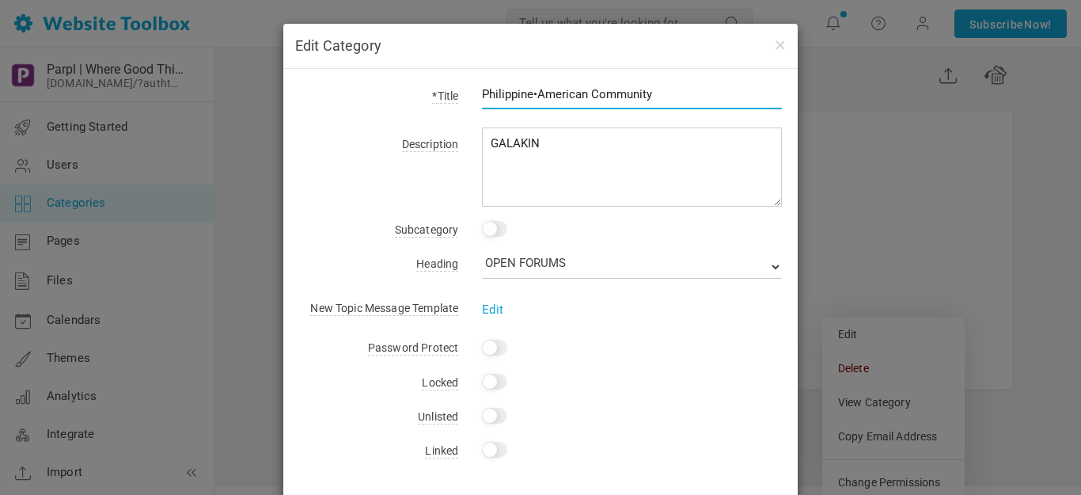
click at [589, 96] on input "Philippine•American Community" at bounding box center [632, 94] width 300 height 30
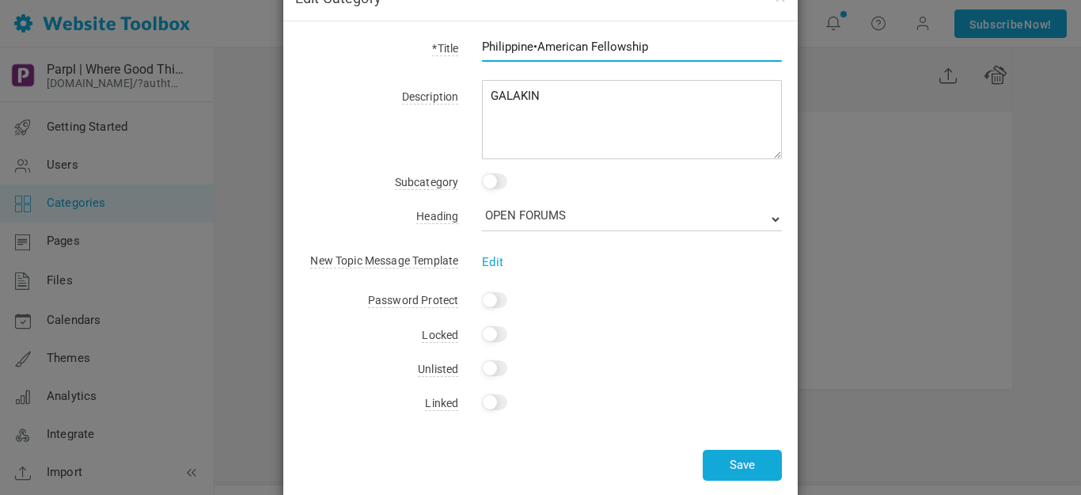
scroll to position [73, 0]
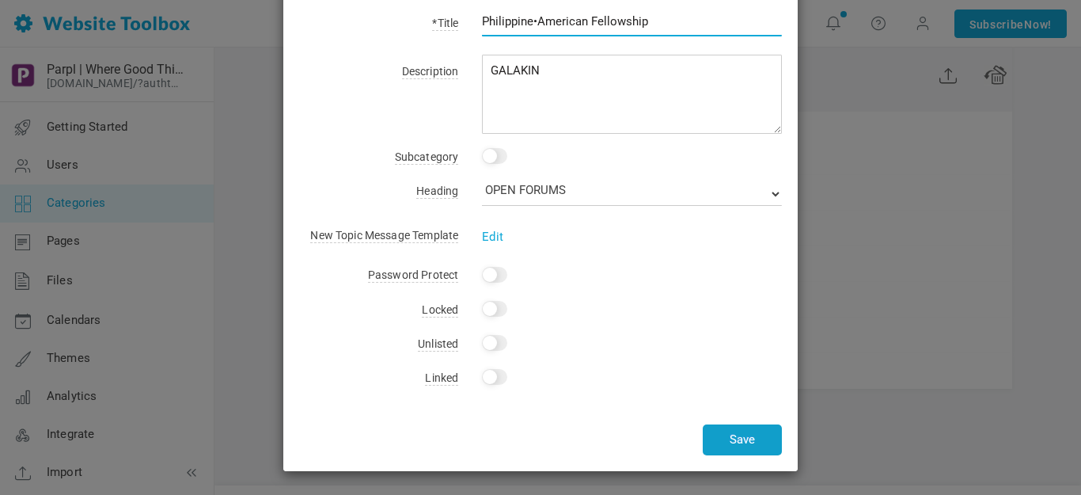
type input "Philippine•American Fellowship"
drag, startPoint x: 722, startPoint y: 434, endPoint x: 676, endPoint y: 389, distance: 64.4
click at [723, 434] on button "Save" at bounding box center [742, 439] width 79 height 31
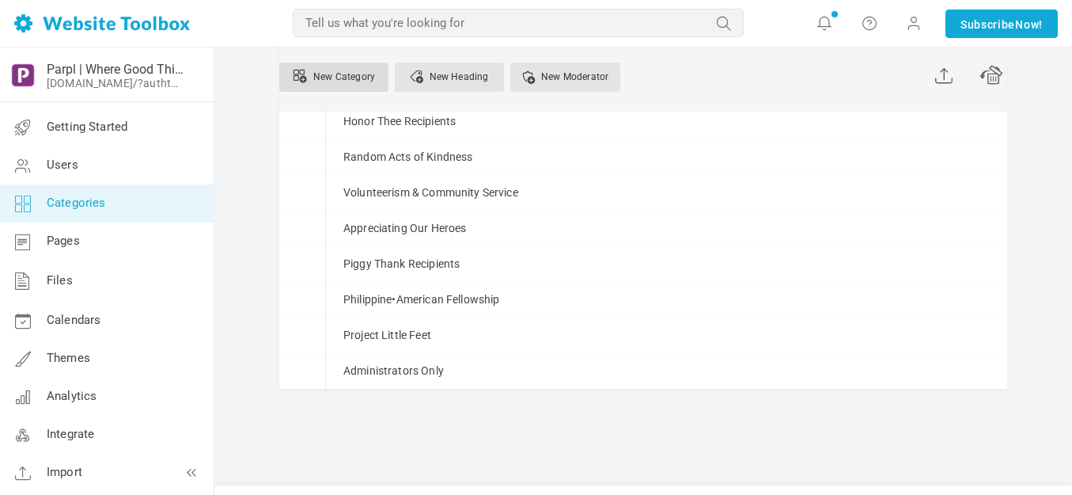
click at [347, 79] on link "New Category" at bounding box center [333, 77] width 109 height 29
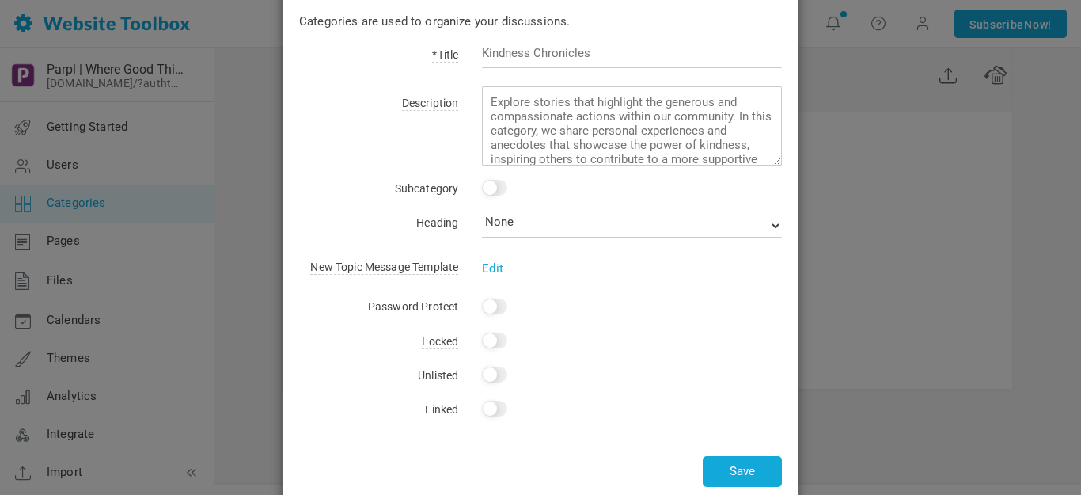
scroll to position [0, 0]
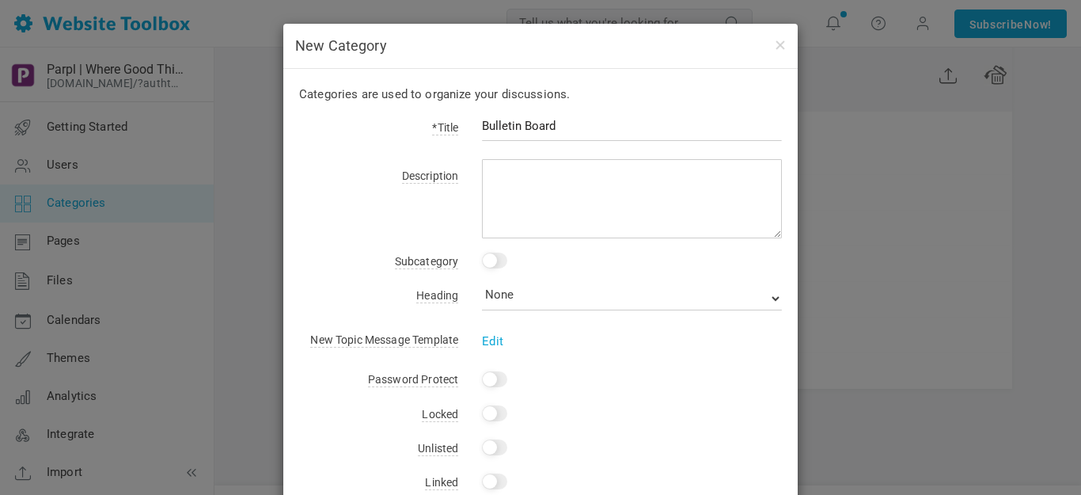
type input "Bulletin Board"
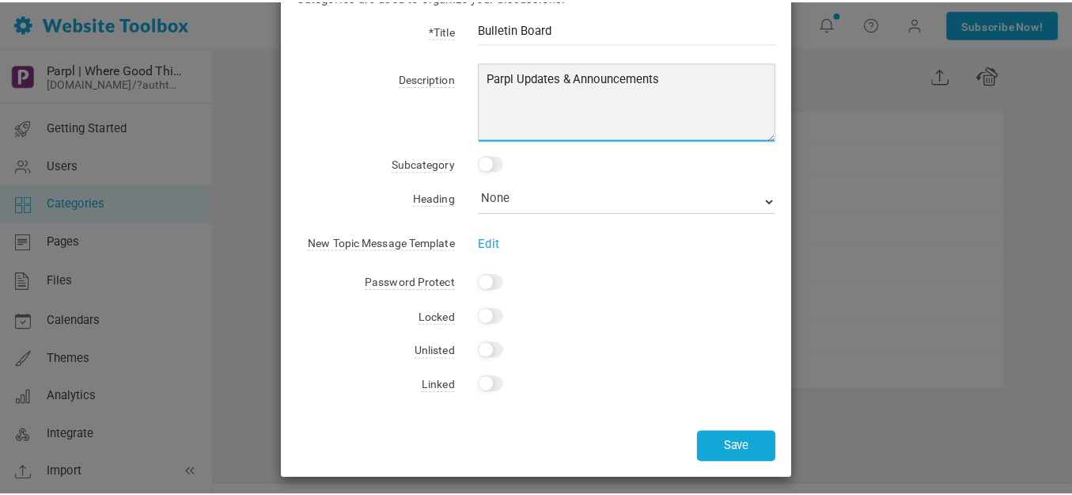
scroll to position [104, 0]
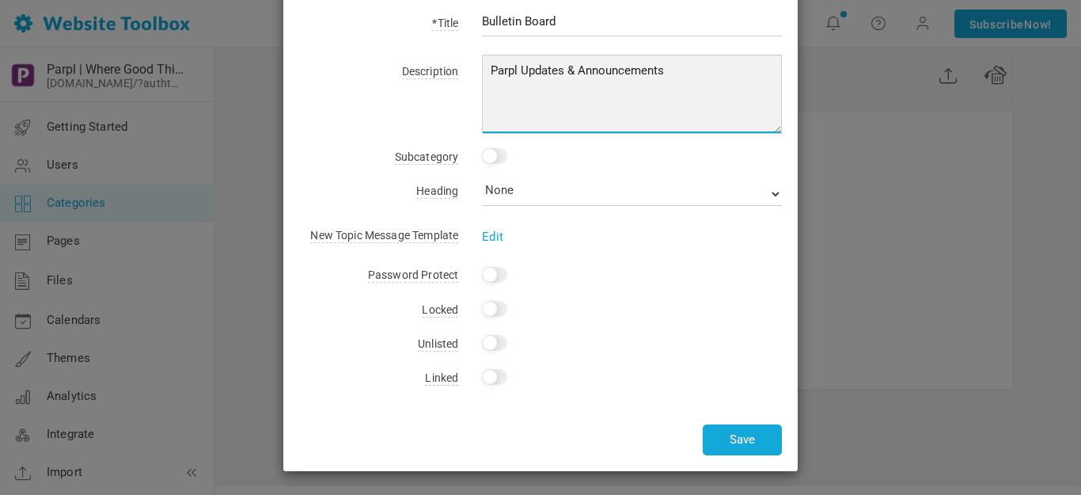
type textarea "Parpl Updates & Announcements"
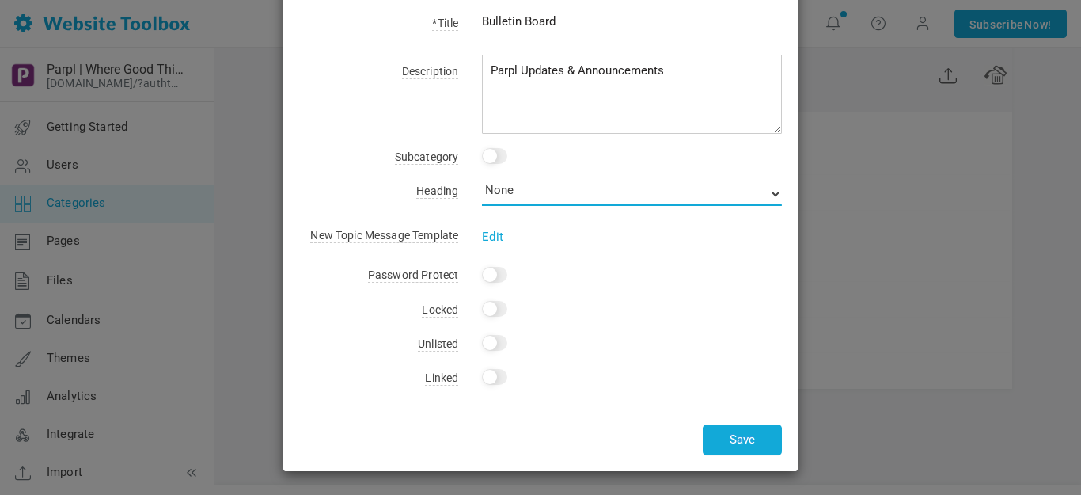
click at [536, 193] on select "None QUICK LINKS SITES OPEN FORUMS" at bounding box center [632, 194] width 300 height 24
select select "988426"
click at [482, 182] on select "None QUICK LINKS SITES OPEN FORUMS" at bounding box center [632, 194] width 300 height 24
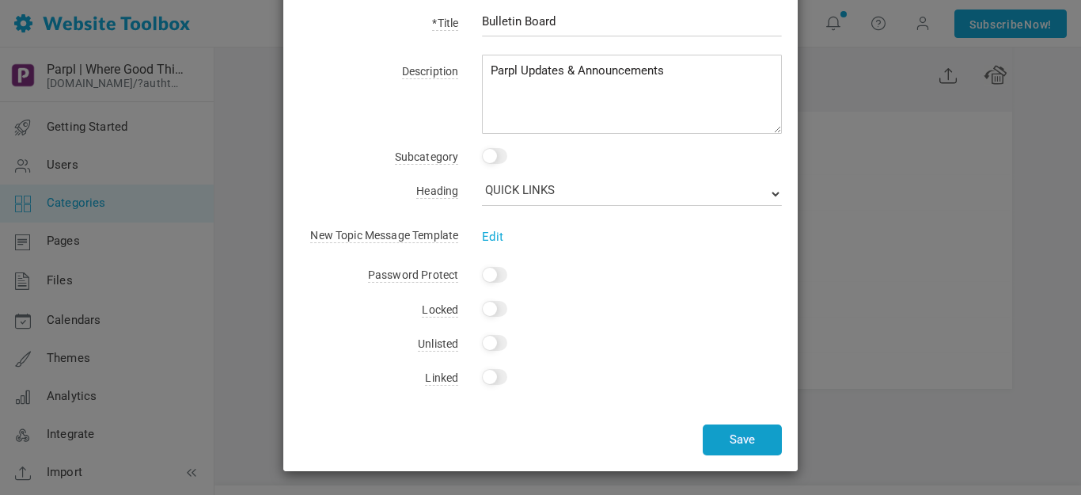
click at [737, 436] on button "Save" at bounding box center [742, 439] width 79 height 31
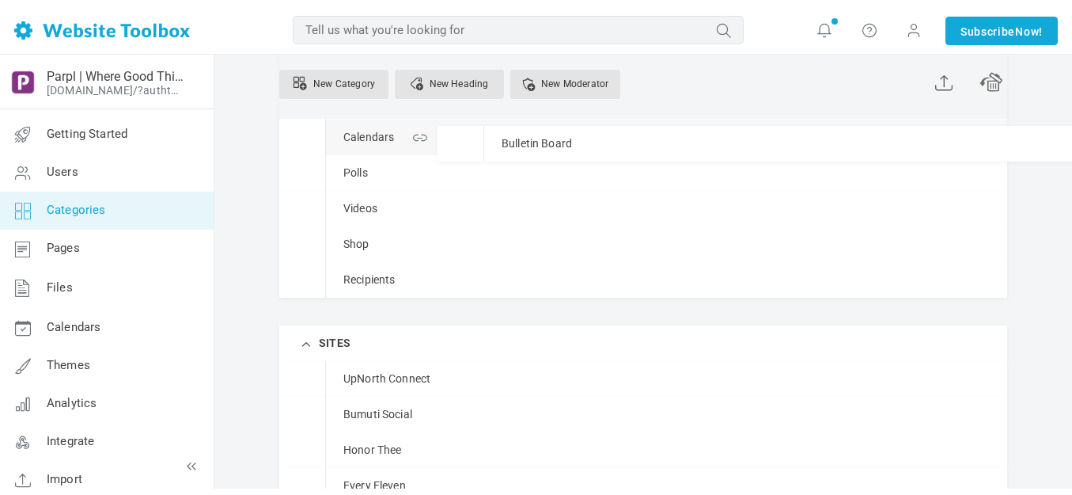
scroll to position [229, 0]
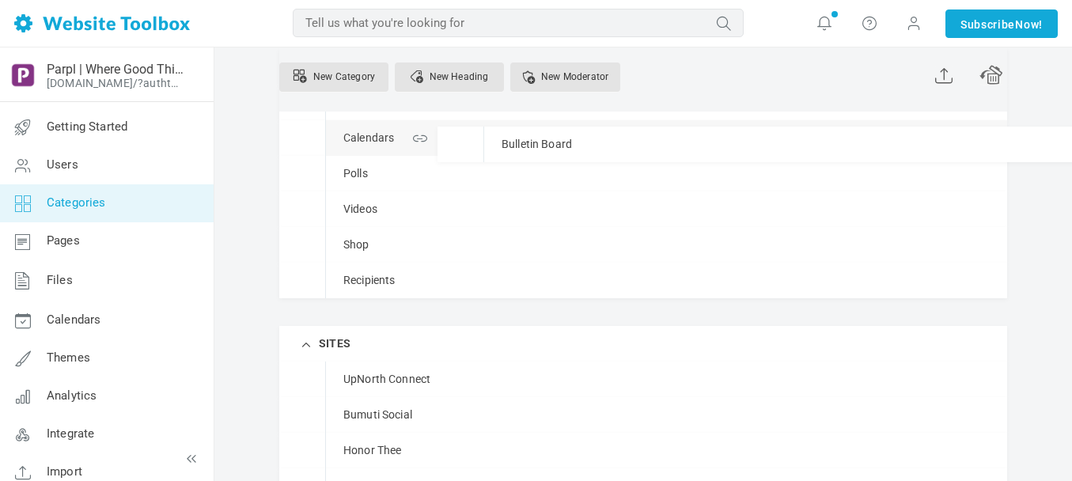
drag, startPoint x: 334, startPoint y: 309, endPoint x: 325, endPoint y: 118, distance: 191.7
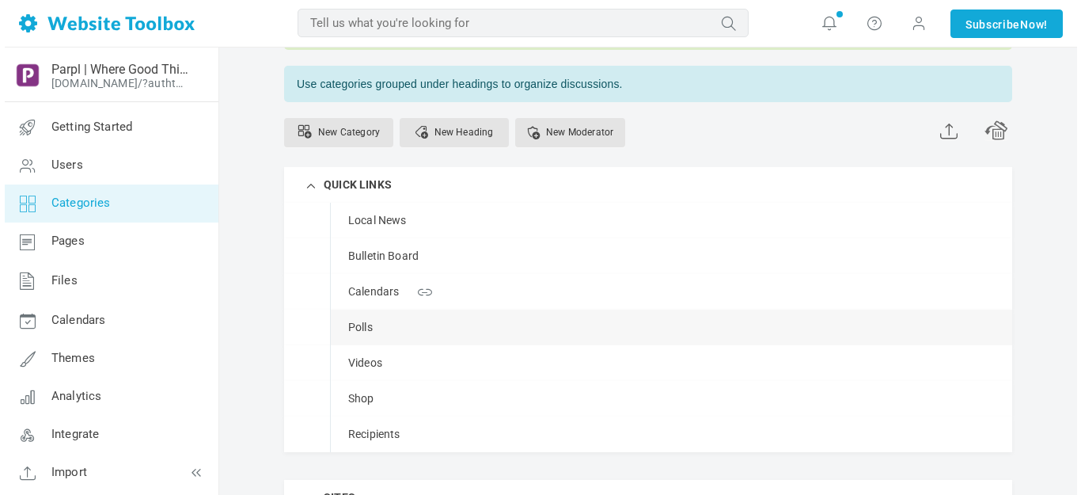
scroll to position [150, 0]
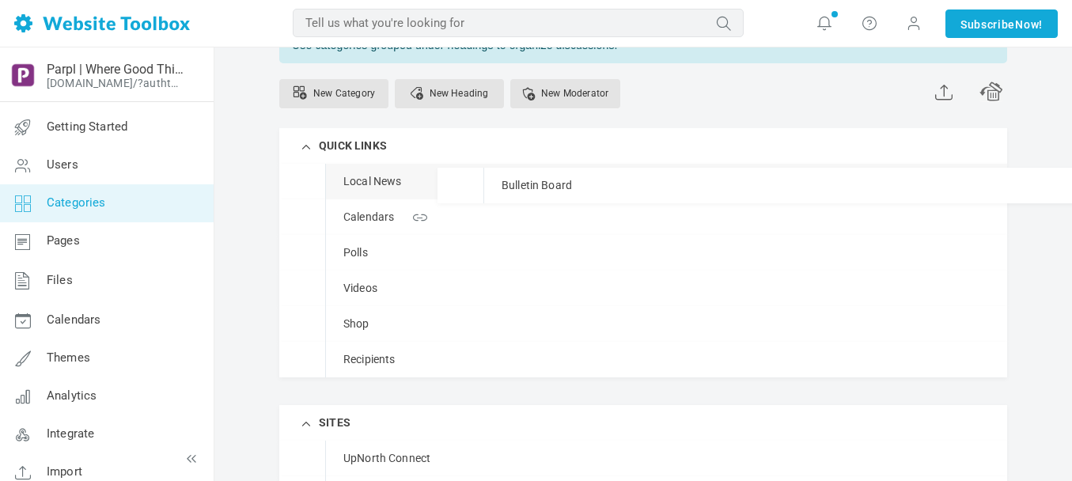
drag, startPoint x: 335, startPoint y: 218, endPoint x: 332, endPoint y: 167, distance: 50.7
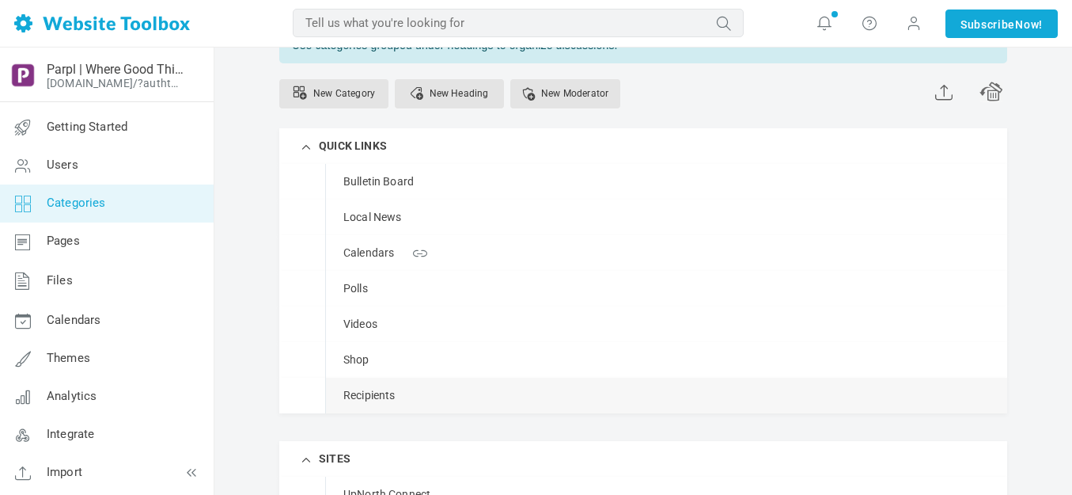
click at [873, 396] on div "Recipients [GEOGRAPHIC_DATA] Edit [GEOGRAPHIC_DATA] View Category Copy Email Ad…" at bounding box center [666, 395] width 682 height 36
click at [0, 0] on span at bounding box center [0, 0] width 0 height 0
click at [857, 460] on link "Delete" at bounding box center [888, 464] width 142 height 34
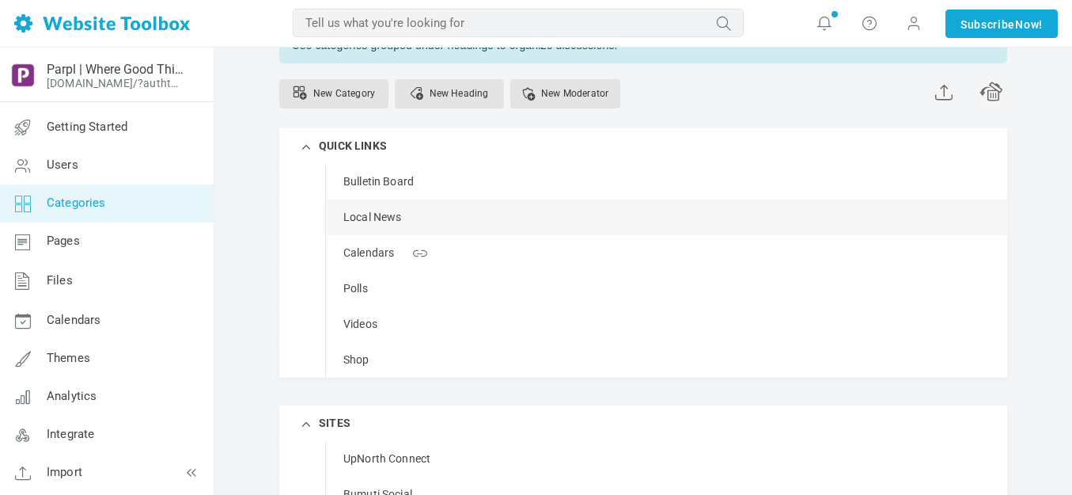
click at [0, 0] on link "Manage" at bounding box center [0, 0] width 0 height 0
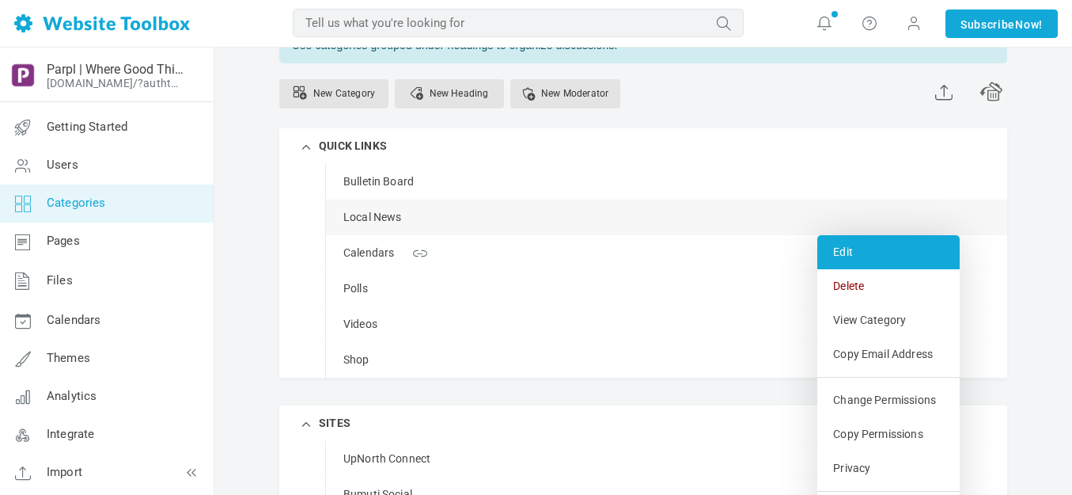
click at [850, 254] on link "Edit" at bounding box center [888, 252] width 142 height 34
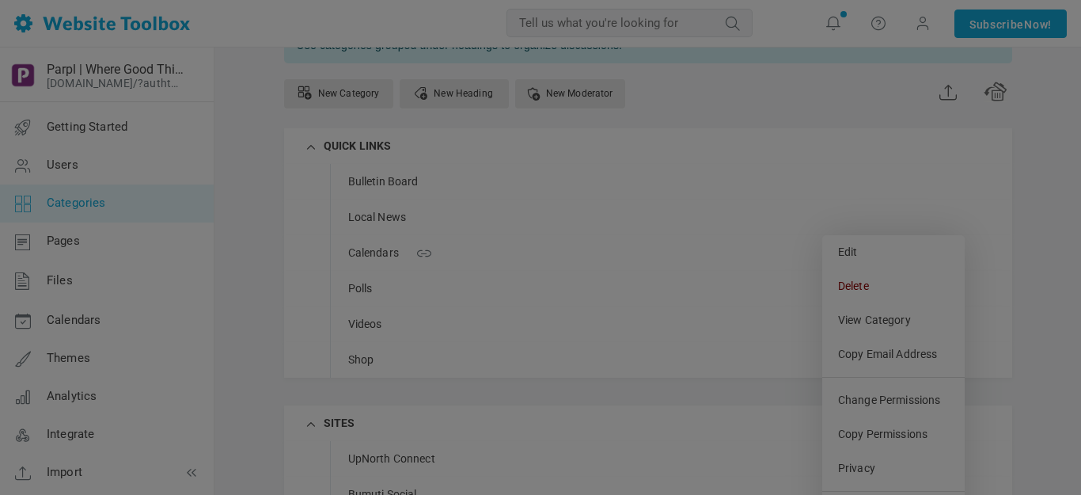
scroll to position [0, 0]
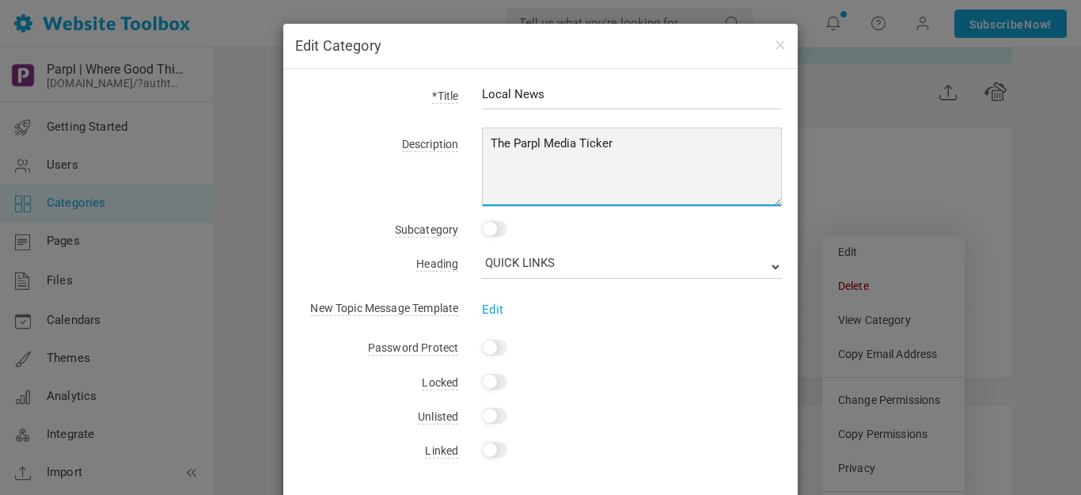
click at [510, 142] on textarea "The Parpl Media Ticker" at bounding box center [632, 166] width 300 height 79
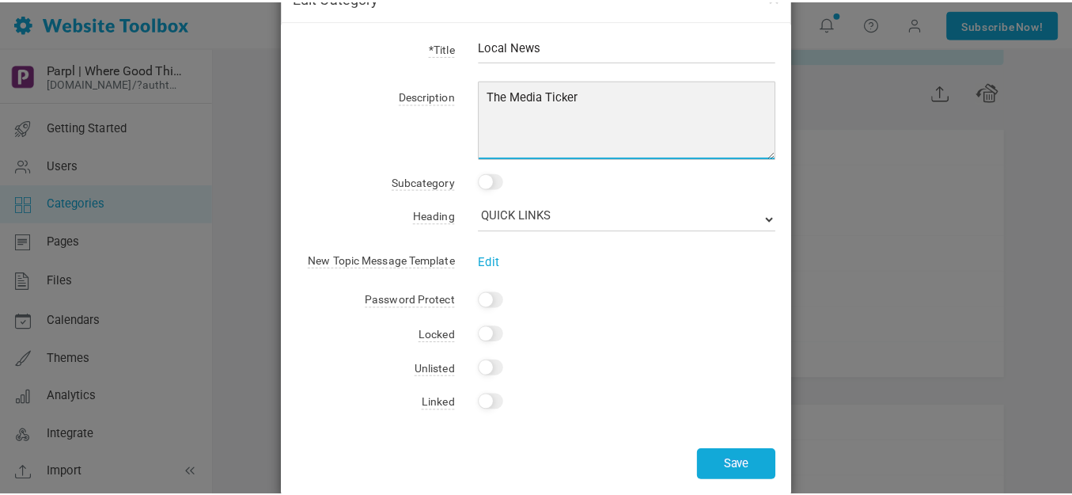
scroll to position [73, 0]
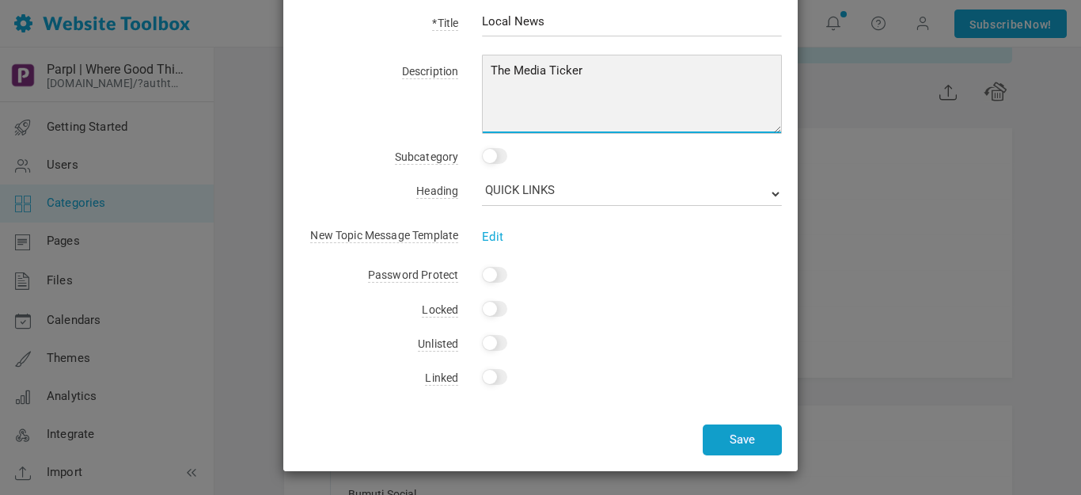
type textarea "The Media Ticker"
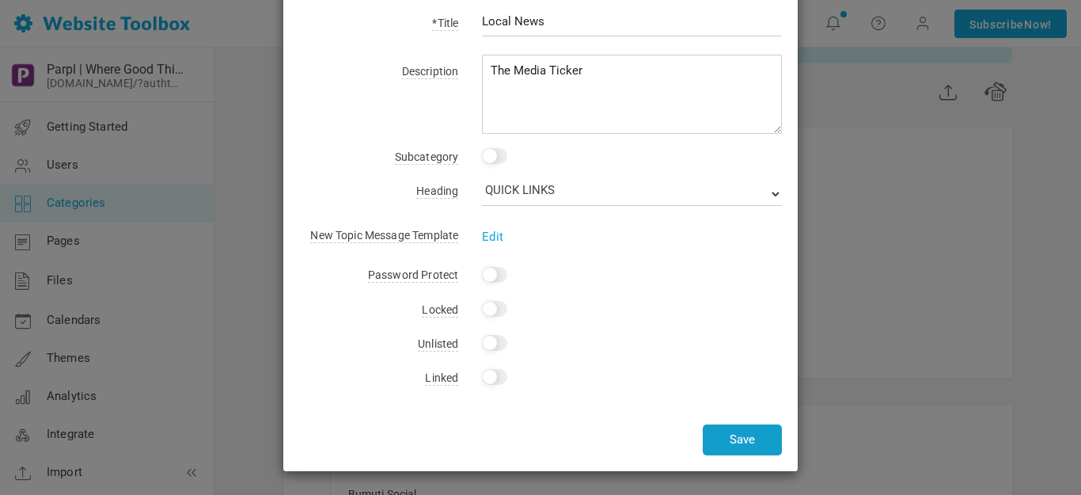
click at [728, 435] on button "Save" at bounding box center [742, 439] width 79 height 31
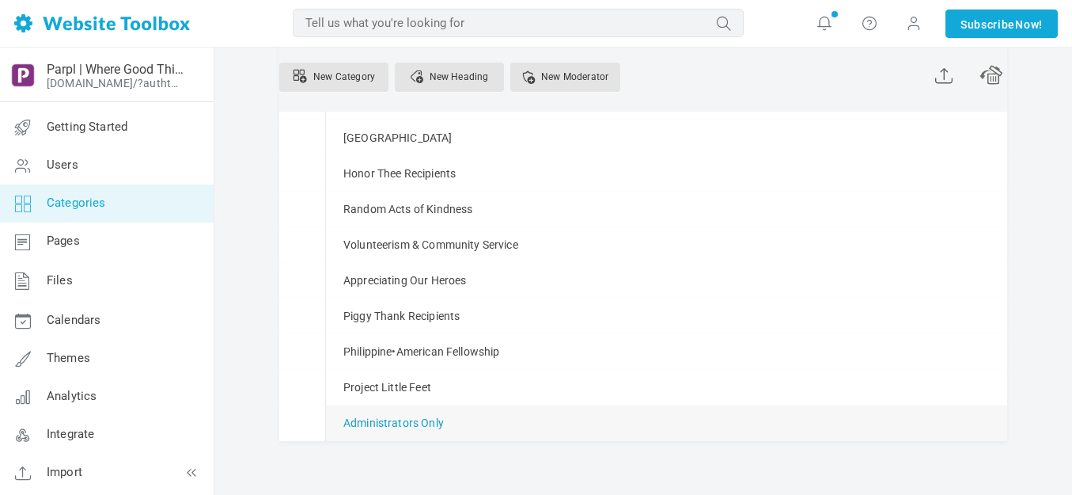
scroll to position [862, 0]
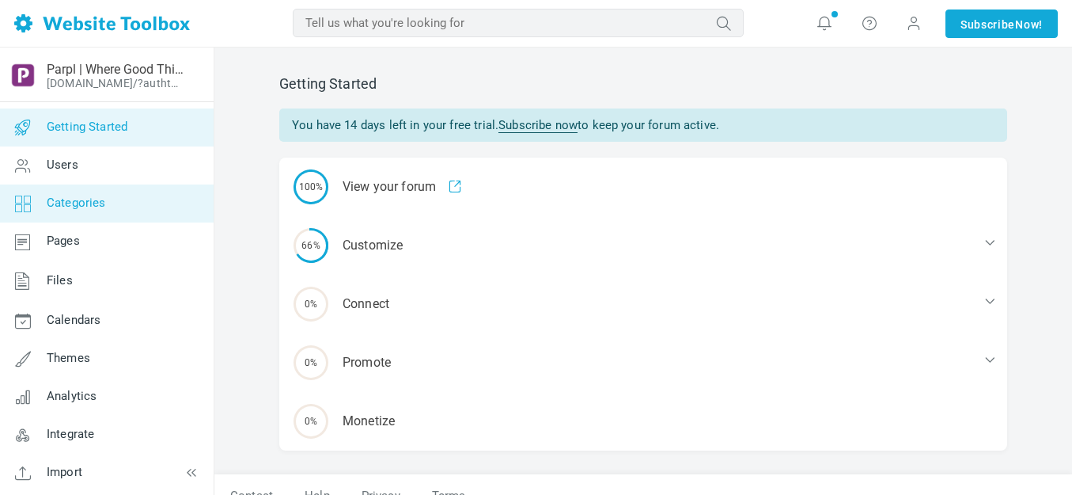
click at [82, 200] on span "Categories" at bounding box center [76, 202] width 59 height 14
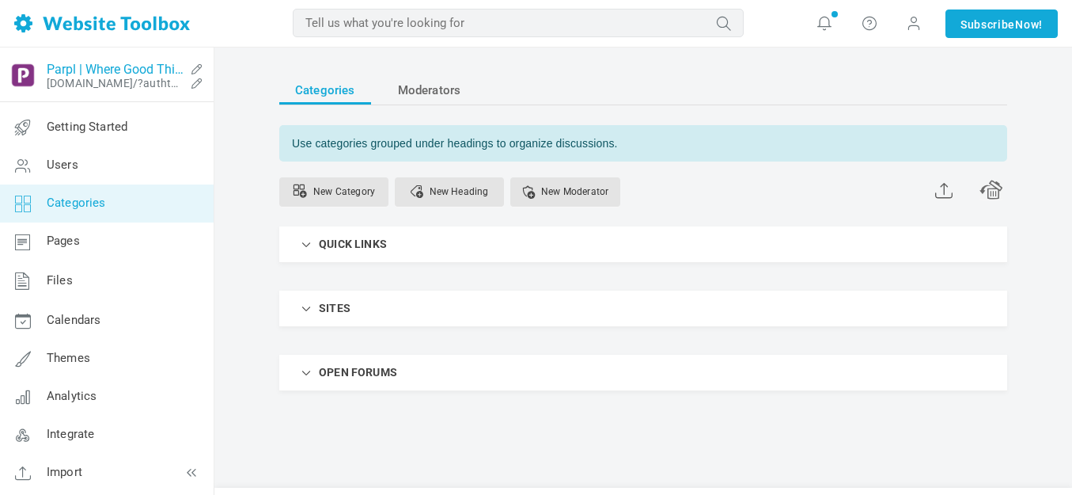
click at [114, 68] on link "Parpl | Where Good Things Happen" at bounding box center [116, 69] width 138 height 15
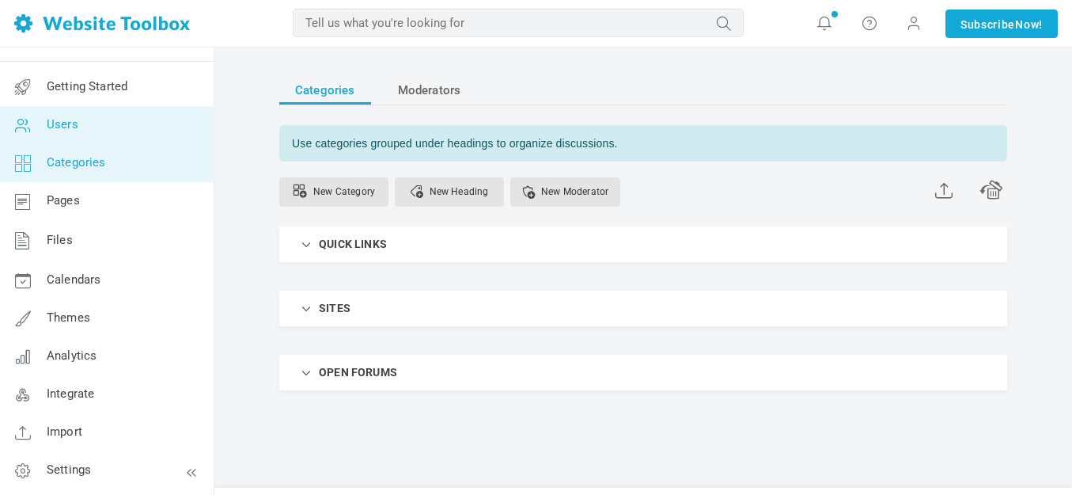
click at [76, 123] on span "Users" at bounding box center [63, 124] width 32 height 14
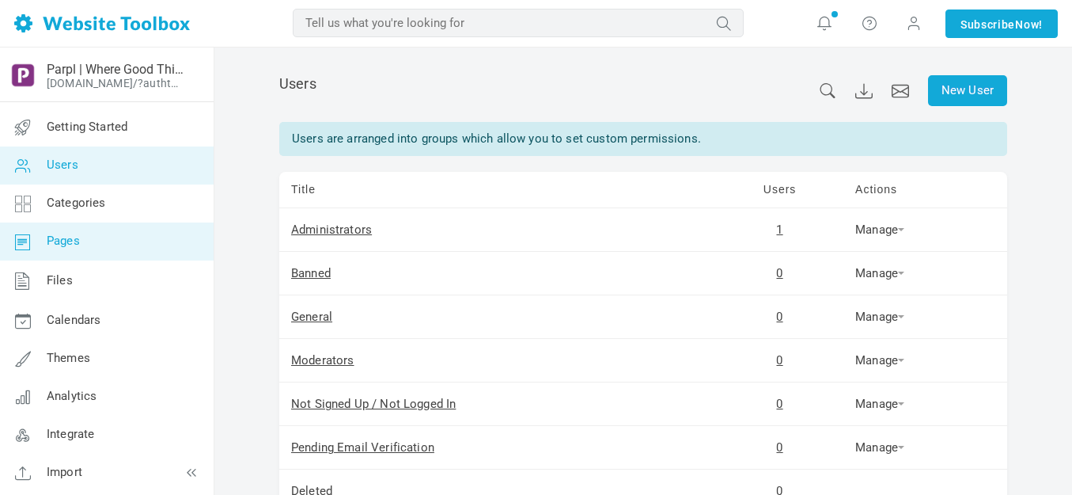
click at [61, 243] on span "Pages" at bounding box center [63, 240] width 33 height 14
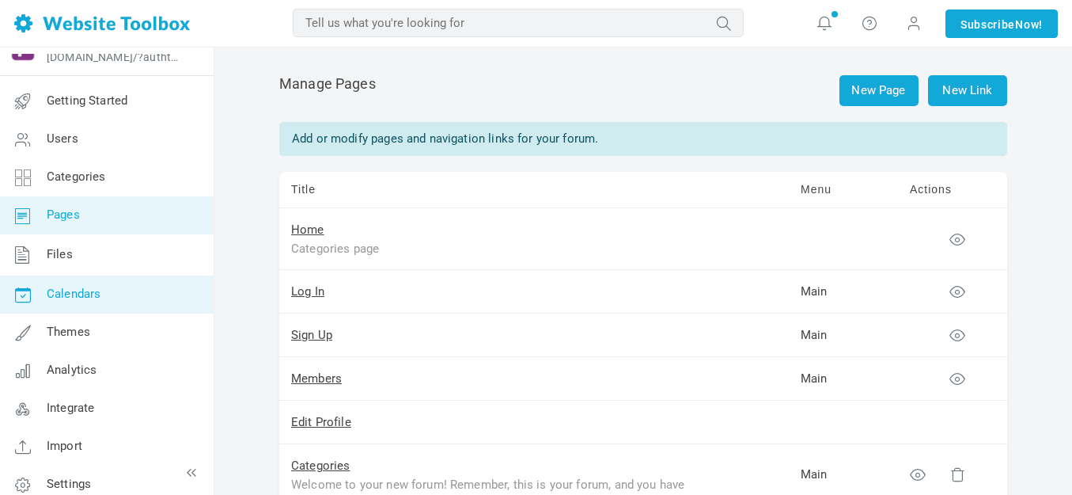
scroll to position [40, 0]
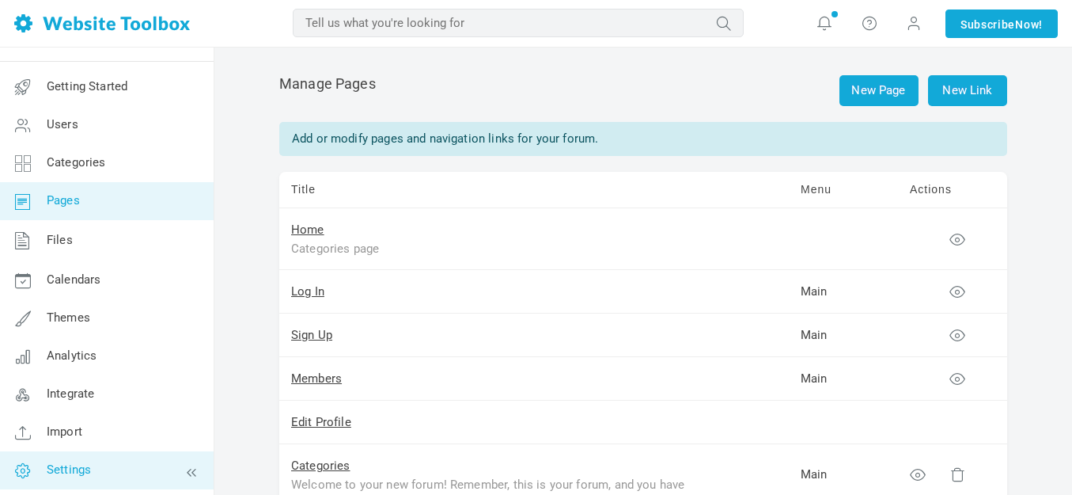
click at [75, 471] on span "Settings" at bounding box center [69, 469] width 44 height 14
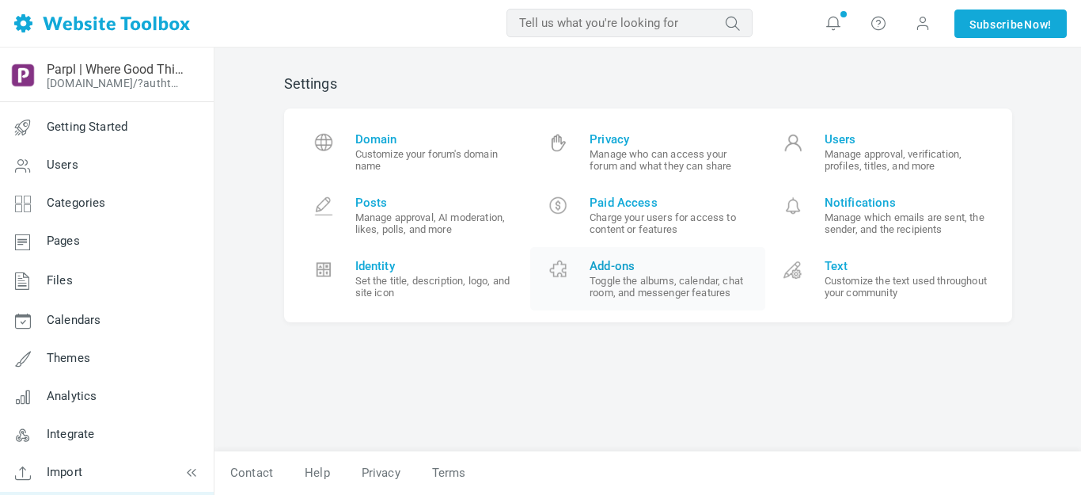
click at [618, 263] on span "Add-ons" at bounding box center [671, 266] width 164 height 14
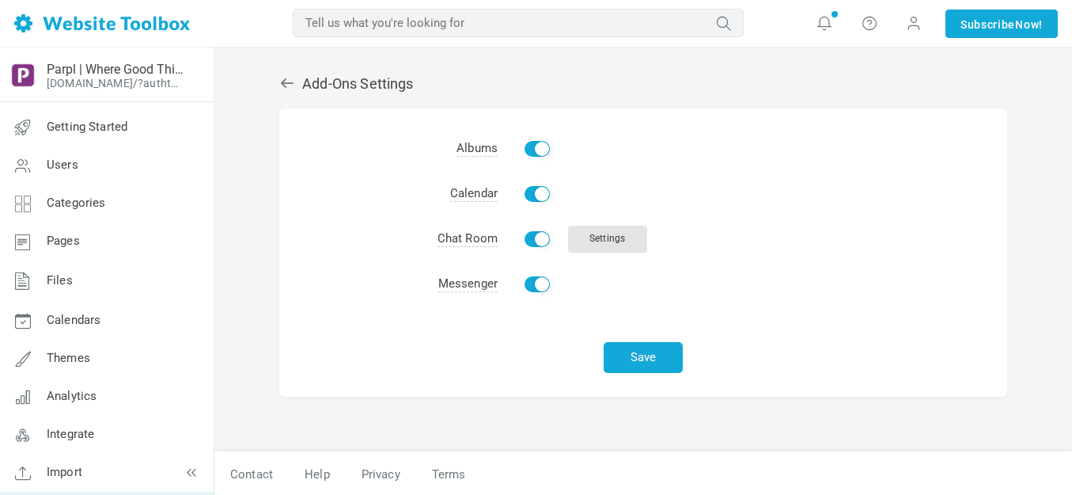
click at [531, 241] on input "Enable" at bounding box center [537, 239] width 25 height 16
checkbox input "false"
click at [531, 284] on input "Enable" at bounding box center [537, 284] width 25 height 16
checkbox input "false"
click at [642, 354] on button "Save" at bounding box center [643, 357] width 79 height 31
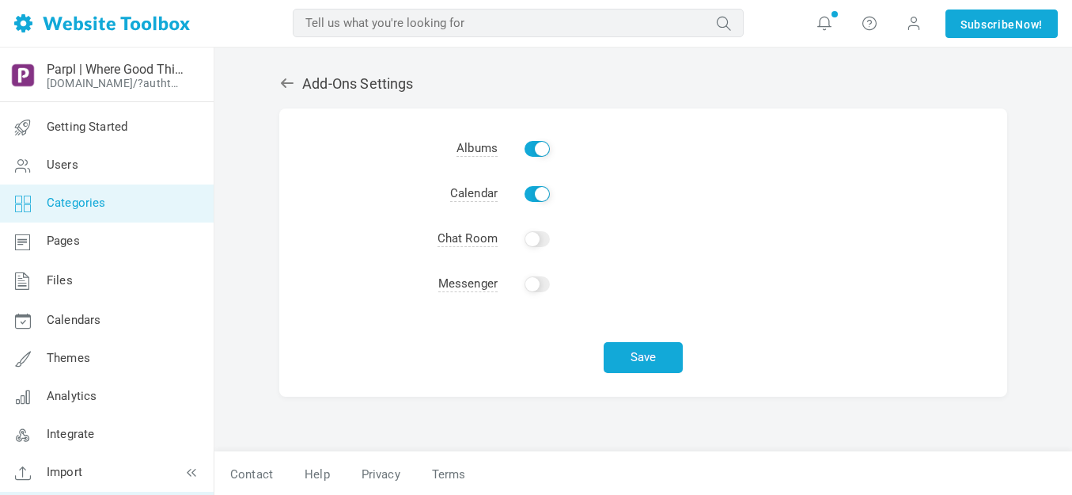
click at [77, 199] on span "Categories" at bounding box center [76, 202] width 59 height 14
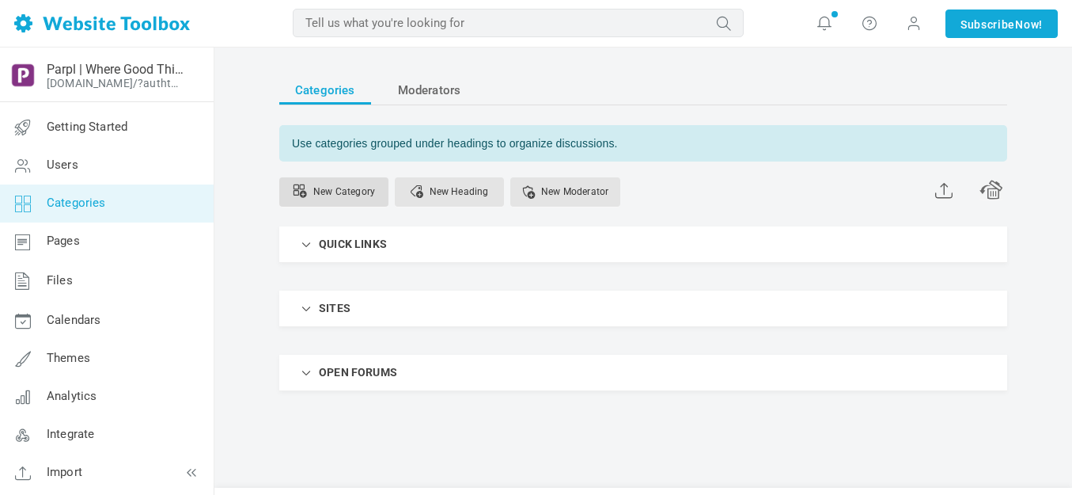
click at [353, 190] on link "New Category" at bounding box center [333, 191] width 109 height 29
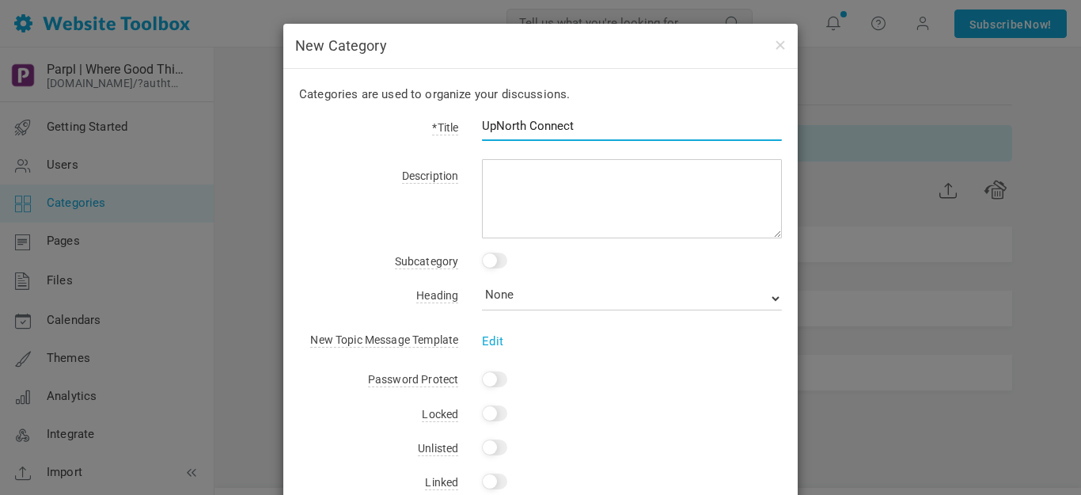
type input "UpNorth Connect"
click at [498, 260] on input "checkbox" at bounding box center [494, 260] width 25 height 16
checkbox input "true"
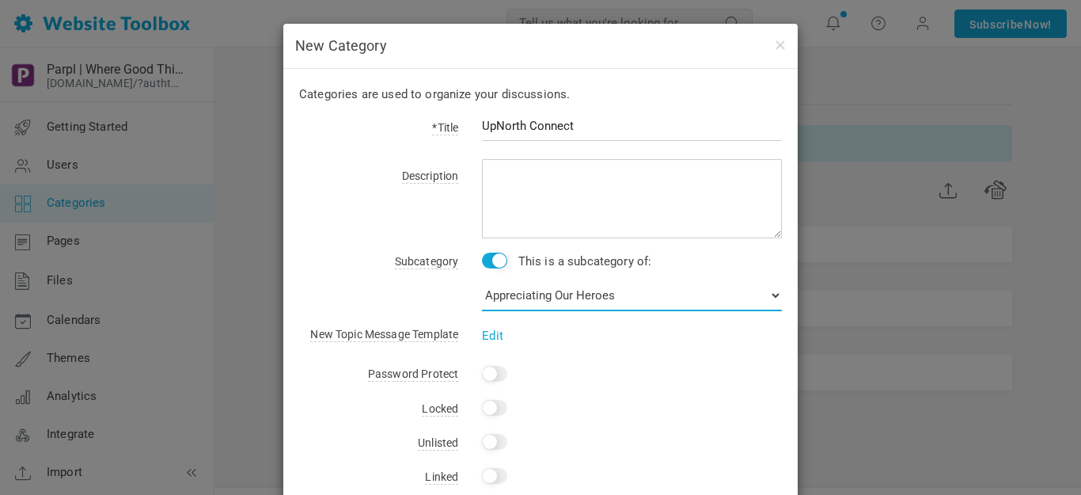
click at [539, 294] on select "No Category QUICK LINKS Bulletin Board Local News Calendars Polls Videos Shop S…" at bounding box center [632, 295] width 300 height 32
select select "988405"
click at [482, 279] on select "No Category QUICK LINKS Bulletin Board Local News Calendars Polls Videos Shop S…" at bounding box center [632, 295] width 300 height 32
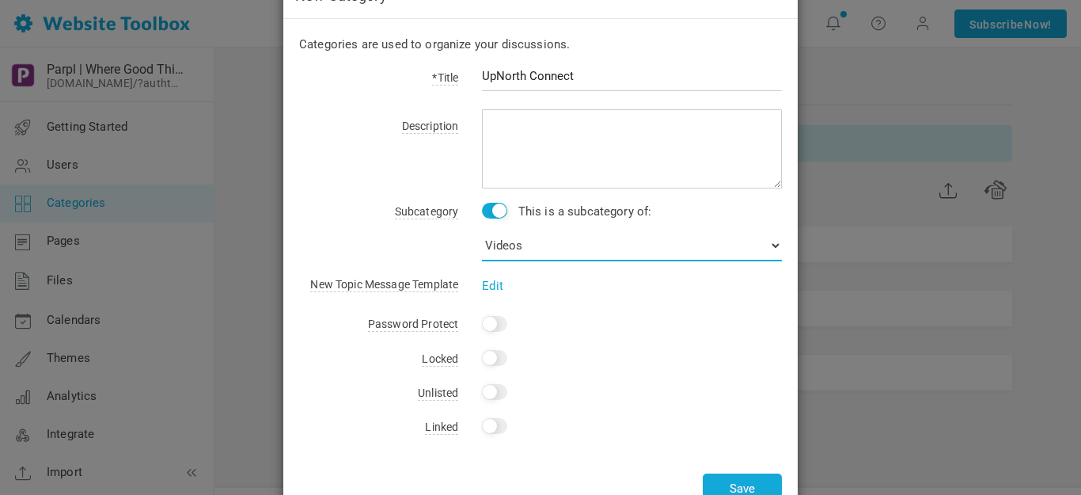
scroll to position [99, 0]
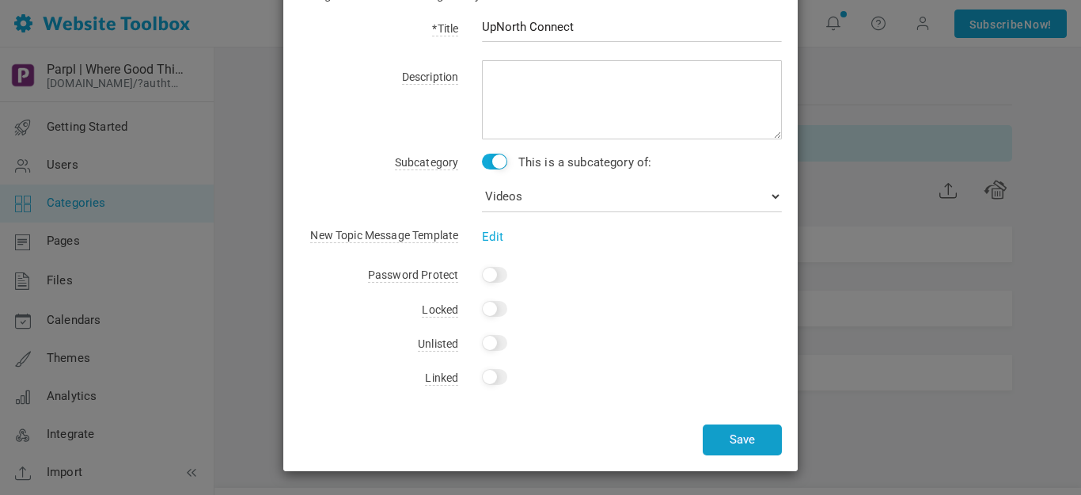
click at [742, 437] on button "Save" at bounding box center [742, 439] width 79 height 31
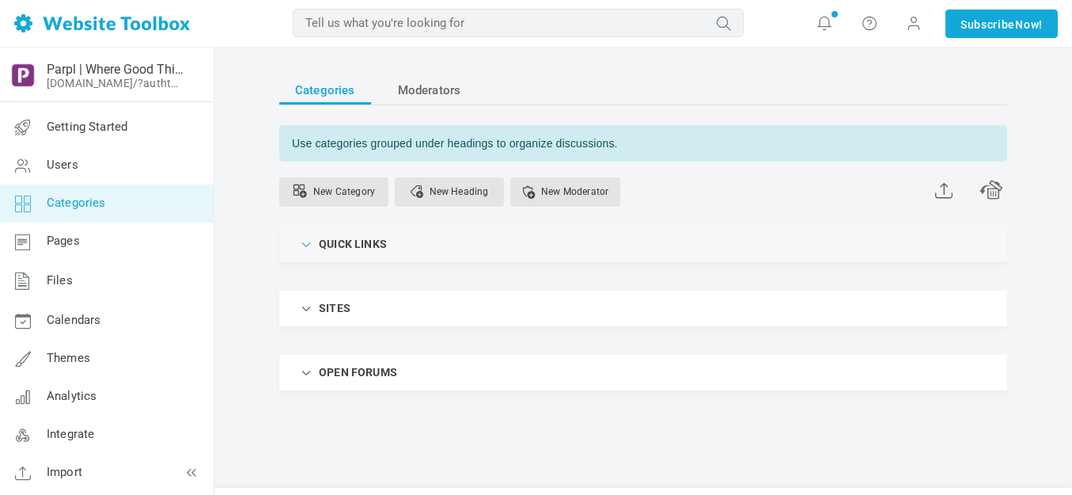
click at [309, 243] on span at bounding box center [307, 243] width 16 height 16
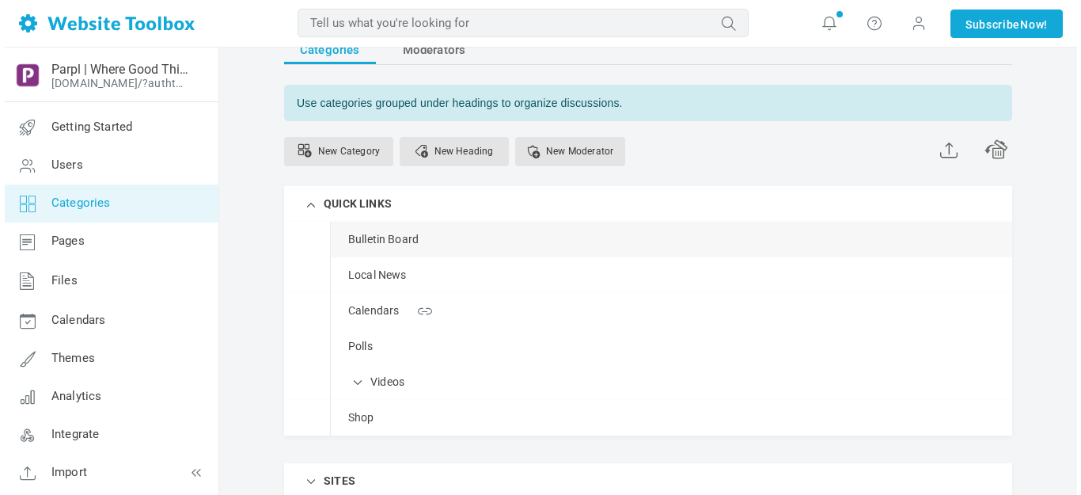
scroll to position [79, 0]
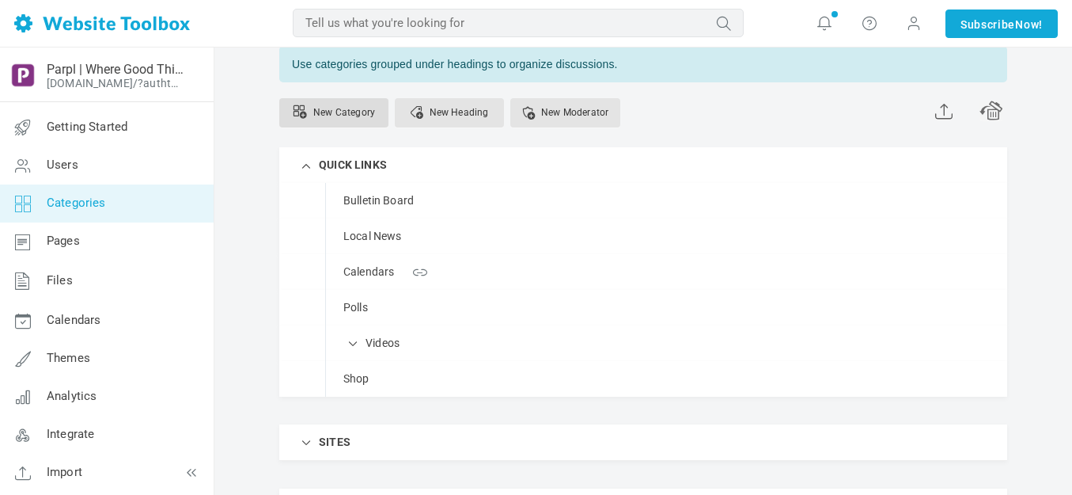
click at [350, 108] on link "New Category" at bounding box center [333, 112] width 109 height 29
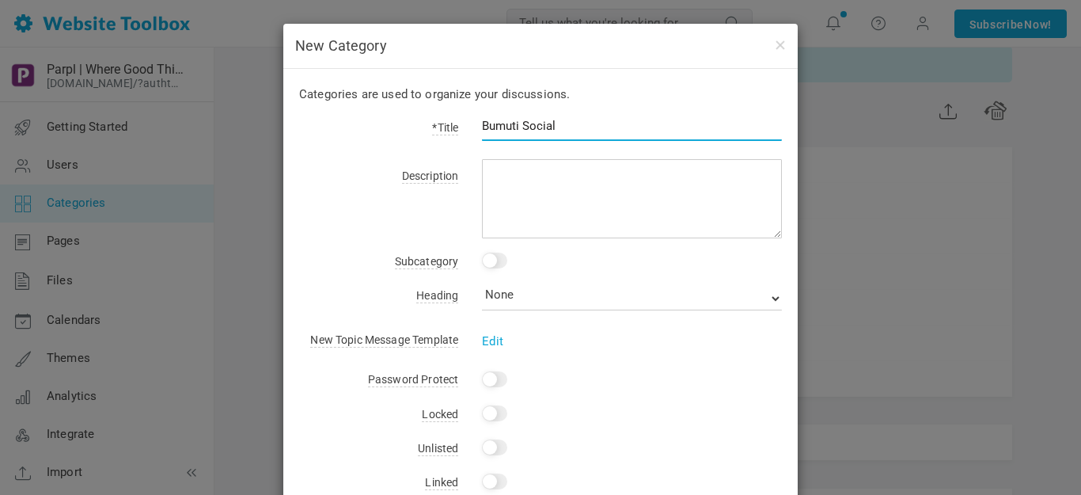
type input "Bumuti Social"
click at [495, 257] on input "checkbox" at bounding box center [494, 260] width 25 height 16
checkbox input "true"
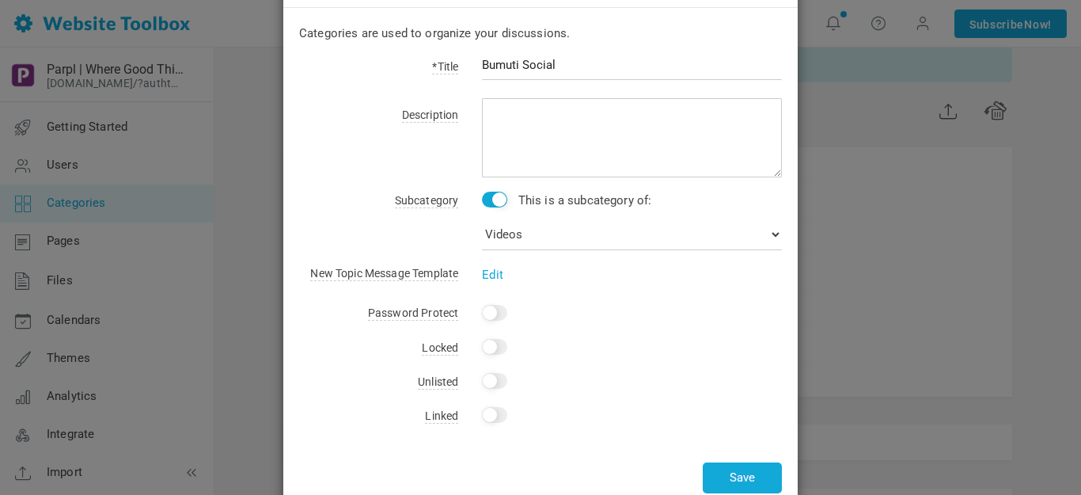
scroll to position [99, 0]
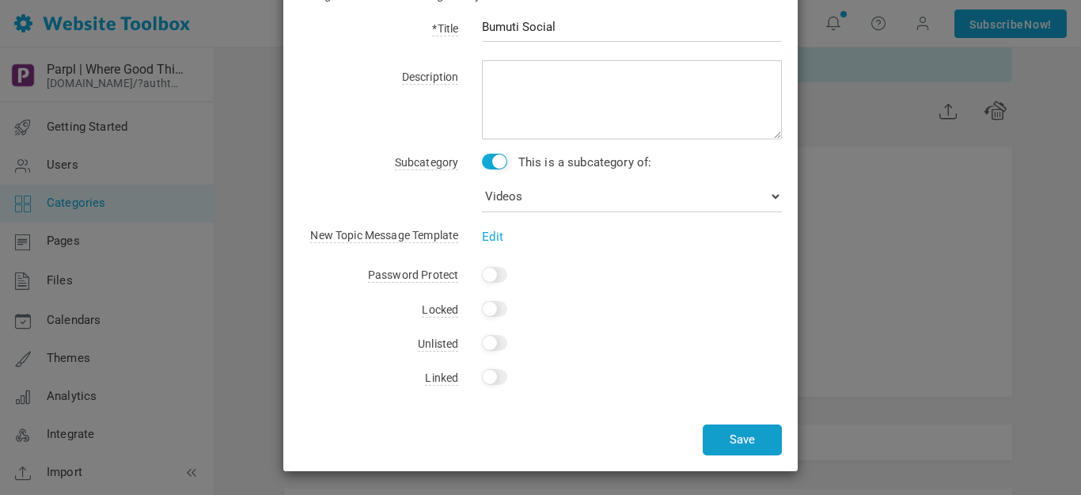
click at [725, 427] on button "Save" at bounding box center [742, 439] width 79 height 31
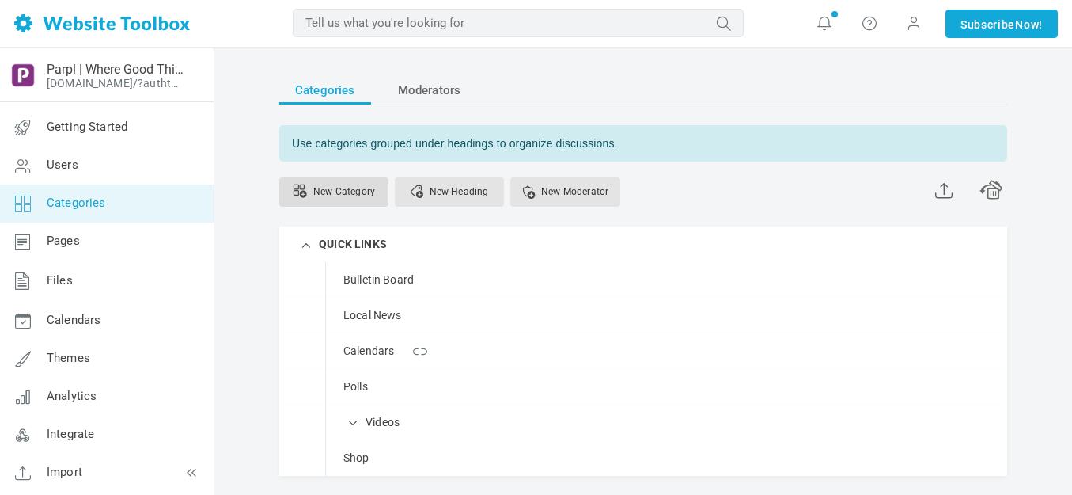
click at [359, 188] on link "New Category" at bounding box center [333, 191] width 109 height 29
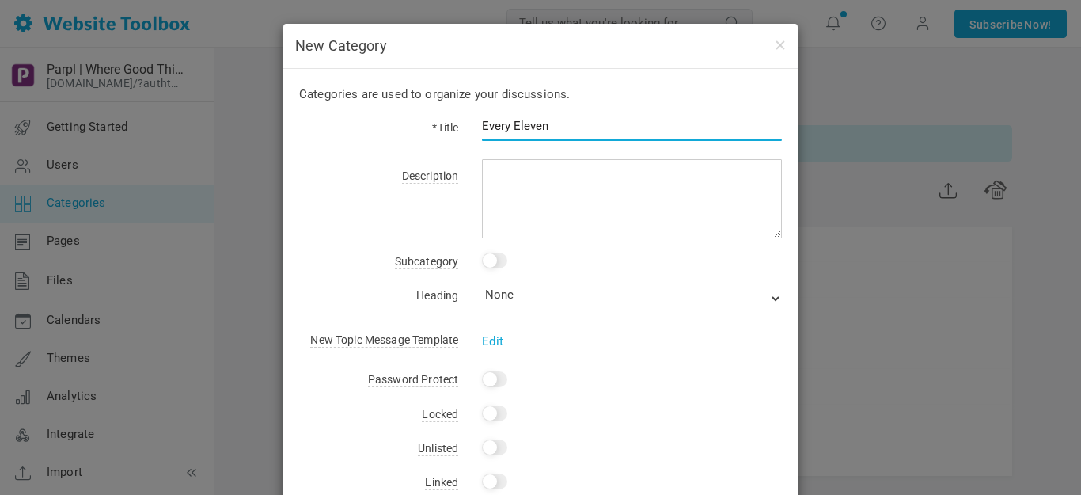
type input "Every Eleven"
click at [499, 262] on input "checkbox" at bounding box center [494, 260] width 25 height 16
checkbox input "true"
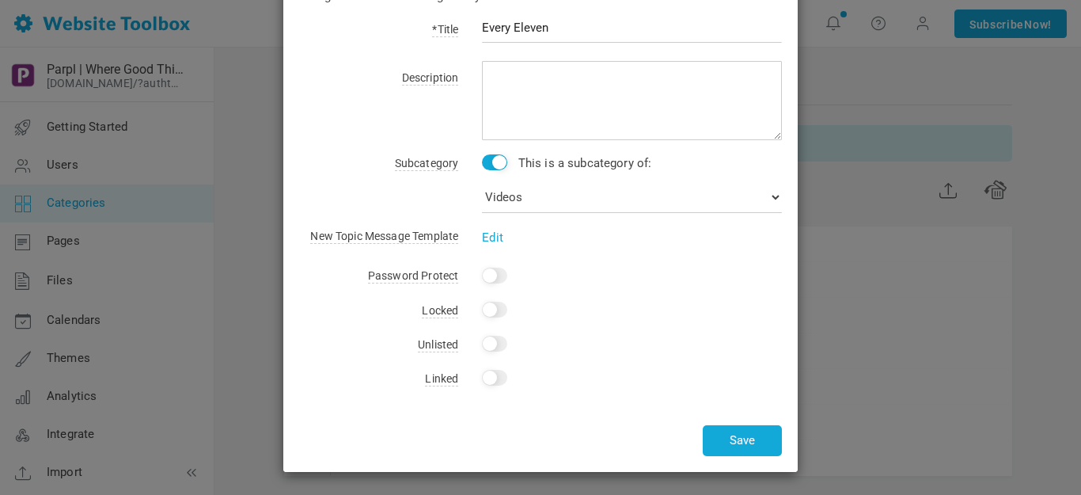
scroll to position [99, 0]
click at [740, 434] on button "Save" at bounding box center [742, 439] width 79 height 31
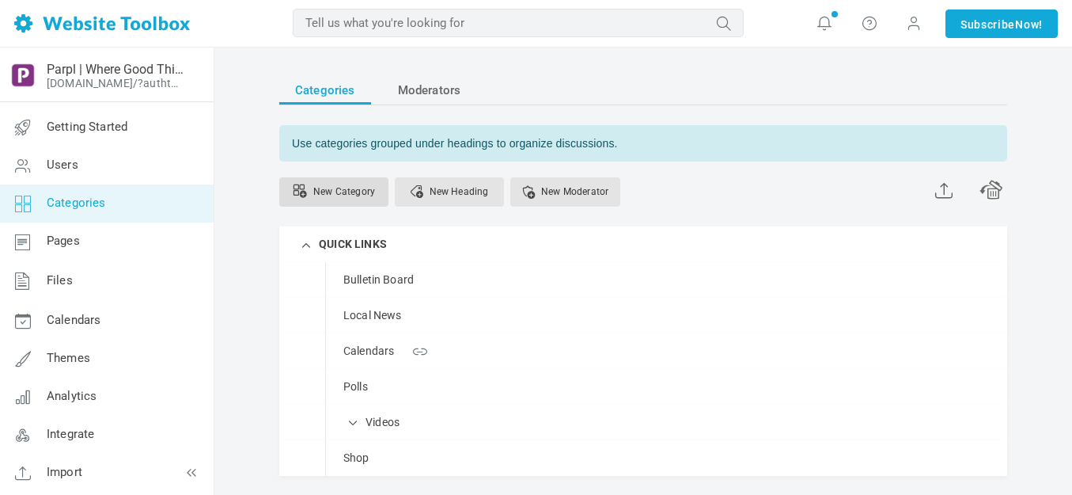
click at [351, 186] on link "New Category" at bounding box center [333, 191] width 109 height 29
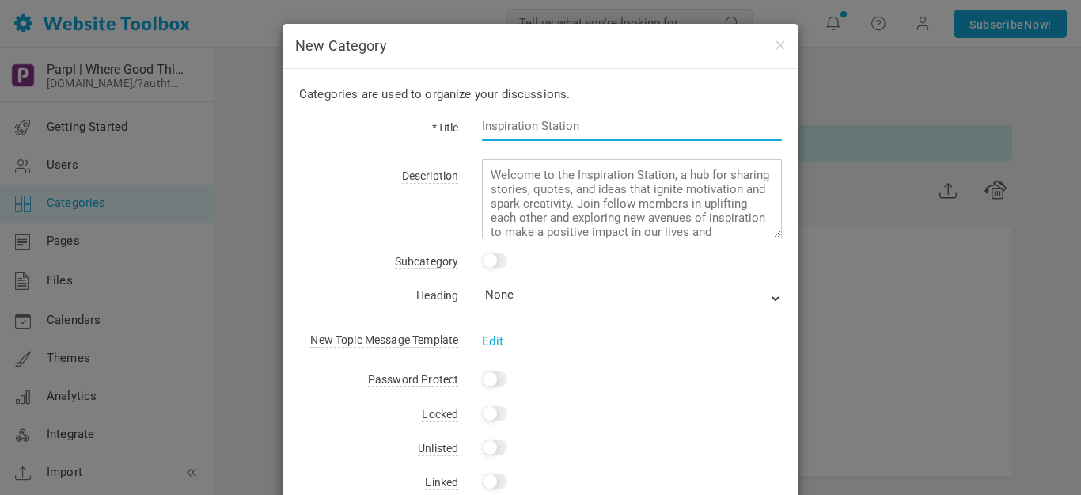
click at [527, 131] on input "text" at bounding box center [632, 126] width 300 height 30
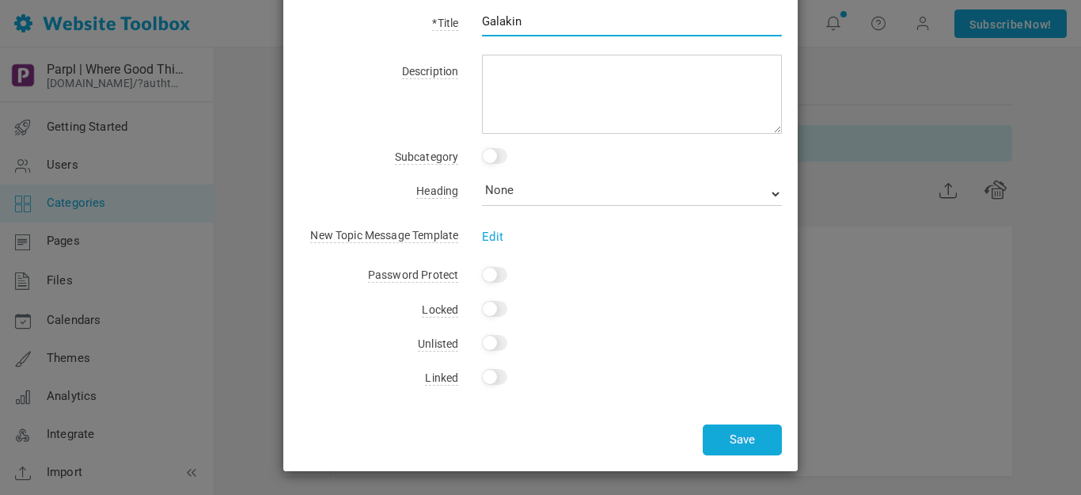
type input "Galakin"
click at [498, 153] on input "checkbox" at bounding box center [494, 156] width 25 height 16
checkbox input "true"
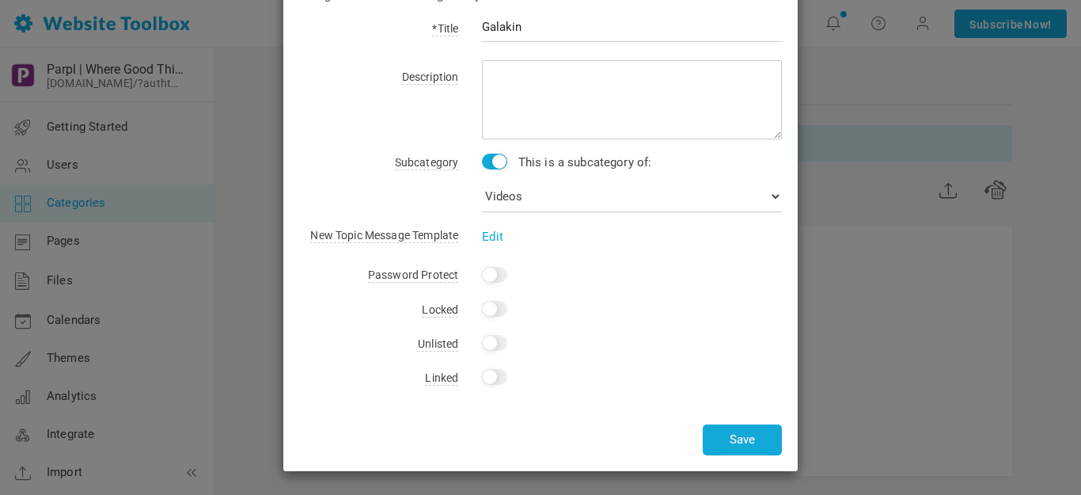
scroll to position [99, 0]
click at [754, 439] on button "Save" at bounding box center [742, 439] width 79 height 31
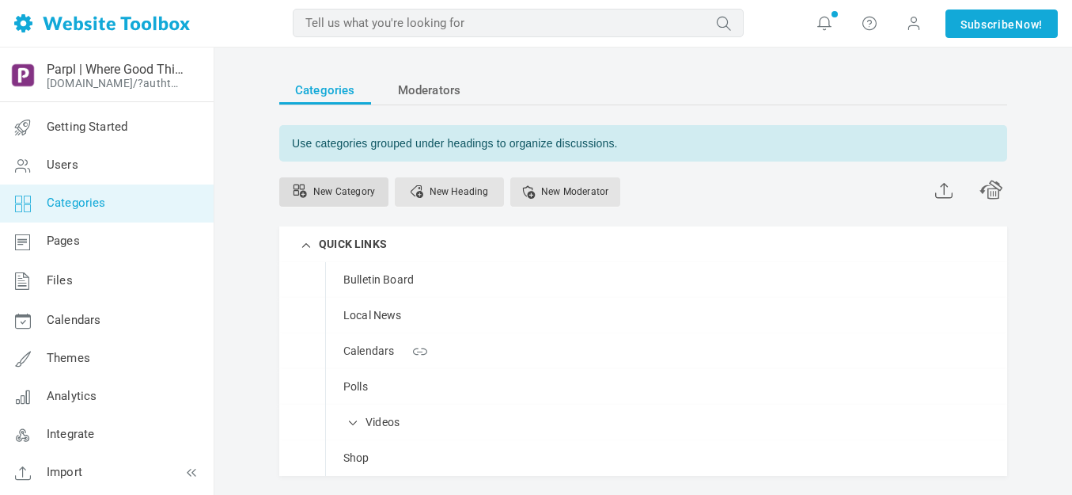
click at [356, 188] on link "New Category" at bounding box center [333, 191] width 109 height 29
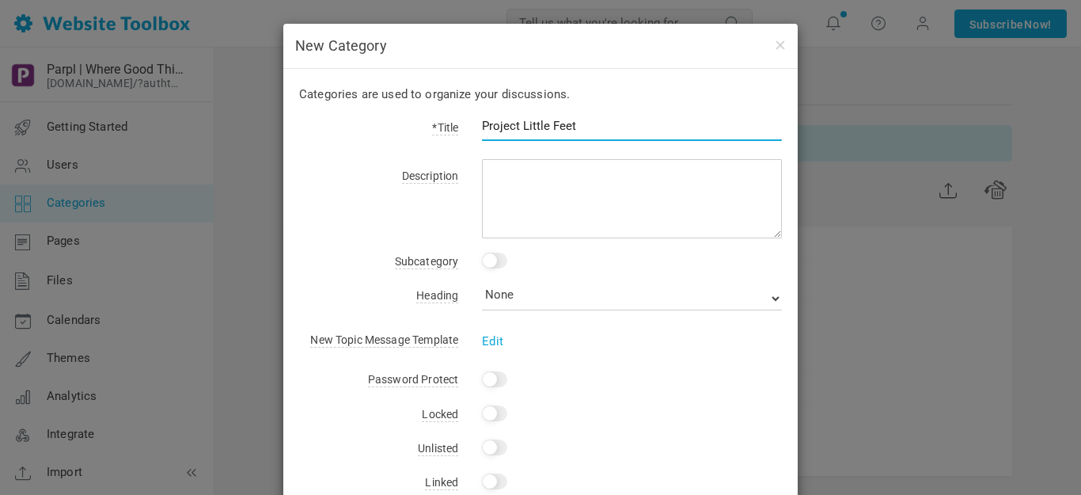
type input "Project Little Feet"
click at [497, 260] on input "checkbox" at bounding box center [494, 260] width 25 height 16
checkbox input "true"
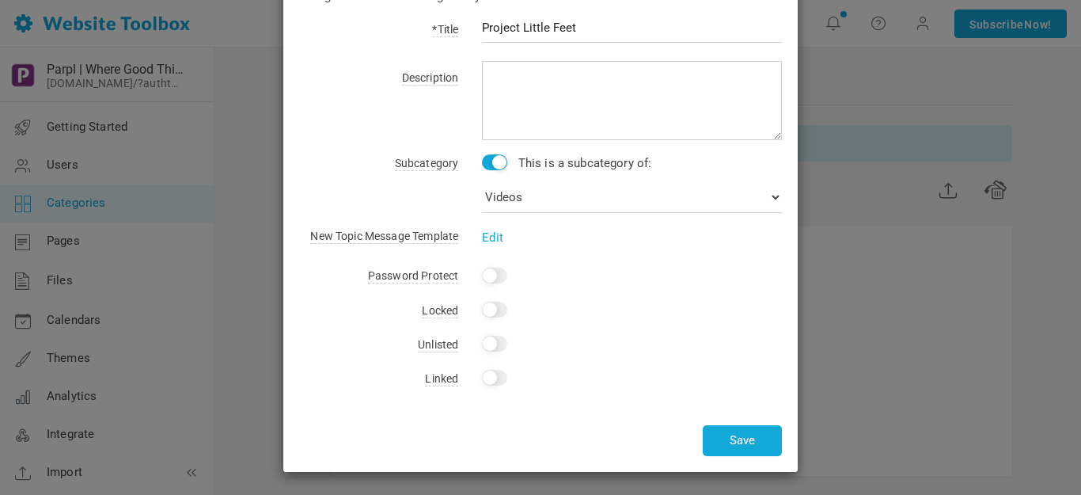
scroll to position [99, 0]
click at [733, 444] on button "Save" at bounding box center [742, 439] width 79 height 31
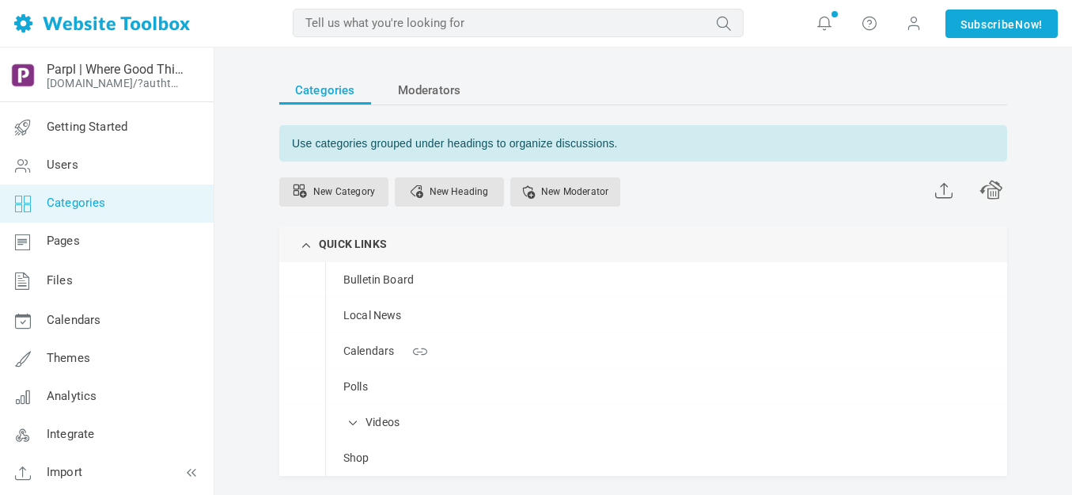
click at [0, 0] on span at bounding box center [0, 0] width 0 height 0
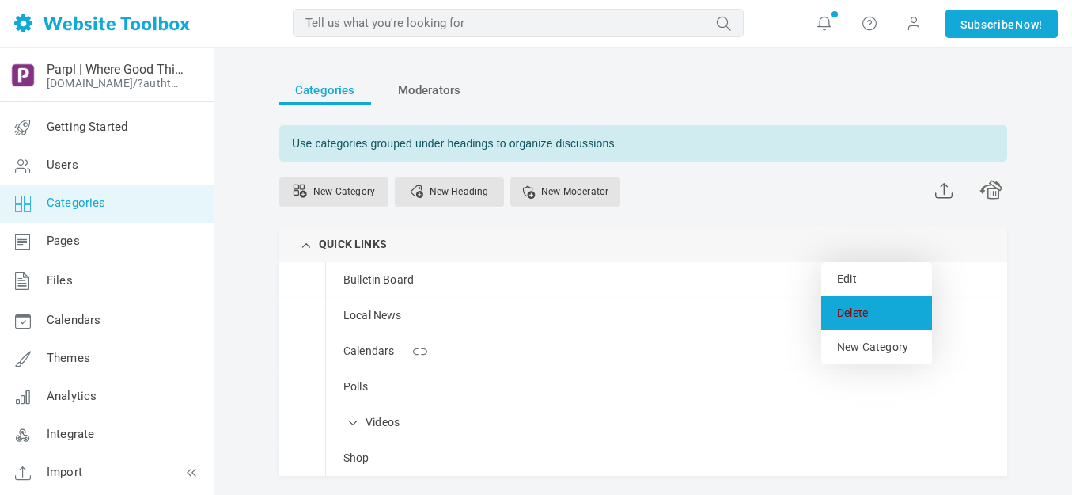
click at [855, 311] on link "Delete" at bounding box center [876, 313] width 111 height 34
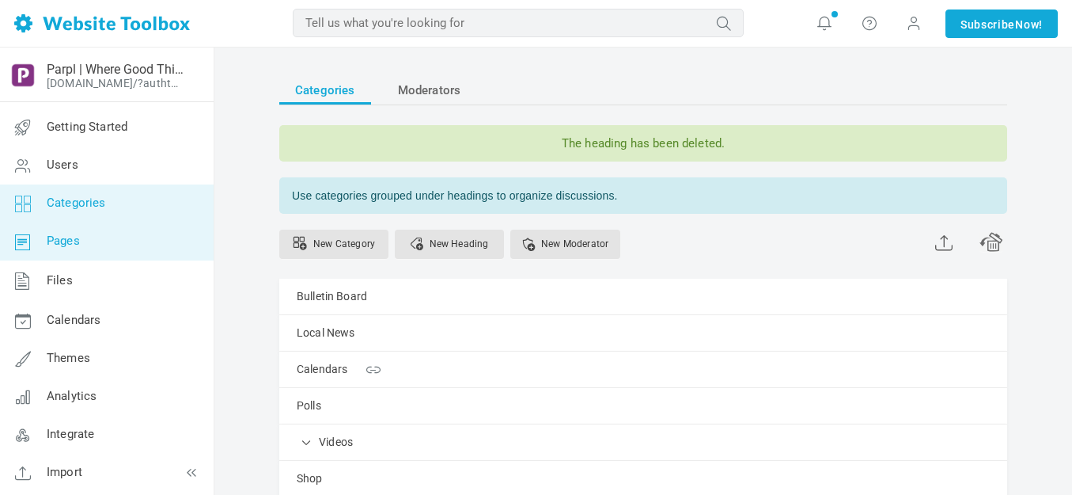
click at [73, 239] on span "Pages" at bounding box center [63, 240] width 33 height 14
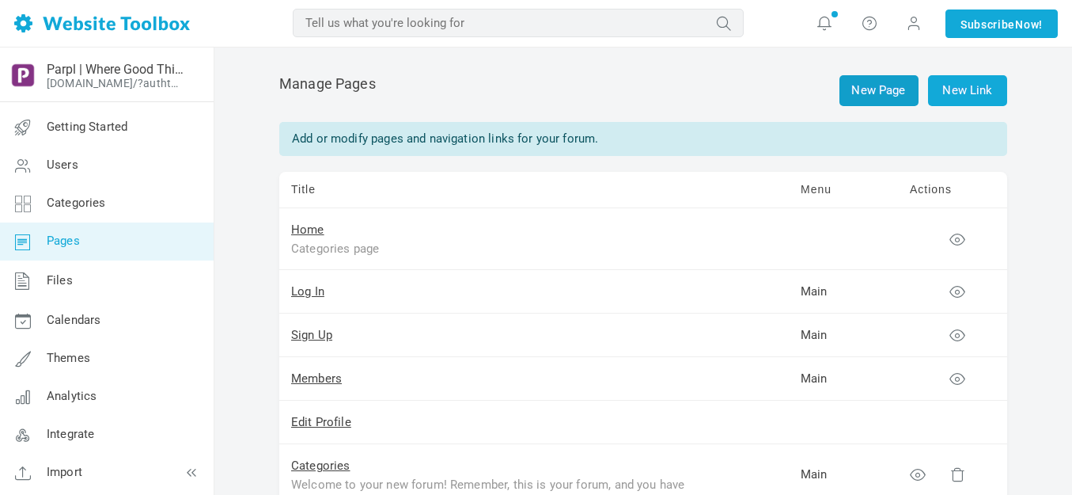
click at [876, 90] on link "New Page" at bounding box center [878, 90] width 79 height 31
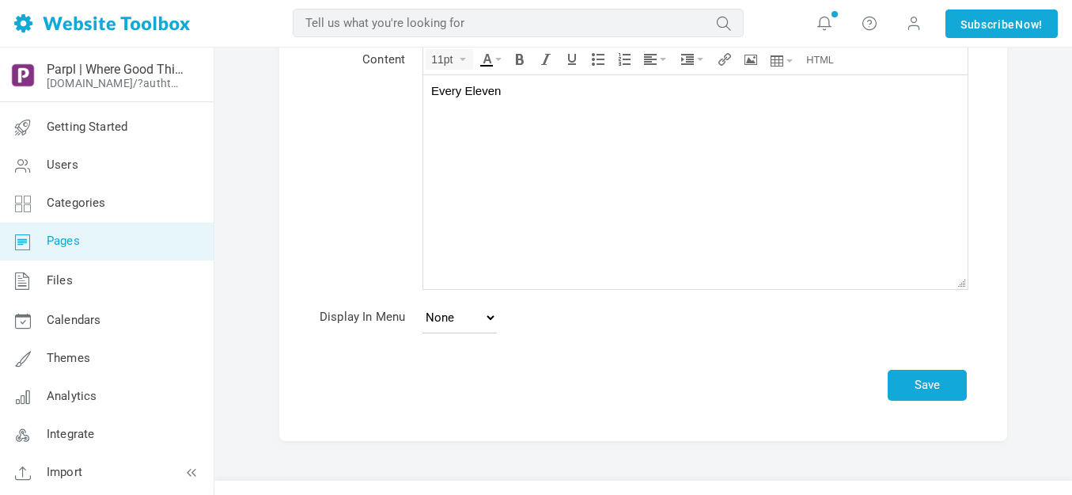
scroll to position [156, 0]
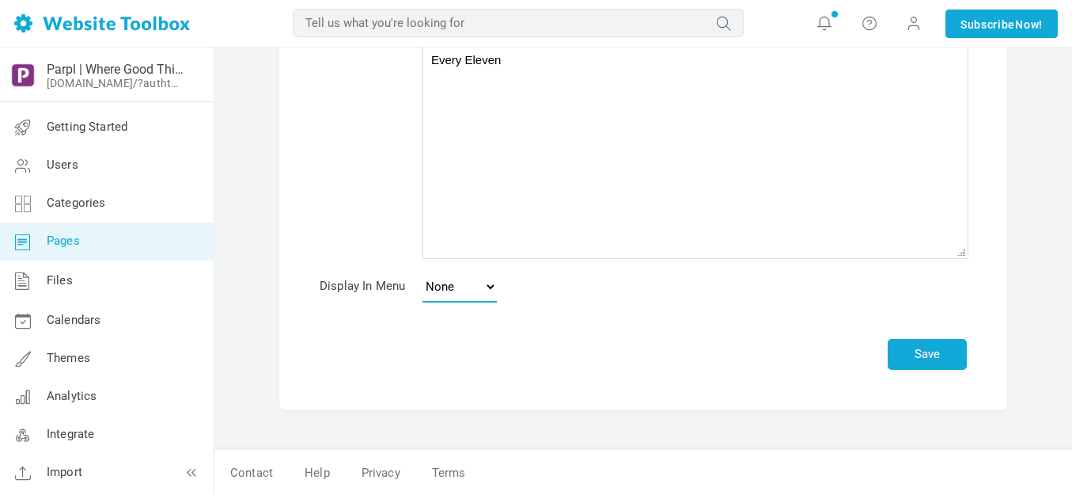
click at [491, 285] on select "None Main Menu Footer" at bounding box center [460, 287] width 74 height 32
select select "main"
click at [423, 271] on select "None Main Menu Footer" at bounding box center [460, 287] width 74 height 32
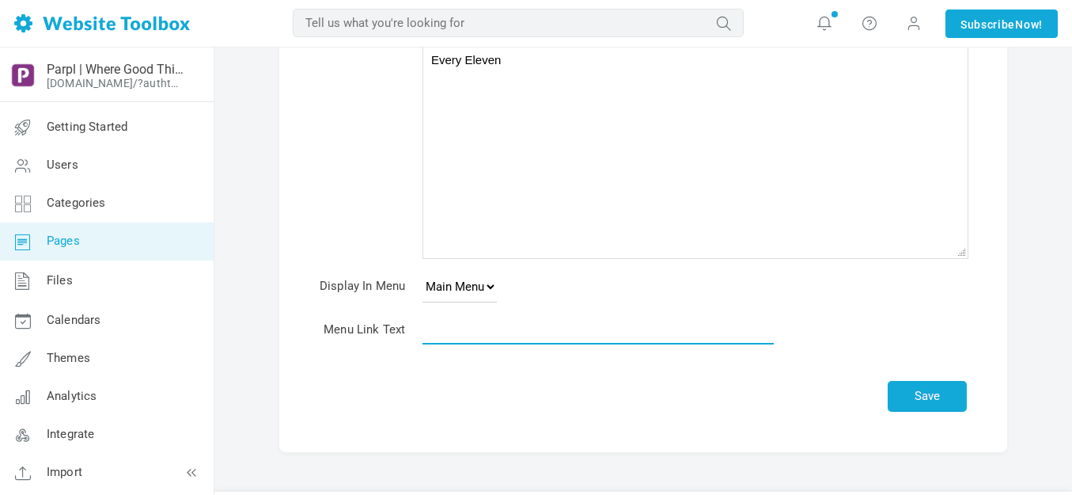
click at [589, 337] on input "text" at bounding box center [598, 329] width 351 height 30
type input "Menu Title"
click at [919, 392] on button "Save" at bounding box center [927, 396] width 79 height 31
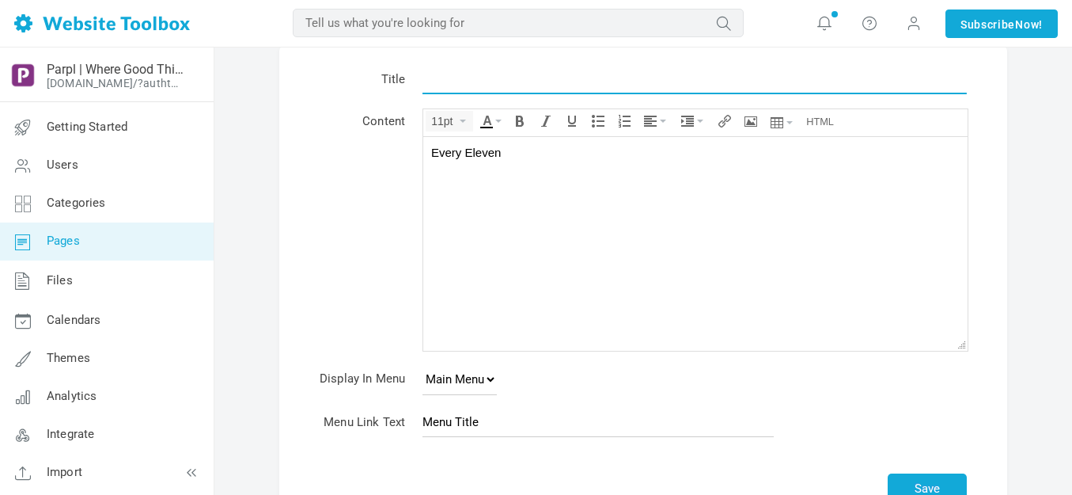
click at [526, 81] on input "text" at bounding box center [695, 79] width 544 height 30
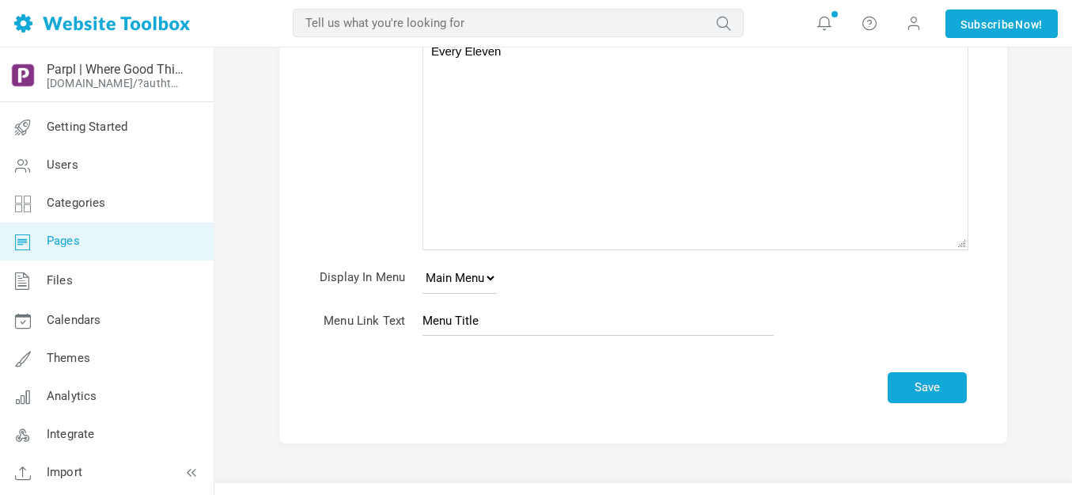
scroll to position [198, 0]
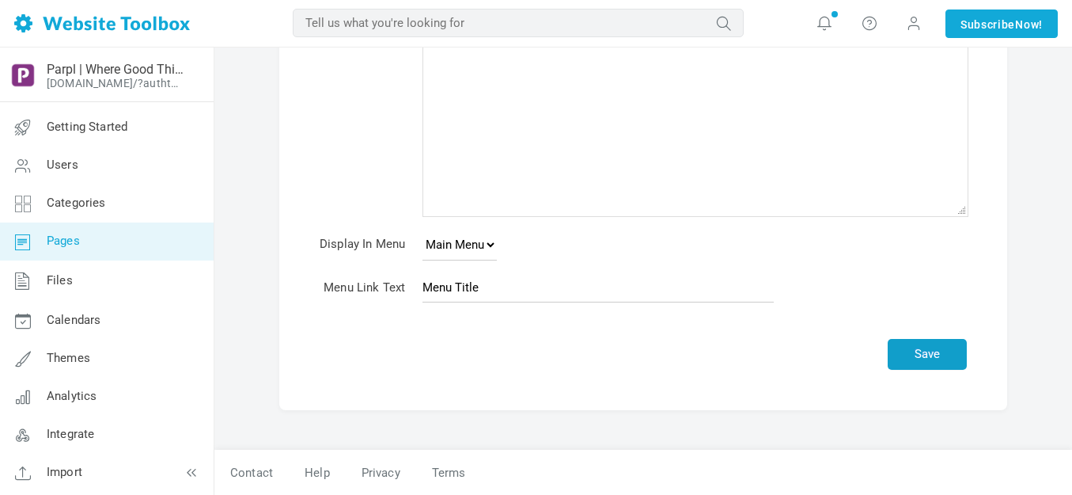
type input "Every Eleven"
click at [916, 353] on button "Save" at bounding box center [927, 354] width 79 height 31
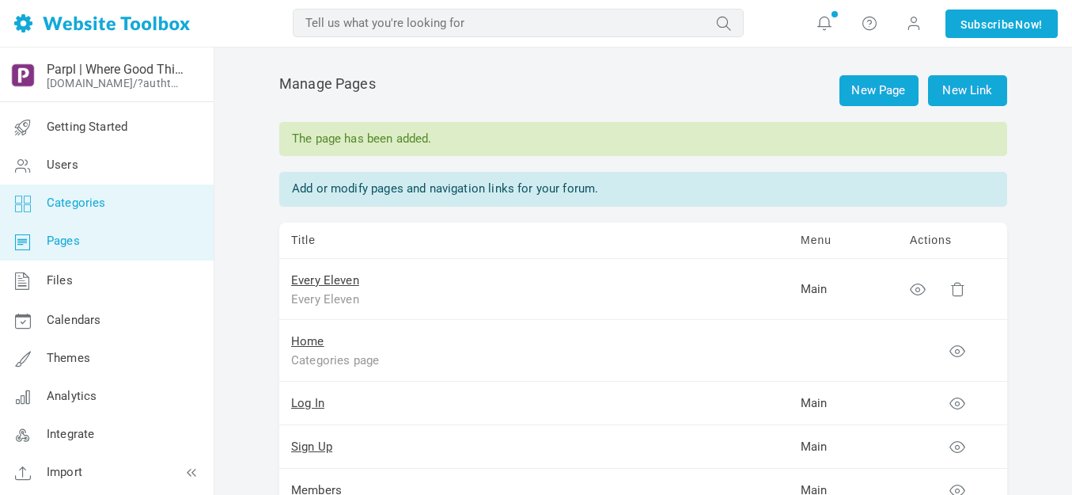
click at [92, 197] on span "Categories" at bounding box center [76, 202] width 59 height 14
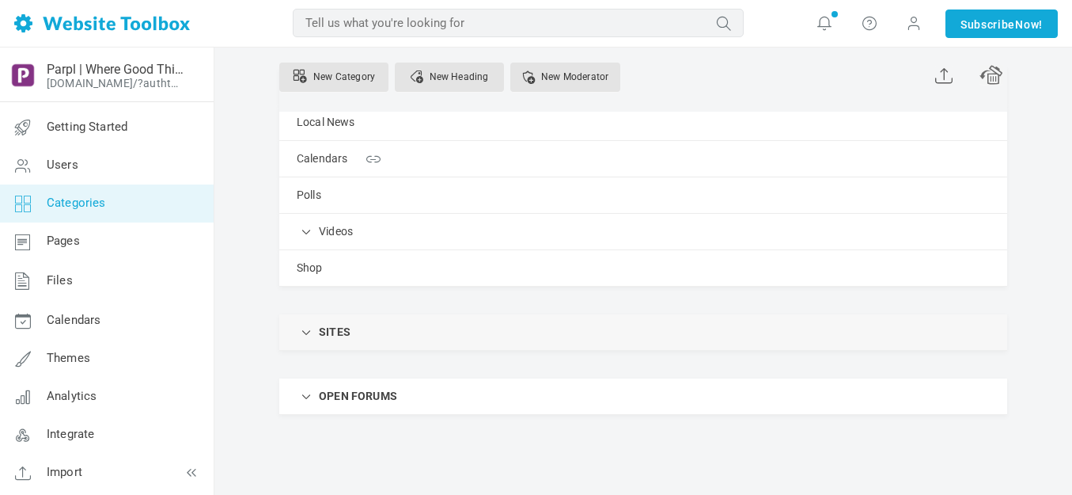
scroll to position [220, 0]
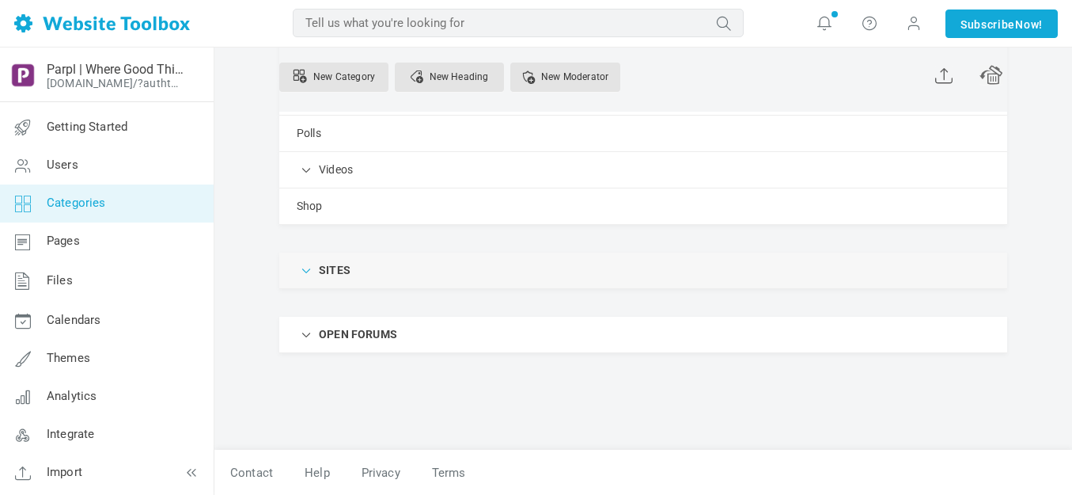
click at [305, 267] on span at bounding box center [307, 269] width 16 height 16
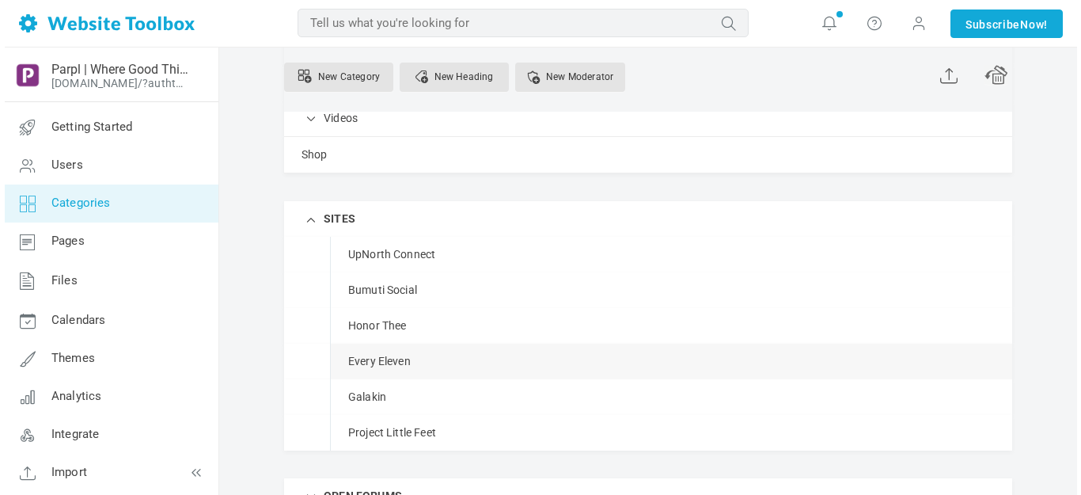
scroll to position [299, 0]
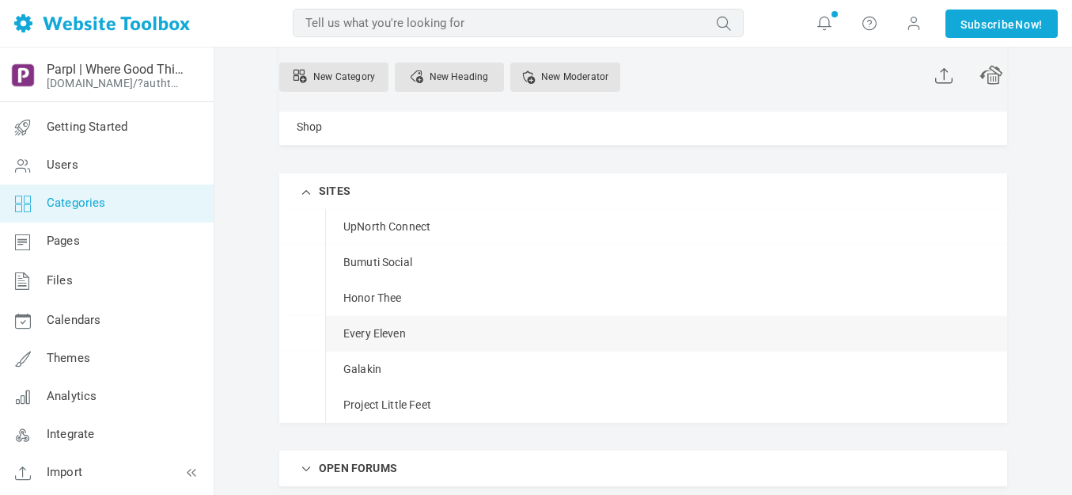
click at [0, 0] on link "Manage" at bounding box center [0, 0] width 0 height 0
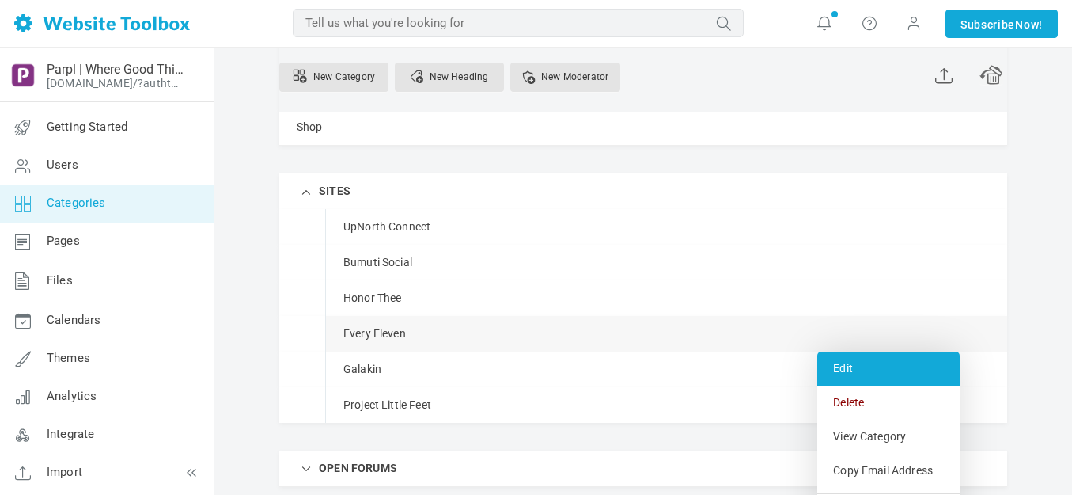
click at [850, 372] on link "Edit" at bounding box center [888, 368] width 142 height 34
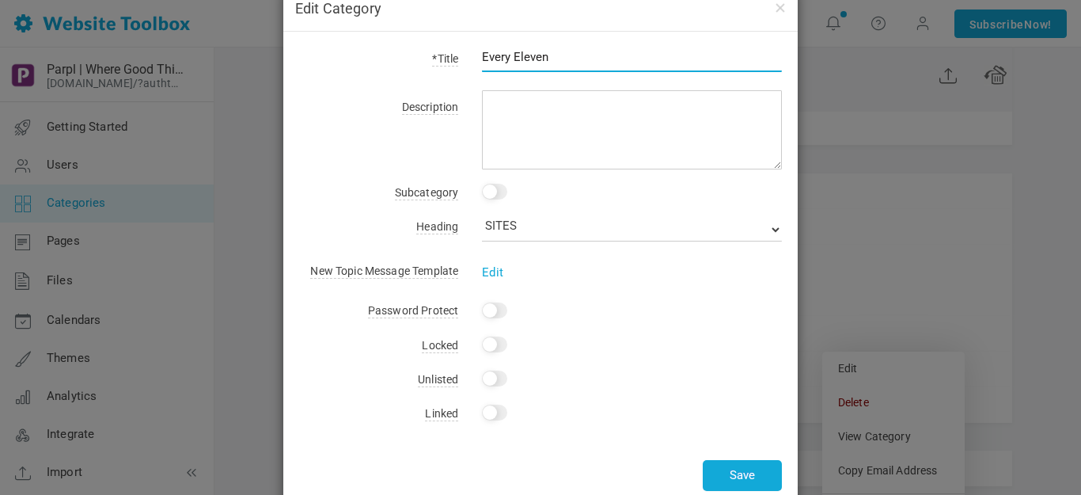
scroll to position [73, 0]
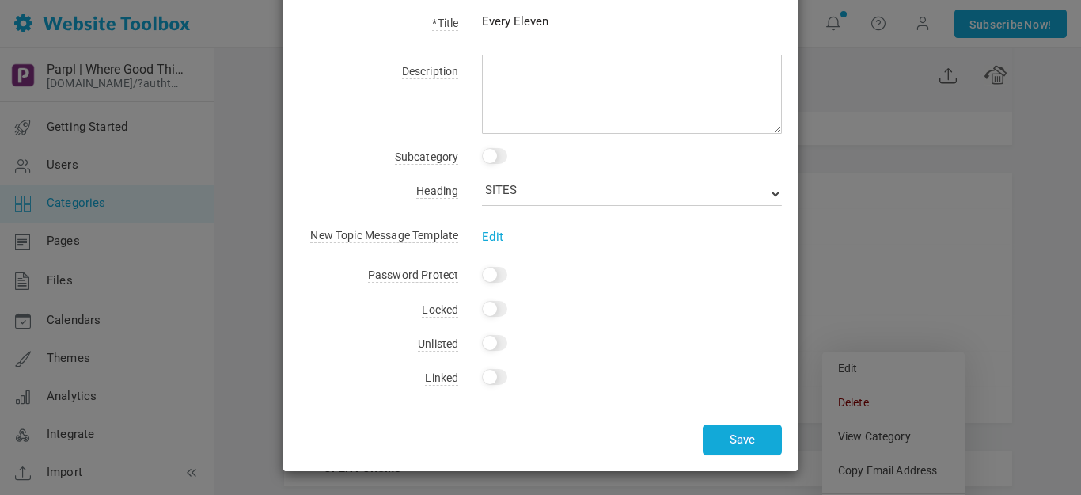
click at [494, 377] on input "Yes" at bounding box center [494, 377] width 25 height 16
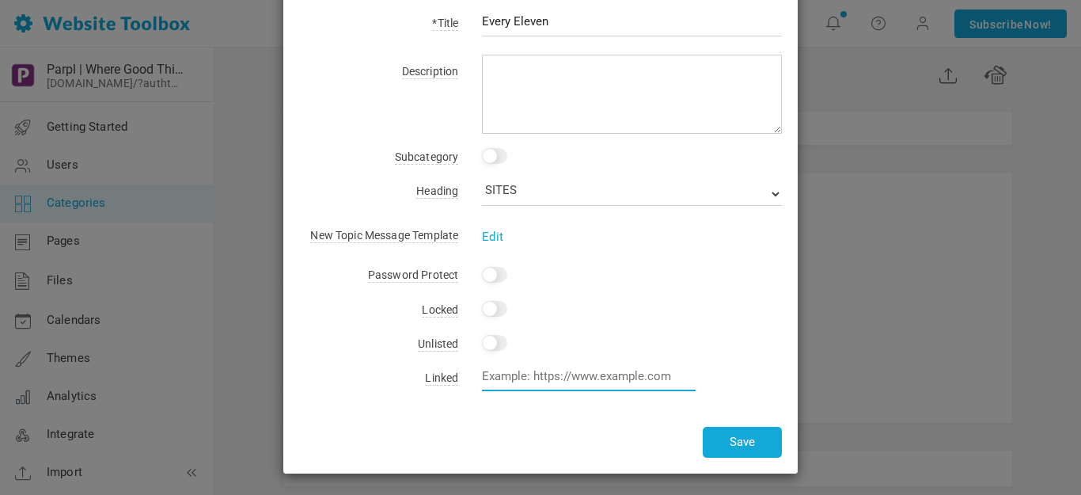
paste input "[URL][DOMAIN_NAME]"
type input "[URL][DOMAIN_NAME]"
click at [736, 438] on button "Save" at bounding box center [742, 441] width 79 height 31
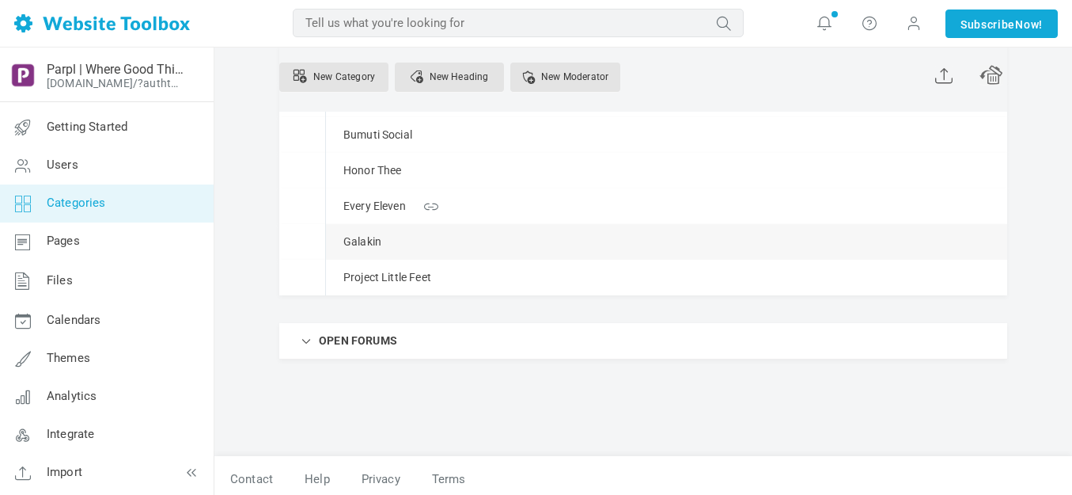
scroll to position [433, 0]
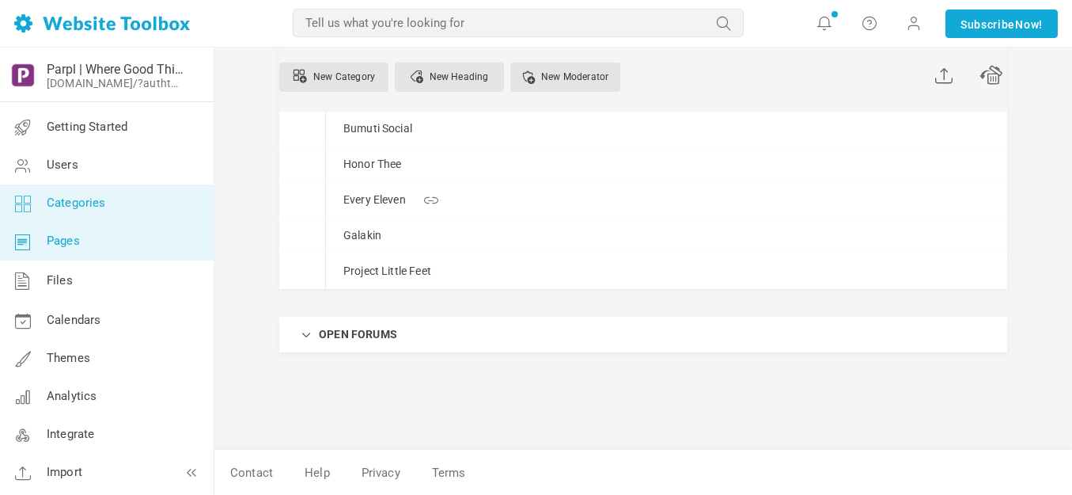
click at [69, 242] on span "Pages" at bounding box center [63, 240] width 33 height 14
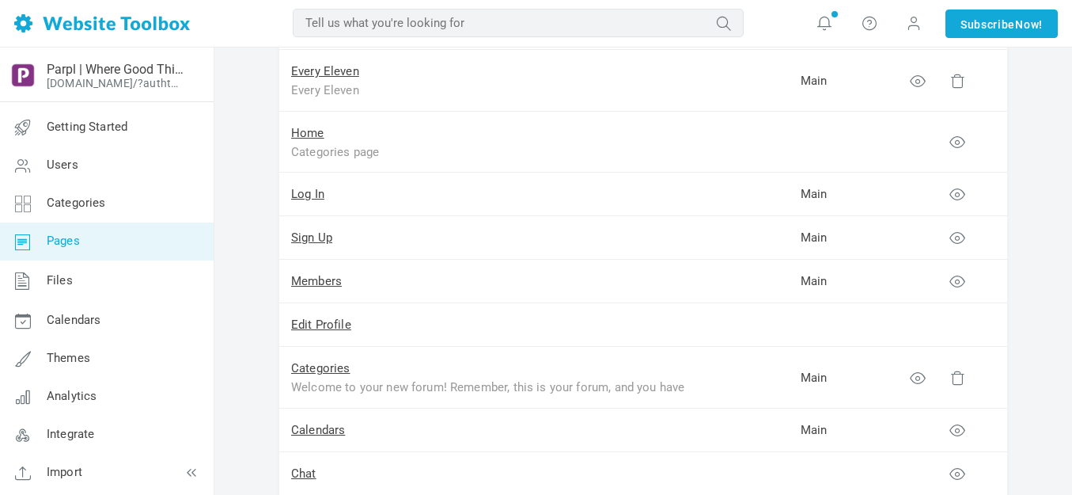
scroll to position [158, 0]
click at [343, 71] on link "Every Eleven" at bounding box center [325, 71] width 68 height 14
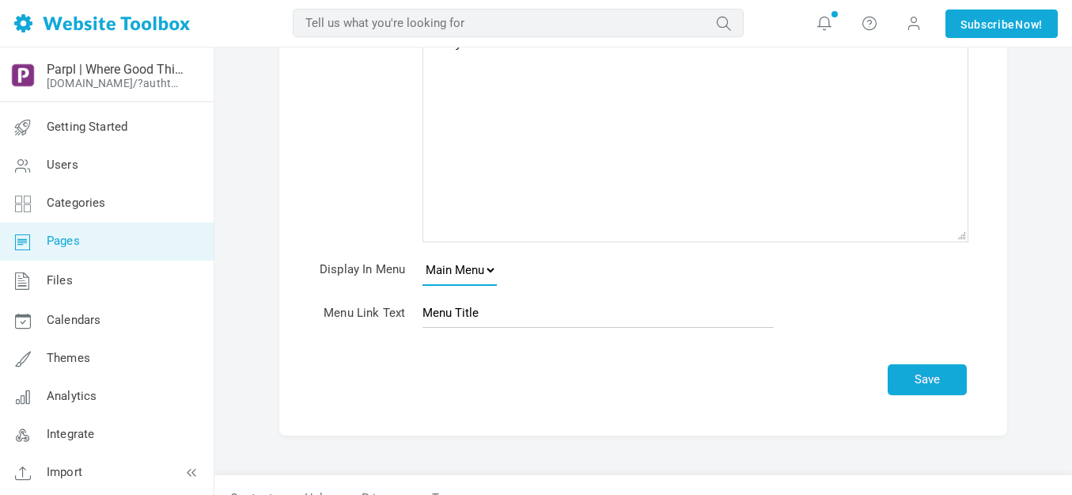
click at [491, 271] on select "None Main Menu Footer" at bounding box center [460, 270] width 74 height 32
select select
click at [423, 254] on select "None Main Menu Footer" at bounding box center [460, 270] width 74 height 32
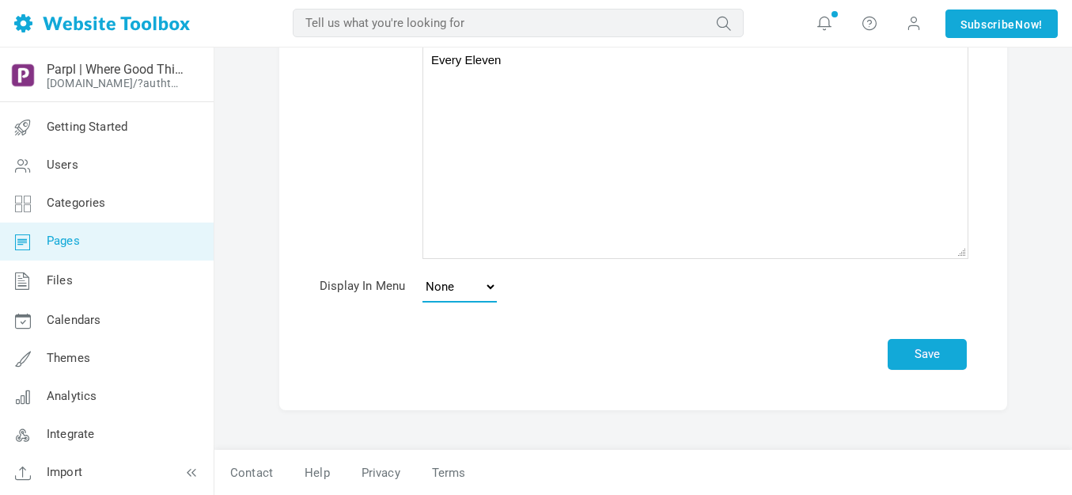
scroll to position [156, 0]
click at [920, 351] on button "Save" at bounding box center [927, 354] width 79 height 31
